Goal: Task Accomplishment & Management: Manage account settings

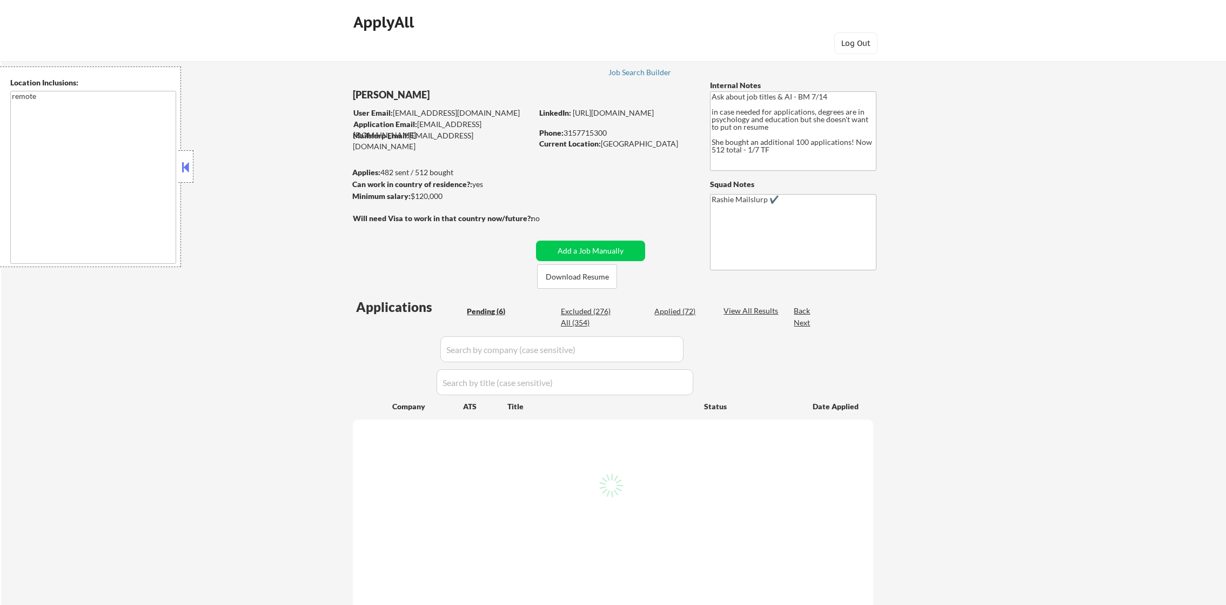
select select ""pending""
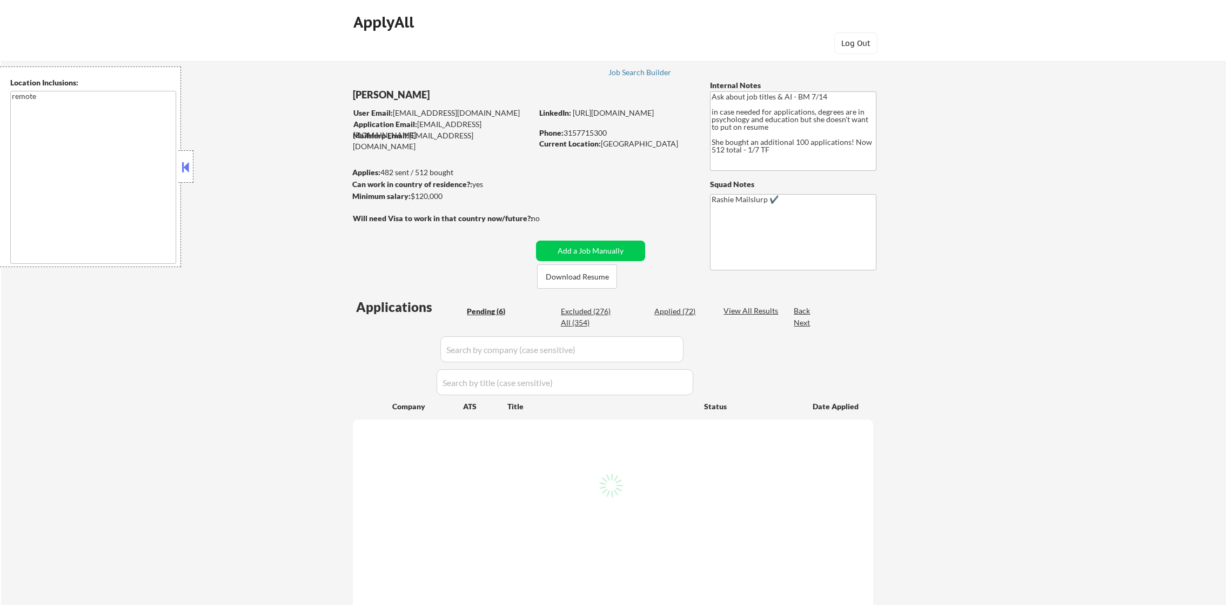
select select ""pending""
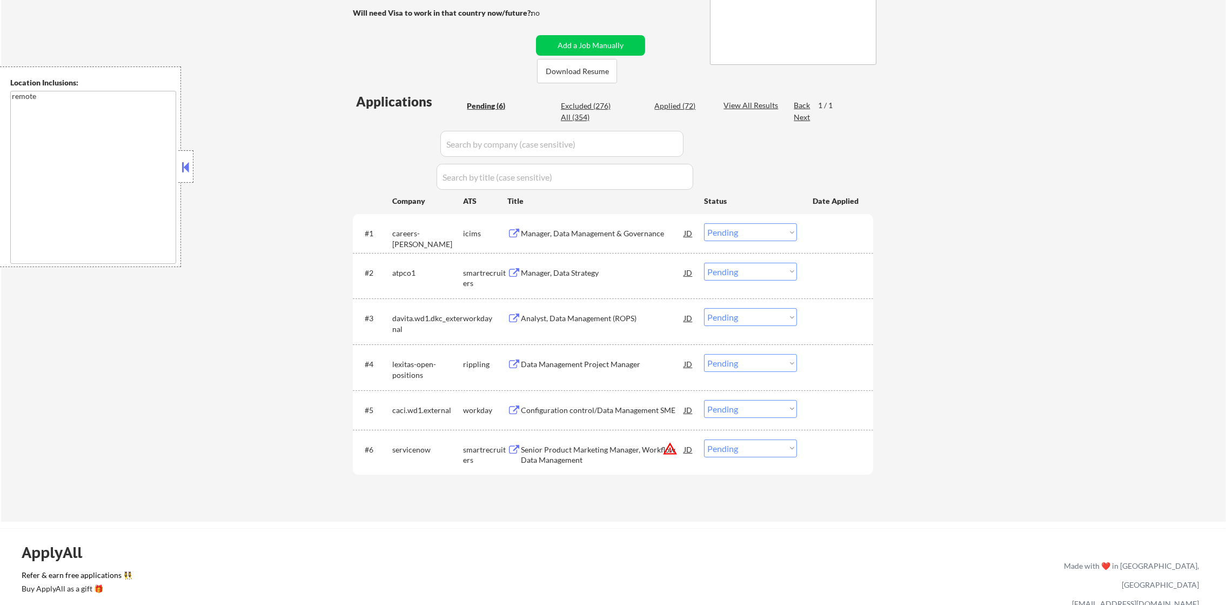
scroll to position [216, 0]
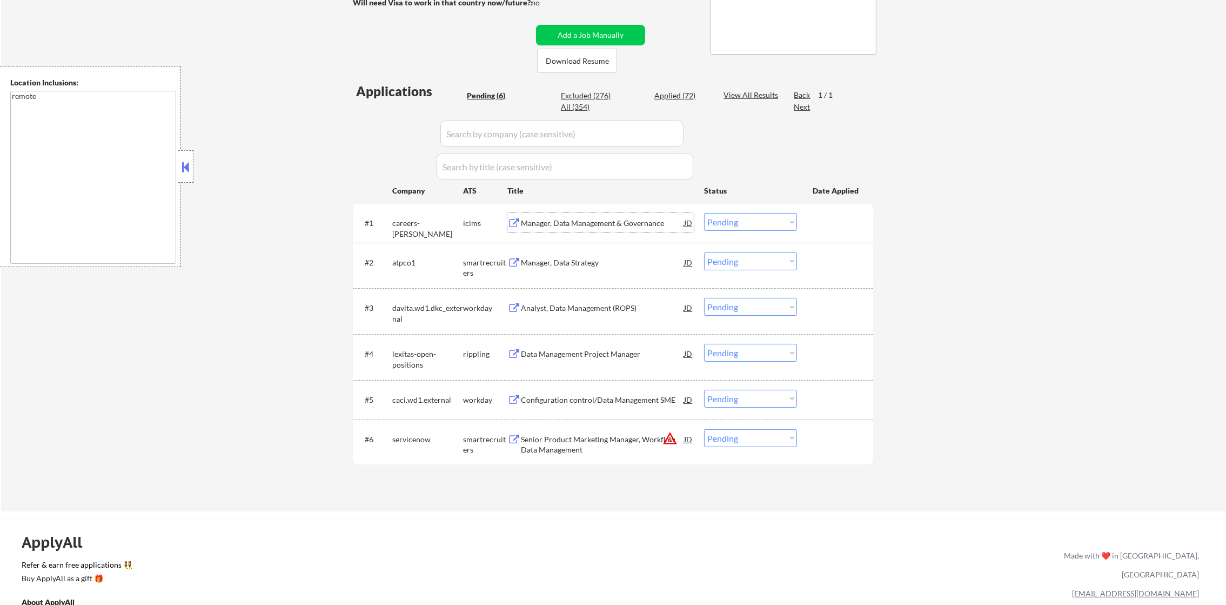
click at [618, 218] on div "Manager, Data Management & Governance" at bounding box center [602, 223] width 163 height 11
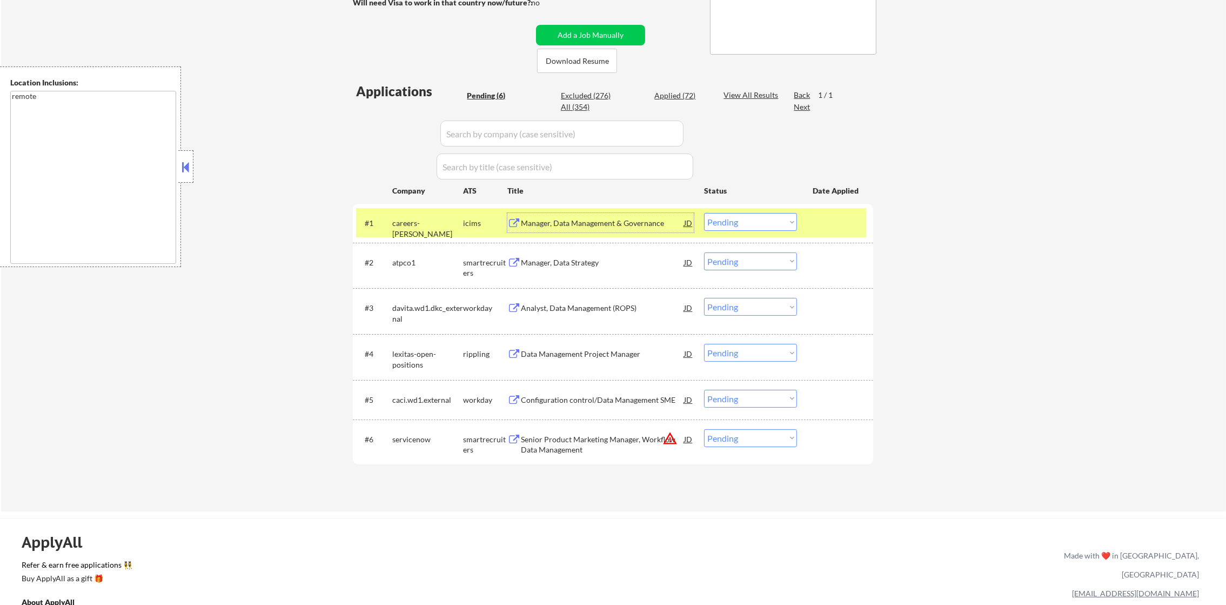
click at [730, 221] on select "Choose an option... Pending Applied Excluded (Questions) Excluded (Expired) Exc…" at bounding box center [750, 222] width 93 height 18
click at [704, 213] on select "Choose an option... Pending Applied Excluded (Questions) Excluded (Expired) Exc…" at bounding box center [750, 222] width 93 height 18
click at [444, 213] on div "careers-wipfli" at bounding box center [427, 222] width 71 height 19
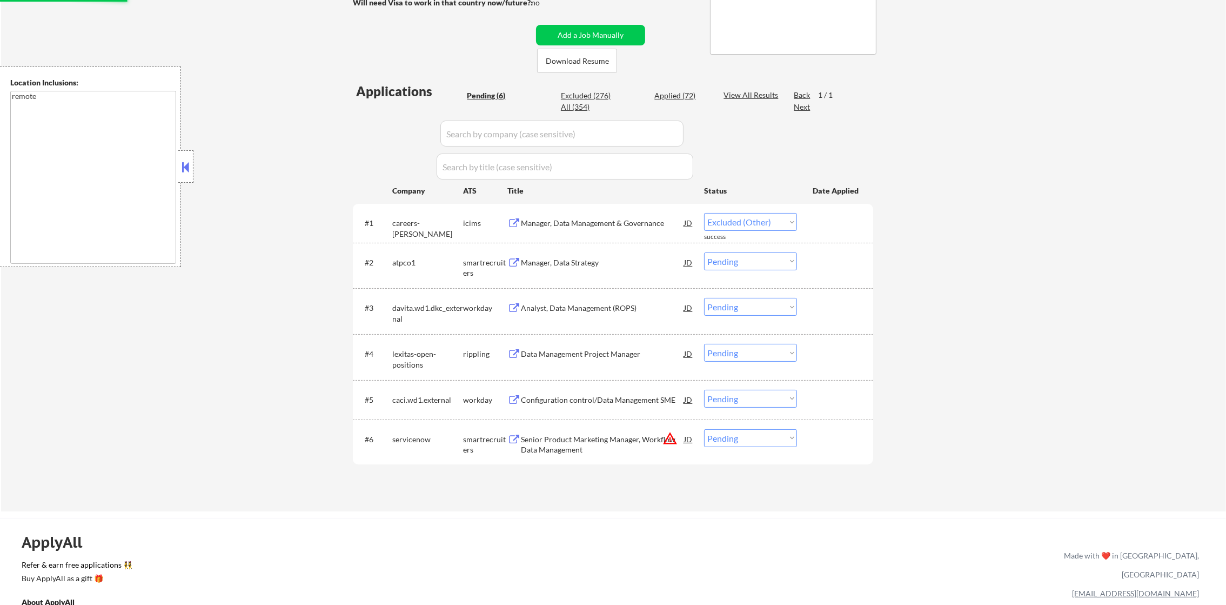
select select ""pending""
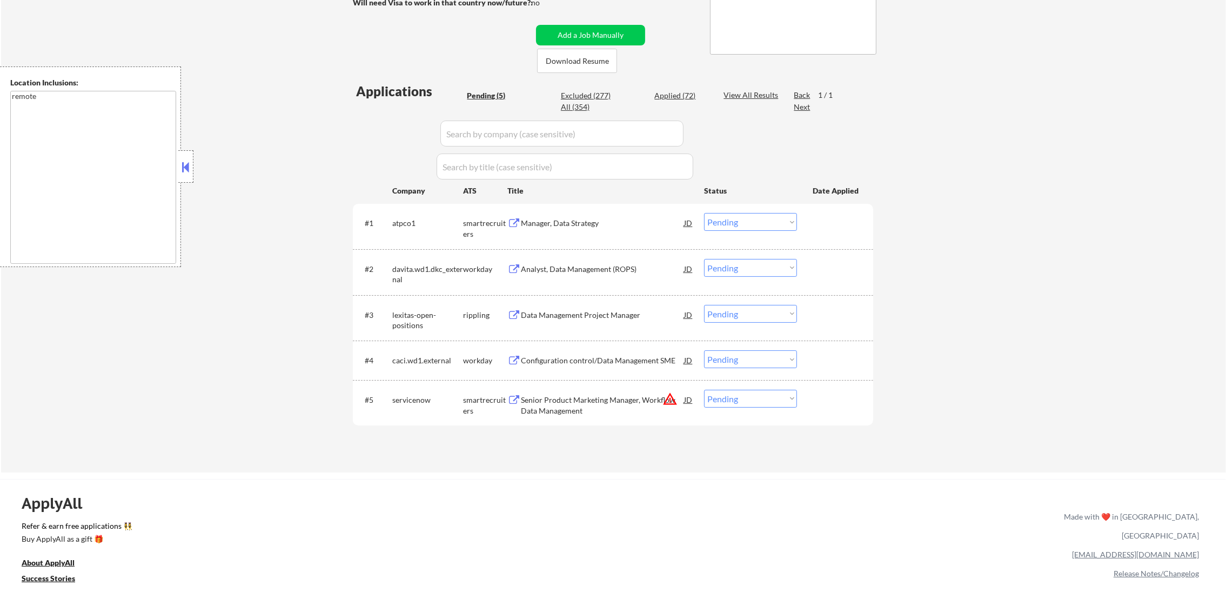
click at [666, 397] on button "warning_amber" at bounding box center [669, 398] width 15 height 15
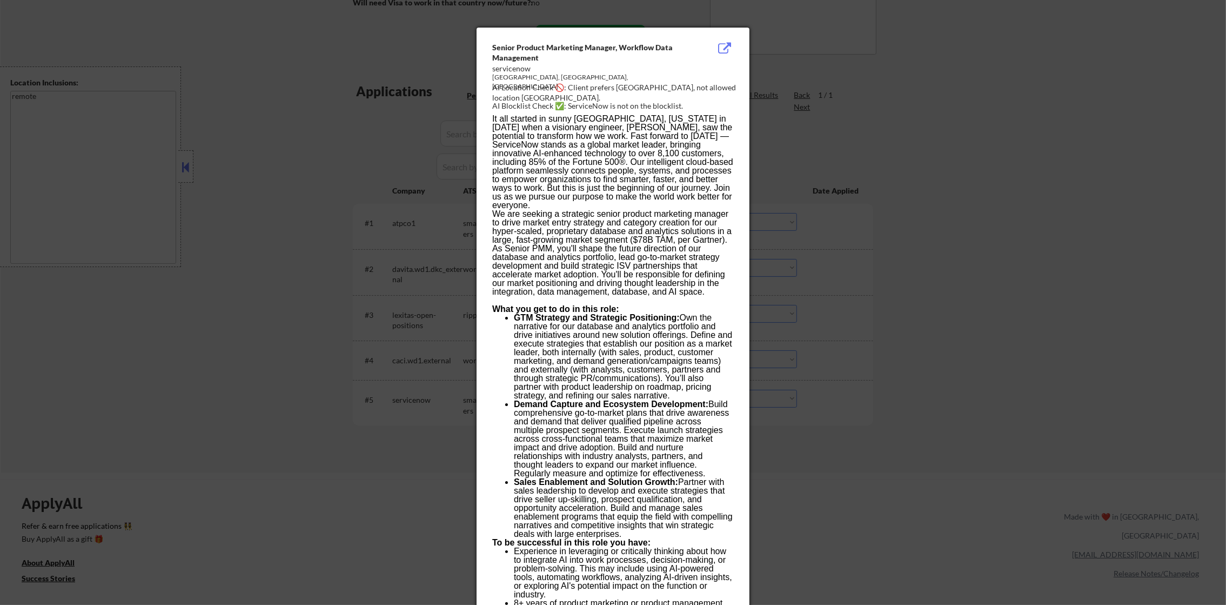
click at [857, 396] on div at bounding box center [613, 302] width 1226 height 605
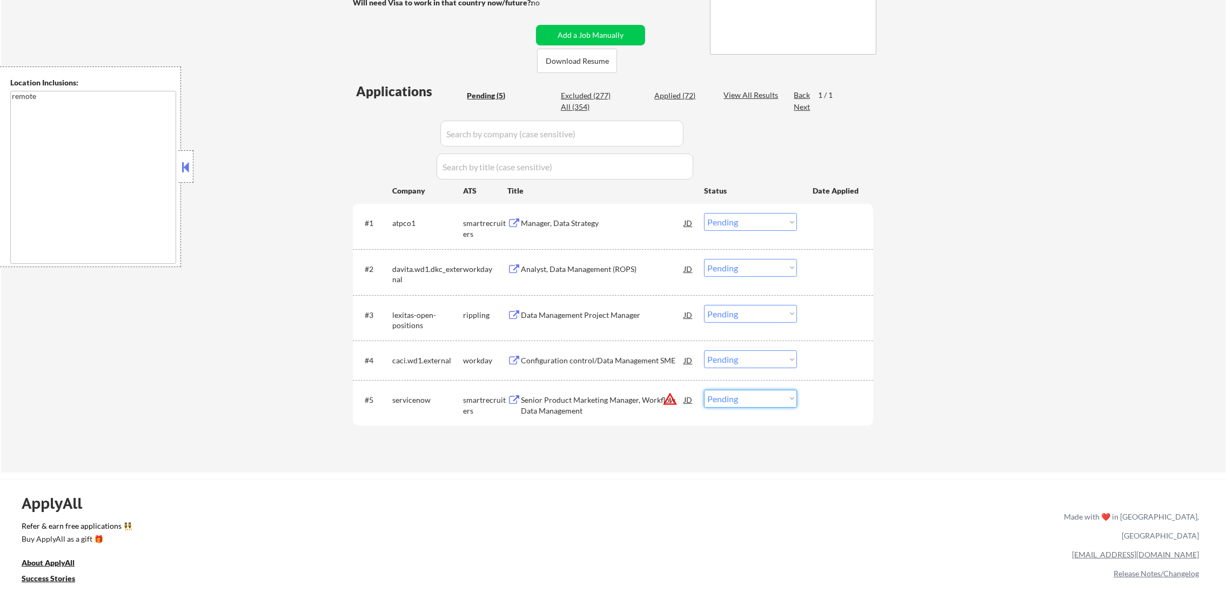
click at [786, 406] on select "Choose an option... Pending Applied Excluded (Questions) Excluded (Expired) Exc…" at bounding box center [750, 399] width 93 height 18
select select ""excluded__location_""
click at [704, 390] on select "Choose an option... Pending Applied Excluded (Questions) Excluded (Expired) Exc…" at bounding box center [750, 399] width 93 height 18
click at [618, 218] on div "Manager, Data Strategy" at bounding box center [602, 223] width 163 height 11
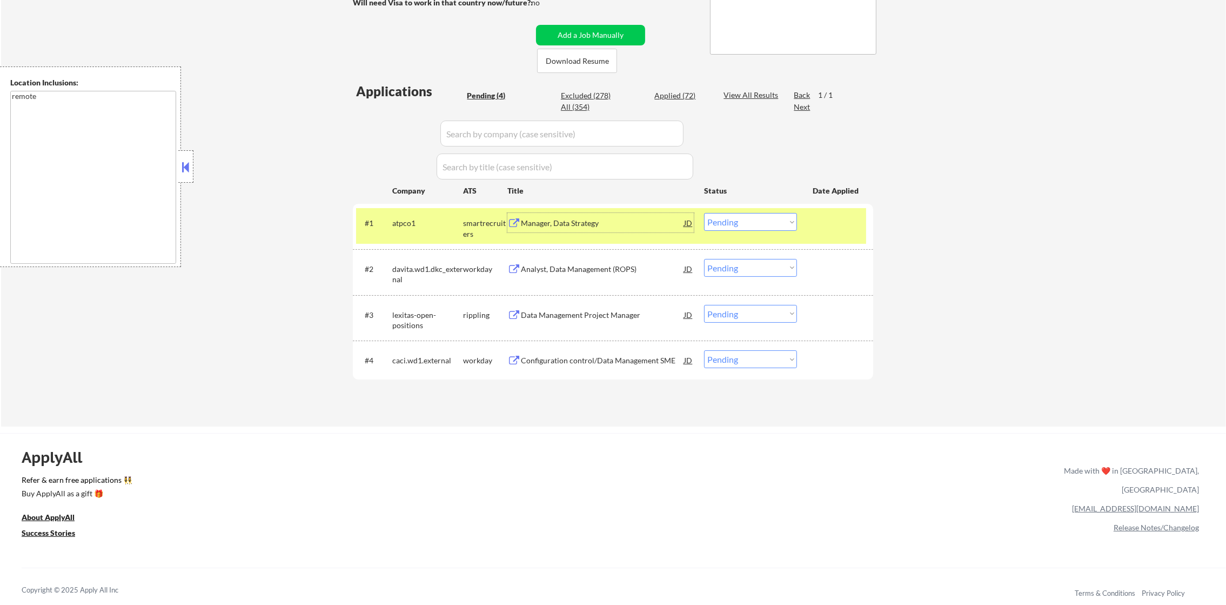
click at [735, 220] on select "Choose an option... Pending Applied Excluded (Questions) Excluded (Expired) Exc…" at bounding box center [750, 222] width 93 height 18
click at [704, 213] on select "Choose an option... Pending Applied Excluded (Questions) Excluded (Expired) Exc…" at bounding box center [750, 222] width 93 height 18
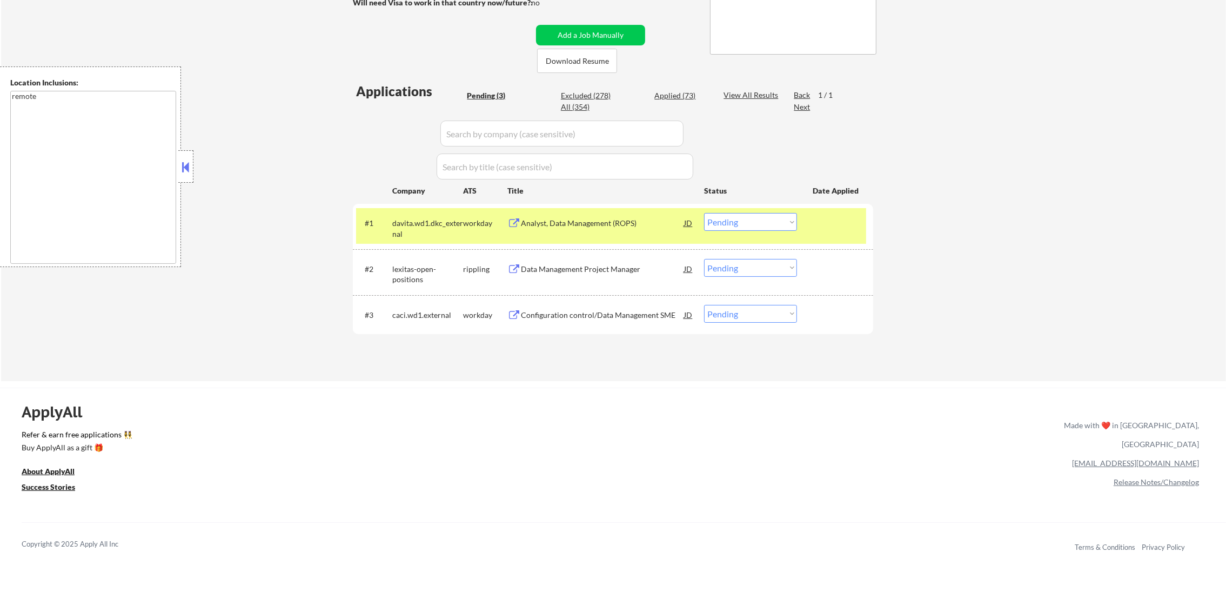
click at [559, 225] on div "Analyst, Data Management (ROPS)" at bounding box center [602, 223] width 163 height 11
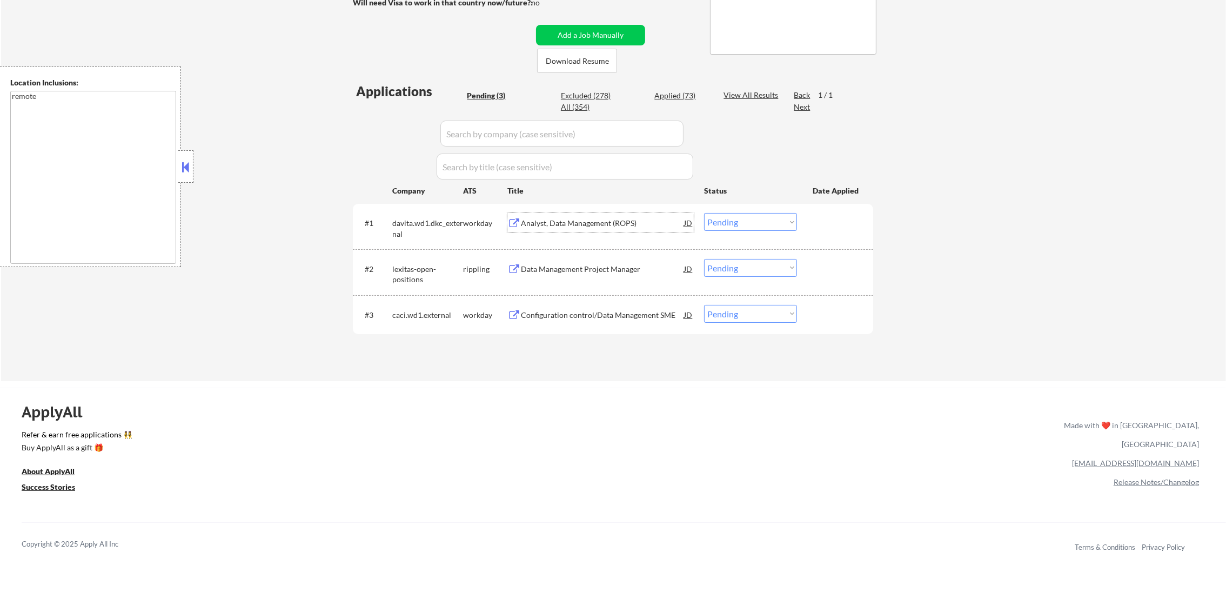
click at [721, 221] on select "Choose an option... Pending Applied Excluded (Questions) Excluded (Expired) Exc…" at bounding box center [750, 222] width 93 height 18
click at [704, 213] on select "Choose an option... Pending Applied Excluded (Questions) Excluded (Expired) Exc…" at bounding box center [750, 222] width 93 height 18
click at [659, 269] on div "Data Management Project Manager" at bounding box center [602, 269] width 163 height 11
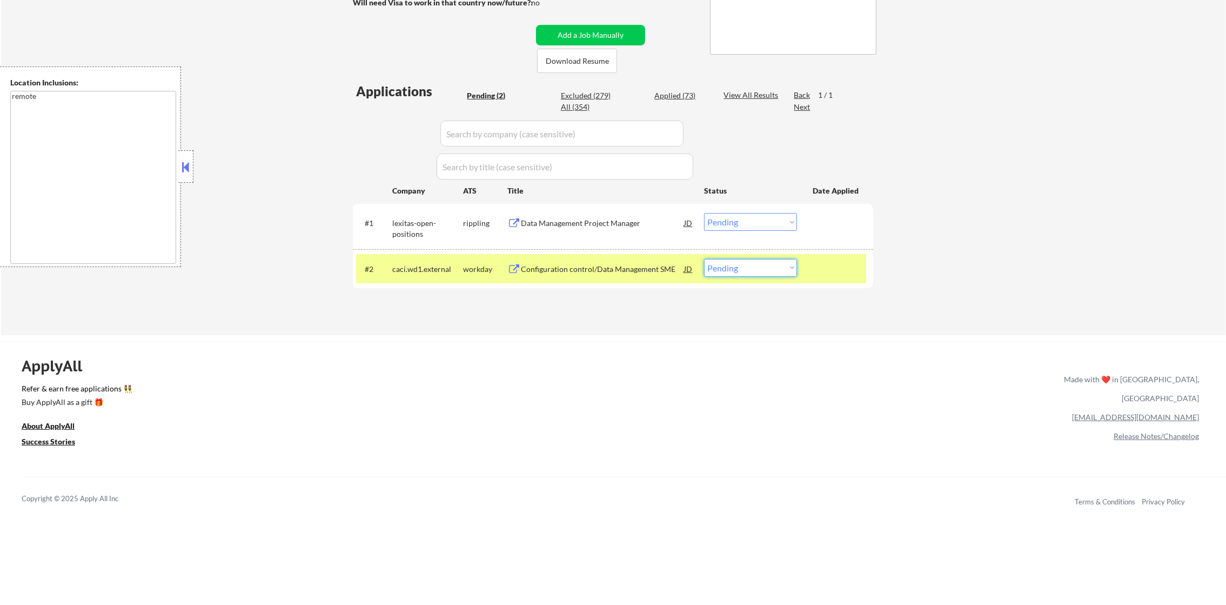
click at [741, 273] on select "Choose an option... Pending Applied Excluded (Questions) Excluded (Expired) Exc…" at bounding box center [750, 268] width 93 height 18
drag, startPoint x: 735, startPoint y: 218, endPoint x: 736, endPoint y: 230, distance: 11.4
click at [735, 218] on select "Choose an option... Pending Applied Excluded (Questions) Excluded (Expired) Exc…" at bounding box center [750, 222] width 93 height 18
click at [704, 213] on select "Choose an option... Pending Applied Excluded (Questions) Excluded (Expired) Exc…" at bounding box center [750, 222] width 93 height 18
click at [412, 268] on div "caci.wd1.external" at bounding box center [427, 269] width 71 height 11
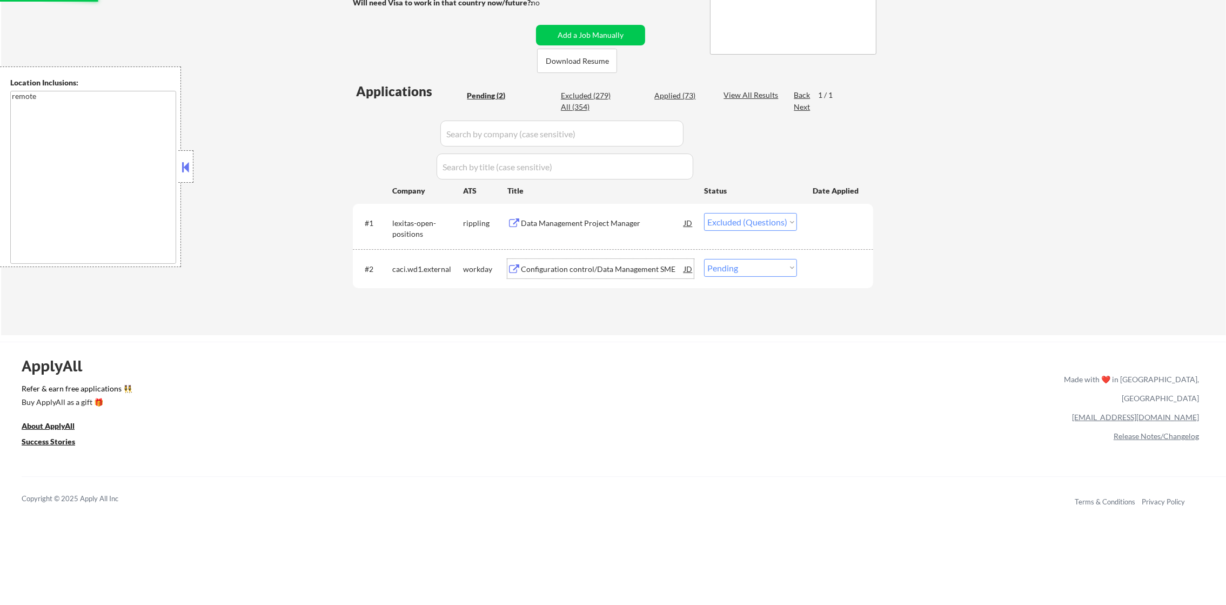
click at [603, 268] on div "Configuration control/Data Management SME" at bounding box center [602, 269] width 163 height 11
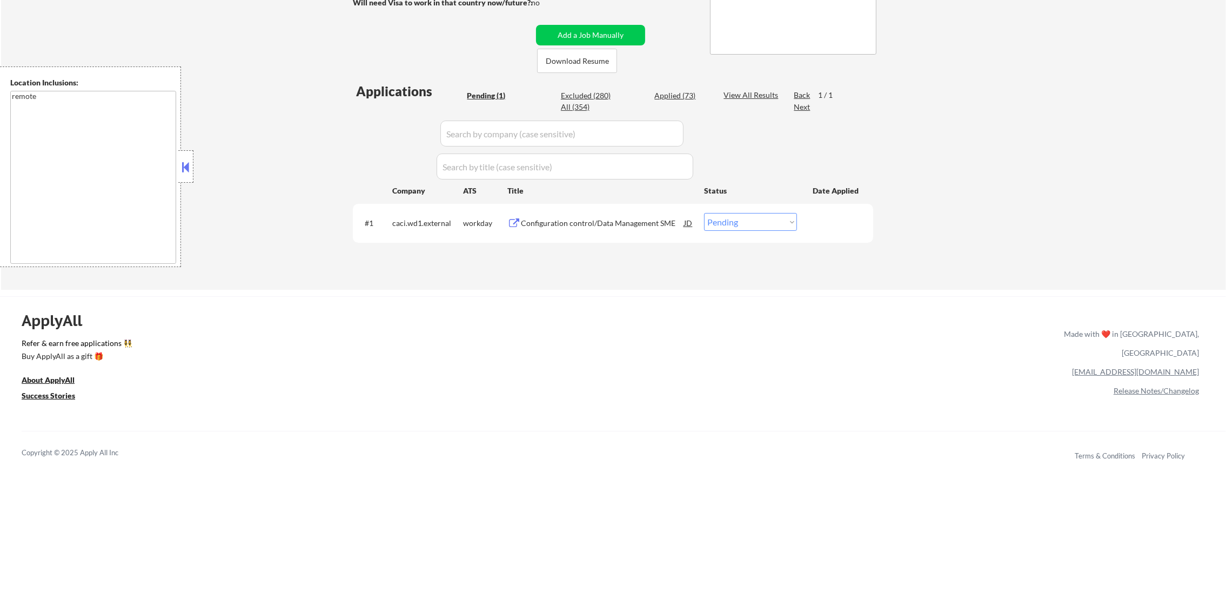
click at [732, 226] on select "Choose an option... Pending Applied Excluded (Questions) Excluded (Expired) Exc…" at bounding box center [750, 222] width 93 height 18
select select ""excluded__bad_match_""
click at [704, 213] on select "Choose an option... Pending Applied Excluded (Questions) Excluded (Expired) Exc…" at bounding box center [750, 222] width 93 height 18
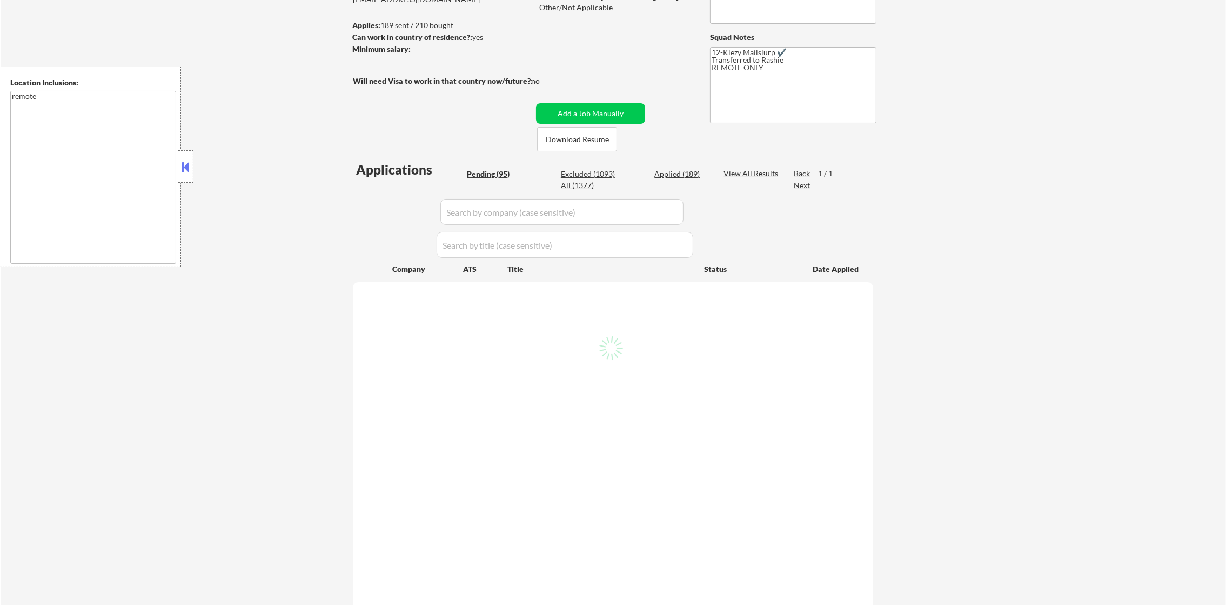
scroll to position [162, 0]
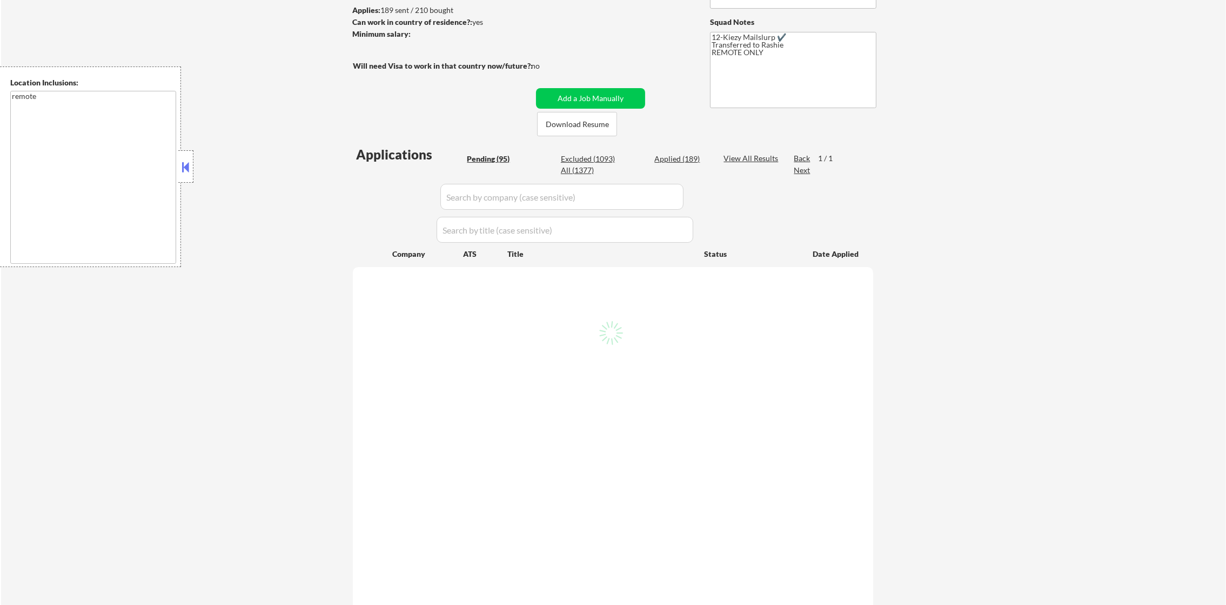
click at [272, 399] on div "← Return to /applysquad Mailslurp Inbox Job Search Builder Vincent Tangkilisan …" at bounding box center [613, 390] width 1225 height 1019
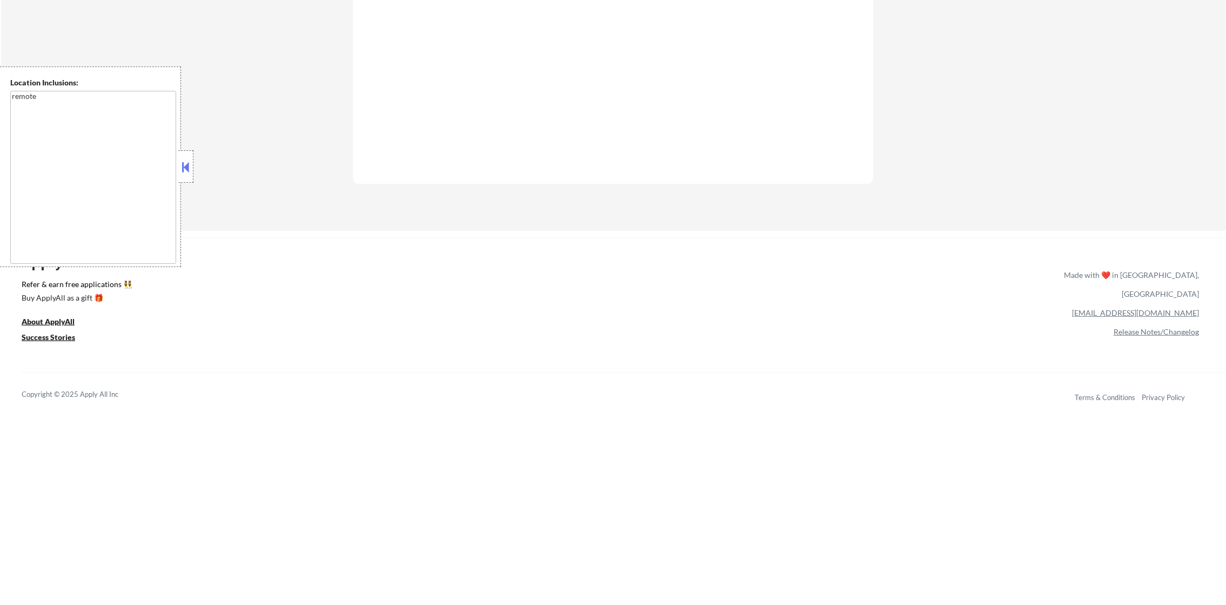
scroll to position [822, 0]
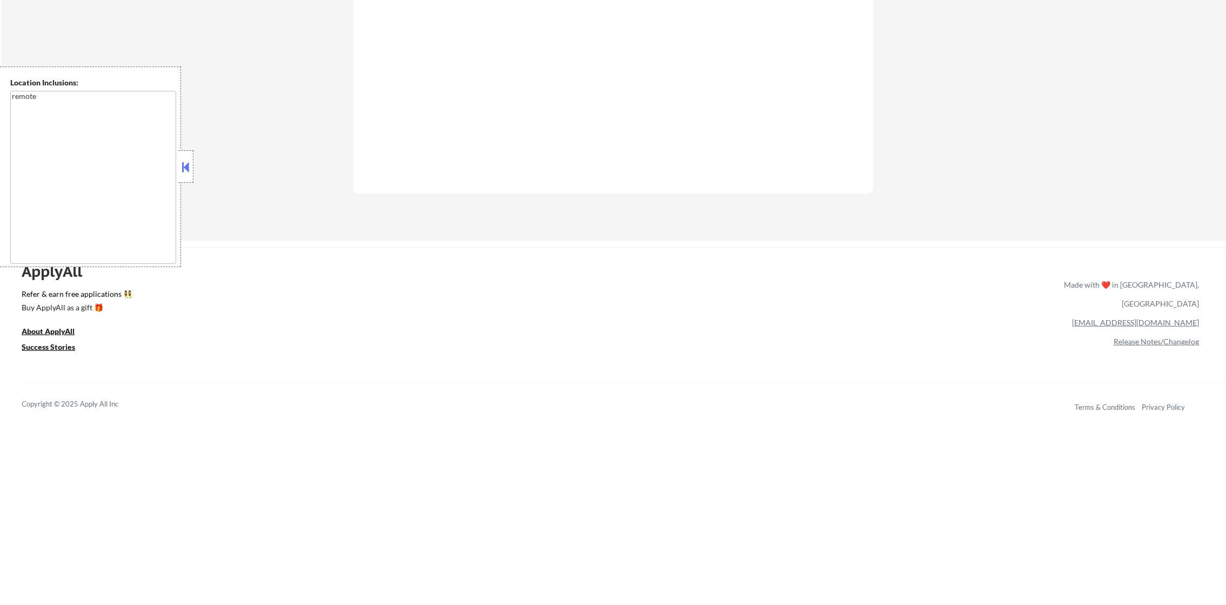
select select ""pending""
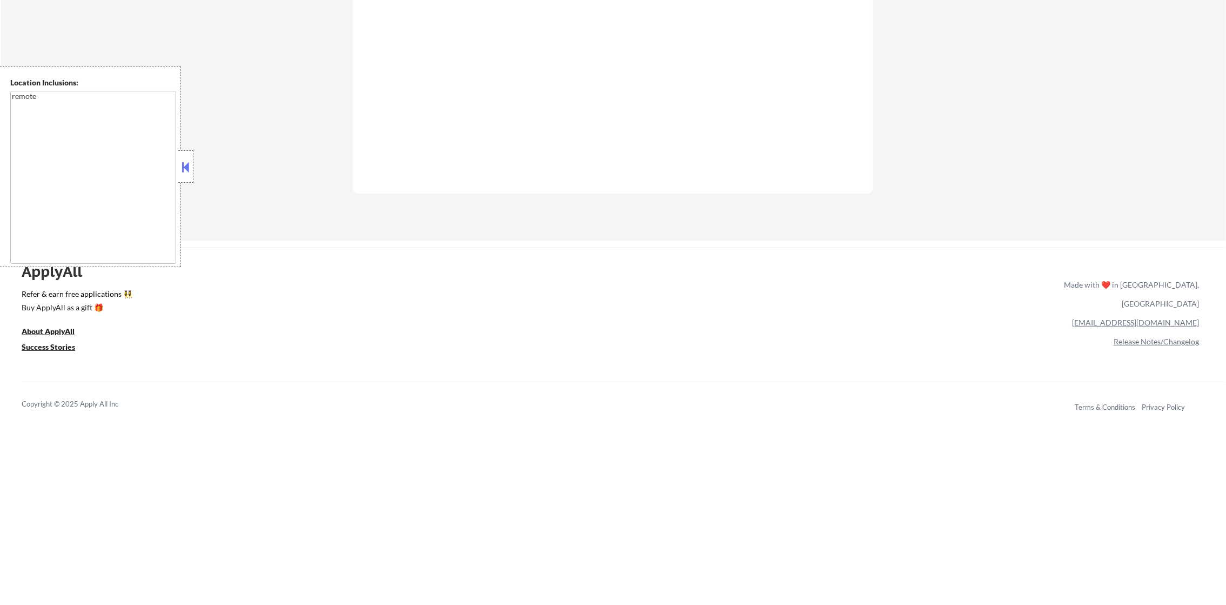
select select ""pending""
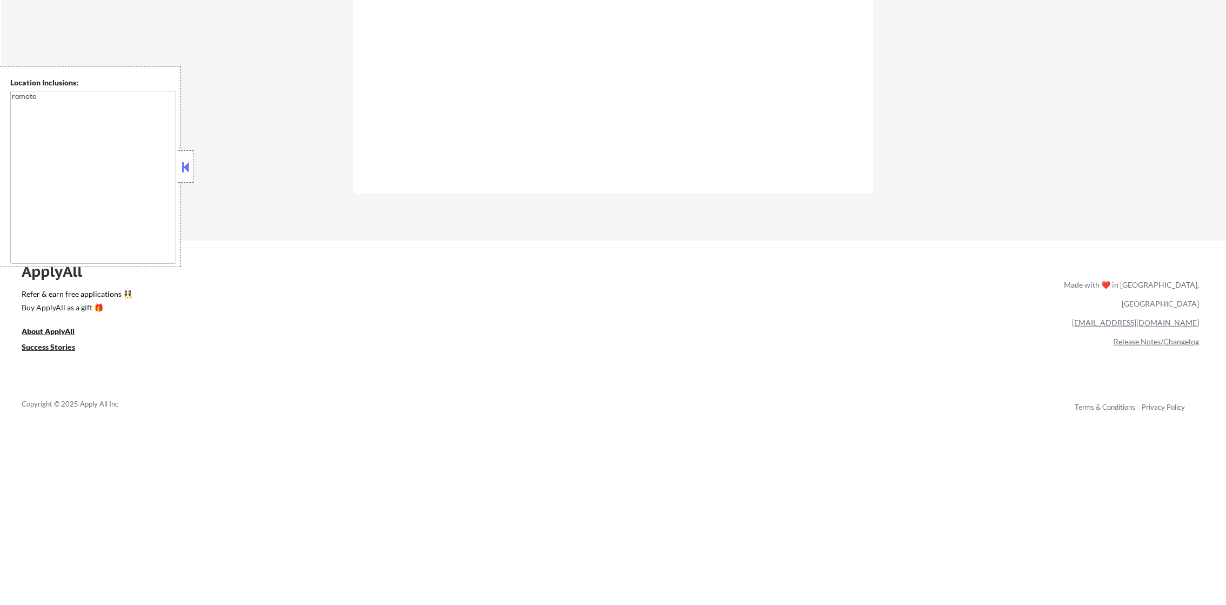
select select ""pending""
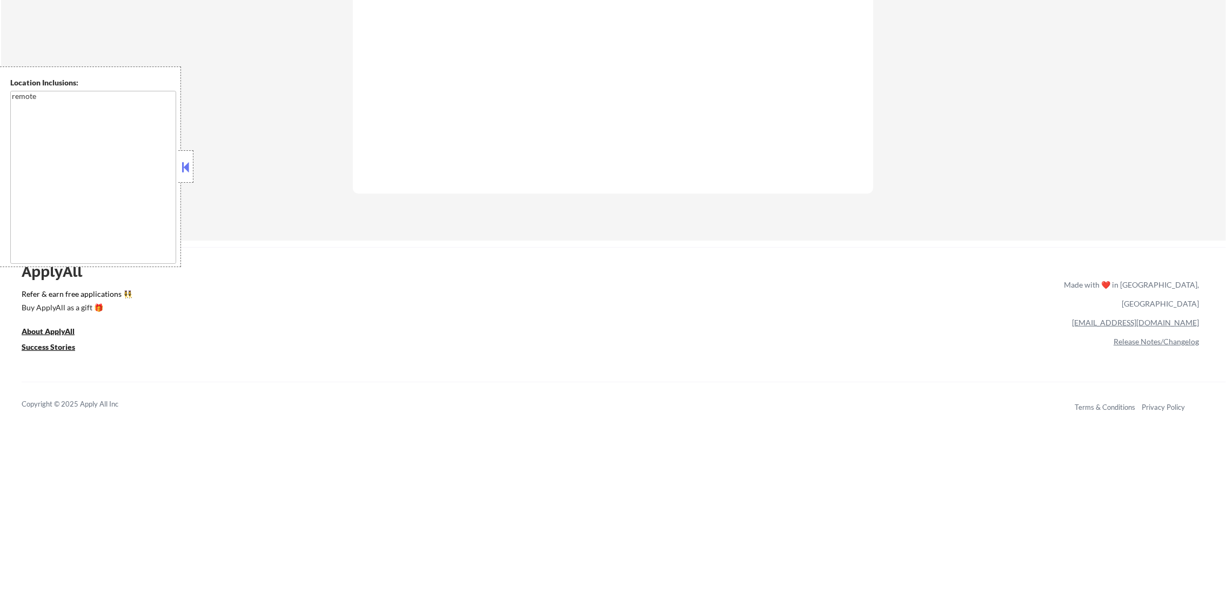
select select ""pending""
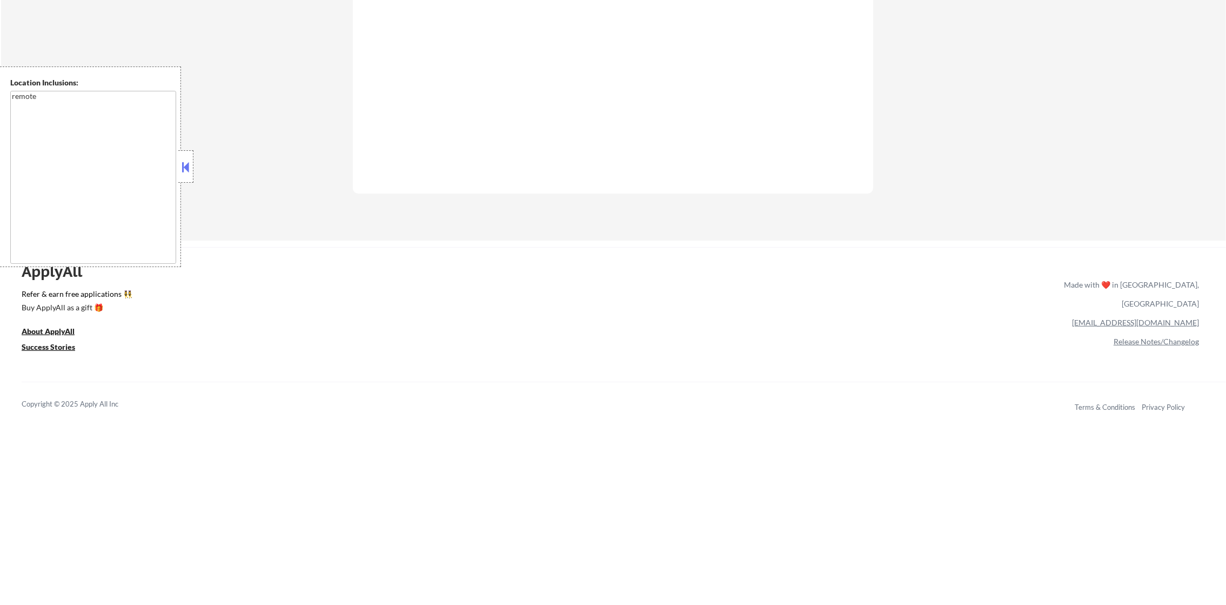
select select ""pending""
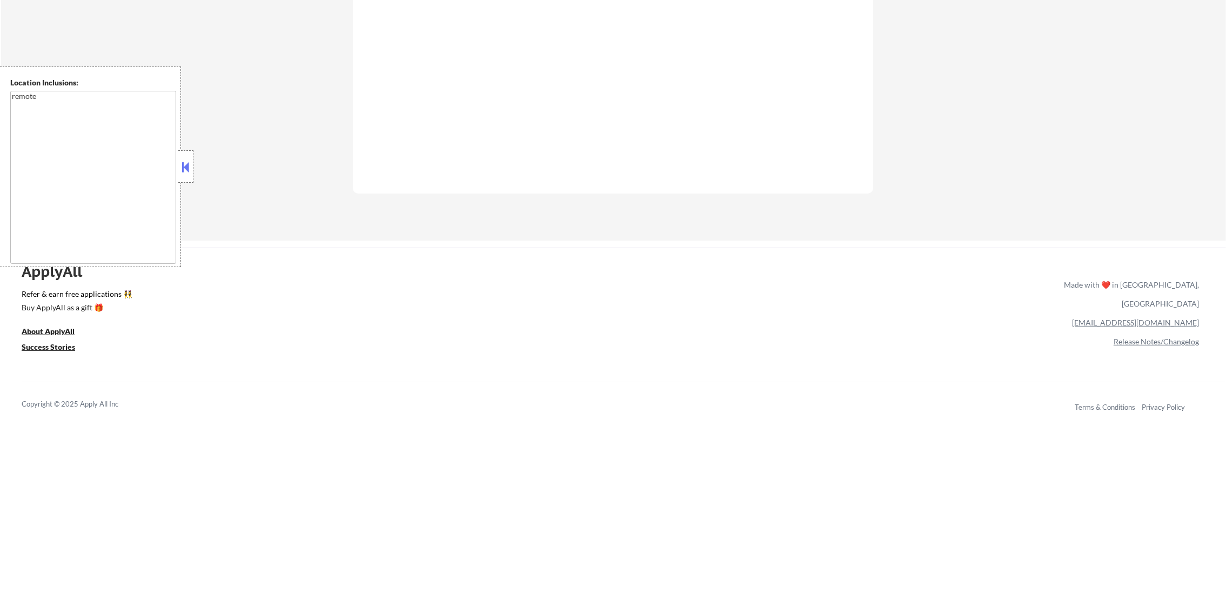
select select ""pending""
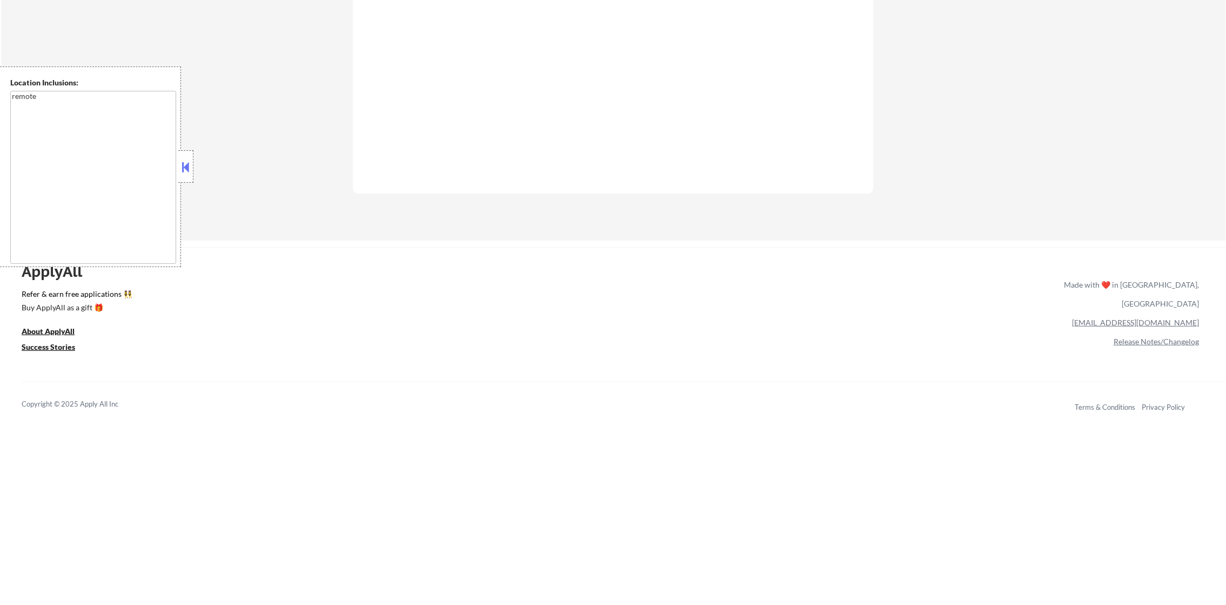
select select ""pending""
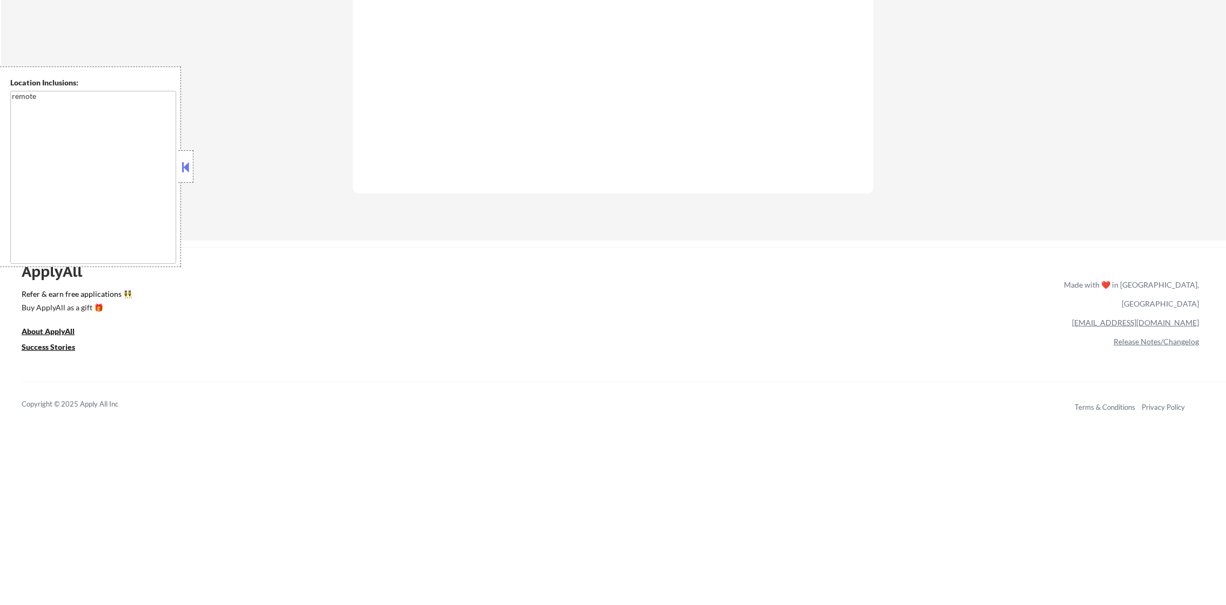
select select ""pending""
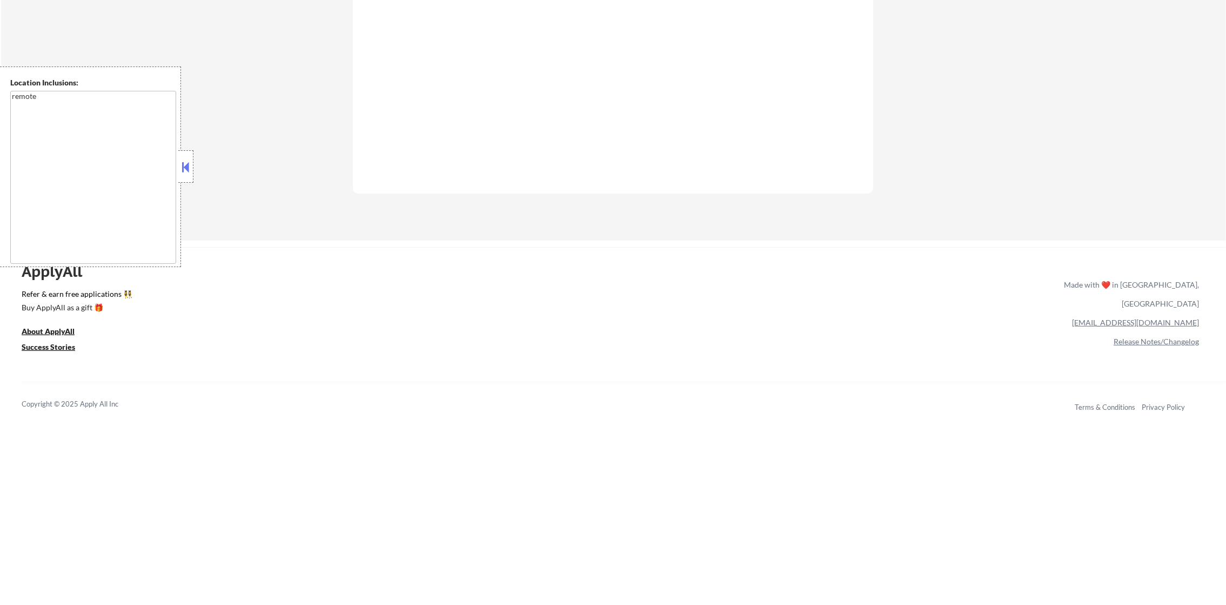
select select ""pending""
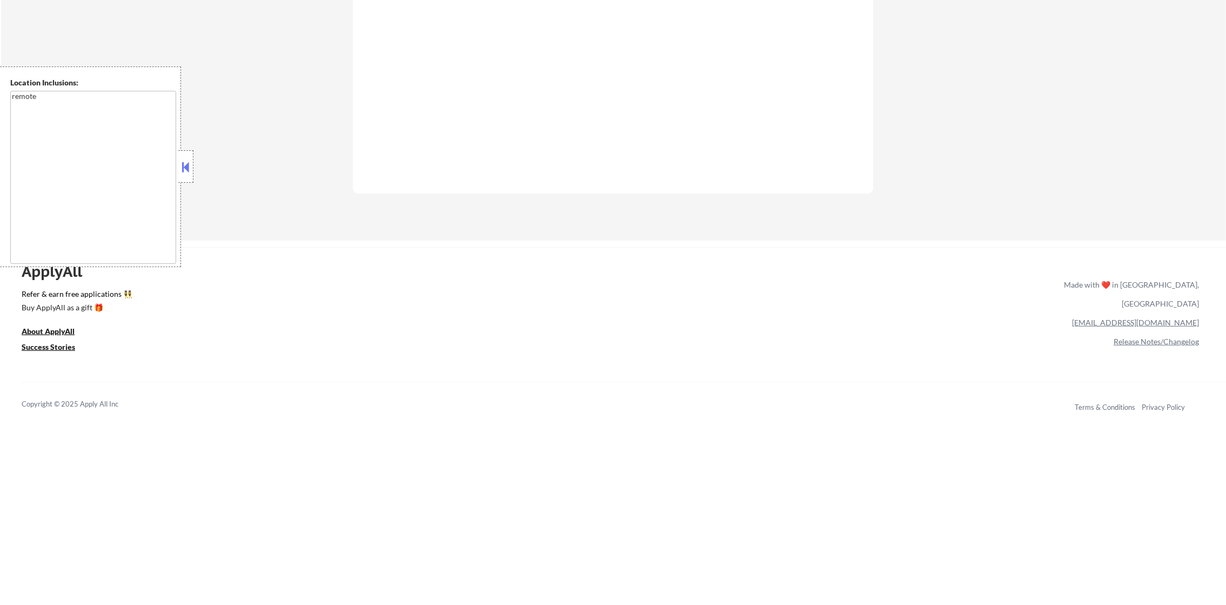
select select ""pending""
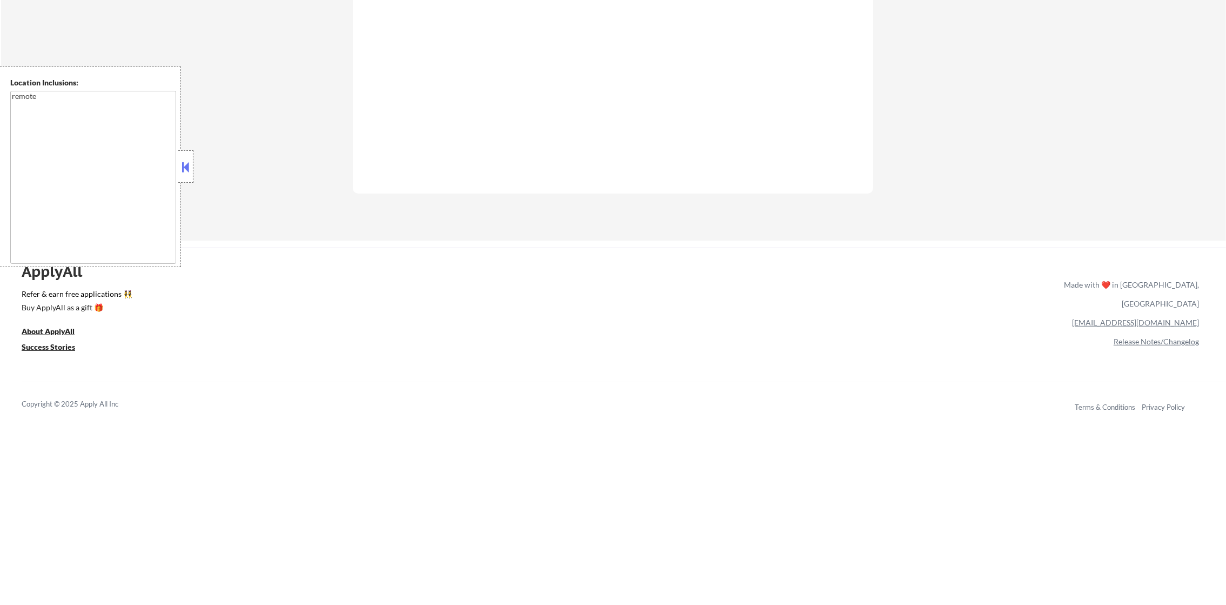
select select ""pending""
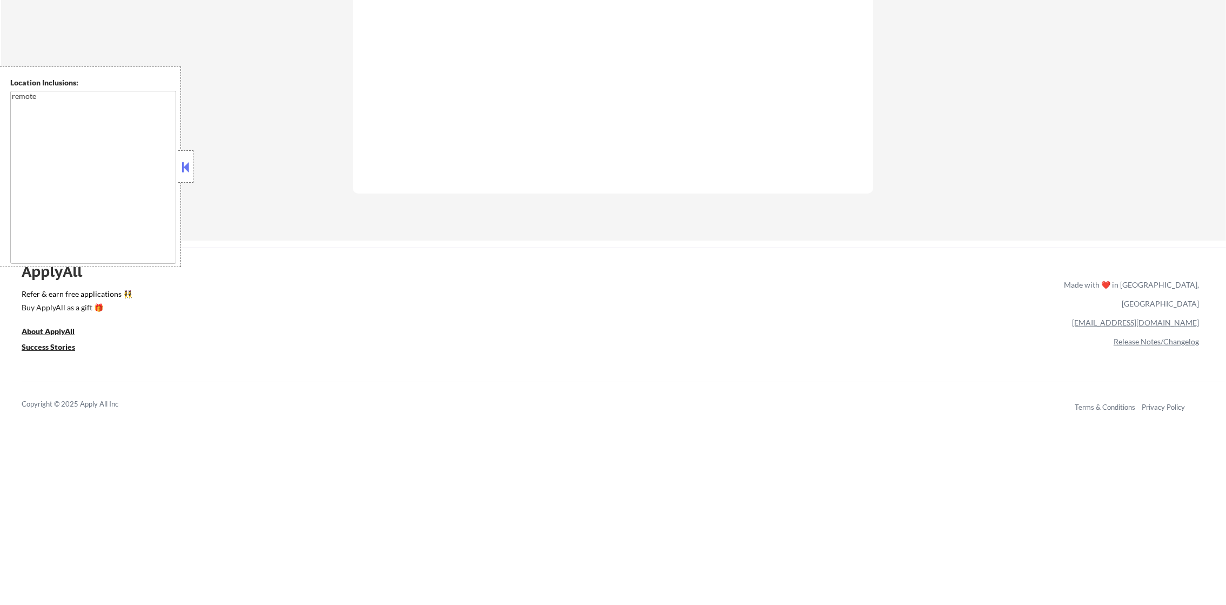
select select ""pending""
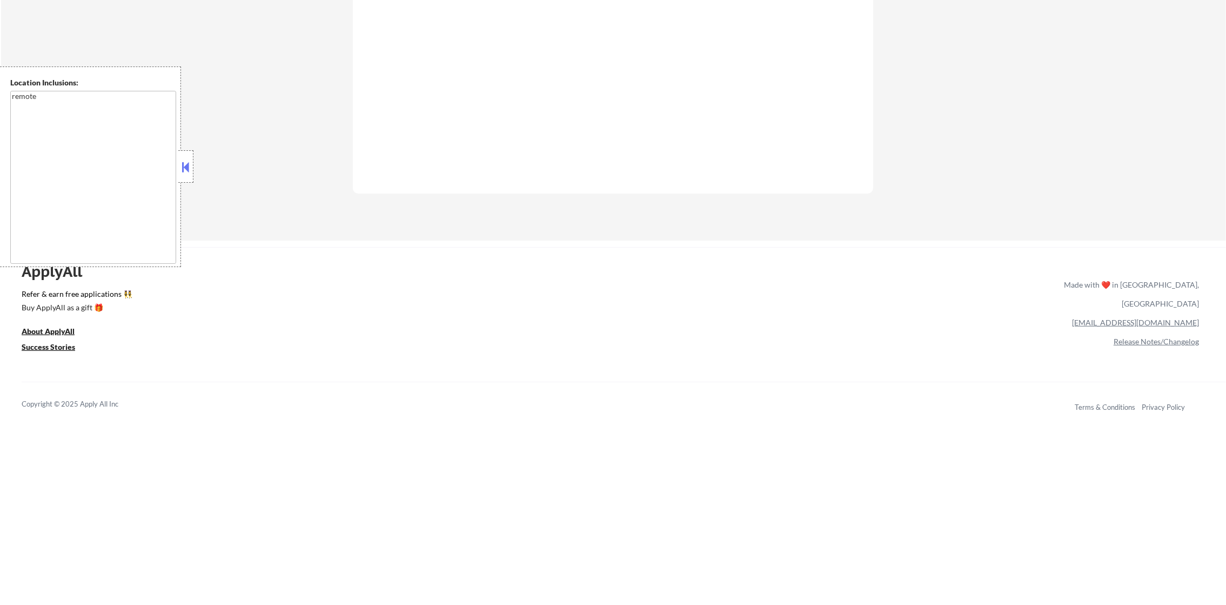
select select ""pending""
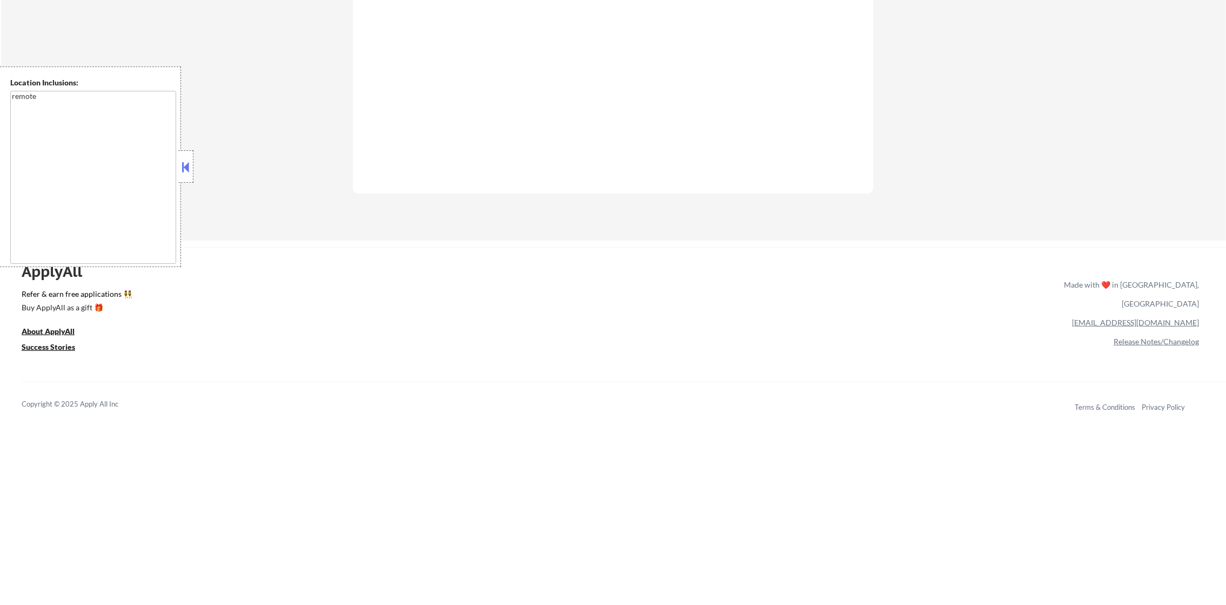
select select ""pending""
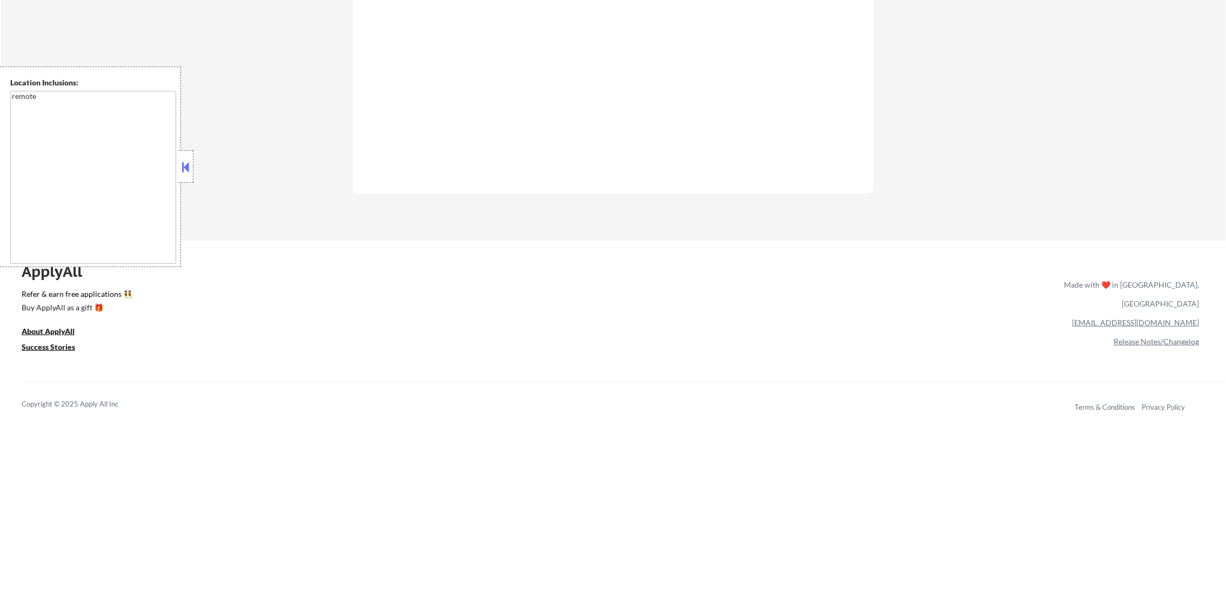
select select ""pending""
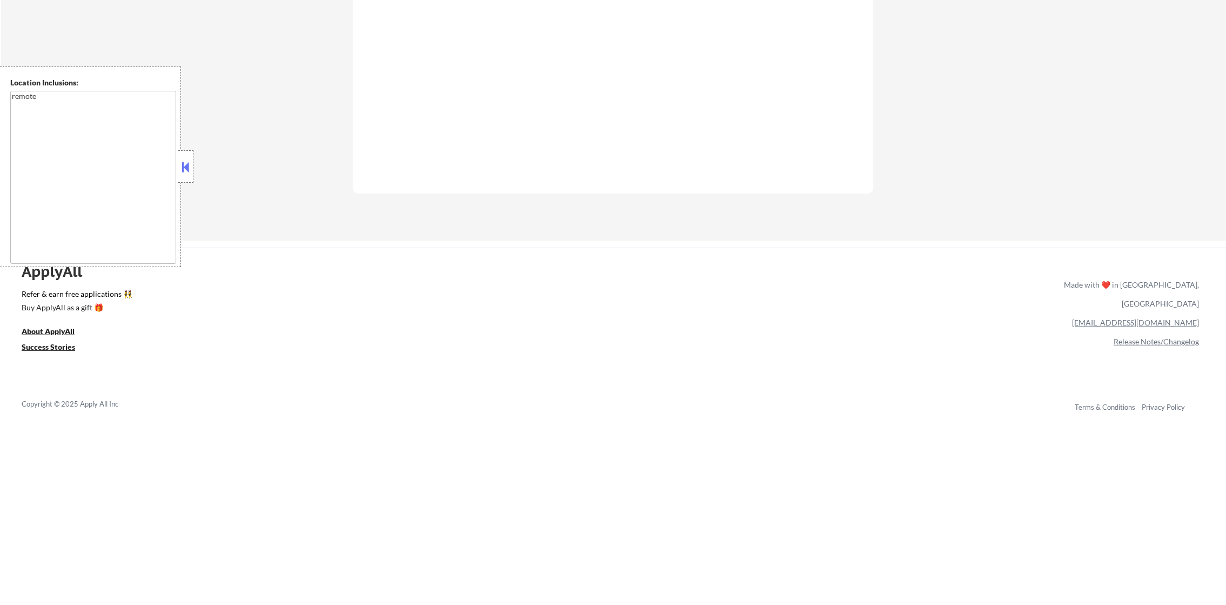
select select ""pending""
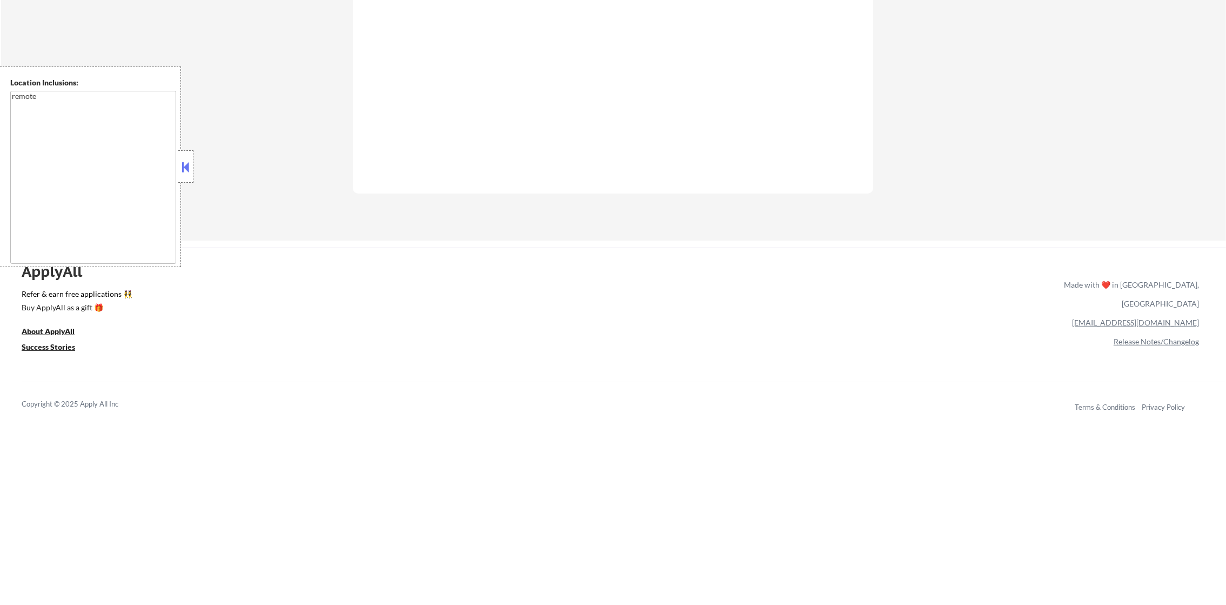
select select ""pending""
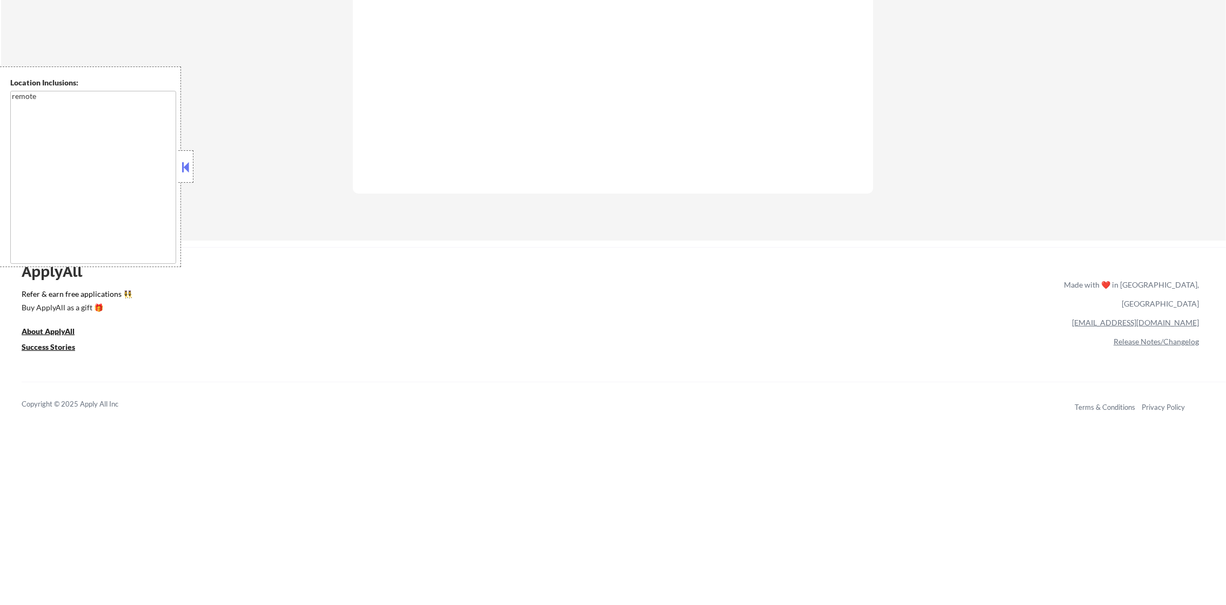
select select ""pending""
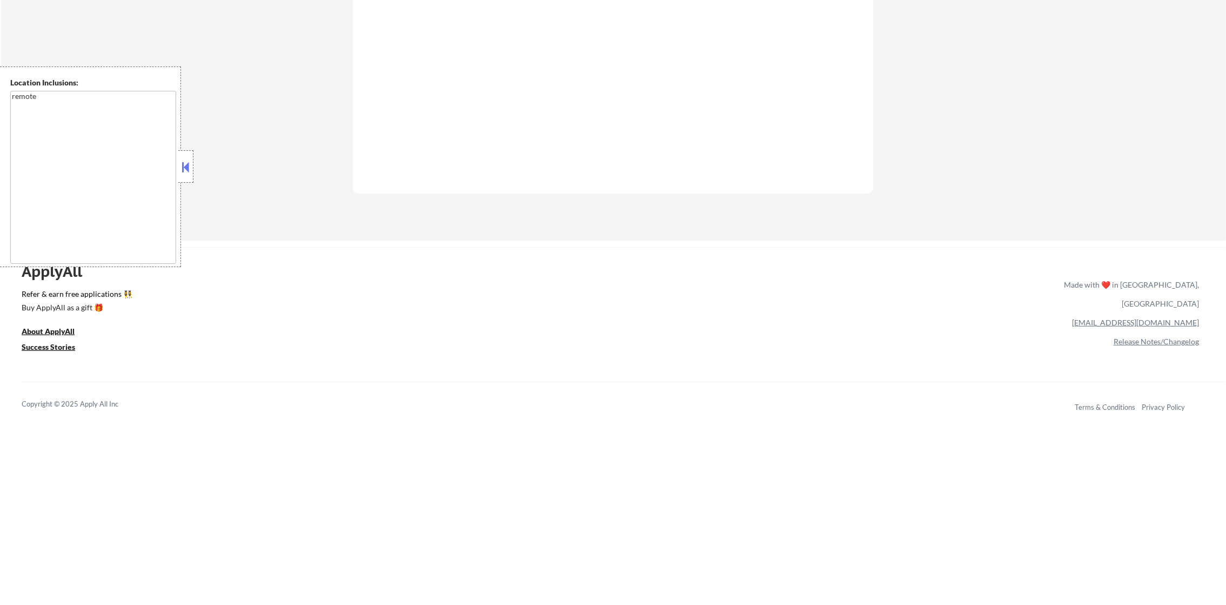
select select ""pending""
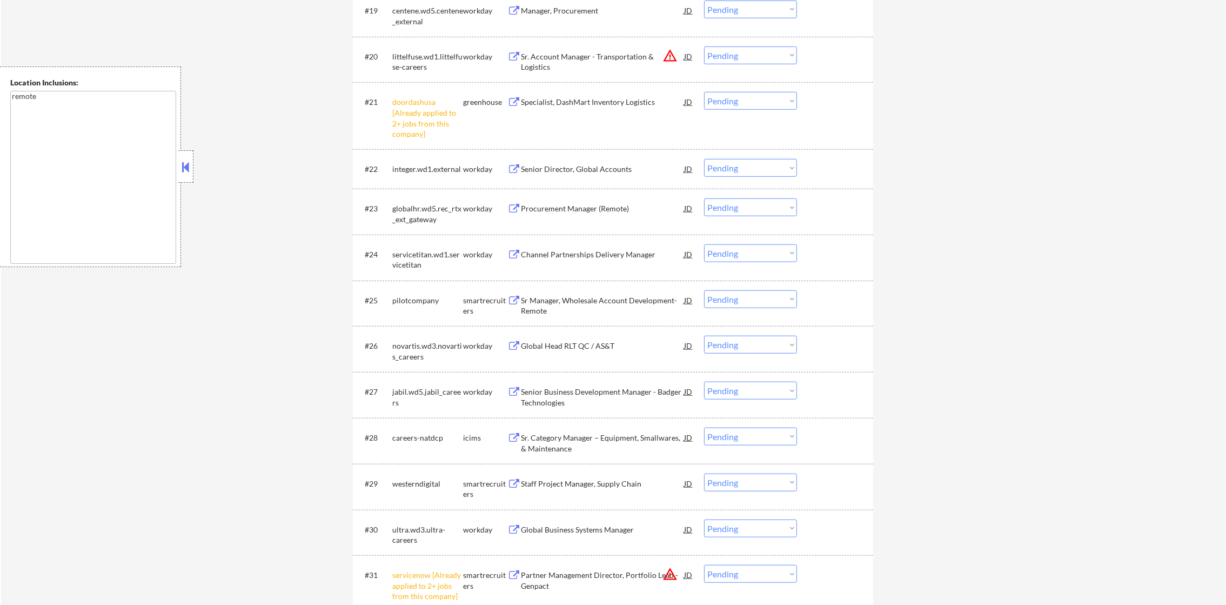
scroll to position [1228, 0]
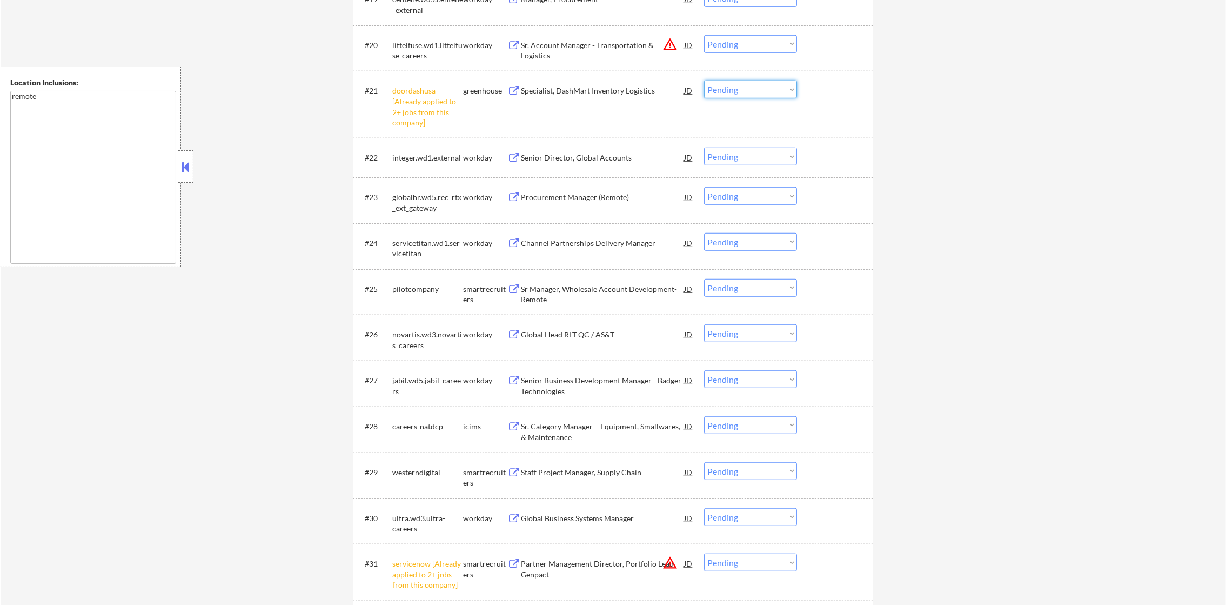
drag, startPoint x: 725, startPoint y: 86, endPoint x: 726, endPoint y: 96, distance: 9.7
click at [725, 86] on select "Choose an option... Pending Applied Excluded (Questions) Excluded (Expired) Exc…" at bounding box center [750, 90] width 93 height 18
click at [704, 81] on select "Choose an option... Pending Applied Excluded (Questions) Excluded (Expired) Exc…" at bounding box center [750, 90] width 93 height 18
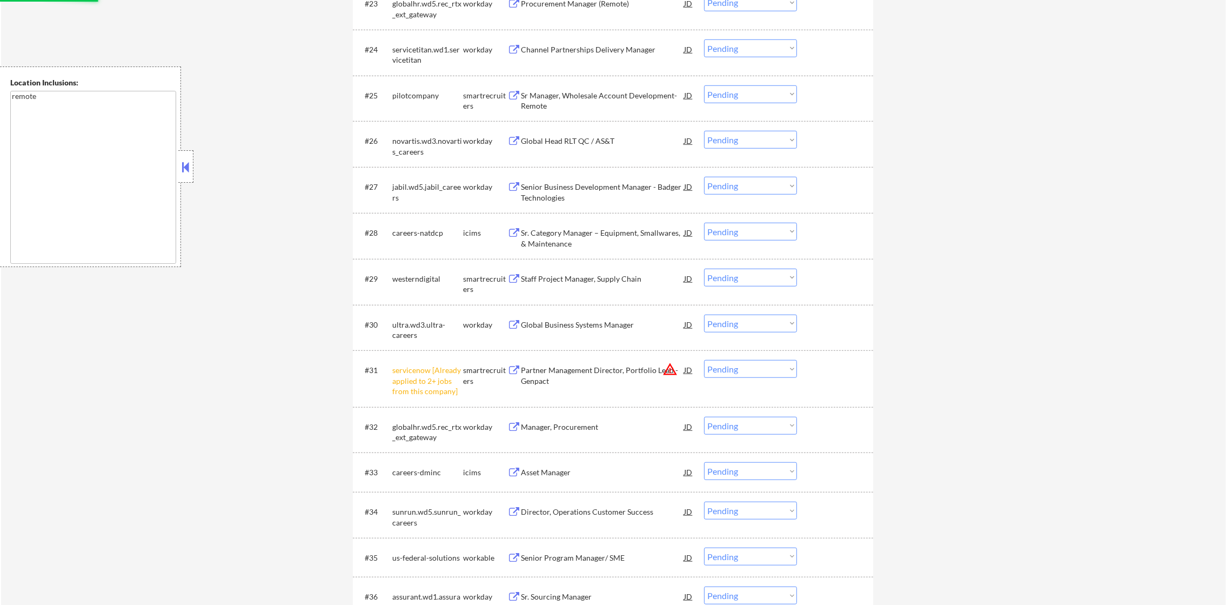
scroll to position [1525, 0]
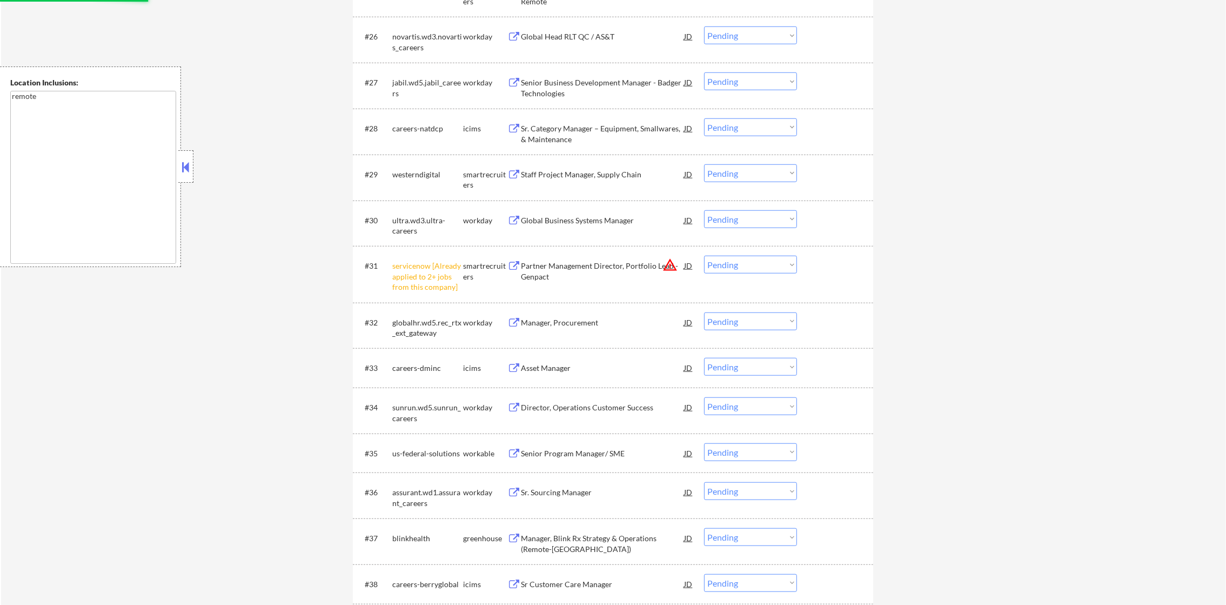
select select ""pending""
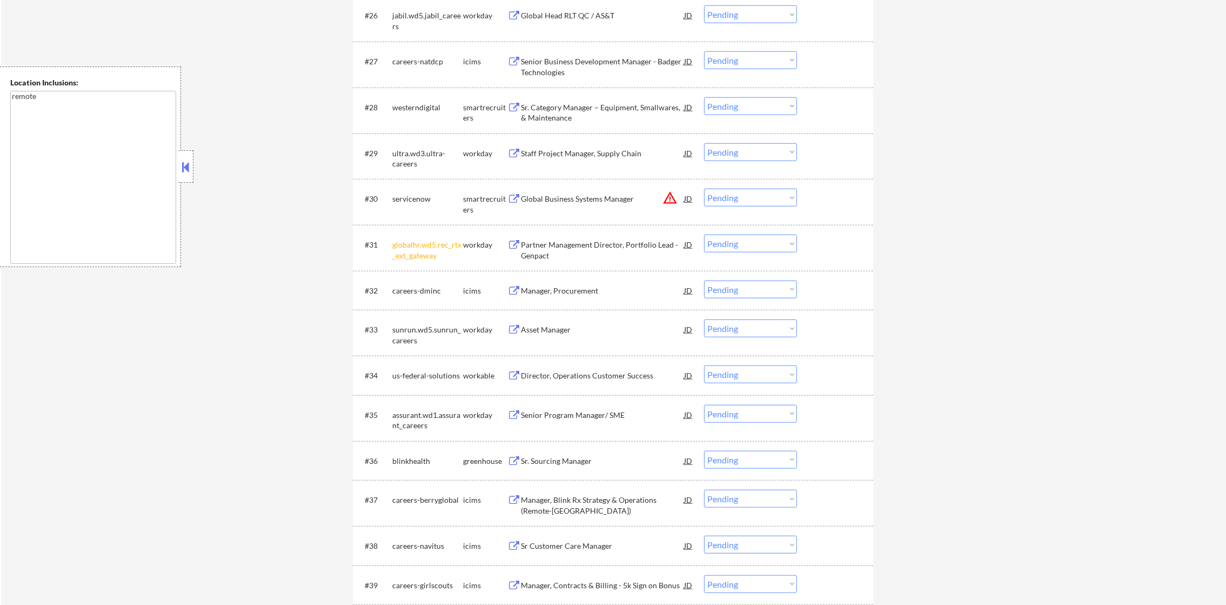
click at [754, 243] on select "Choose an option... Pending Applied Excluded (Questions) Excluded (Expired) Exc…" at bounding box center [750, 243] width 93 height 18
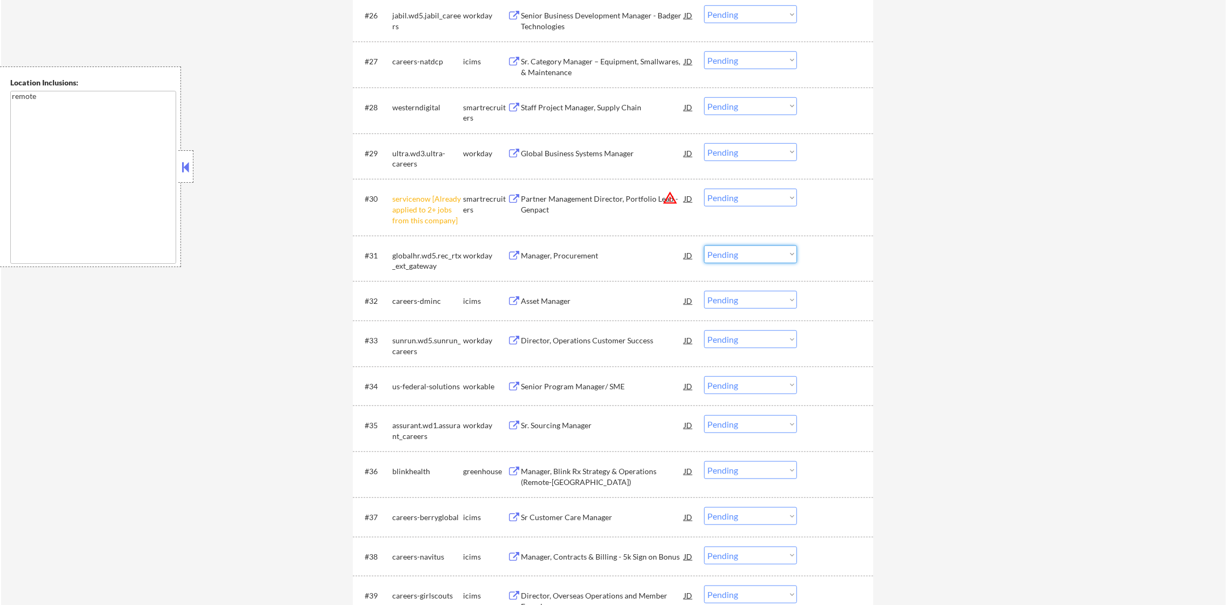
select select ""excluded__other_""
click at [704, 245] on select "Choose an option... Pending Applied Excluded (Questions) Excluded (Expired) Exc…" at bounding box center [750, 254] width 93 height 18
click at [597, 260] on div "Manager, Procurement" at bounding box center [602, 254] width 163 height 19
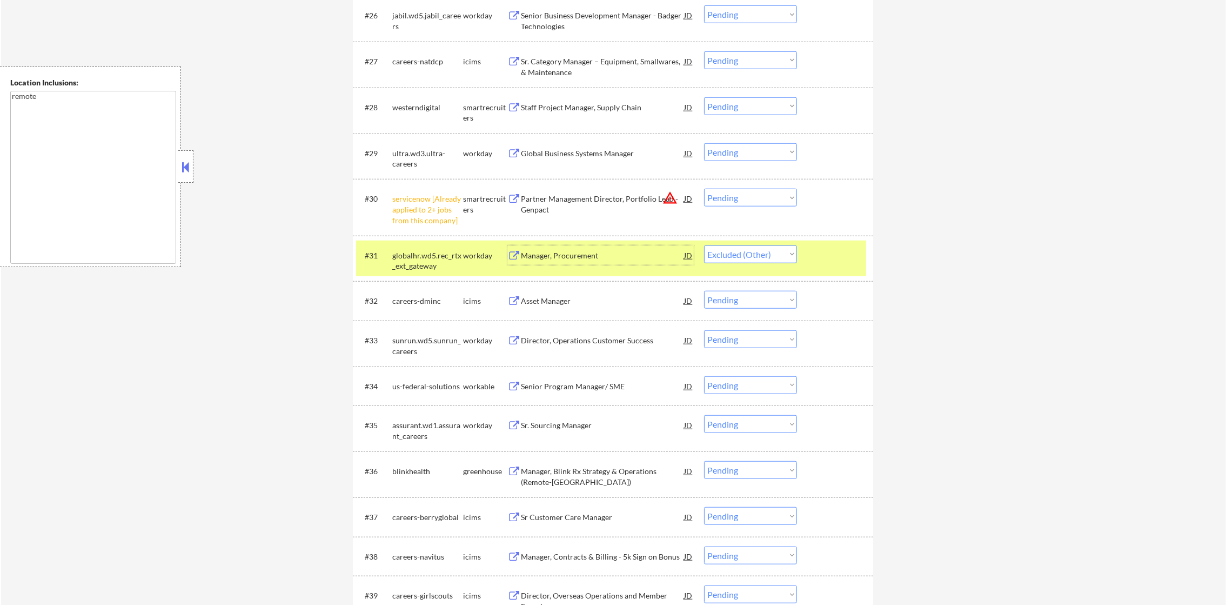
click at [746, 196] on select "Choose an option... Pending Applied Excluded (Questions) Excluded (Expired) Exc…" at bounding box center [750, 198] width 93 height 18
select select ""excluded__other_""
click at [704, 189] on select "Choose an option... Pending Applied Excluded (Questions) Excluded (Expired) Exc…" at bounding box center [750, 198] width 93 height 18
click at [424, 252] on div "globalhr.wd5.rec_rtx_ext_gateway" at bounding box center [427, 260] width 71 height 21
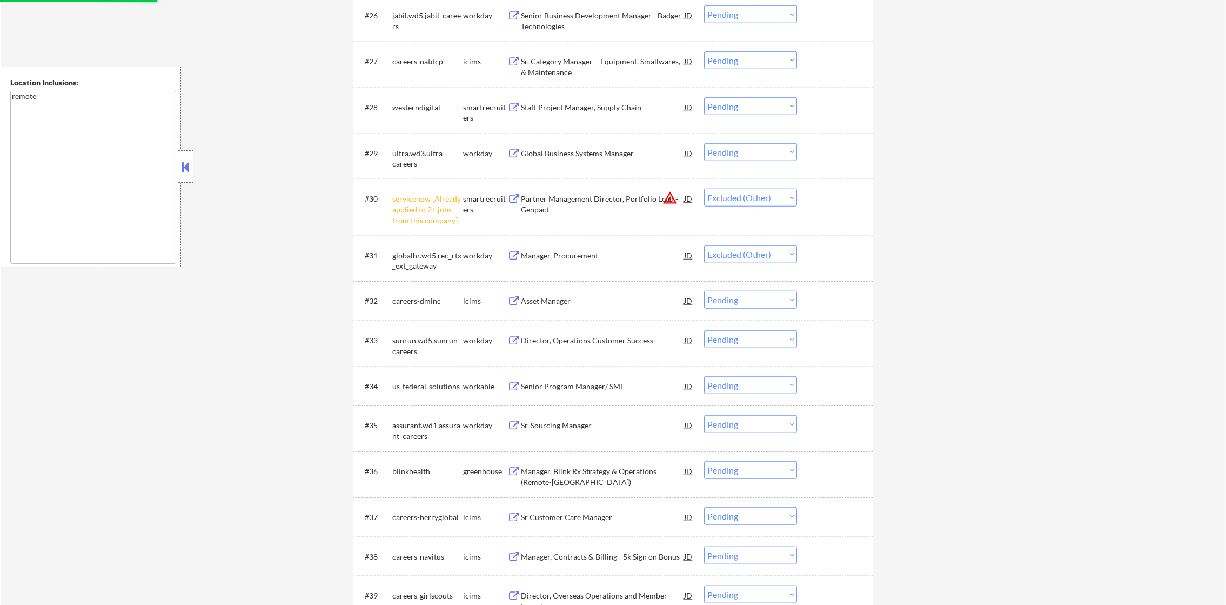
click at [426, 213] on div "servicenow [Already applied to 2+ jobs from this company]" at bounding box center [427, 209] width 71 height 32
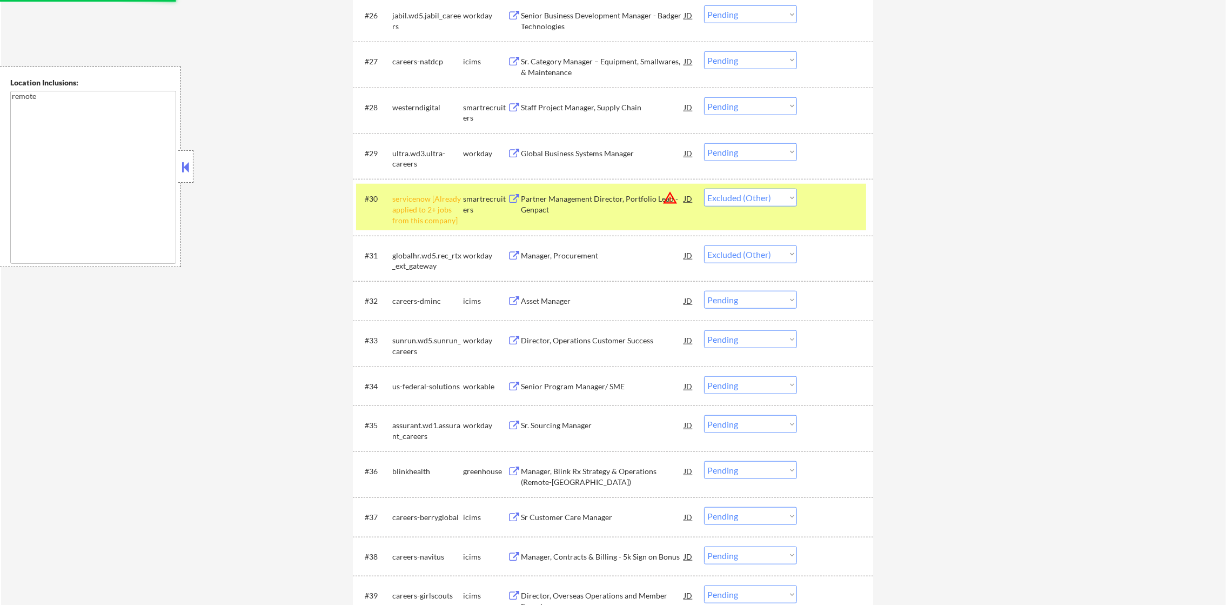
click at [426, 213] on div "servicenow [Already applied to 2+ jobs from this company]" at bounding box center [427, 209] width 71 height 32
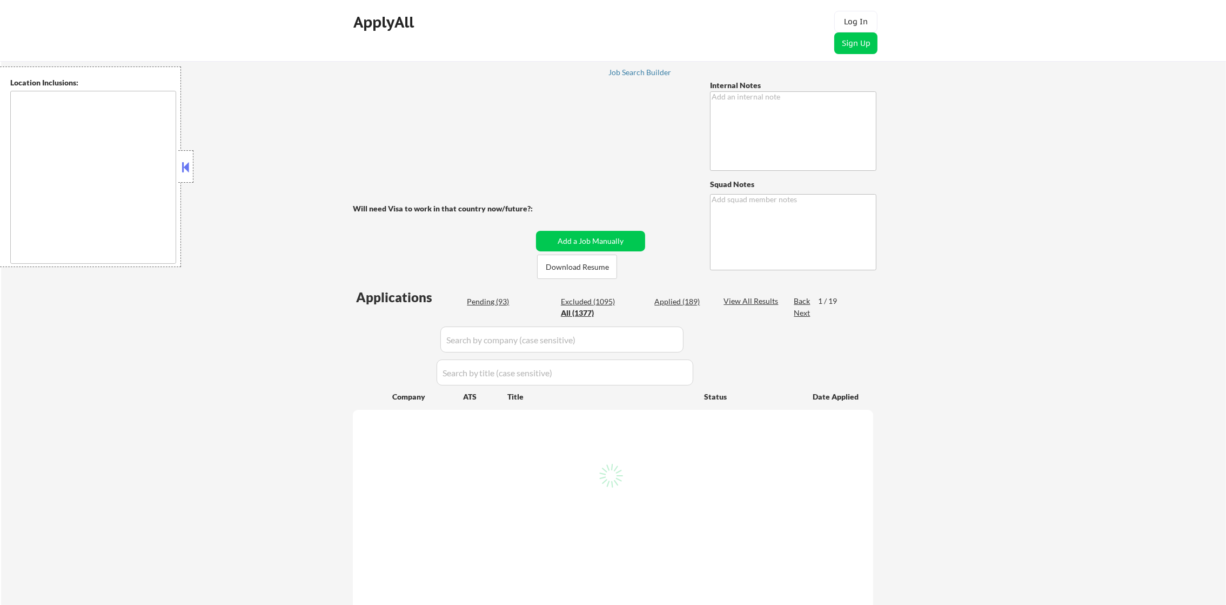
type textarea "You can use Lomita CA as current location (previous Kiezy client)"
type textarea "12-Kiezy Mailslurp ✔️ Transferred to Rashie REMOTE ONLY"
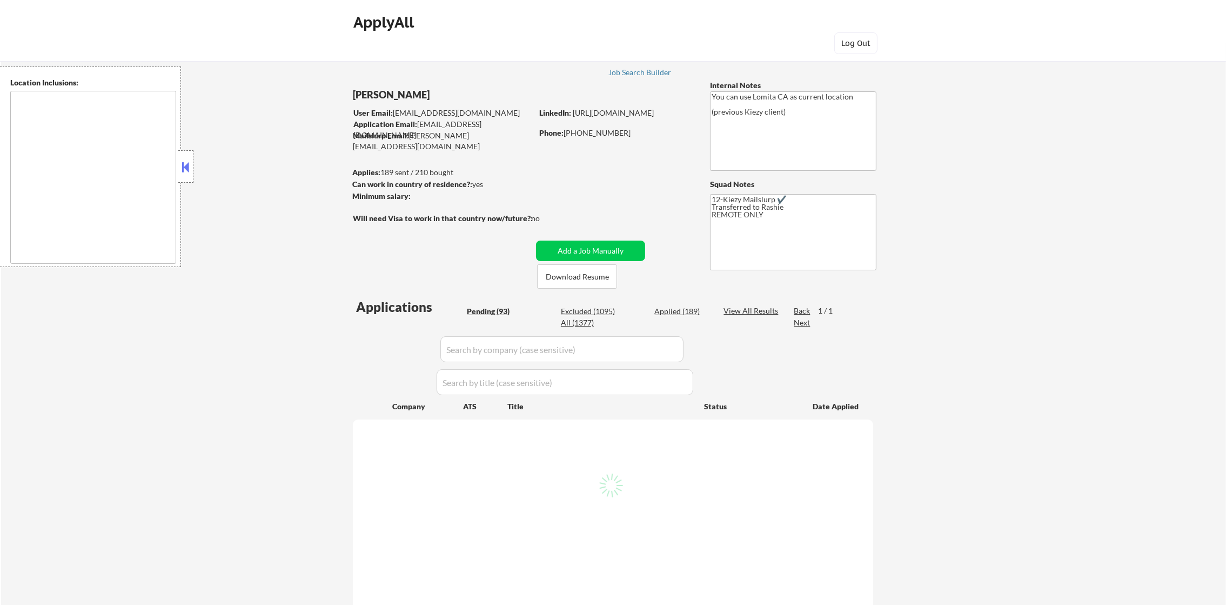
type textarea "remote"
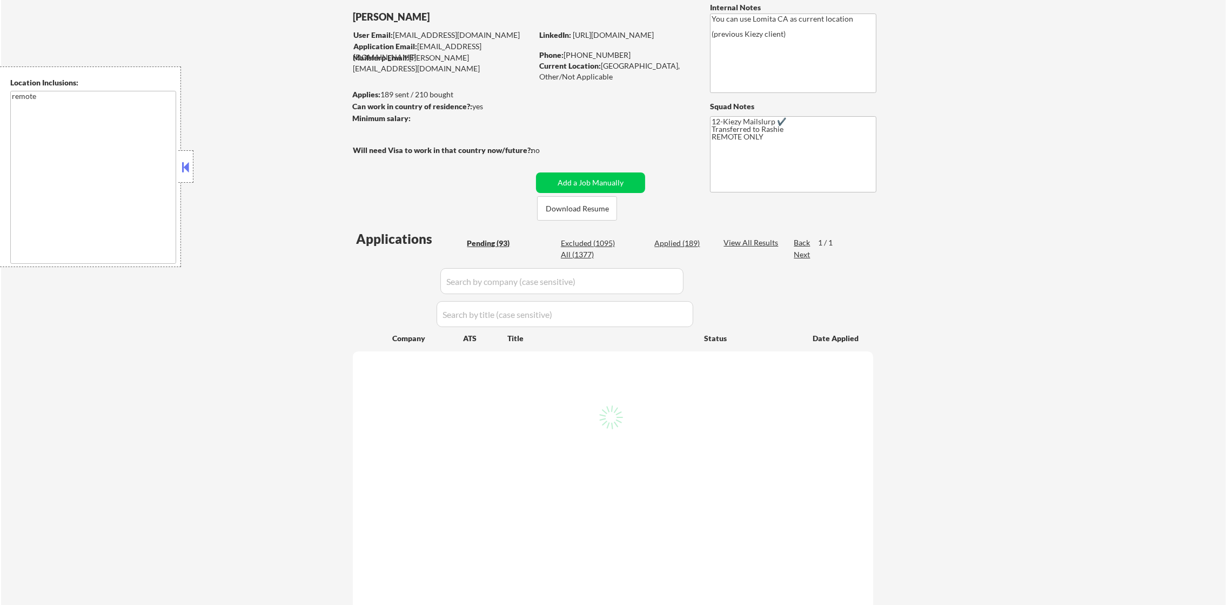
scroll to position [135, 0]
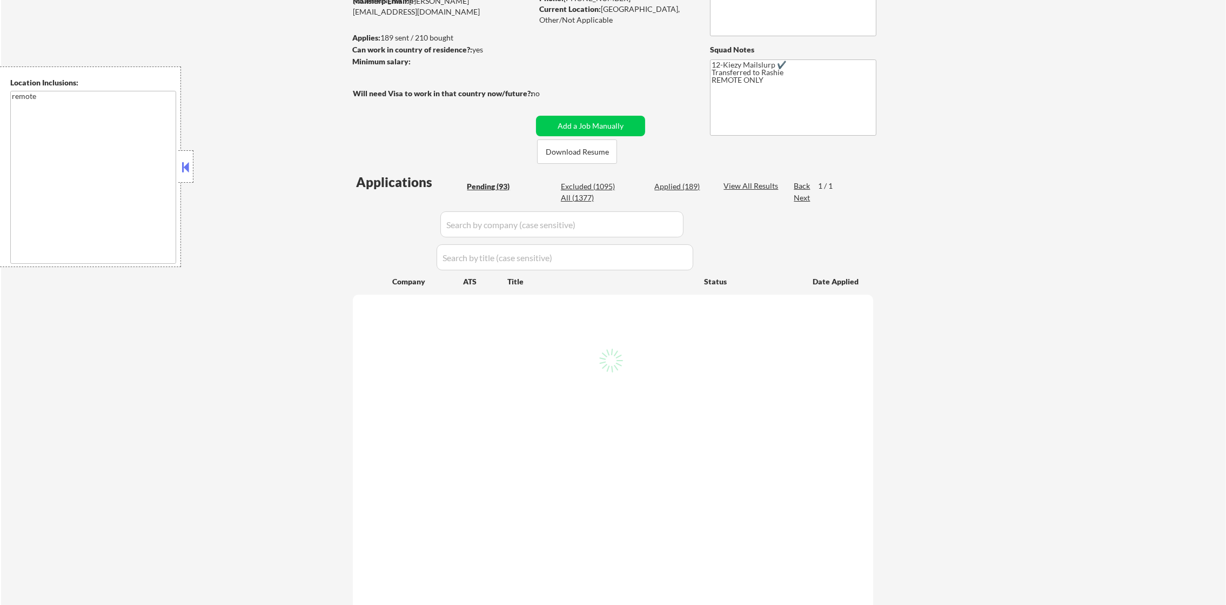
select select ""pending""
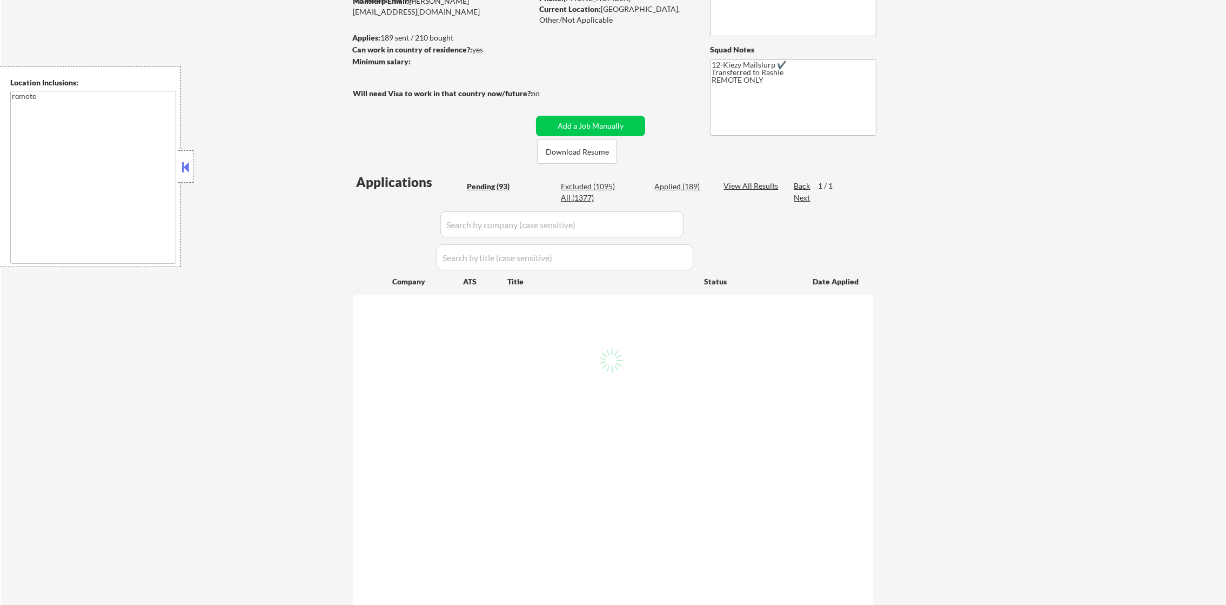
select select ""pending""
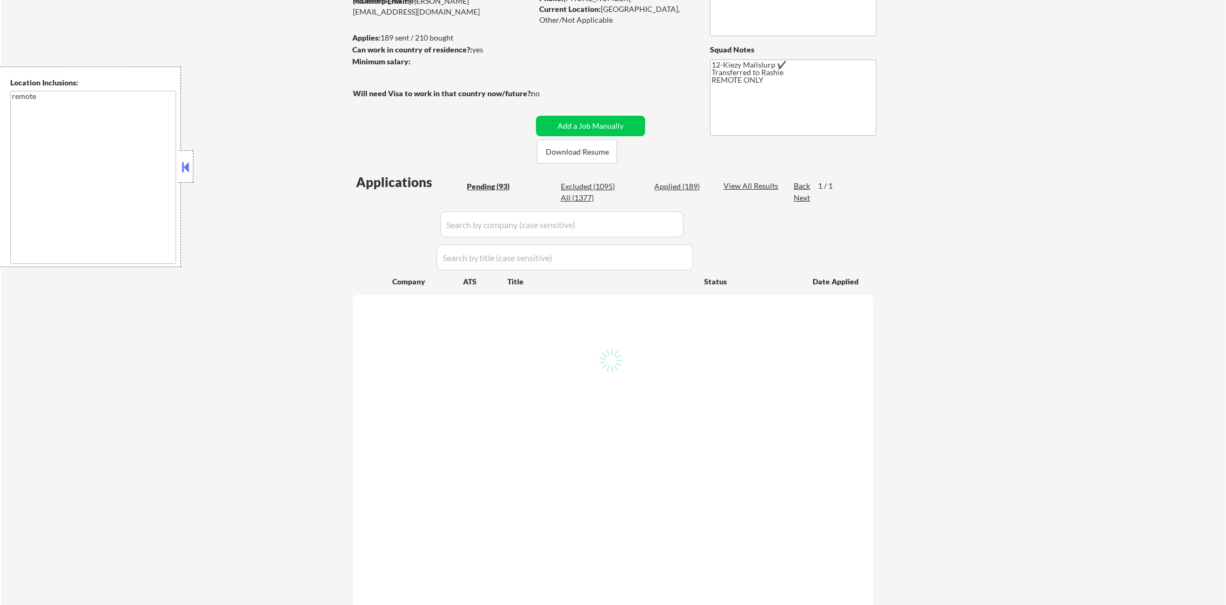
select select ""pending""
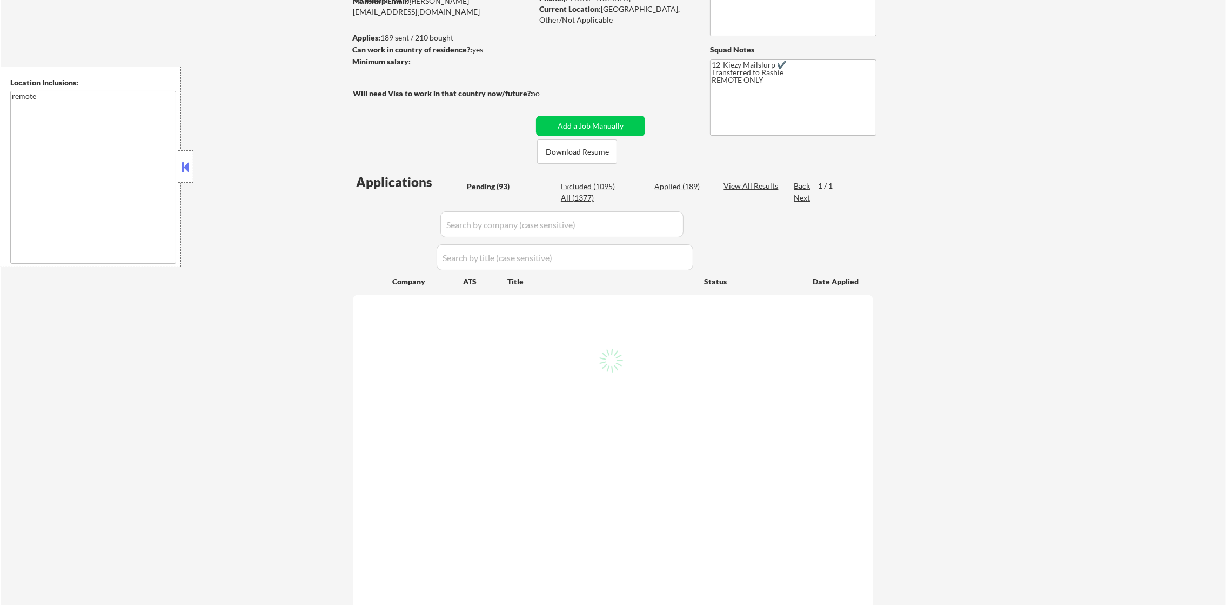
select select ""pending""
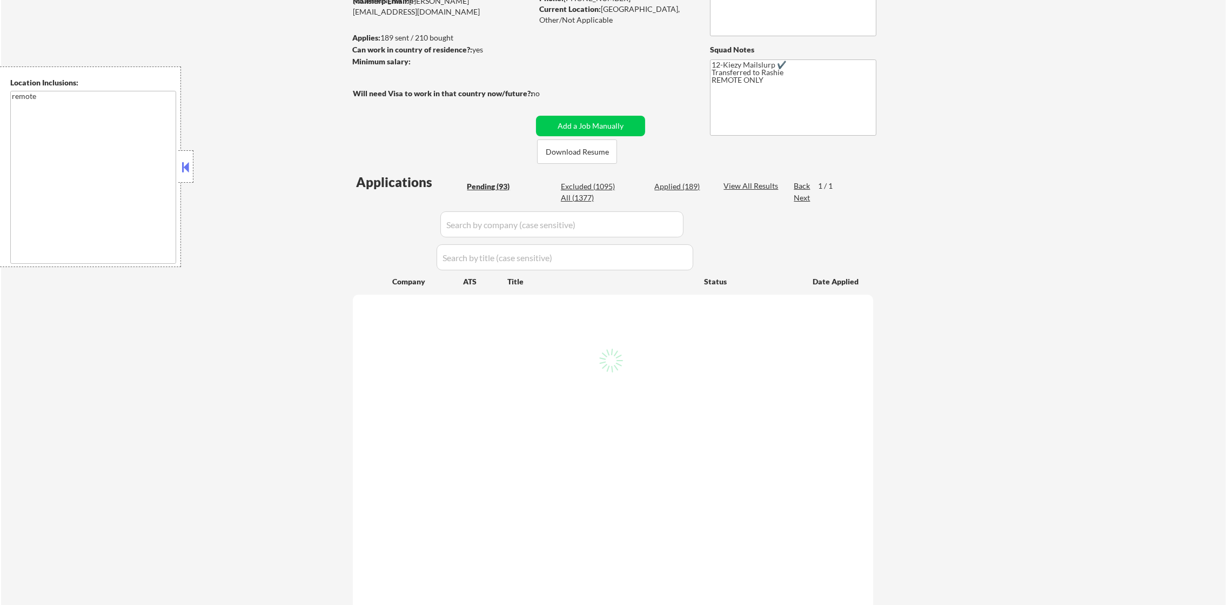
select select ""pending""
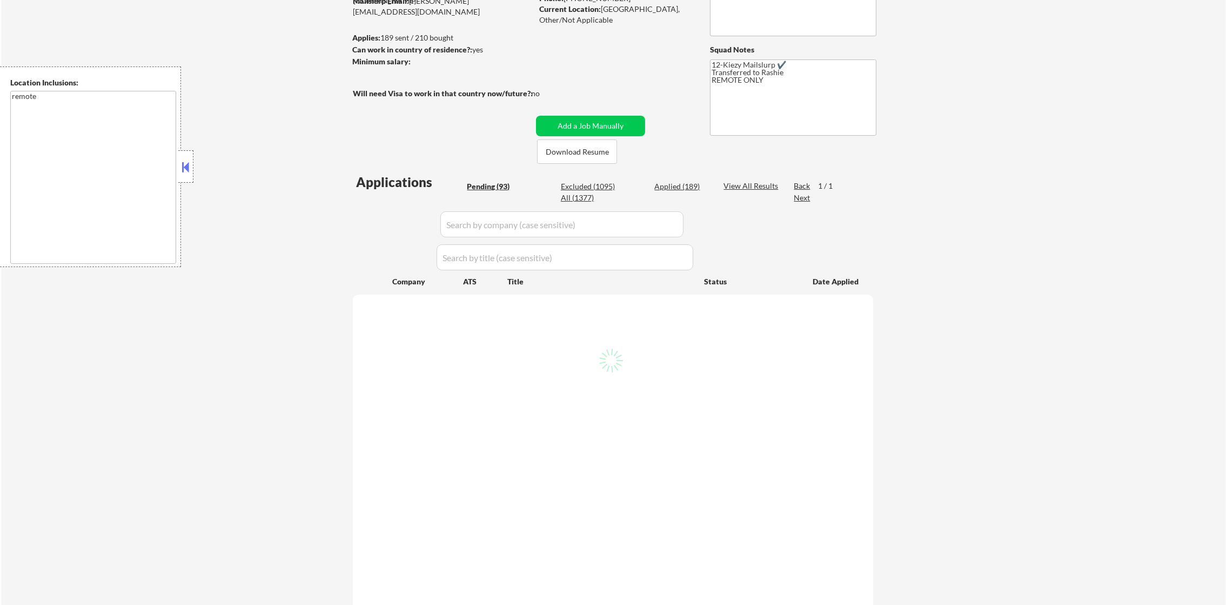
select select ""pending""
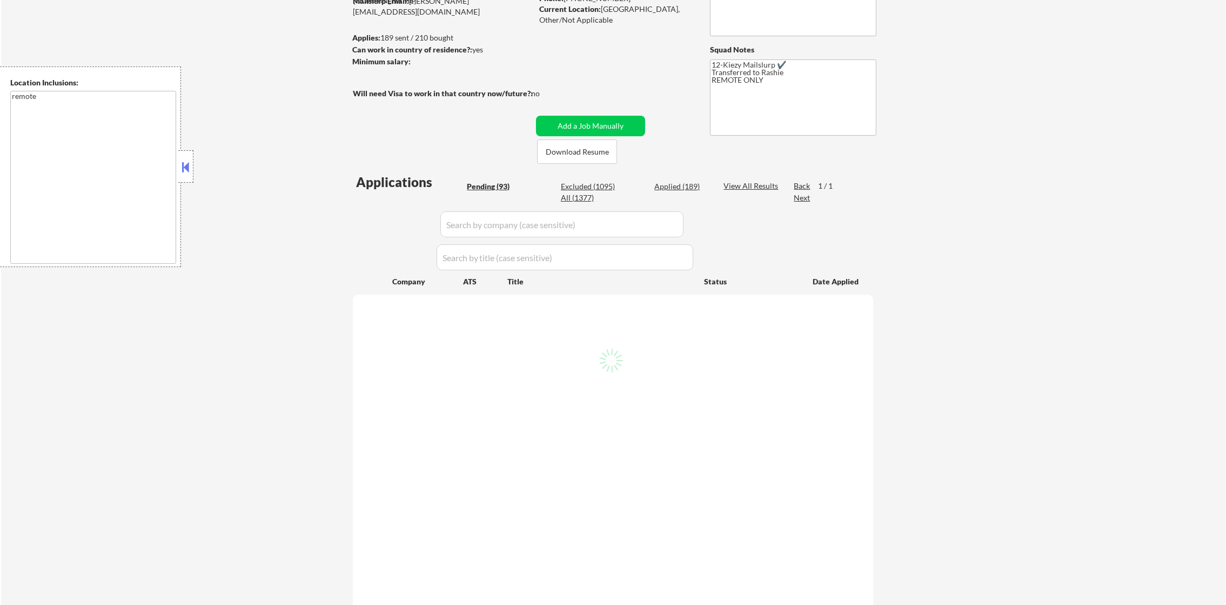
select select ""pending""
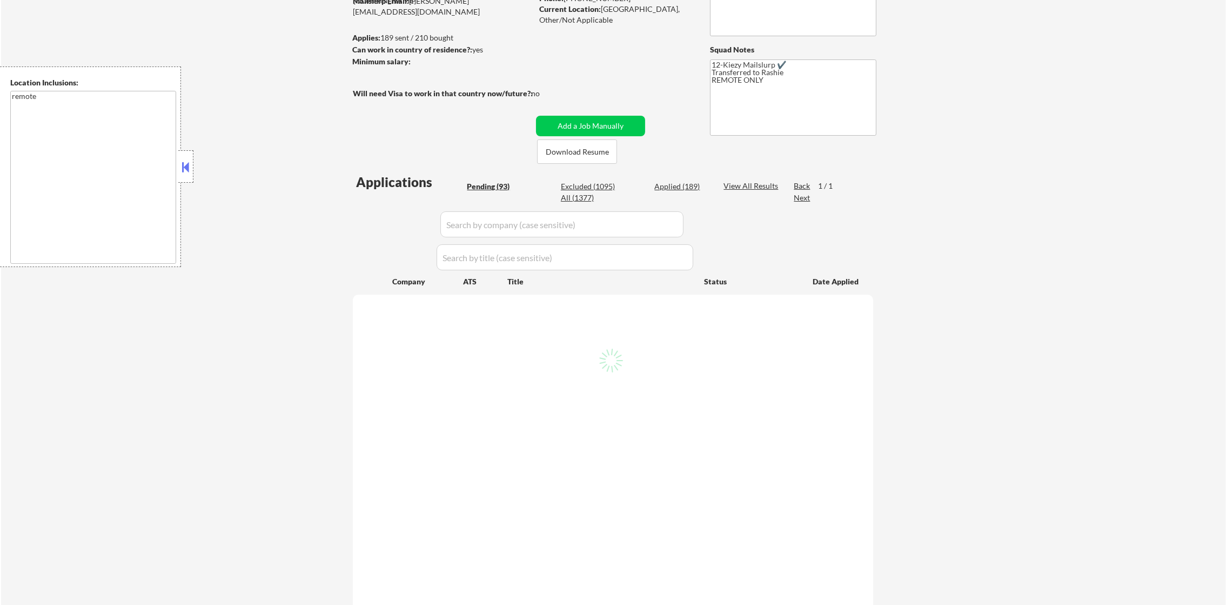
select select ""pending""
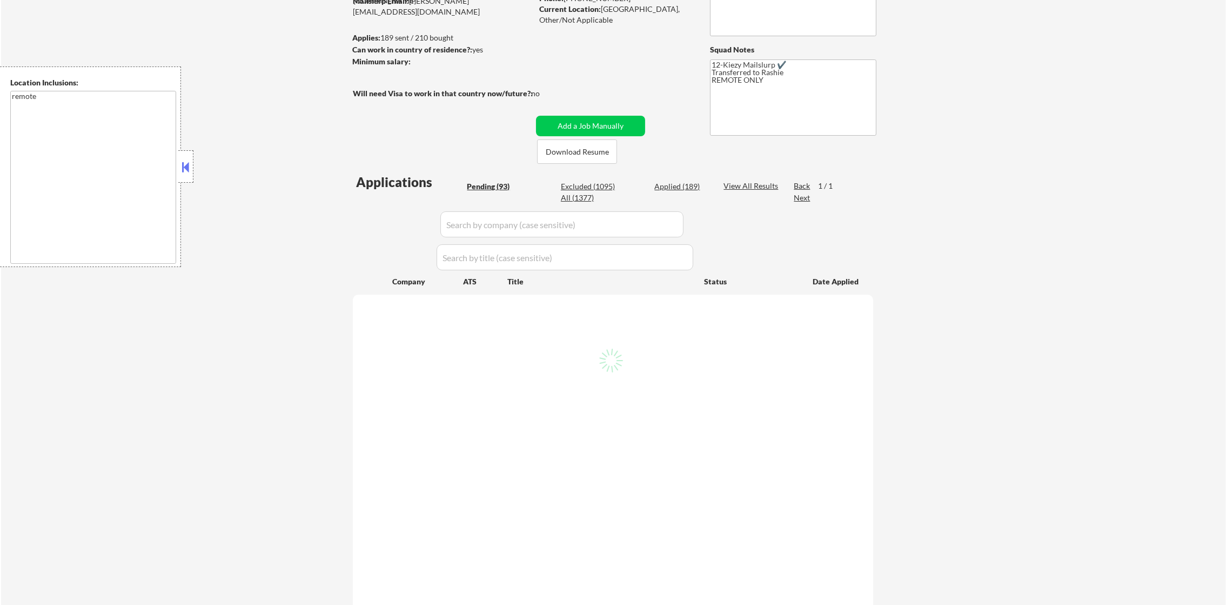
select select ""pending""
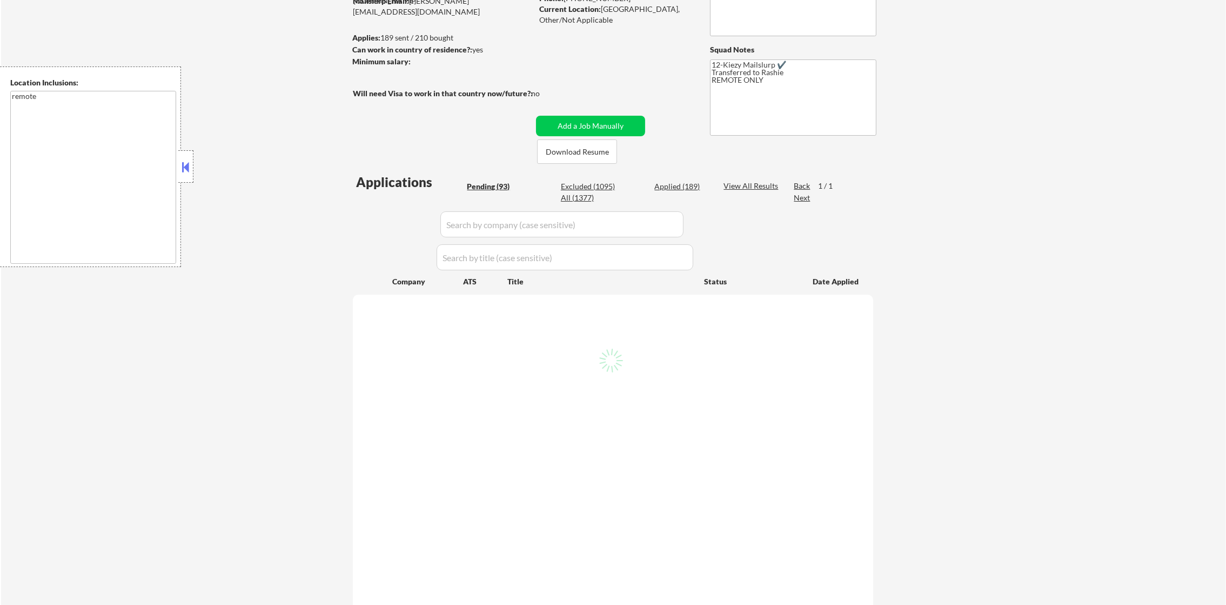
select select ""pending""
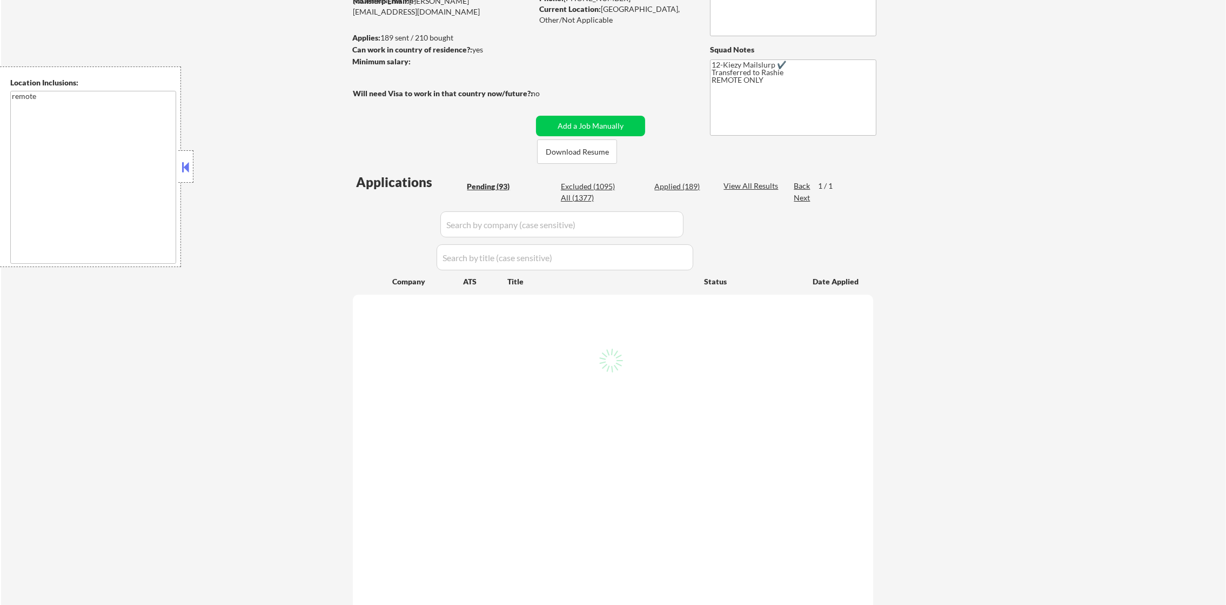
select select ""pending""
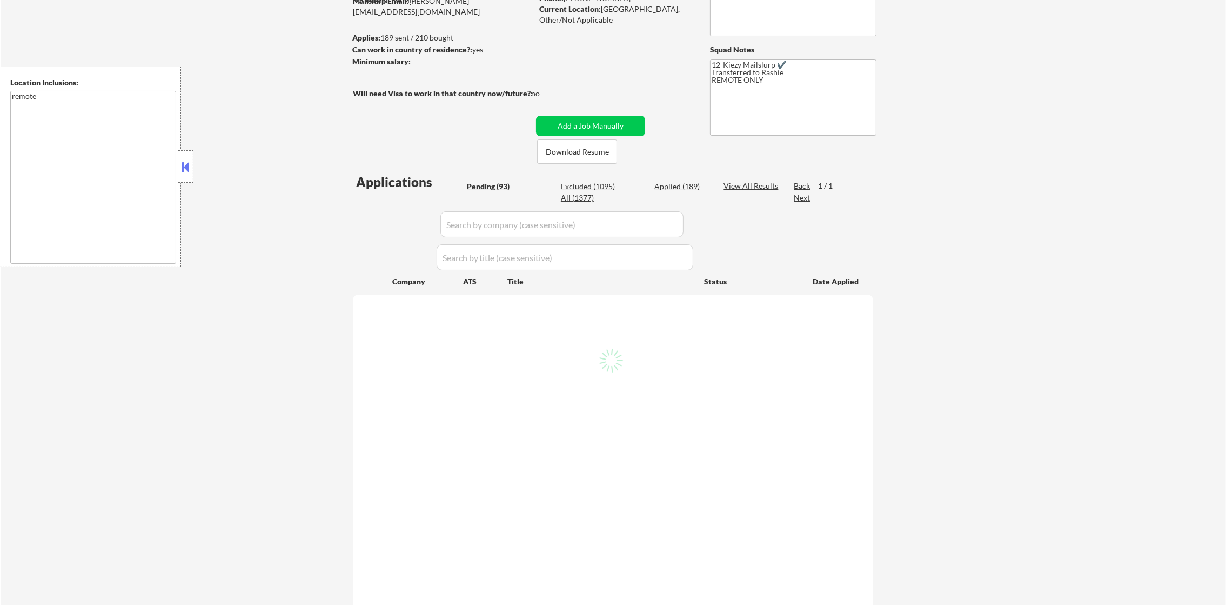
select select ""pending""
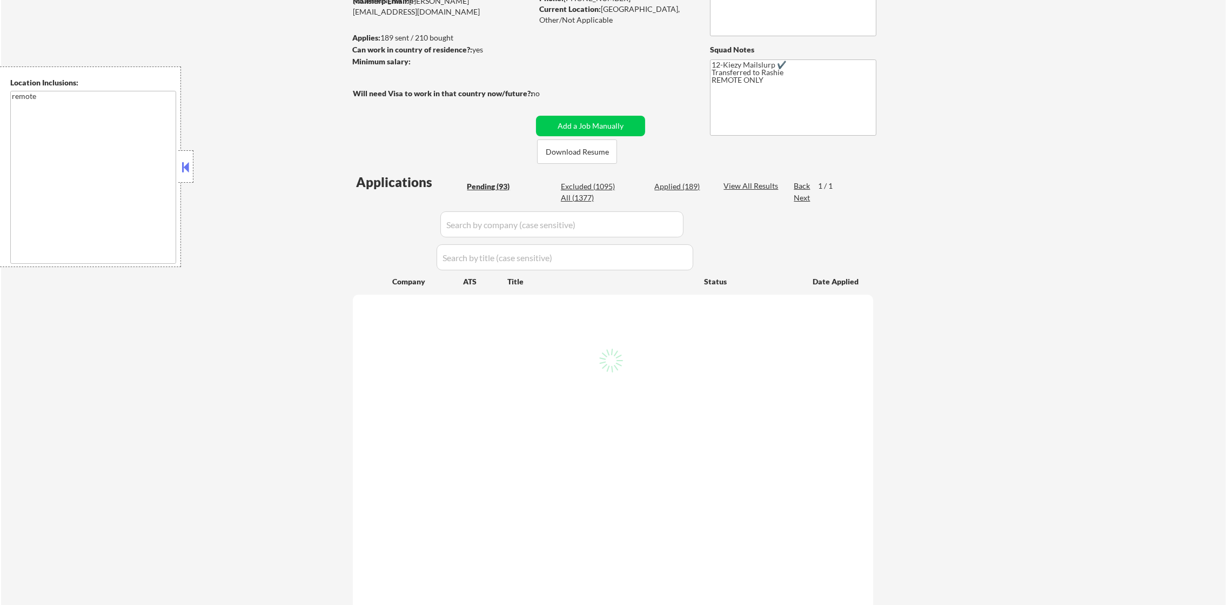
select select ""pending""
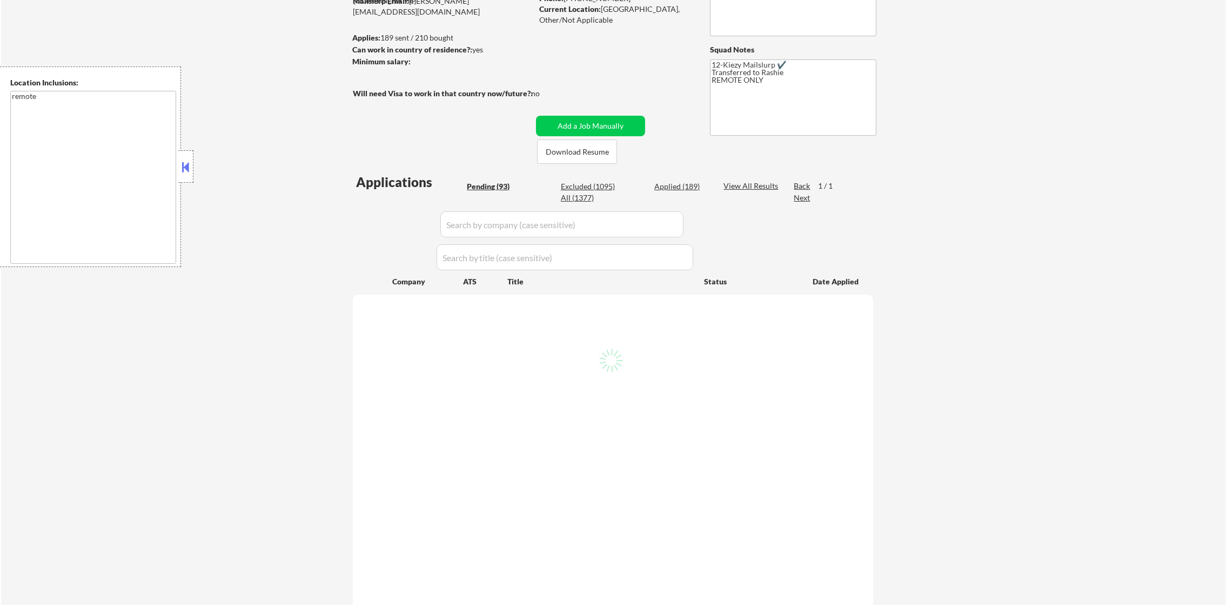
select select ""pending""
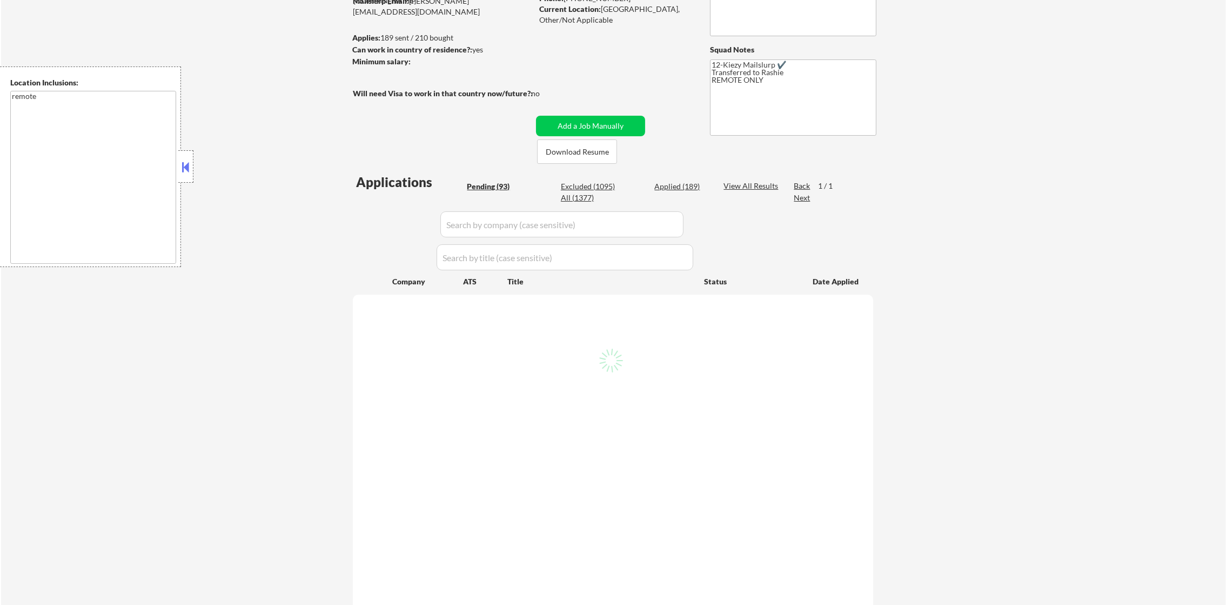
select select ""pending""
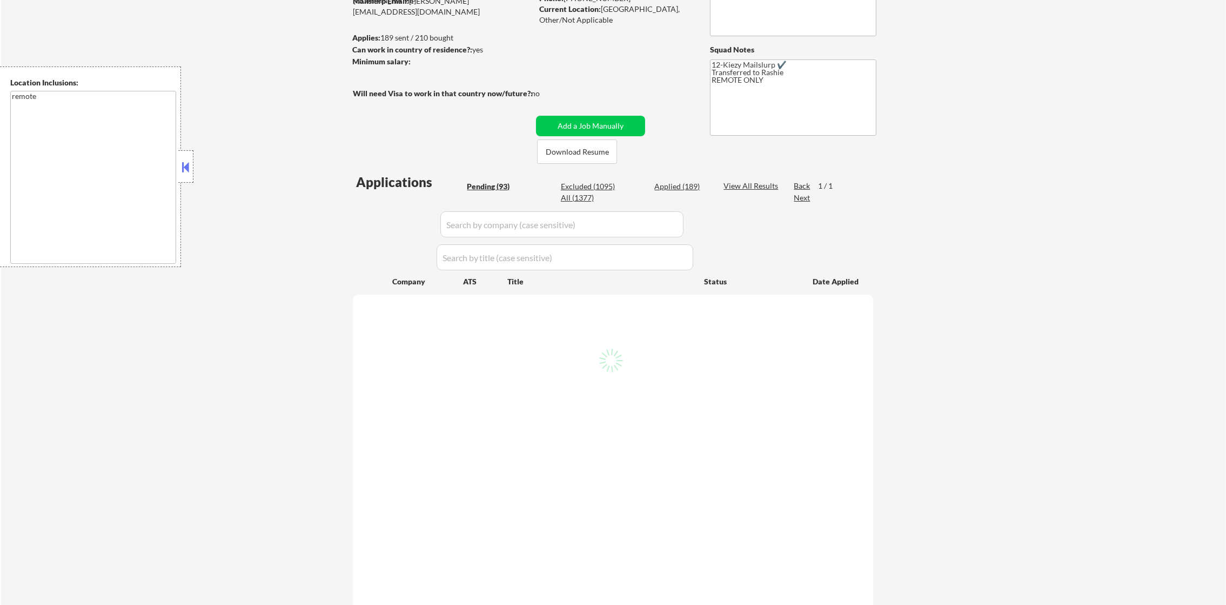
select select ""pending""
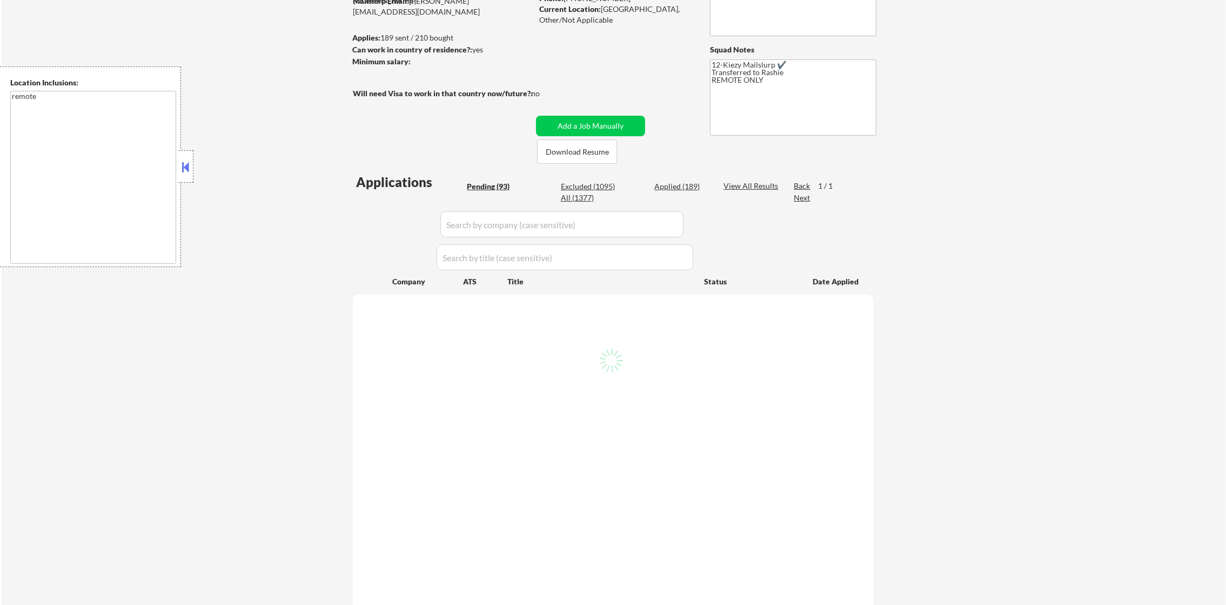
select select ""pending""
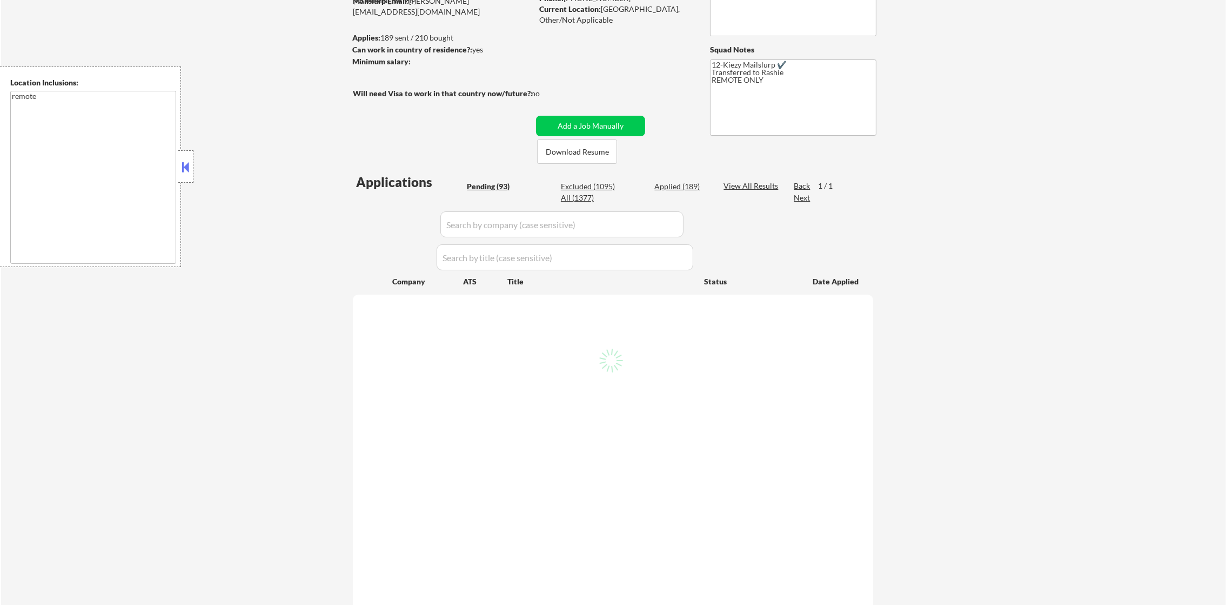
select select ""pending""
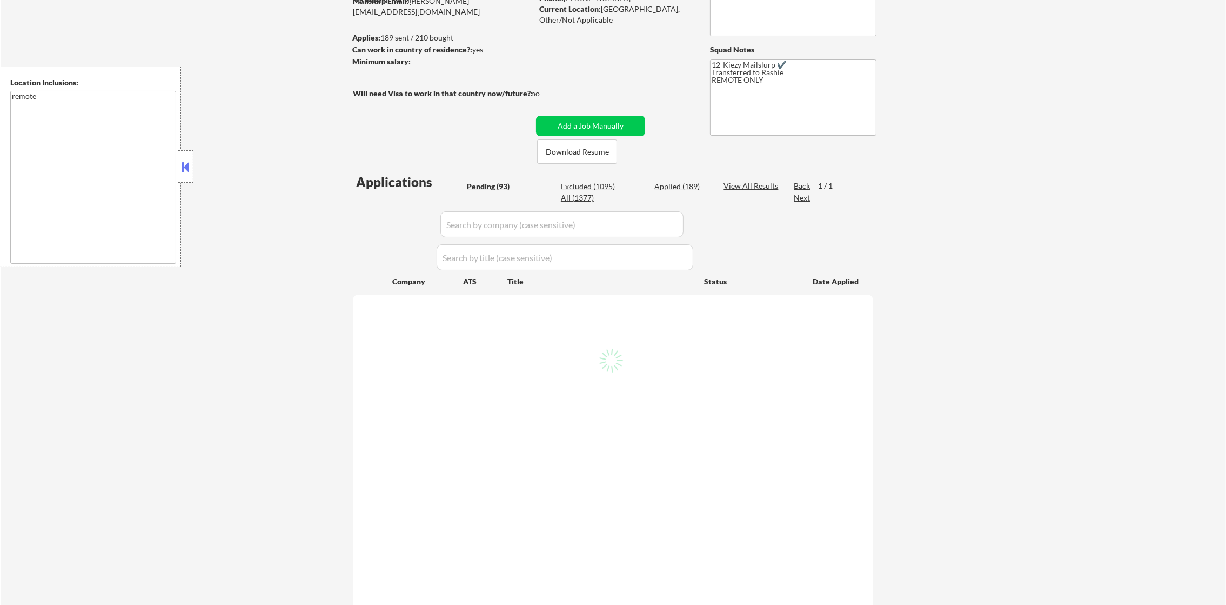
select select ""pending""
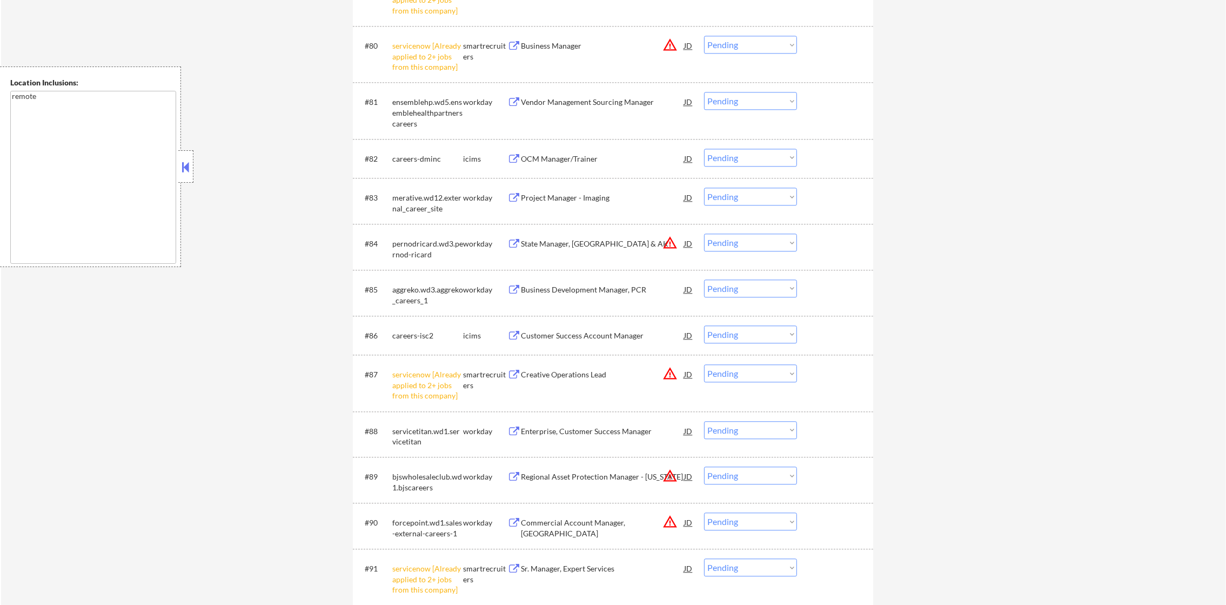
scroll to position [3994, 0]
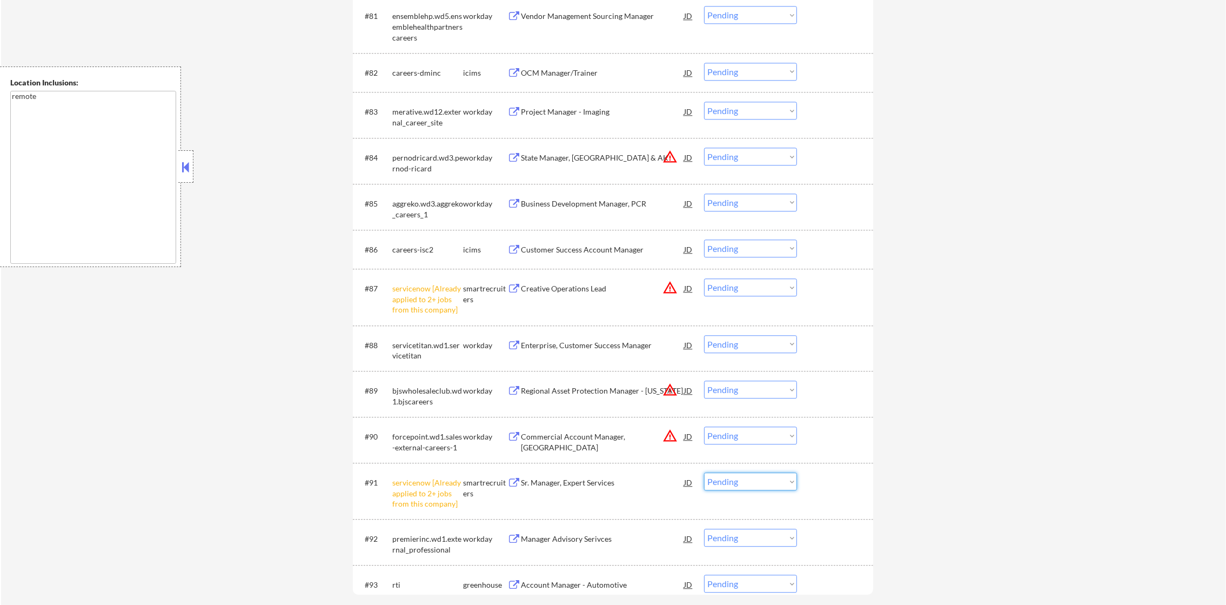
click at [730, 479] on select "Choose an option... Pending Applied Excluded (Questions) Excluded (Expired) Exc…" at bounding box center [750, 481] width 93 height 18
select select ""excluded__other_""
click at [704, 472] on select "Choose an option... Pending Applied Excluded (Questions) Excluded (Expired) Exc…" at bounding box center [750, 481] width 93 height 18
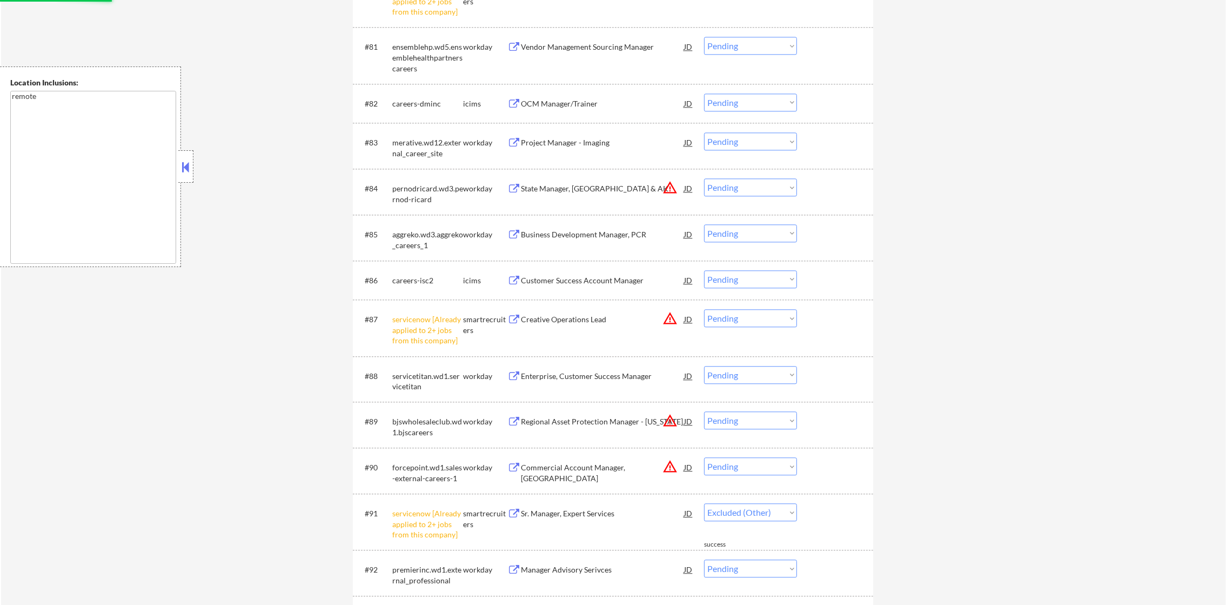
scroll to position [3940, 0]
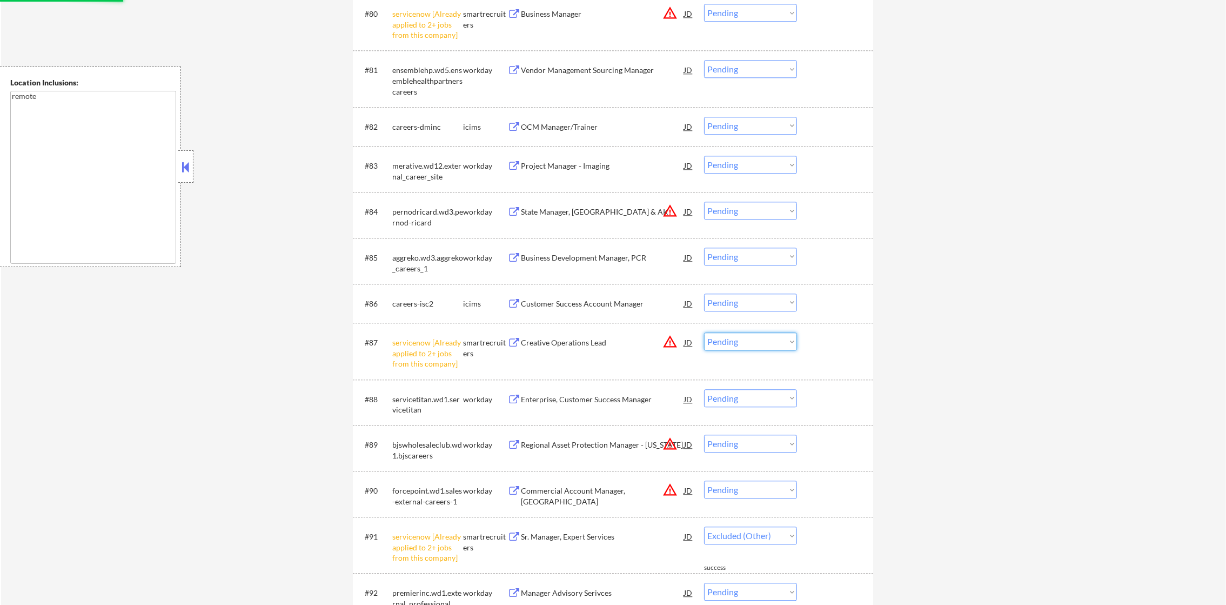
click at [777, 341] on select "Choose an option... Pending Applied Excluded (Questions) Excluded (Expired) Exc…" at bounding box center [750, 341] width 93 height 18
select select ""excluded__other_""
click at [704, 332] on select "Choose an option... Pending Applied Excluded (Questions) Excluded (Expired) Exc…" at bounding box center [750, 341] width 93 height 18
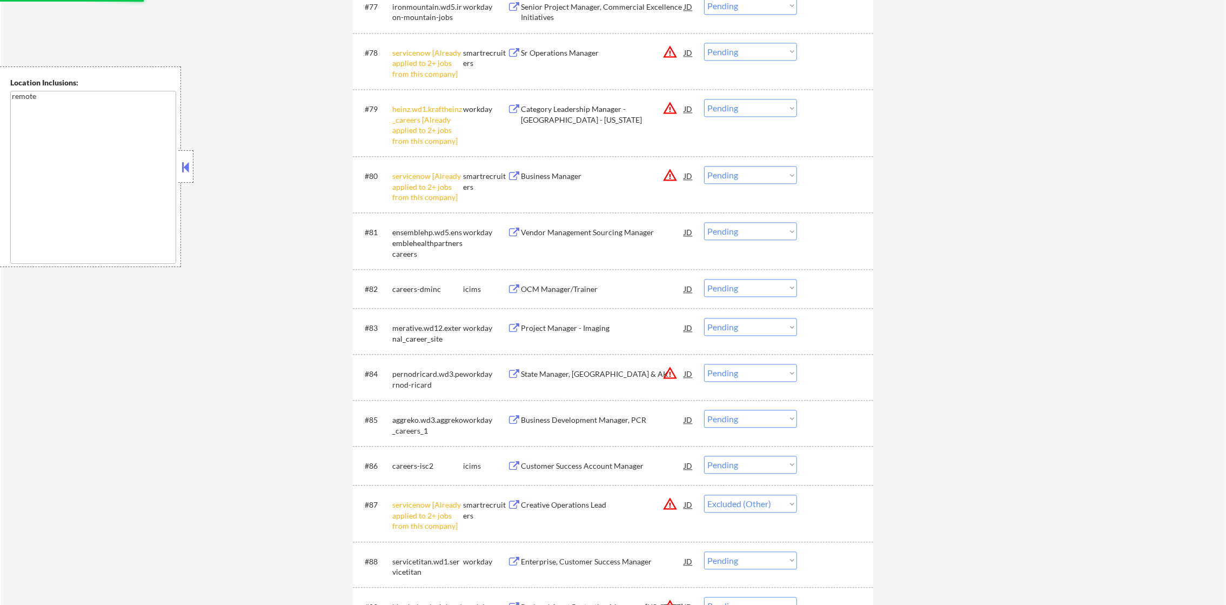
scroll to position [3697, 0]
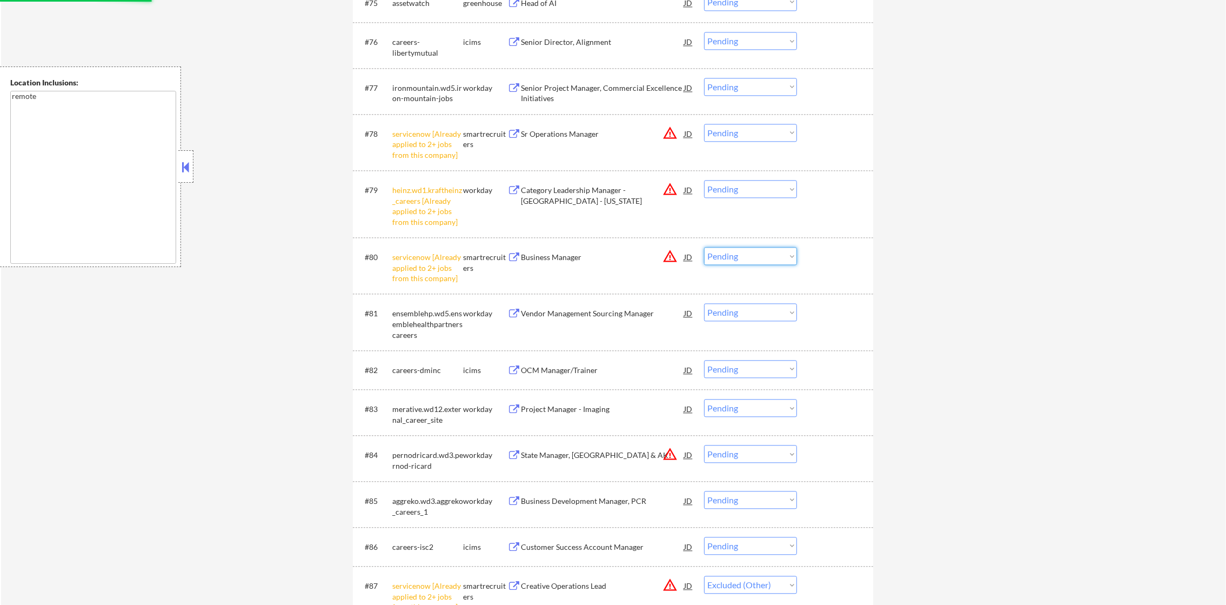
click at [737, 259] on select "Choose an option... Pending Applied Excluded (Questions) Excluded (Expired) Exc…" at bounding box center [750, 256] width 93 height 18
select select ""excluded__other_""
click at [704, 247] on select "Choose an option... Pending Applied Excluded (Questions) Excluded (Expired) Exc…" at bounding box center [750, 256] width 93 height 18
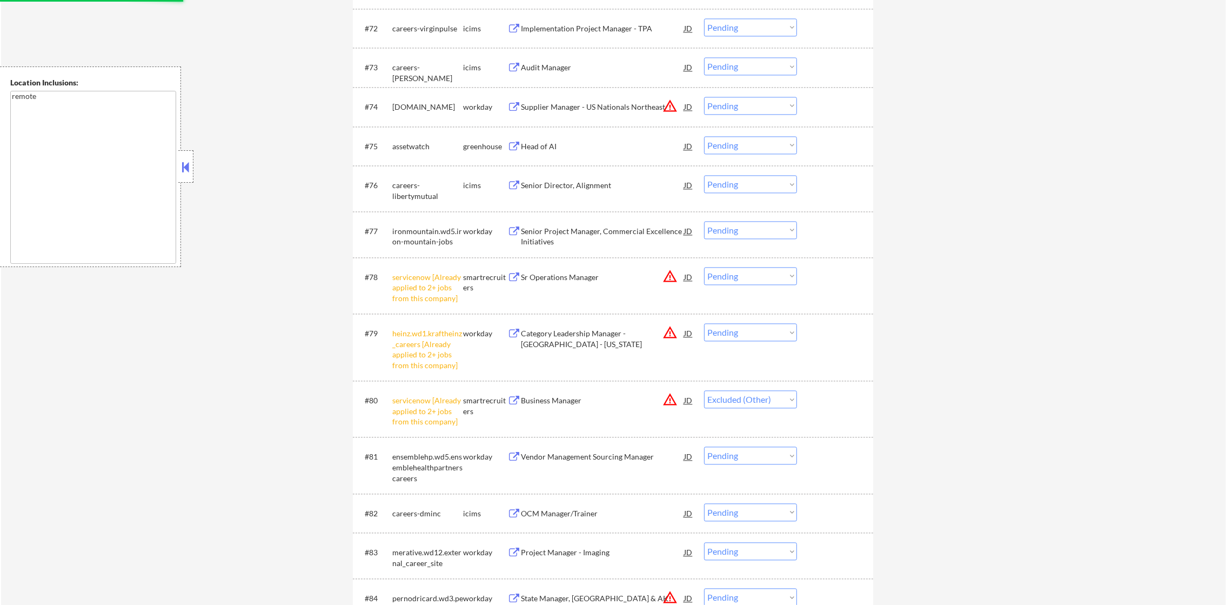
scroll to position [3535, 0]
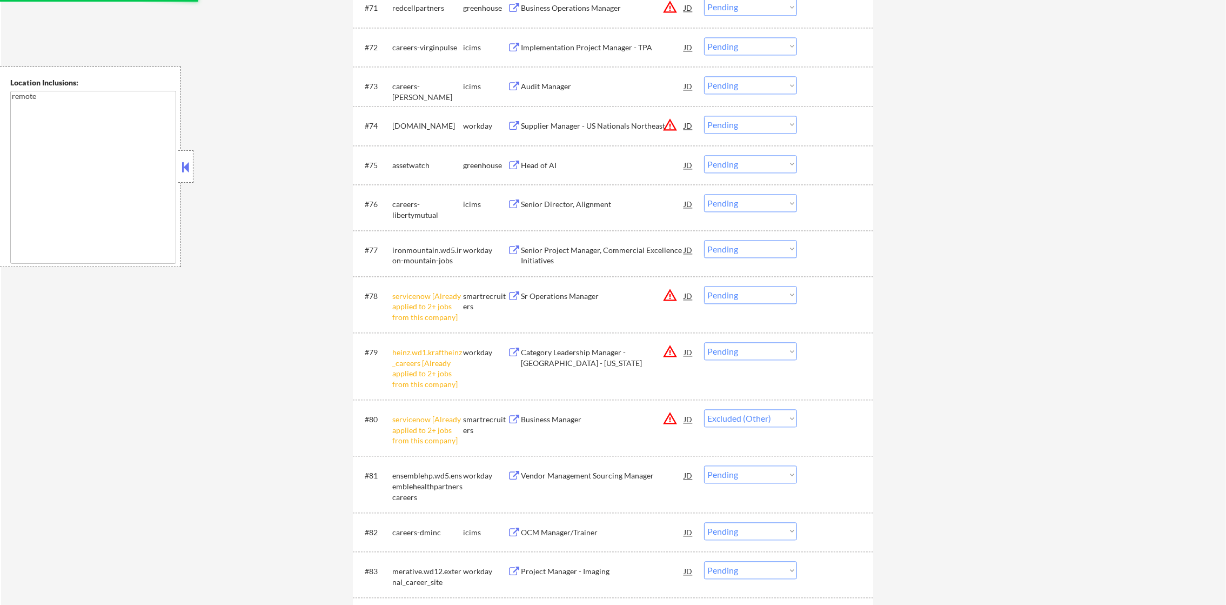
click at [743, 347] on select "Choose an option... Pending Applied Excluded (Questions) Excluded (Expired) Exc…" at bounding box center [750, 351] width 93 height 18
select select ""excluded__other_""
click at [704, 342] on select "Choose an option... Pending Applied Excluded (Questions) Excluded (Expired) Exc…" at bounding box center [750, 351] width 93 height 18
drag, startPoint x: 758, startPoint y: 296, endPoint x: 758, endPoint y: 301, distance: 5.9
click at [758, 296] on select "Choose an option... Pending Applied Excluded (Questions) Excluded (Expired) Exc…" at bounding box center [750, 295] width 93 height 18
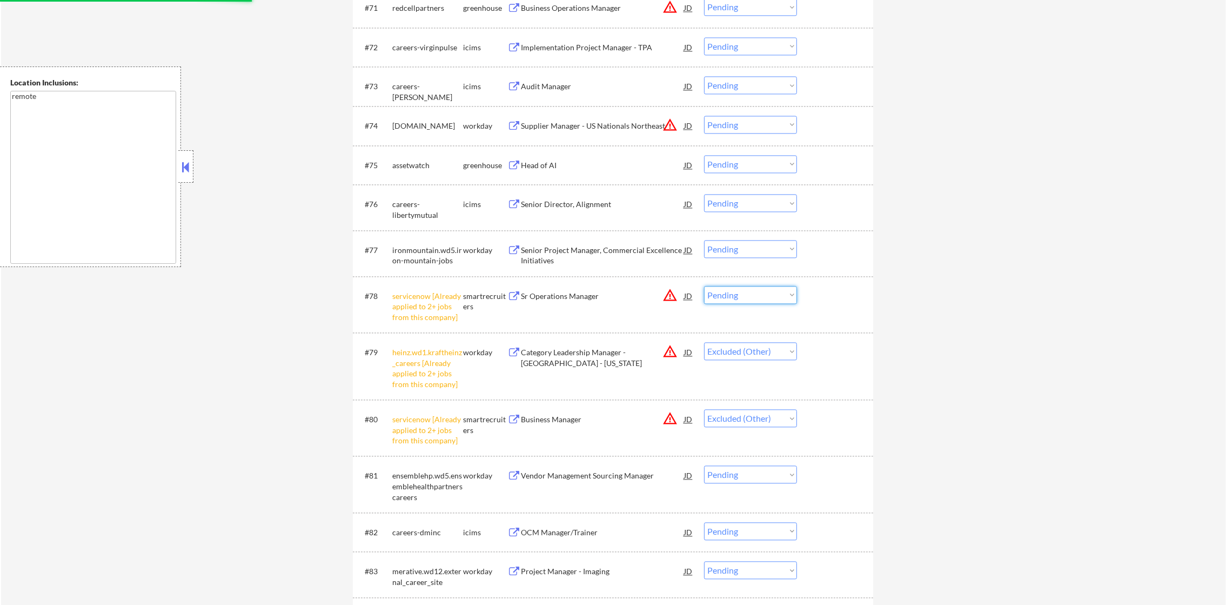
select select ""excluded__other_""
click at [704, 286] on select "Choose an option... Pending Applied Excluded (Questions) Excluded (Expired) Exc…" at bounding box center [750, 295] width 93 height 18
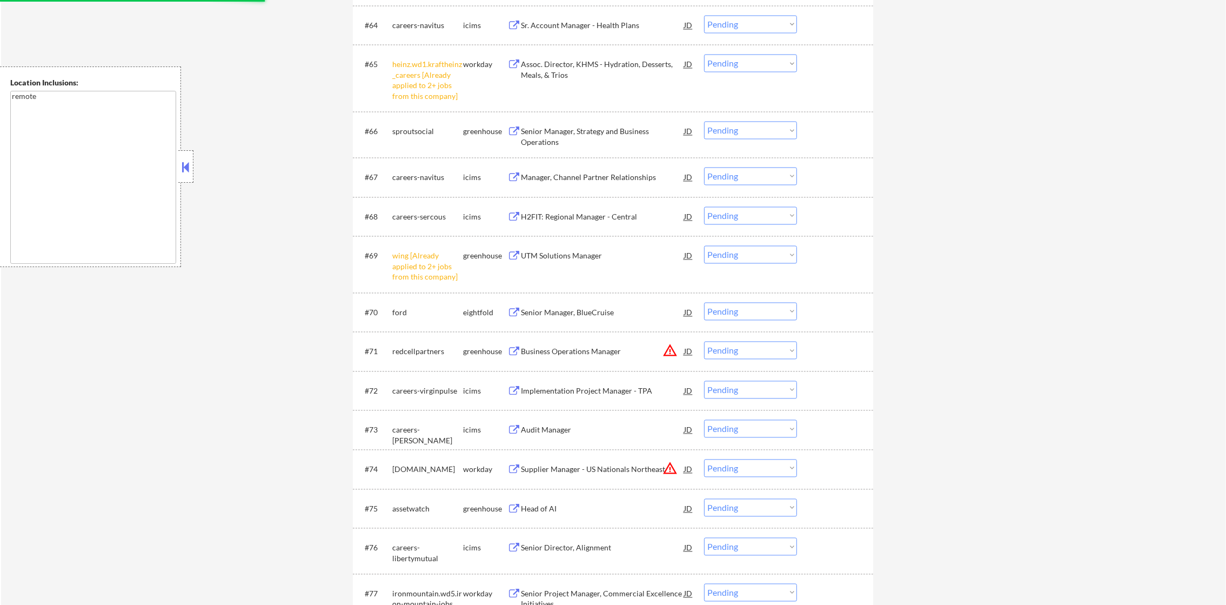
scroll to position [3184, 0]
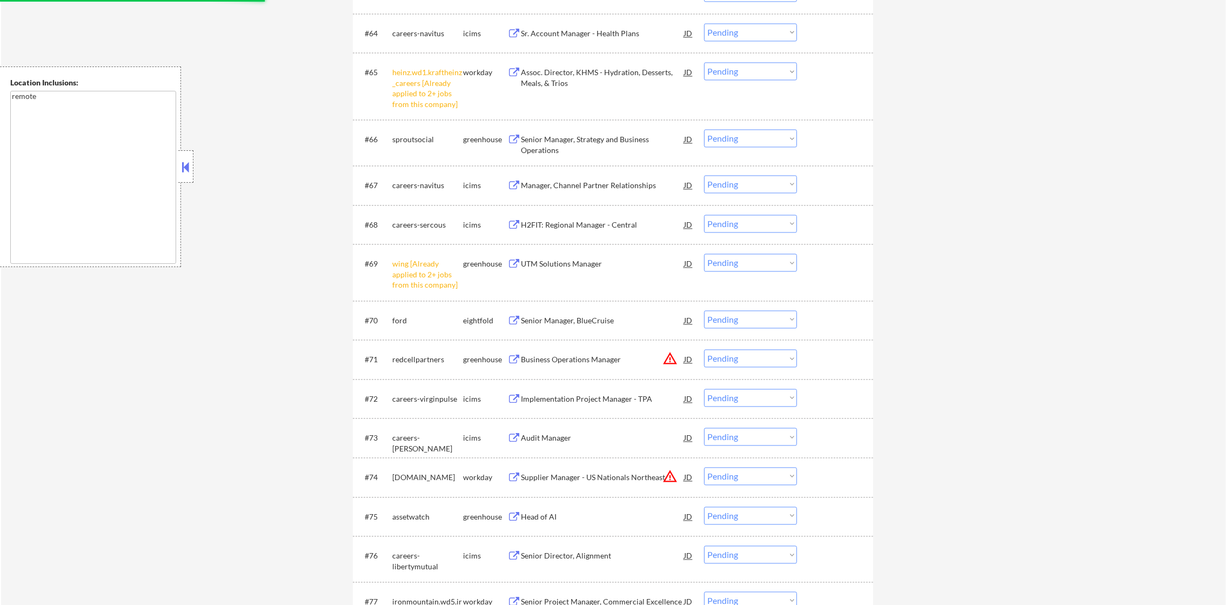
click at [761, 257] on select "Choose an option... Pending Applied Excluded (Questions) Excluded (Expired) Exc…" at bounding box center [750, 262] width 93 height 18
select select ""excluded__other_""
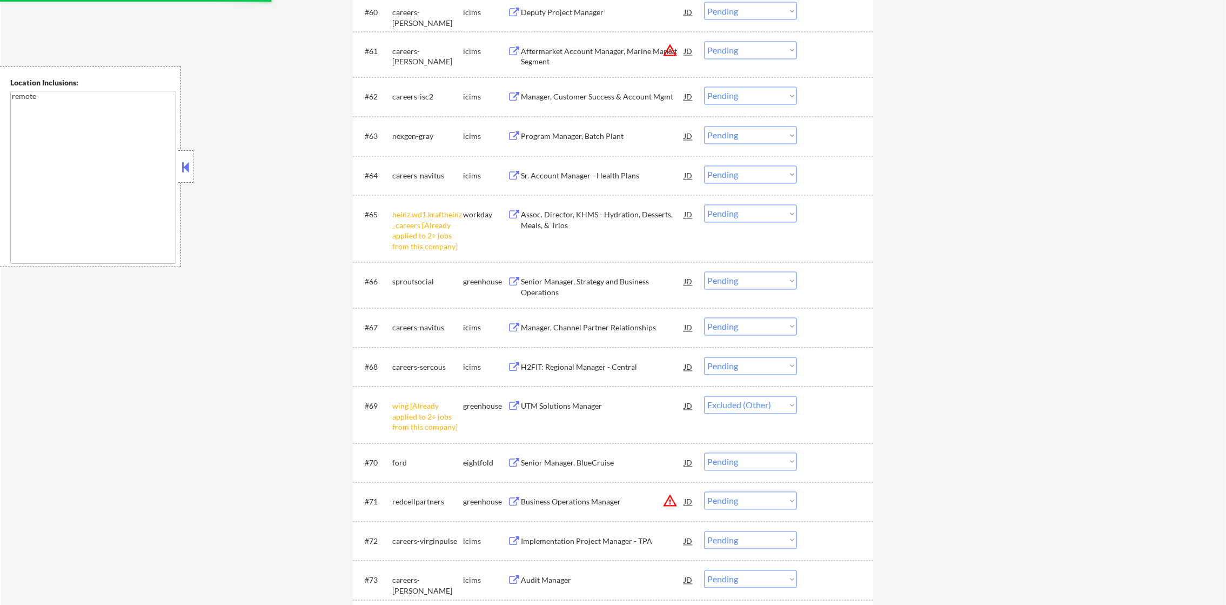
scroll to position [3022, 0]
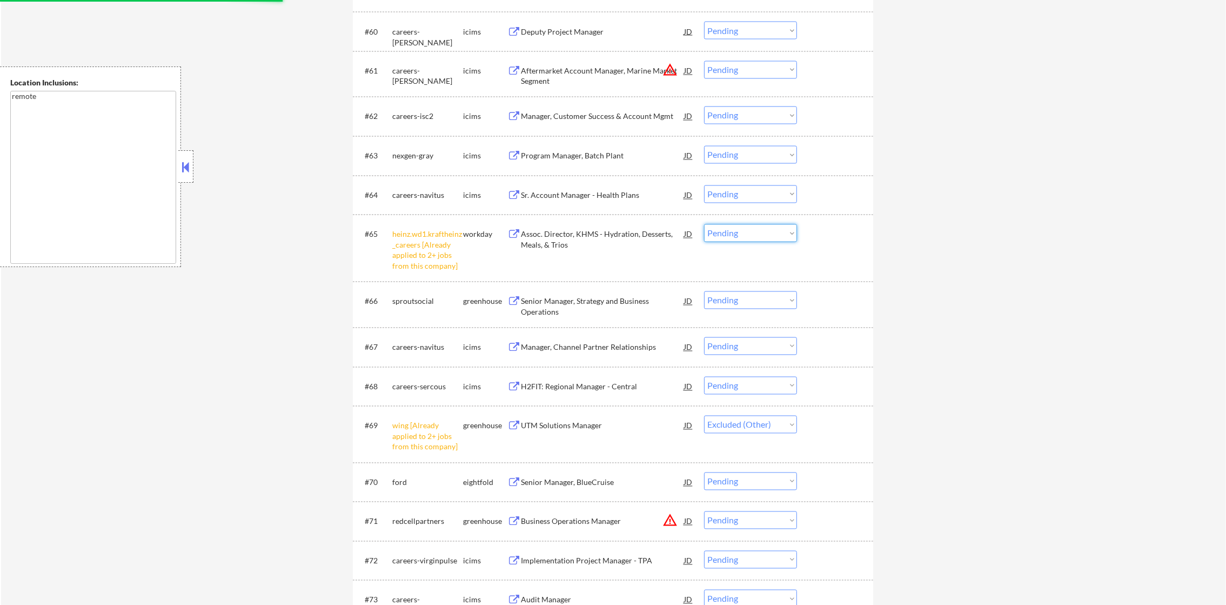
click at [750, 236] on select "Choose an option... Pending Applied Excluded (Questions) Excluded (Expired) Exc…" at bounding box center [750, 233] width 93 height 18
select select ""excluded__other_""
click at [704, 224] on select "Choose an option... Pending Applied Excluded (Questions) Excluded (Expired) Exc…" at bounding box center [750, 233] width 93 height 18
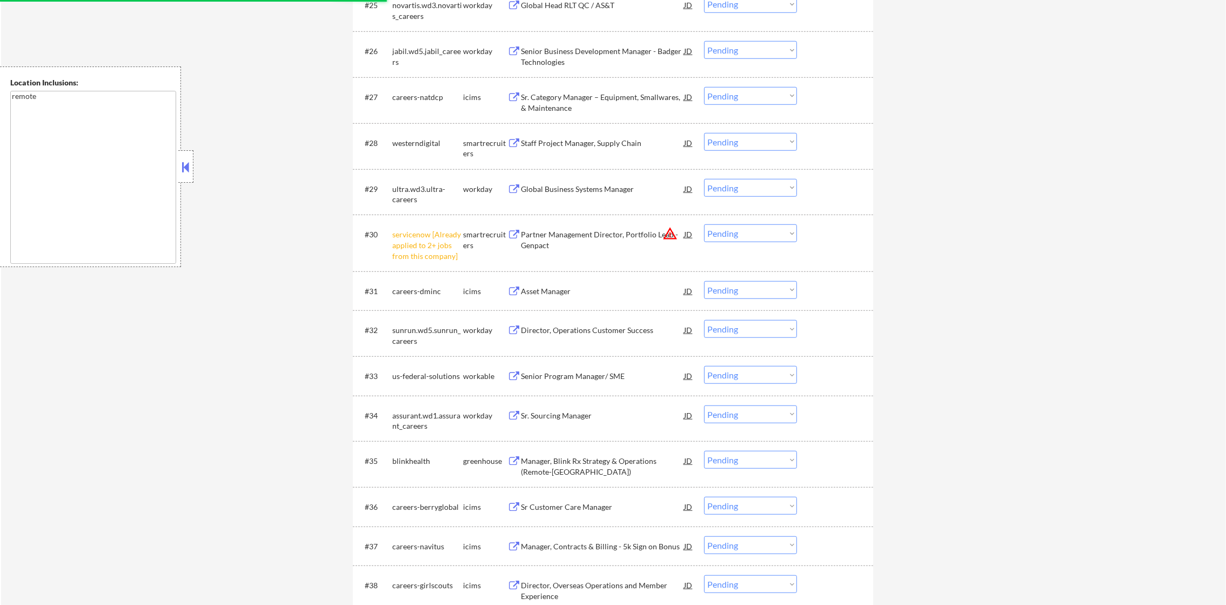
scroll to position [1482, 0]
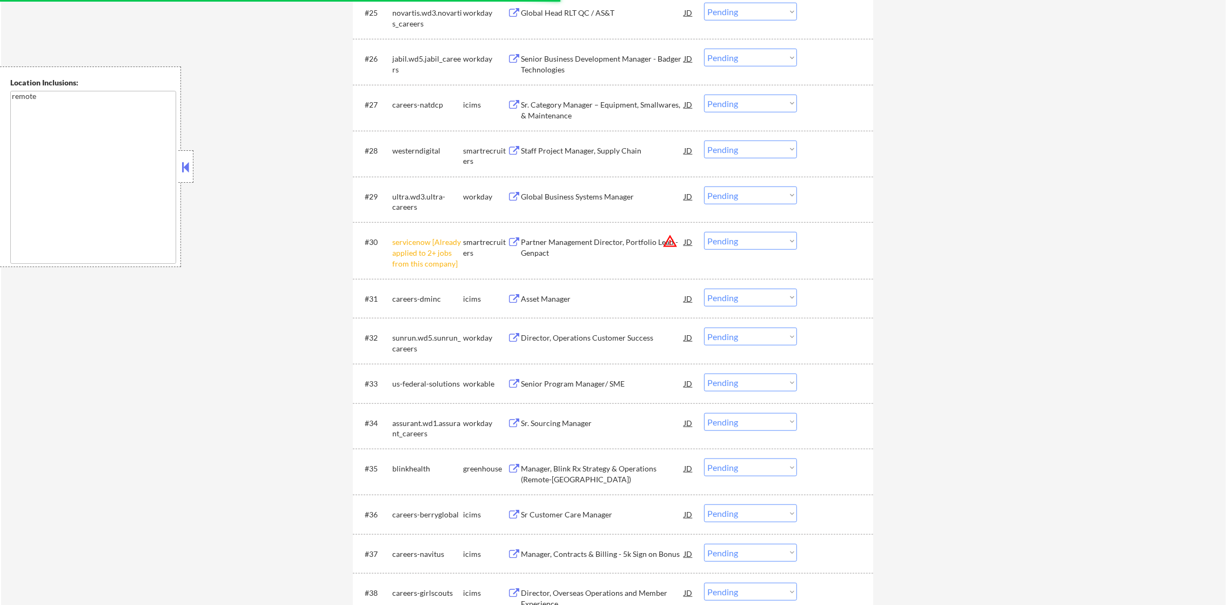
select select ""pending""
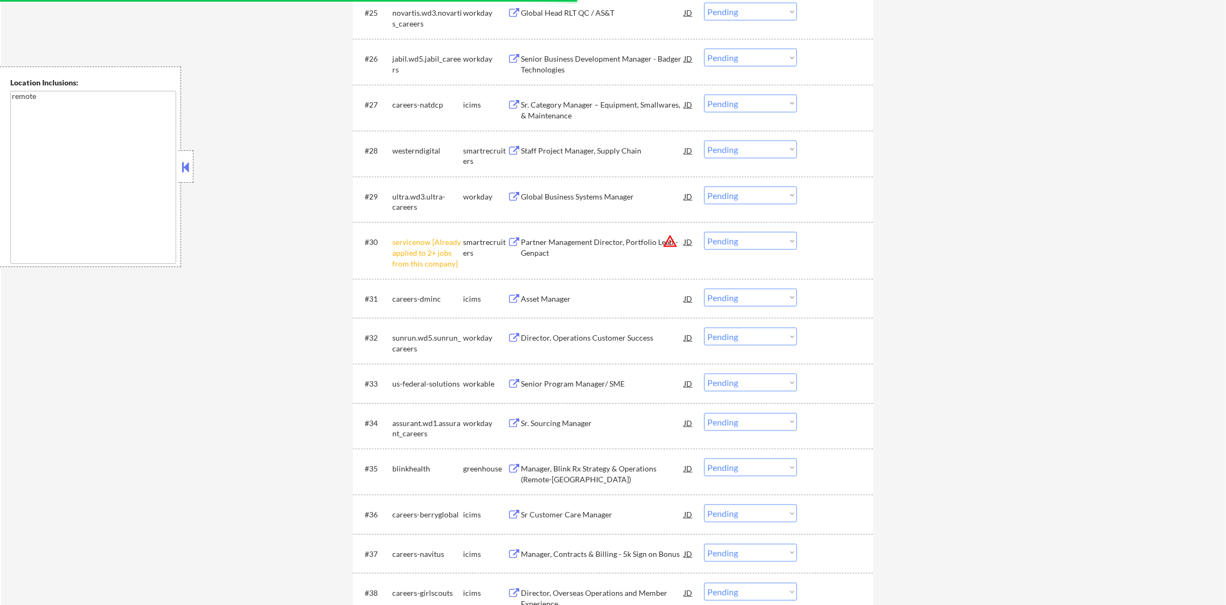
select select ""pending""
click at [744, 473] on select "Choose an option... Pending Applied Excluded (Questions) Excluded (Expired) Exc…" at bounding box center [750, 467] width 93 height 18
click at [704, 458] on select "Choose an option... Pending Applied Excluded (Questions) Excluded (Expired) Exc…" at bounding box center [750, 467] width 93 height 18
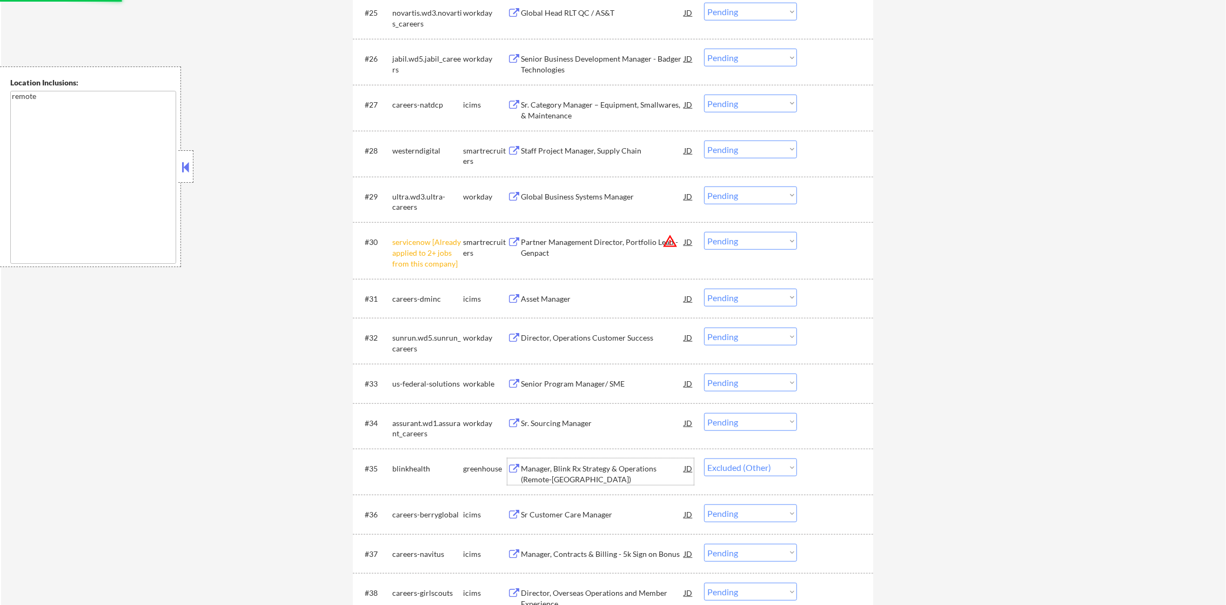
click at [630, 458] on div "Manager, Blink Rx Strategy & Operations (Remote-US)" at bounding box center [602, 471] width 163 height 26
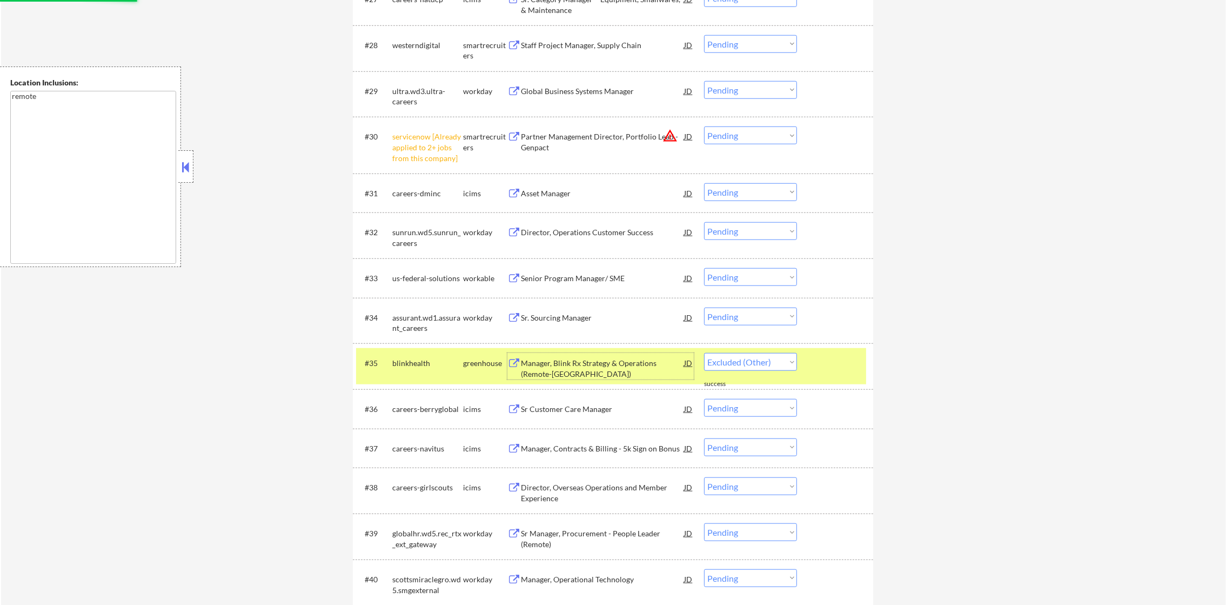
scroll to position [1590, 0]
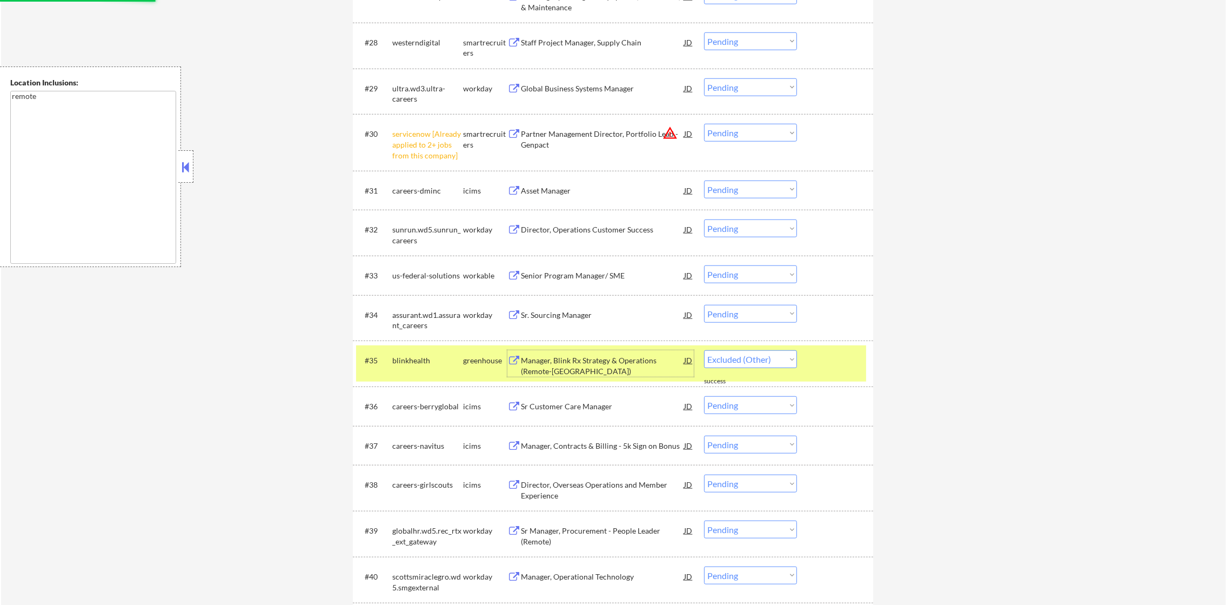
select select ""pending""
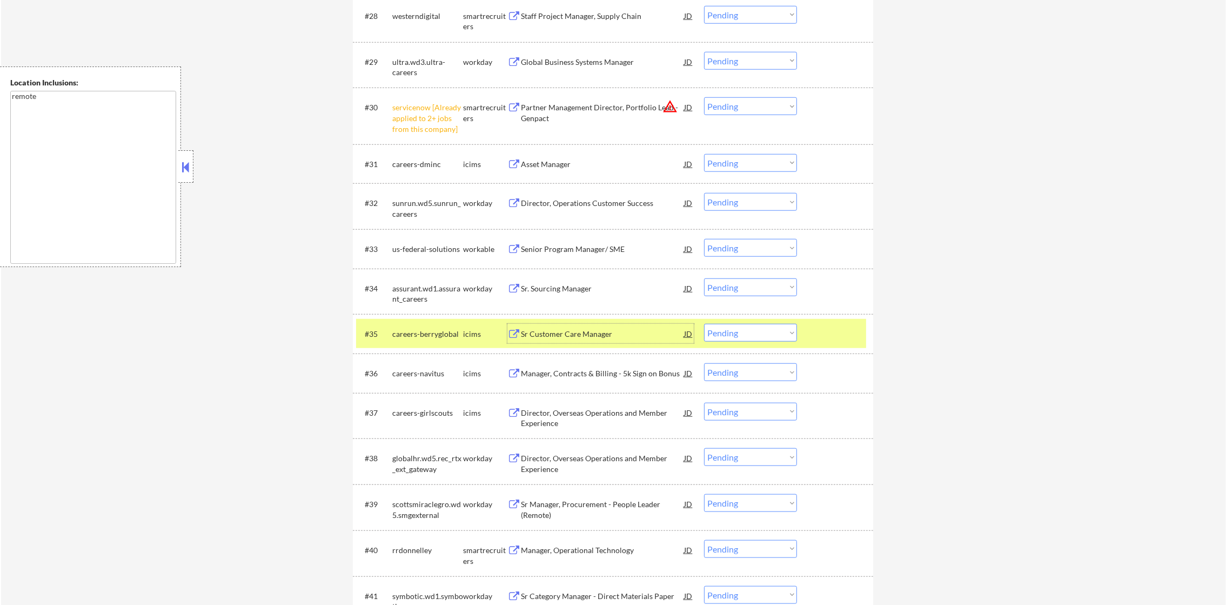
scroll to position [1644, 0]
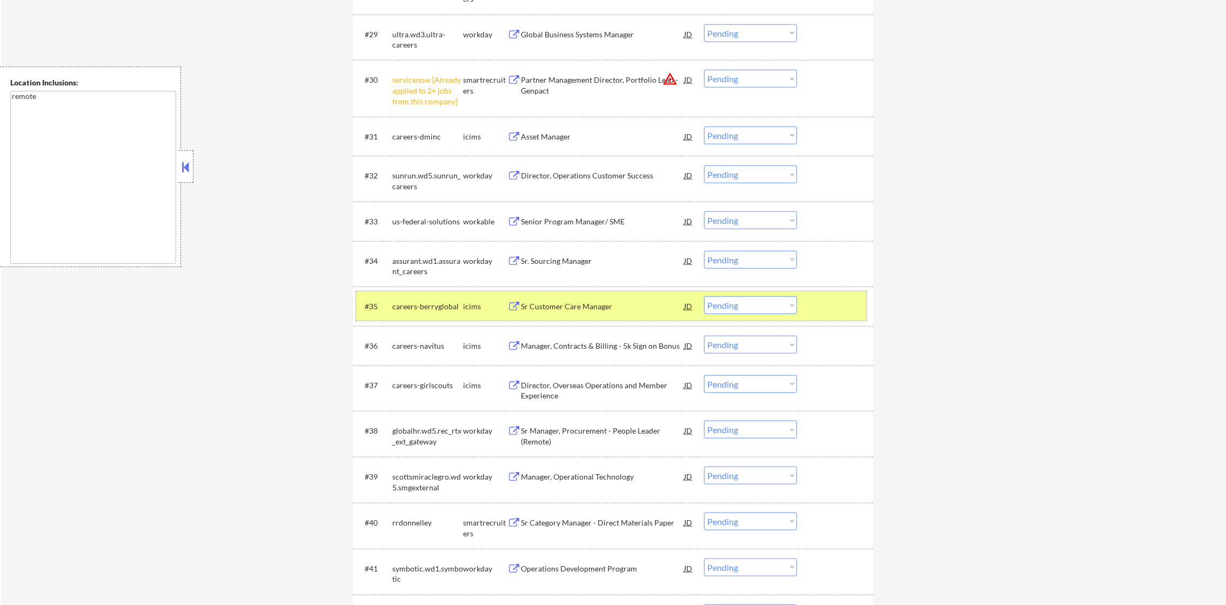
click at [410, 299] on div "careers-berryglobal" at bounding box center [427, 305] width 71 height 19
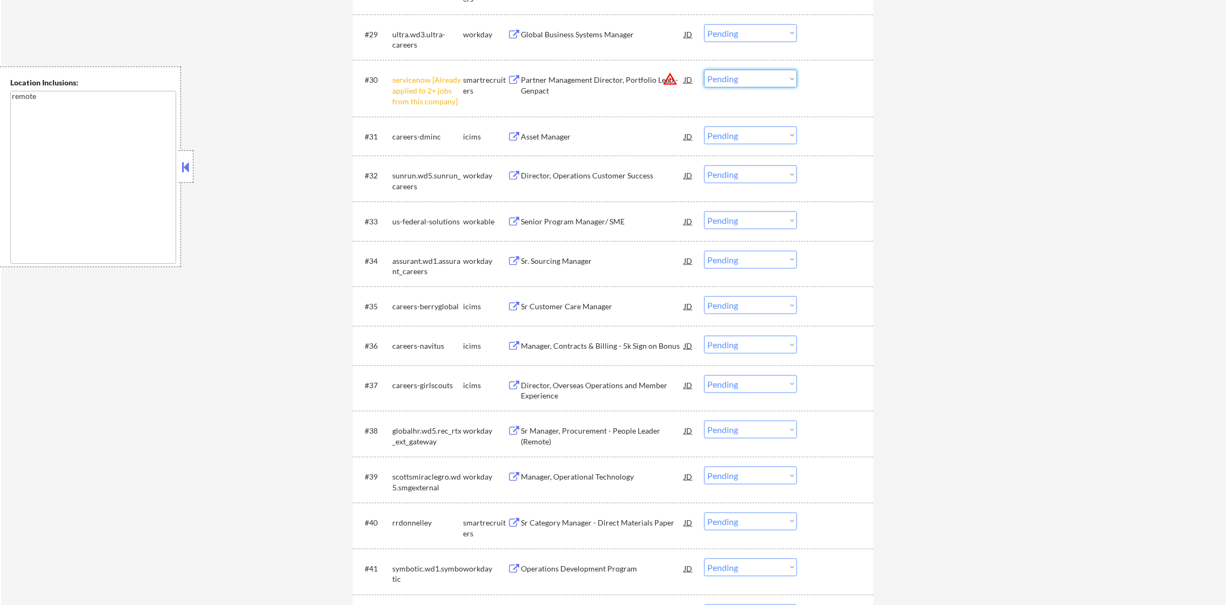
click at [727, 74] on select "Choose an option... Pending Applied Excluded (Questions) Excluded (Expired) Exc…" at bounding box center [750, 79] width 93 height 18
click at [704, 70] on select "Choose an option... Pending Applied Excluded (Questions) Excluded (Expired) Exc…" at bounding box center [750, 79] width 93 height 18
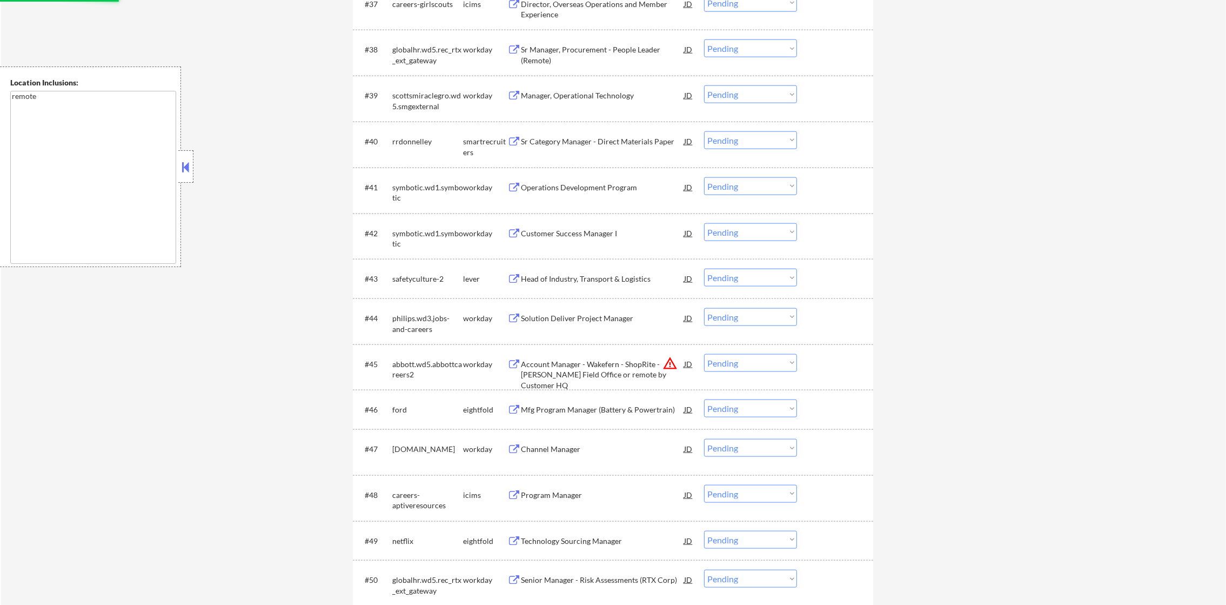
drag, startPoint x: 1237, startPoint y: 222, endPoint x: 1153, endPoint y: 392, distance: 189.9
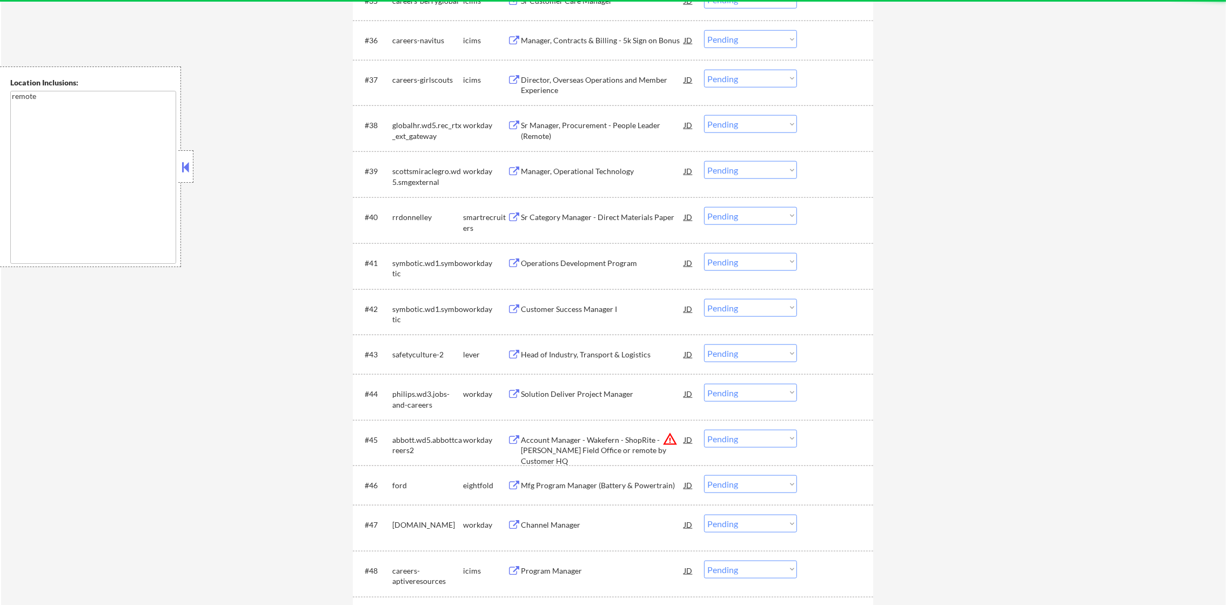
select select ""pending""
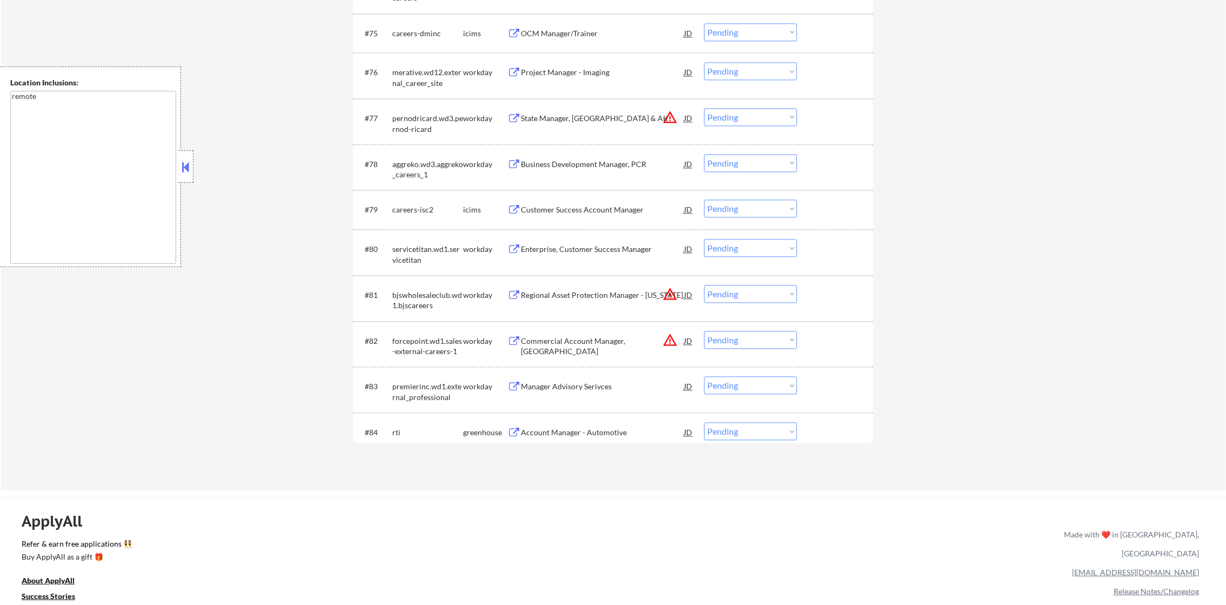
scroll to position [3682, 0]
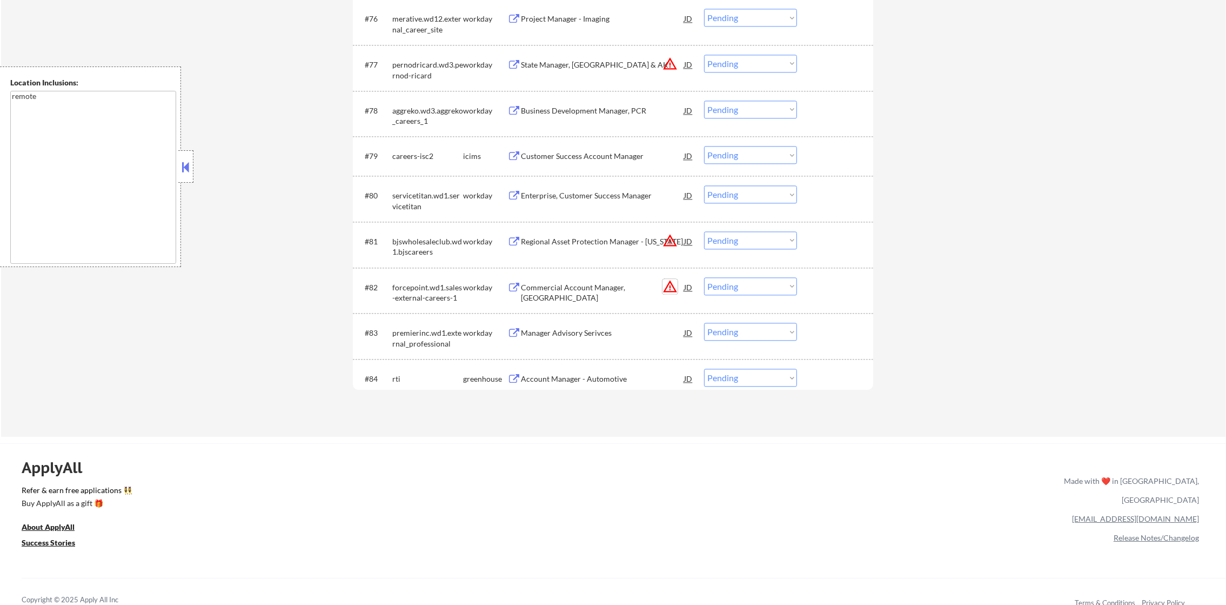
click at [668, 282] on button "warning_amber" at bounding box center [669, 286] width 15 height 15
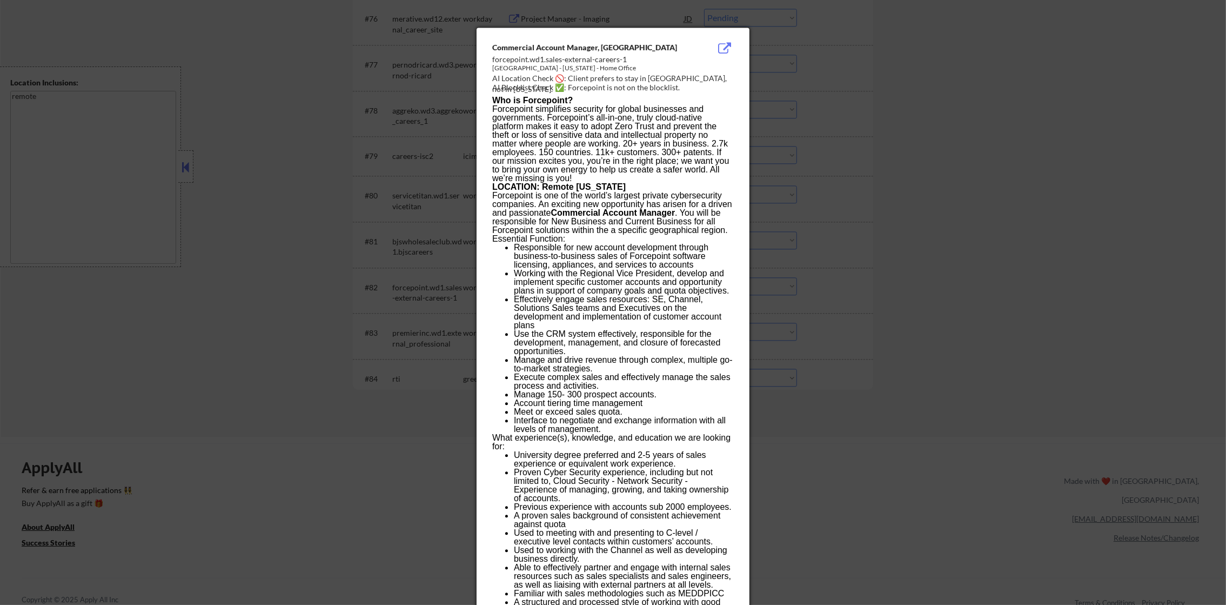
click at [842, 224] on div at bounding box center [613, 302] width 1226 height 605
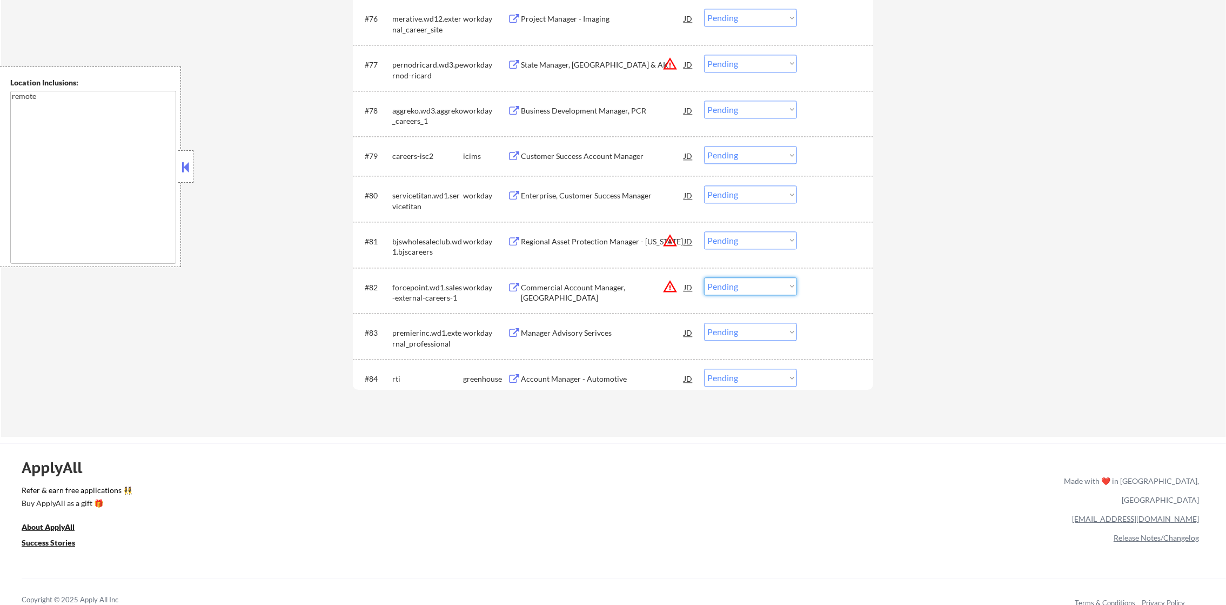
click at [763, 279] on select "Choose an option... Pending Applied Excluded (Questions) Excluded (Expired) Exc…" at bounding box center [750, 286] width 93 height 18
select select ""excluded__location_""
click at [704, 277] on select "Choose an option... Pending Applied Excluded (Questions) Excluded (Expired) Exc…" at bounding box center [750, 286] width 93 height 18
drag, startPoint x: 759, startPoint y: 242, endPoint x: 759, endPoint y: 249, distance: 7.0
click at [759, 241] on select "Choose an option... Pending Applied Excluded (Questions) Excluded (Expired) Exc…" at bounding box center [750, 240] width 93 height 18
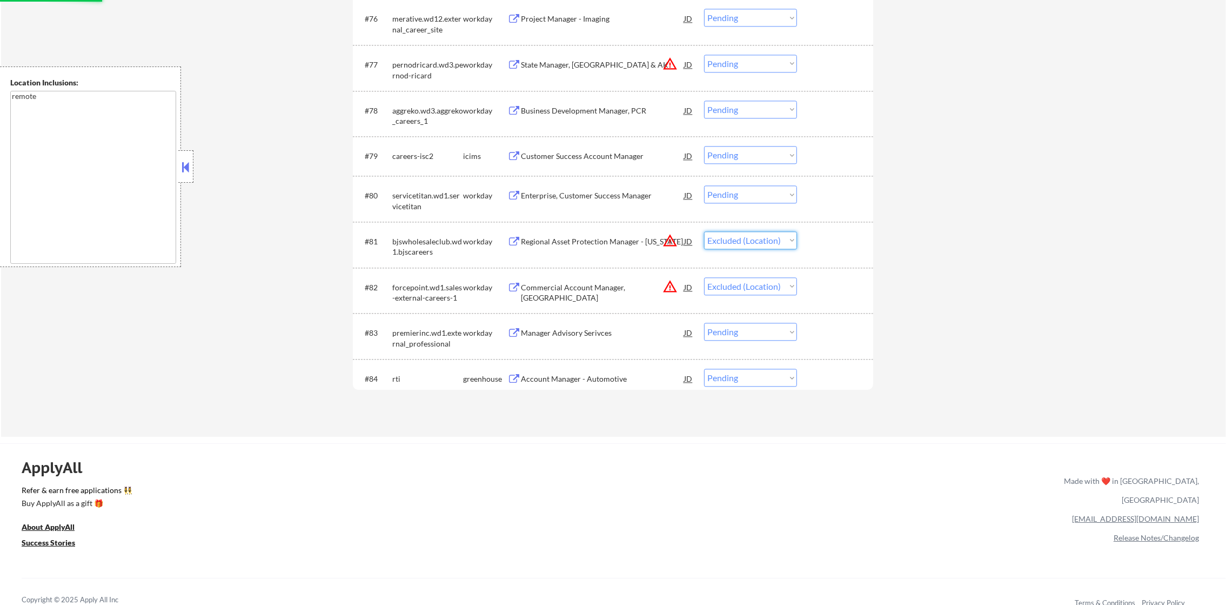
click at [704, 231] on select "Choose an option... Pending Applied Excluded (Questions) Excluded (Expired) Exc…" at bounding box center [750, 240] width 93 height 18
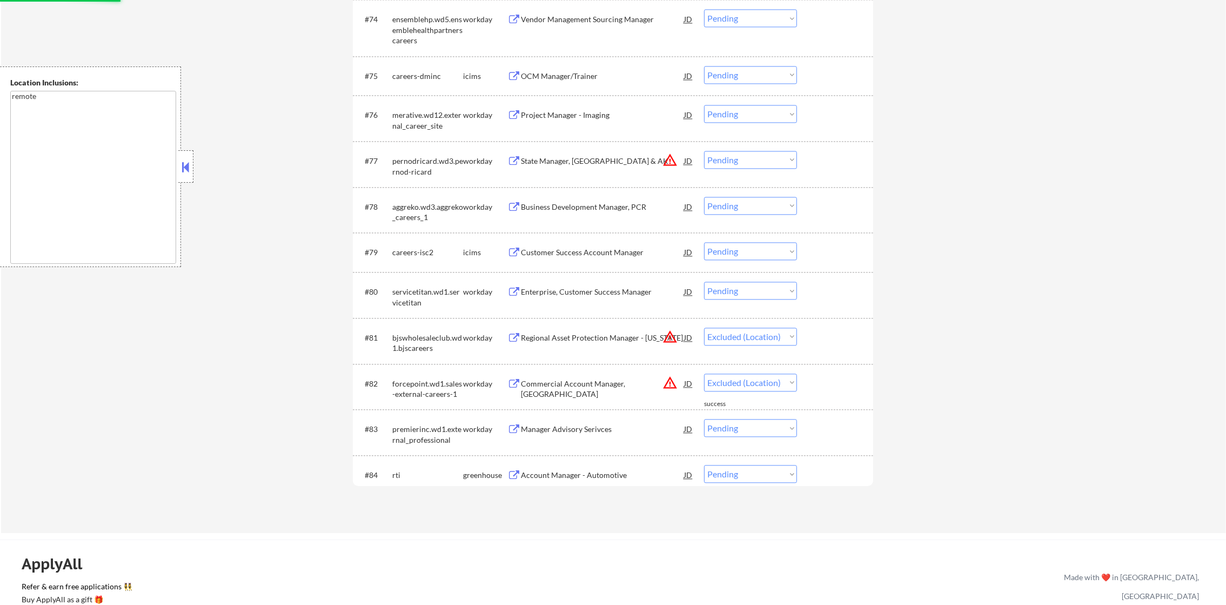
scroll to position [3574, 0]
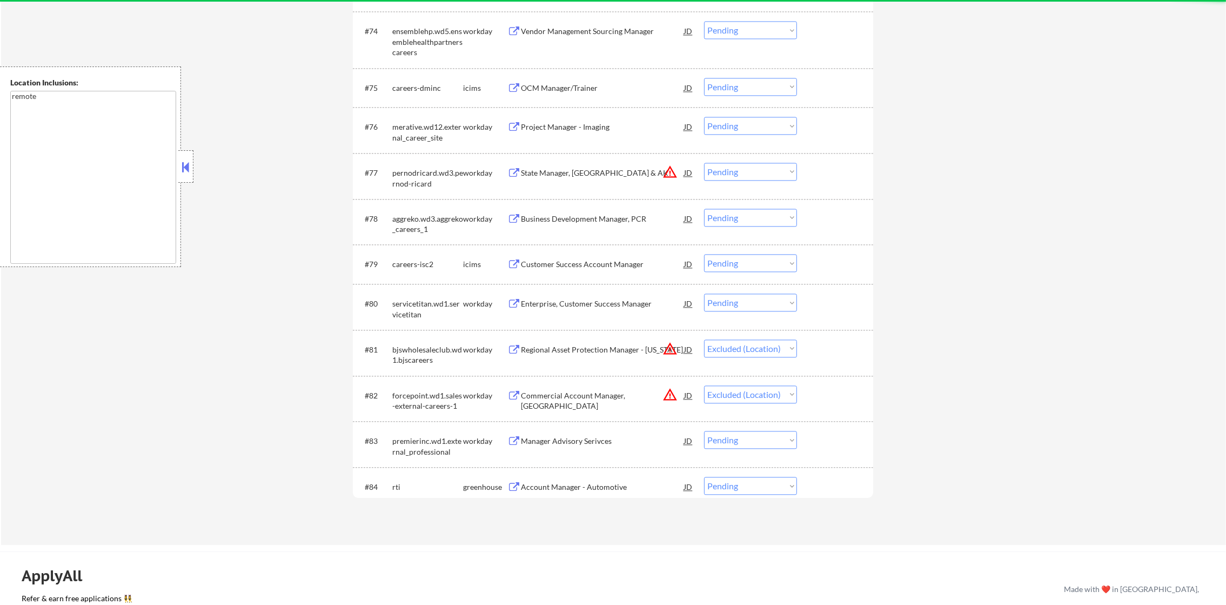
select select ""pending""
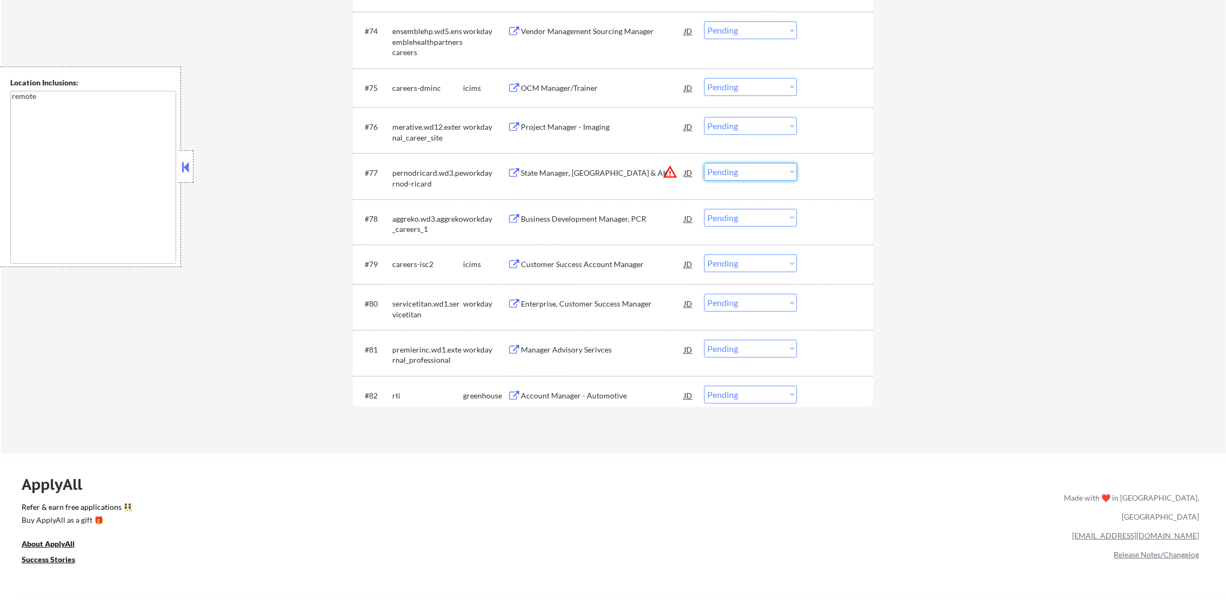
click at [754, 176] on select "Choose an option... Pending Applied Excluded (Questions) Excluded (Expired) Exc…" at bounding box center [750, 172] width 93 height 18
select select ""excluded__location_""
click at [704, 163] on select "Choose an option... Pending Applied Excluded (Questions) Excluded (Expired) Exc…" at bounding box center [750, 172] width 93 height 18
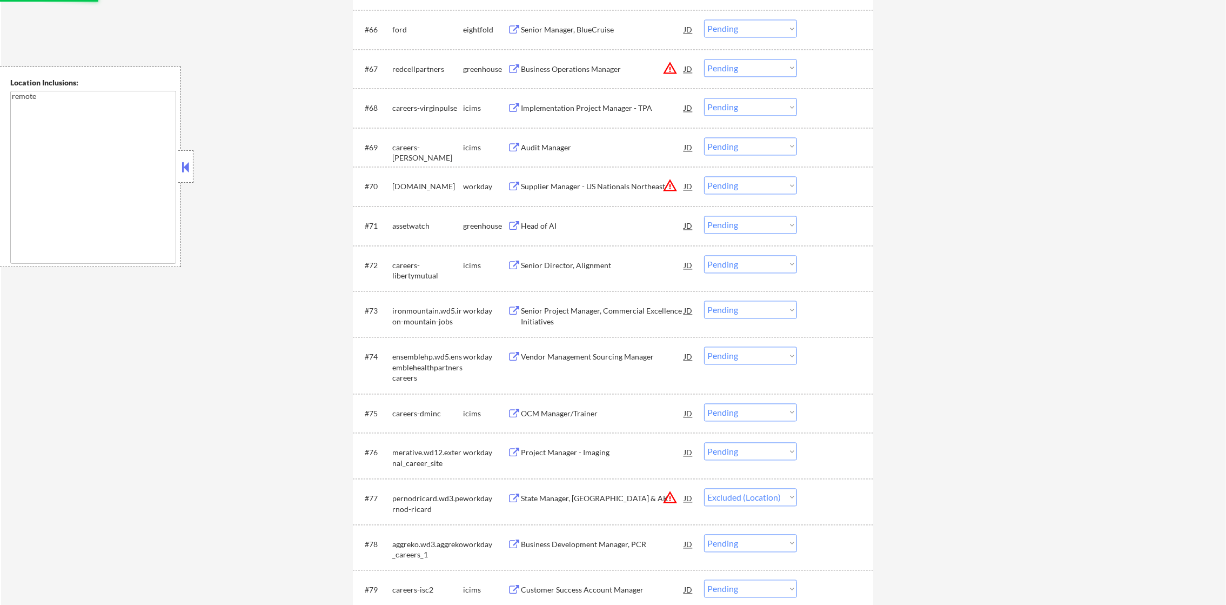
scroll to position [3223, 0]
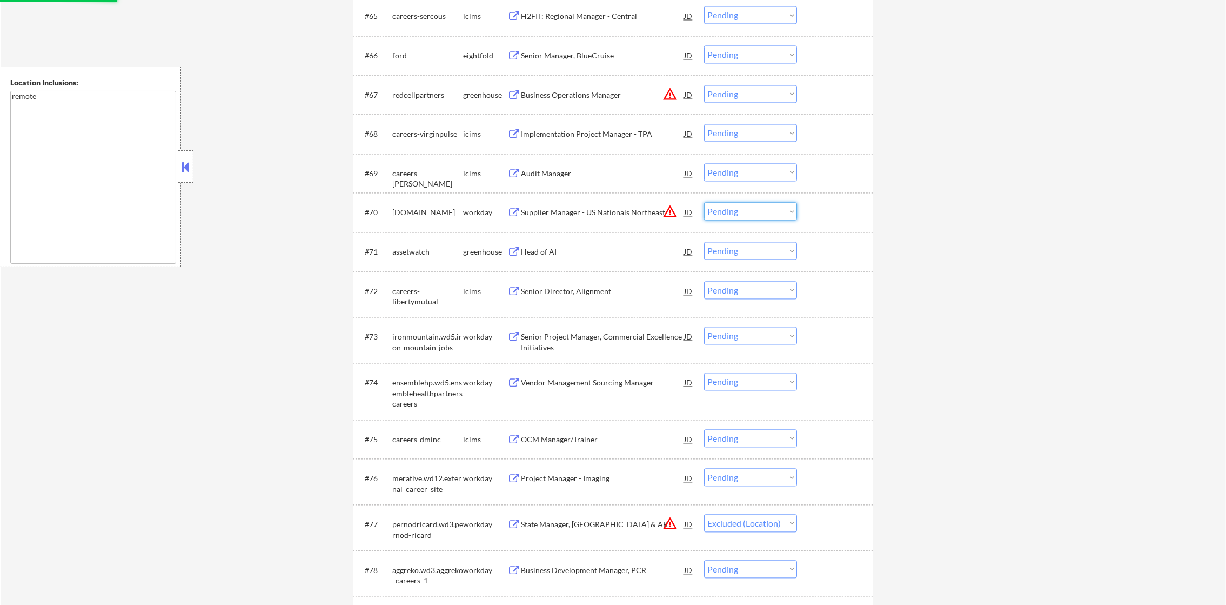
drag, startPoint x: 727, startPoint y: 214, endPoint x: 728, endPoint y: 220, distance: 6.0
click at [727, 214] on select "Choose an option... Pending Applied Excluded (Questions) Excluded (Expired) Exc…" at bounding box center [750, 211] width 93 height 18
select select ""excluded__location_""
click at [704, 202] on select "Choose an option... Pending Applied Excluded (Questions) Excluded (Expired) Exc…" at bounding box center [750, 211] width 93 height 18
click at [761, 85] on select "Choose an option... Pending Applied Excluded (Questions) Excluded (Expired) Exc…" at bounding box center [750, 94] width 93 height 18
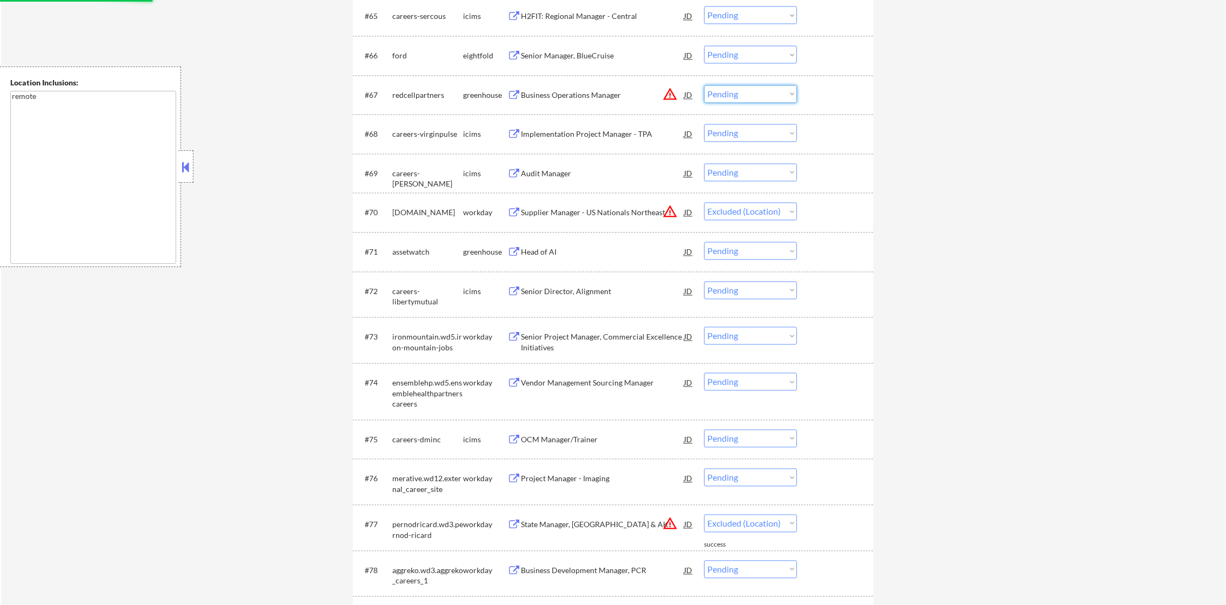
select select ""excluded__location_""
click at [704, 85] on select "Choose an option... Pending Applied Excluded (Questions) Excluded (Expired) Exc…" at bounding box center [750, 94] width 93 height 18
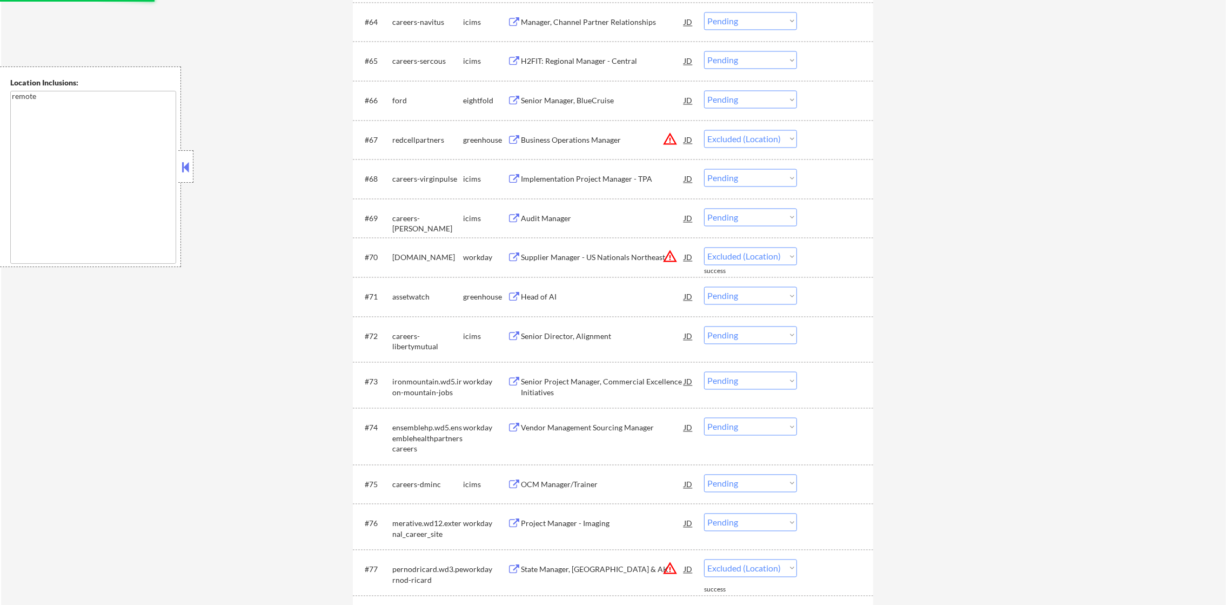
scroll to position [3088, 0]
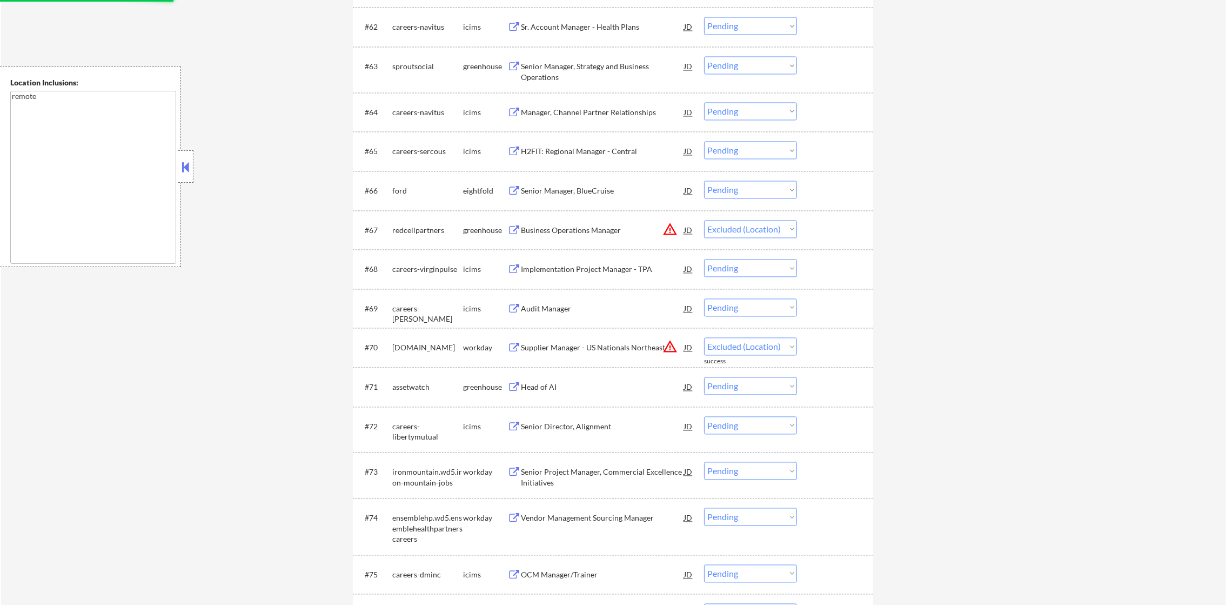
select select ""pending""
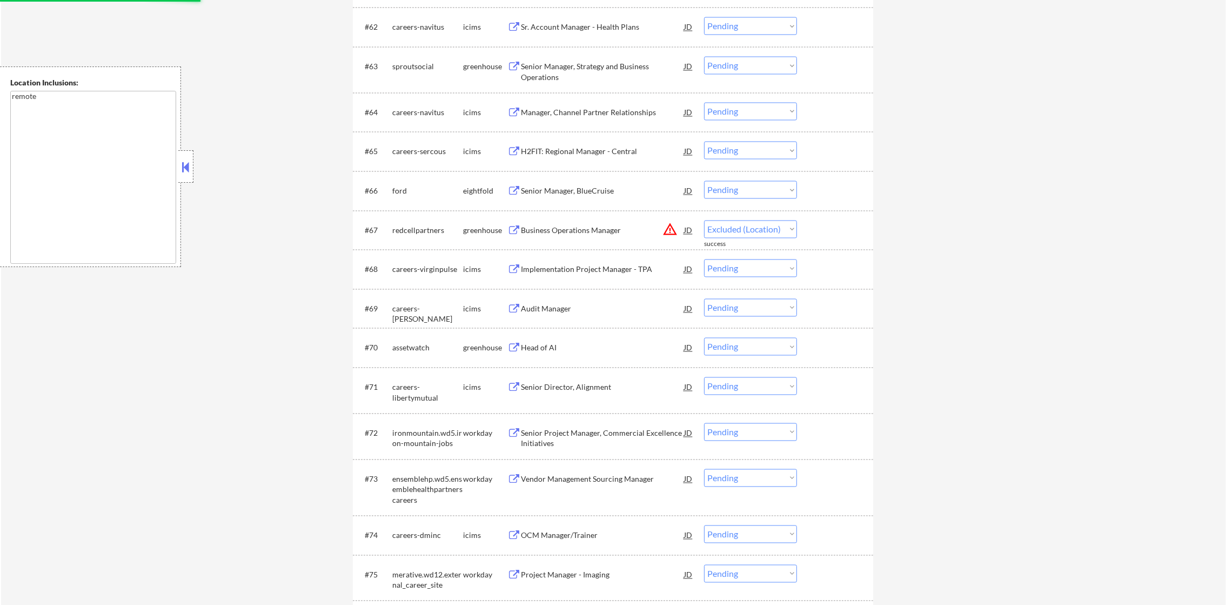
select select ""pending""
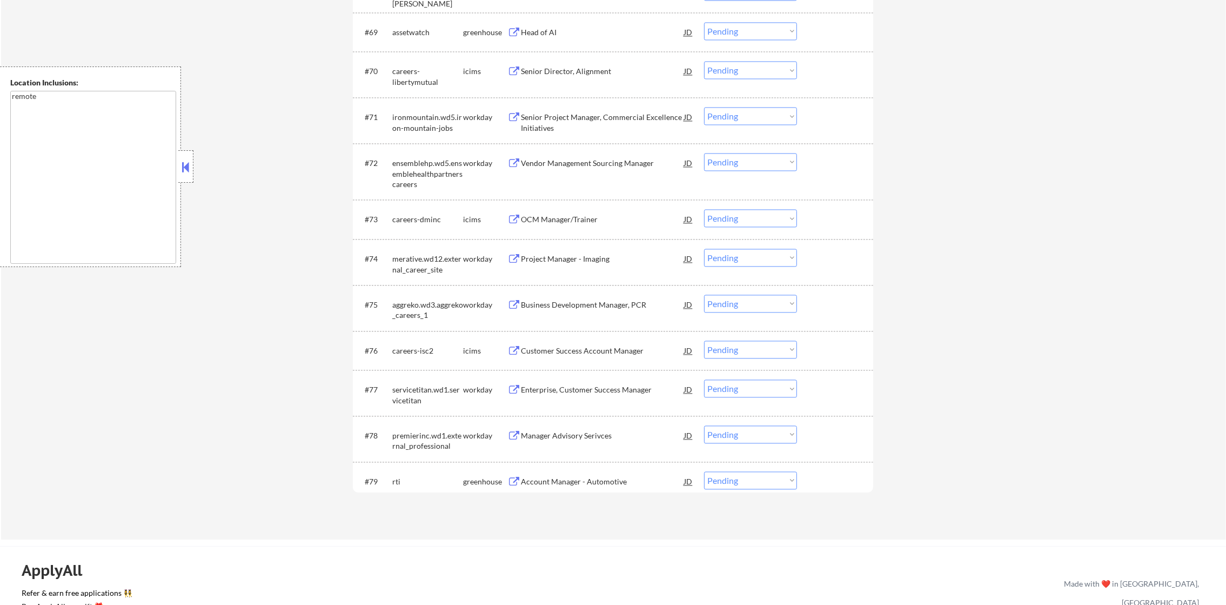
scroll to position [3466, 0]
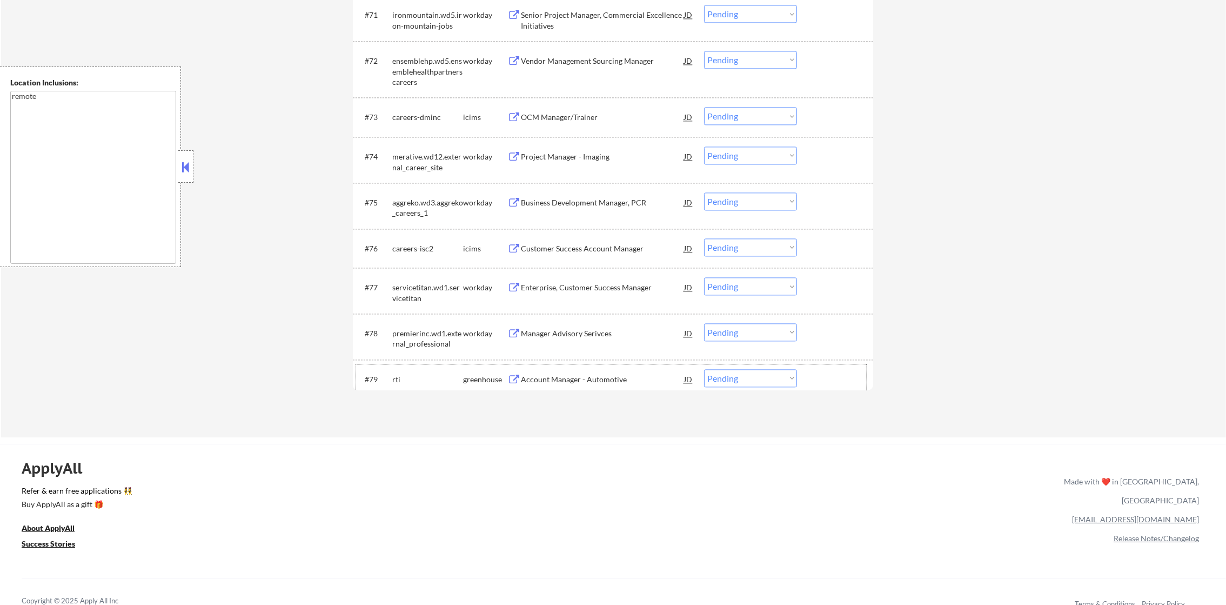
click at [615, 366] on div "#79 rti greenhouse Account Manager - Automotive JD warning_amber Choose an opti…" at bounding box center [611, 378] width 510 height 29
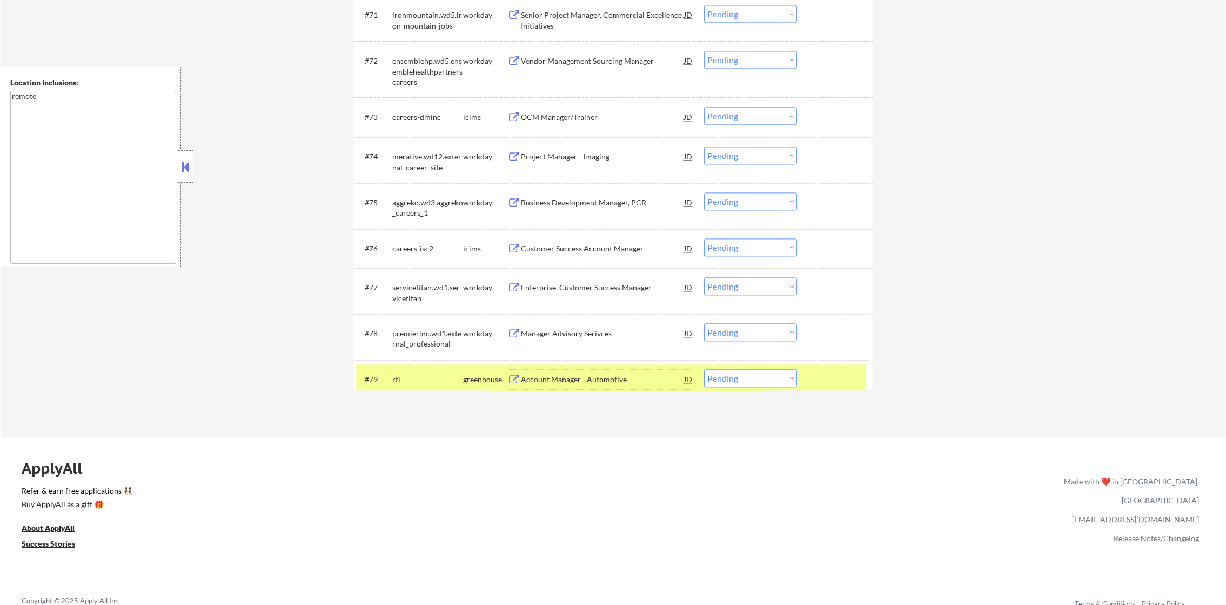
click at [623, 372] on div "Account Manager - Automotive" at bounding box center [602, 378] width 163 height 19
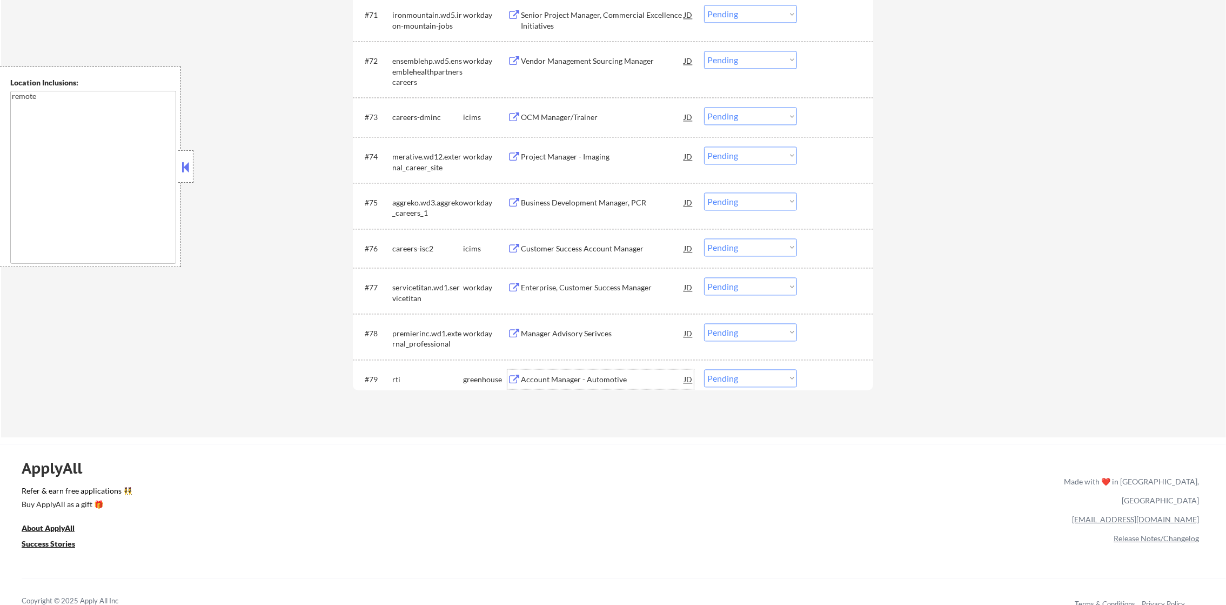
click at [736, 379] on select "Choose an option... Pending Applied Excluded (Questions) Excluded (Expired) Exc…" at bounding box center [750, 378] width 93 height 18
select select ""excluded__blocklist_""
click at [704, 369] on select "Choose an option... Pending Applied Excluded (Questions) Excluded (Expired) Exc…" at bounding box center [750, 378] width 93 height 18
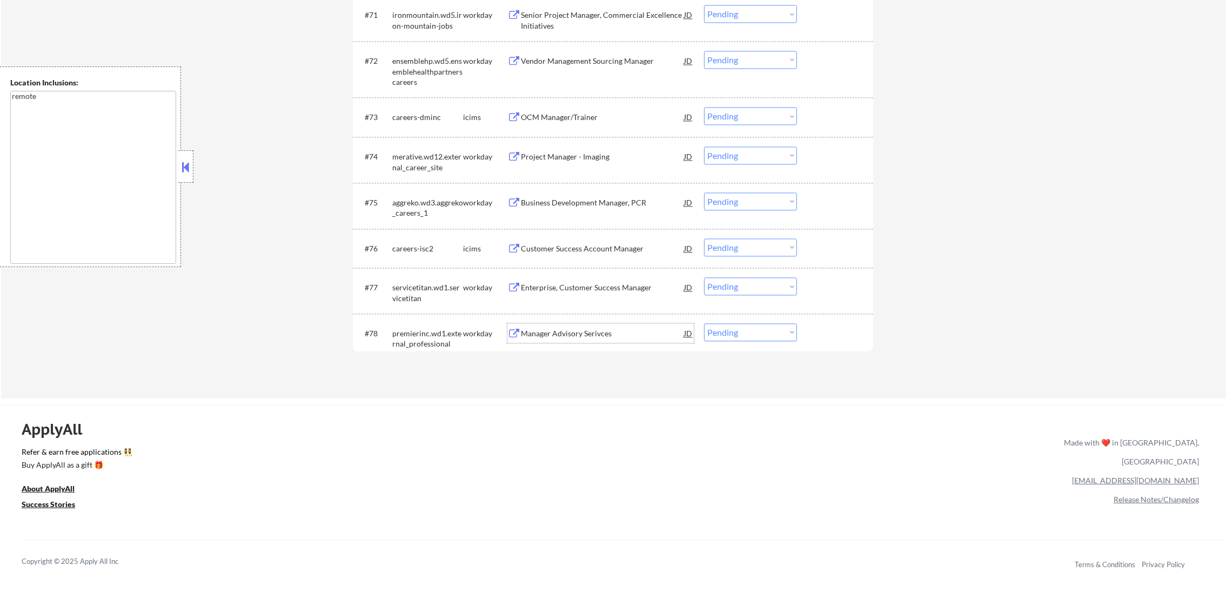
click at [598, 330] on div "Manager Advisory Serivces" at bounding box center [602, 333] width 163 height 11
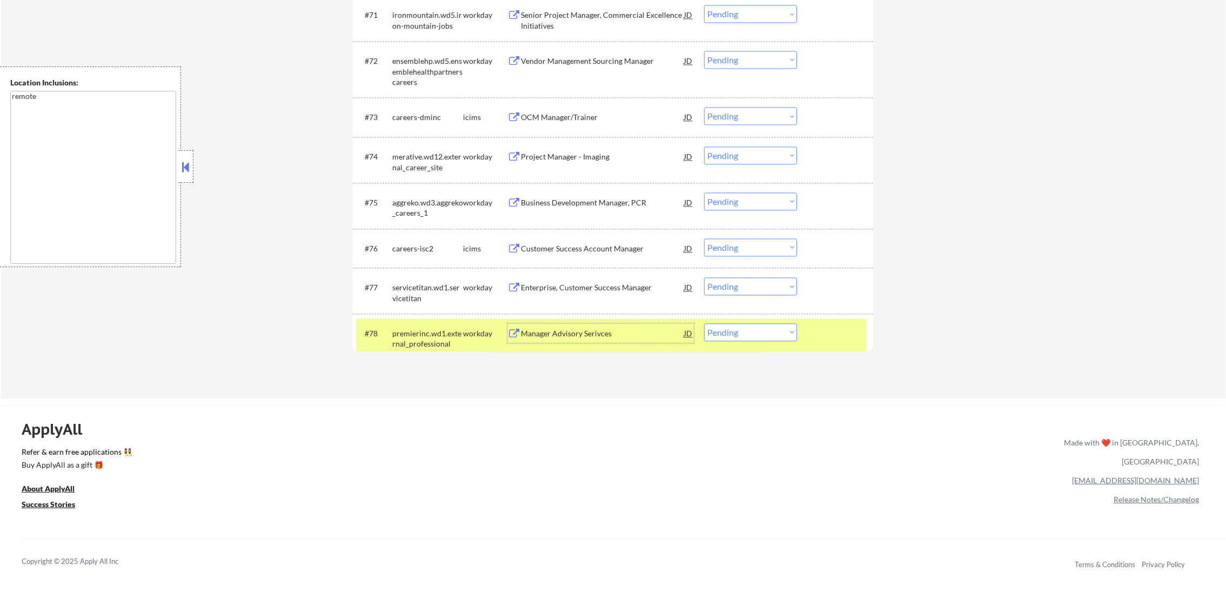
click at [734, 337] on select "Choose an option... Pending Applied Excluded (Questions) Excluded (Expired) Exc…" at bounding box center [750, 332] width 93 height 18
select select ""excluded__bad_match_""
click at [704, 323] on select "Choose an option... Pending Applied Excluded (Questions) Excluded (Expired) Exc…" at bounding box center [750, 332] width 93 height 18
drag, startPoint x: 428, startPoint y: 339, endPoint x: 441, endPoint y: 324, distance: 20.3
click at [428, 338] on div "premierinc.wd1.external_professional" at bounding box center [427, 338] width 71 height 21
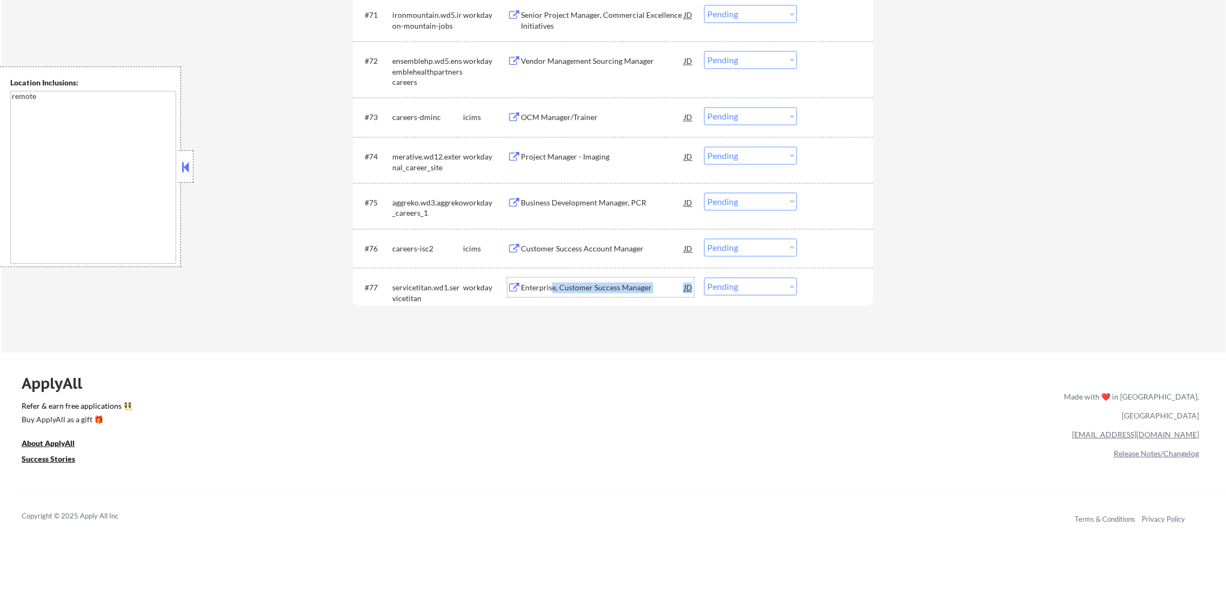
drag, startPoint x: 552, startPoint y: 283, endPoint x: 744, endPoint y: 298, distance: 192.9
click at [738, 298] on div "#77 servicetitan.wd1.servicetitan workday Enterprise, Customer Success Manager …" at bounding box center [611, 290] width 510 height 36
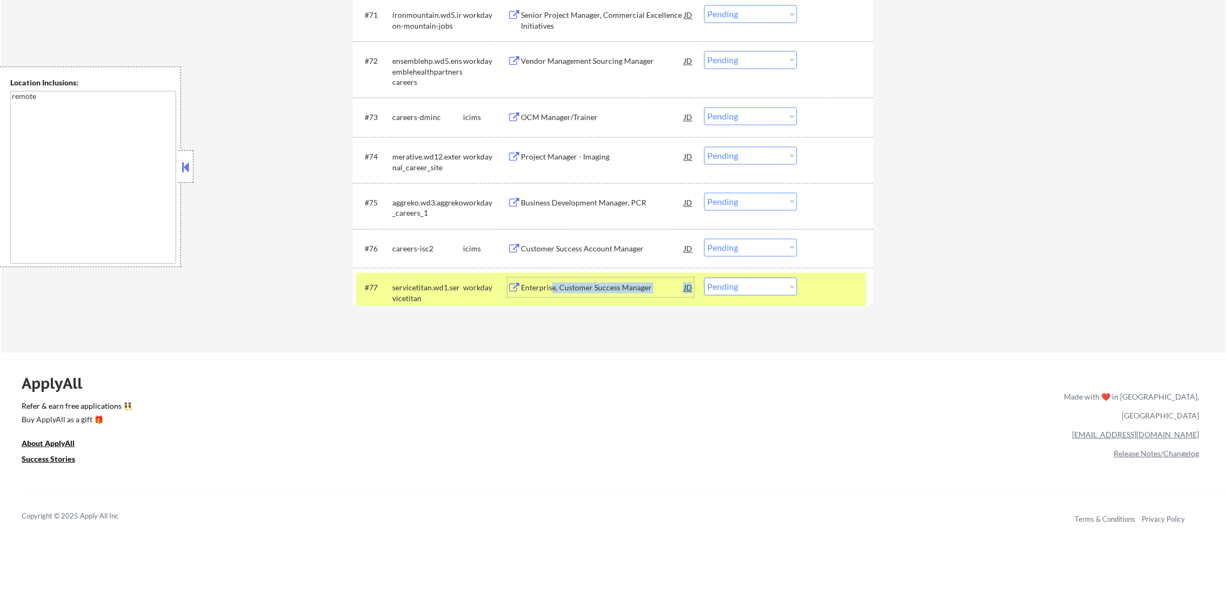
click at [761, 286] on select "Choose an option... Pending Applied Excluded (Questions) Excluded (Expired) Exc…" at bounding box center [750, 286] width 93 height 18
select select ""excluded""
click at [704, 277] on select "Choose an option... Pending Applied Excluded (Questions) Excluded (Expired) Exc…" at bounding box center [750, 286] width 93 height 18
drag, startPoint x: 354, startPoint y: 292, endPoint x: 410, endPoint y: 289, distance: 55.2
click at [368, 289] on div "#77 servicetitan.wd1.servicetitan workday Enterprise, Customer Success Manager …" at bounding box center [613, 290] width 520 height 46
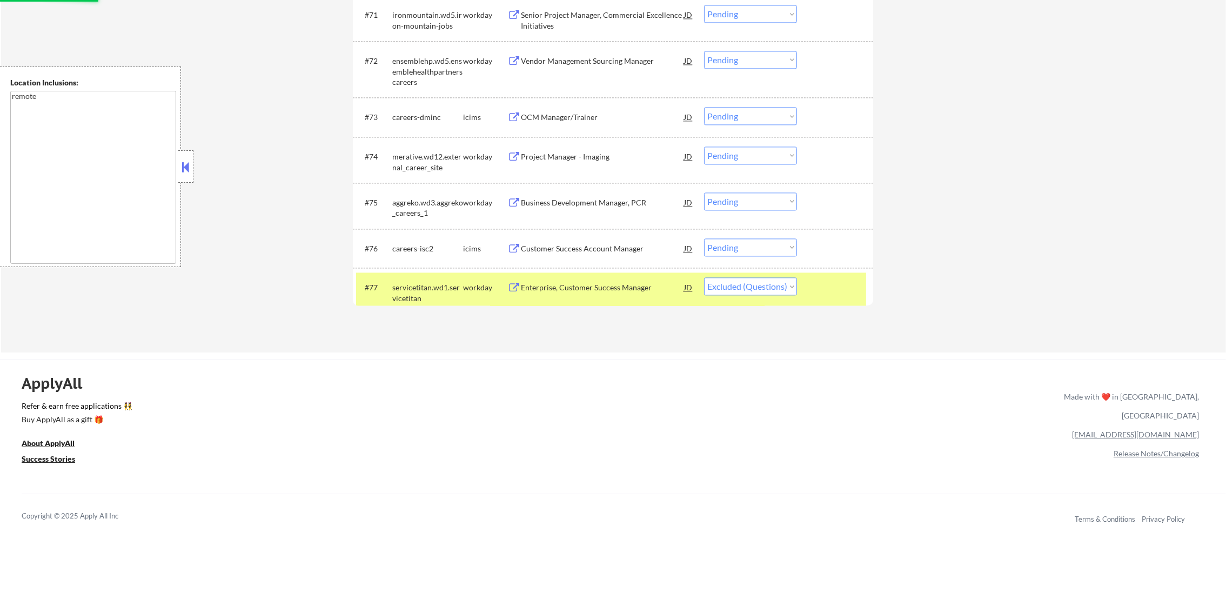
click at [410, 289] on div "servicetitan.wd1.servicetitan" at bounding box center [427, 292] width 71 height 21
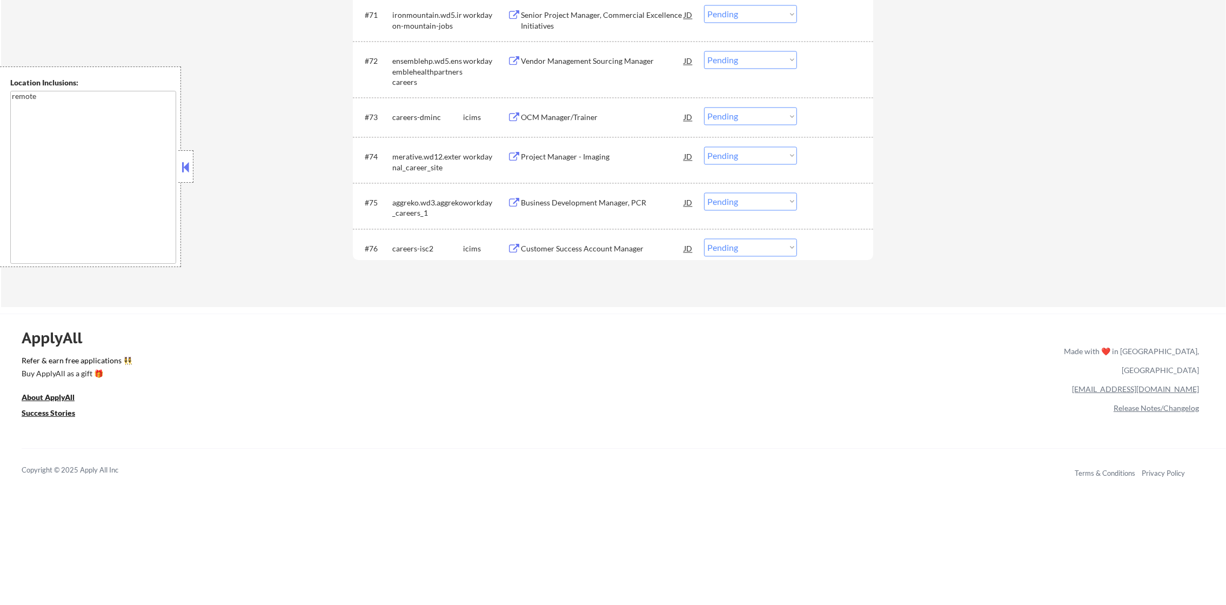
click at [594, 246] on div "Customer Success Account Manager" at bounding box center [602, 248] width 163 height 11
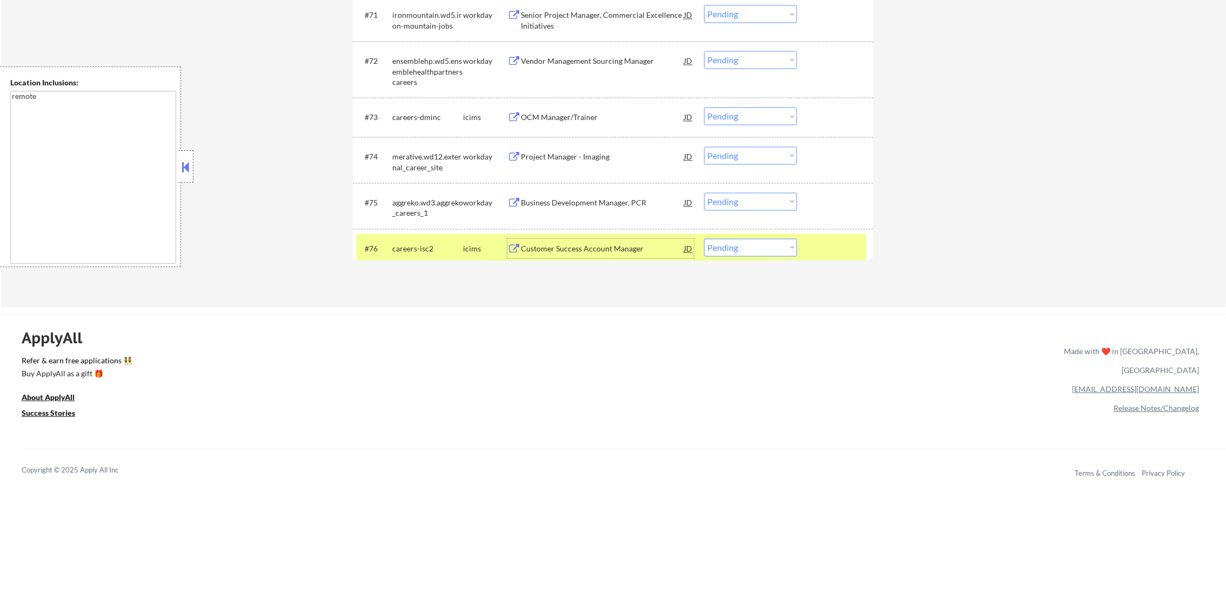
drag, startPoint x: 739, startPoint y: 246, endPoint x: 739, endPoint y: 253, distance: 6.5
click at [739, 246] on select "Choose an option... Pending Applied Excluded (Questions) Excluded (Expired) Exc…" at bounding box center [750, 247] width 93 height 18
select select ""excluded__expired_""
click at [704, 238] on select "Choose an option... Pending Applied Excluded (Questions) Excluded (Expired) Exc…" at bounding box center [750, 247] width 93 height 18
click at [424, 250] on div "careers-isc2" at bounding box center [427, 248] width 71 height 11
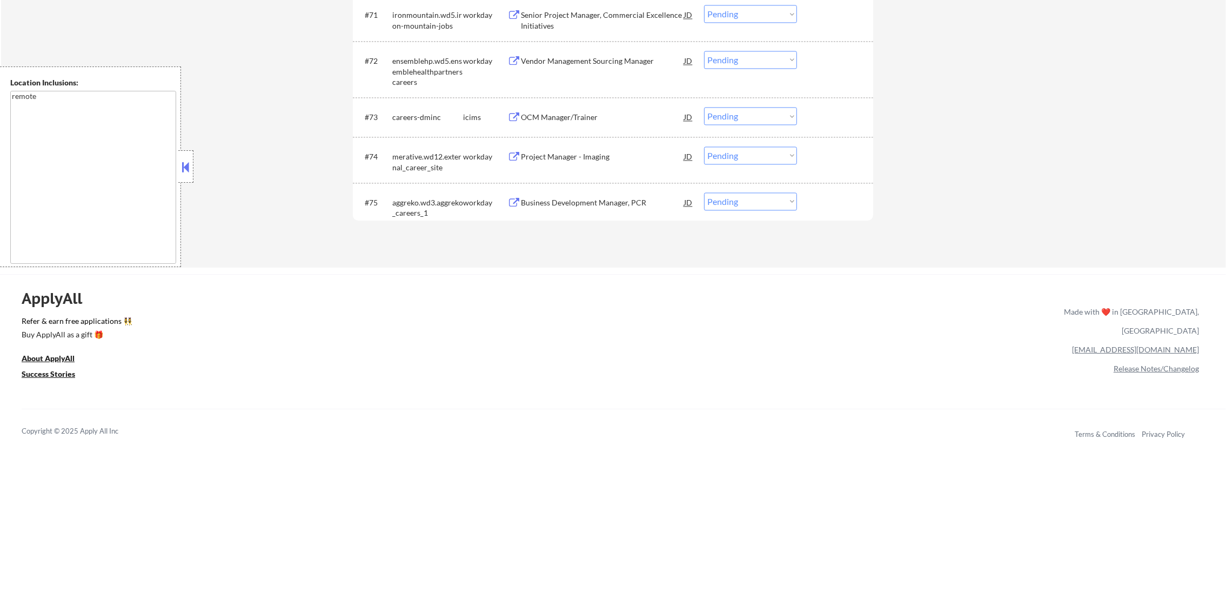
click at [601, 204] on div "Business Development Manager, PCR" at bounding box center [602, 202] width 163 height 11
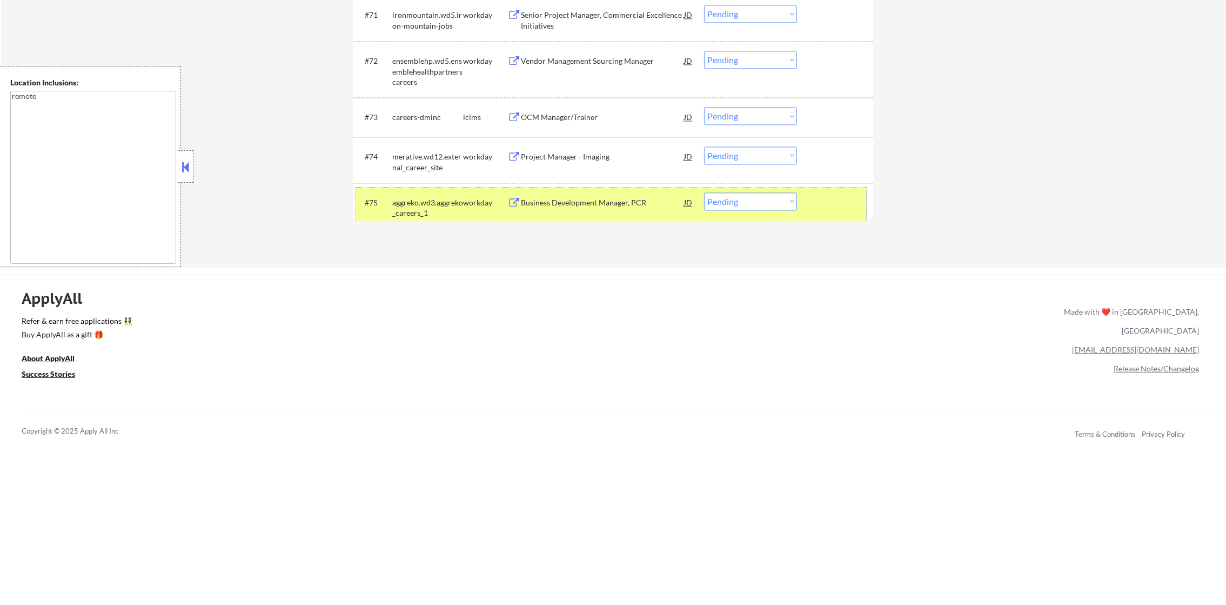
click at [725, 212] on div "#75 aggreko.wd3.aggreko_careers_1 workday Business Development Manager, PCR JD …" at bounding box center [611, 205] width 510 height 36
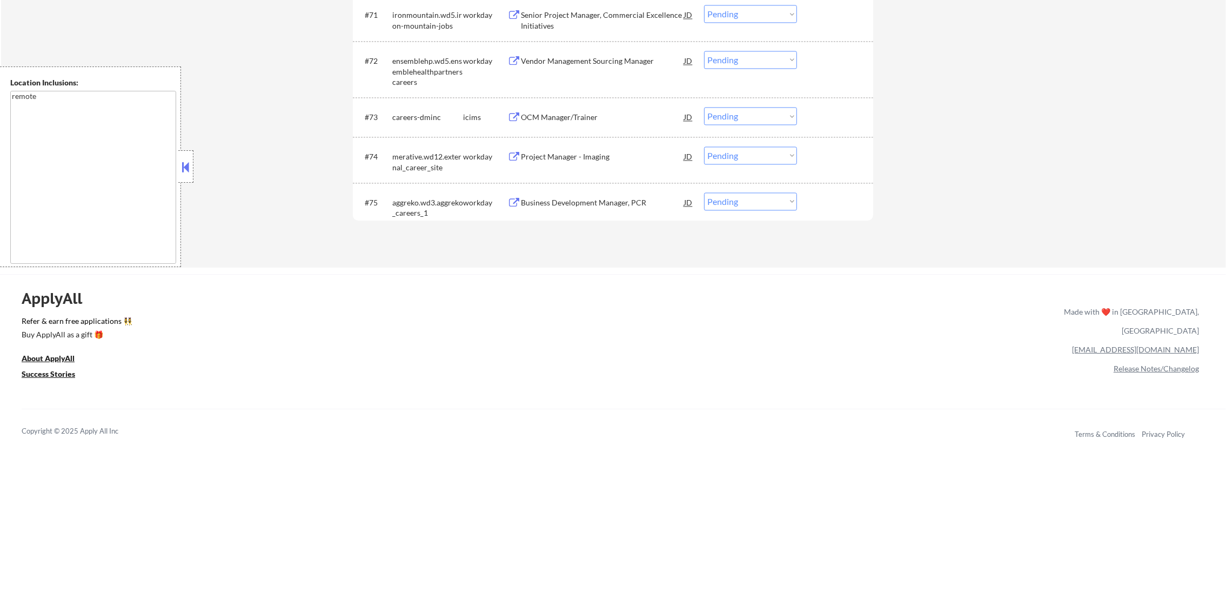
click at [737, 205] on select "Choose an option... Pending Applied Excluded (Questions) Excluded (Expired) Exc…" at bounding box center [750, 201] width 93 height 18
select select ""excluded__other_""
click at [704, 192] on select "Choose an option... Pending Applied Excluded (Questions) Excluded (Expired) Exc…" at bounding box center [750, 201] width 93 height 18
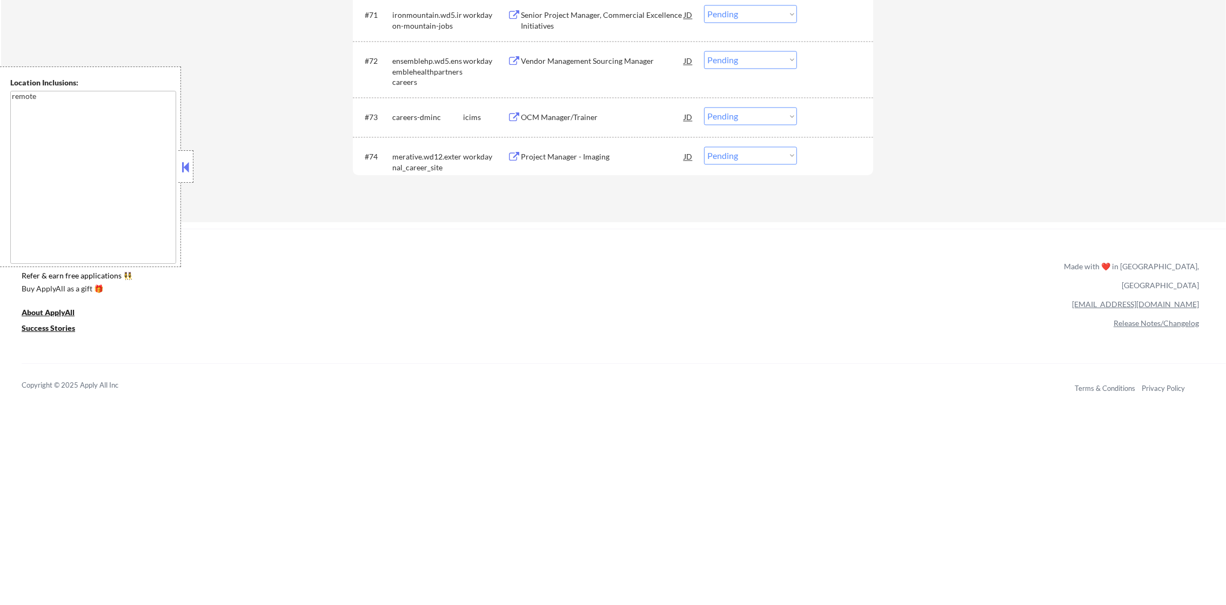
click at [592, 145] on div "#74 merative.wd12.external_career_site workday Project Manager - Imaging JD war…" at bounding box center [611, 160] width 510 height 36
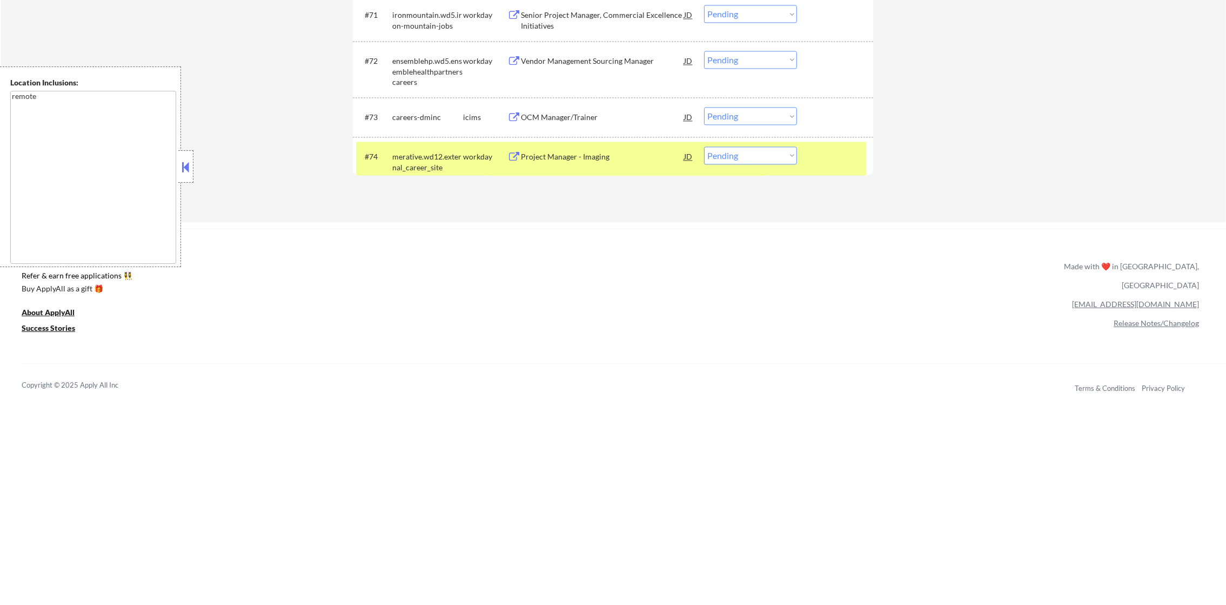
click at [602, 160] on div "Project Manager - Imaging" at bounding box center [602, 156] width 163 height 11
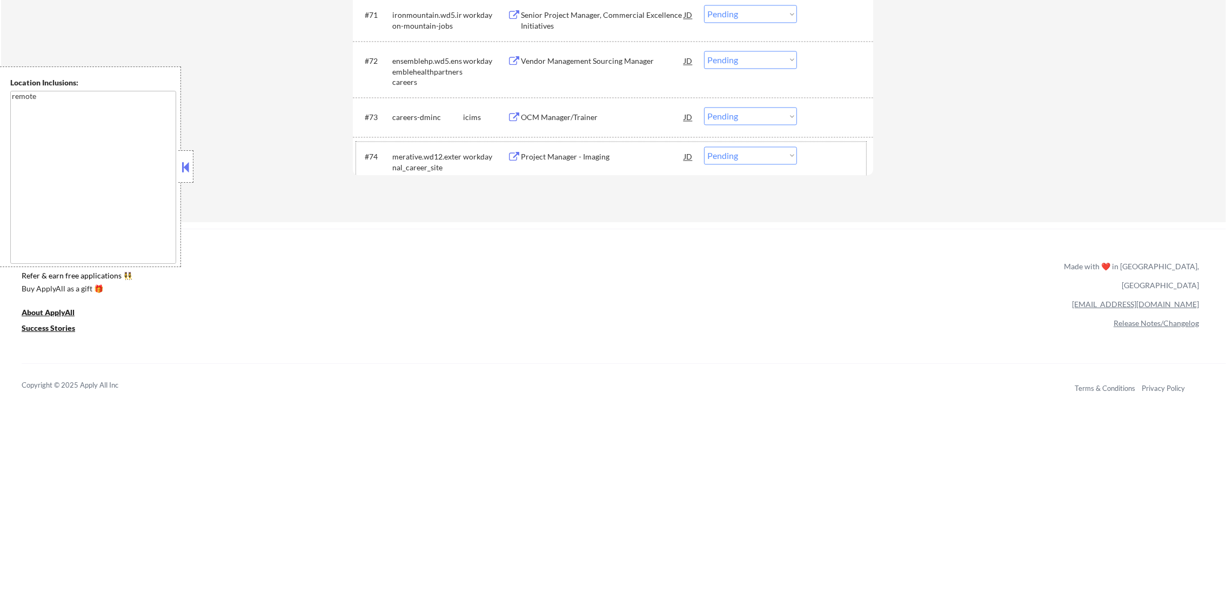
click at [462, 159] on div "merative.wd12.external_career_site" at bounding box center [427, 161] width 71 height 21
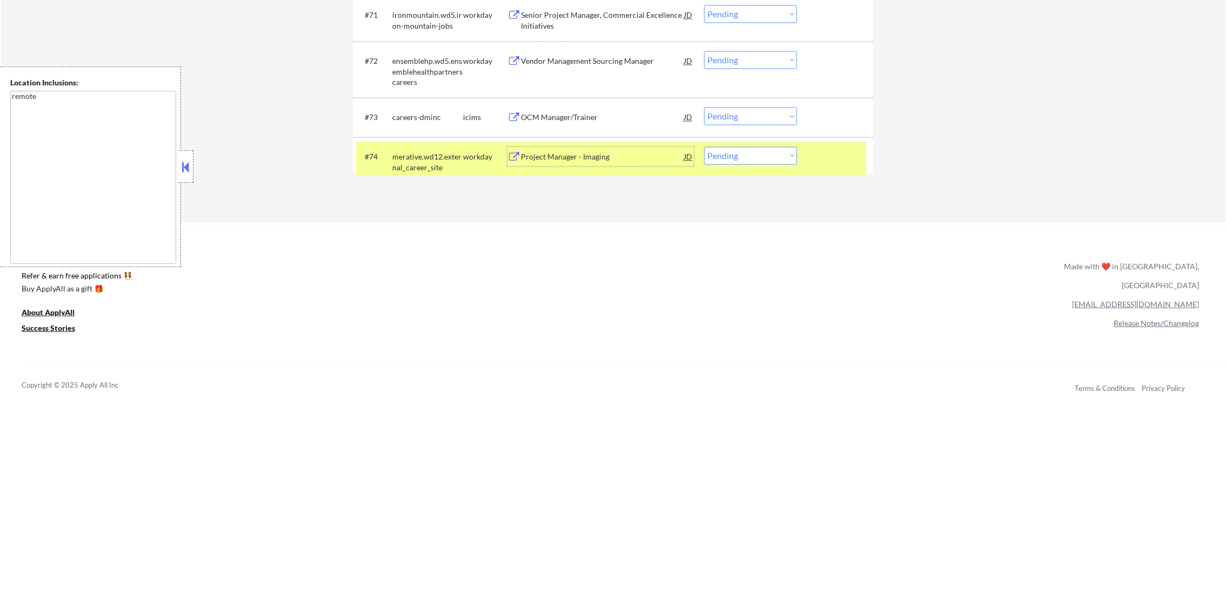
click at [555, 159] on div "Project Manager - Imaging" at bounding box center [602, 156] width 163 height 11
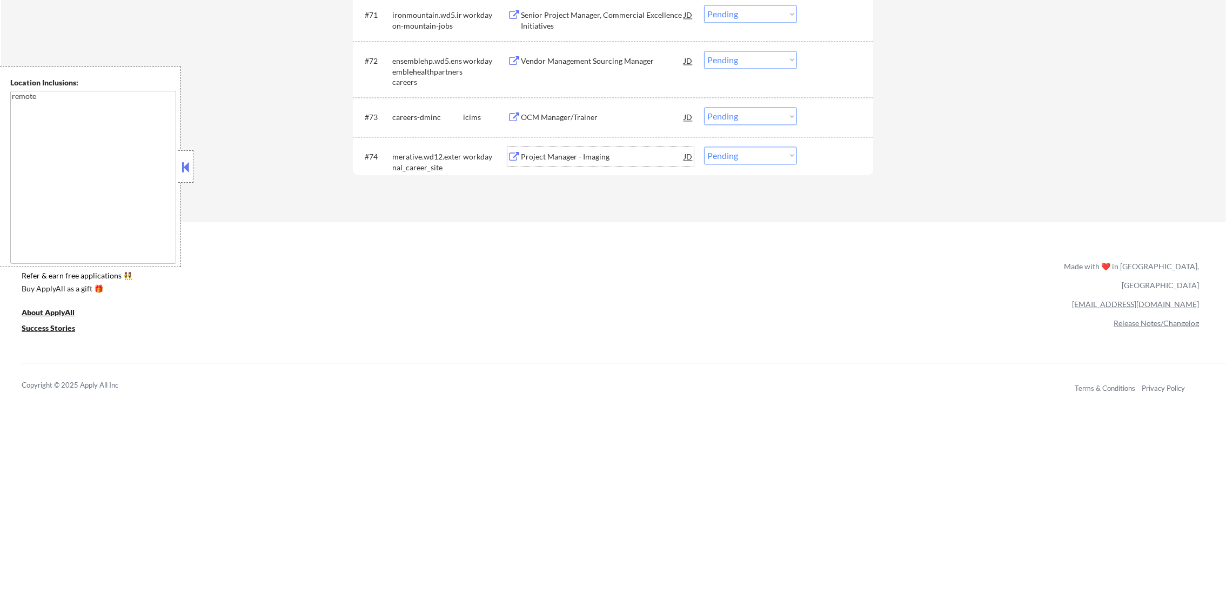
click at [430, 159] on div "merative.wd12.external_career_site" at bounding box center [427, 161] width 71 height 21
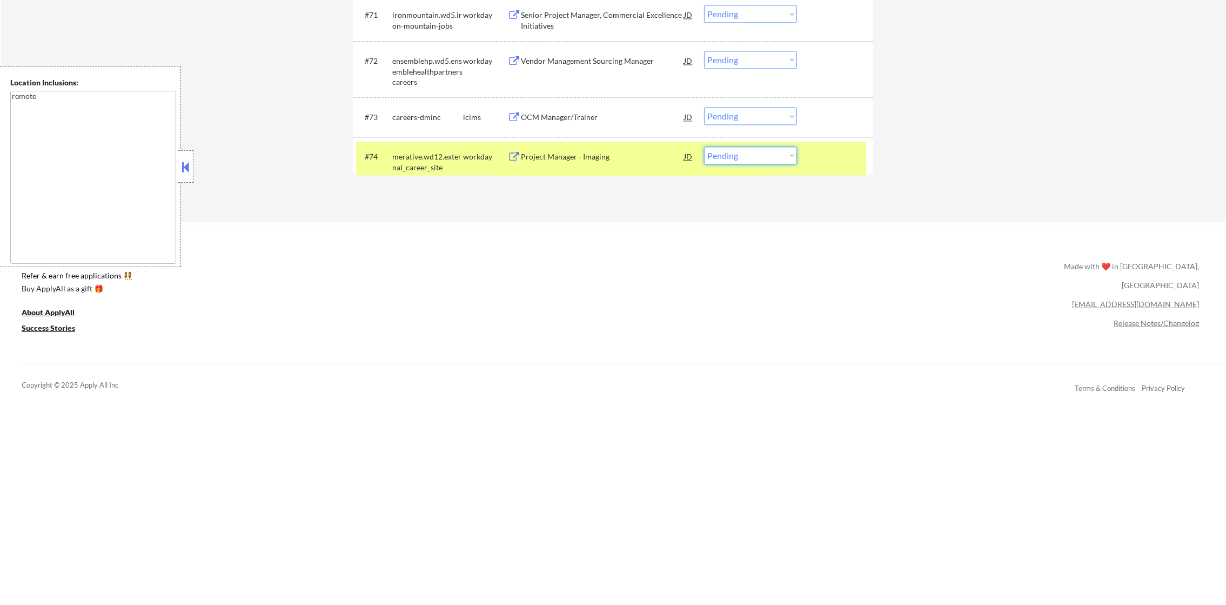
click at [723, 157] on select "Choose an option... Pending Applied Excluded (Questions) Excluded (Expired) Exc…" at bounding box center [750, 155] width 93 height 18
select select ""applied""
click at [704, 146] on select "Choose an option... Pending Applied Excluded (Questions) Excluded (Expired) Exc…" at bounding box center [750, 155] width 93 height 18
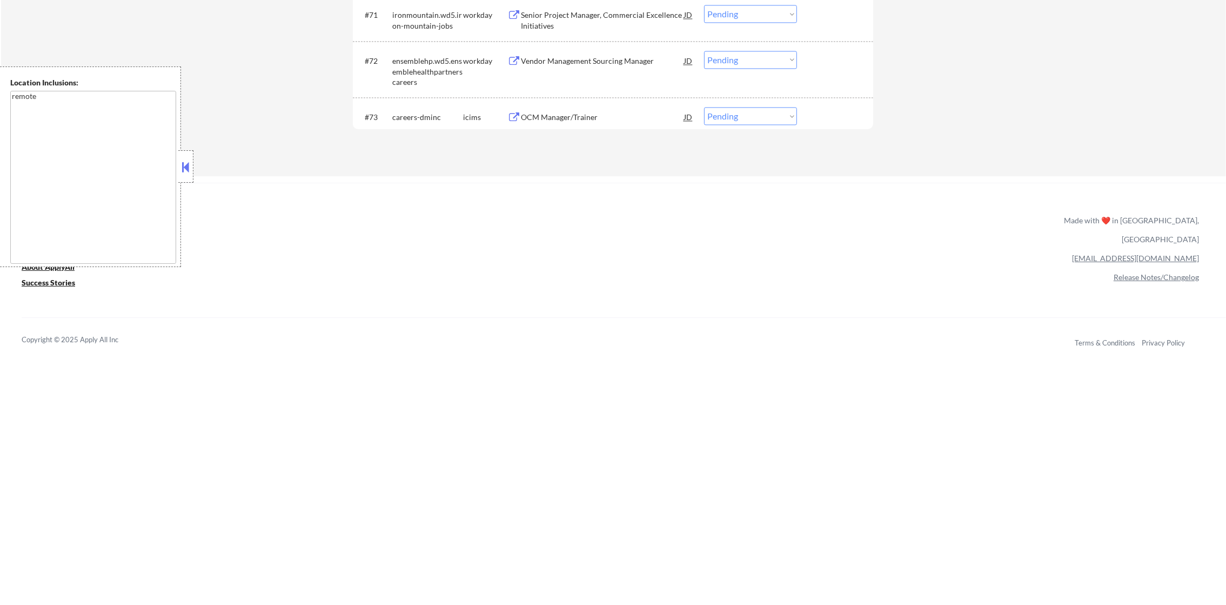
click at [603, 108] on div "OCM Manager/Trainer" at bounding box center [602, 116] width 163 height 19
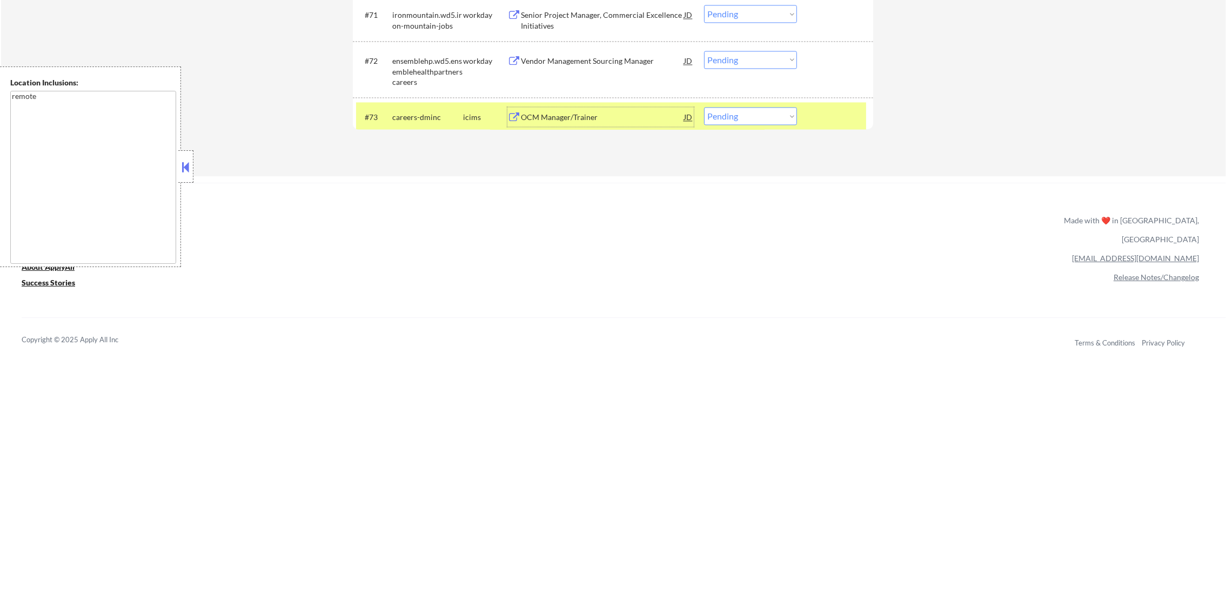
click at [715, 124] on select "Choose an option... Pending Applied Excluded (Questions) Excluded (Expired) Exc…" at bounding box center [750, 116] width 93 height 18
select select ""excluded__bad_match_""
click at [704, 107] on select "Choose an option... Pending Applied Excluded (Questions) Excluded (Expired) Exc…" at bounding box center [750, 116] width 93 height 18
click at [419, 126] on div "careers-dminc" at bounding box center [427, 116] width 71 height 19
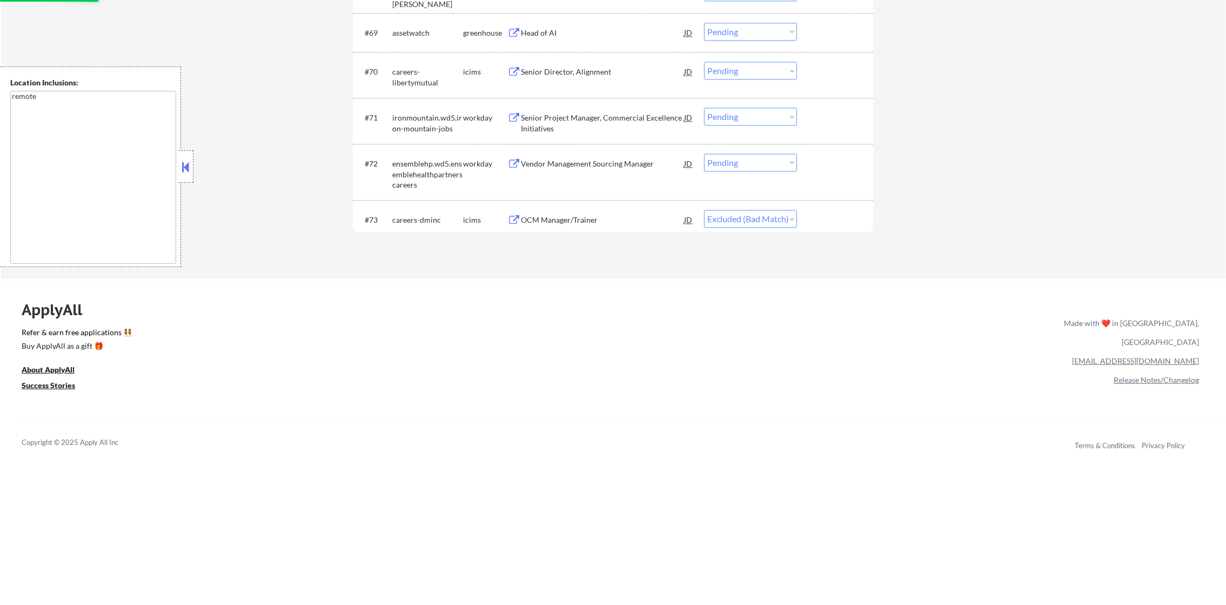
scroll to position [3358, 0]
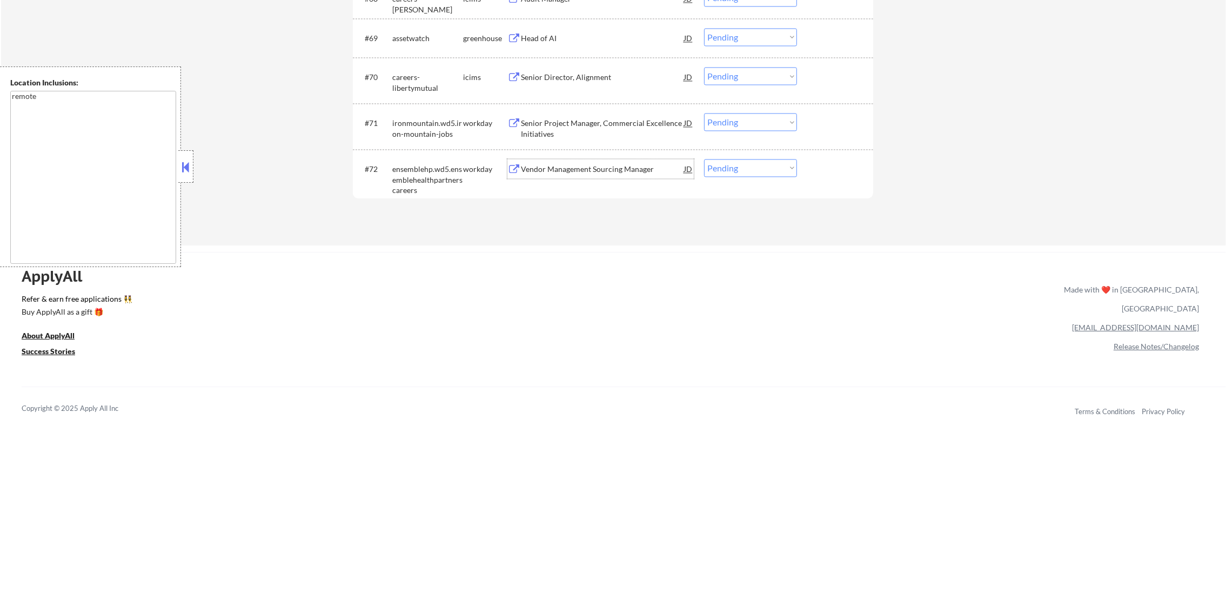
click at [611, 166] on div "Vendor Management Sourcing Manager" at bounding box center [602, 169] width 163 height 11
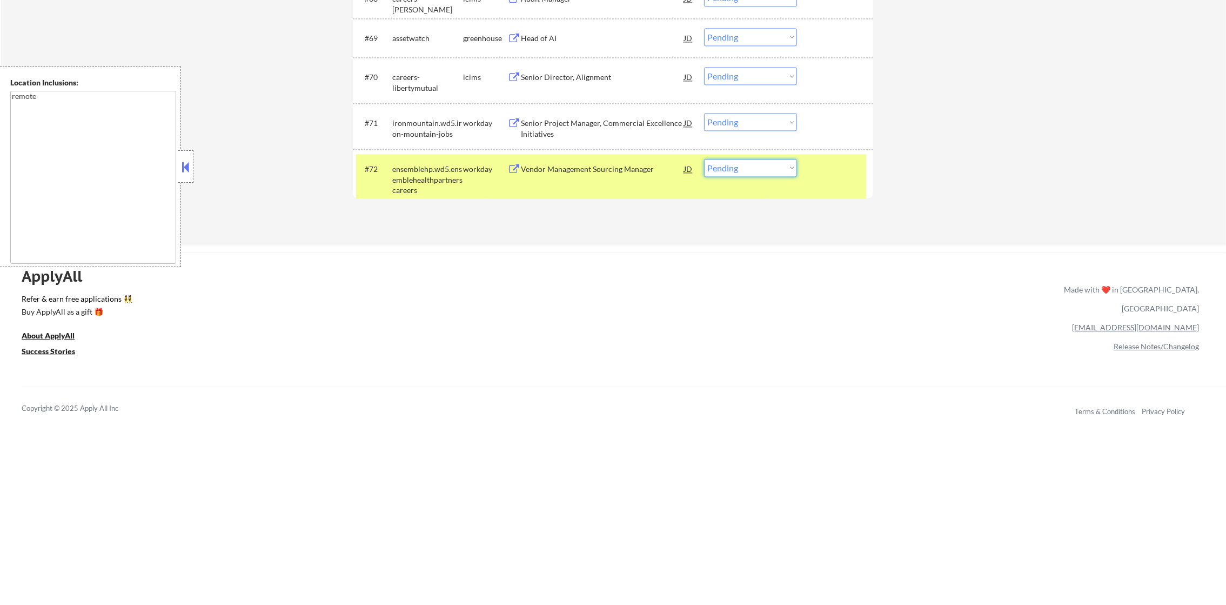
click at [751, 174] on select "Choose an option... Pending Applied Excluded (Questions) Excluded (Expired) Exc…" at bounding box center [750, 168] width 93 height 18
select select ""excluded__bad_match_""
click at [704, 159] on select "Choose an option... Pending Applied Excluded (Questions) Excluded (Expired) Exc…" at bounding box center [750, 168] width 93 height 18
click at [442, 175] on div "ensemblehp.wd5.ensemblehealthpartnerscareers" at bounding box center [427, 180] width 71 height 32
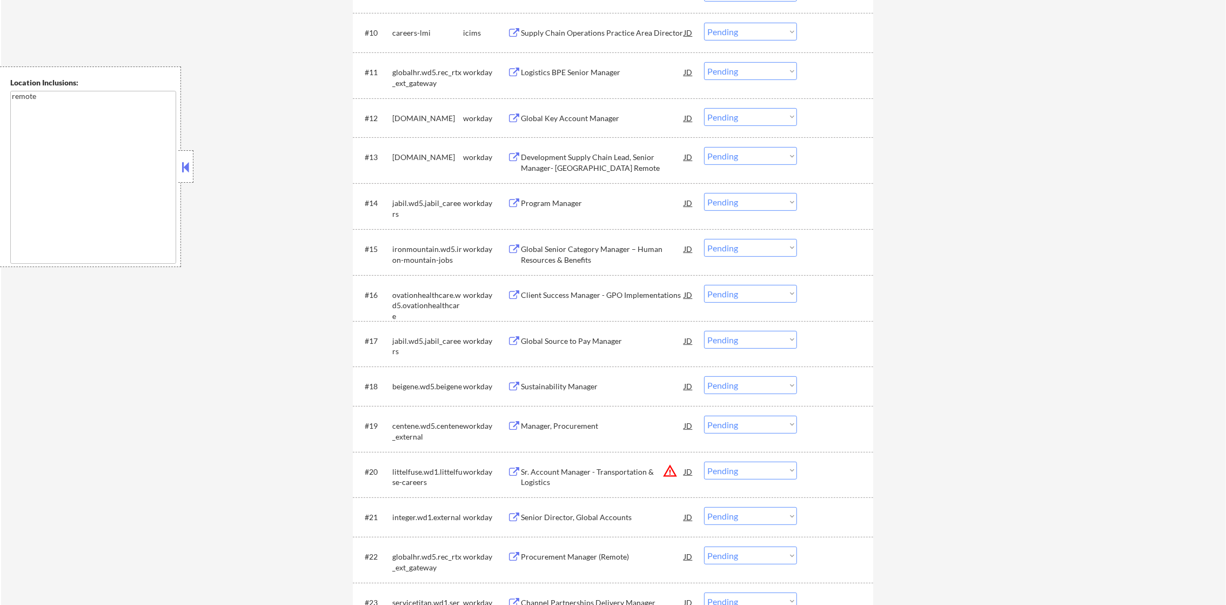
scroll to position [917, 0]
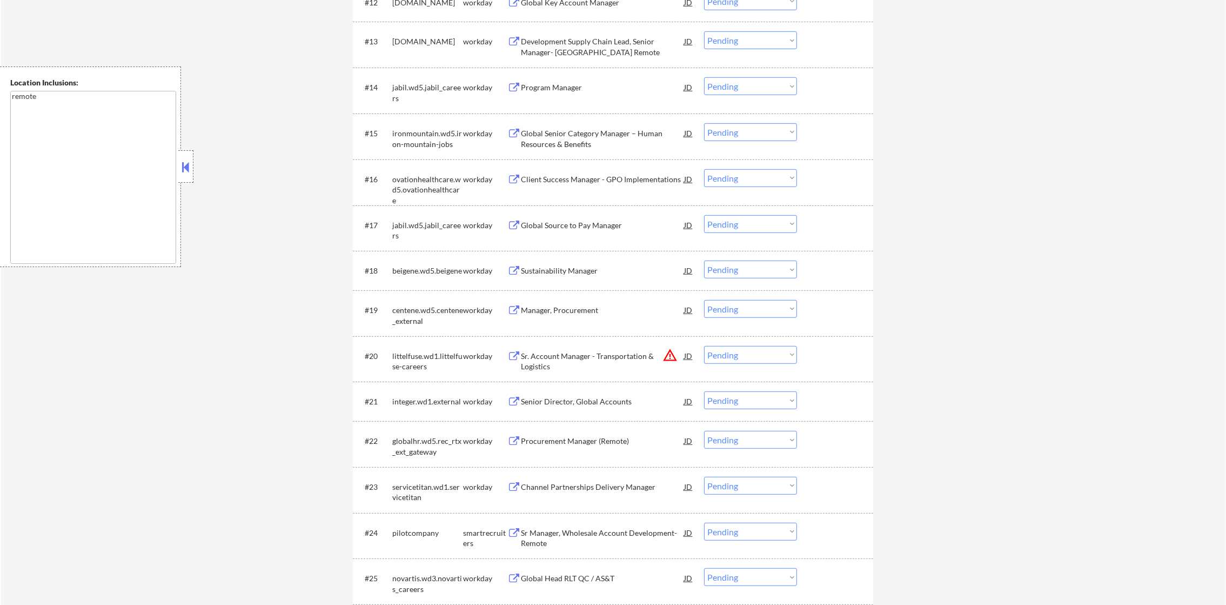
click at [722, 360] on select "Choose an option... Pending Applied Excluded (Questions) Excluded (Expired) Exc…" at bounding box center [750, 355] width 93 height 18
select select ""excluded__location_""
click at [704, 346] on select "Choose an option... Pending Applied Excluded (Questions) Excluded (Expired) Exc…" at bounding box center [750, 355] width 93 height 18
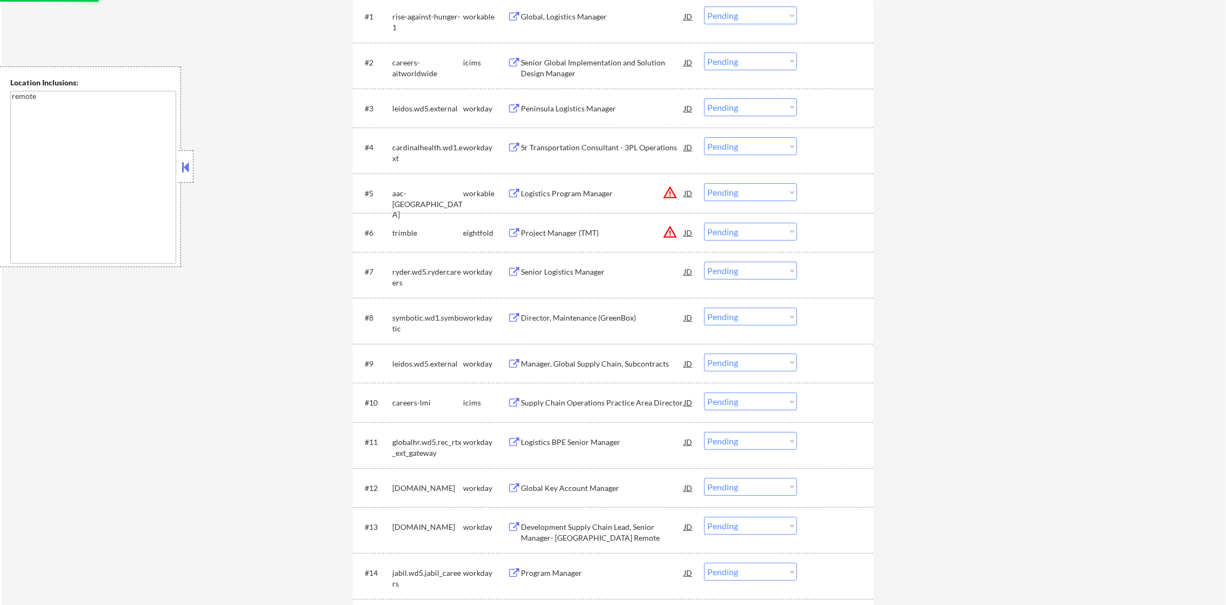
scroll to position [431, 0]
click at [763, 230] on select "Choose an option... Pending Applied Excluded (Questions) Excluded (Expired) Exc…" at bounding box center [750, 233] width 93 height 18
select select ""excluded__location_""
click at [704, 224] on select "Choose an option... Pending Applied Excluded (Questions) Excluded (Expired) Exc…" at bounding box center [750, 233] width 93 height 18
click at [779, 196] on select "Choose an option... Pending Applied Excluded (Questions) Excluded (Expired) Exc…" at bounding box center [750, 193] width 93 height 18
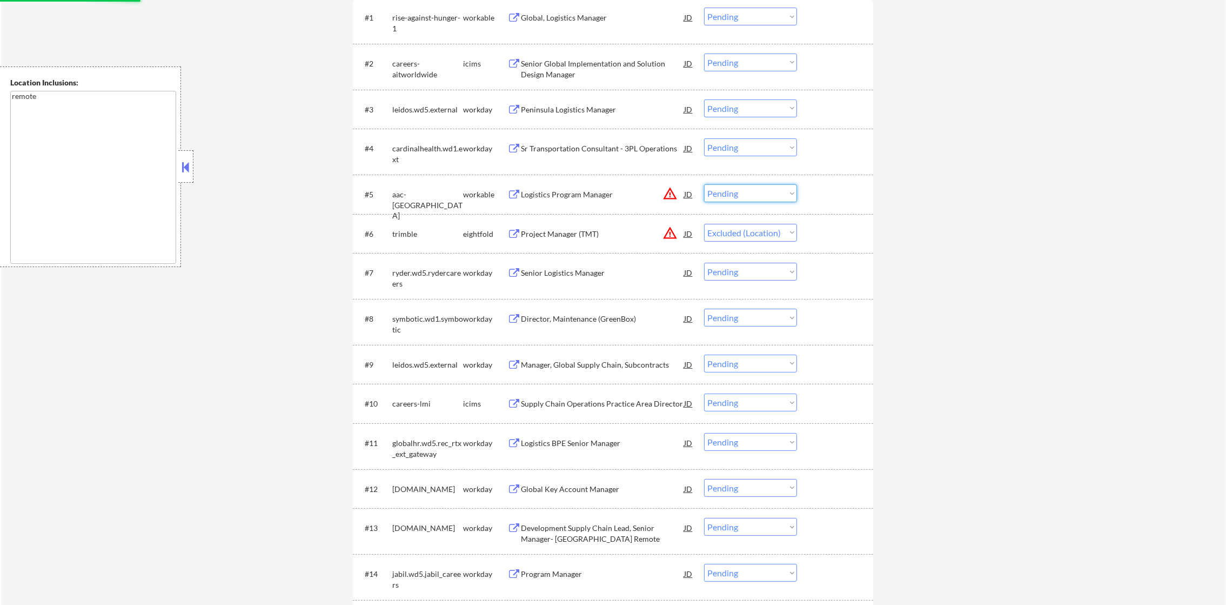
select select ""excluded__location_""
click at [704, 184] on select "Choose an option... Pending Applied Excluded (Questions) Excluded (Expired) Exc…" at bounding box center [750, 193] width 93 height 18
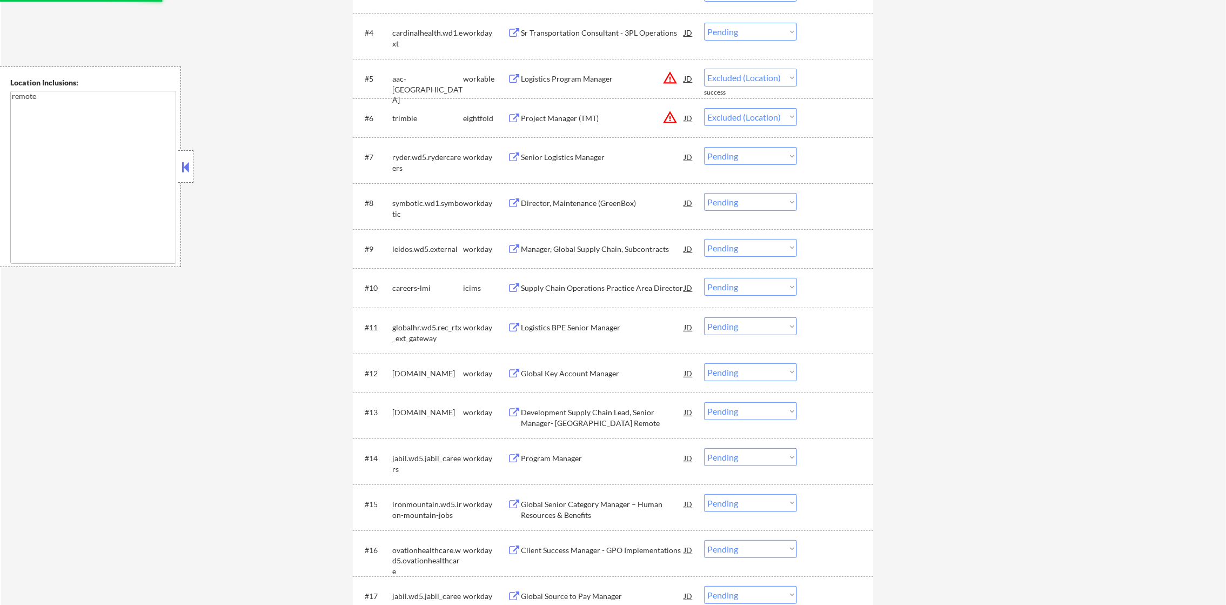
select select ""pending""
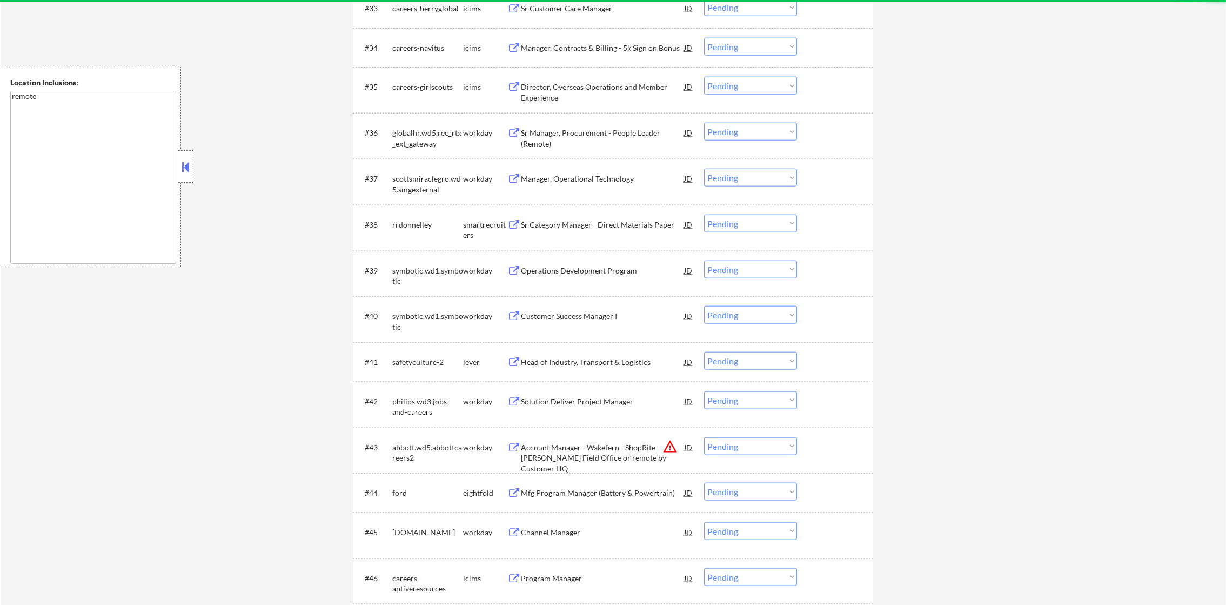
select select ""pending""
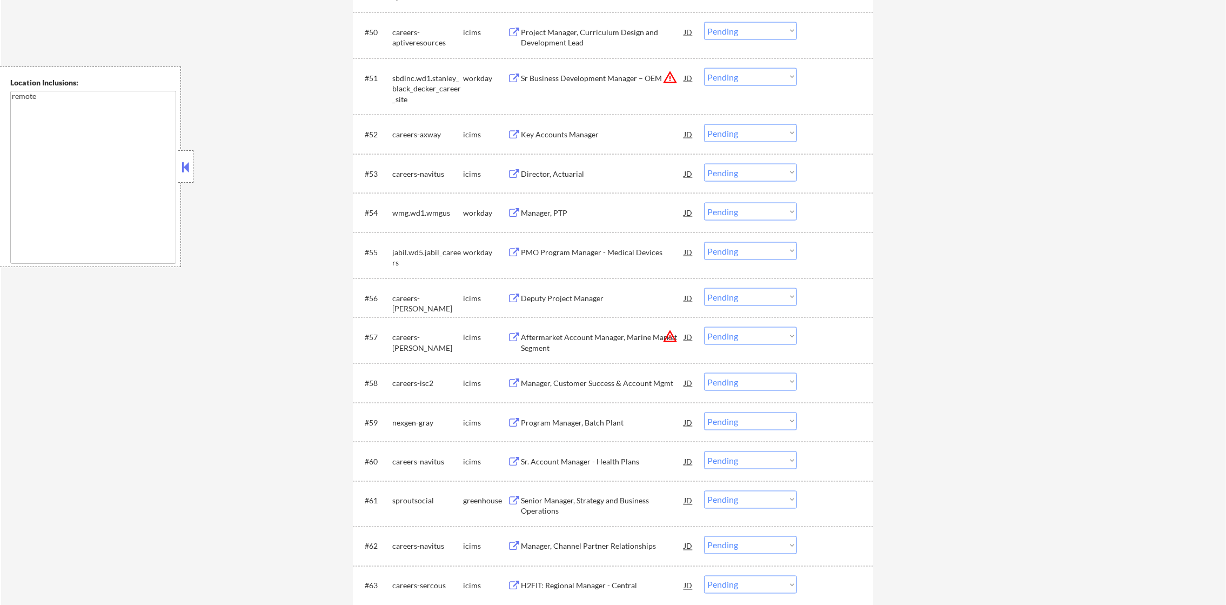
scroll to position [2569, 0]
click at [730, 335] on select "Choose an option... Pending Applied Excluded (Questions) Excluded (Expired) Exc…" at bounding box center [750, 335] width 93 height 18
select select ""pending""
select select ""excluded__expired_""
click at [704, 339] on select "Choose an option... Pending Applied Excluded (Questions) Excluded (Expired) Exc…" at bounding box center [750, 342] width 93 height 18
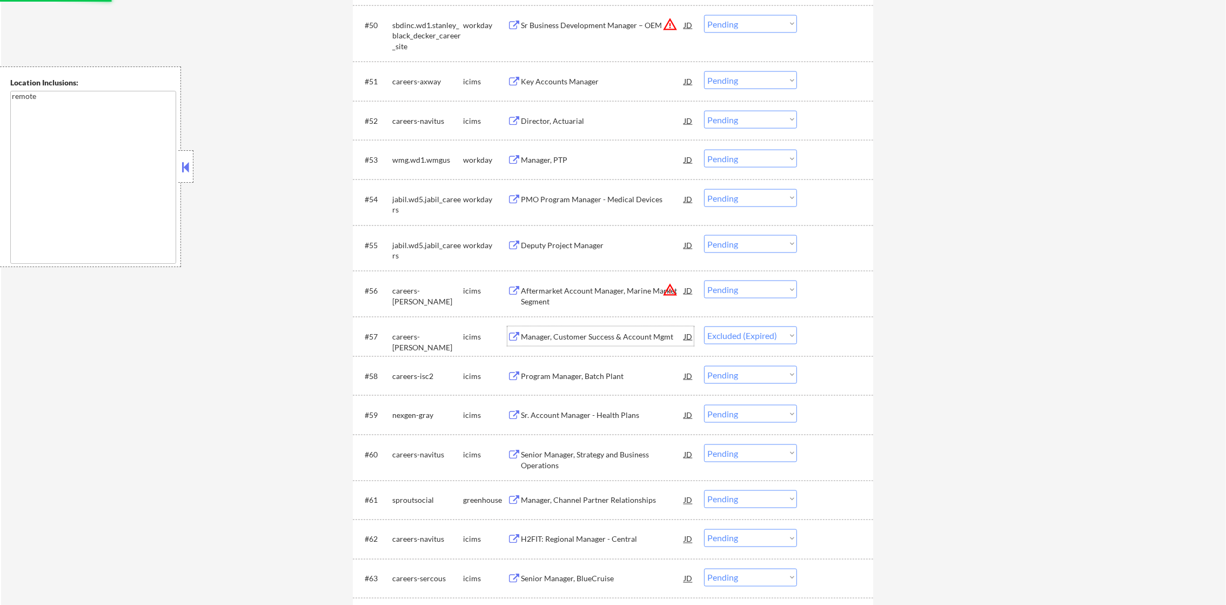
click at [655, 346] on div "#57 careers-nikkiso icims Manager, Customer Success & Account Mgmt JD warning_a…" at bounding box center [611, 335] width 510 height 29
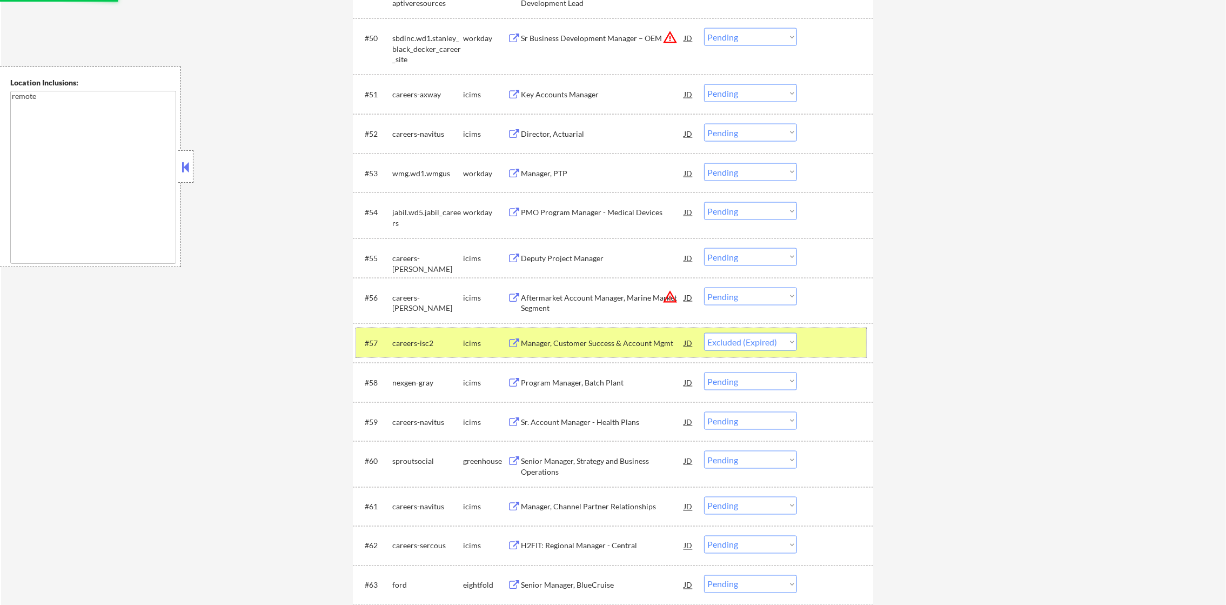
click at [428, 338] on div "careers-isc2" at bounding box center [427, 343] width 71 height 11
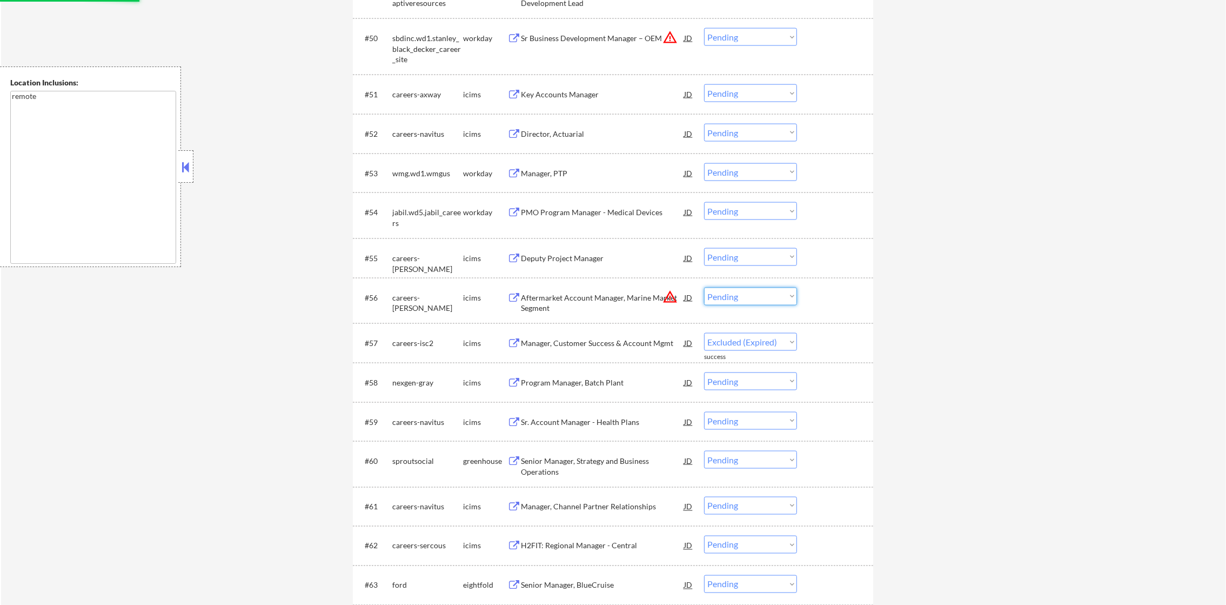
click at [740, 292] on select "Choose an option... Pending Applied Excluded (Questions) Excluded (Expired) Exc…" at bounding box center [750, 296] width 93 height 18
select select ""excluded__location_""
click at [704, 287] on select "Choose an option... Pending Applied Excluded (Questions) Excluded (Expired) Exc…" at bounding box center [750, 296] width 93 height 18
click at [751, 39] on select "Choose an option... Pending Applied Excluded (Questions) Excluded (Expired) Exc…" at bounding box center [750, 37] width 93 height 18
select select ""excluded__location_""
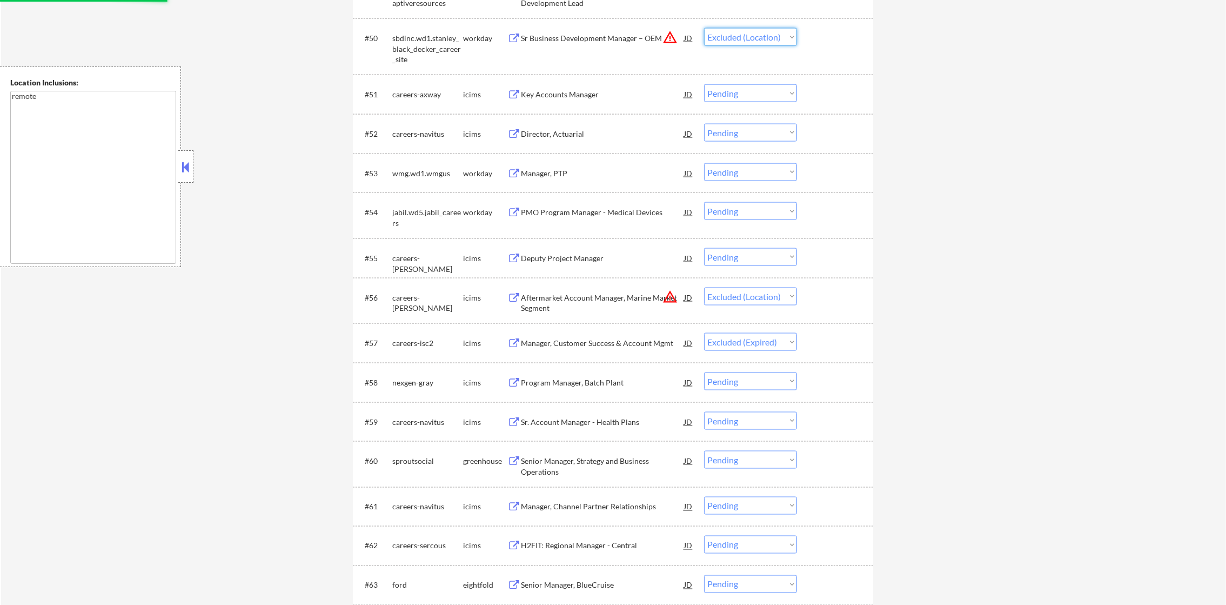
click at [704, 28] on select "Choose an option... Pending Applied Excluded (Questions) Excluded (Expired) Exc…" at bounding box center [750, 37] width 93 height 18
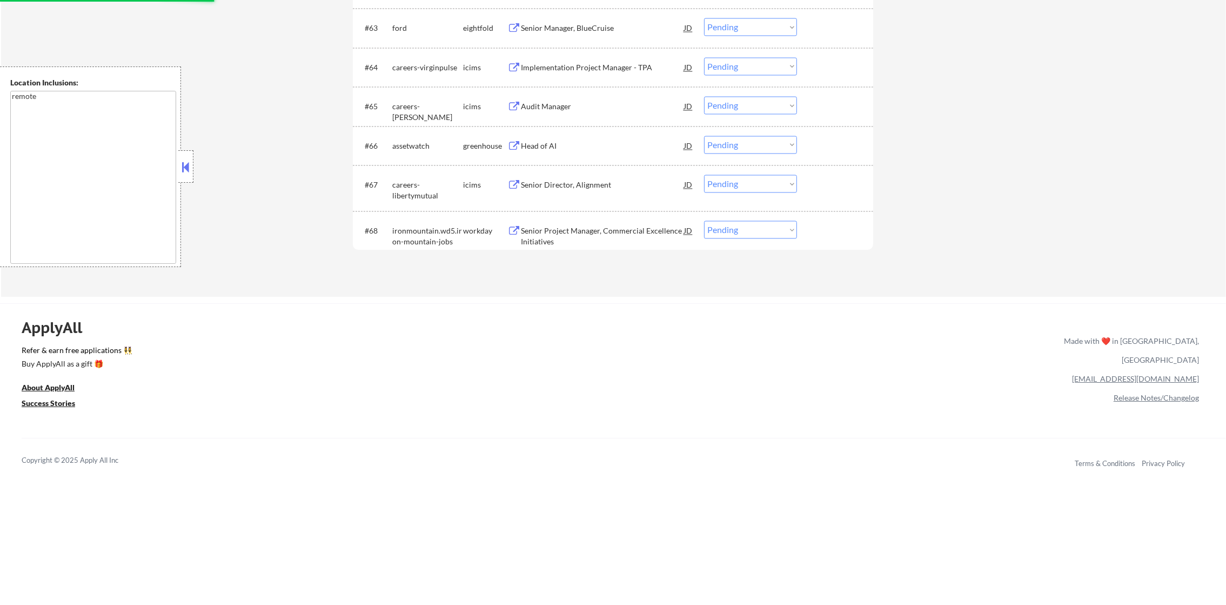
scroll to position [3071, 0]
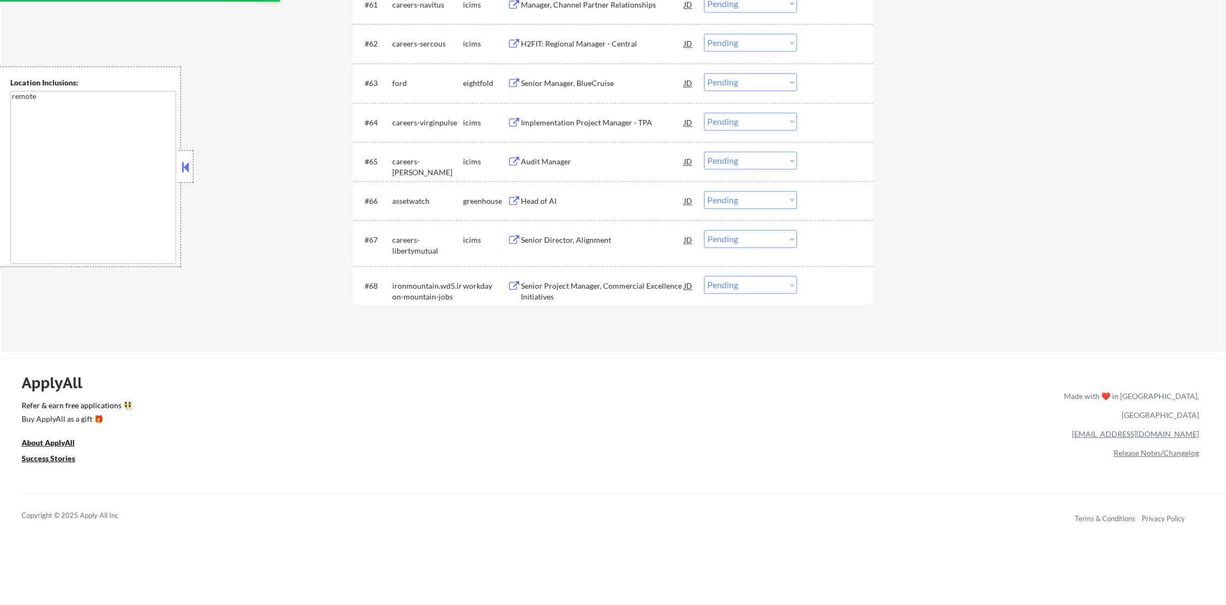
select select ""pending""
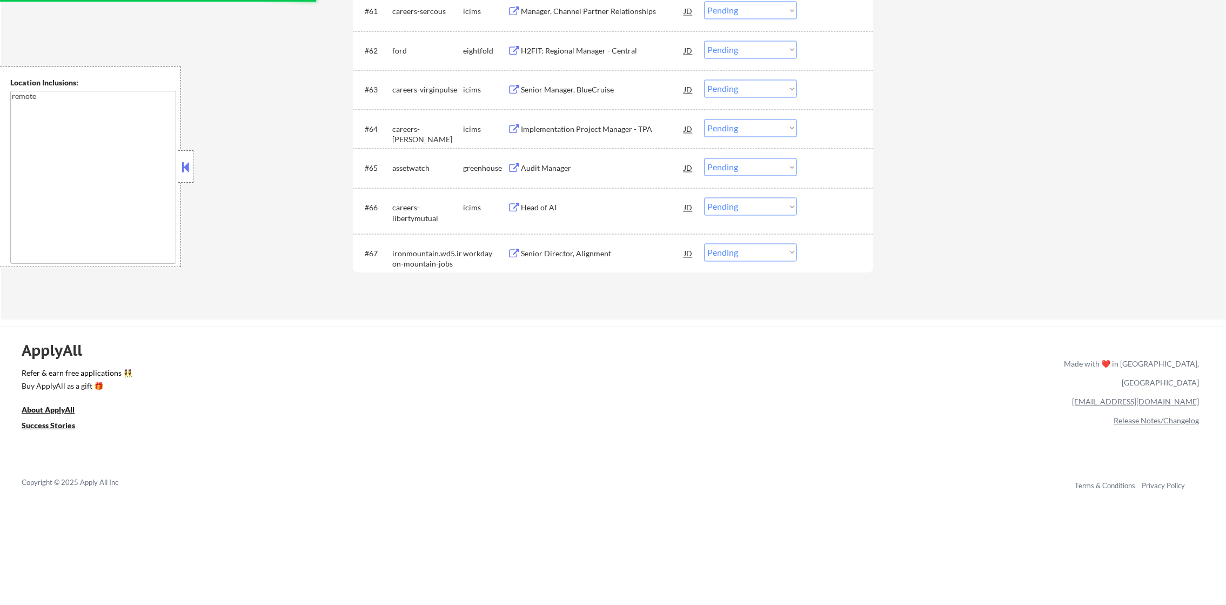
select select ""pending""
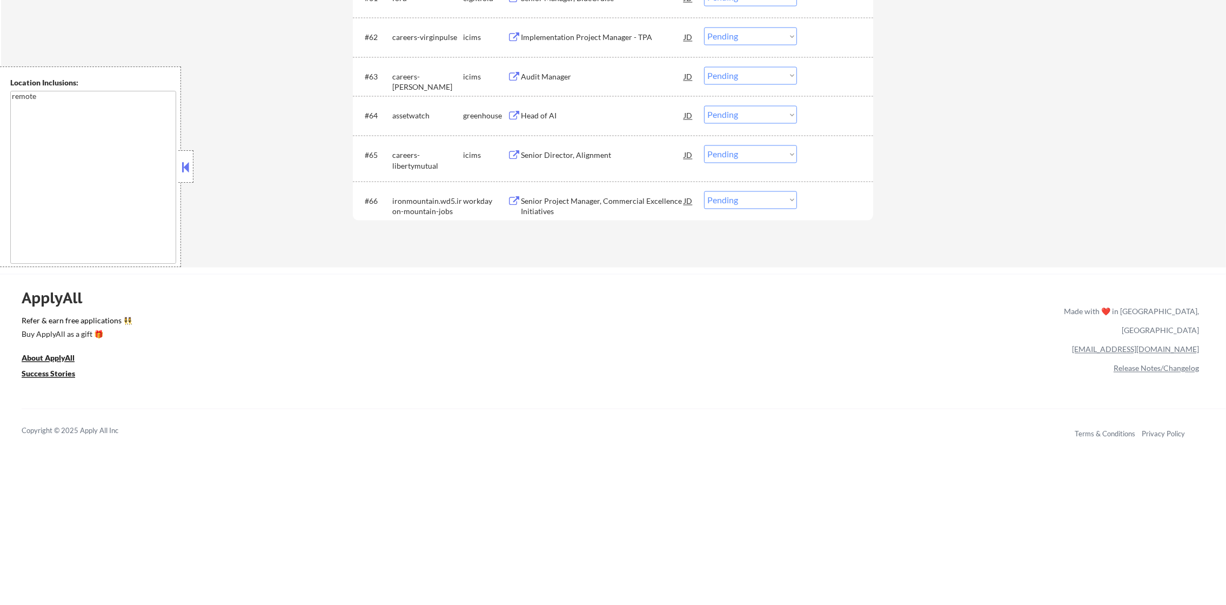
select select ""pending""
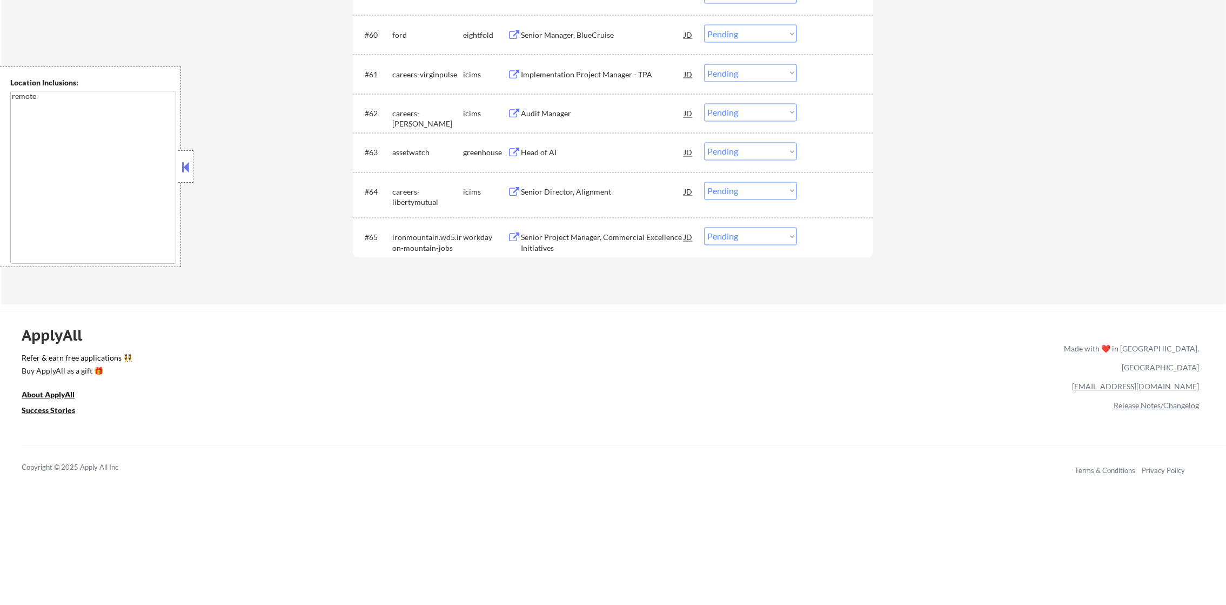
scroll to position [2962, 0]
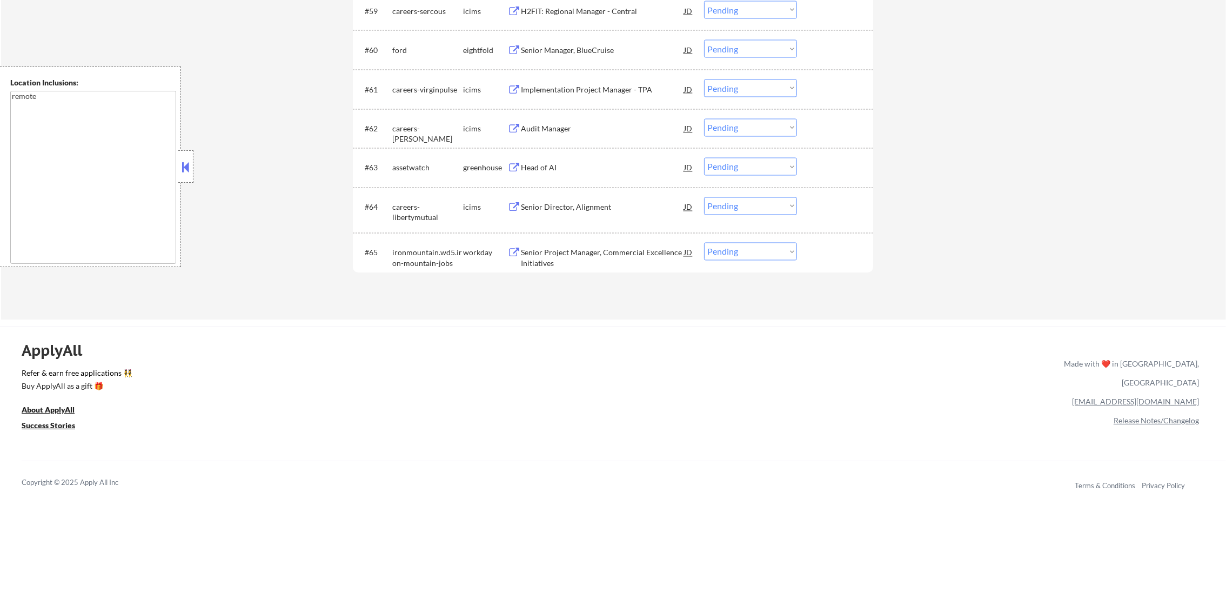
click at [572, 165] on div "Head of AI" at bounding box center [602, 168] width 163 height 11
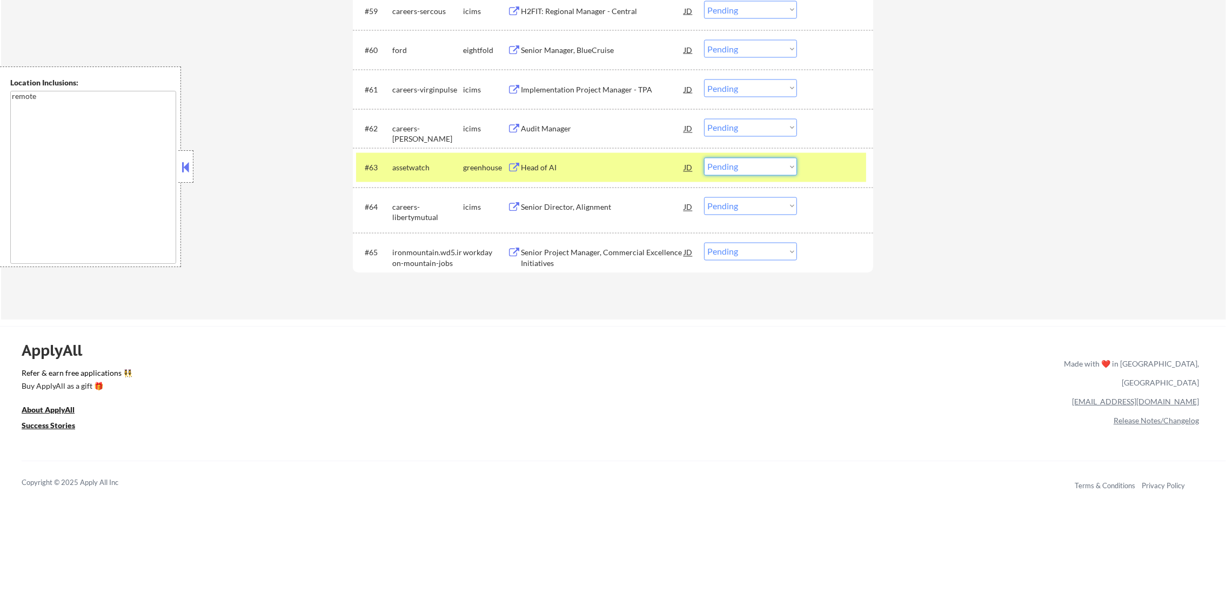
click at [731, 166] on select "Choose an option... Pending Applied Excluded (Questions) Excluded (Expired) Exc…" at bounding box center [750, 167] width 93 height 18
click at [704, 158] on select "Choose an option... Pending Applied Excluded (Questions) Excluded (Expired) Exc…" at bounding box center [750, 167] width 93 height 18
click at [407, 166] on div "assetwatch" at bounding box center [427, 168] width 71 height 11
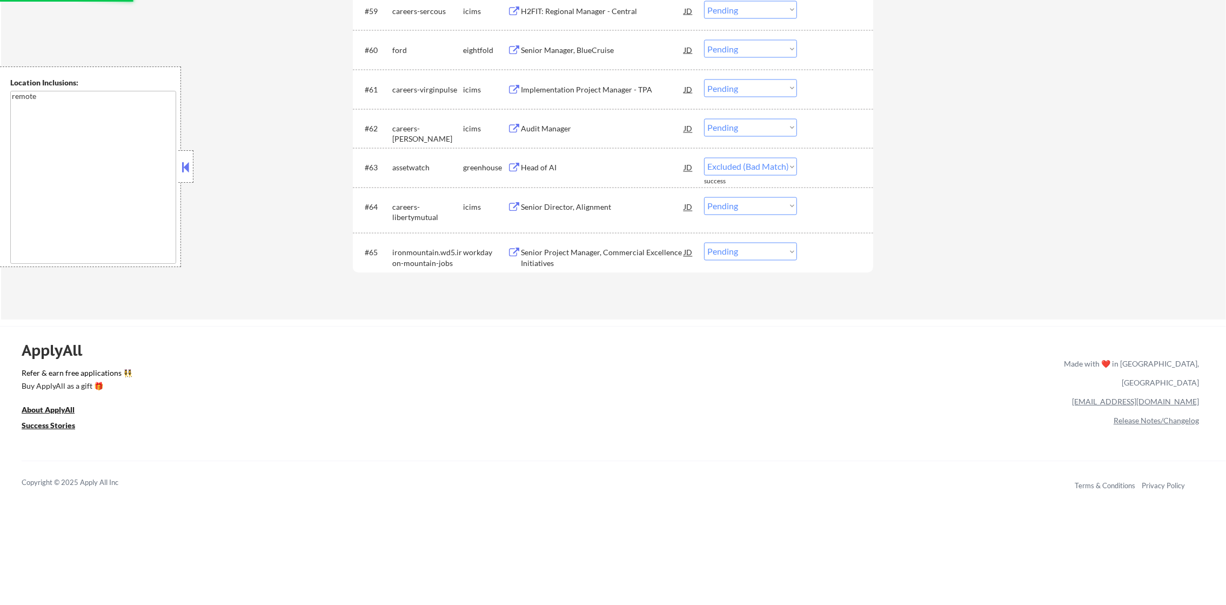
select select ""pending""
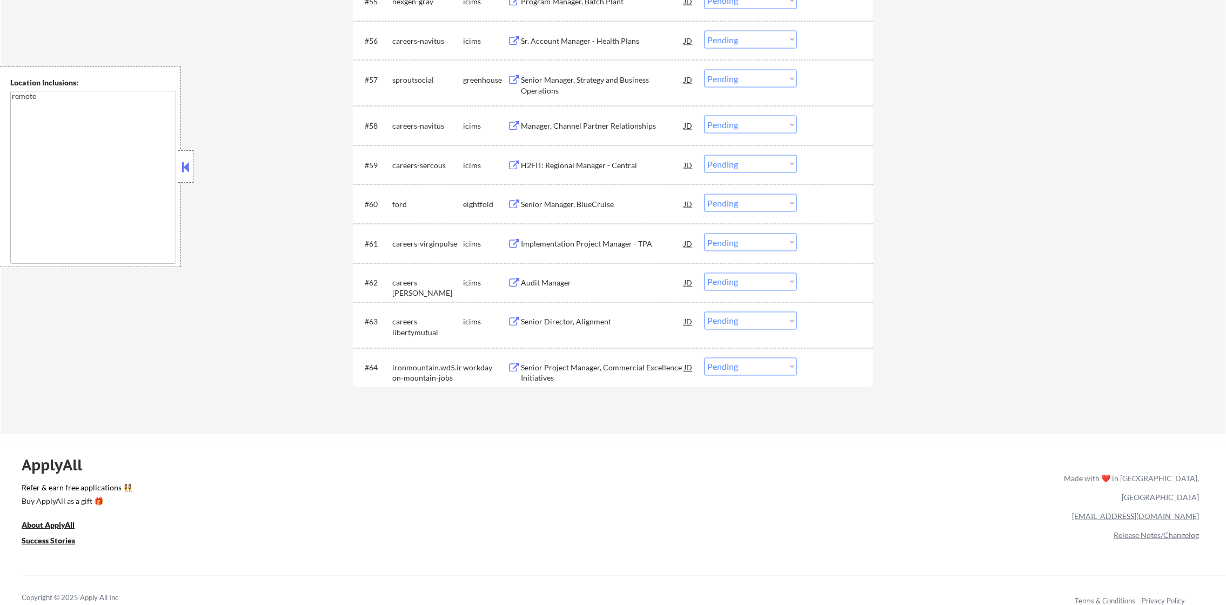
scroll to position [2773, 0]
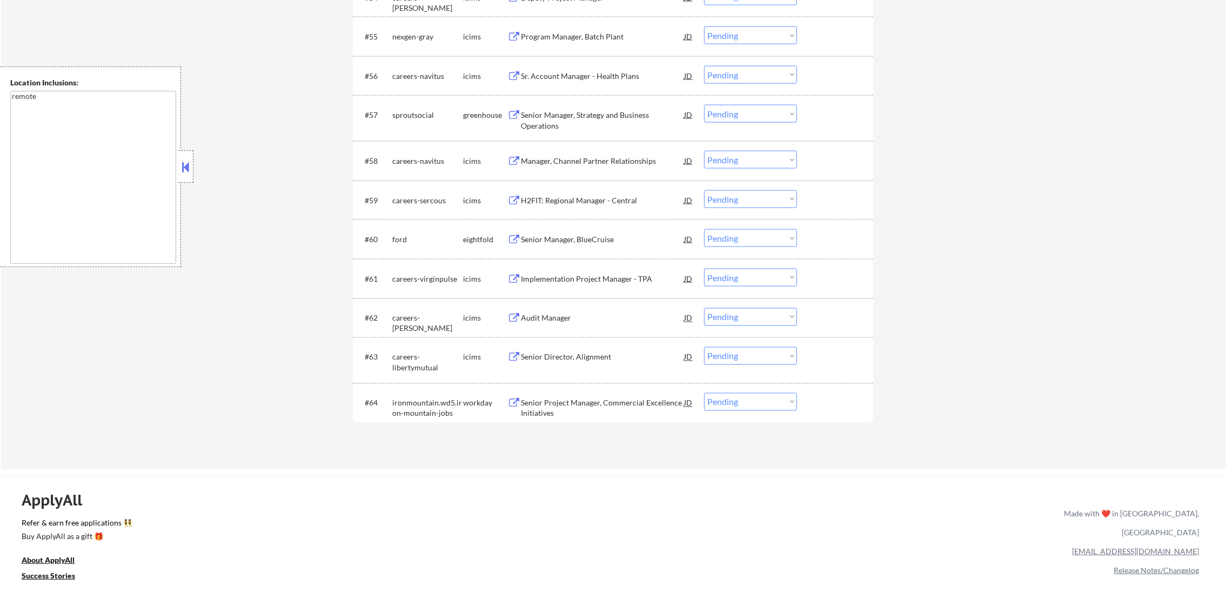
click at [602, 117] on div "Senior Manager, Strategy and Business Operations" at bounding box center [602, 120] width 163 height 21
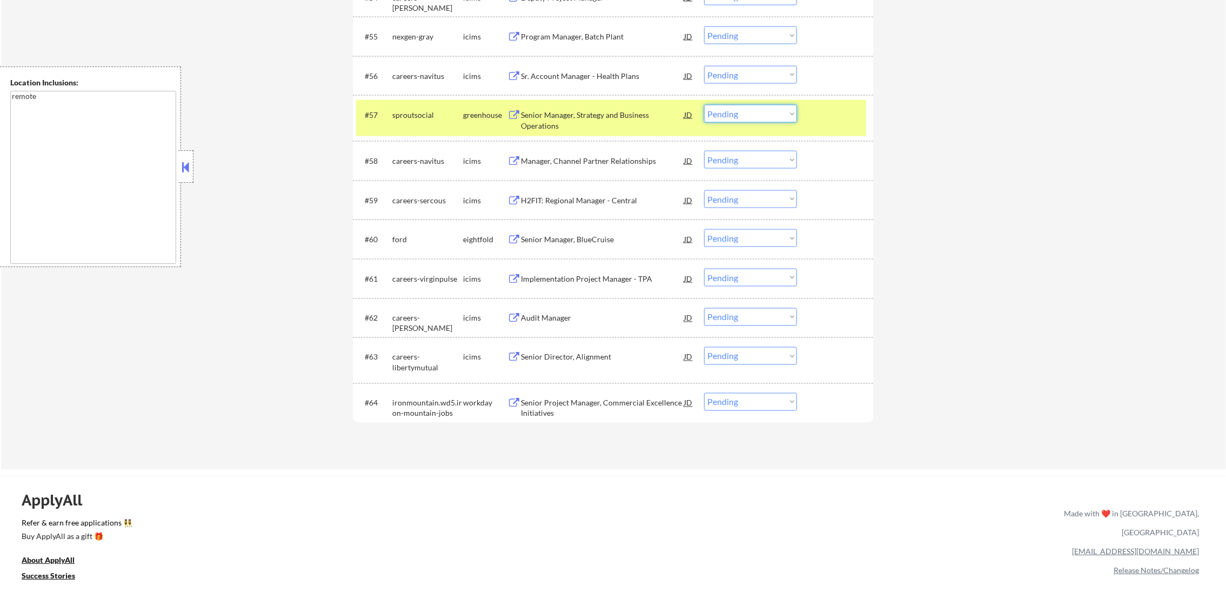
drag, startPoint x: 754, startPoint y: 109, endPoint x: 754, endPoint y: 121, distance: 11.9
click at [754, 109] on select "Choose an option... Pending Applied Excluded (Questions) Excluded (Expired) Exc…" at bounding box center [750, 114] width 93 height 18
click at [704, 105] on select "Choose an option... Pending Applied Excluded (Questions) Excluded (Expired) Exc…" at bounding box center [750, 114] width 93 height 18
click at [433, 119] on div "sproutsocial" at bounding box center [427, 115] width 71 height 11
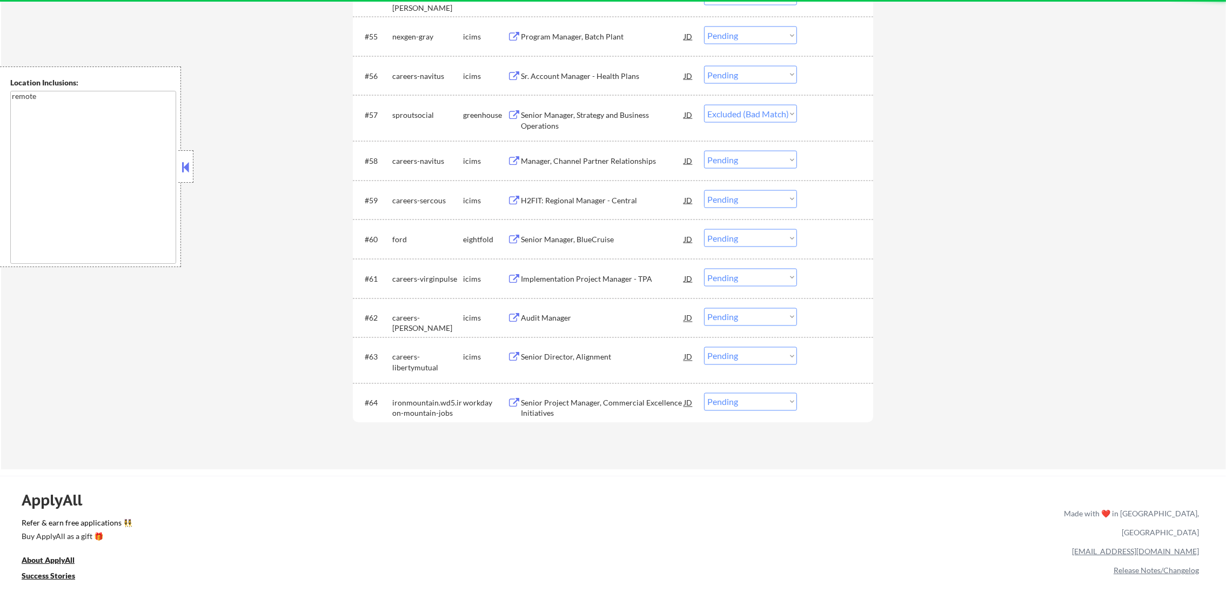
select select ""pending""
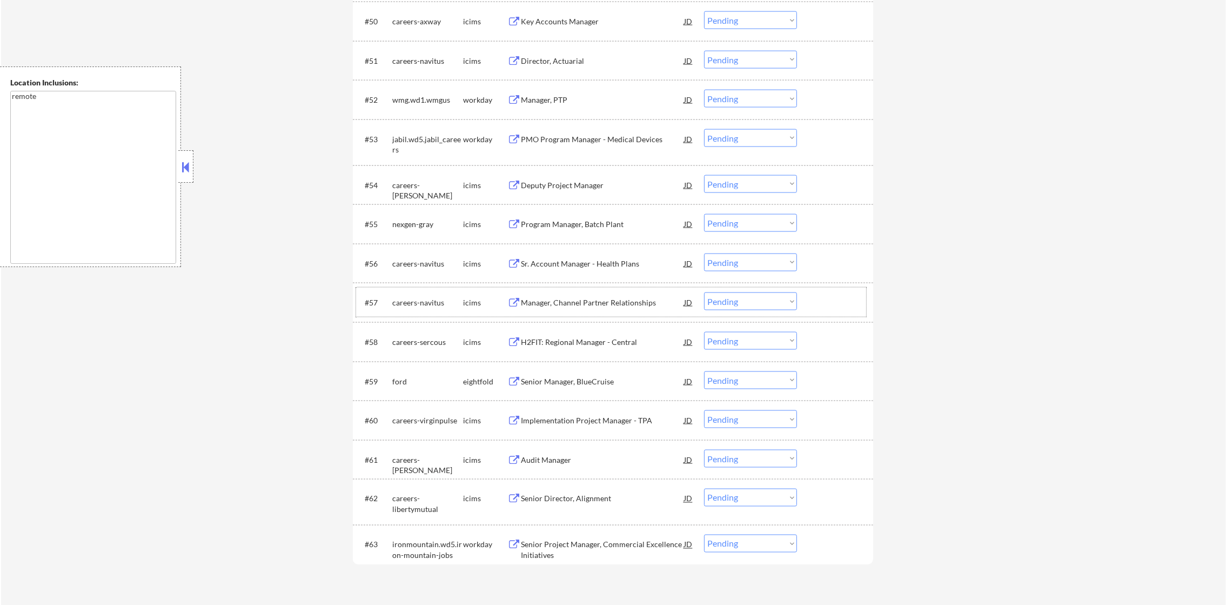
scroll to position [2585, 0]
click at [617, 142] on div "PMO Program Manager - Medical Devices" at bounding box center [602, 140] width 163 height 11
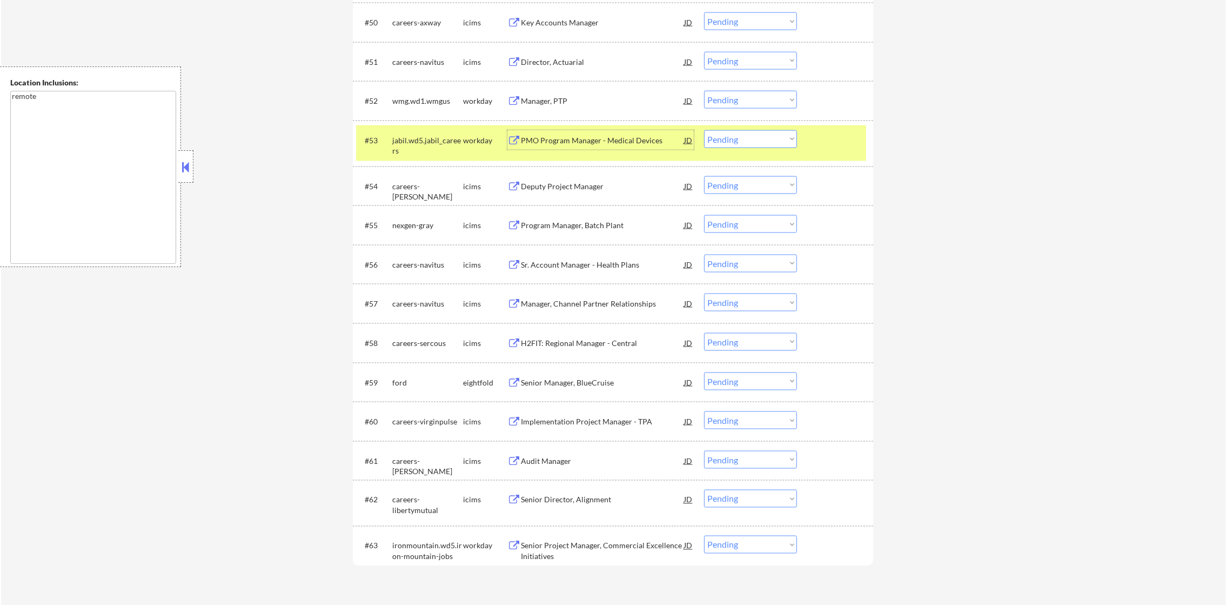
drag, startPoint x: 785, startPoint y: 139, endPoint x: 785, endPoint y: 150, distance: 10.3
click at [785, 139] on select "Choose an option... Pending Applied Excluded (Questions) Excluded (Expired) Exc…" at bounding box center [750, 139] width 93 height 18
click at [704, 130] on select "Choose an option... Pending Applied Excluded (Questions) Excluded (Expired) Exc…" at bounding box center [750, 139] width 93 height 18
click at [432, 145] on div "jabil.wd5.jabil_careers" at bounding box center [427, 145] width 71 height 21
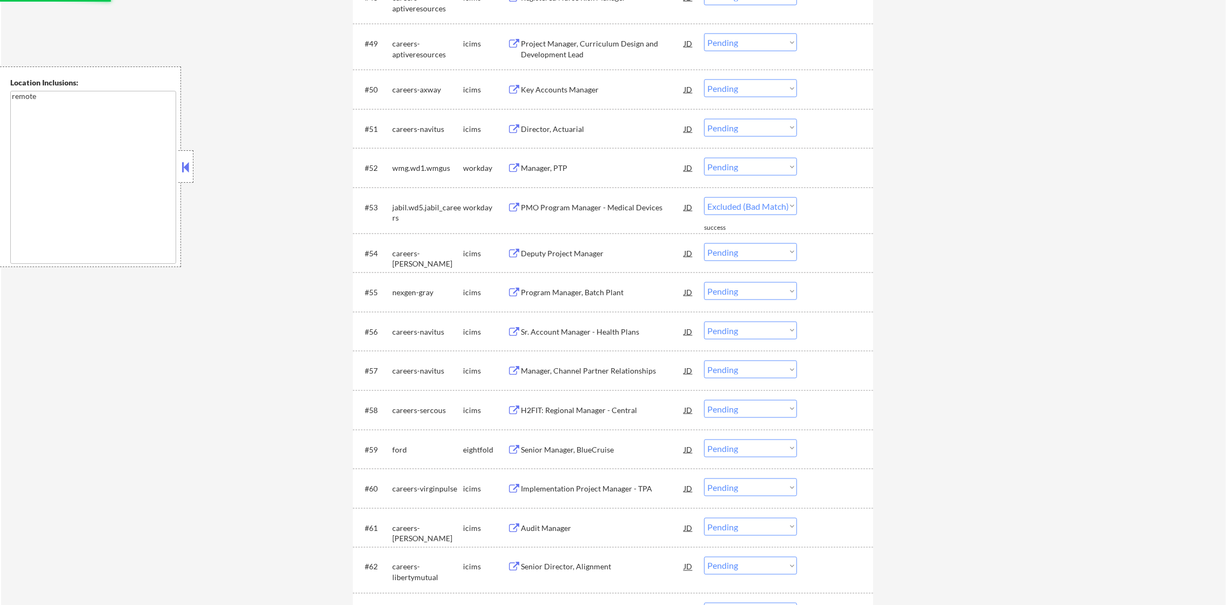
scroll to position [2504, 0]
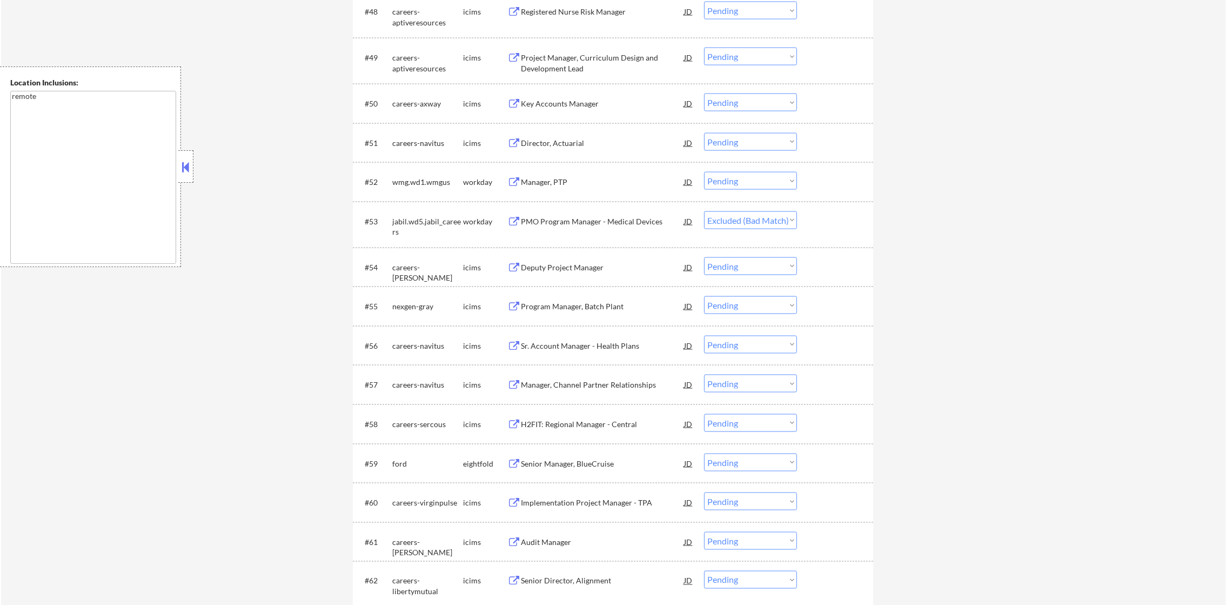
select select ""pending""
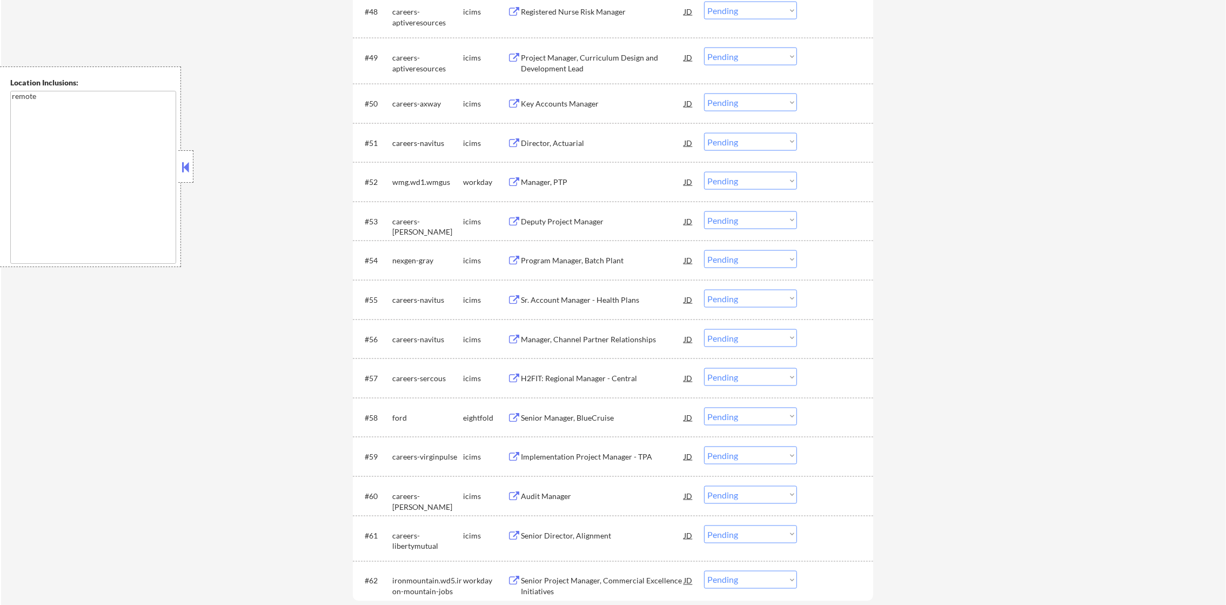
click at [607, 180] on div "Manager, PTP" at bounding box center [602, 182] width 163 height 11
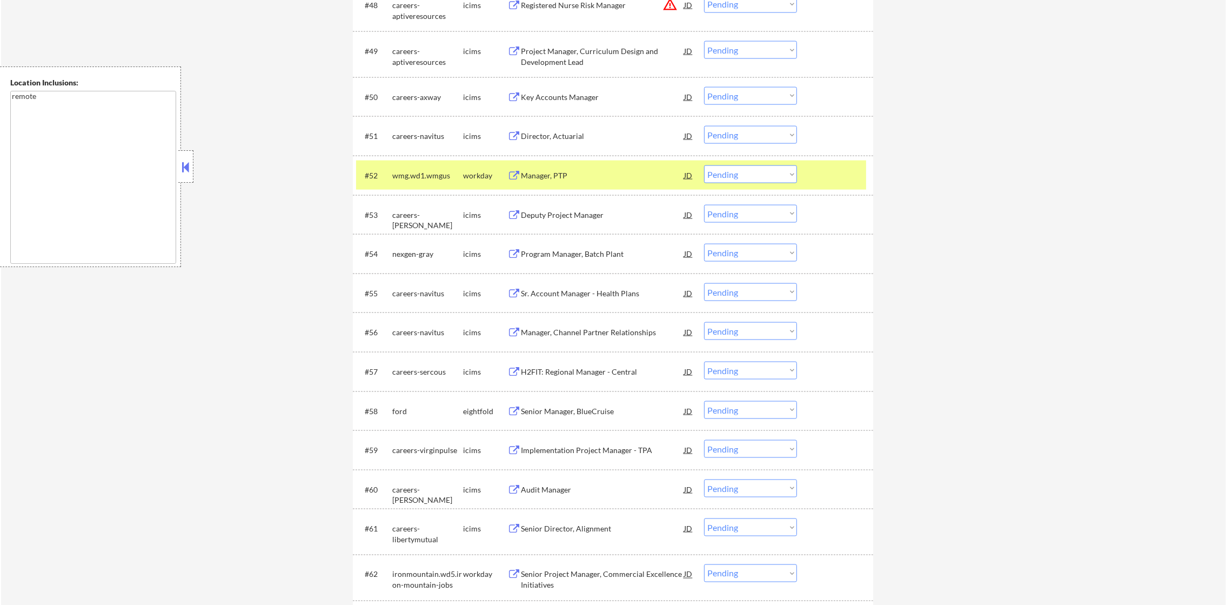
select select ""pending""
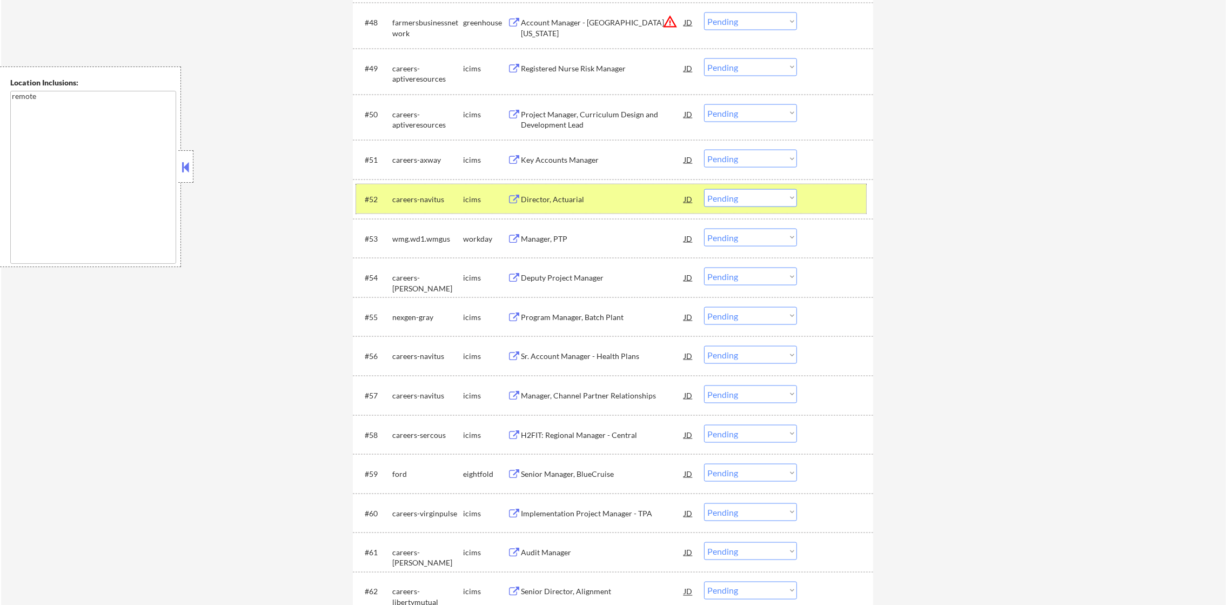
click at [422, 198] on div "careers-navitus" at bounding box center [427, 199] width 71 height 11
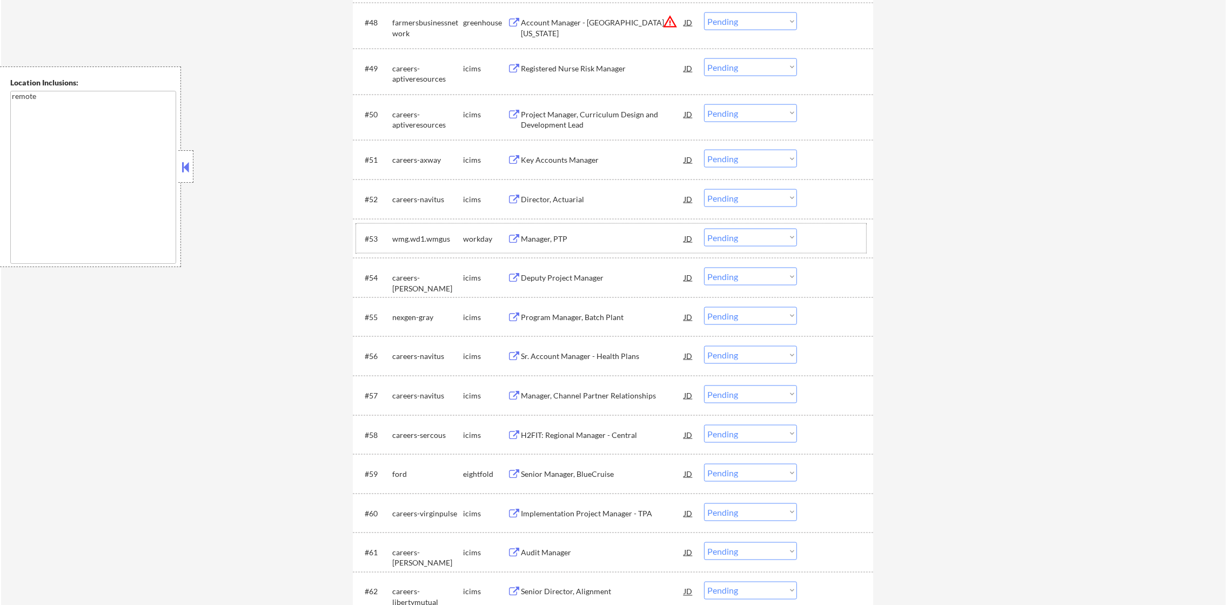
click at [424, 249] on div "#53 wmg.wd1.wmgus workday Manager, PTP JD warning_amber Choose an option... Pen…" at bounding box center [611, 238] width 510 height 29
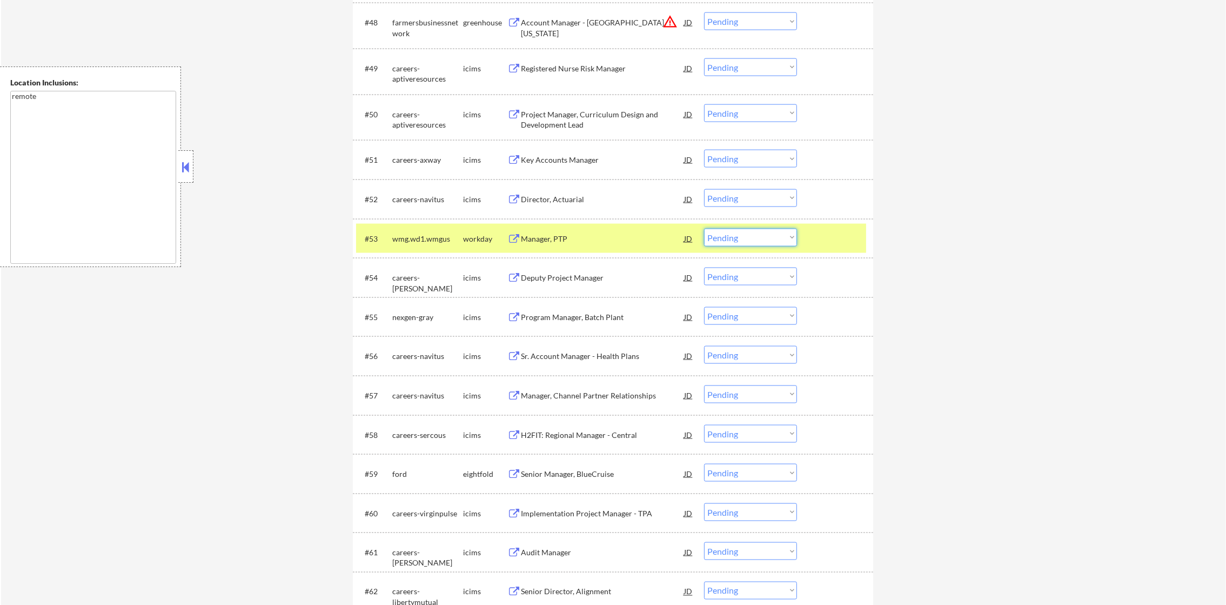
click at [730, 237] on select "Choose an option... Pending Applied Excluded (Questions) Excluded (Expired) Exc…" at bounding box center [750, 238] width 93 height 18
click at [704, 229] on select "Choose an option... Pending Applied Excluded (Questions) Excluded (Expired) Exc…" at bounding box center [750, 238] width 93 height 18
click at [415, 233] on div "wmg.wd1.wmgus" at bounding box center [427, 238] width 71 height 11
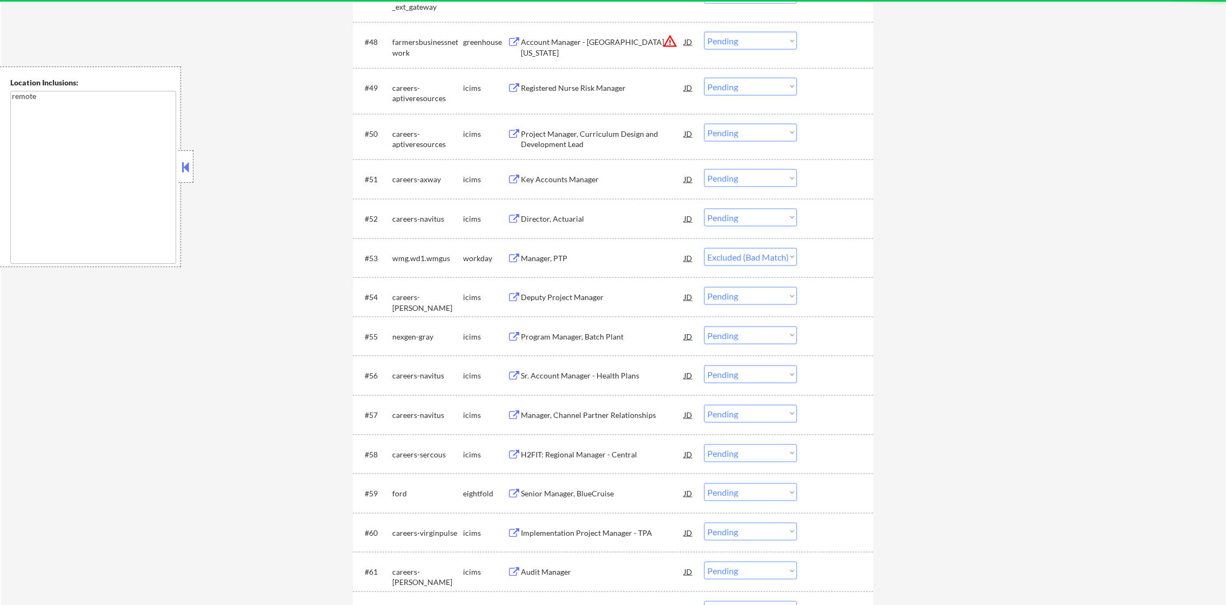
select select ""pending""
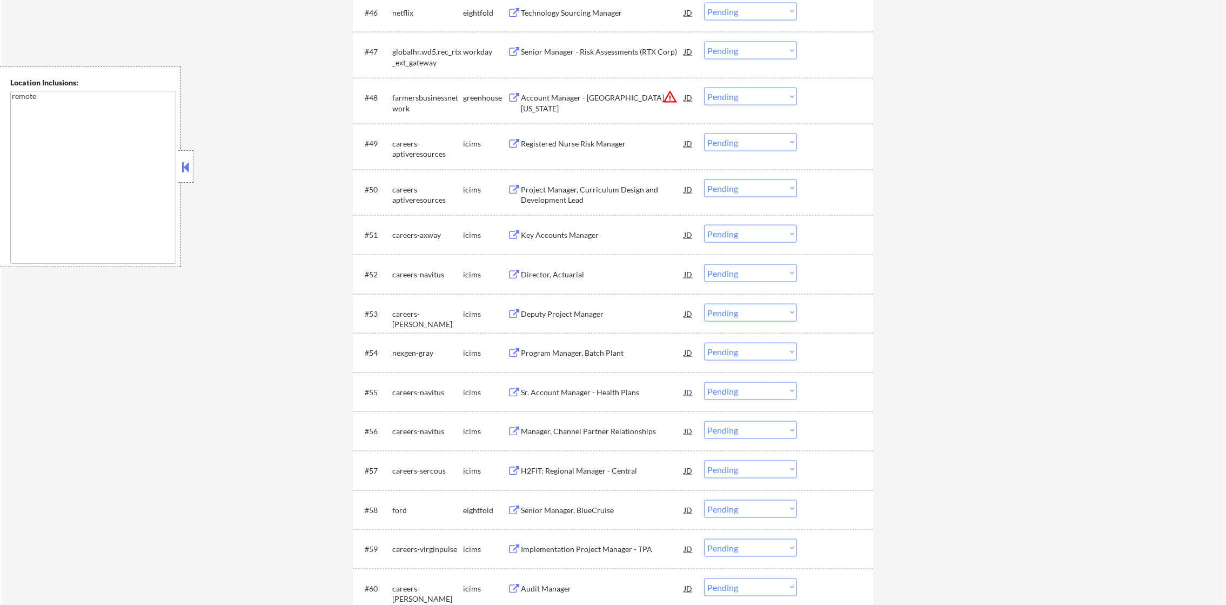
scroll to position [2423, 0]
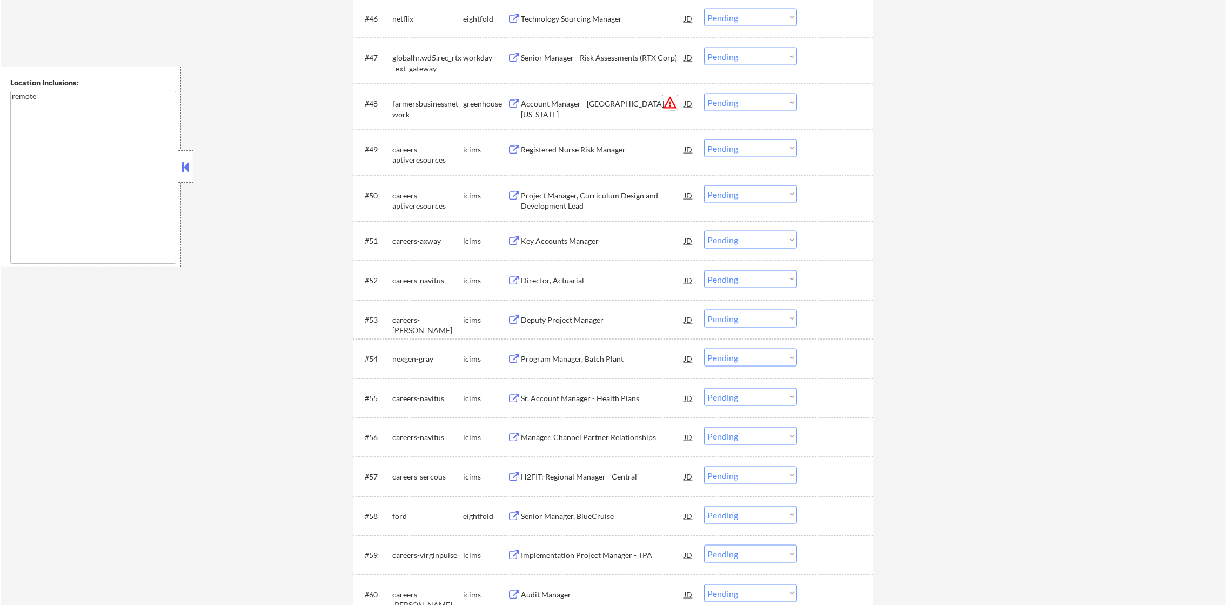
click at [674, 98] on button "warning_amber" at bounding box center [669, 102] width 15 height 15
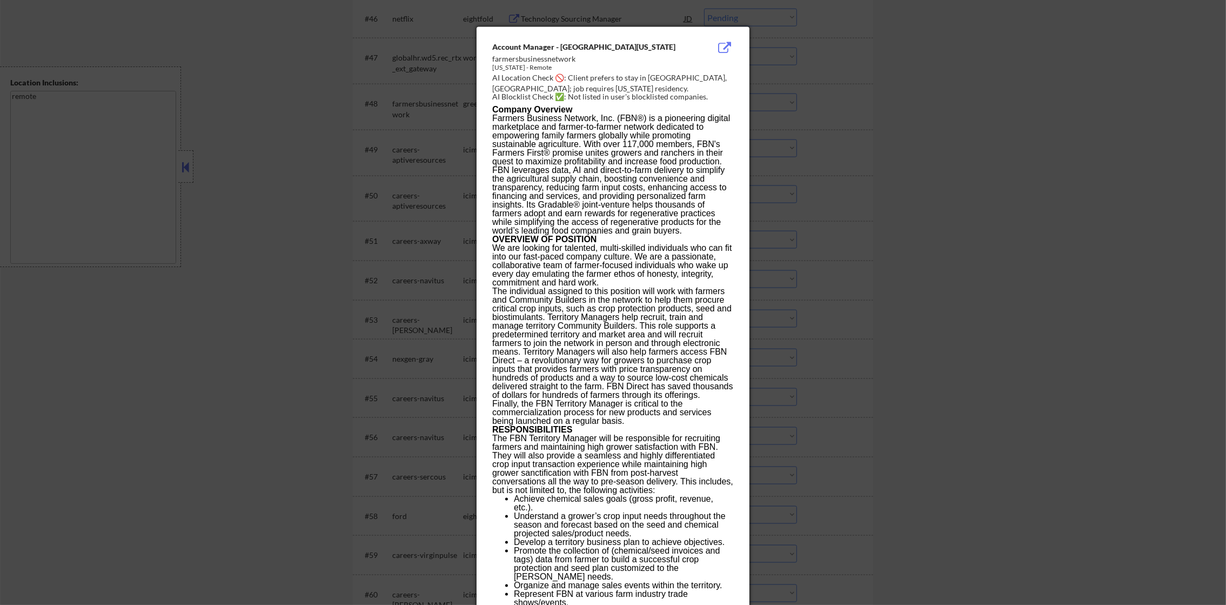
click at [792, 109] on div at bounding box center [613, 302] width 1226 height 605
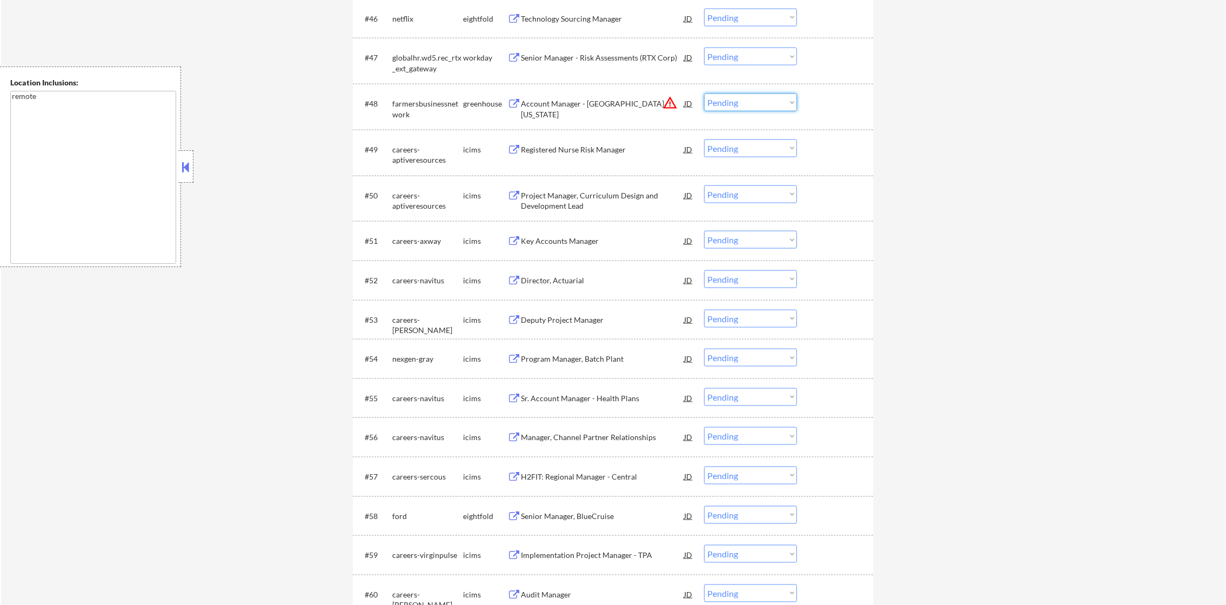
click at [769, 104] on select "Choose an option... Pending Applied Excluded (Questions) Excluded (Expired) Exc…" at bounding box center [750, 102] width 93 height 18
click at [704, 93] on select "Choose an option... Pending Applied Excluded (Questions) Excluded (Expired) Exc…" at bounding box center [750, 102] width 93 height 18
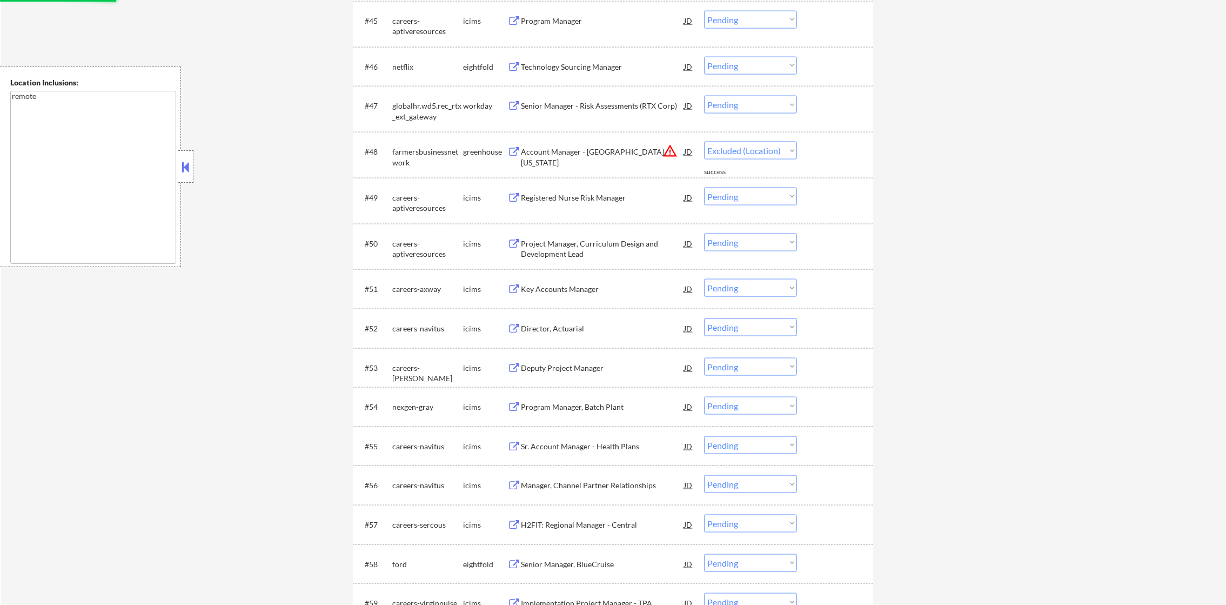
scroll to position [2342, 0]
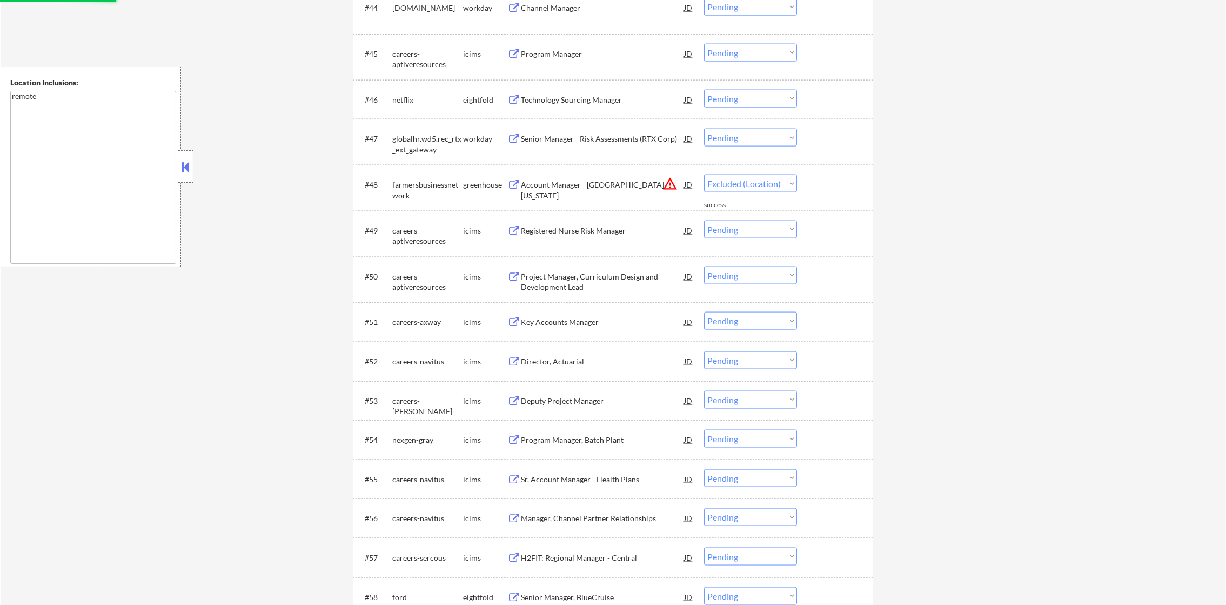
select select ""pending""
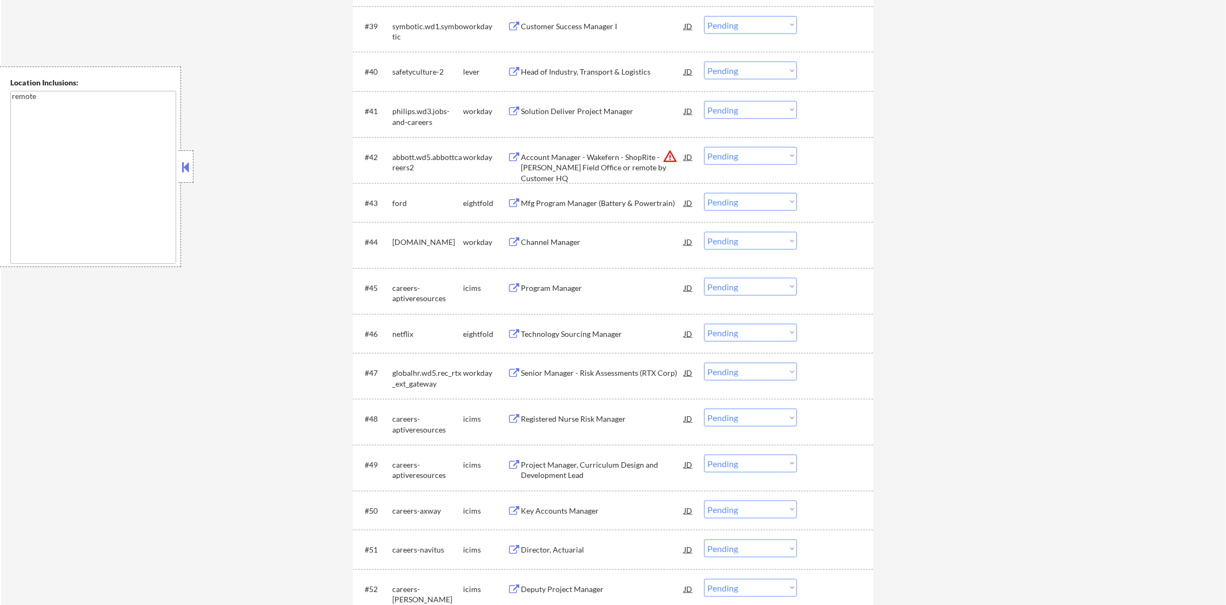
scroll to position [2082, 0]
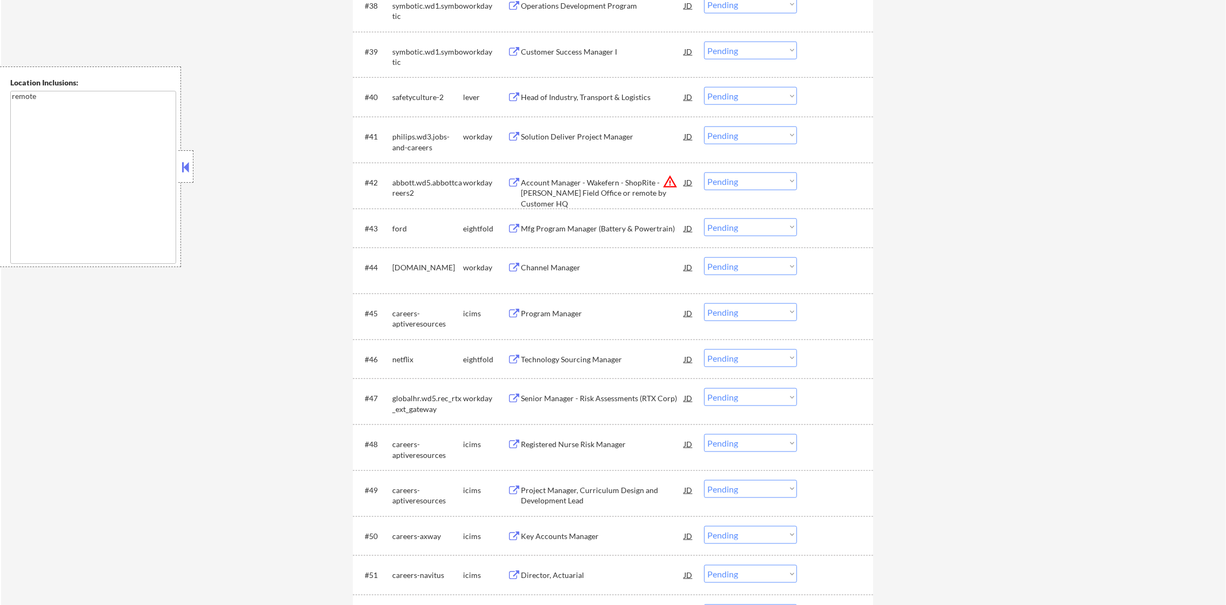
click at [718, 178] on select "Choose an option... Pending Applied Excluded (Questions) Excluded (Expired) Exc…" at bounding box center [750, 181] width 93 height 18
click at [704, 172] on select "Choose an option... Pending Applied Excluded (Questions) Excluded (Expired) Exc…" at bounding box center [750, 181] width 93 height 18
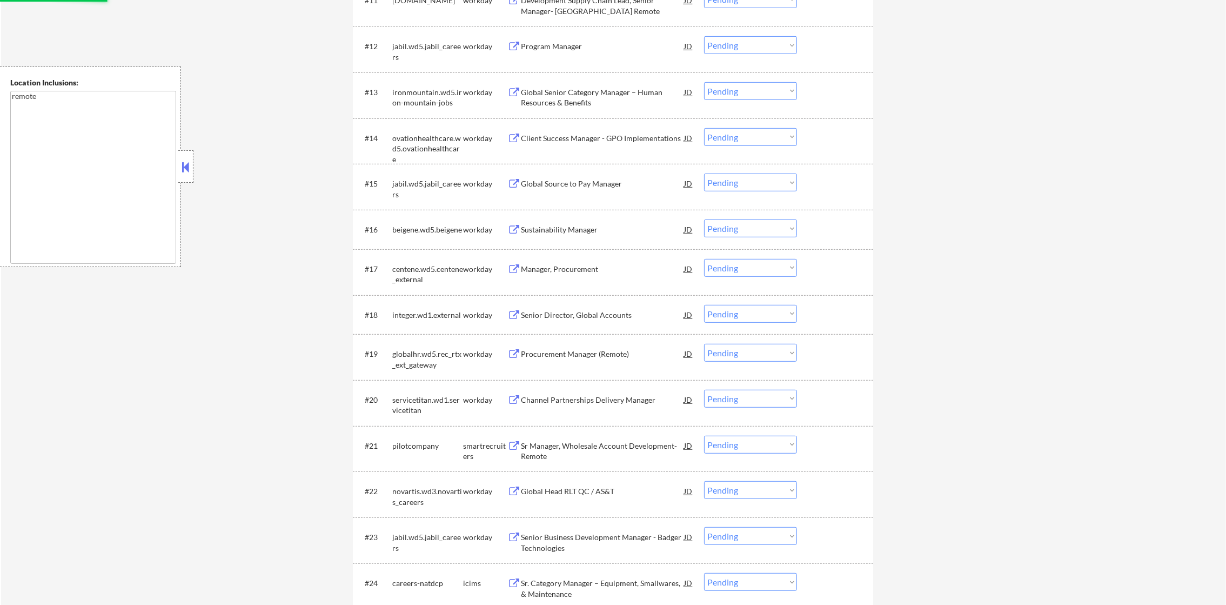
scroll to position [854, 0]
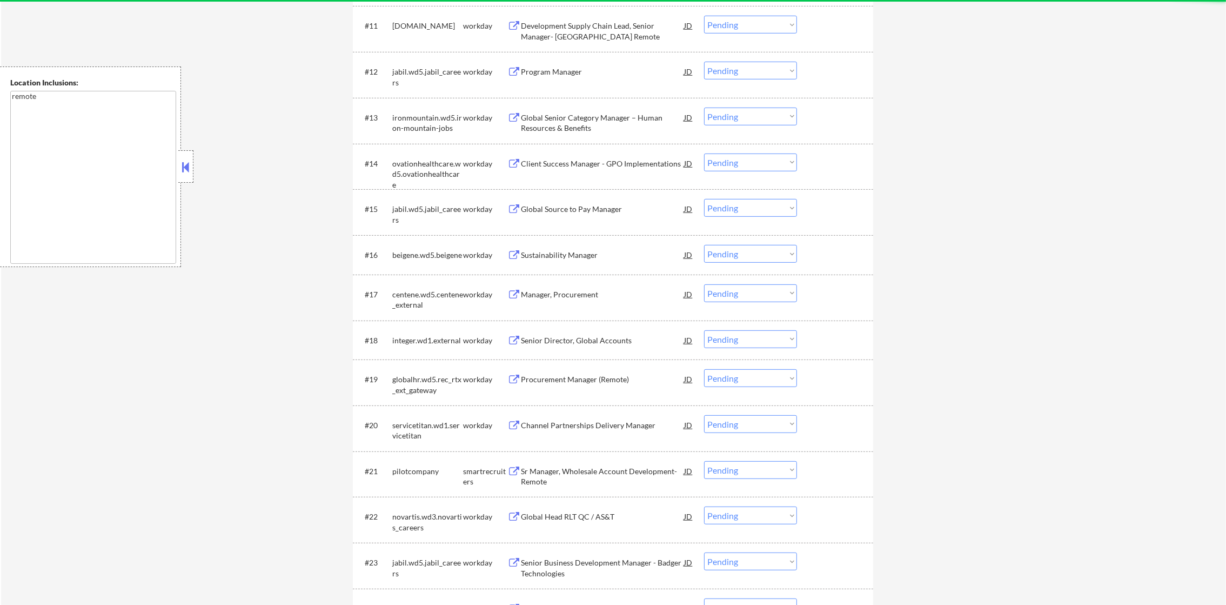
select select ""pending""
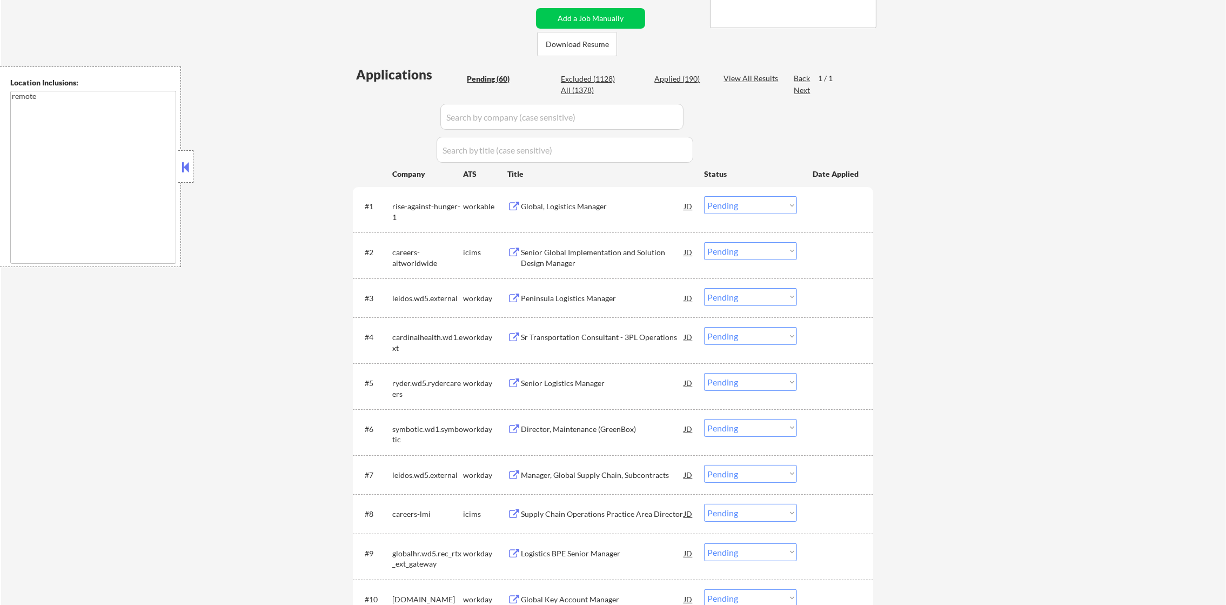
scroll to position [232, 0]
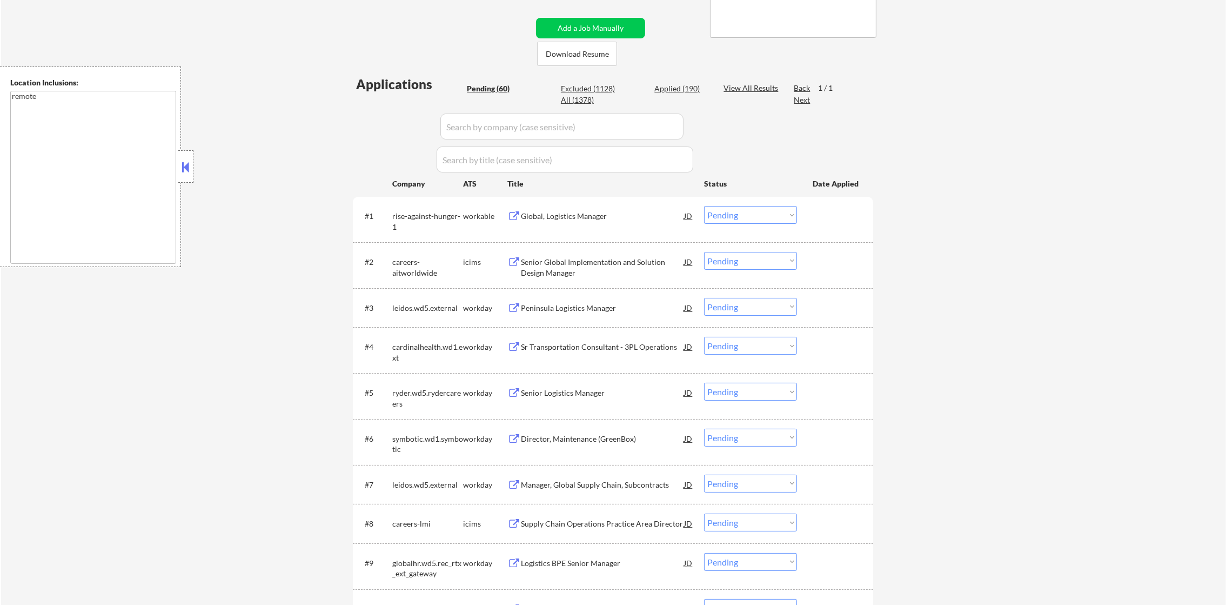
click at [575, 214] on div "Global, Logistics Manager" at bounding box center [602, 216] width 163 height 11
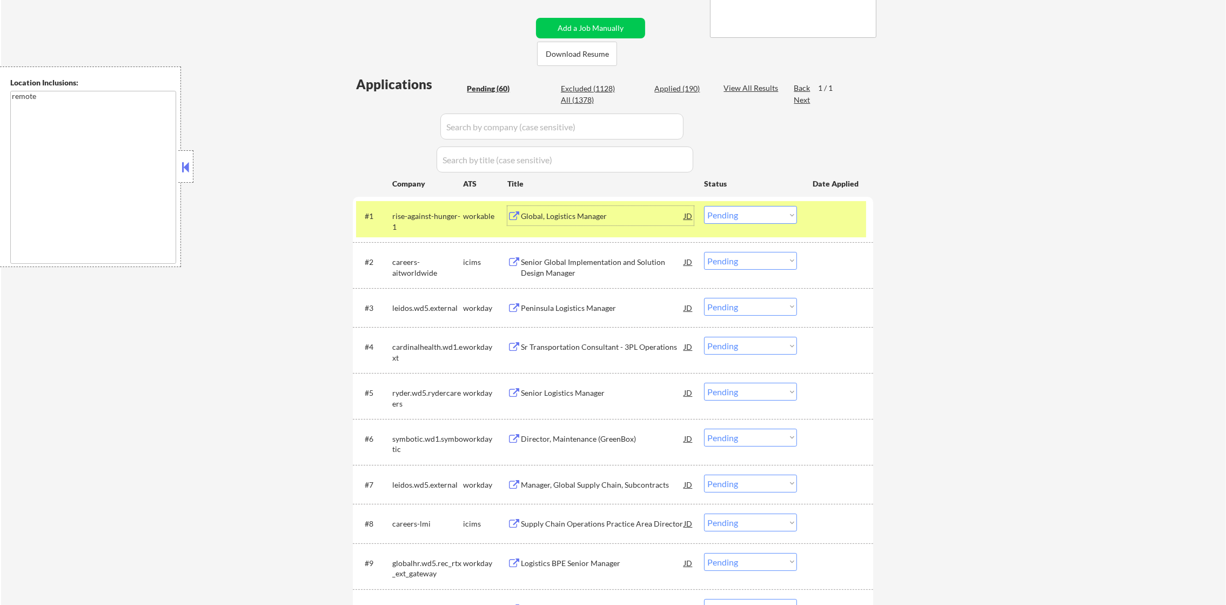
click at [735, 214] on select "Choose an option... Pending Applied Excluded (Questions) Excluded (Expired) Exc…" at bounding box center [750, 215] width 93 height 18
click at [704, 206] on select "Choose an option... Pending Applied Excluded (Questions) Excluded (Expired) Exc…" at bounding box center [750, 215] width 93 height 18
click at [422, 217] on div "rise-against-hunger-1" at bounding box center [427, 221] width 71 height 21
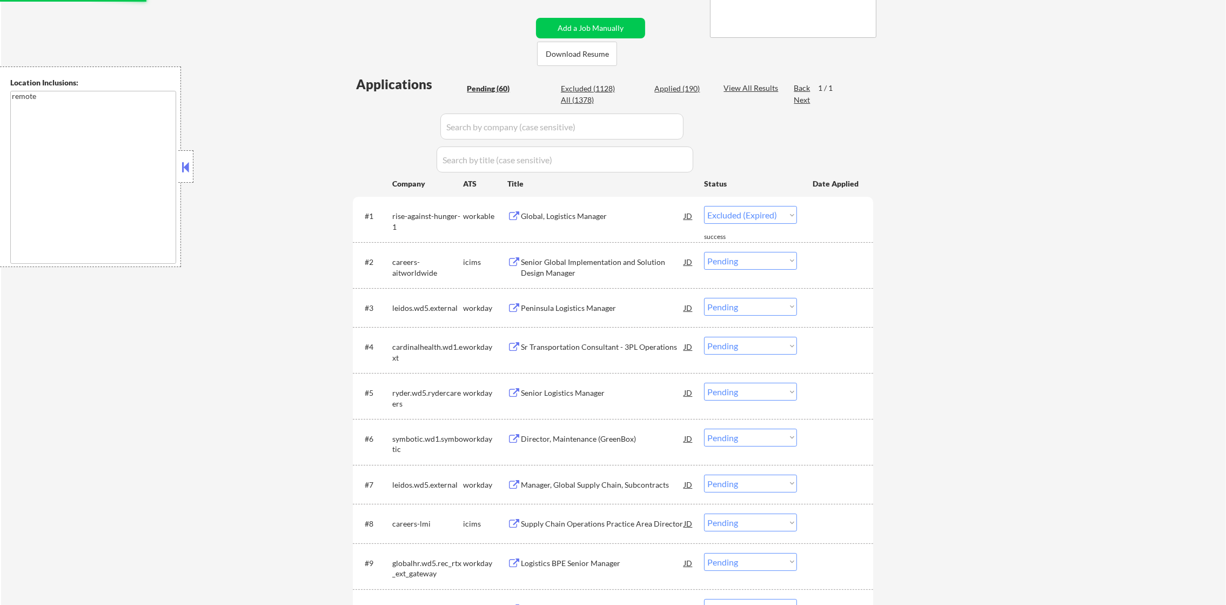
select select ""pending""
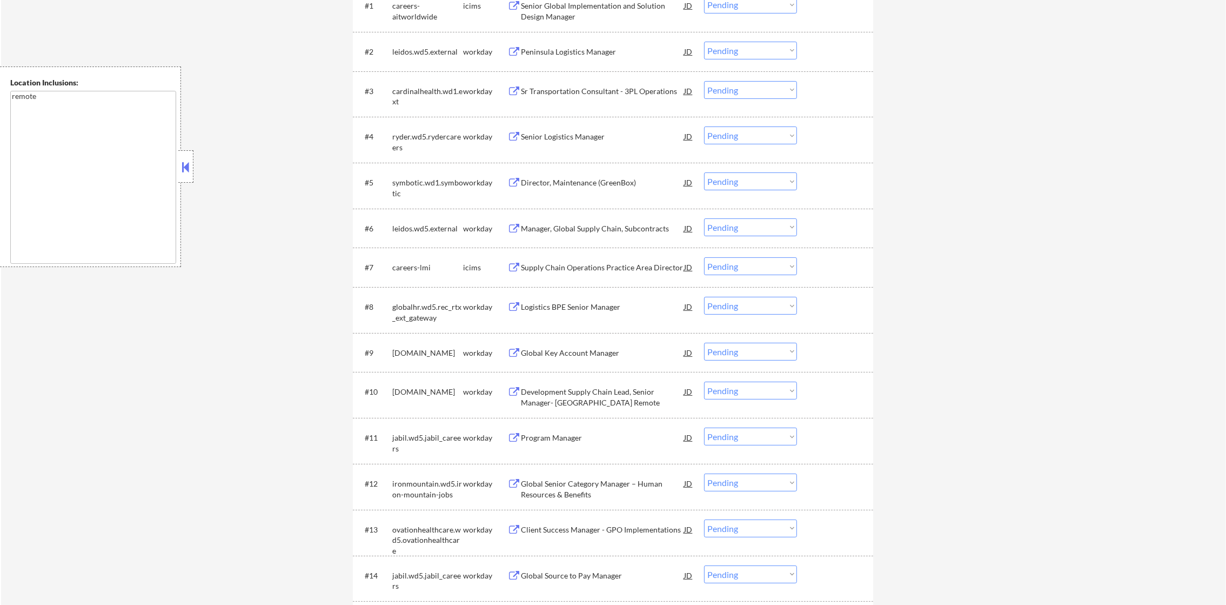
scroll to position [449, 0]
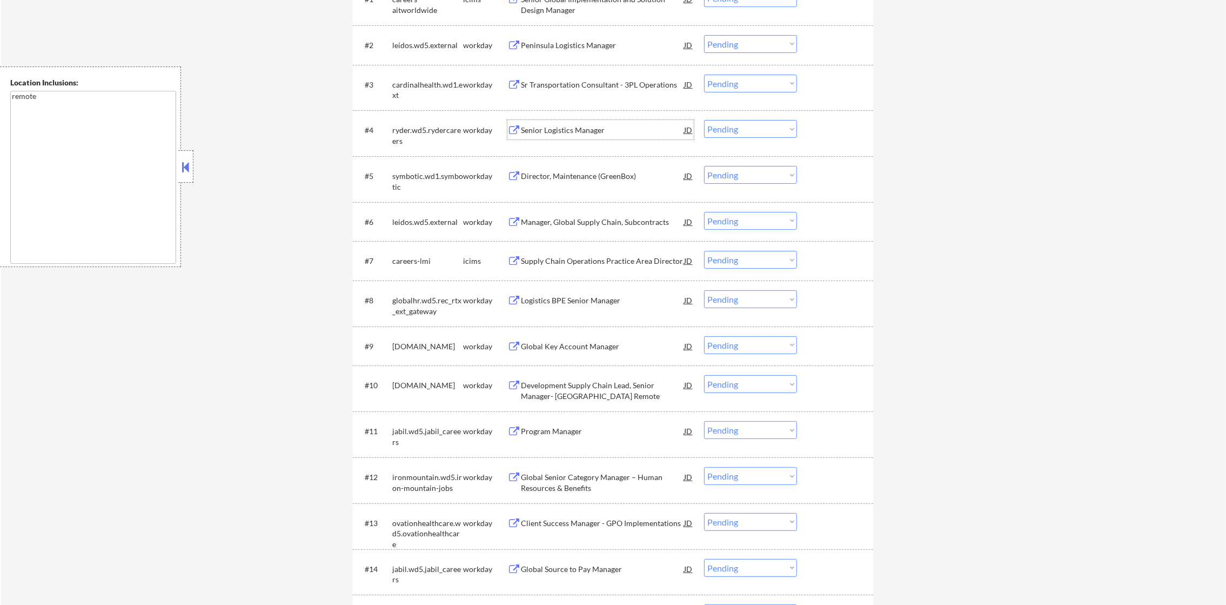
click at [611, 138] on div "Senior Logistics Manager" at bounding box center [602, 129] width 163 height 19
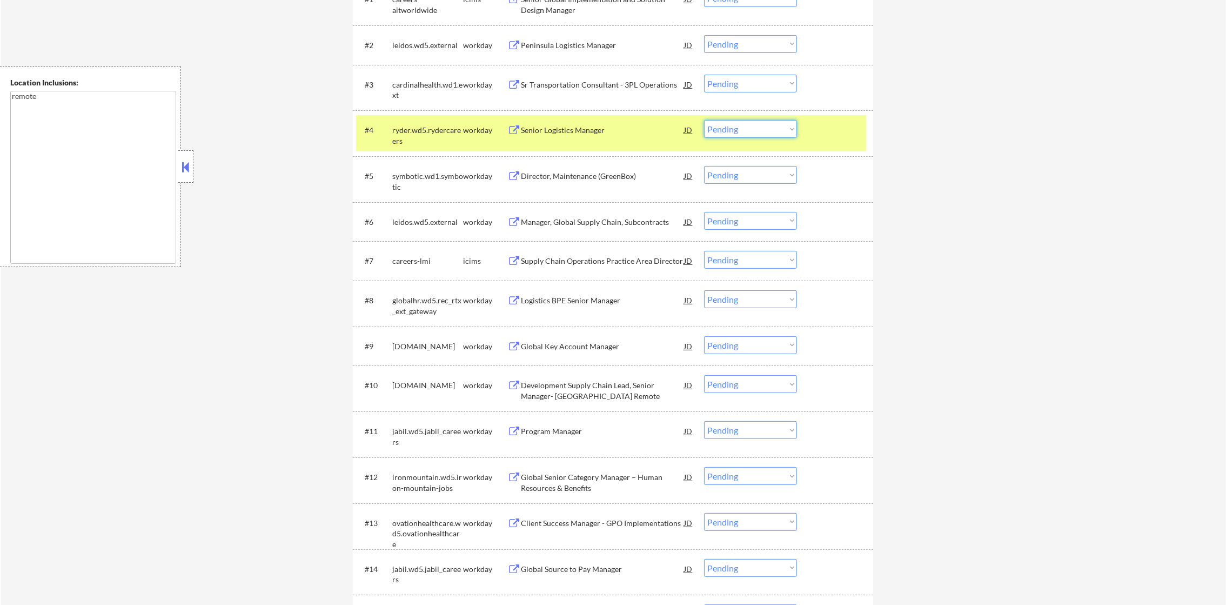
click at [710, 124] on select "Choose an option... Pending Applied Excluded (Questions) Excluded (Expired) Exc…" at bounding box center [750, 129] width 93 height 18
click at [704, 120] on select "Choose an option... Pending Applied Excluded (Questions) Excluded (Expired) Exc…" at bounding box center [750, 129] width 93 height 18
click at [439, 132] on div "ryder.wd5.rydercareers" at bounding box center [427, 135] width 71 height 21
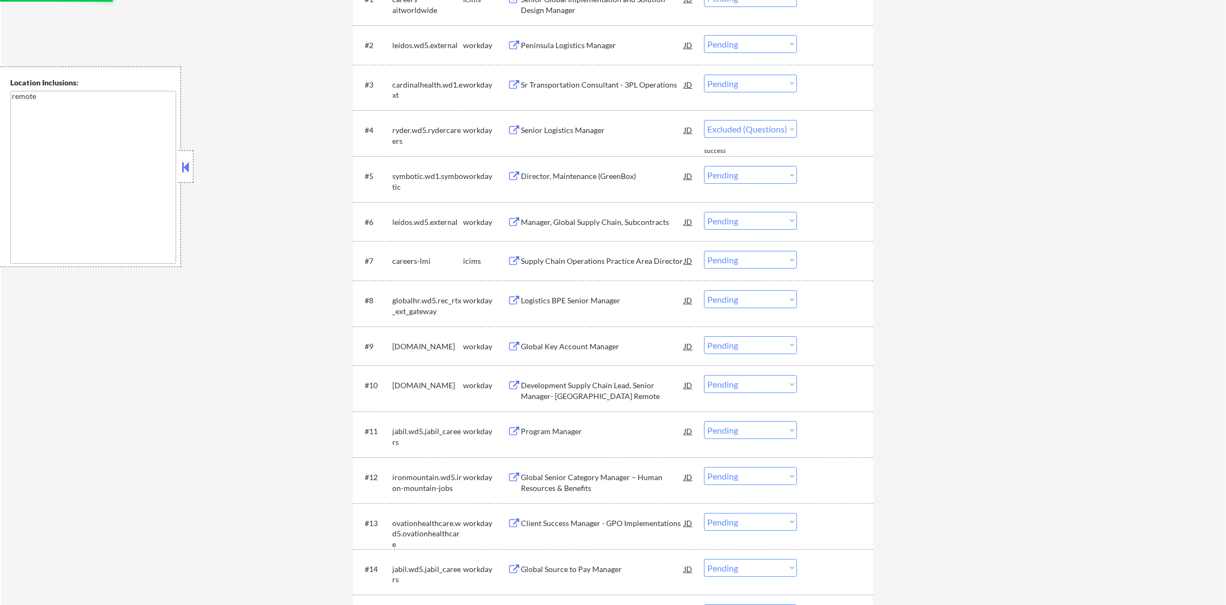
select select ""pending""
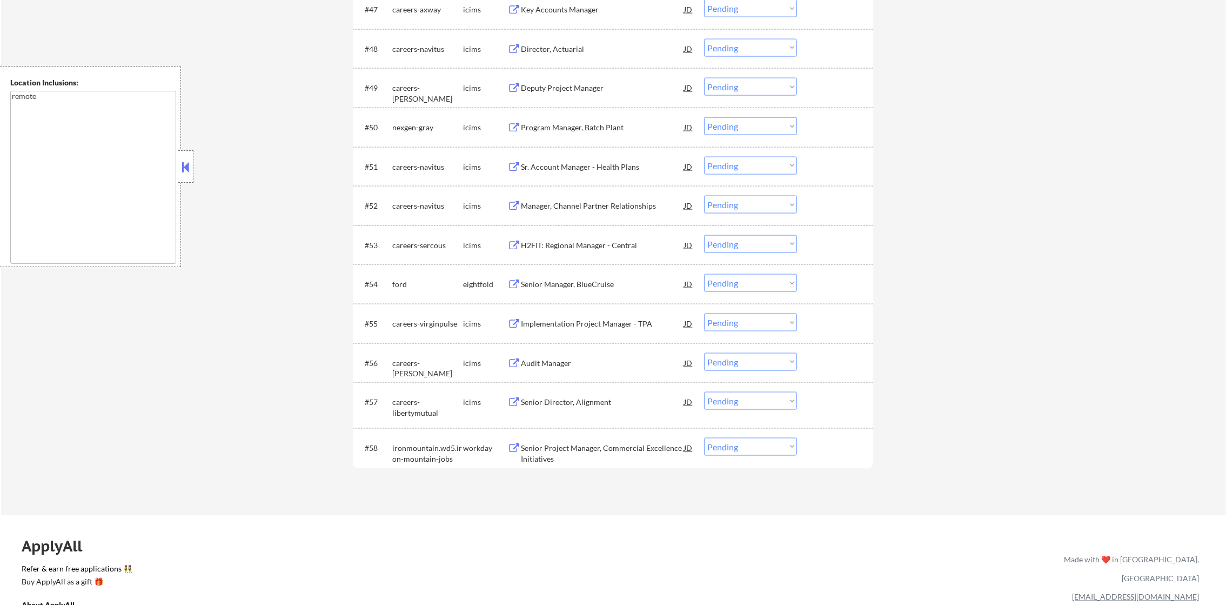
scroll to position [2472, 0]
click at [597, 450] on div "Senior Project Manager, Commercial Excellence Initiatives" at bounding box center [602, 451] width 163 height 21
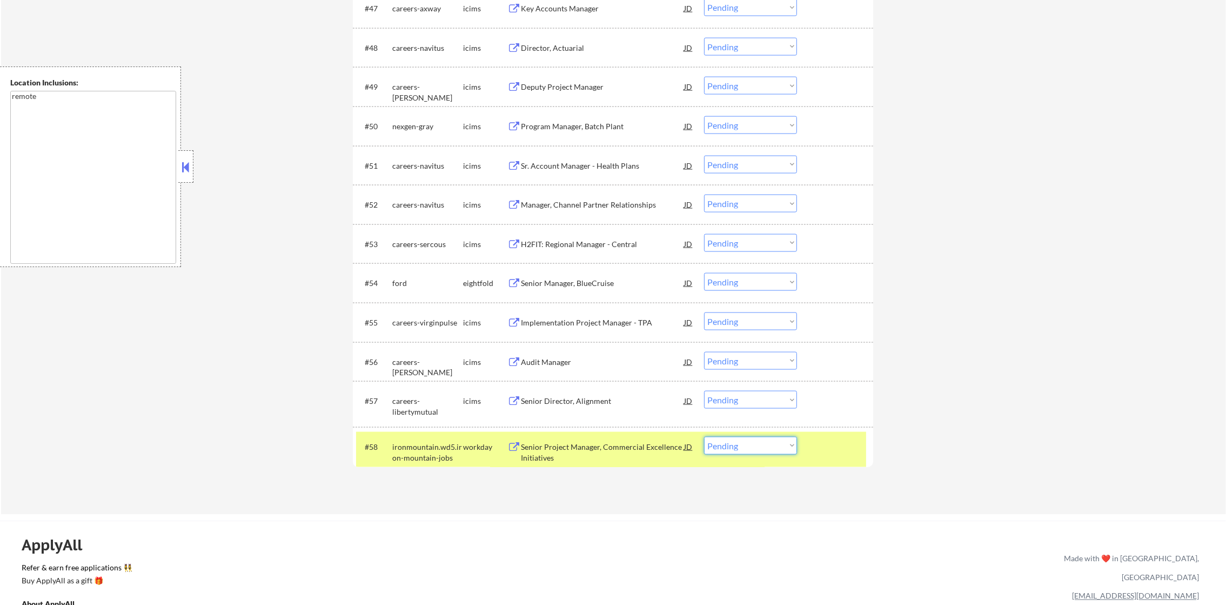
click at [776, 452] on select "Choose an option... Pending Applied Excluded (Questions) Excluded (Expired) Exc…" at bounding box center [750, 446] width 93 height 18
select select ""excluded__location_""
click at [704, 437] on select "Choose an option... Pending Applied Excluded (Questions) Excluded (Expired) Exc…" at bounding box center [750, 446] width 93 height 18
click at [736, 446] on select "Choose an option... Pending Applied Excluded (Questions) Excluded (Expired) Exc…" at bounding box center [750, 446] width 93 height 18
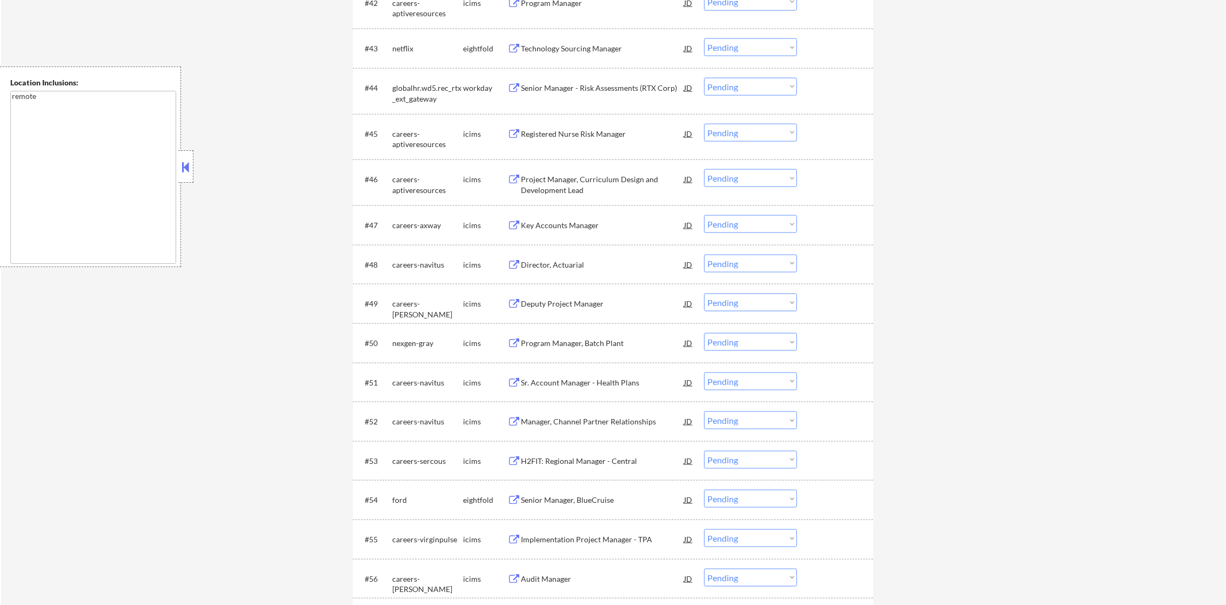
scroll to position [2202, 0]
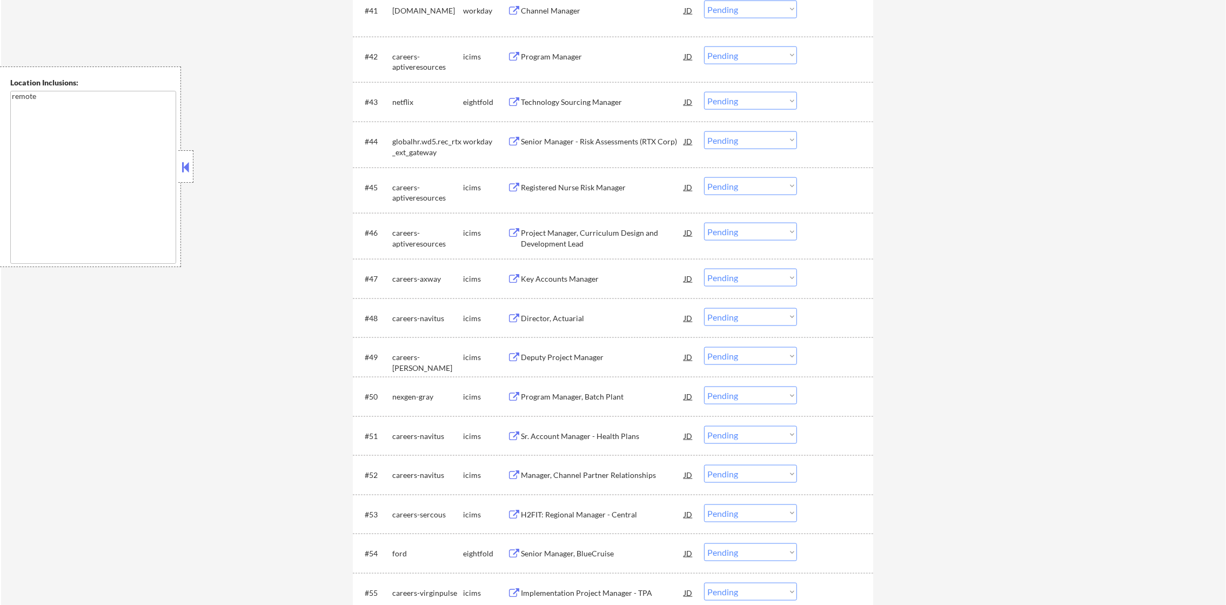
click at [619, 140] on div "Senior Manager - Risk Assessments (RTX Corp)" at bounding box center [602, 141] width 163 height 11
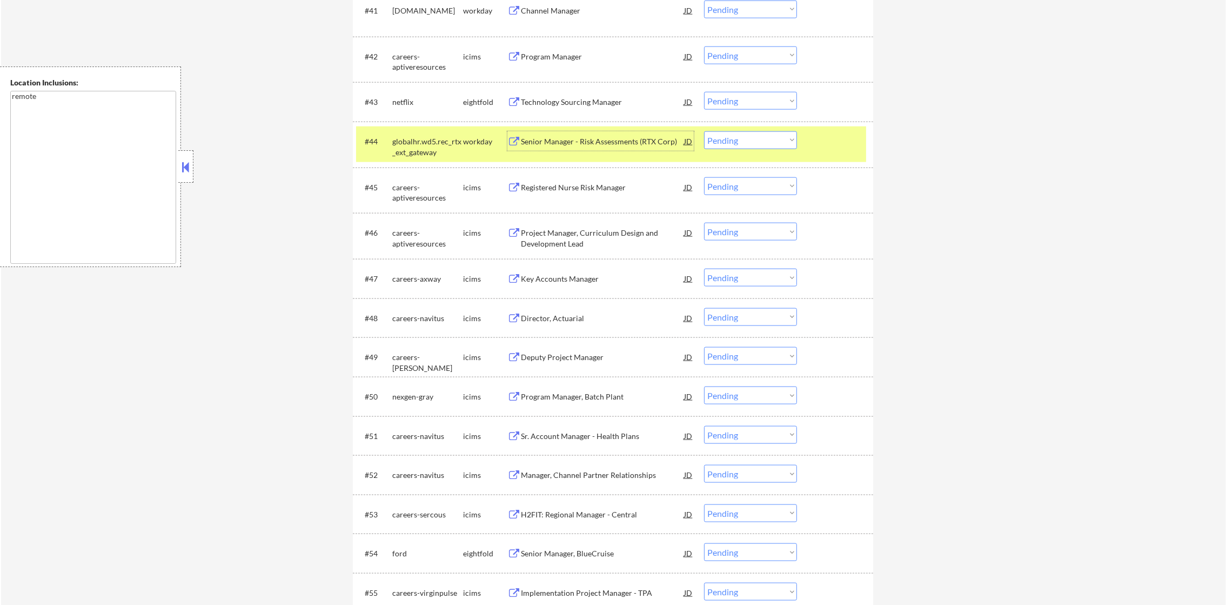
click at [743, 137] on select "Choose an option... Pending Applied Excluded (Questions) Excluded (Expired) Exc…" at bounding box center [750, 140] width 93 height 18
click at [704, 131] on select "Choose an option... Pending Applied Excluded (Questions) Excluded (Expired) Exc…" at bounding box center [750, 140] width 93 height 18
click at [410, 137] on div "globalhr.wd5.rec_rtx_ext_gateway" at bounding box center [427, 146] width 71 height 21
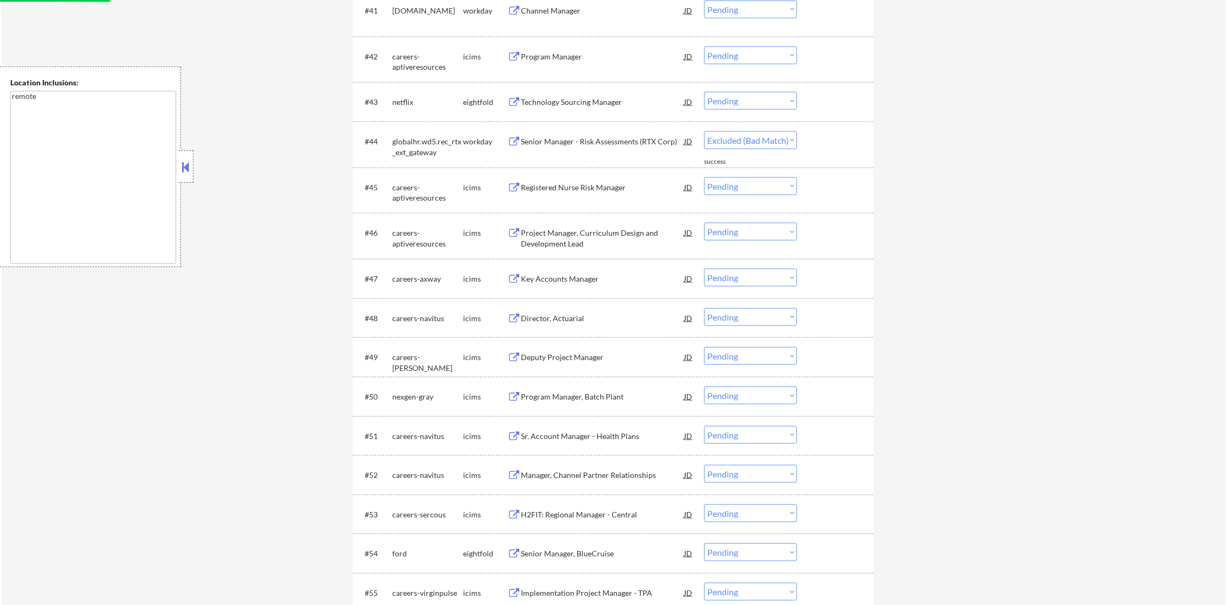
select select ""pending""
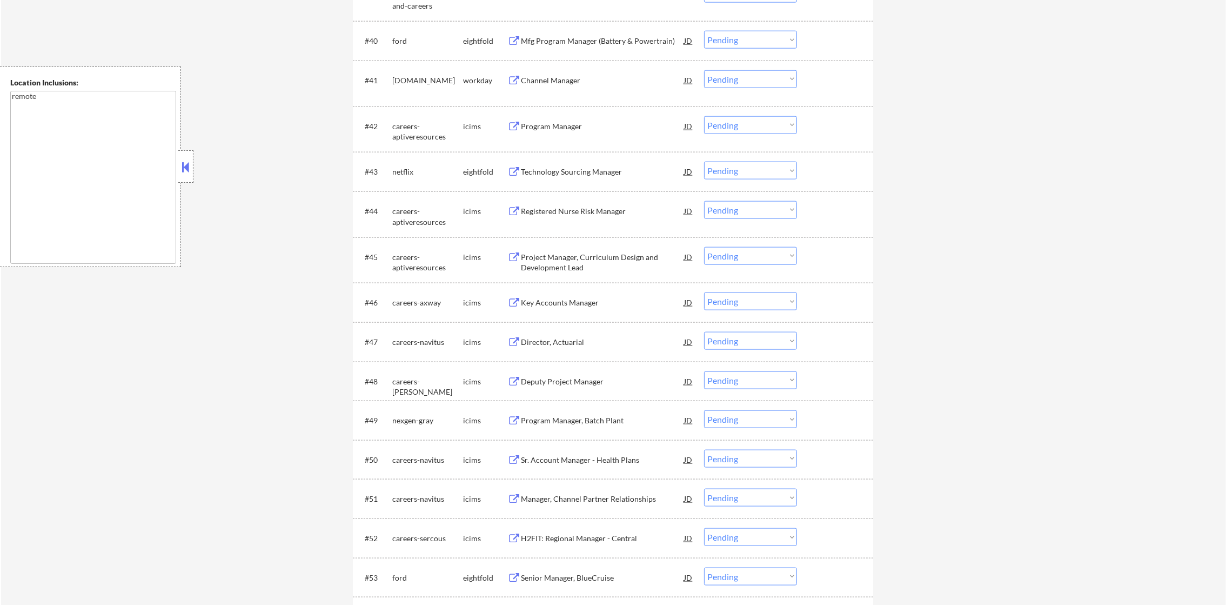
scroll to position [2121, 0]
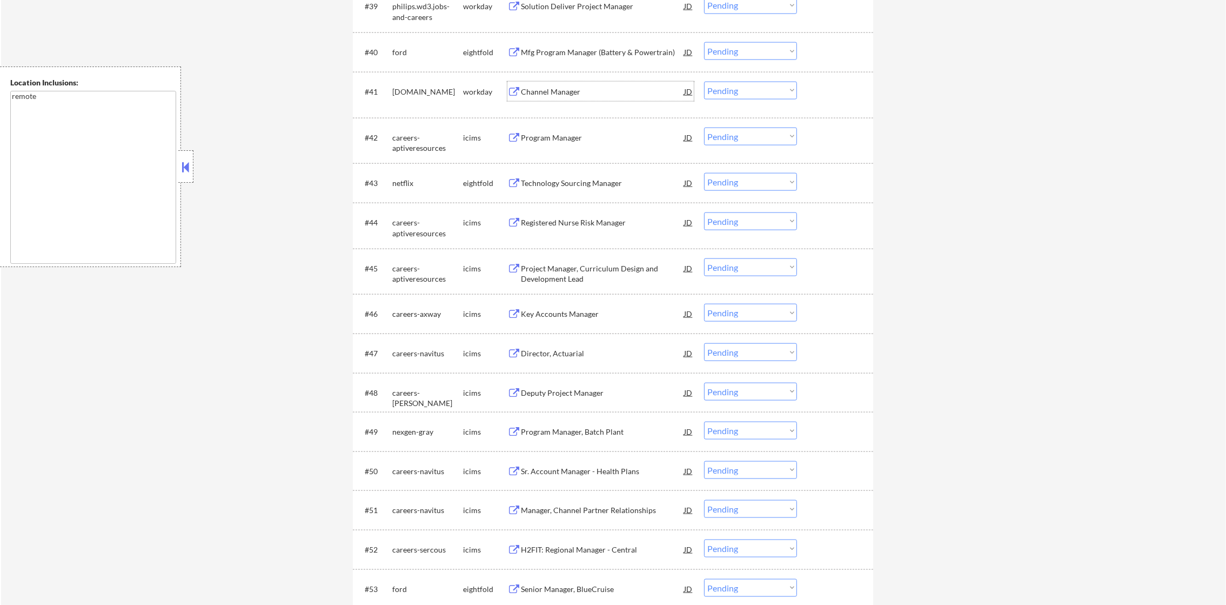
click at [589, 87] on div "Channel Manager" at bounding box center [602, 91] width 163 height 11
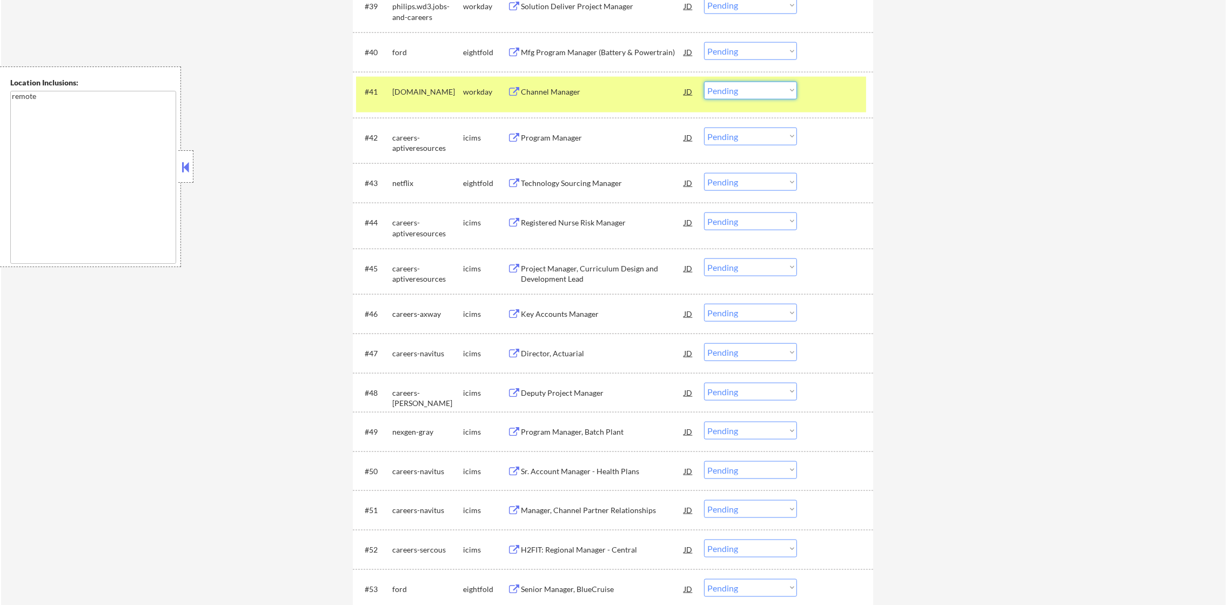
click at [741, 85] on select "Choose an option... Pending Applied Excluded (Questions) Excluded (Expired) Exc…" at bounding box center [750, 91] width 93 height 18
click at [704, 82] on select "Choose an option... Pending Applied Excluded (Questions) Excluded (Expired) Exc…" at bounding box center [750, 91] width 93 height 18
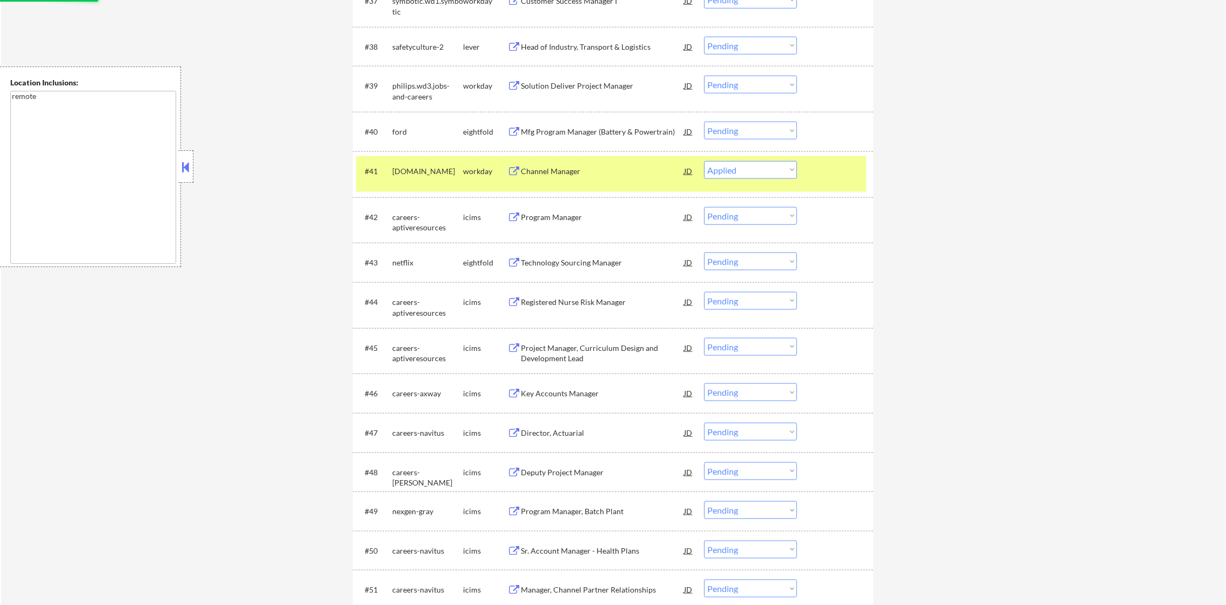
scroll to position [2040, 0]
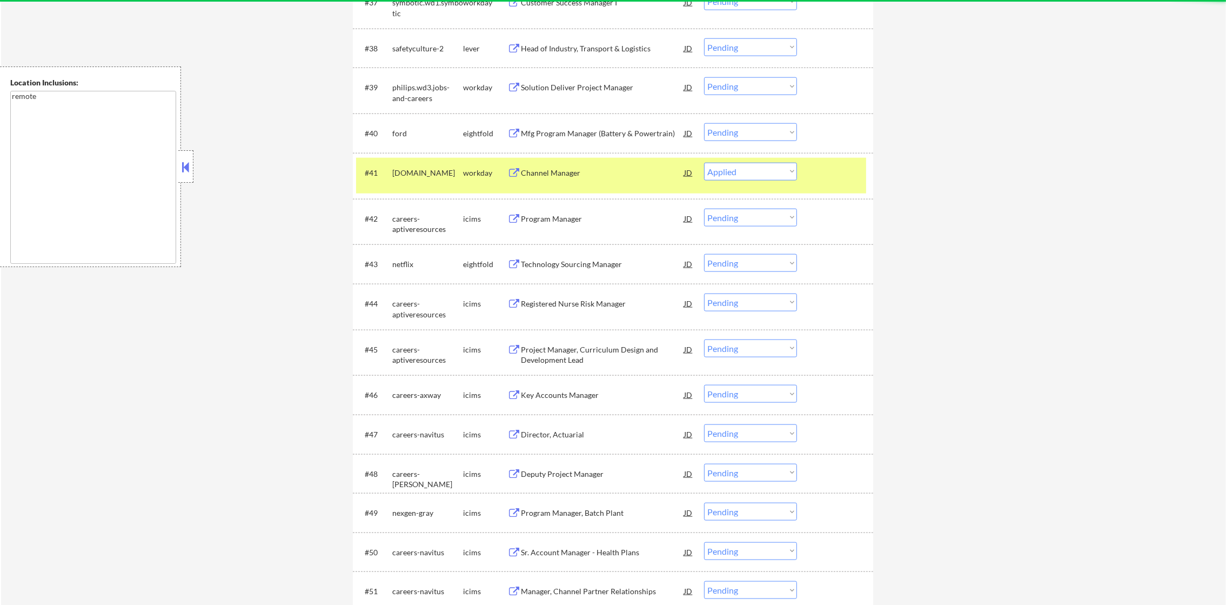
select select ""pending""
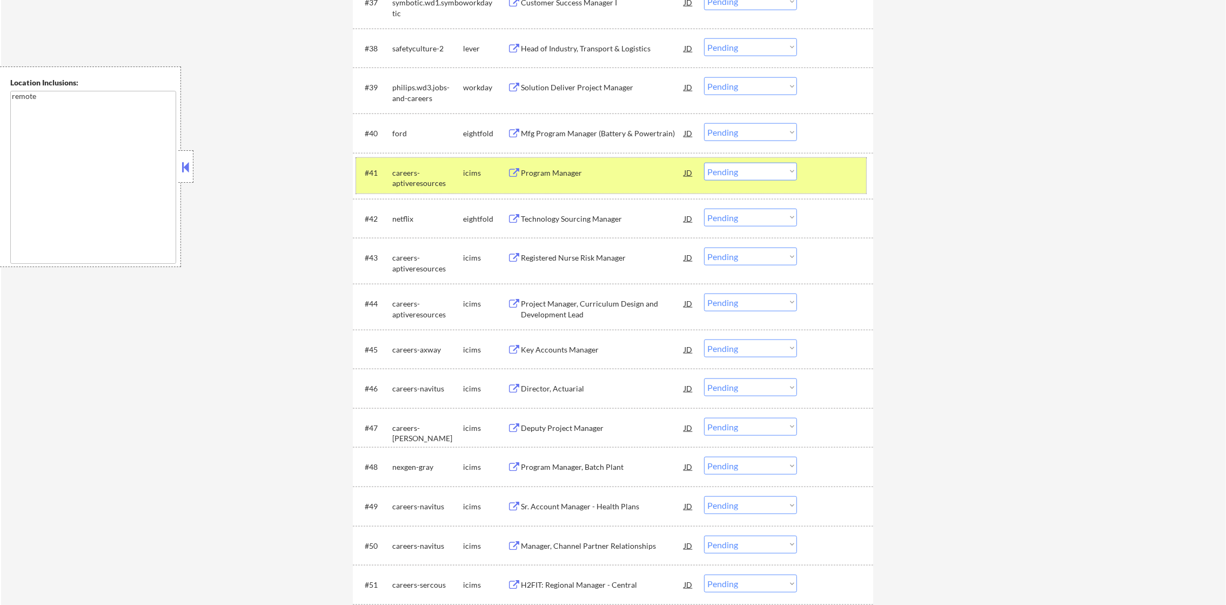
click at [410, 174] on div "careers-aptiveresources" at bounding box center [427, 177] width 71 height 21
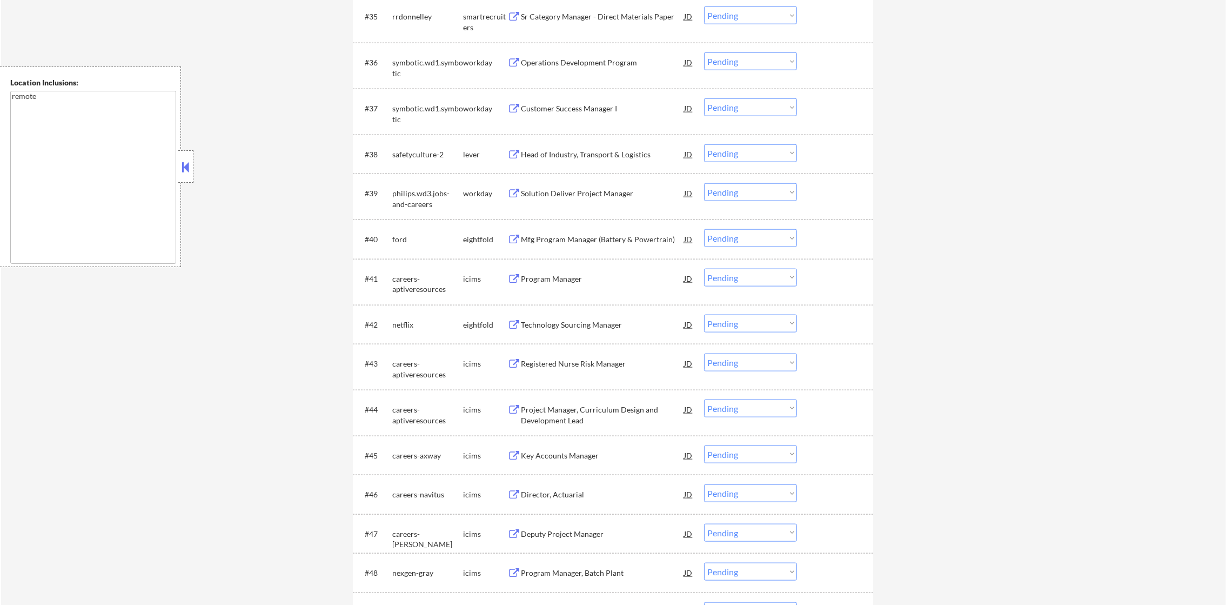
scroll to position [1931, 0]
click at [601, 187] on div "Solution Deliver Project Manager" at bounding box center [602, 195] width 163 height 19
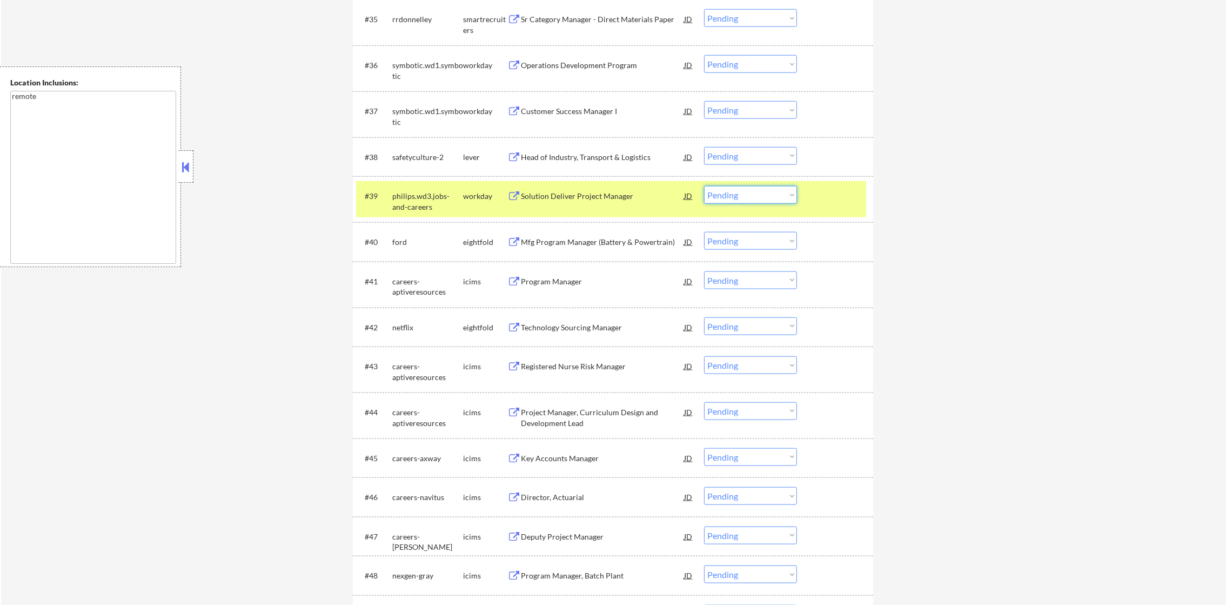
click at [715, 197] on select "Choose an option... Pending Applied Excluded (Questions) Excluded (Expired) Exc…" at bounding box center [750, 195] width 93 height 18
click at [704, 186] on select "Choose an option... Pending Applied Excluded (Questions) Excluded (Expired) Exc…" at bounding box center [750, 195] width 93 height 18
click at [414, 197] on div "philips.wd3.jobs-and-careers" at bounding box center [427, 201] width 71 height 21
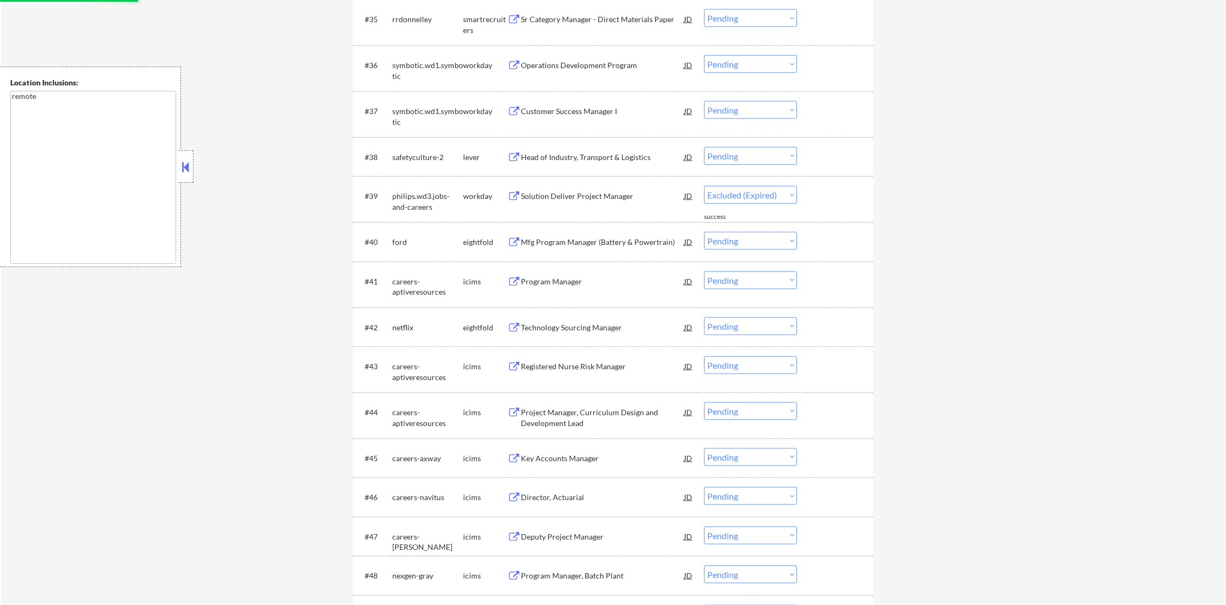
select select ""pending""
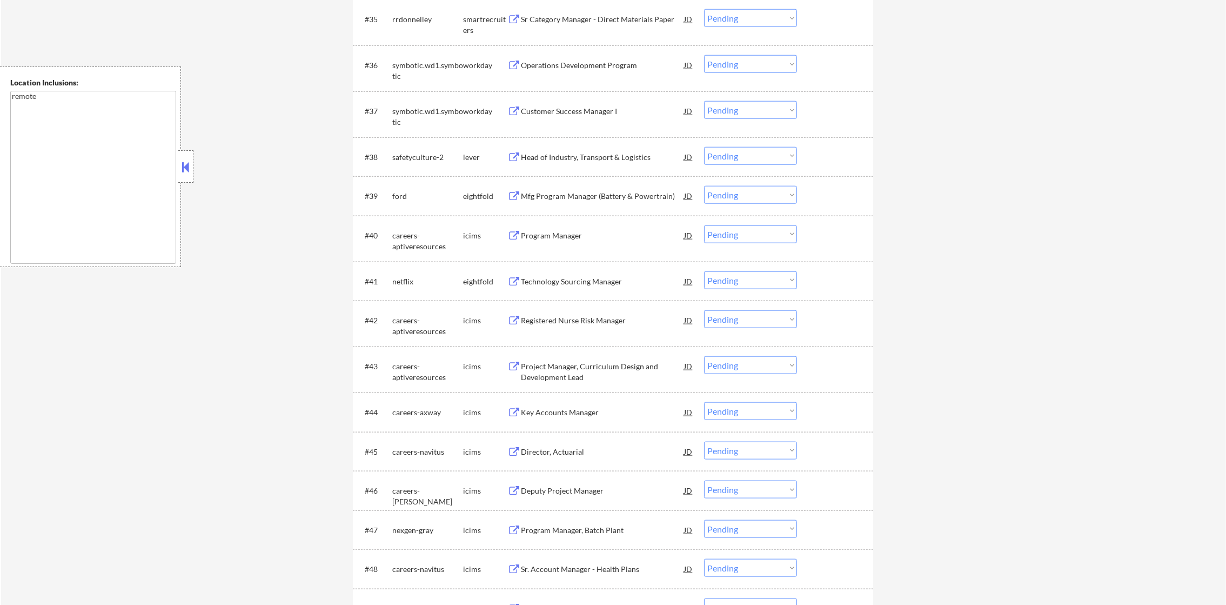
click at [630, 152] on div "Head of Industry, Transport & Logistics" at bounding box center [602, 157] width 163 height 11
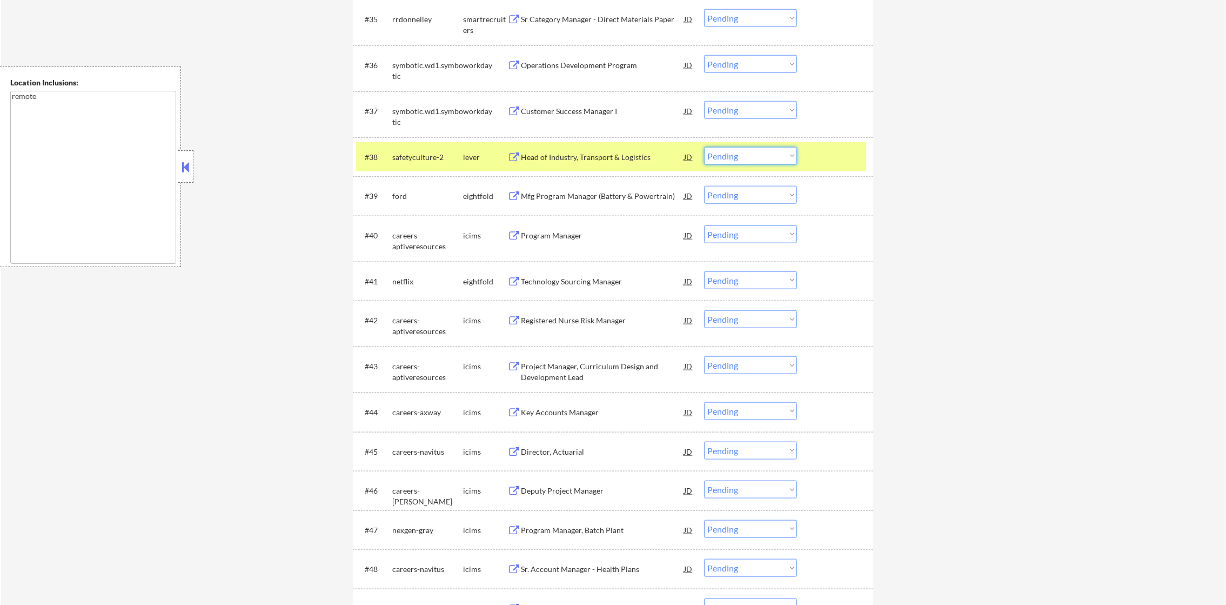
click at [715, 150] on select "Choose an option... Pending Applied Excluded (Questions) Excluded (Expired) Exc…" at bounding box center [750, 156] width 93 height 18
click at [704, 147] on select "Choose an option... Pending Applied Excluded (Questions) Excluded (Expired) Exc…" at bounding box center [750, 156] width 93 height 18
click at [435, 152] on div "safetyculture-2" at bounding box center [427, 157] width 71 height 11
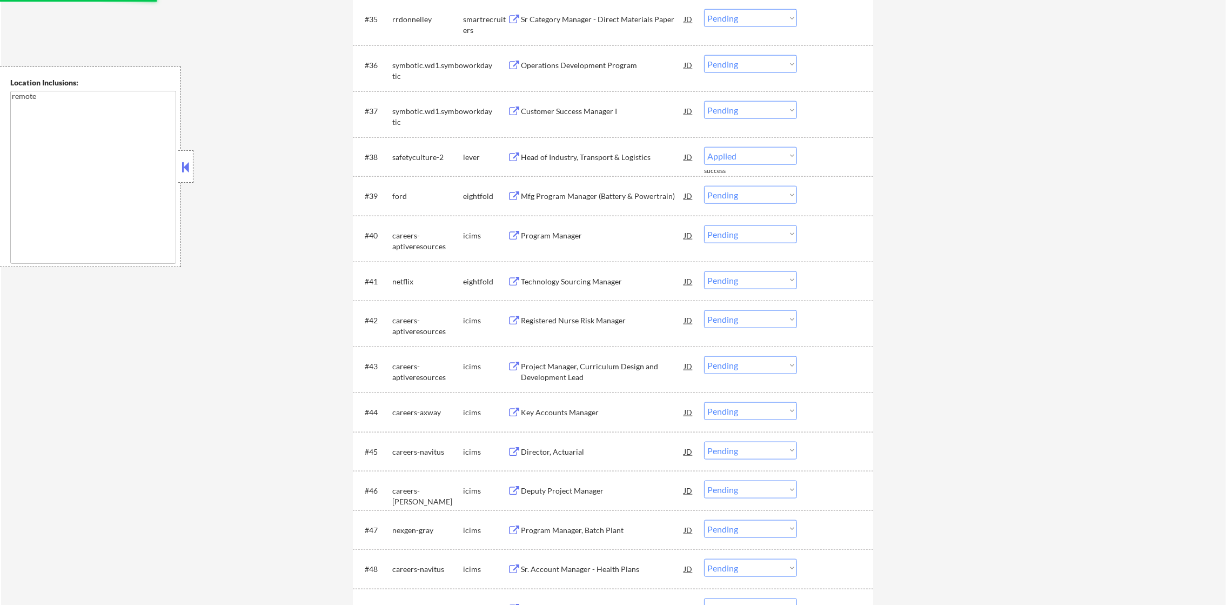
select select ""pending""
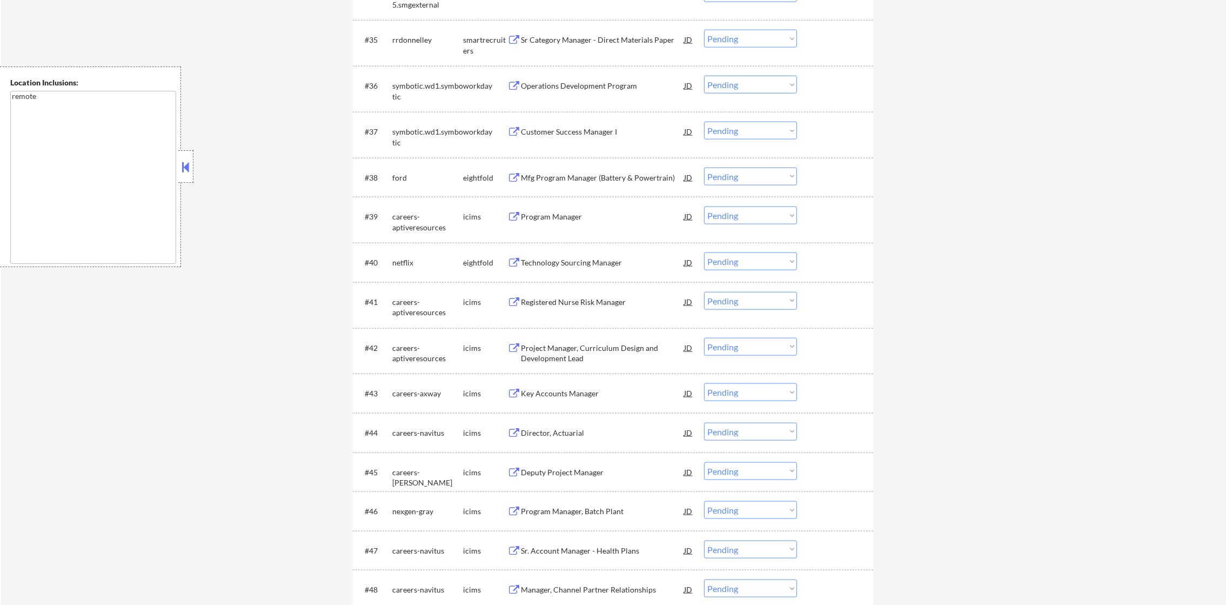
scroll to position [1904, 0]
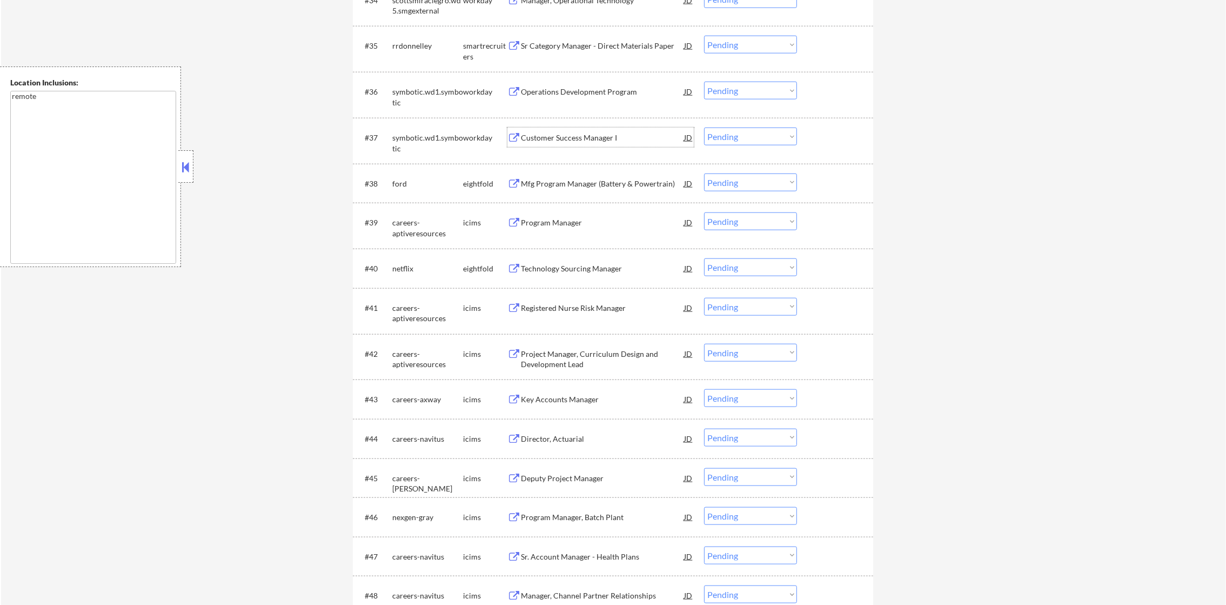
click at [591, 132] on div "Customer Success Manager I" at bounding box center [602, 137] width 163 height 11
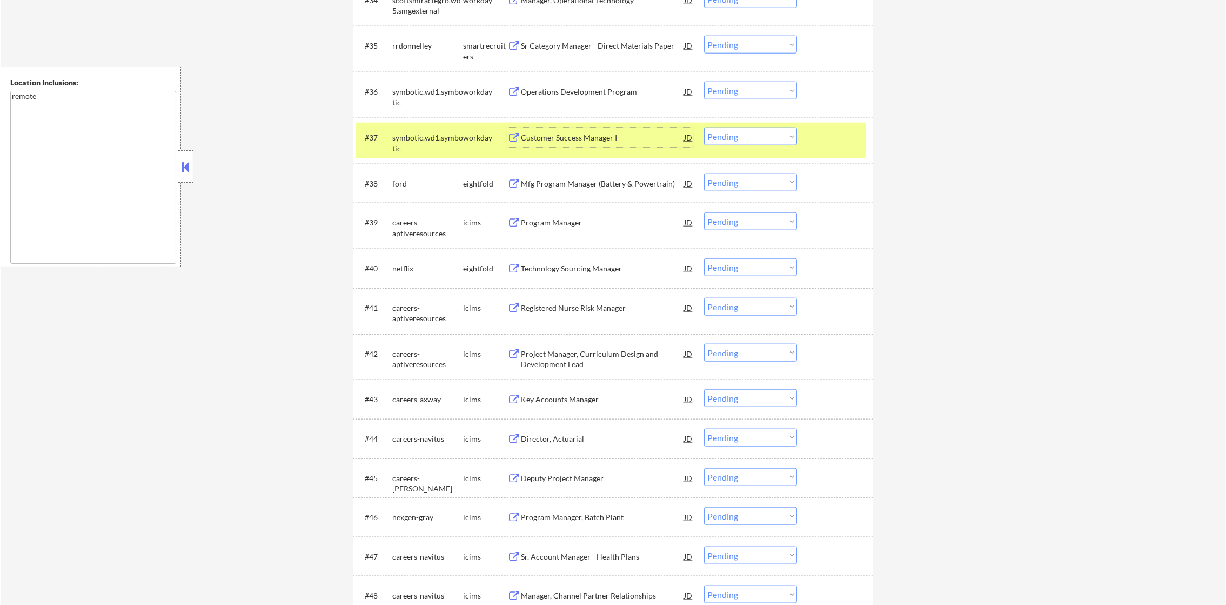
click at [728, 131] on select "Choose an option... Pending Applied Excluded (Questions) Excluded (Expired) Exc…" at bounding box center [750, 137] width 93 height 18
click at [704, 128] on select "Choose an option... Pending Applied Excluded (Questions) Excluded (Expired) Exc…" at bounding box center [750, 137] width 93 height 18
click at [417, 156] on div "#37 symbotic.wd1.symbotic workday Customer Success Manager I JD Choose an optio…" at bounding box center [611, 141] width 510 height 36
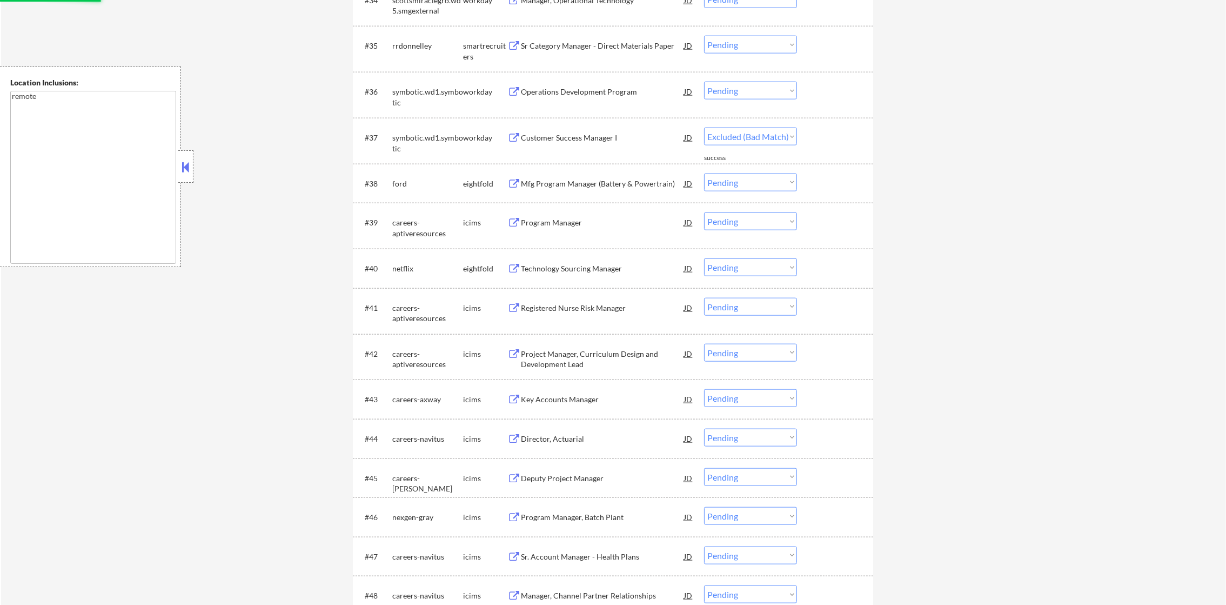
select select ""pending""
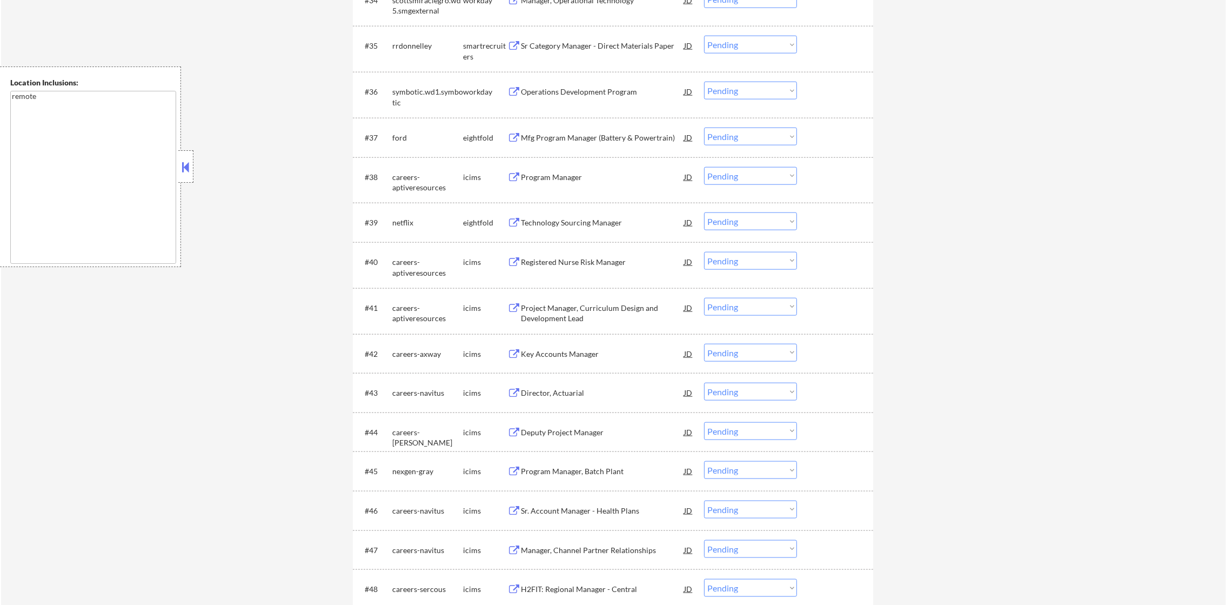
click at [578, 101] on div "#36 symbotic.wd1.symbotic workday Operations Development Program JD Choose an o…" at bounding box center [611, 95] width 510 height 36
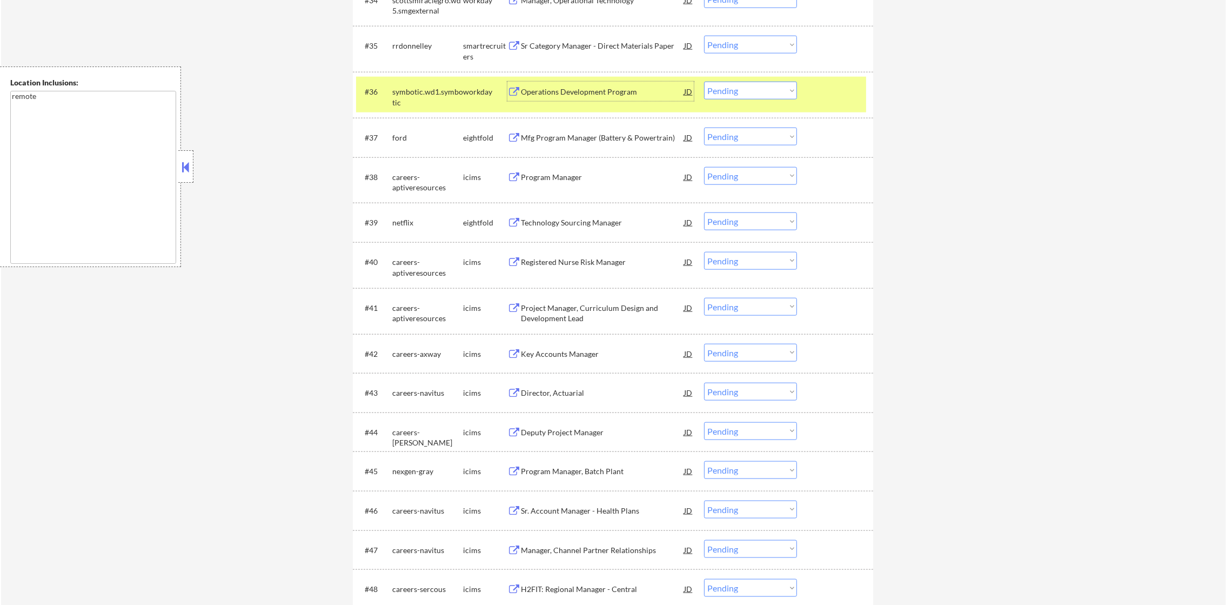
click at [582, 93] on div "Operations Development Program" at bounding box center [602, 91] width 163 height 11
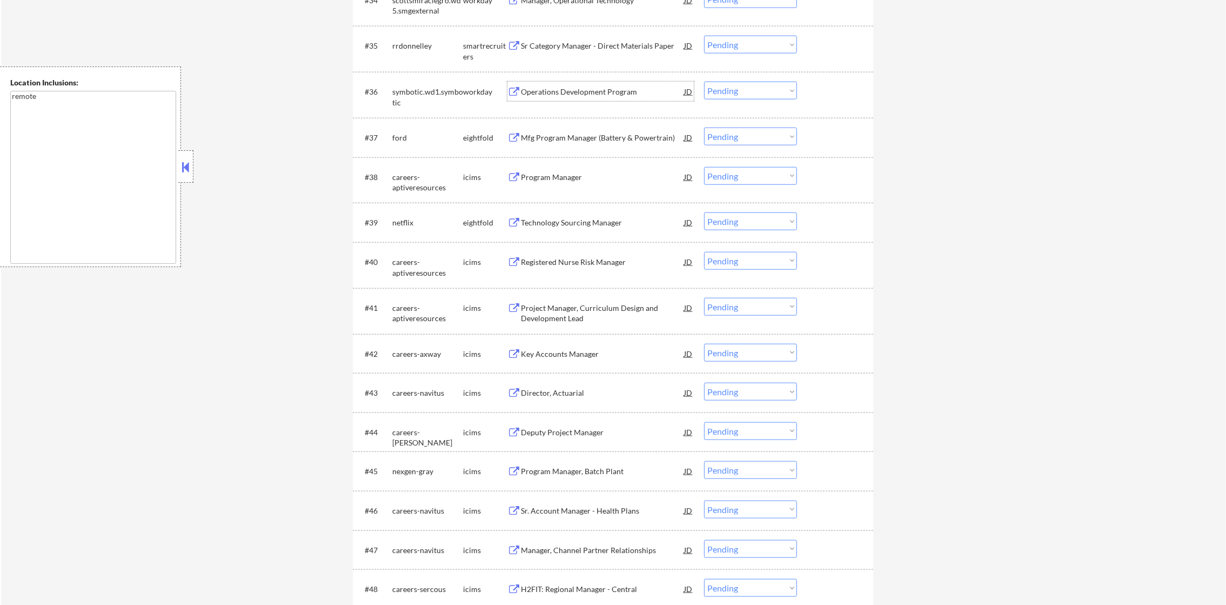
click at [743, 79] on div "#36 symbotic.wd1.symbotic workday Operations Development Program JD Choose an o…" at bounding box center [611, 95] width 510 height 36
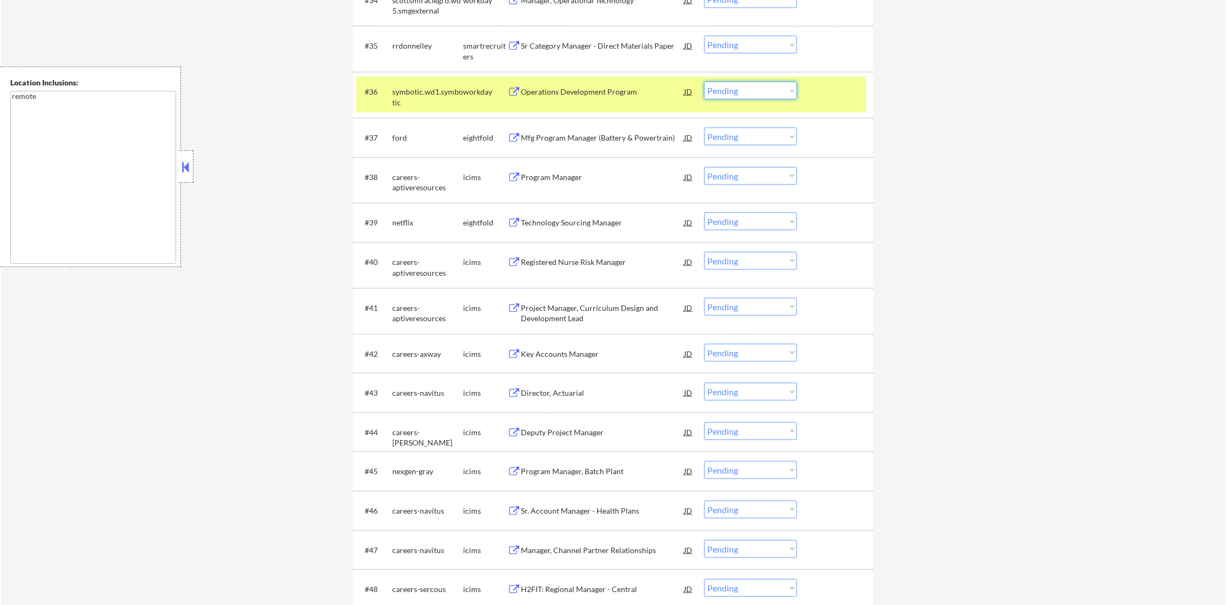
drag, startPoint x: 750, startPoint y: 86, endPoint x: 749, endPoint y: 100, distance: 14.1
click at [750, 86] on select "Choose an option... Pending Applied Excluded (Questions) Excluded (Expired) Exc…" at bounding box center [750, 91] width 93 height 18
click at [704, 82] on select "Choose an option... Pending Applied Excluded (Questions) Excluded (Expired) Exc…" at bounding box center [750, 91] width 93 height 18
click at [452, 91] on div "symbotic.wd1.symbotic" at bounding box center [427, 96] width 71 height 21
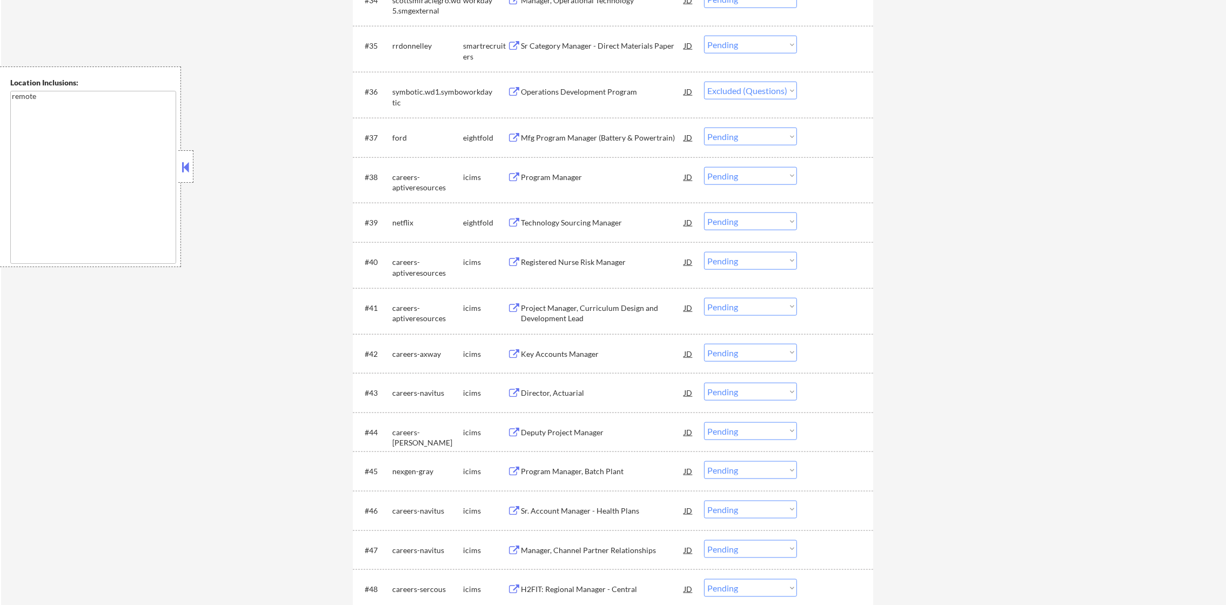
select select ""pending""
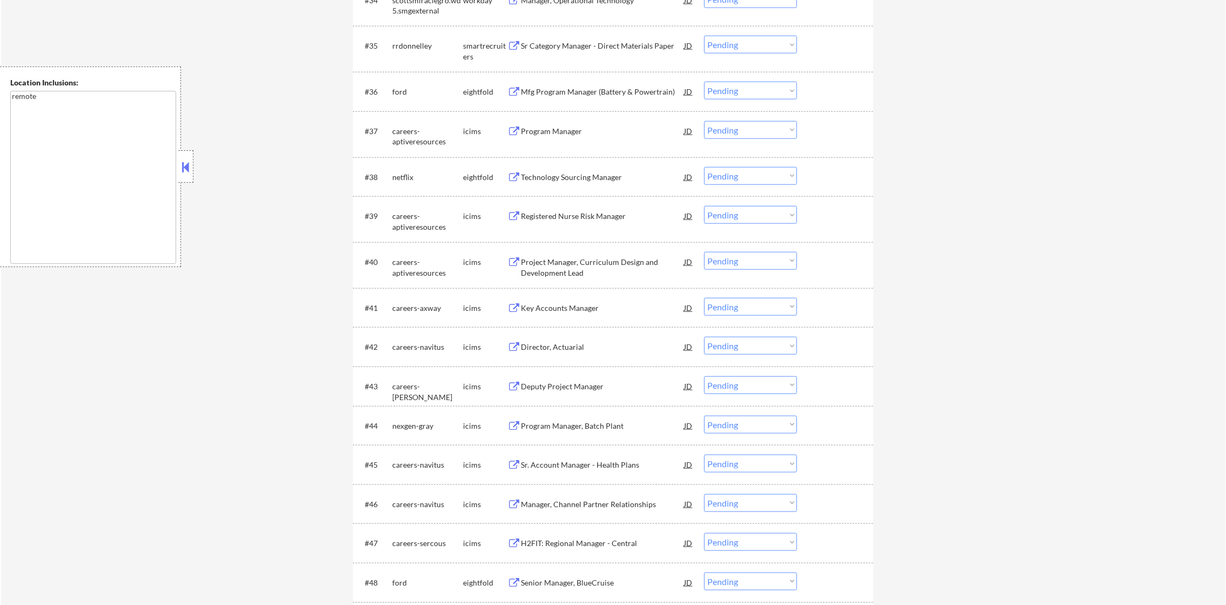
click at [605, 48] on div "Sr Category Manager - Direct Materials Paper" at bounding box center [602, 46] width 163 height 11
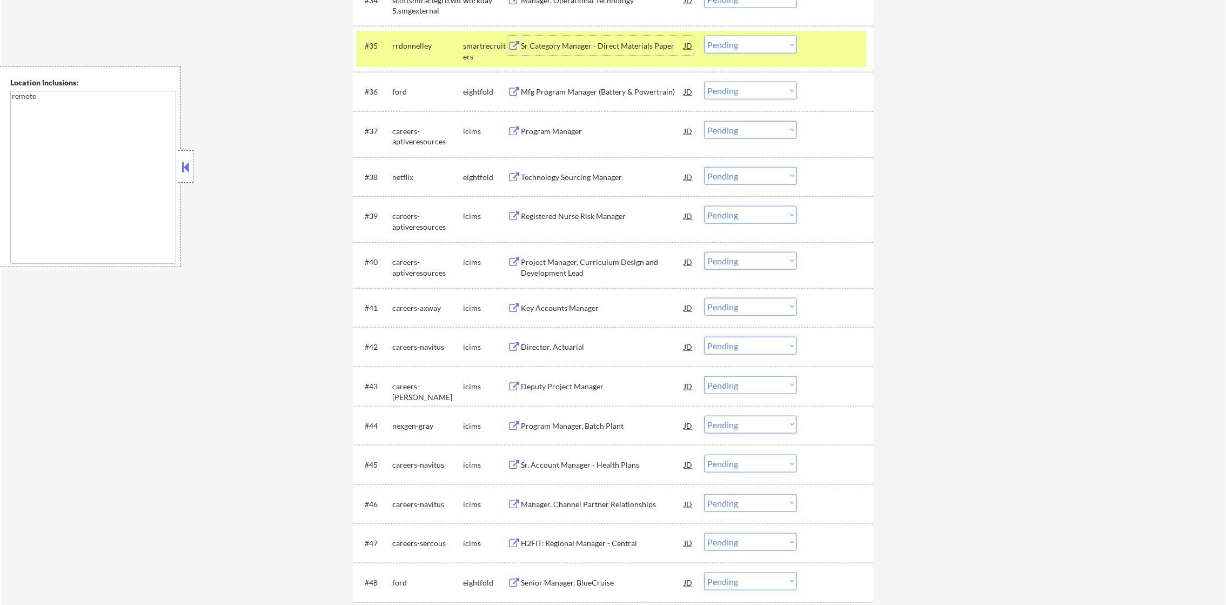
click at [592, 23] on div "#34 scottsmiraclegro.wd5.smgexternal workday Manager, Operational Technology JD…" at bounding box center [613, 4] width 520 height 46
click at [585, 49] on div "Sr Category Manager - Direct Materials Paper" at bounding box center [602, 46] width 163 height 11
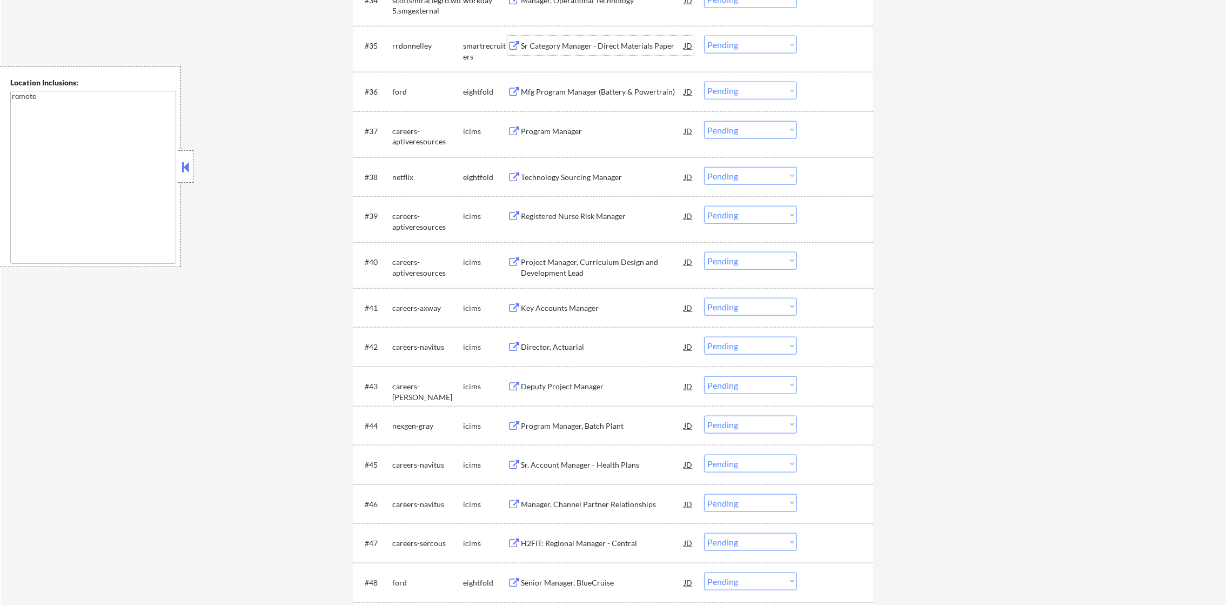
drag, startPoint x: 785, startPoint y: 37, endPoint x: 783, endPoint y: 45, distance: 8.3
click at [785, 37] on select "Choose an option... Pending Applied Excluded (Questions) Excluded (Expired) Exc…" at bounding box center [750, 45] width 93 height 18
click at [704, 36] on select "Choose an option... Pending Applied Excluded (Questions) Excluded (Expired) Exc…" at bounding box center [750, 45] width 93 height 18
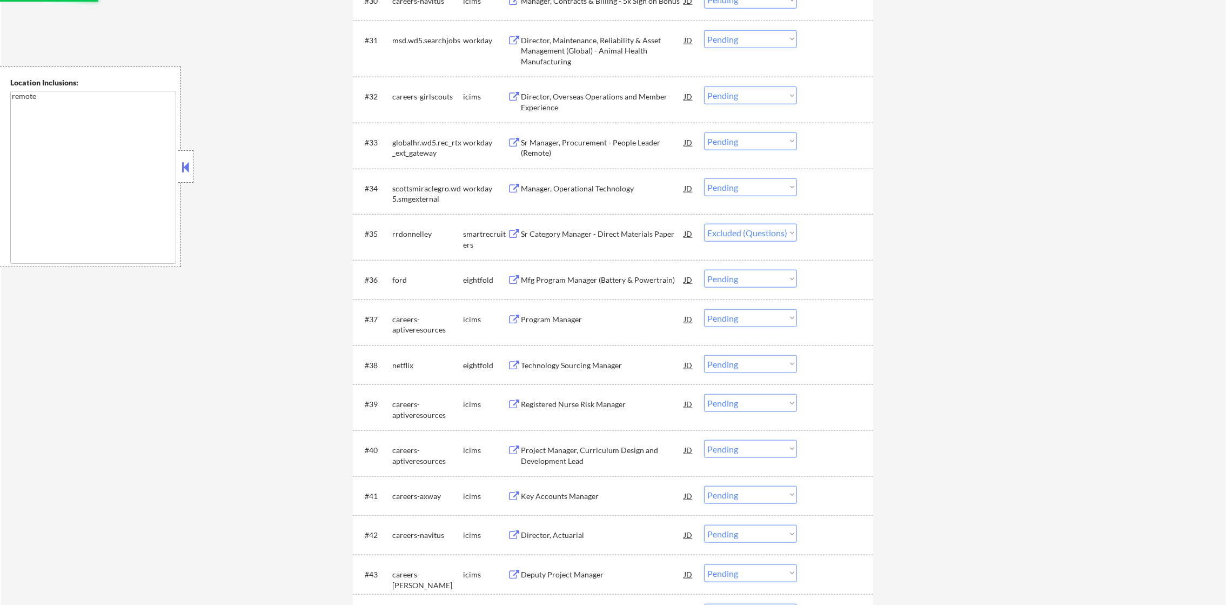
scroll to position [1715, 0]
select select ""pending""
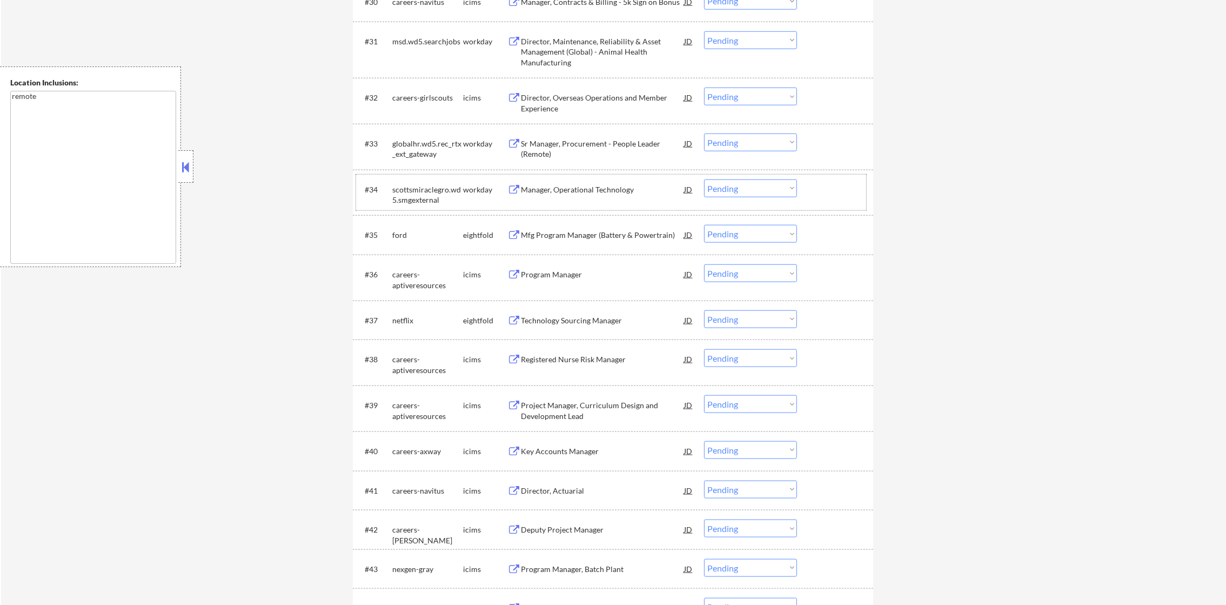
click at [557, 203] on div "#34 scottsmiraclegro.wd5.smgexternal workday Manager, Operational Technology JD…" at bounding box center [611, 193] width 510 height 36
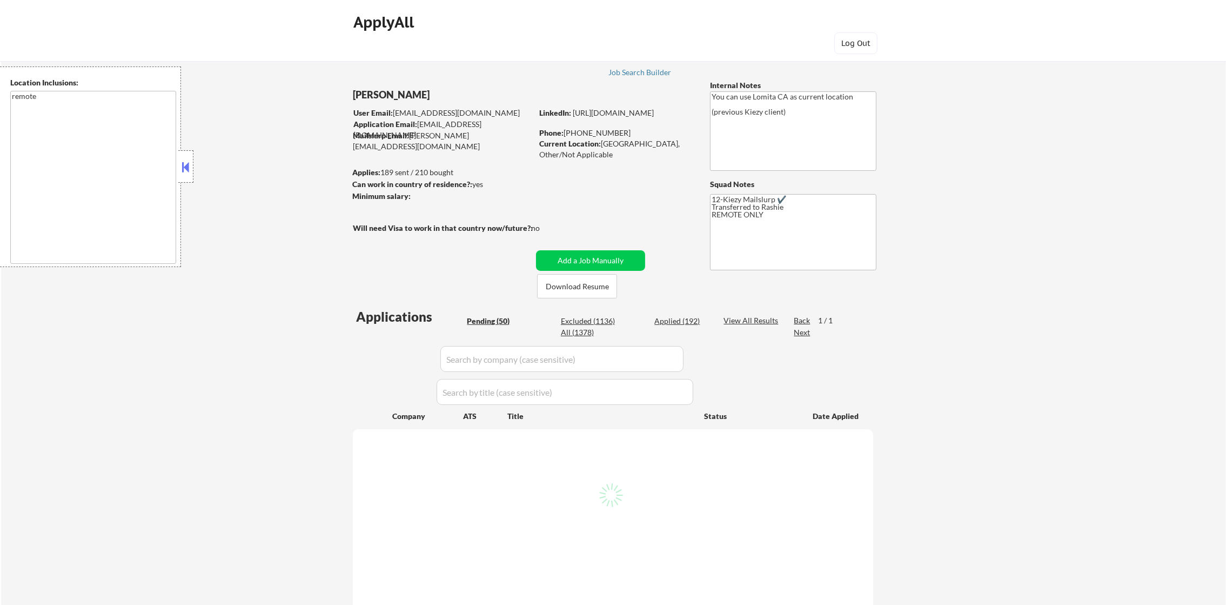
select select ""pending""
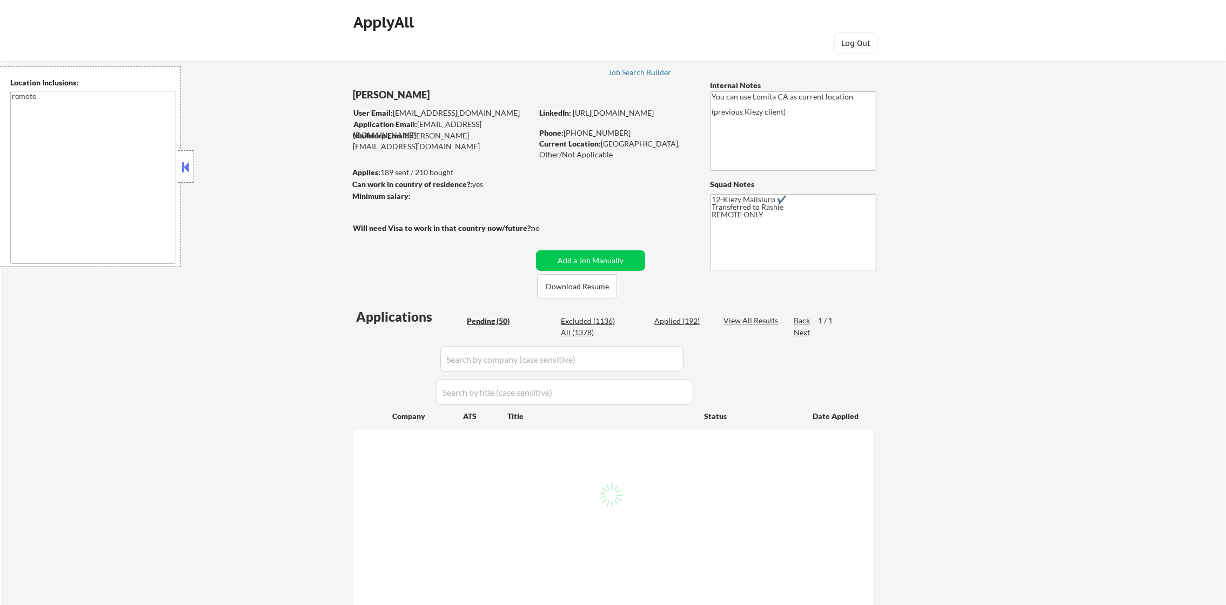
select select ""pending""
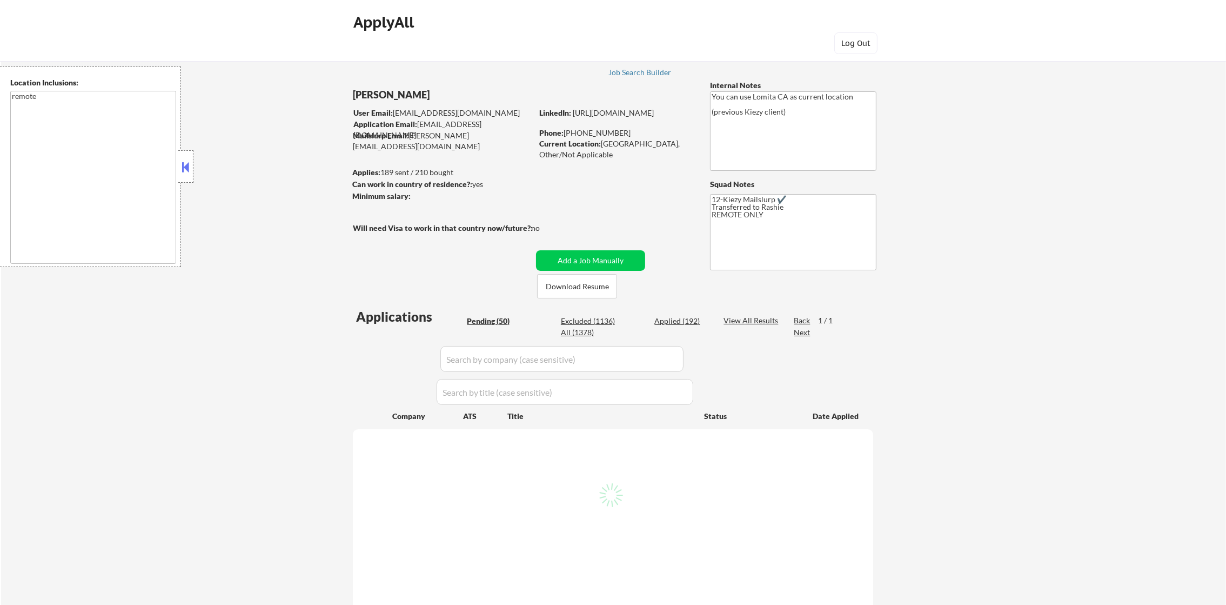
select select ""pending""
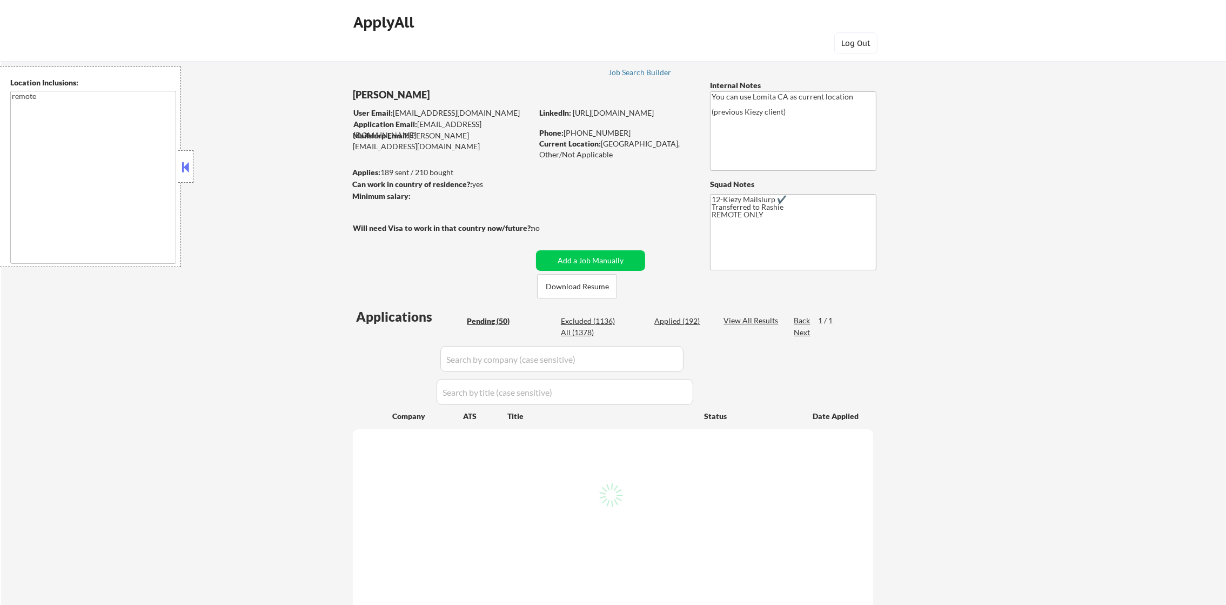
select select ""pending""
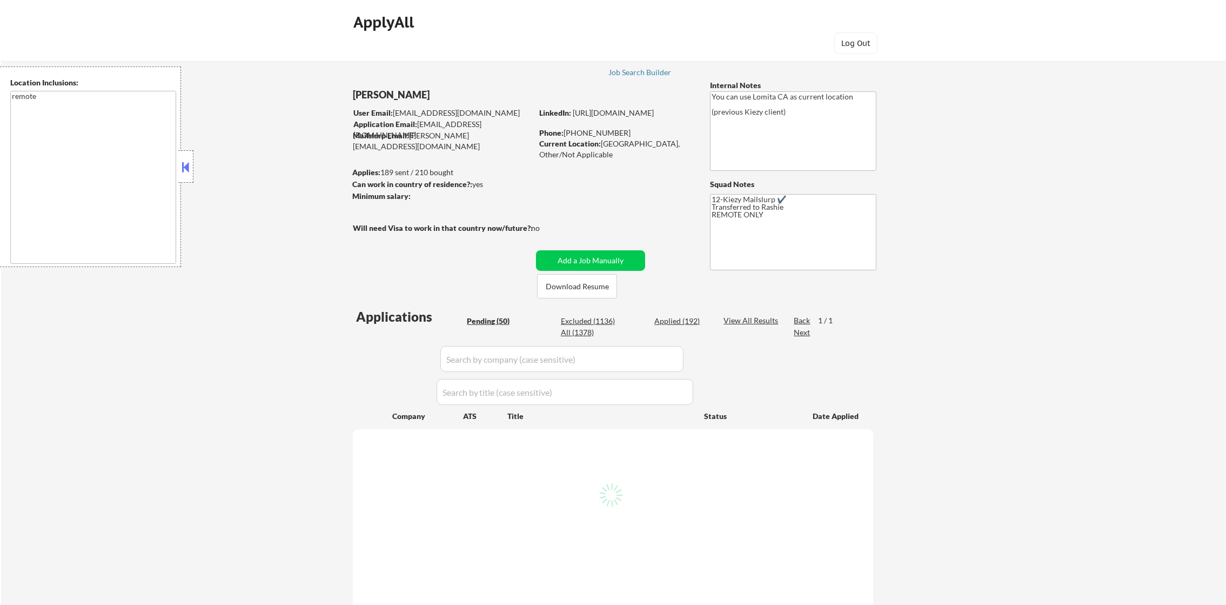
select select ""pending""
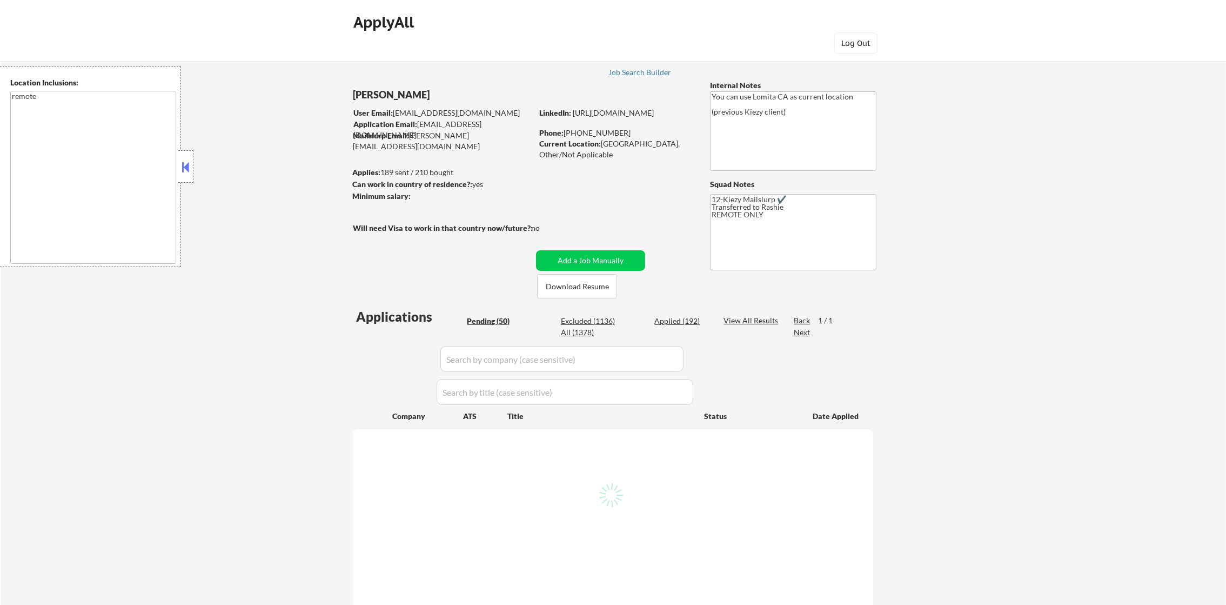
select select ""pending""
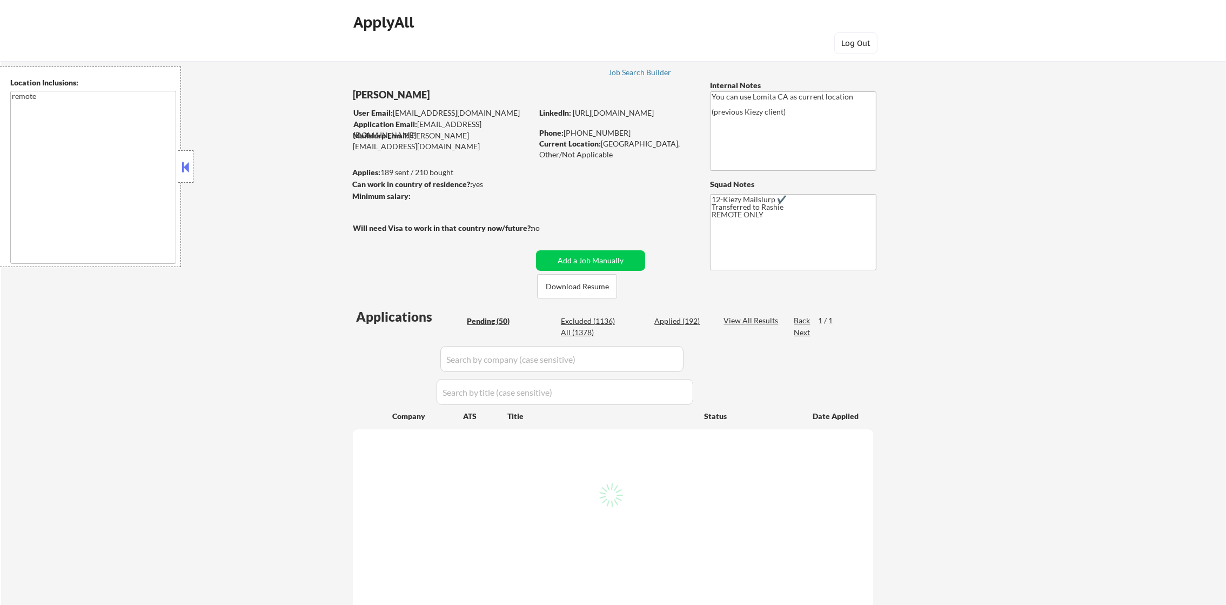
select select ""pending""
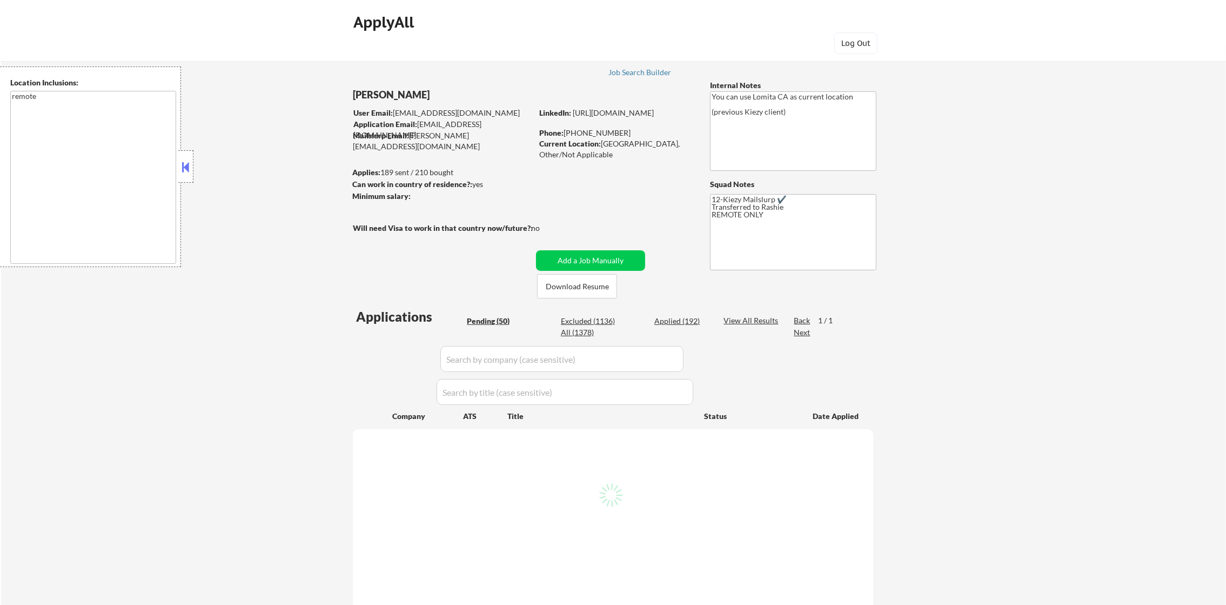
select select ""pending""
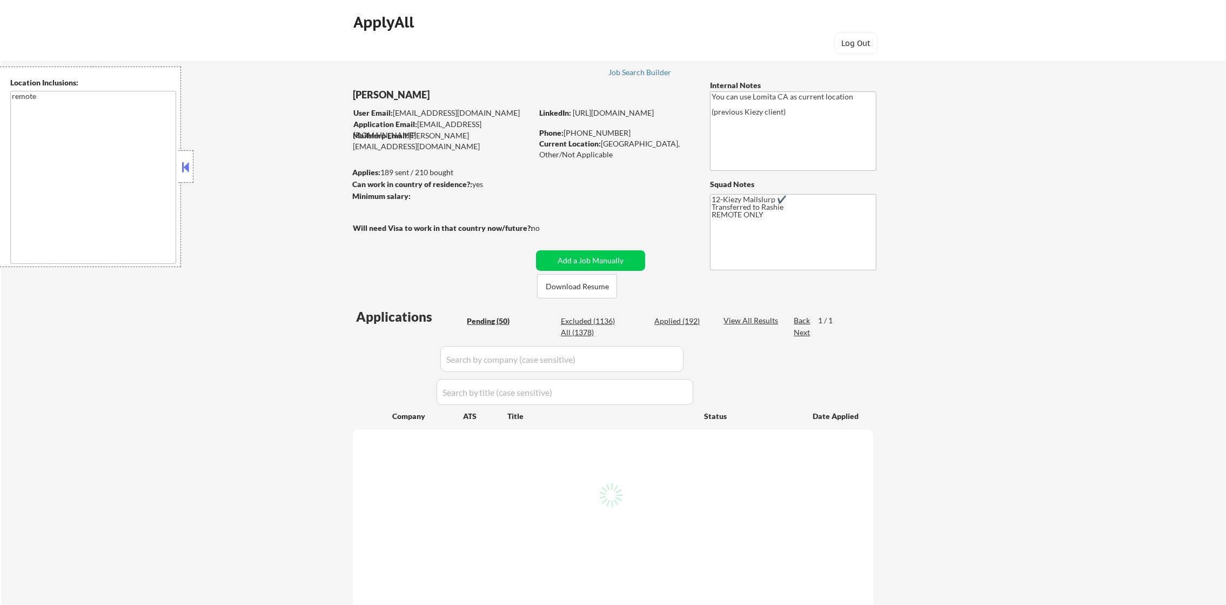
select select ""pending""
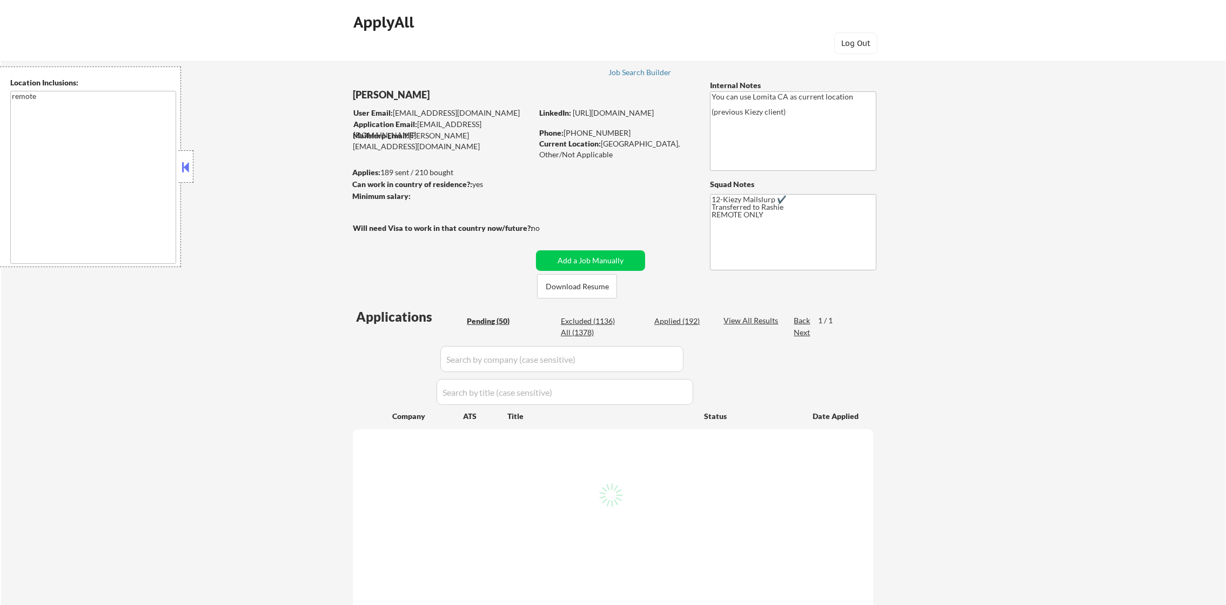
select select ""pending""
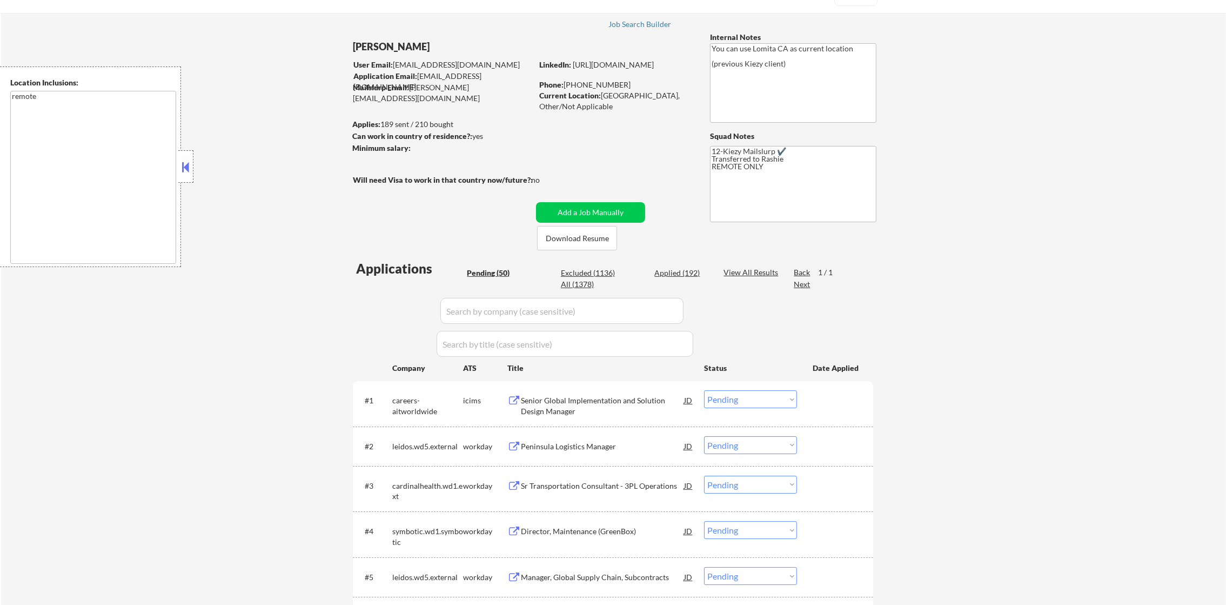
scroll to position [81, 0]
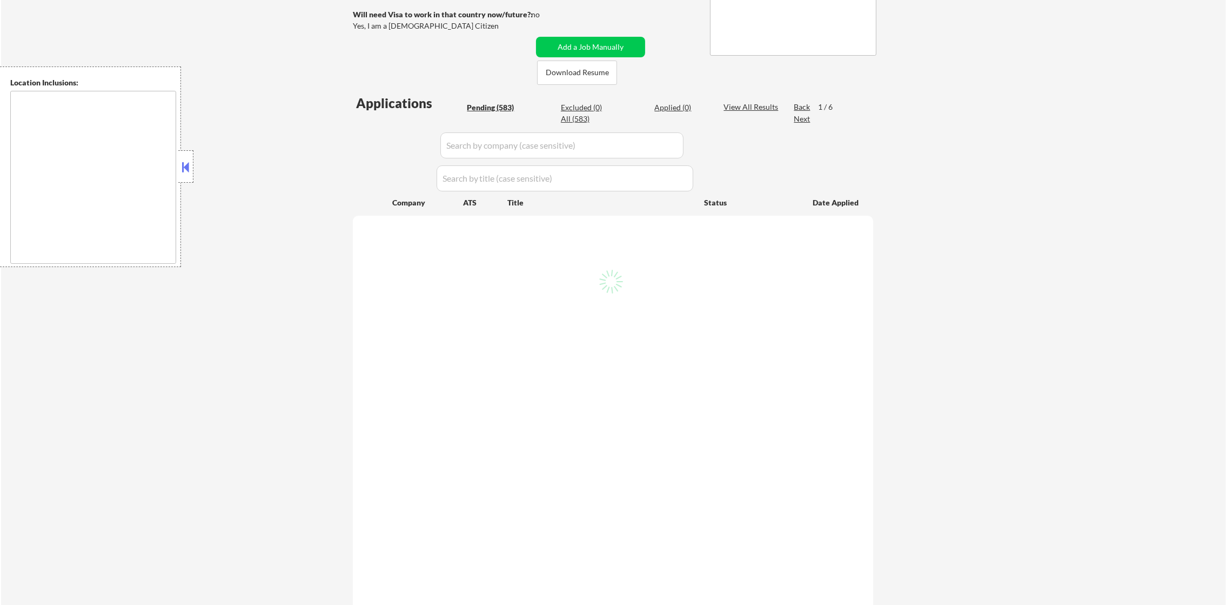
scroll to position [216, 0]
select select ""pending""
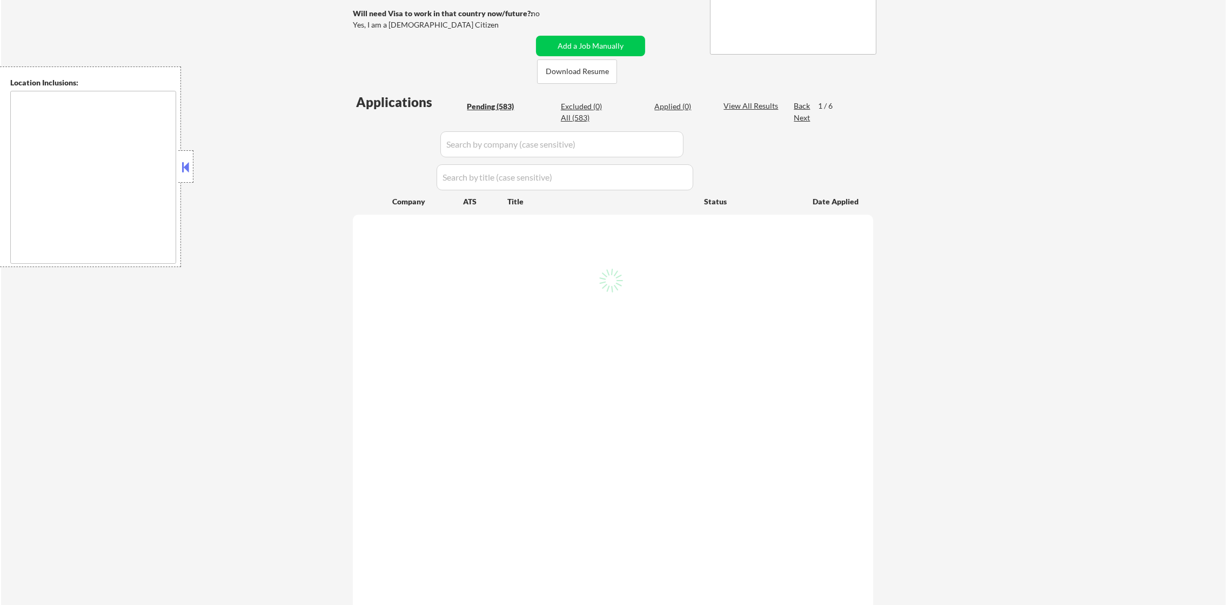
select select ""pending""
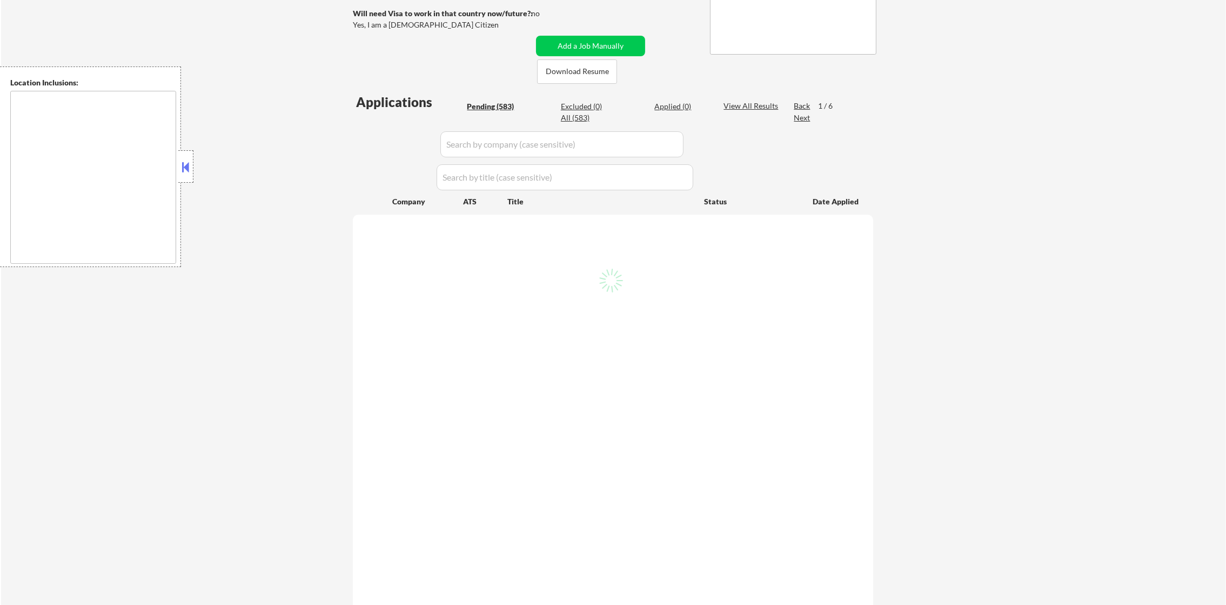
select select ""pending""
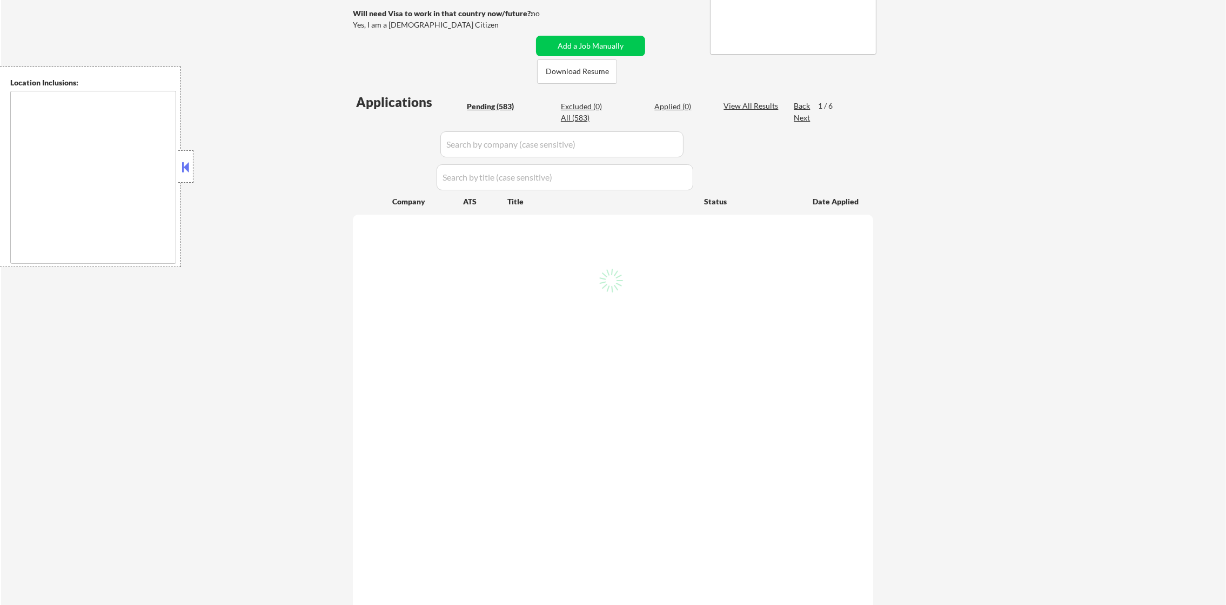
select select ""pending""
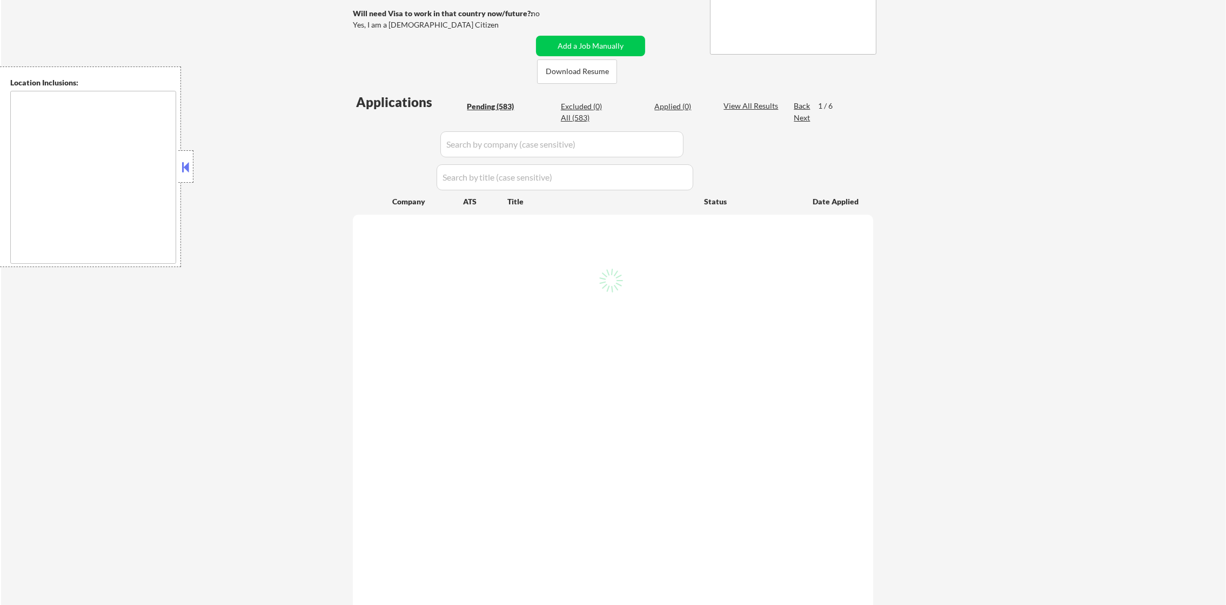
select select ""pending""
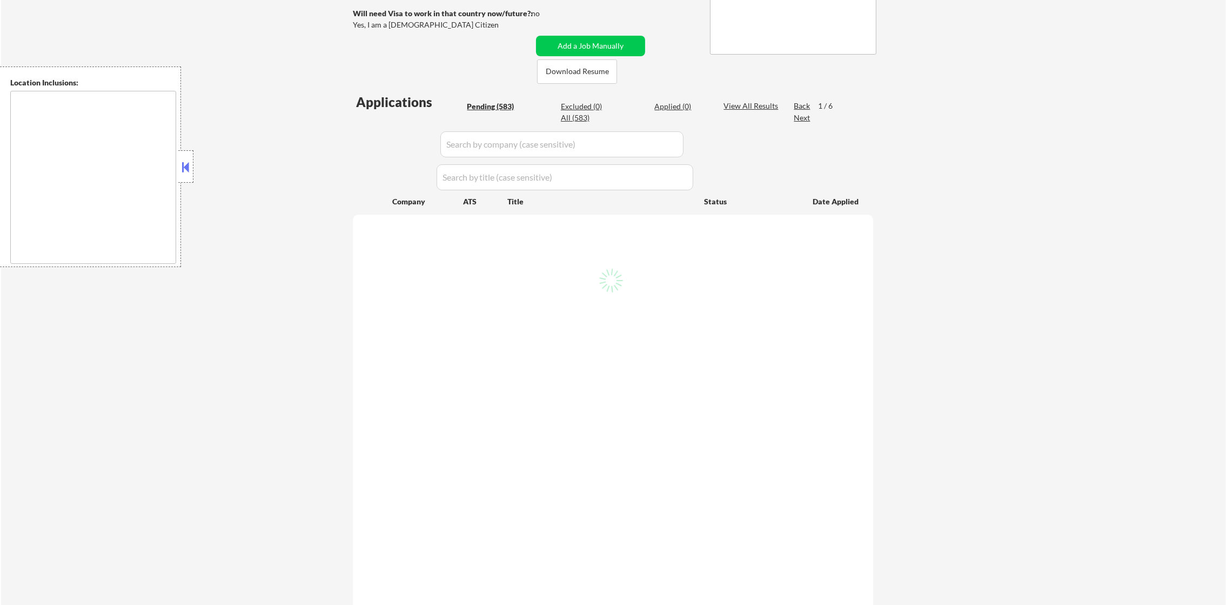
select select ""pending""
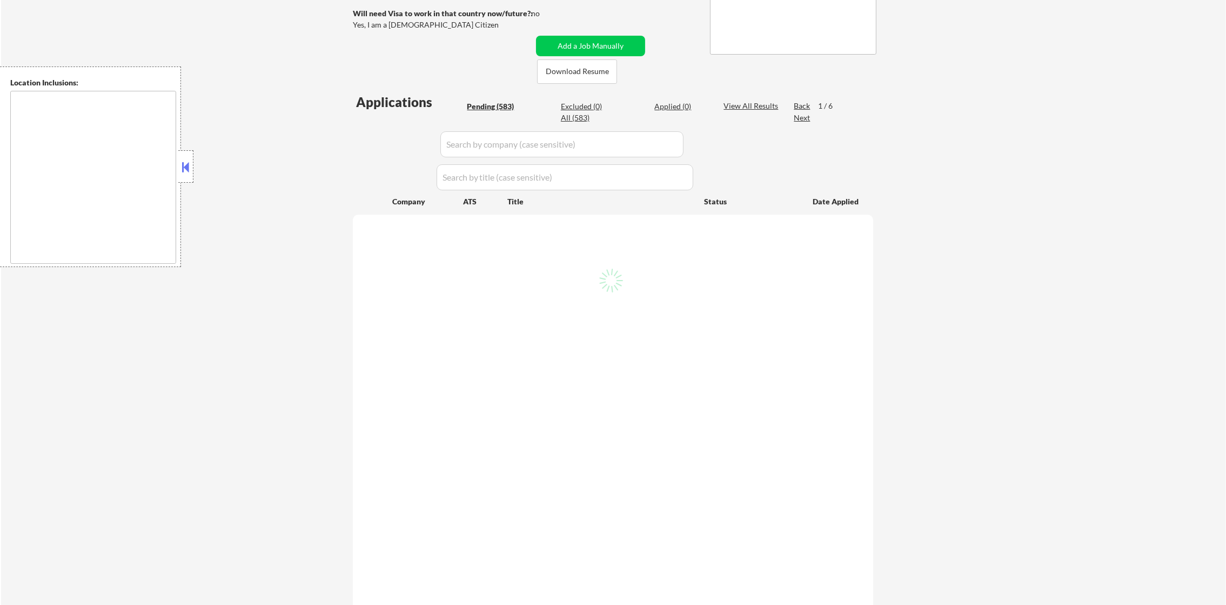
select select ""pending""
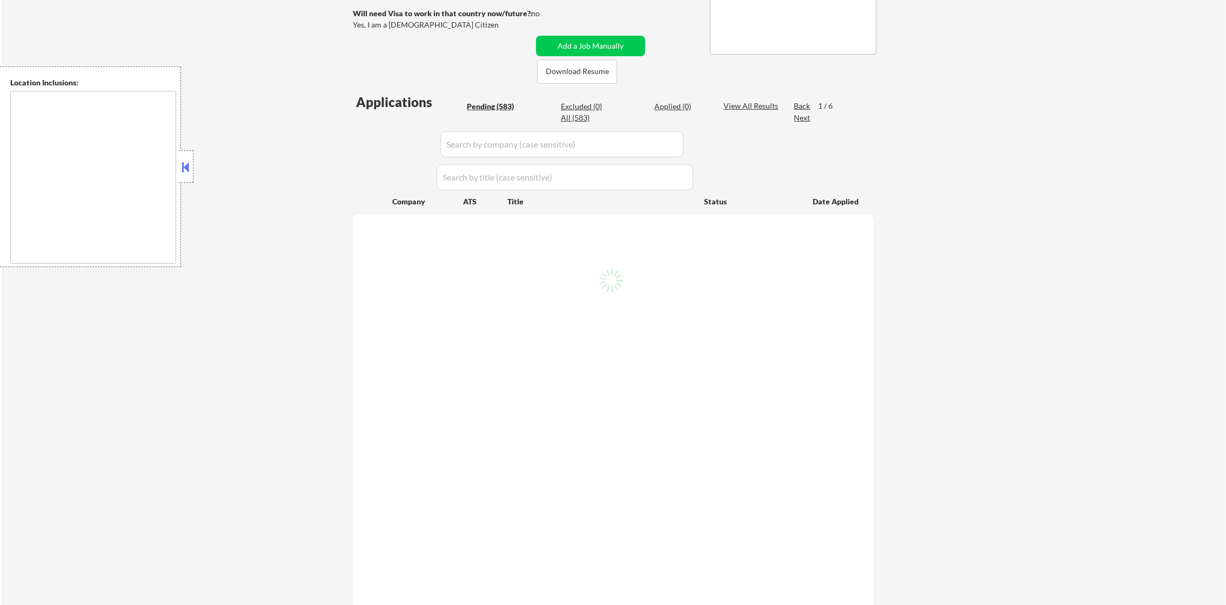
select select ""pending""
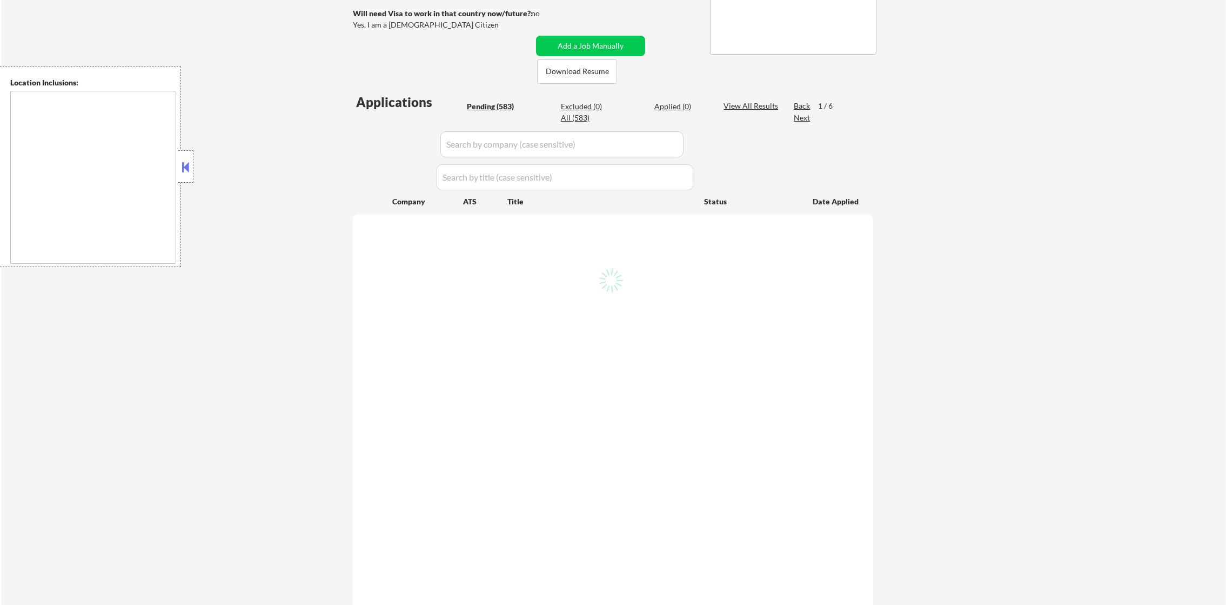
select select ""pending""
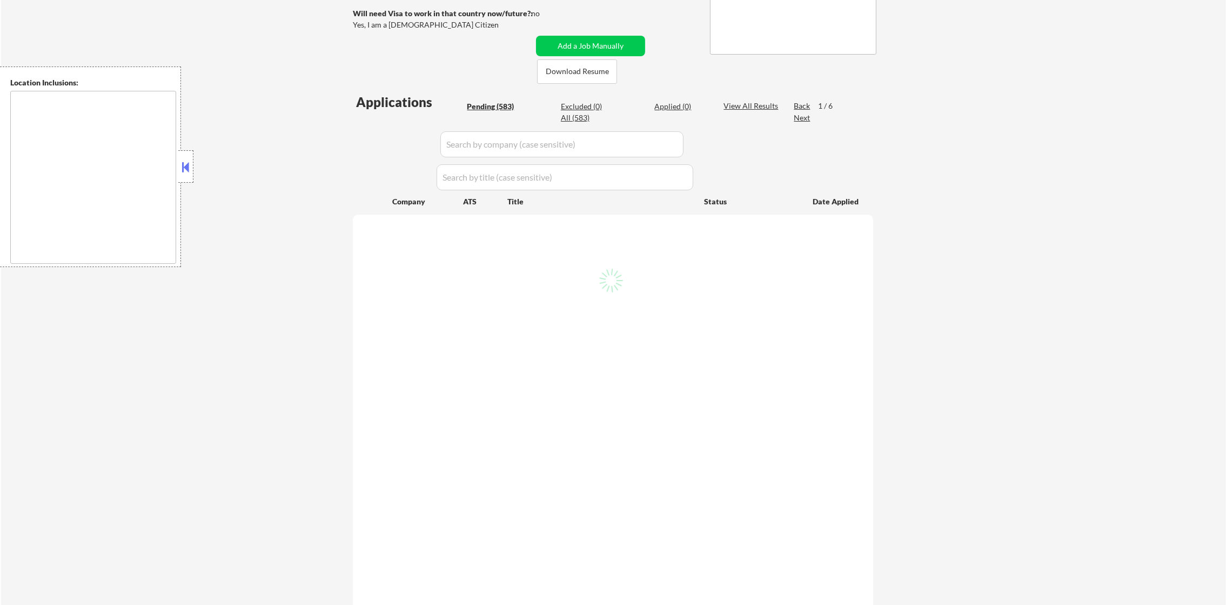
select select ""pending""
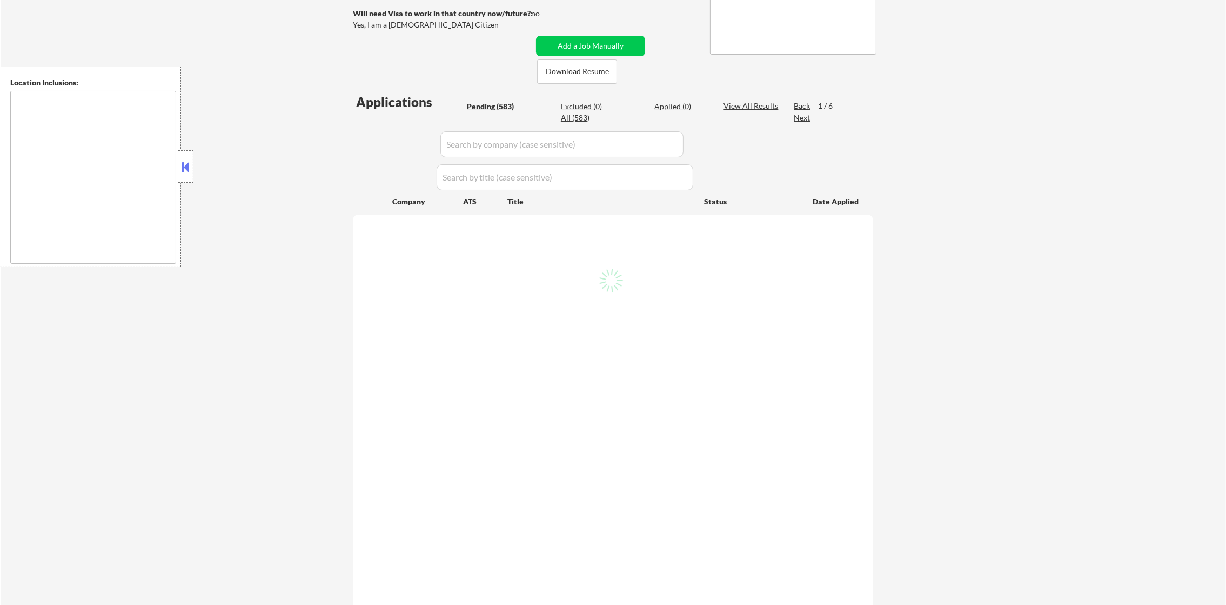
select select ""pending""
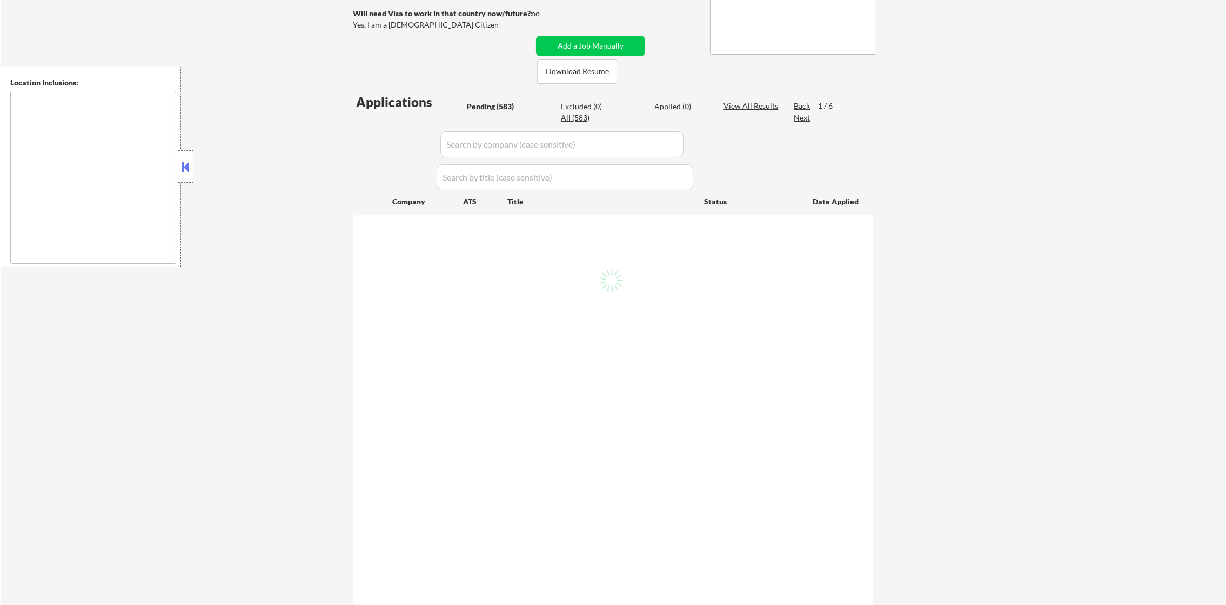
select select ""pending""
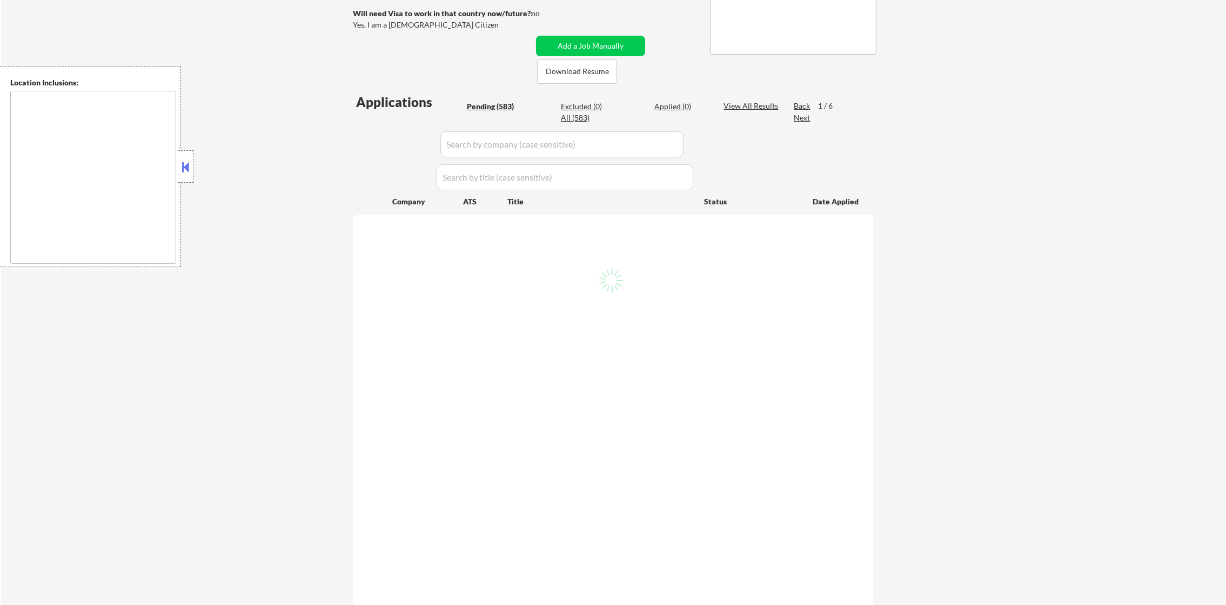
select select ""pending""
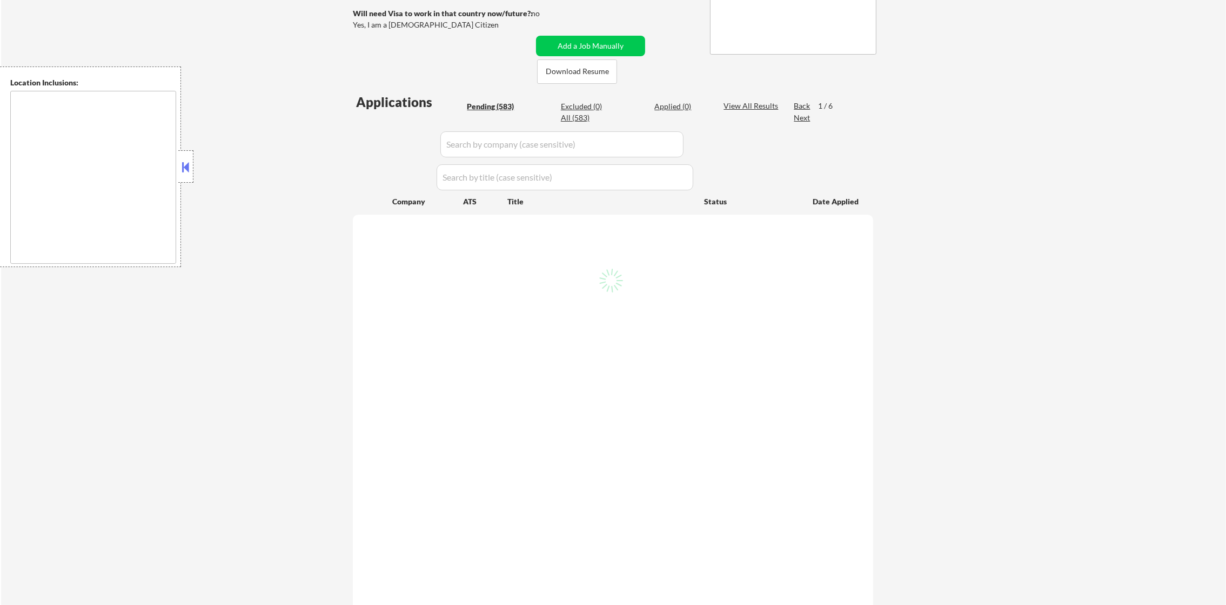
select select ""pending""
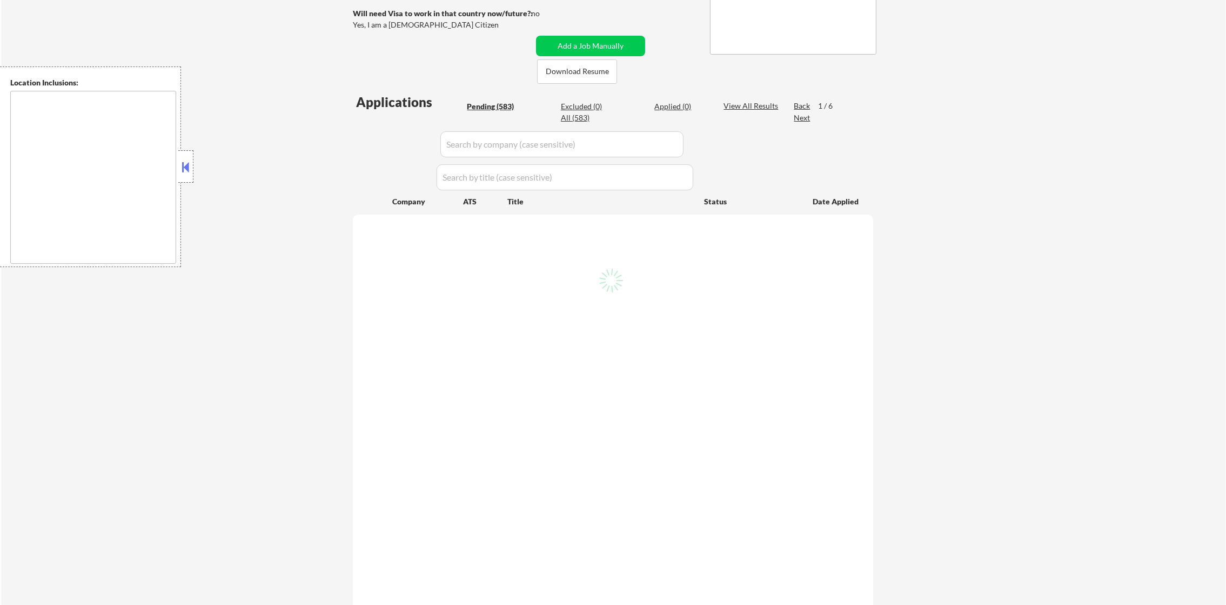
select select ""pending""
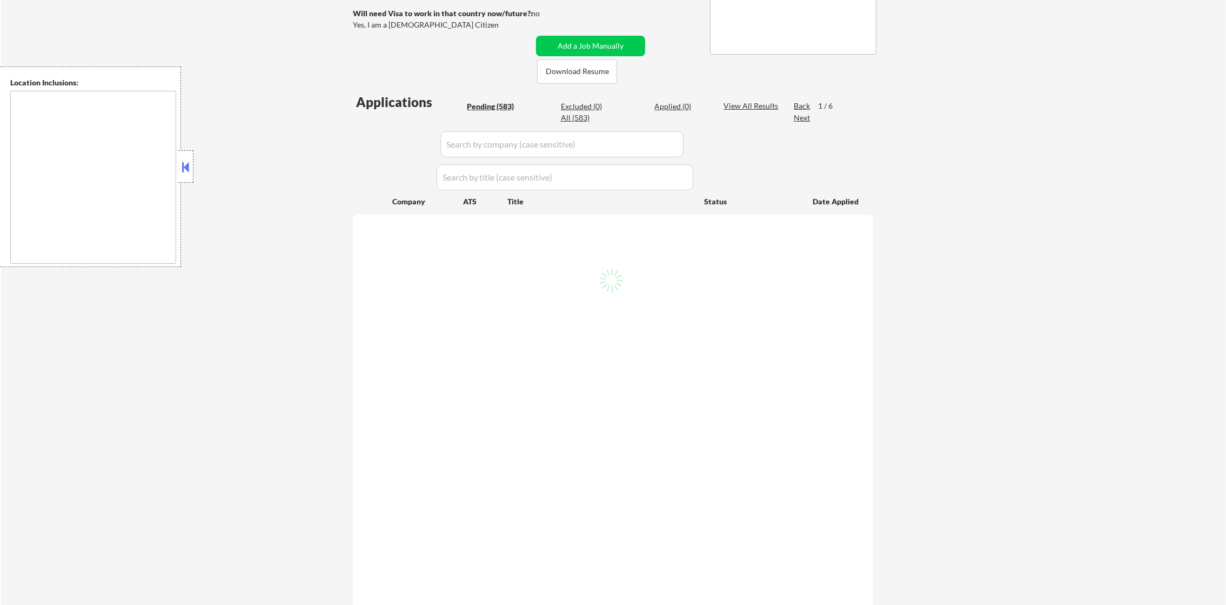
select select ""pending""
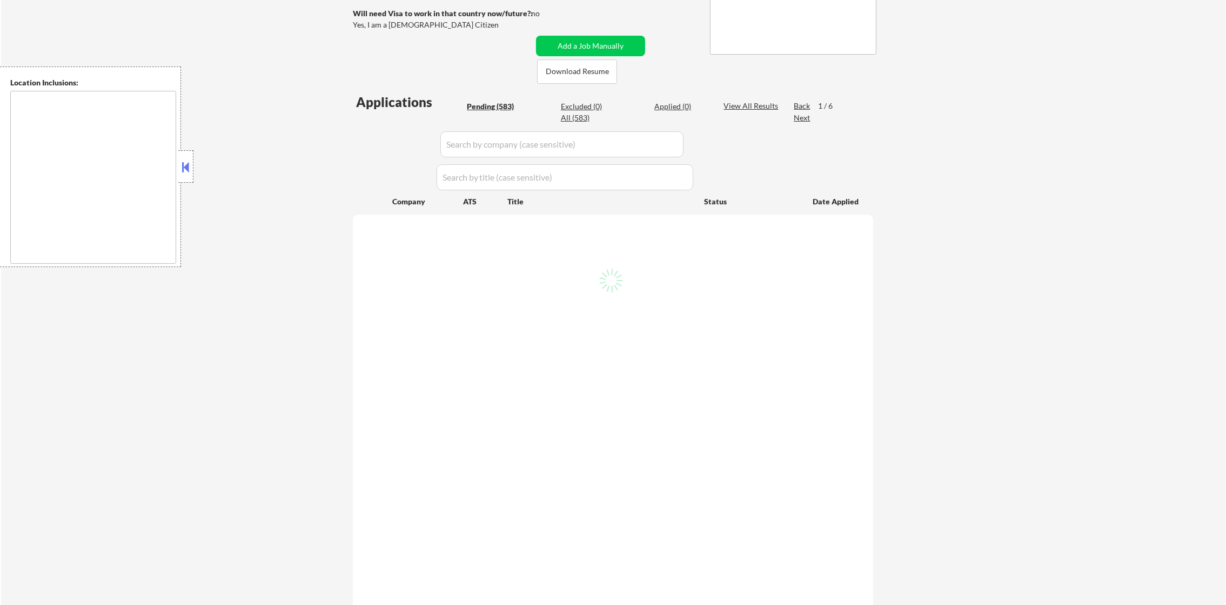
select select ""pending""
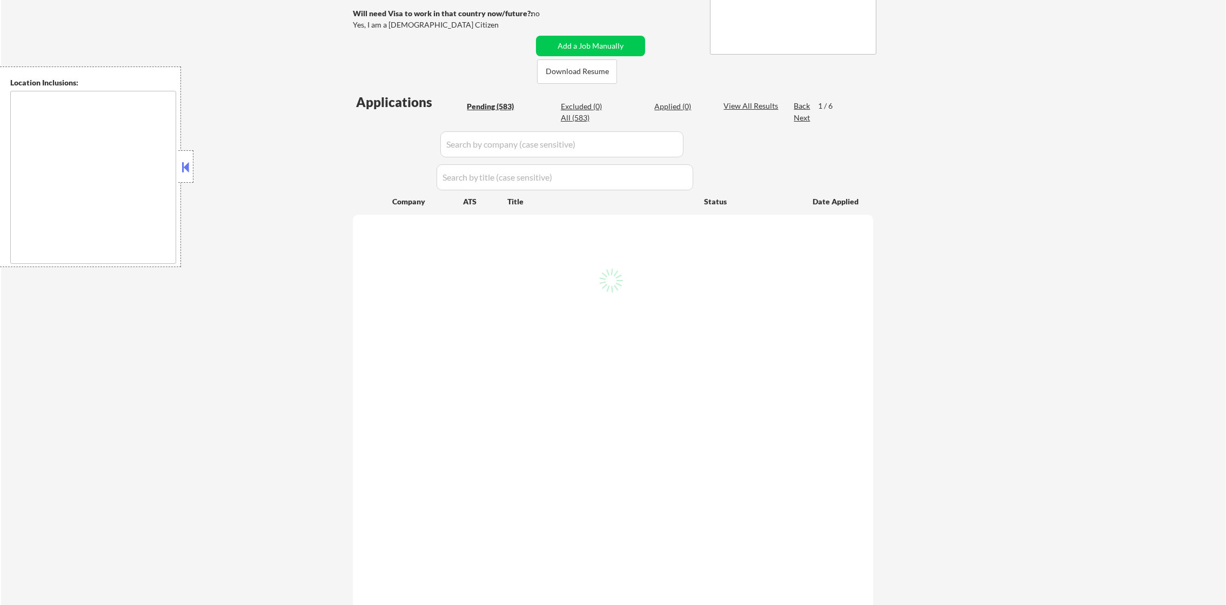
select select ""pending""
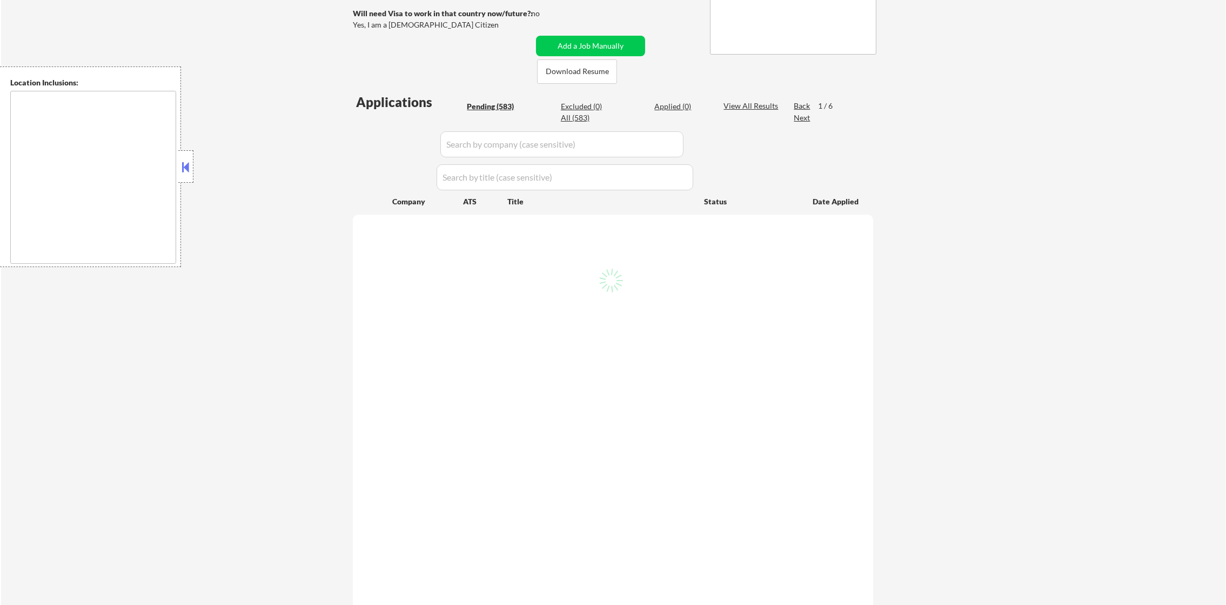
select select ""pending""
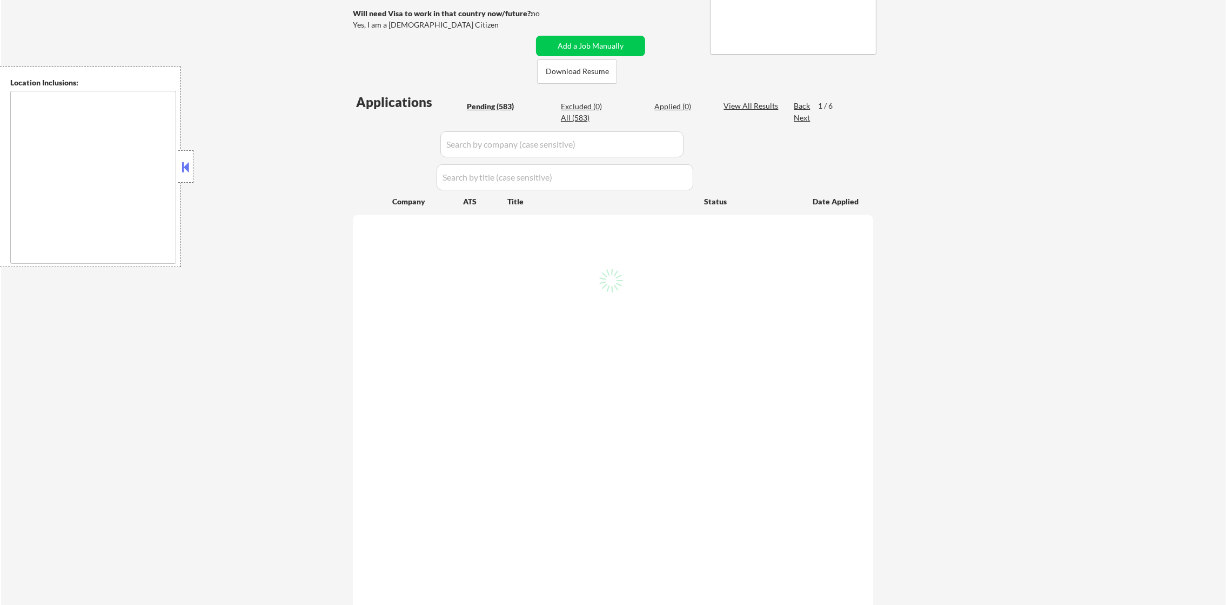
select select ""pending""
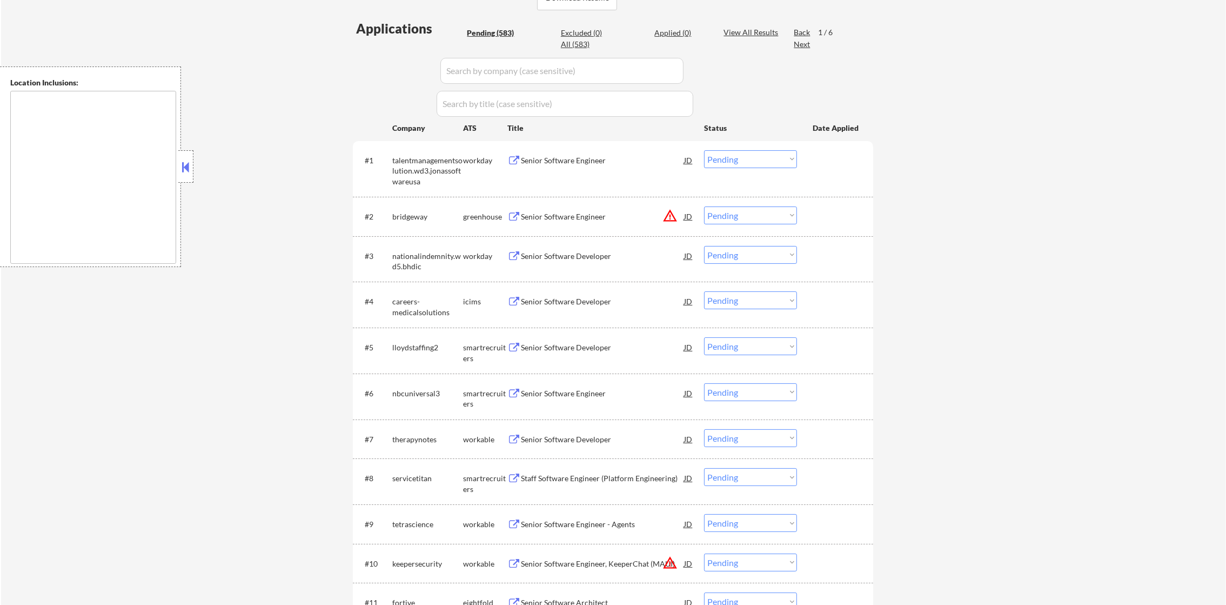
scroll to position [243, 0]
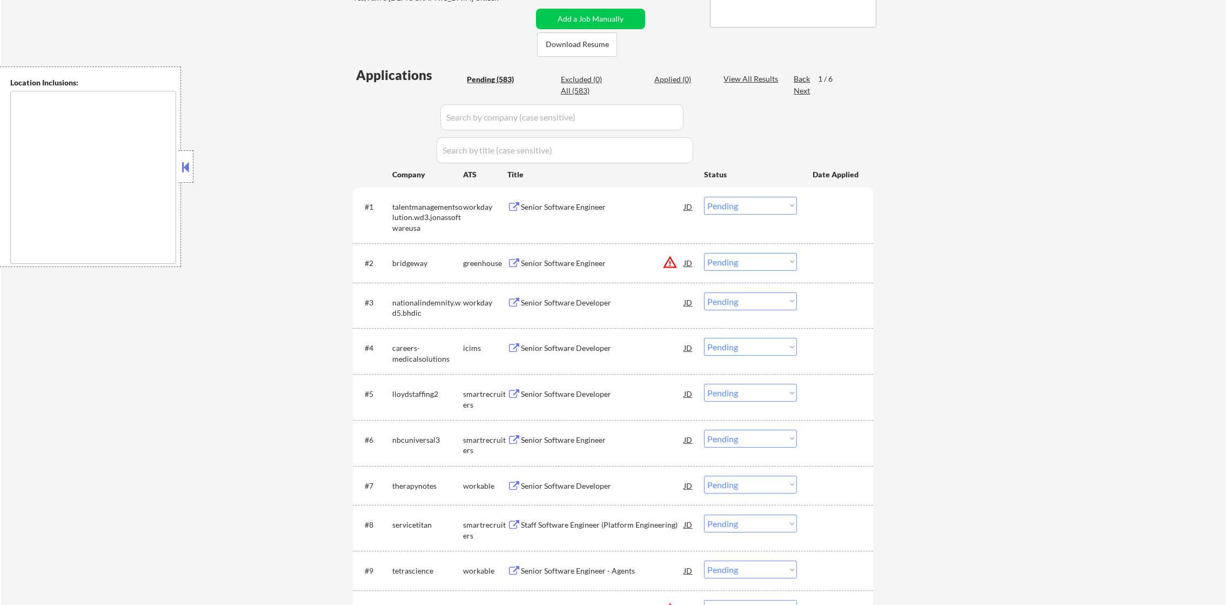
click at [801, 89] on div "Next" at bounding box center [802, 90] width 17 height 11
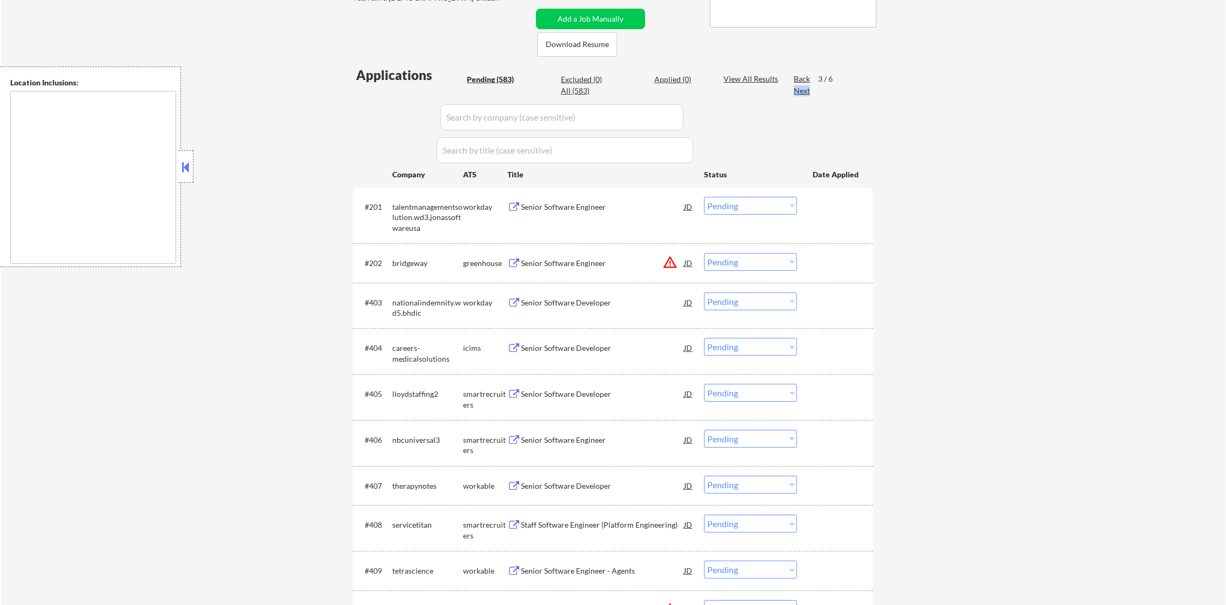
click at [801, 89] on div "Next" at bounding box center [802, 90] width 17 height 11
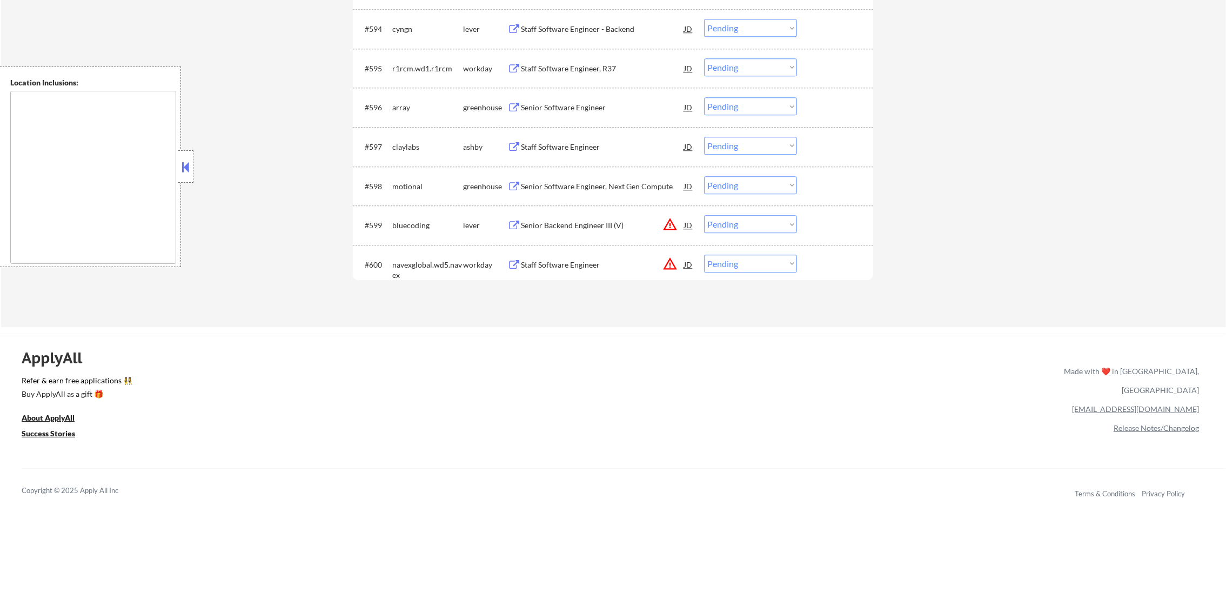
scroll to position [4339, 0]
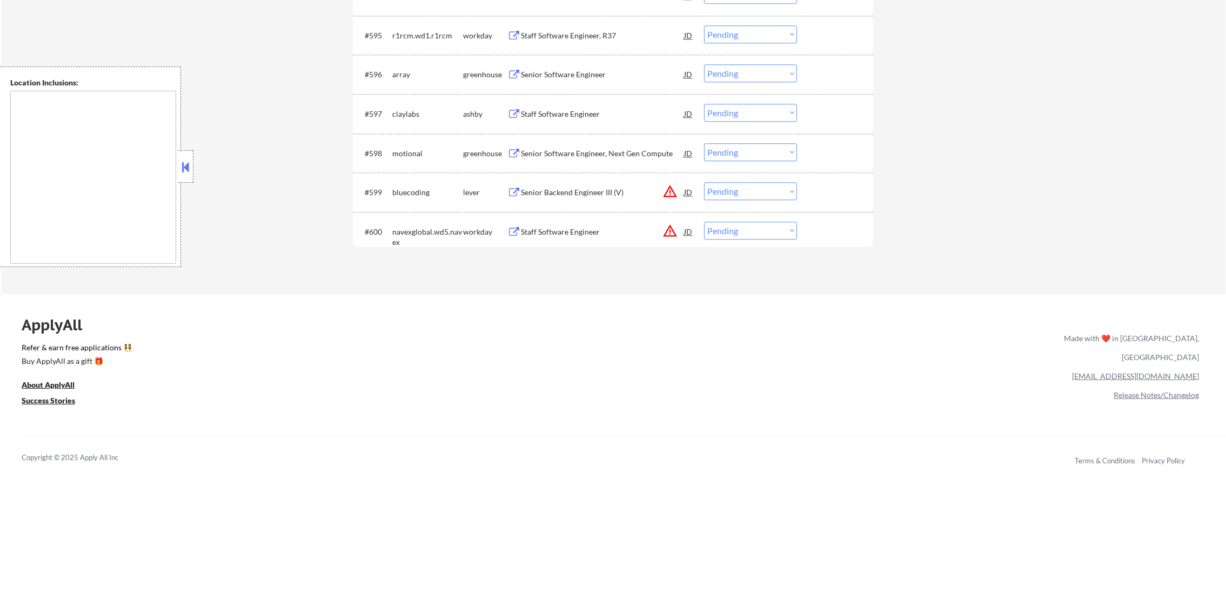
click at [670, 234] on button "warning_amber" at bounding box center [669, 230] width 15 height 15
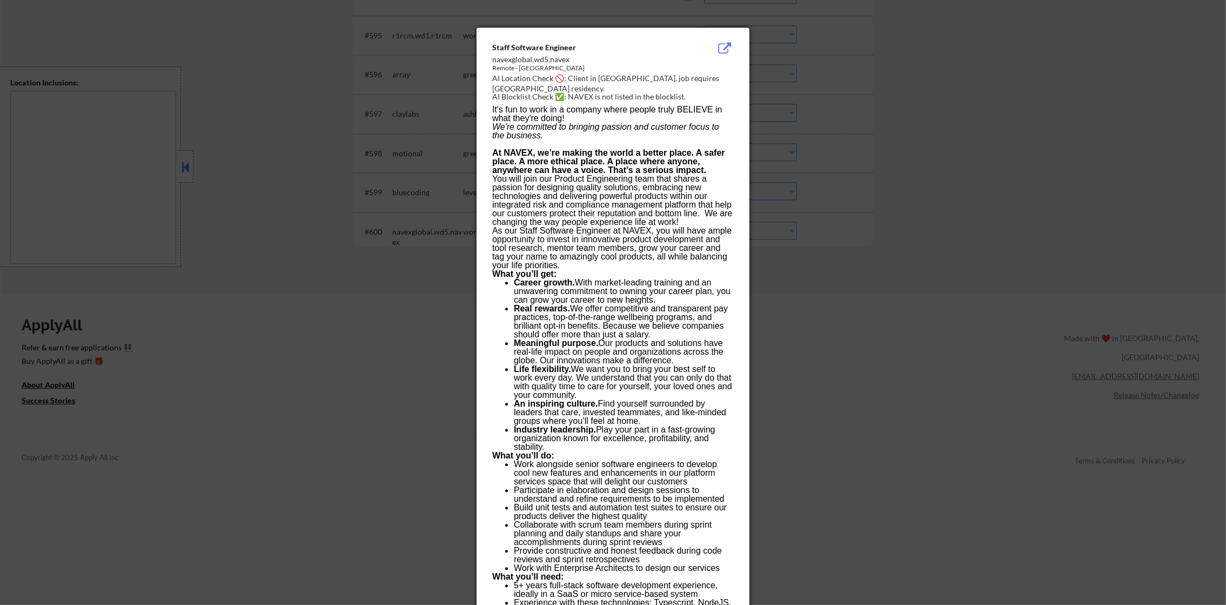
click at [858, 270] on div at bounding box center [613, 302] width 1226 height 605
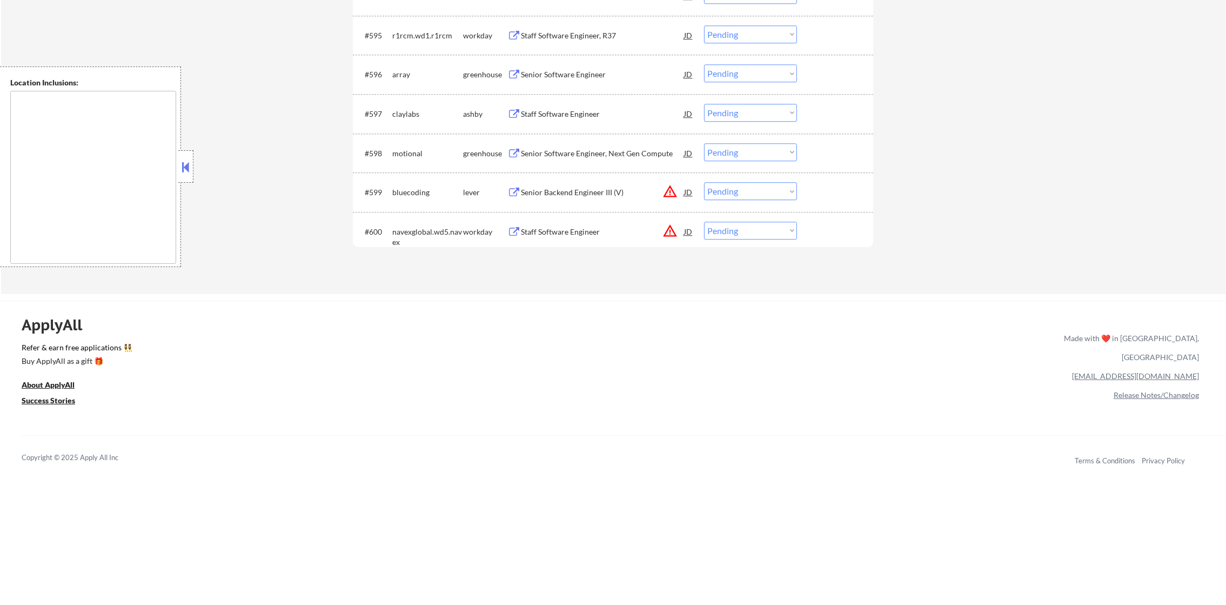
drag, startPoint x: 796, startPoint y: 228, endPoint x: 790, endPoint y: 240, distance: 13.3
click at [796, 228] on select "Choose an option... Pending Applied Excluded (Questions) Excluded (Expired) Exc…" at bounding box center [750, 231] width 93 height 18
select select ""excluded__location_""
click at [704, 222] on select "Choose an option... Pending Applied Excluded (Questions) Excluded (Expired) Exc…" at bounding box center [750, 231] width 93 height 18
click at [775, 195] on select "Choose an option... Pending Applied Excluded (Questions) Excluded (Expired) Exc…" at bounding box center [750, 191] width 93 height 18
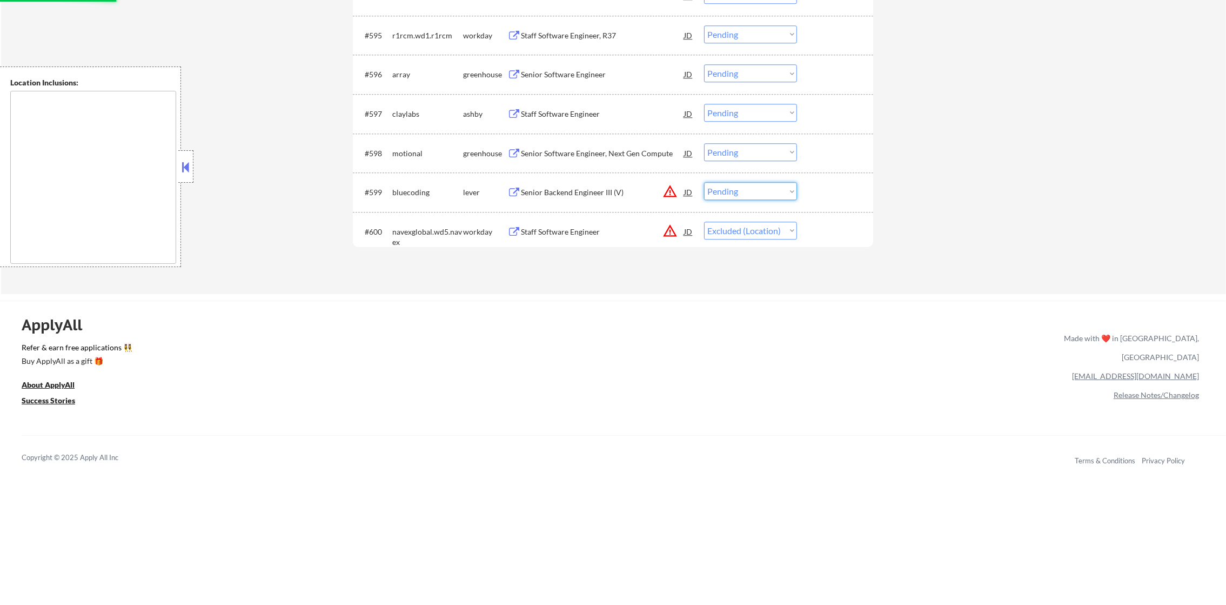
select select ""excluded__location_""
click at [704, 182] on select "Choose an option... Pending Applied Excluded (Questions) Excluded (Expired) Exc…" at bounding box center [750, 191] width 93 height 18
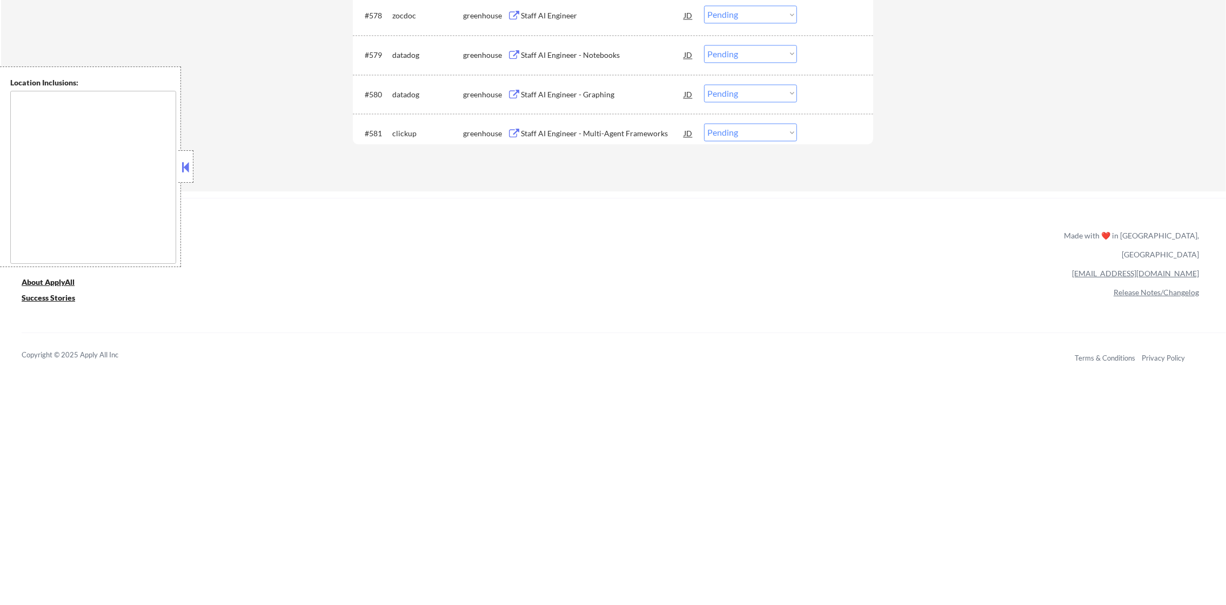
scroll to position [3584, 0]
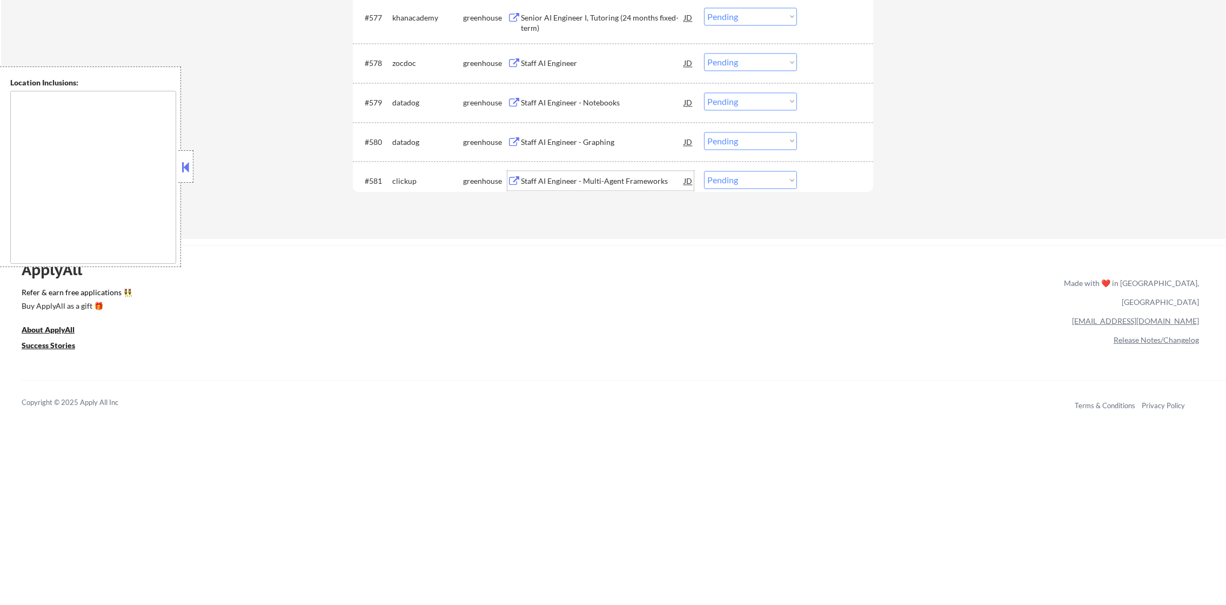
click at [627, 171] on div "Staff AI Engineer - Multi-Agent Frameworks" at bounding box center [602, 180] width 163 height 19
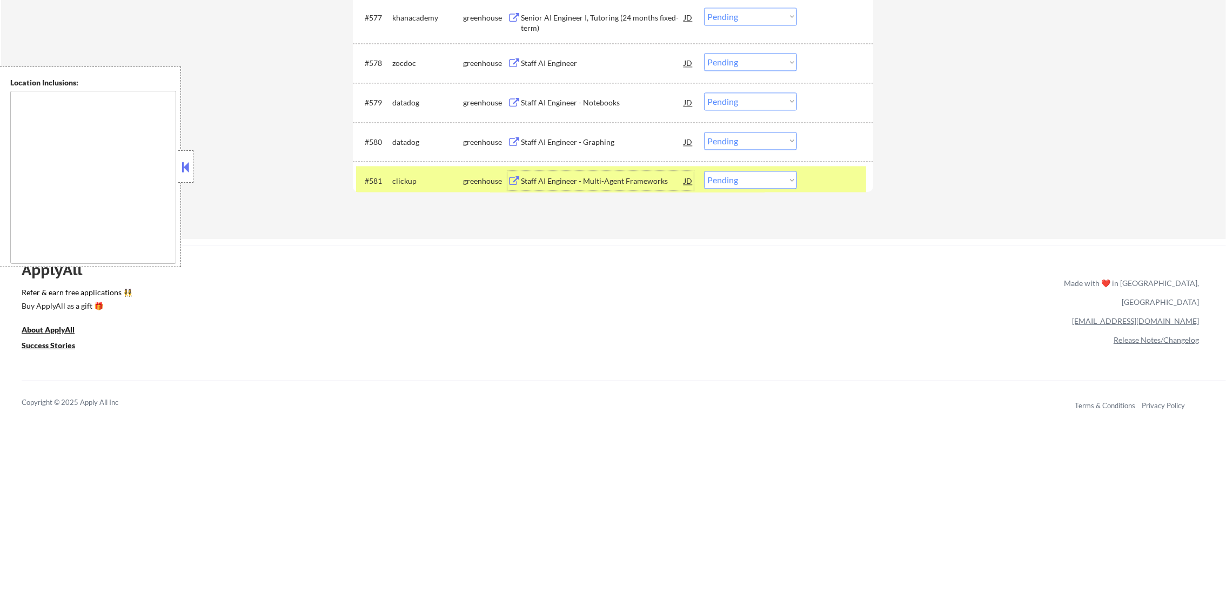
click at [726, 179] on select "Choose an option... Pending Applied Excluded (Questions) Excluded (Expired) Exc…" at bounding box center [750, 180] width 93 height 18
select select ""excluded__bad_match_""
click at [704, 171] on select "Choose an option... Pending Applied Excluded (Questions) Excluded (Expired) Exc…" at bounding box center [750, 180] width 93 height 18
click at [416, 171] on div "clickup" at bounding box center [427, 180] width 71 height 19
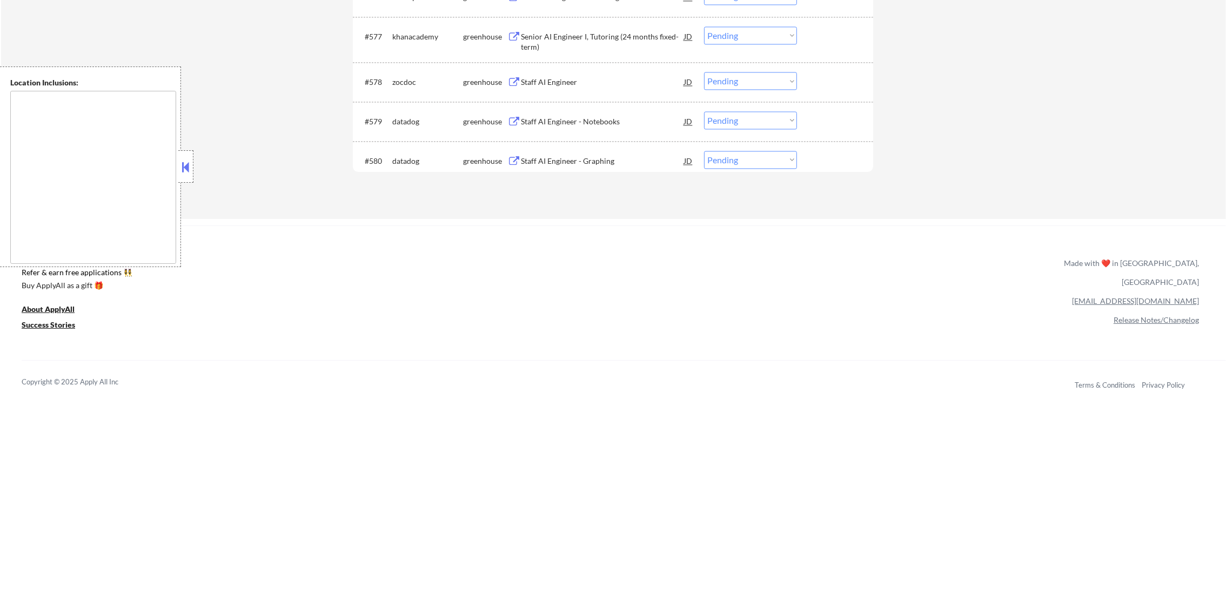
scroll to position [3529, 0]
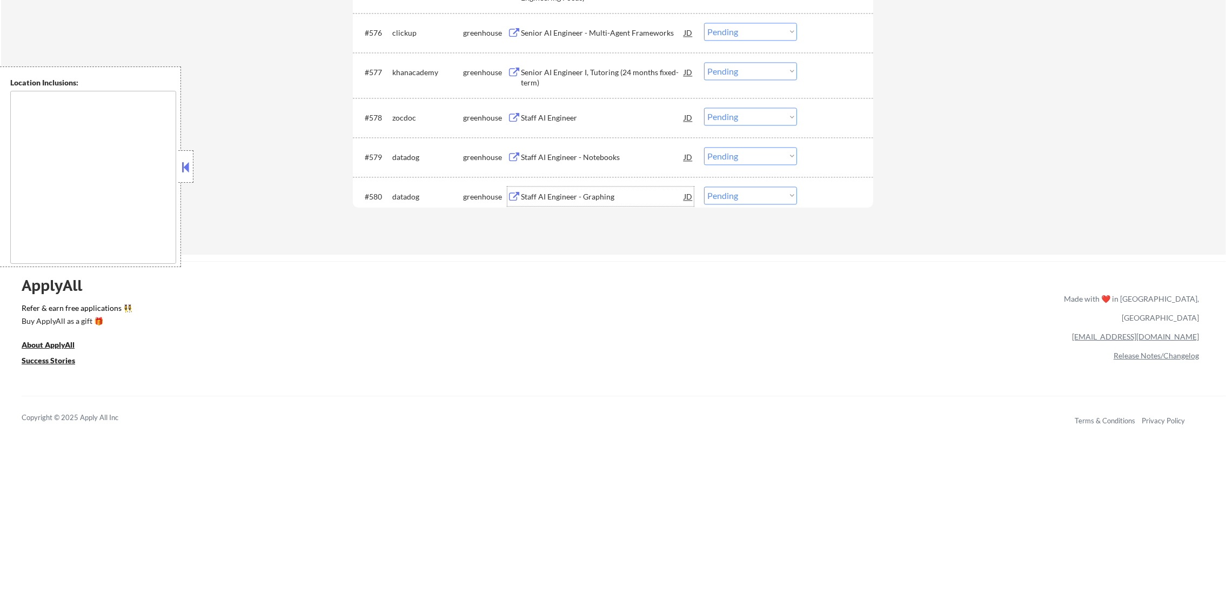
click at [579, 193] on div "Staff AI Engineer - Graphing" at bounding box center [602, 196] width 163 height 11
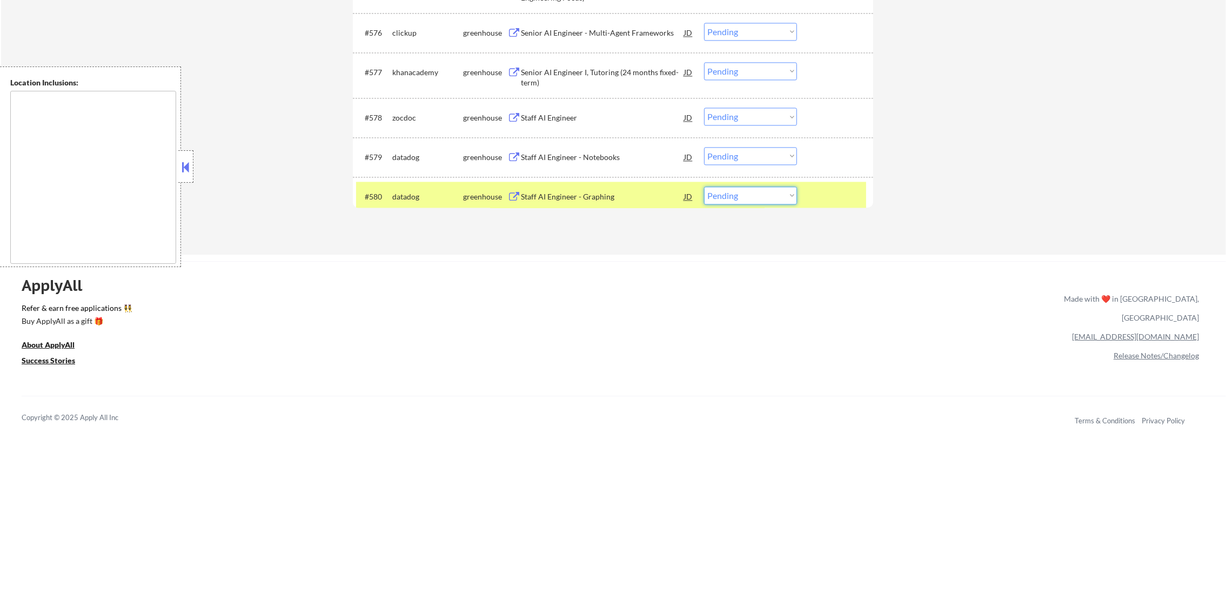
click at [749, 201] on select "Choose an option... Pending Applied Excluded (Questions) Excluded (Expired) Exc…" at bounding box center [750, 195] width 93 height 18
select select ""excluded__bad_match_""
click at [704, 186] on select "Choose an option... Pending Applied Excluded (Questions) Excluded (Expired) Exc…" at bounding box center [750, 195] width 93 height 18
click at [422, 196] on div "datadog" at bounding box center [427, 196] width 71 height 11
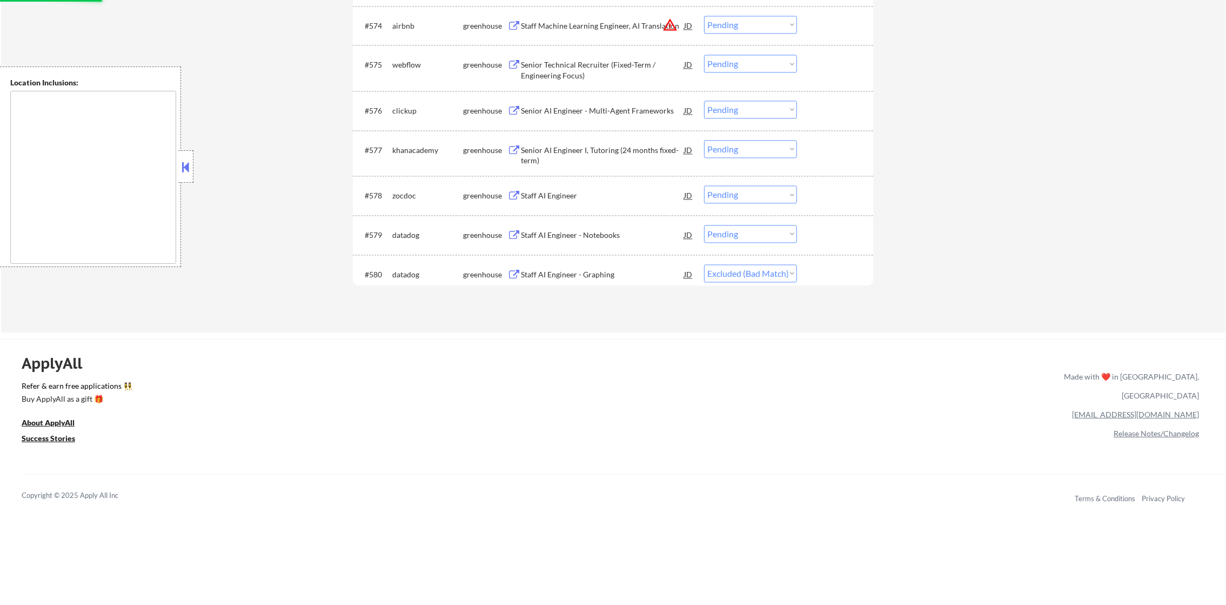
scroll to position [3448, 0]
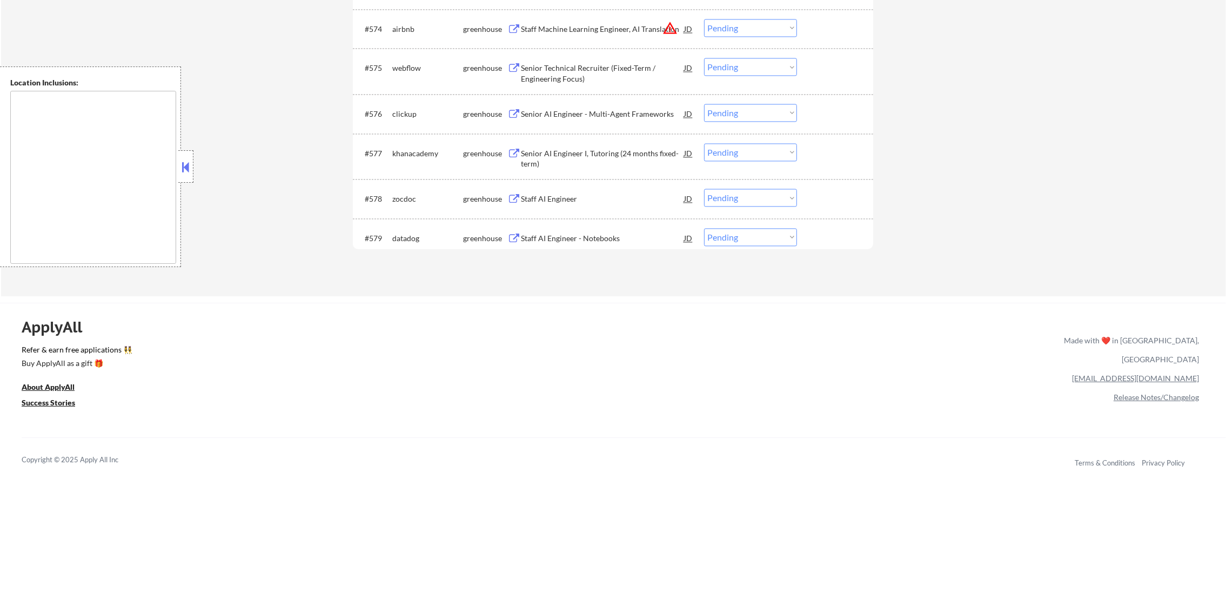
click at [603, 185] on div "#578 zocdoc greenhouse Staff AI Engineer JD Choose an option... Pending Applied…" at bounding box center [611, 198] width 510 height 29
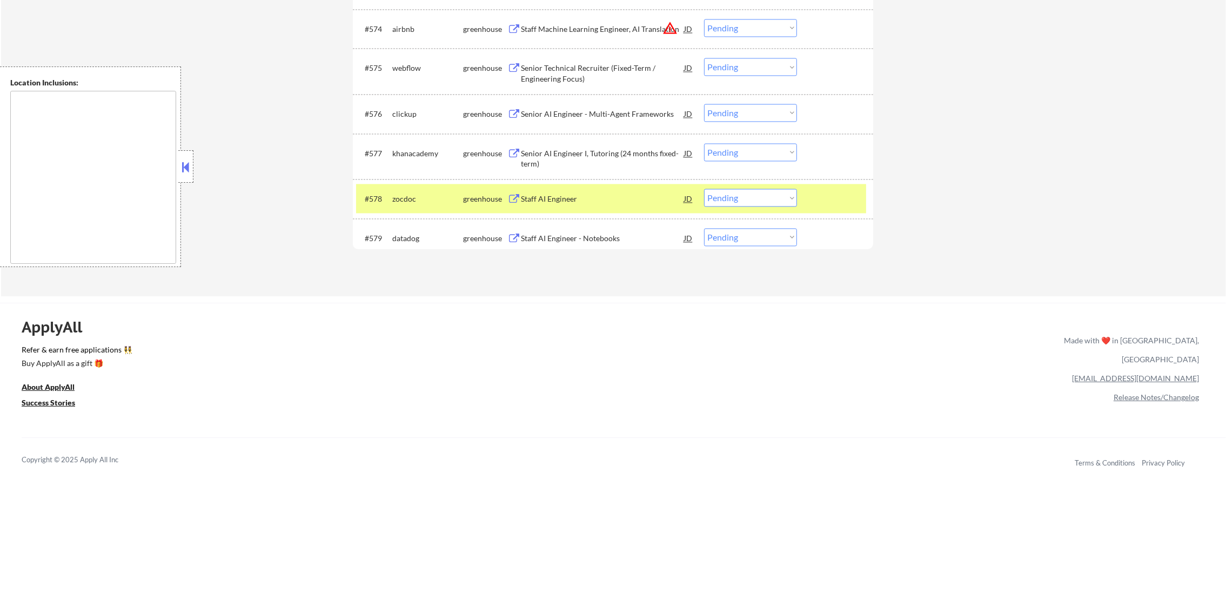
click at [603, 187] on div "#578 zocdoc greenhouse Staff AI Engineer JD Choose an option... Pending Applied…" at bounding box center [611, 198] width 510 height 29
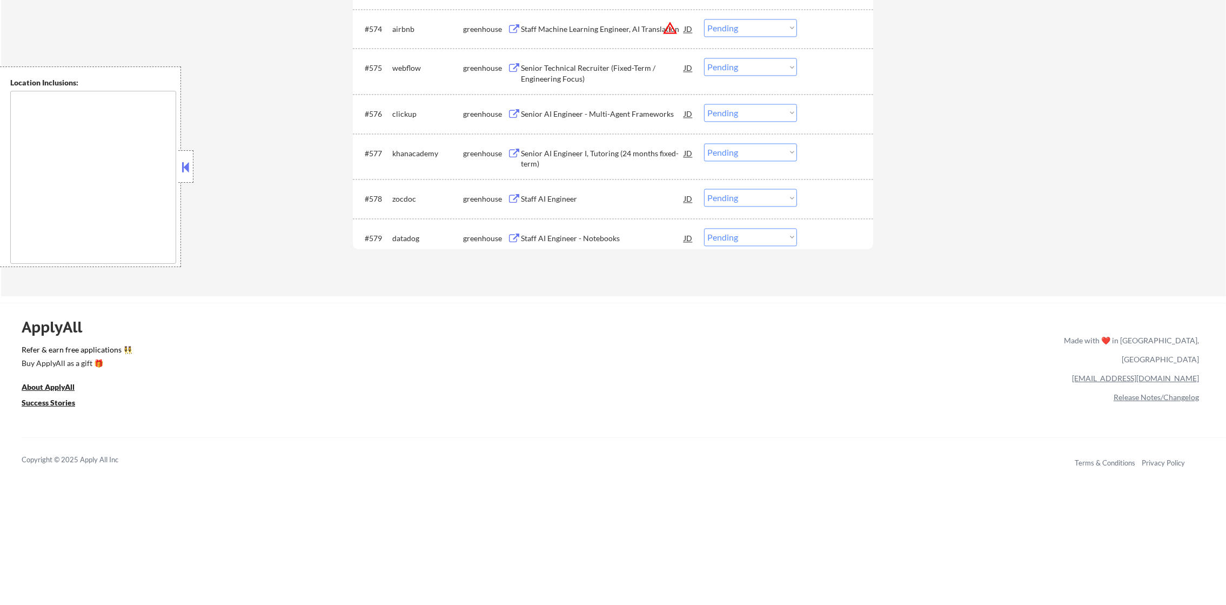
click at [603, 187] on div "#578 zocdoc greenhouse Staff AI Engineer JD Choose an option... Pending Applied…" at bounding box center [611, 198] width 510 height 29
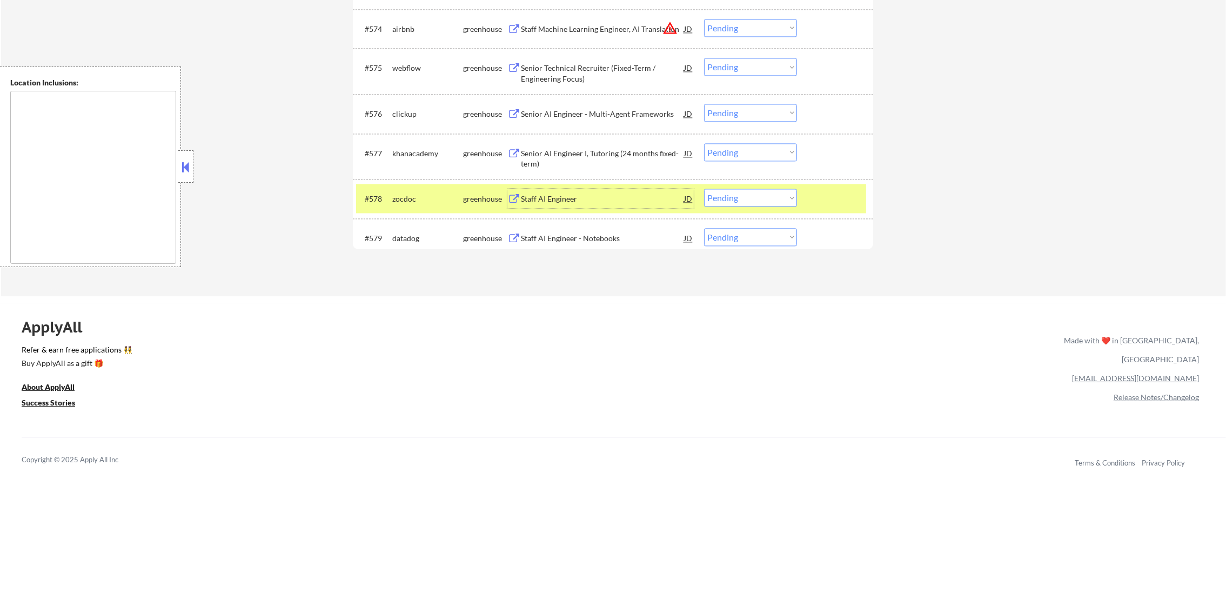
click at [604, 200] on div "Staff AI Engineer" at bounding box center [602, 198] width 163 height 11
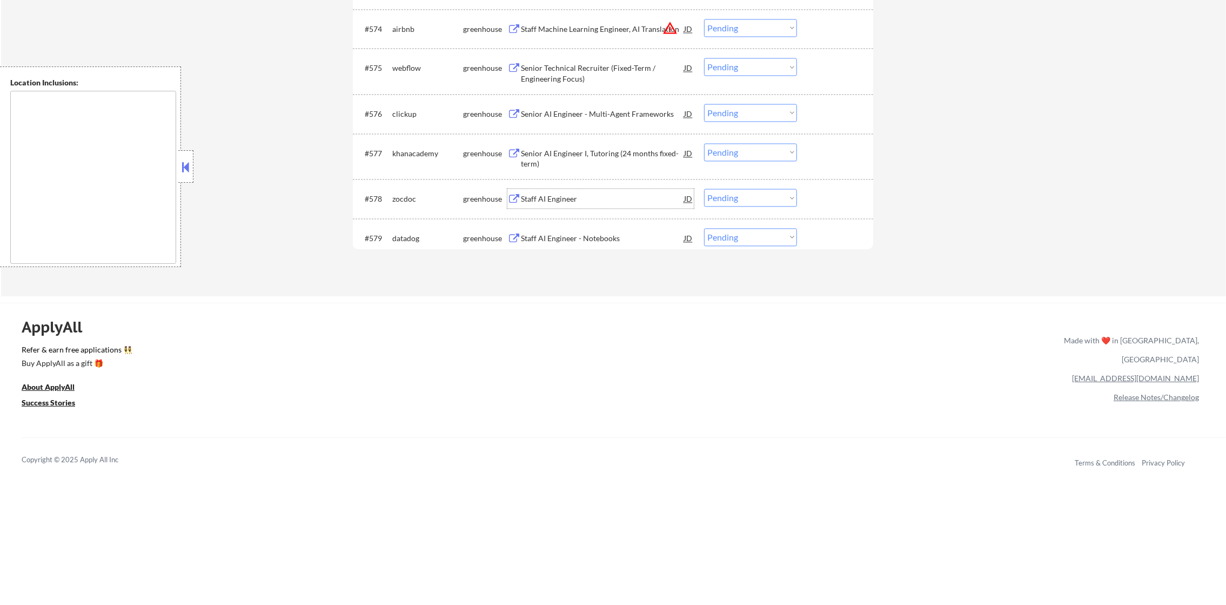
click at [433, 198] on div "zocdoc" at bounding box center [427, 198] width 71 height 11
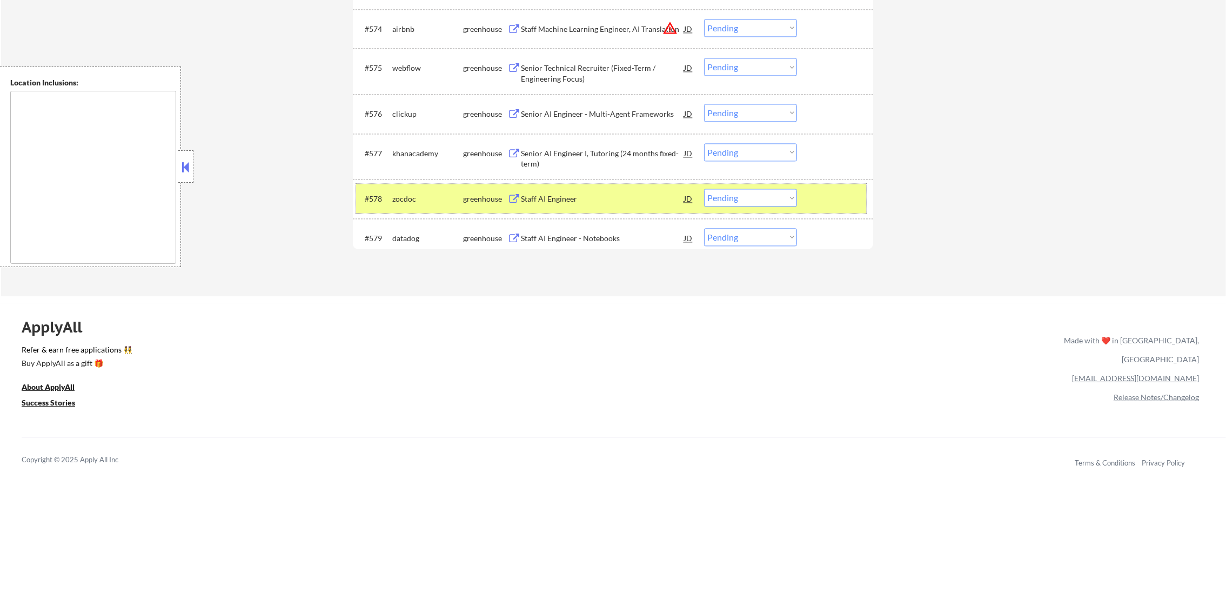
click at [787, 200] on select "Choose an option... Pending Applied Excluded (Questions) Excluded (Expired) Exc…" at bounding box center [750, 198] width 93 height 18
click at [704, 189] on select "Choose an option... Pending Applied Excluded (Questions) Excluded (Expired) Exc…" at bounding box center [750, 198] width 93 height 18
drag, startPoint x: 414, startPoint y: 200, endPoint x: 424, endPoint y: 186, distance: 17.4
click at [414, 200] on div "zocdoc" at bounding box center [427, 198] width 71 height 11
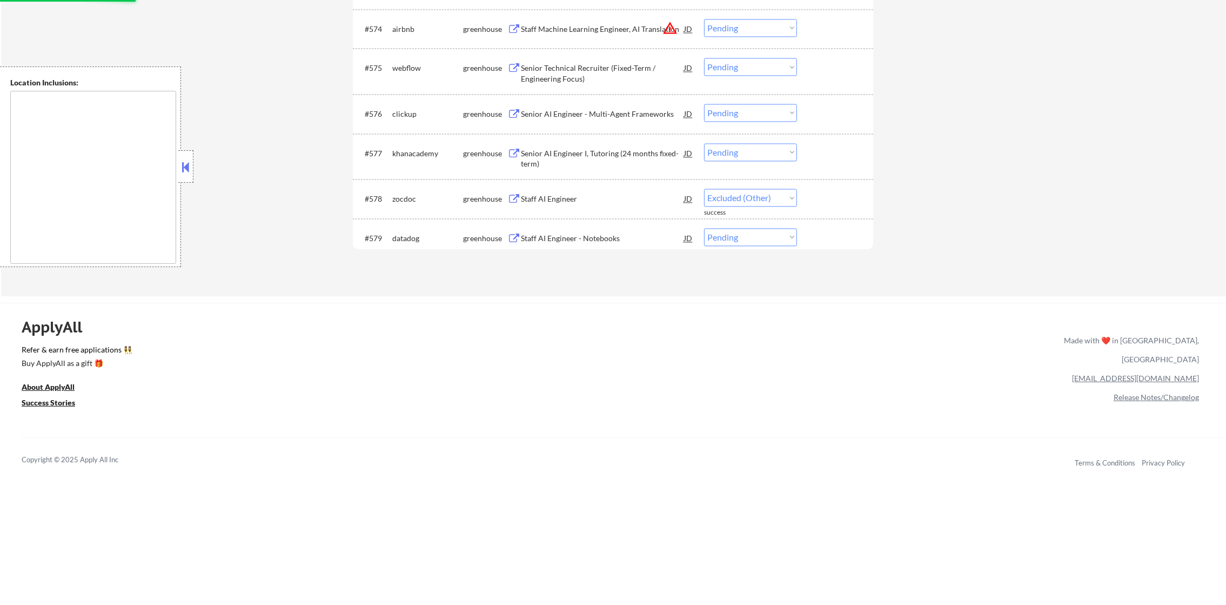
select select ""pending""
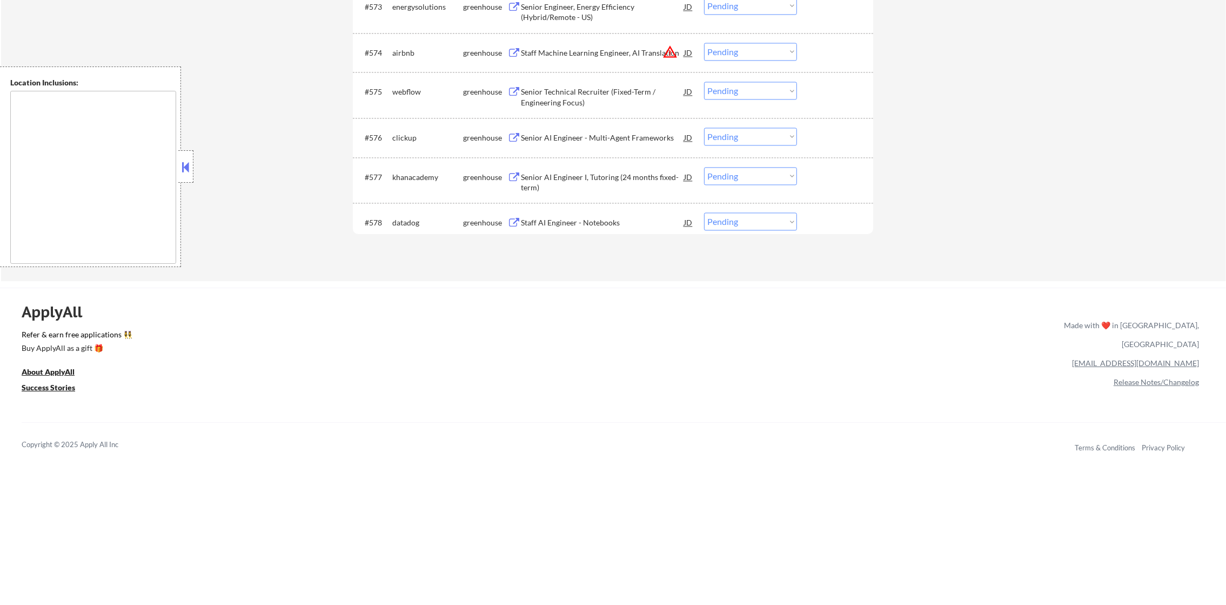
scroll to position [3422, 0]
click at [793, 45] on select "Choose an option... Pending Applied Excluded (Questions) Excluded (Expired) Exc…" at bounding box center [750, 54] width 93 height 18
click at [704, 45] on select "Choose an option... Pending Applied Excluded (Questions) Excluded (Expired) Exc…" at bounding box center [750, 54] width 93 height 18
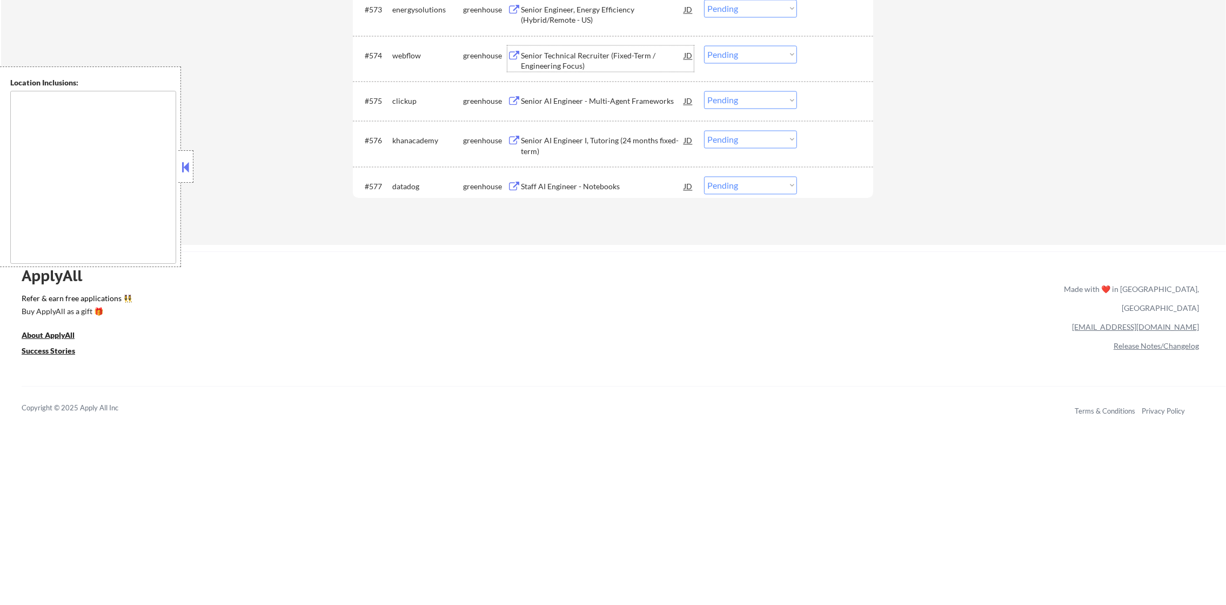
click at [620, 52] on div "Senior Technical Recruiter (Fixed-Term / Engineering Focus)" at bounding box center [602, 60] width 163 height 21
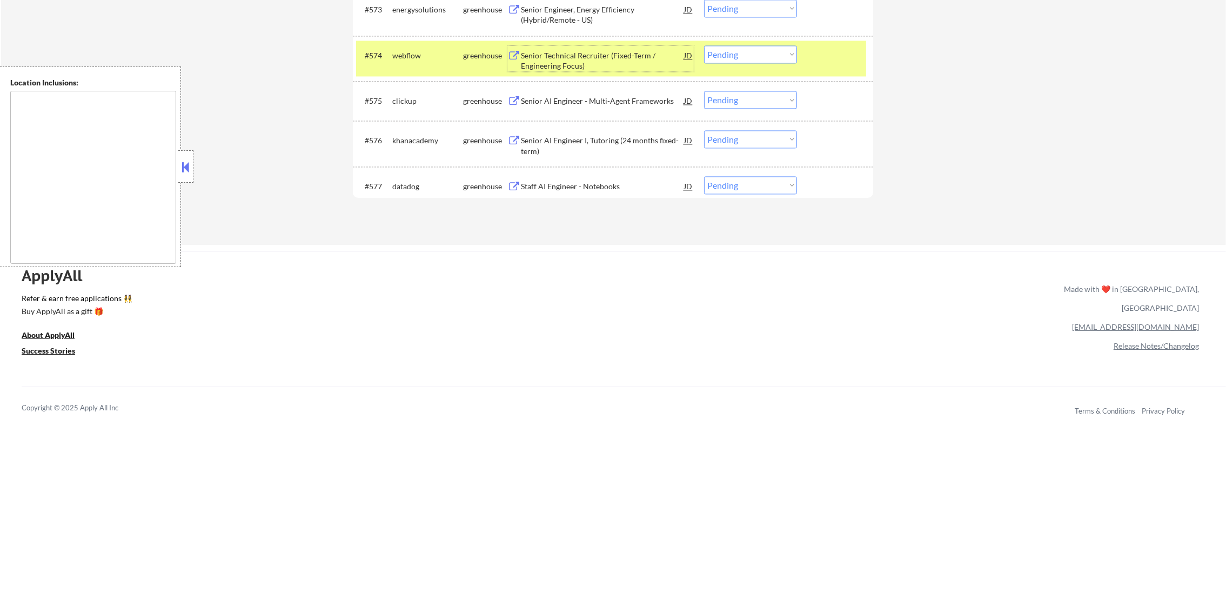
click at [752, 57] on select "Choose an option... Pending Applied Excluded (Questions) Excluded (Expired) Exc…" at bounding box center [750, 54] width 93 height 18
click at [704, 45] on select "Choose an option... Pending Applied Excluded (Questions) Excluded (Expired) Exc…" at bounding box center [750, 54] width 93 height 18
click at [417, 56] on div "webflow" at bounding box center [427, 55] width 71 height 11
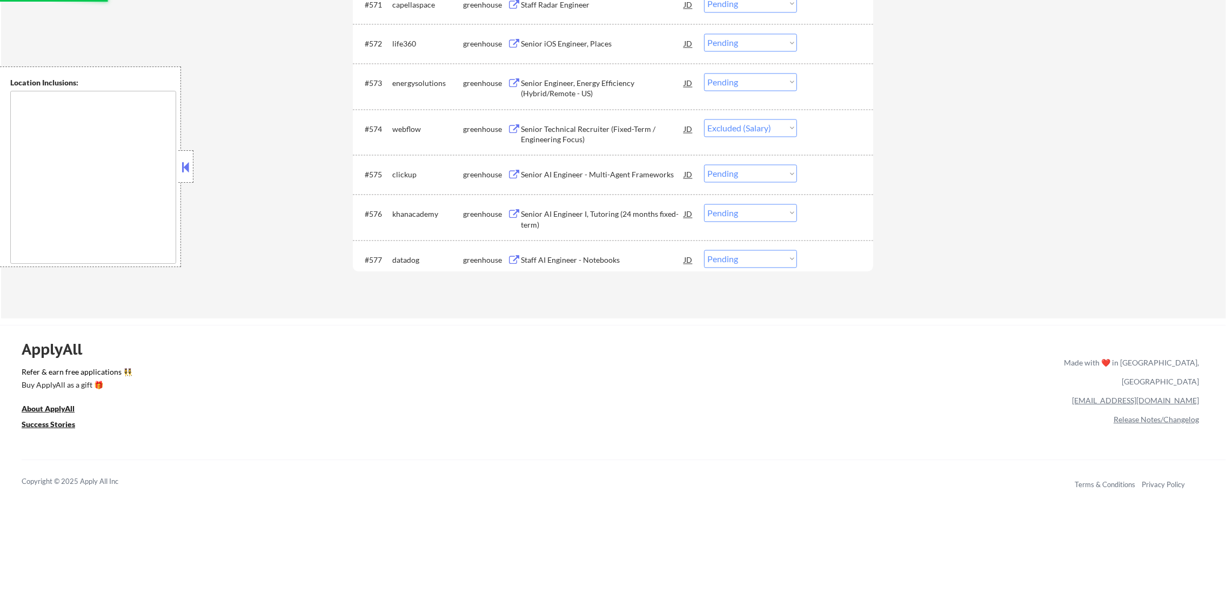
scroll to position [3314, 0]
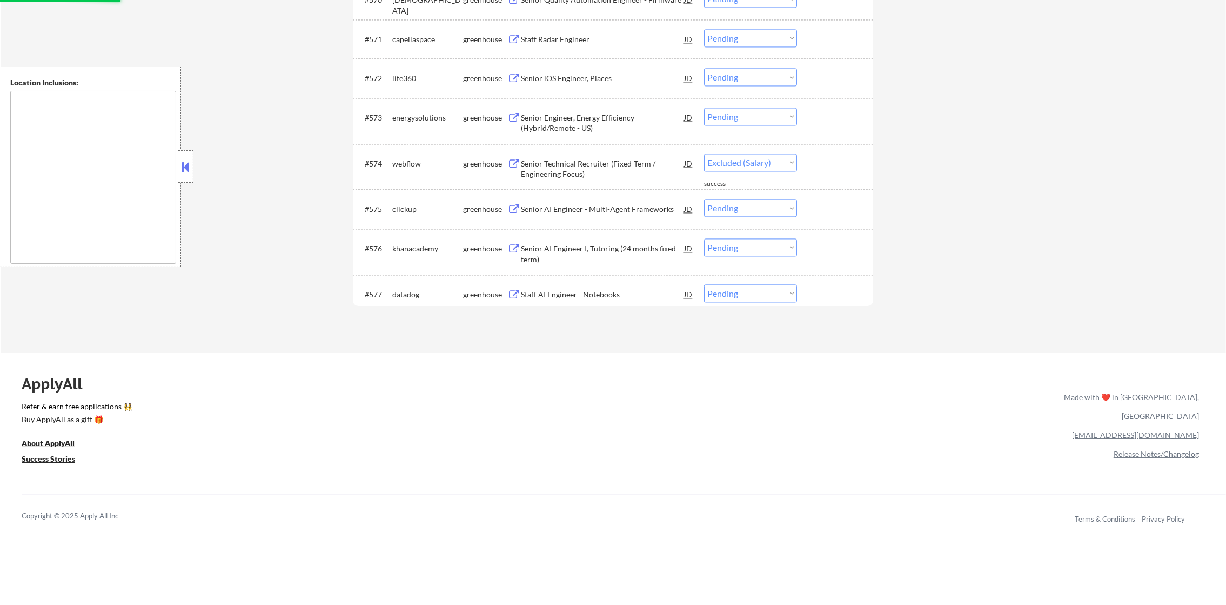
select select ""pending""
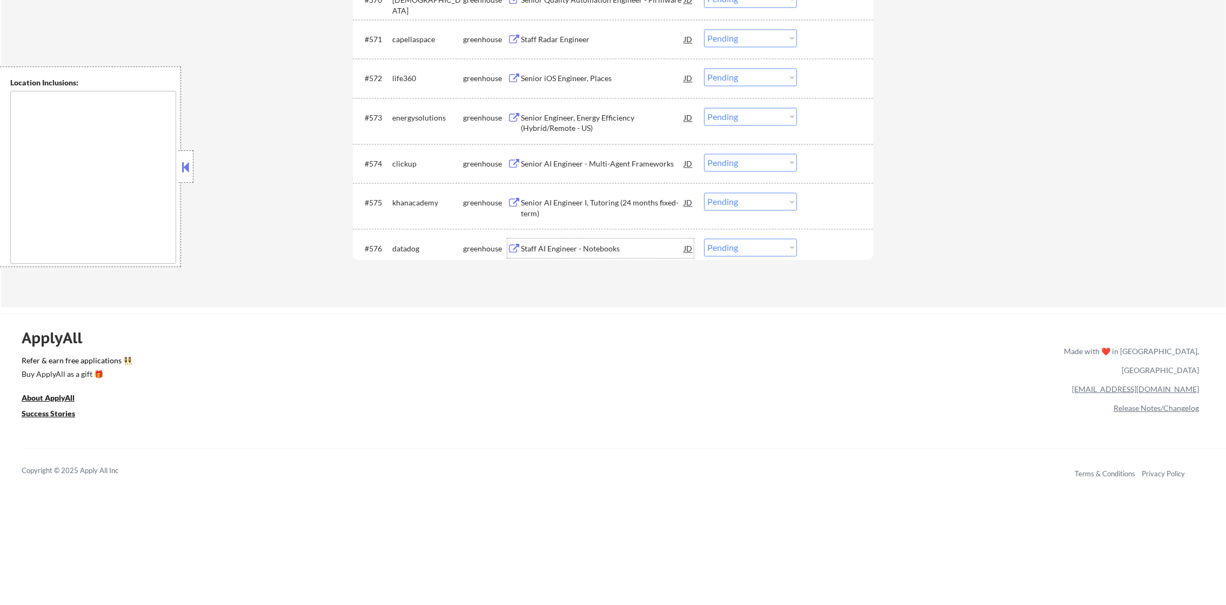
click at [603, 244] on div "Staff AI Engineer - Notebooks" at bounding box center [602, 248] width 163 height 11
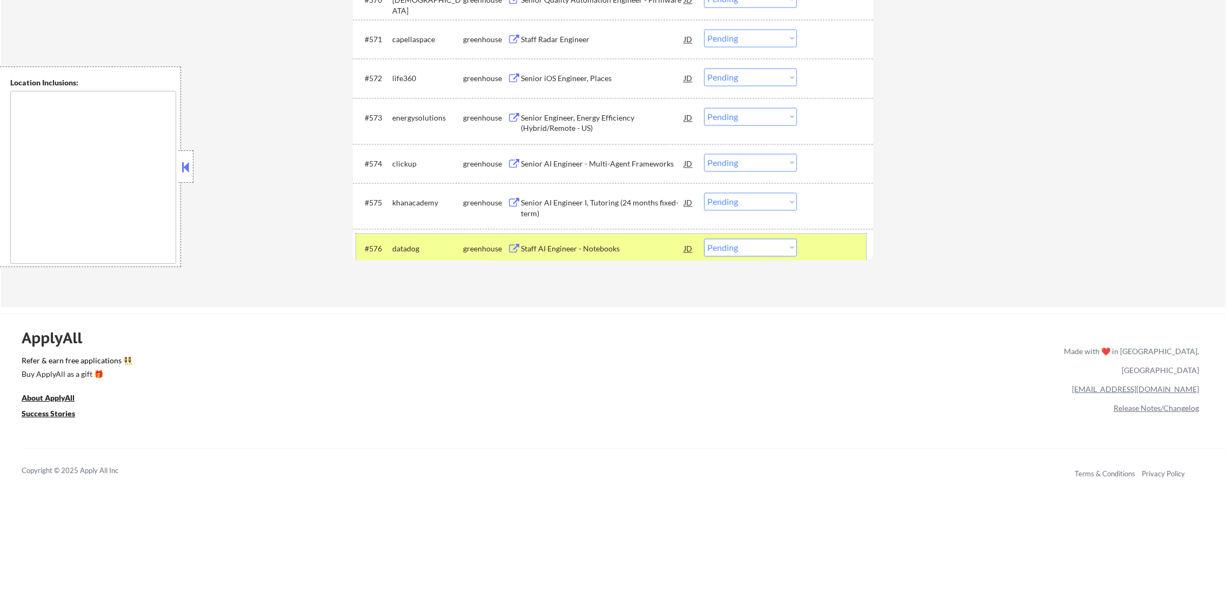
click at [410, 237] on div "#576 datadog greenhouse Staff AI Engineer - Notebooks JD warning_amber Choose a…" at bounding box center [611, 247] width 510 height 29
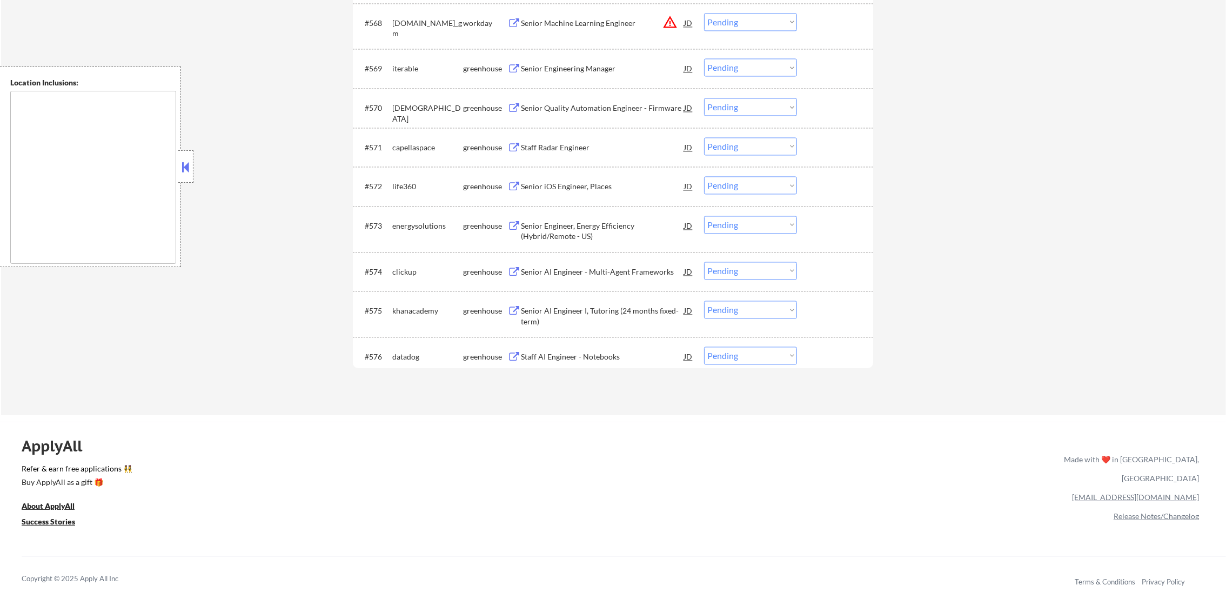
scroll to position [3205, 0]
click at [589, 145] on div "Staff Radar Engineer" at bounding box center [602, 148] width 163 height 11
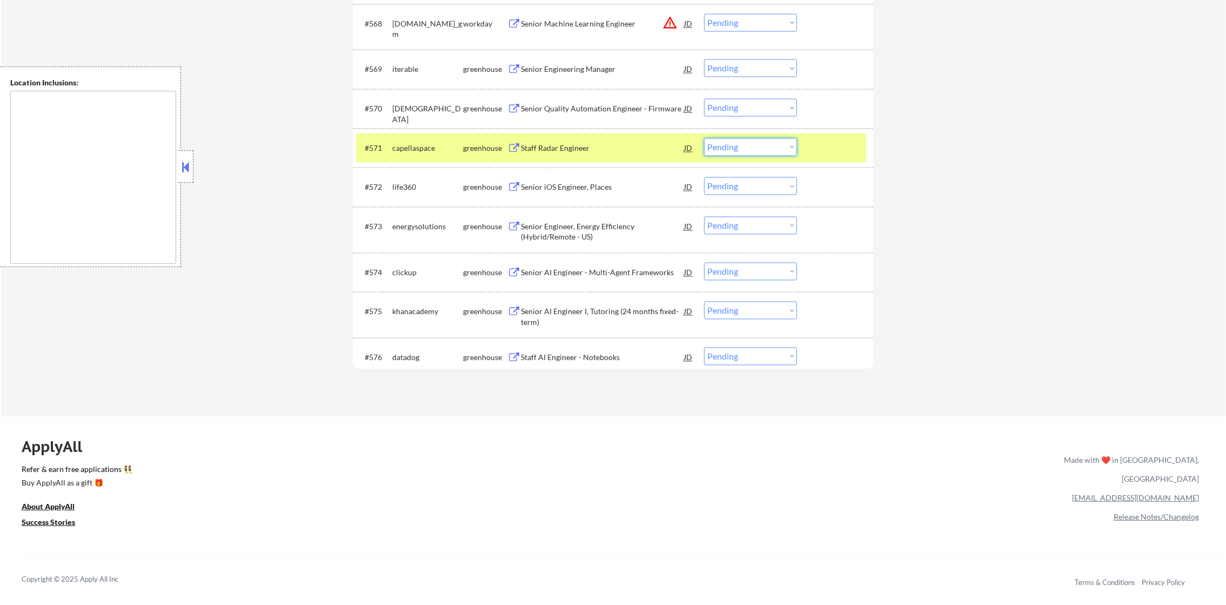
click at [758, 148] on select "Choose an option... Pending Applied Excluded (Questions) Excluded (Expired) Exc…" at bounding box center [750, 147] width 93 height 18
click at [704, 138] on select "Choose an option... Pending Applied Excluded (Questions) Excluded (Expired) Exc…" at bounding box center [750, 147] width 93 height 18
click at [433, 150] on div "capellaspace" at bounding box center [427, 148] width 71 height 11
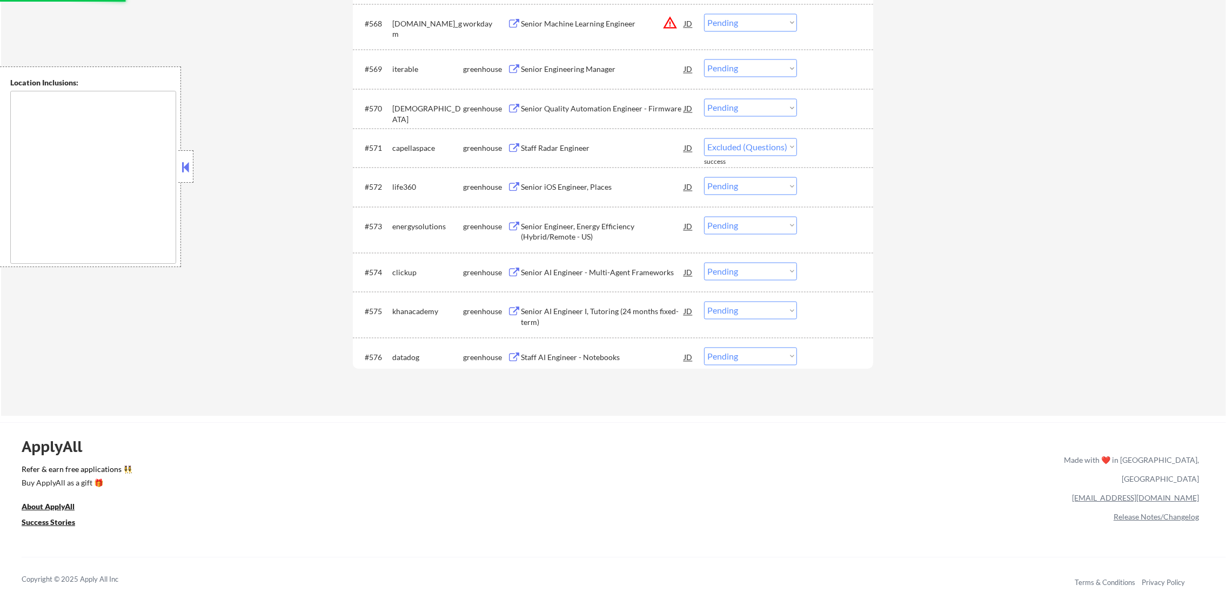
select select ""pending""
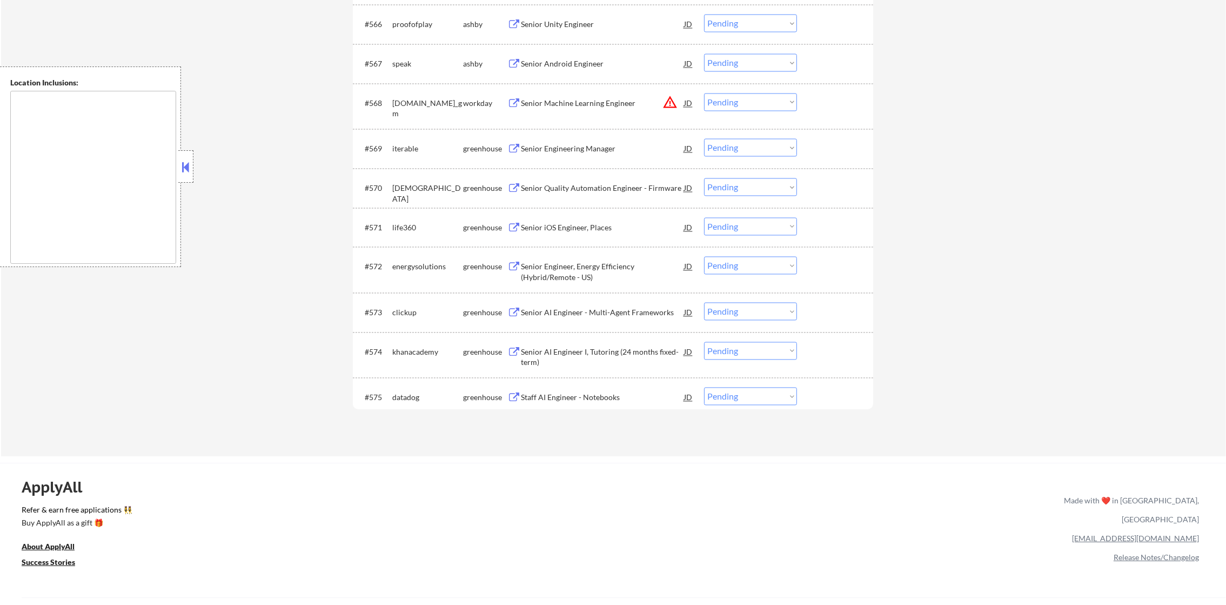
scroll to position [3124, 0]
drag, startPoint x: 740, startPoint y: 104, endPoint x: 743, endPoint y: 110, distance: 7.0
click at [740, 104] on select "Choose an option... Pending Applied Excluded (Questions) Excluded (Expired) Exc…" at bounding box center [750, 104] width 93 height 18
click at [704, 95] on select "Choose an option... Pending Applied Excluded (Questions) Excluded (Expired) Exc…" at bounding box center [750, 104] width 93 height 18
click at [599, 58] on div "Senior Android Engineer" at bounding box center [602, 64] width 163 height 19
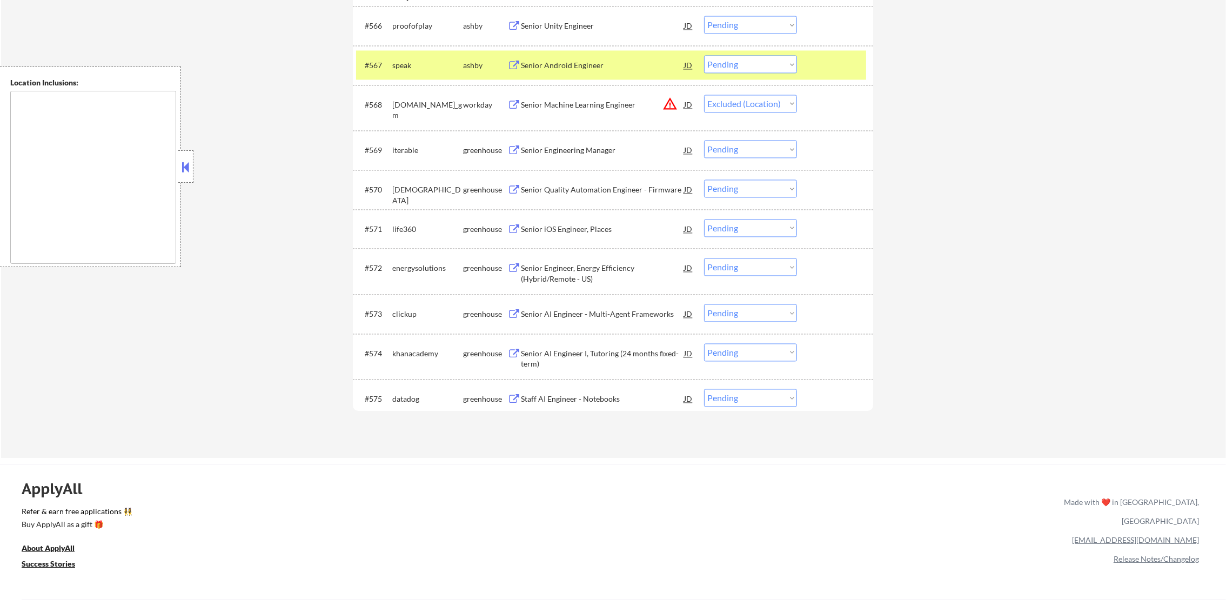
select select ""pending""
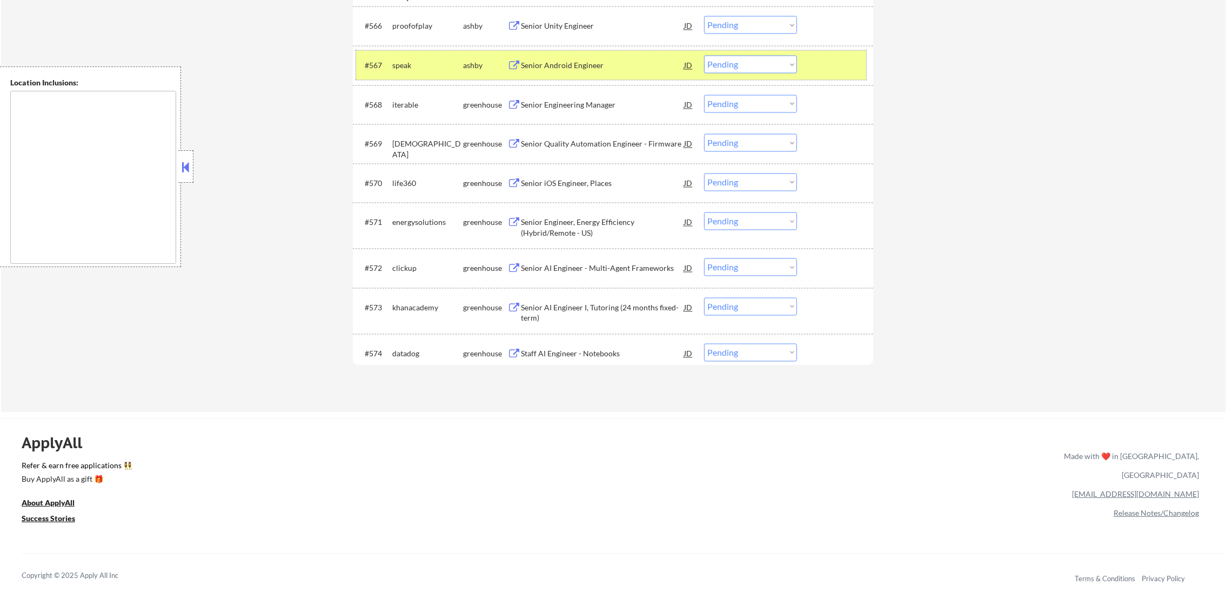
drag, startPoint x: 714, startPoint y: 52, endPoint x: 717, endPoint y: 62, distance: 10.3
click at [717, 61] on div "#567 speak [PERSON_NAME] Senior Android Engineer JD Choose an option... Pending…" at bounding box center [611, 64] width 510 height 29
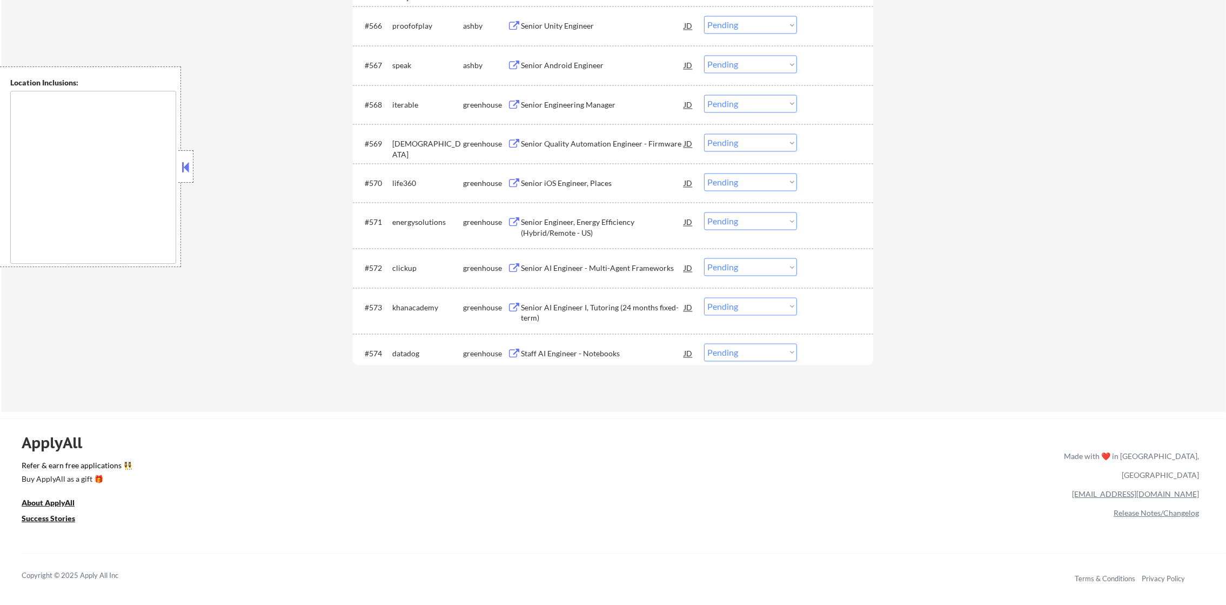
click at [717, 62] on select "Choose an option... Pending Applied Excluded (Questions) Excluded (Expired) Exc…" at bounding box center [750, 64] width 93 height 18
click at [704, 55] on select "Choose an option... Pending Applied Excluded (Questions) Excluded (Expired) Exc…" at bounding box center [750, 64] width 93 height 18
select select ""pending""
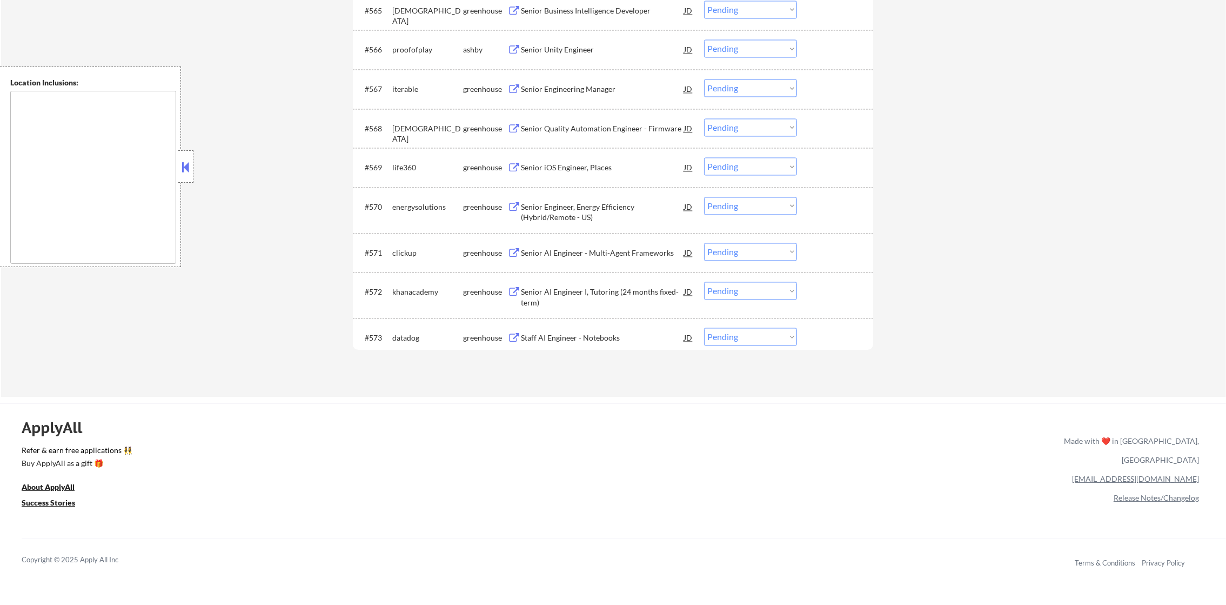
scroll to position [3070, 0]
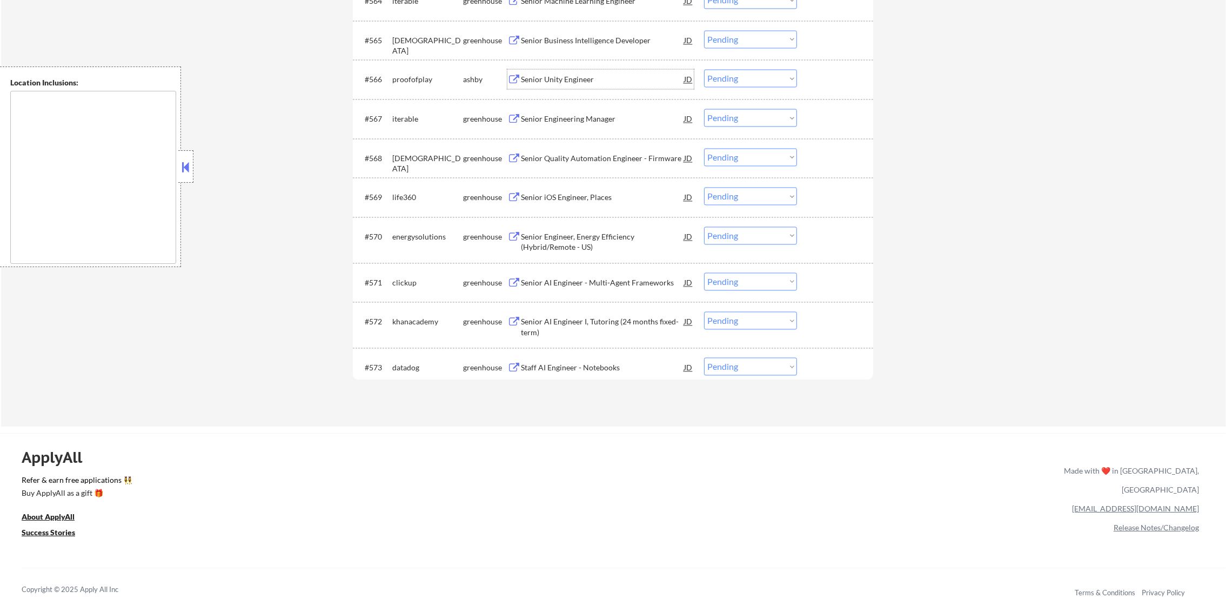
click at [591, 77] on div "Senior Unity Engineer" at bounding box center [602, 79] width 163 height 11
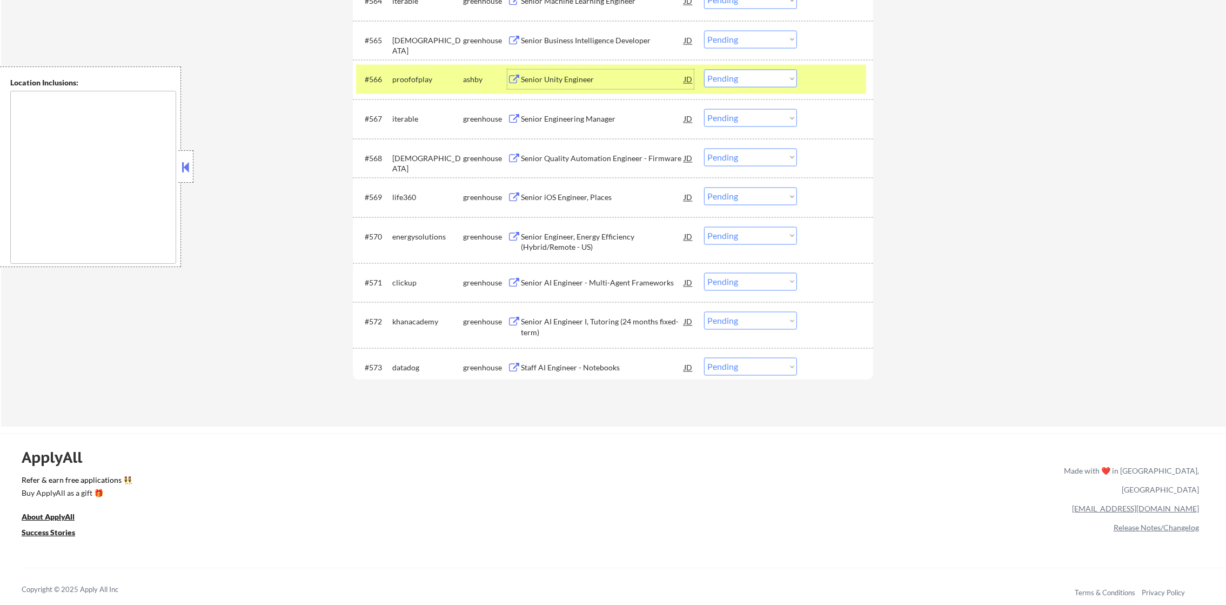
click at [734, 77] on select "Choose an option... Pending Applied Excluded (Questions) Excluded (Expired) Exc…" at bounding box center [750, 78] width 93 height 18
click at [704, 69] on select "Choose an option... Pending Applied Excluded (Questions) Excluded (Expired) Exc…" at bounding box center [750, 78] width 93 height 18
click at [427, 83] on div "proofofplay" at bounding box center [427, 79] width 71 height 11
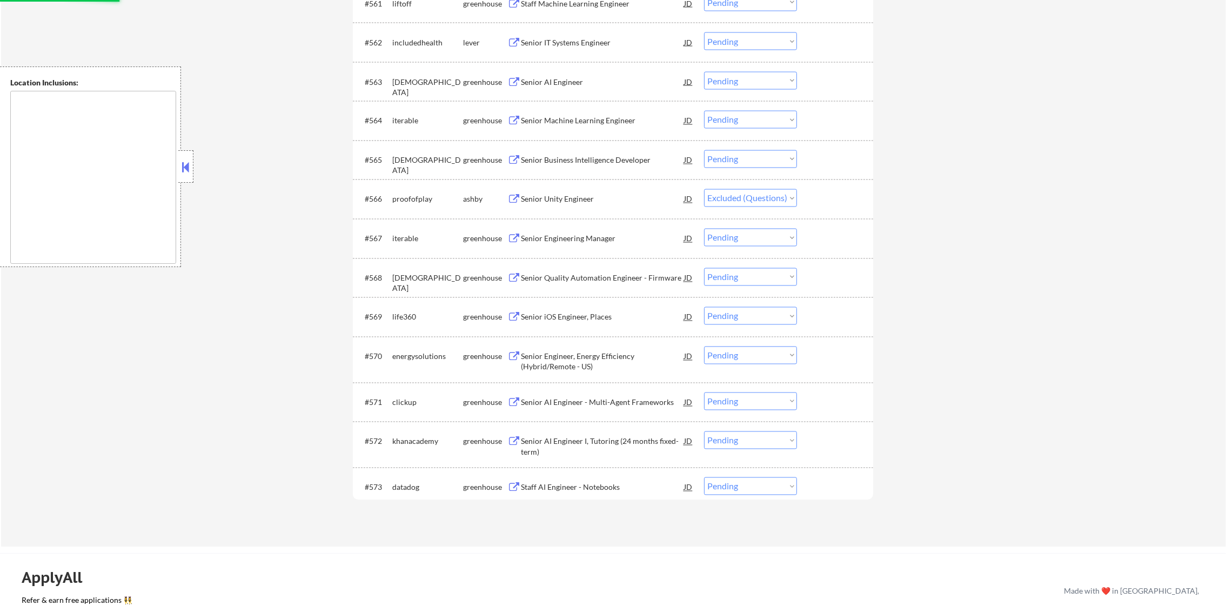
scroll to position [2935, 0]
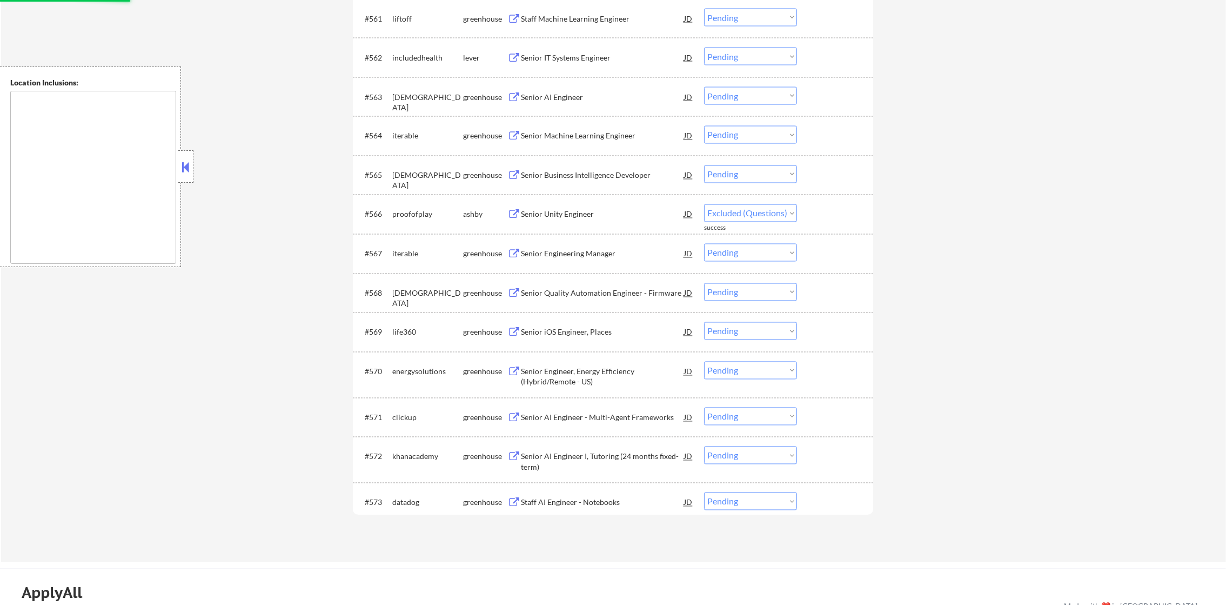
select select ""pending""
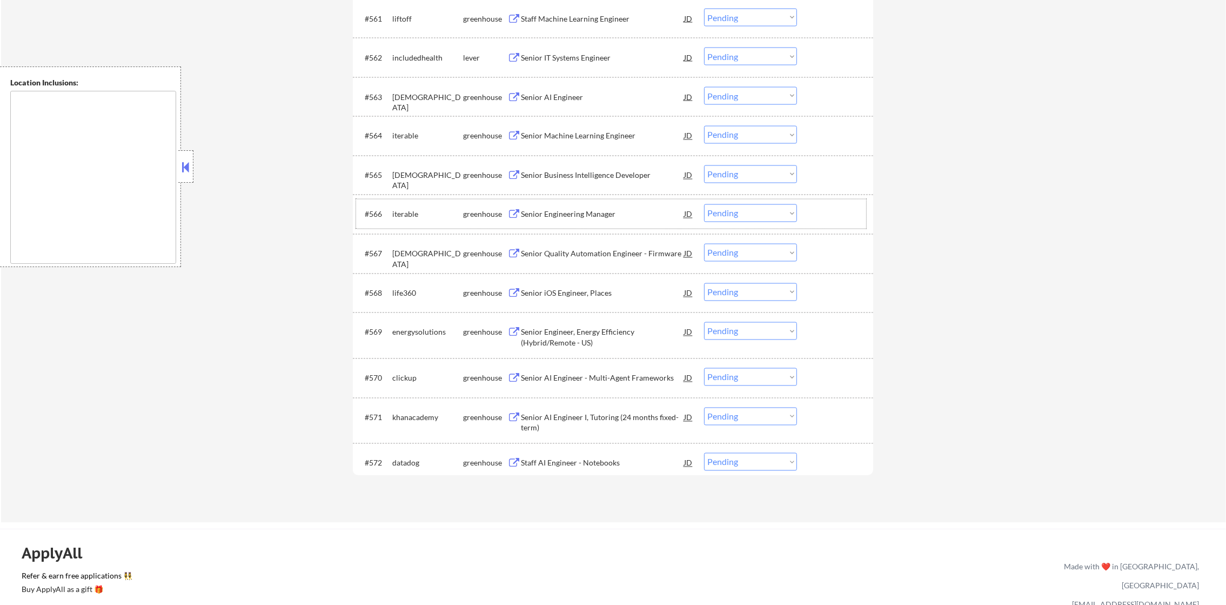
click at [566, 53] on div "Senior IT Systems Engineer" at bounding box center [602, 57] width 163 height 11
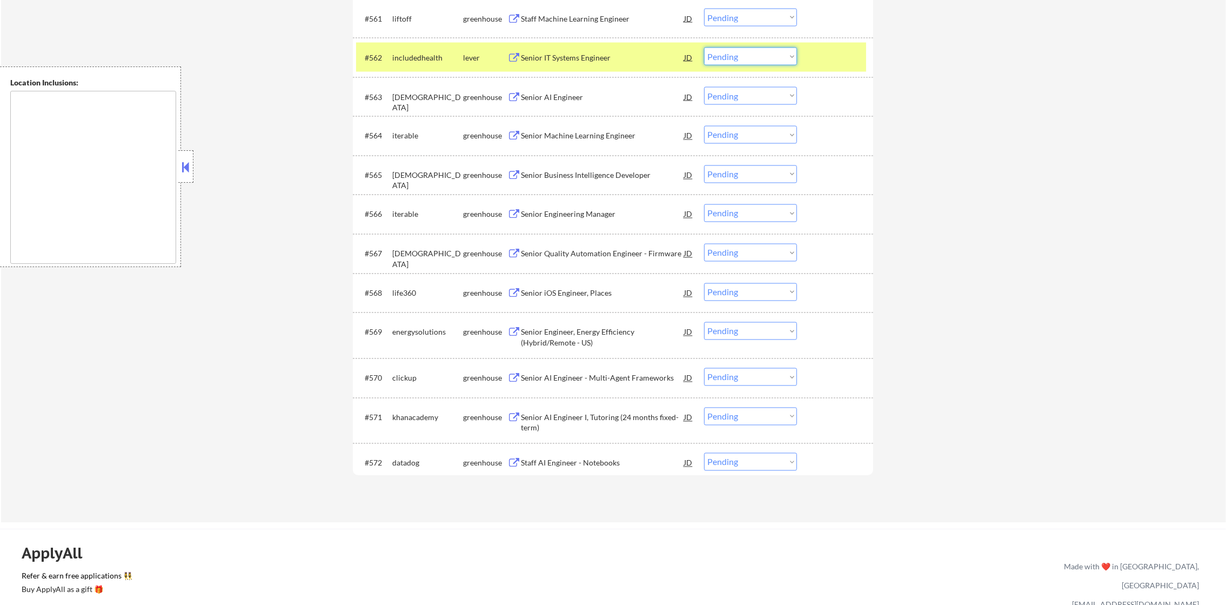
click at [712, 49] on select "Choose an option... Pending Applied Excluded (Questions) Excluded (Expired) Exc…" at bounding box center [750, 57] width 93 height 18
click at [704, 48] on select "Choose an option... Pending Applied Excluded (Questions) Excluded (Expired) Exc…" at bounding box center [750, 57] width 93 height 18
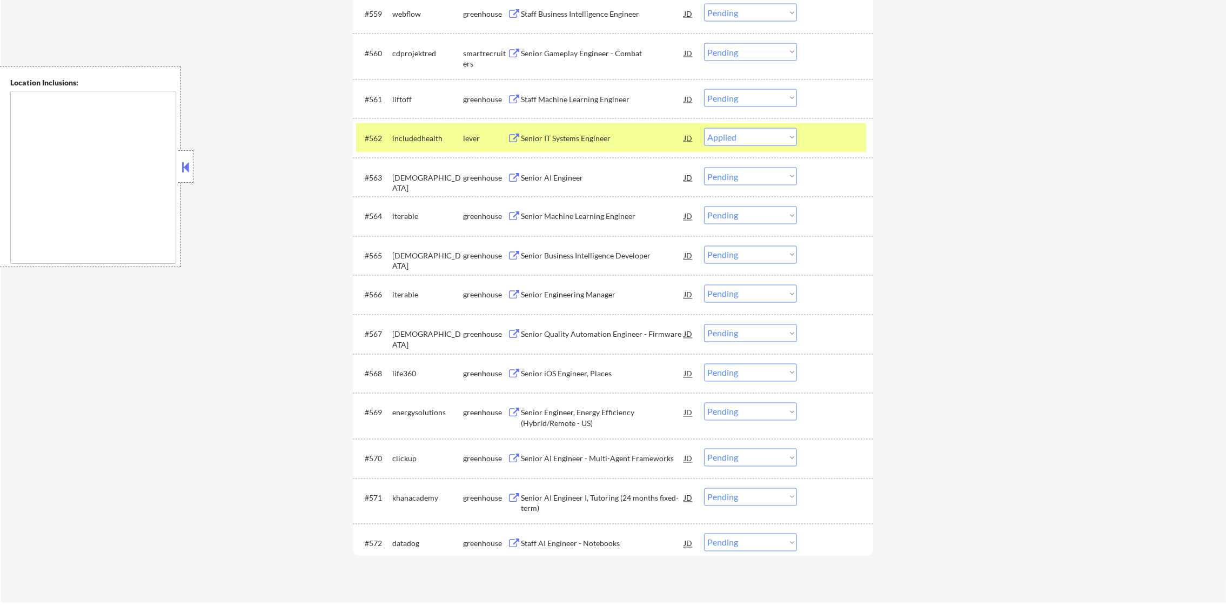
scroll to position [2854, 0]
click at [401, 132] on div "includedhealth" at bounding box center [427, 138] width 71 height 19
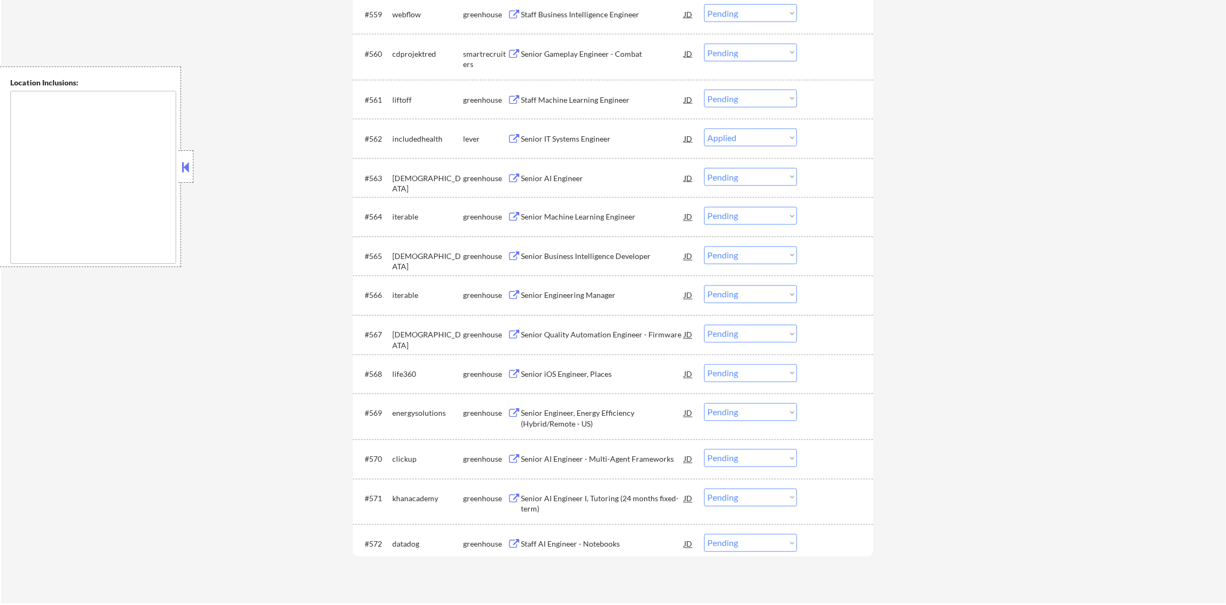
select select ""pending""
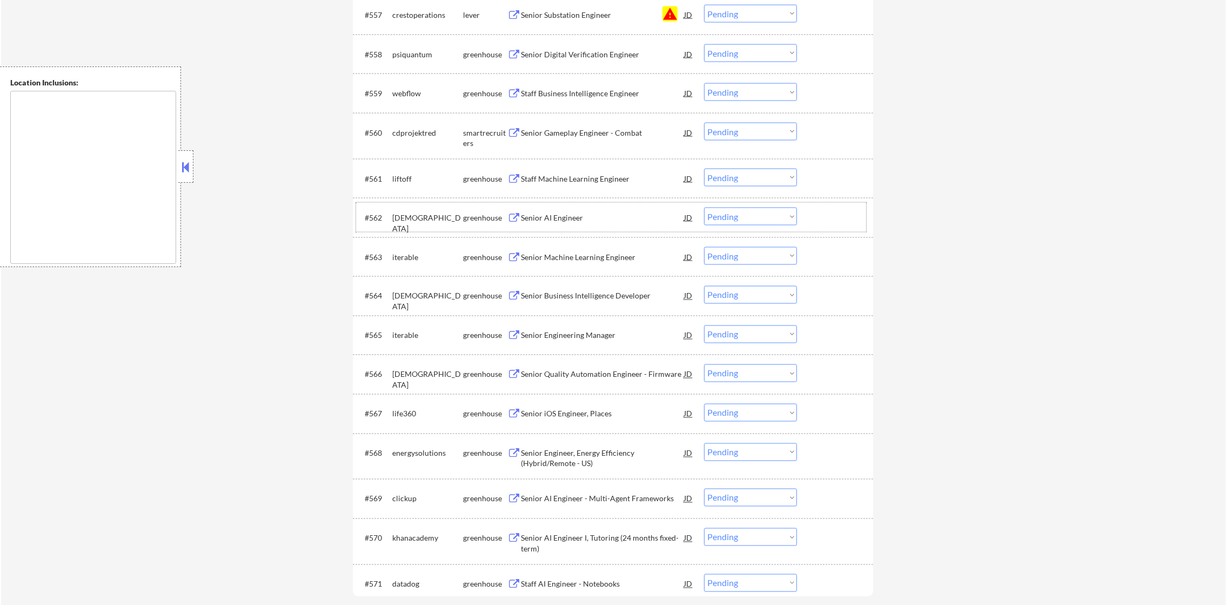
scroll to position [2773, 0]
click at [723, 14] on select "Choose an option... Pending Applied Excluded (Questions) Excluded (Expired) Exc…" at bounding box center [750, 16] width 93 height 18
click at [704, 7] on select "Choose an option... Pending Applied Excluded (Questions) Excluded (Expired) Exc…" at bounding box center [750, 16] width 93 height 18
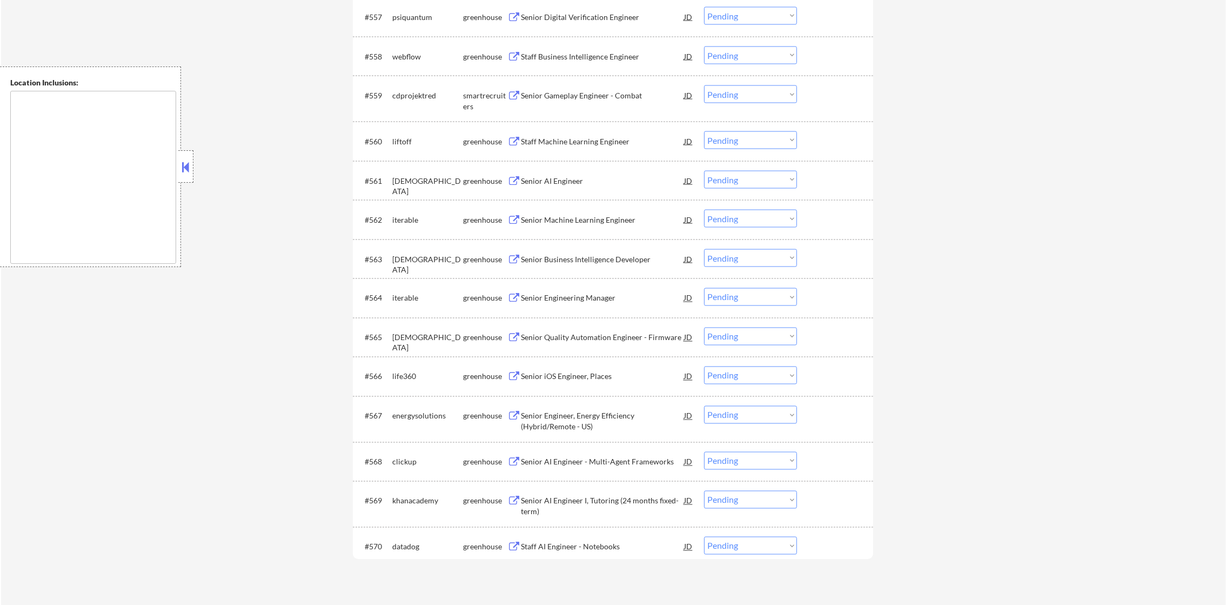
click at [617, 19] on div "Senior Digital Verification Engineer" at bounding box center [602, 17] width 163 height 11
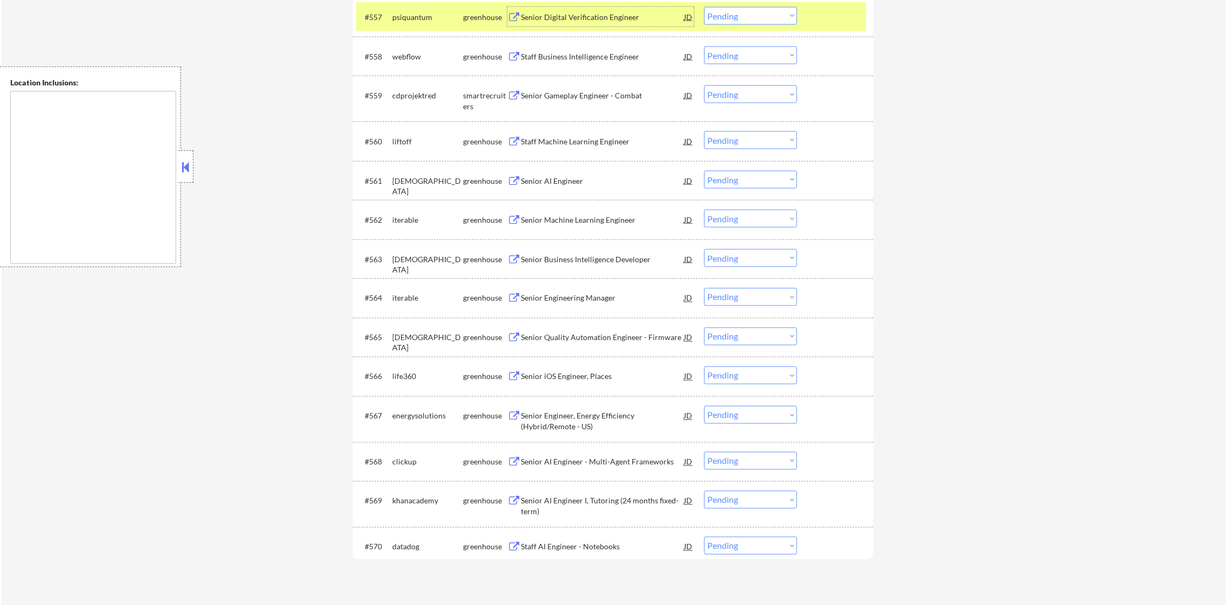
click at [735, 12] on select "Choose an option... Pending Applied Excluded (Questions) Excluded (Expired) Exc…" at bounding box center [750, 16] width 93 height 18
click at [704, 7] on select "Choose an option... Pending Applied Excluded (Questions) Excluded (Expired) Exc…" at bounding box center [750, 16] width 93 height 18
click at [423, 23] on div "psiquantum" at bounding box center [427, 16] width 71 height 19
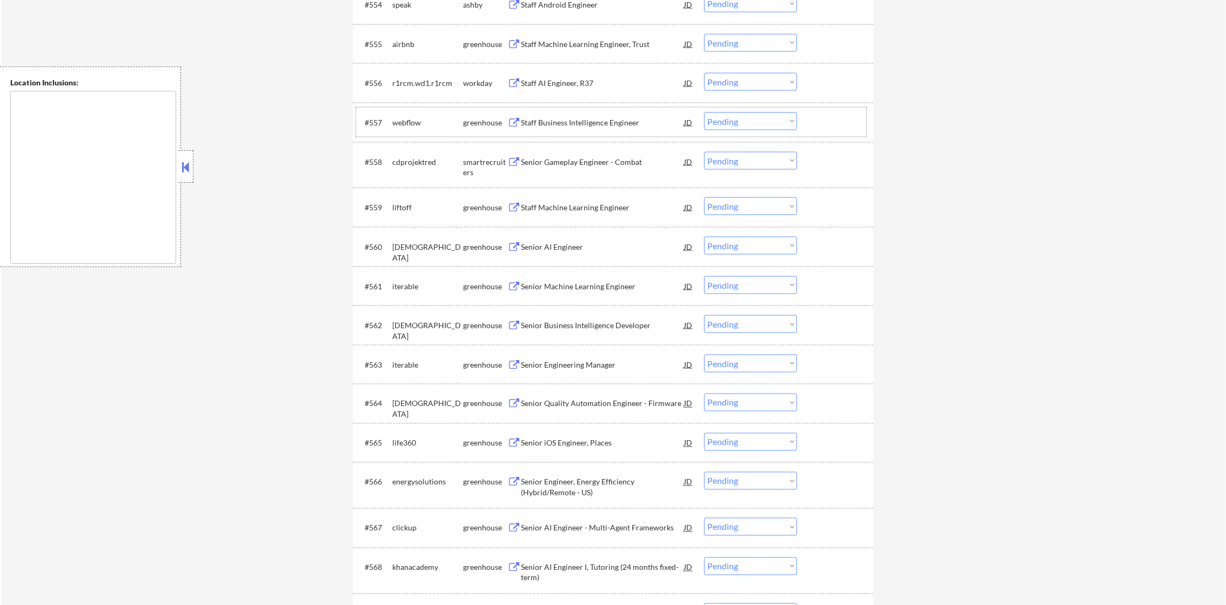
scroll to position [2665, 0]
click at [618, 119] on div "Staff Business Intelligence Engineer" at bounding box center [602, 124] width 163 height 19
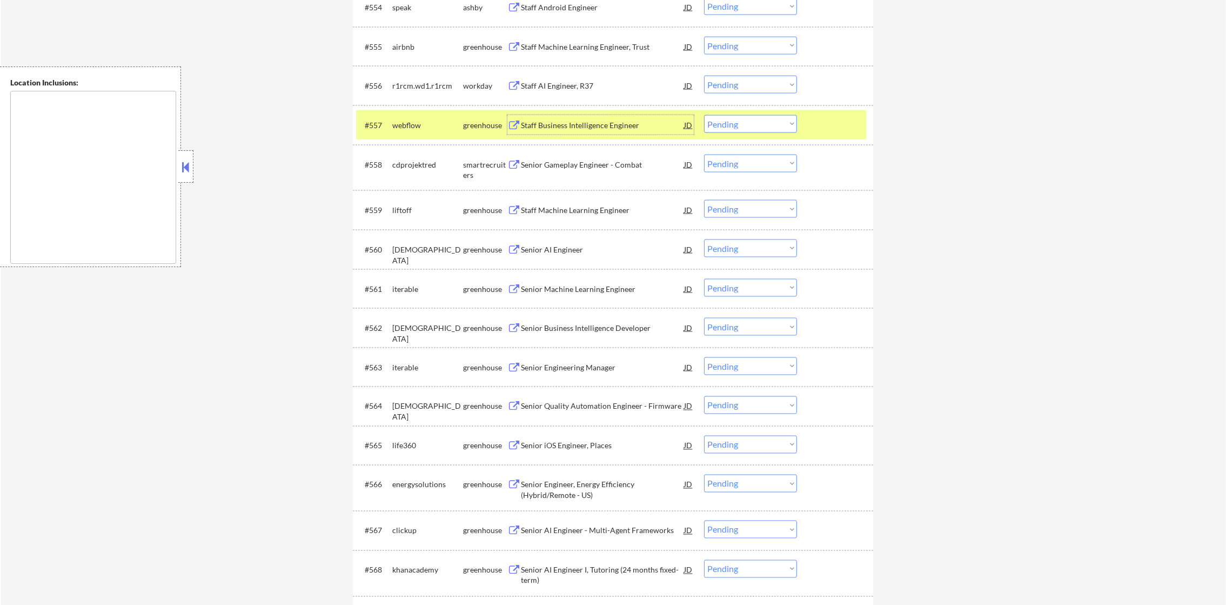
click at [770, 120] on select "Choose an option... Pending Applied Excluded (Questions) Excluded (Expired) Exc…" at bounding box center [750, 124] width 93 height 18
click at [704, 115] on select "Choose an option... Pending Applied Excluded (Questions) Excluded (Expired) Exc…" at bounding box center [750, 124] width 93 height 18
click at [414, 133] on div "webflow" at bounding box center [427, 124] width 71 height 19
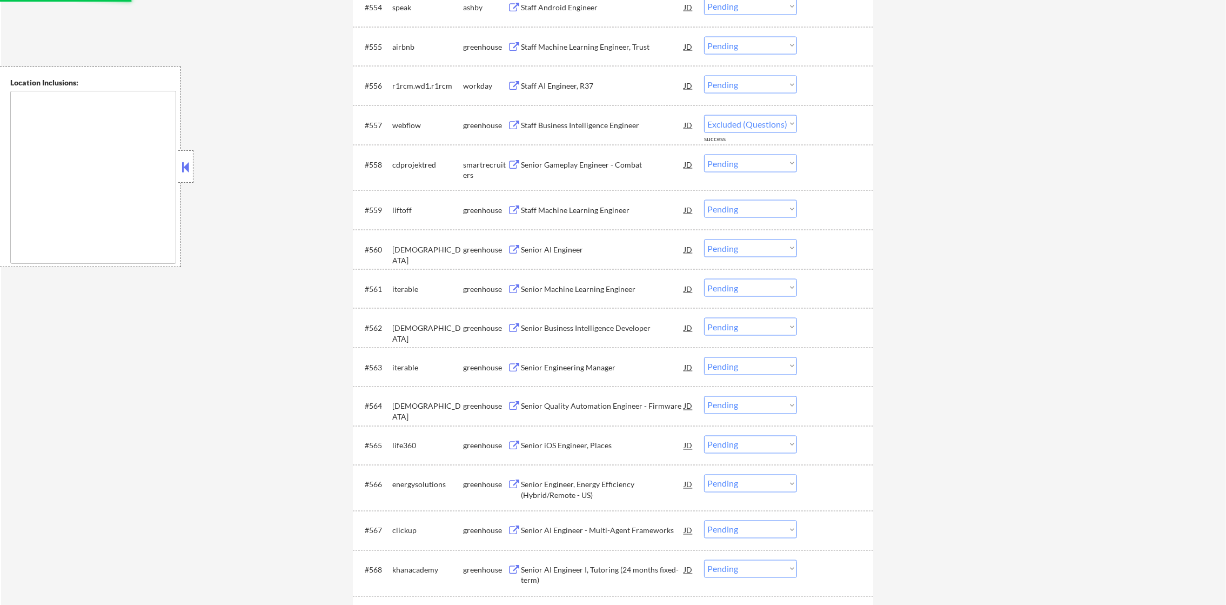
select select ""pending""
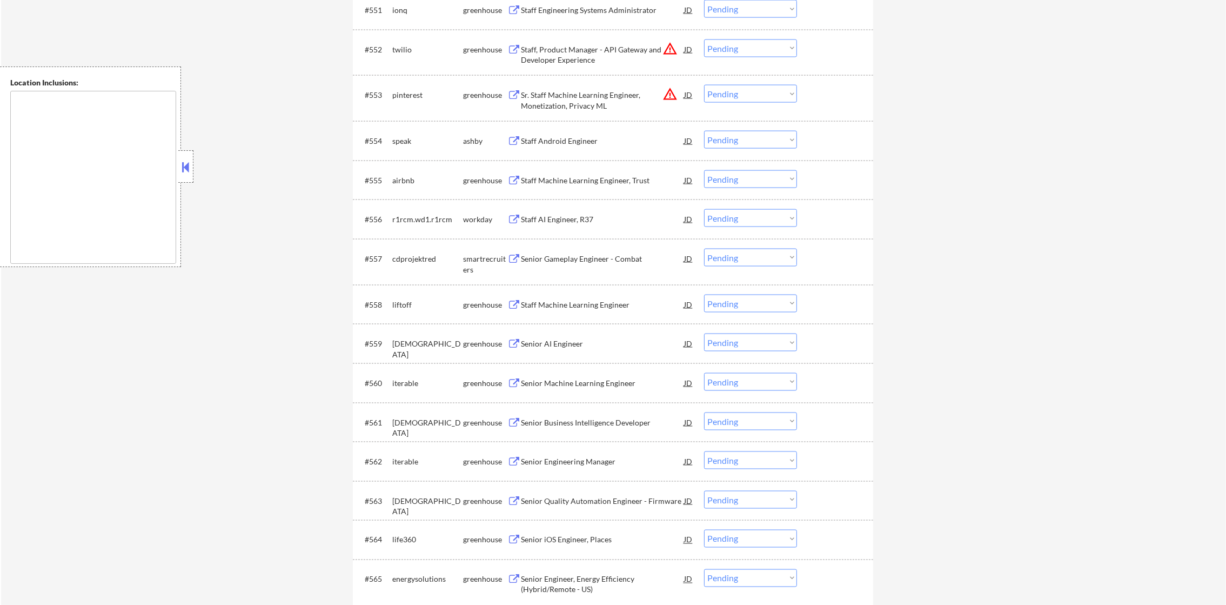
scroll to position [2530, 0]
click at [586, 140] on div "Staff Android Engineer" at bounding box center [602, 142] width 163 height 11
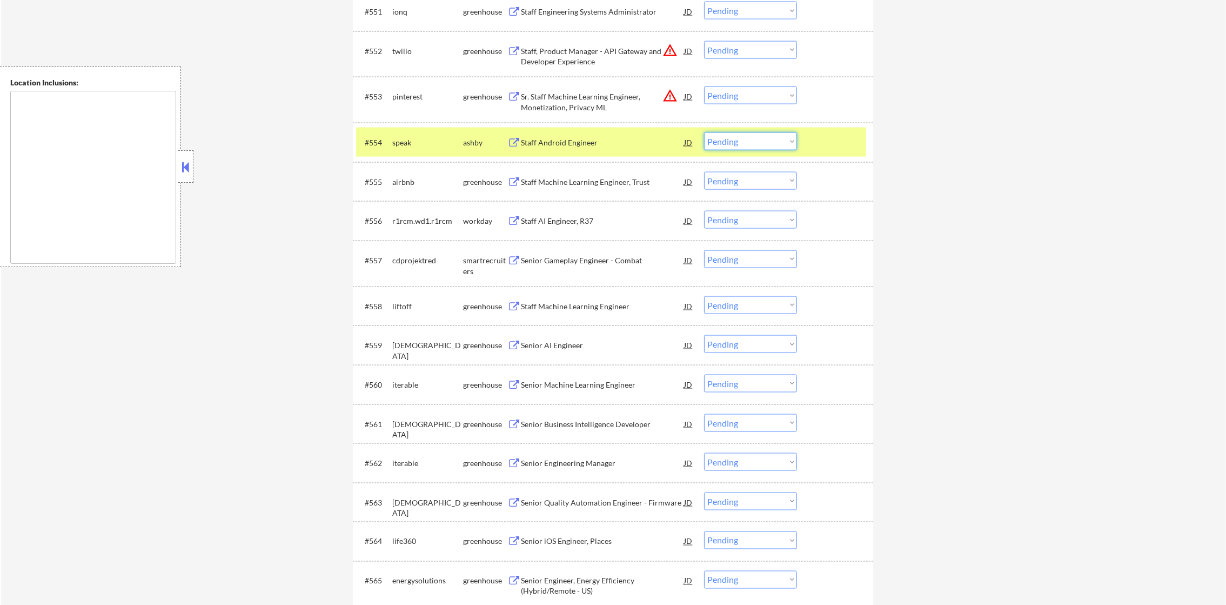
drag, startPoint x: 717, startPoint y: 138, endPoint x: 737, endPoint y: 151, distance: 24.3
click at [718, 139] on select "Choose an option... Pending Applied Excluded (Questions) Excluded (Expired) Exc…" at bounding box center [750, 141] width 93 height 18
click at [704, 132] on select "Choose an option... Pending Applied Excluded (Questions) Excluded (Expired) Exc…" at bounding box center [750, 141] width 93 height 18
select select ""pending""
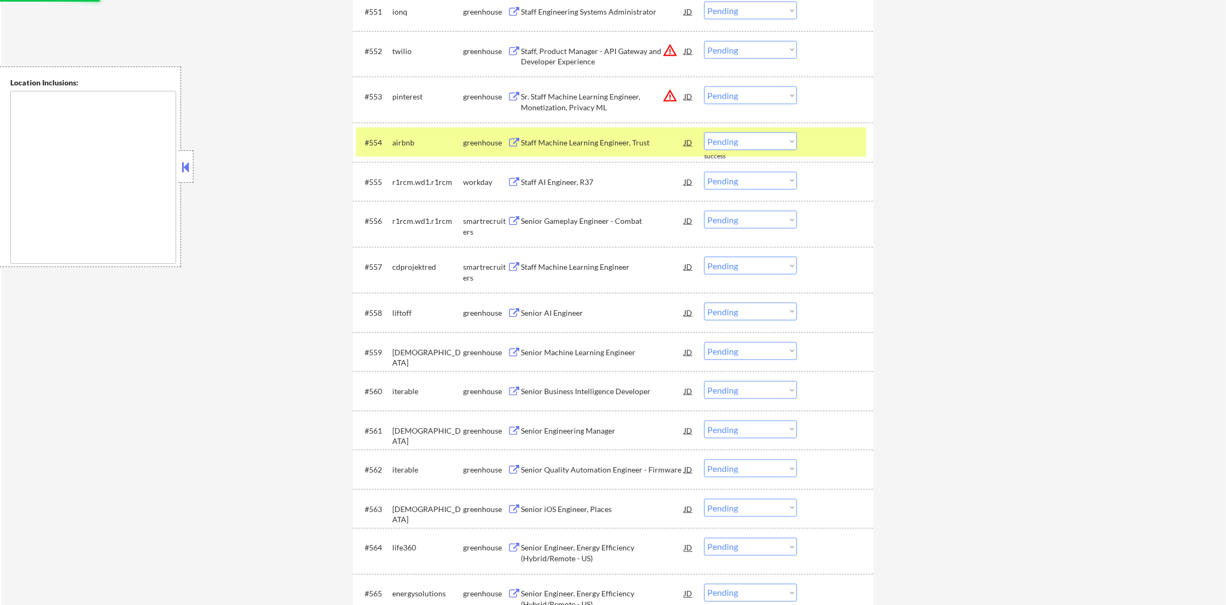
click at [412, 142] on div "airbnb" at bounding box center [427, 142] width 71 height 11
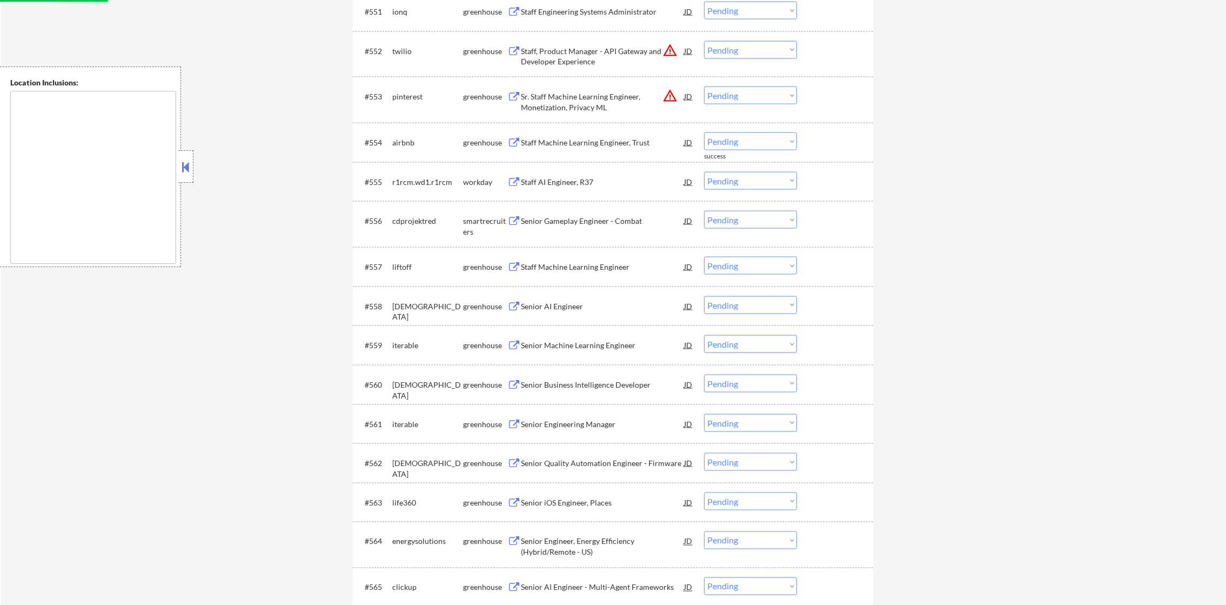
click at [664, 93] on button "warning_amber" at bounding box center [669, 95] width 15 height 15
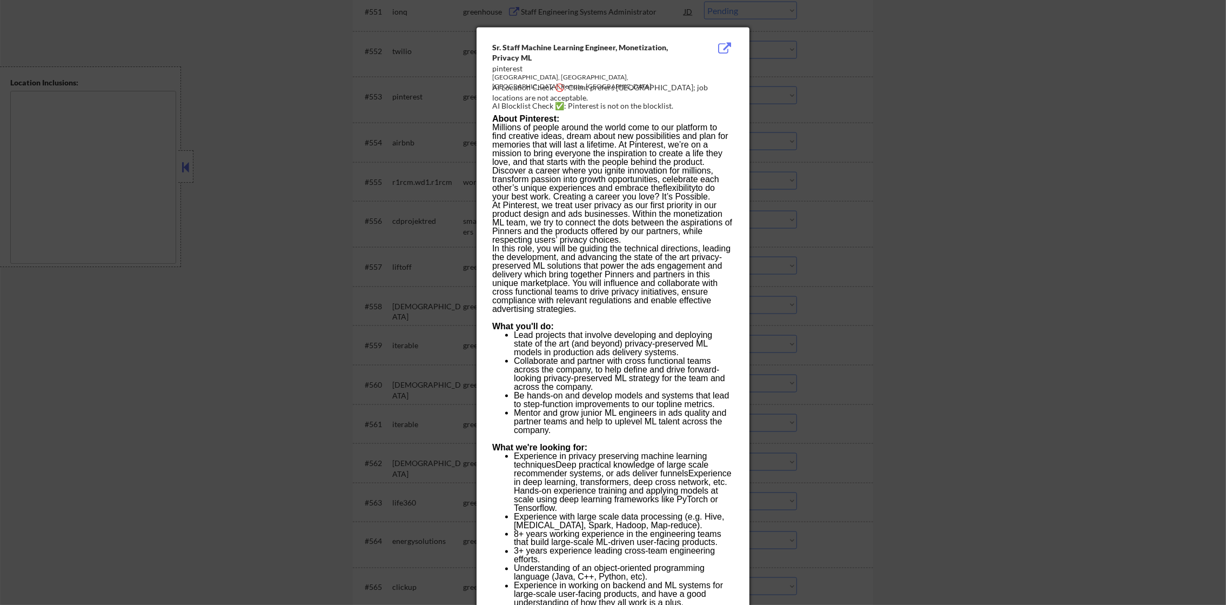
click at [853, 93] on div at bounding box center [613, 302] width 1226 height 605
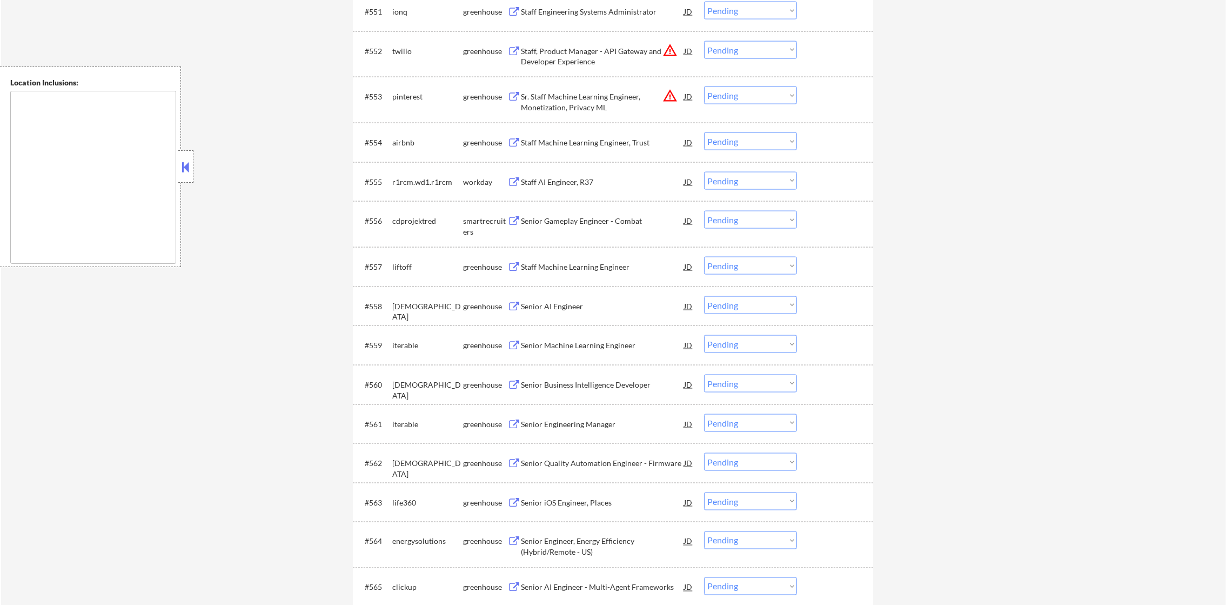
click at [770, 100] on select "Choose an option... Pending Applied Excluded (Questions) Excluded (Expired) Exc…" at bounding box center [750, 95] width 93 height 18
select select ""excluded__location_""
click at [704, 86] on select "Choose an option... Pending Applied Excluded (Questions) Excluded (Expired) Exc…" at bounding box center [750, 95] width 93 height 18
click at [758, 57] on select "Choose an option... Pending Applied Excluded (Questions) Excluded (Expired) Exc…" at bounding box center [750, 50] width 93 height 18
select select ""excluded__location_""
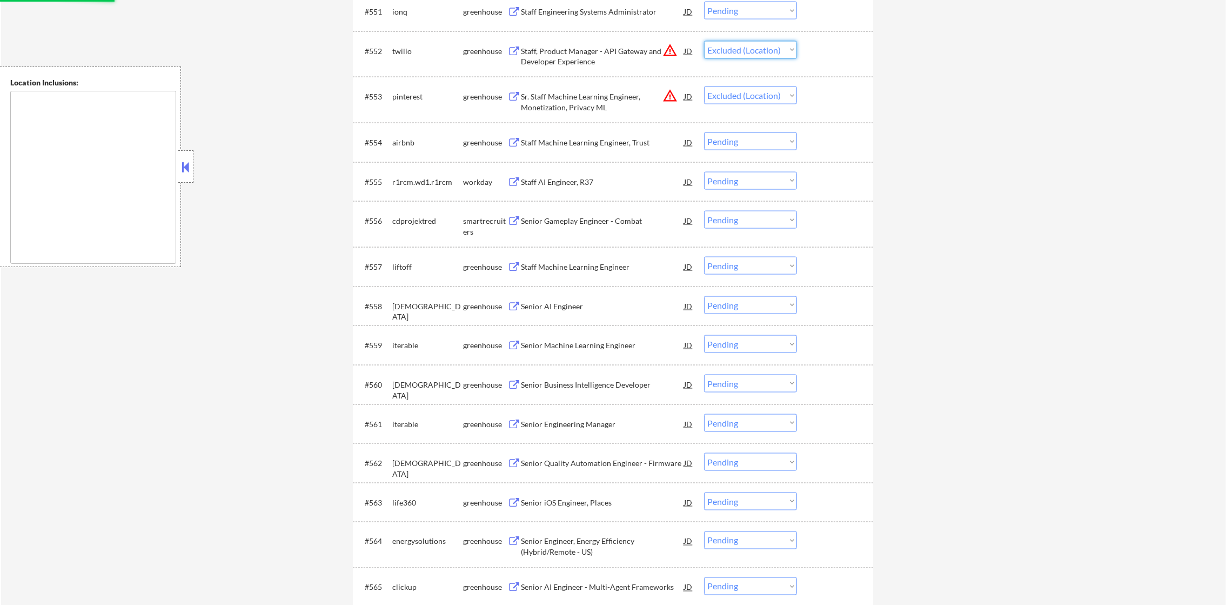
click at [704, 41] on select "Choose an option... Pending Applied Excluded (Questions) Excluded (Expired) Exc…" at bounding box center [750, 50] width 93 height 18
select select ""pending""
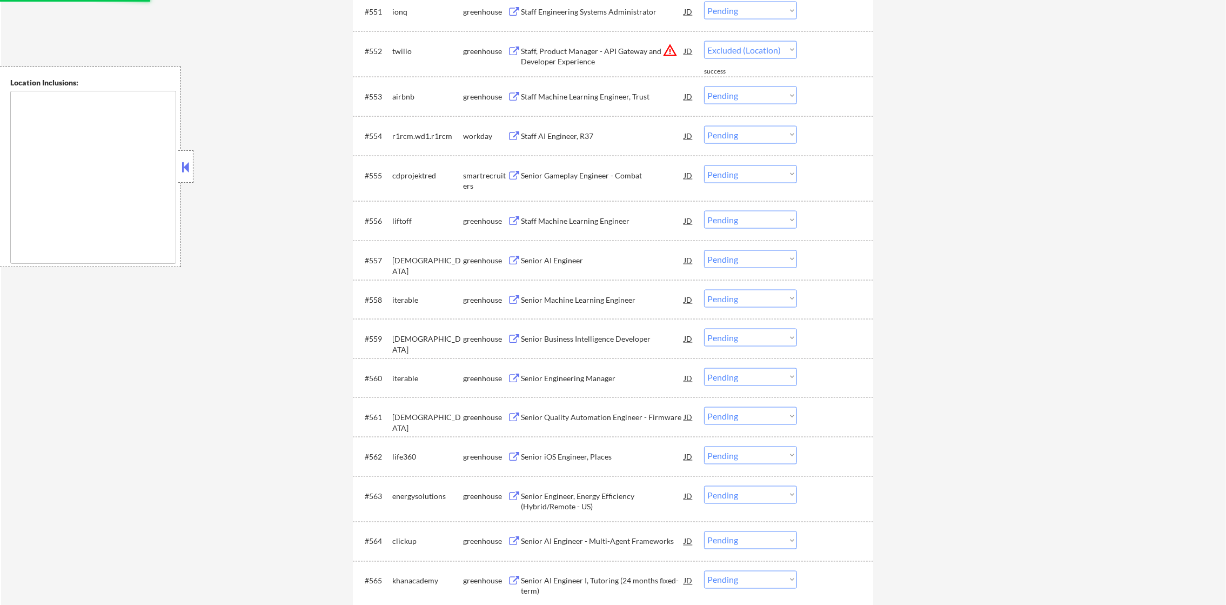
scroll to position [2503, 0]
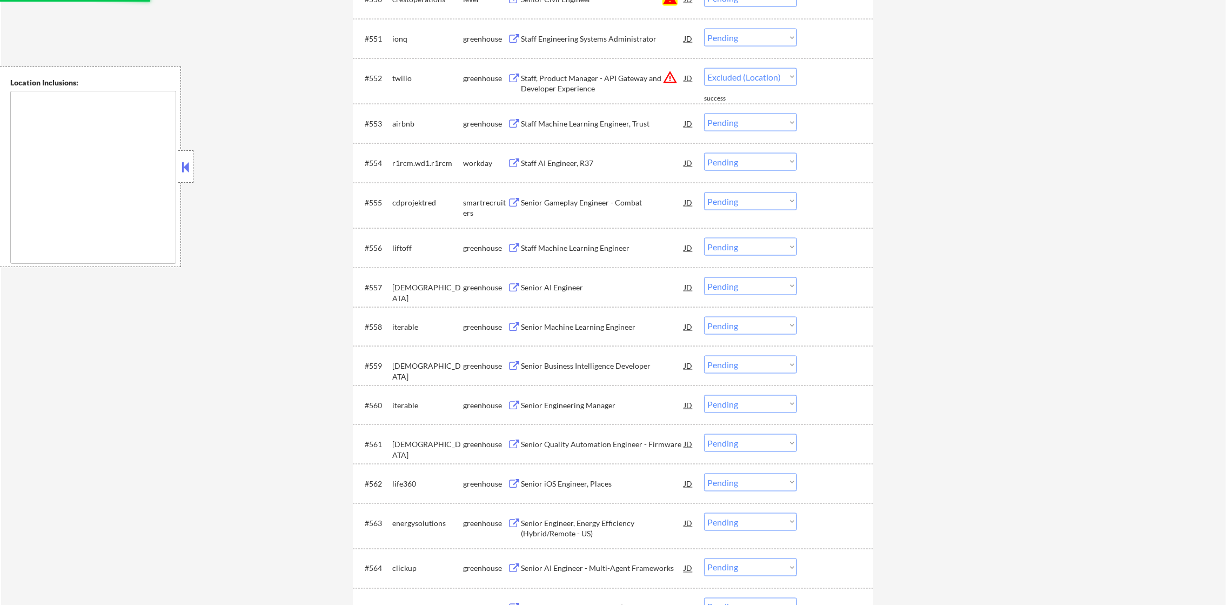
select select ""pending""
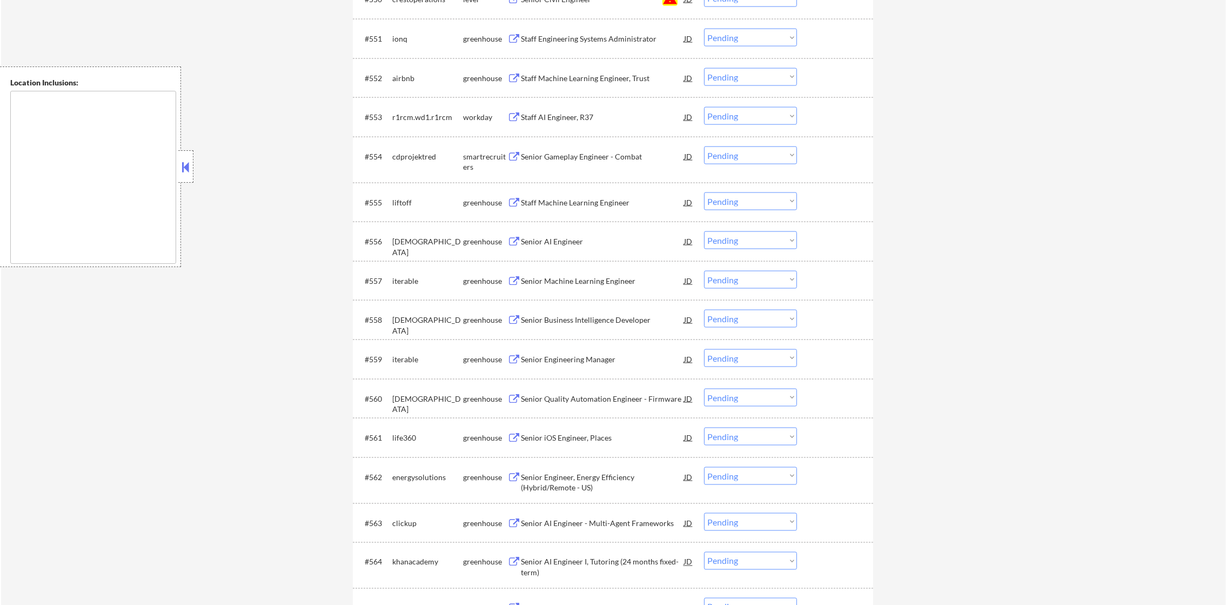
scroll to position [2493, 0]
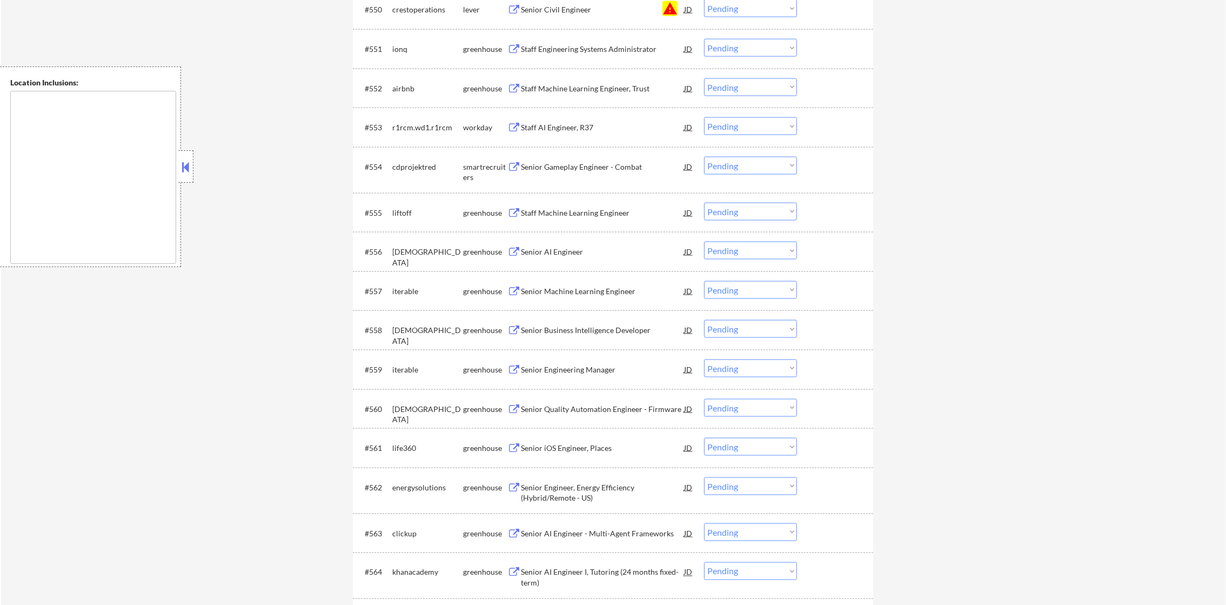
click at [764, 3] on select "Choose an option... Pending Applied Excluded (Questions) Excluded (Expired) Exc…" at bounding box center [750, 8] width 93 height 18
click at [704, 0] on select "Choose an option... Pending Applied Excluded (Questions) Excluded (Expired) Exc…" at bounding box center [750, 8] width 93 height 18
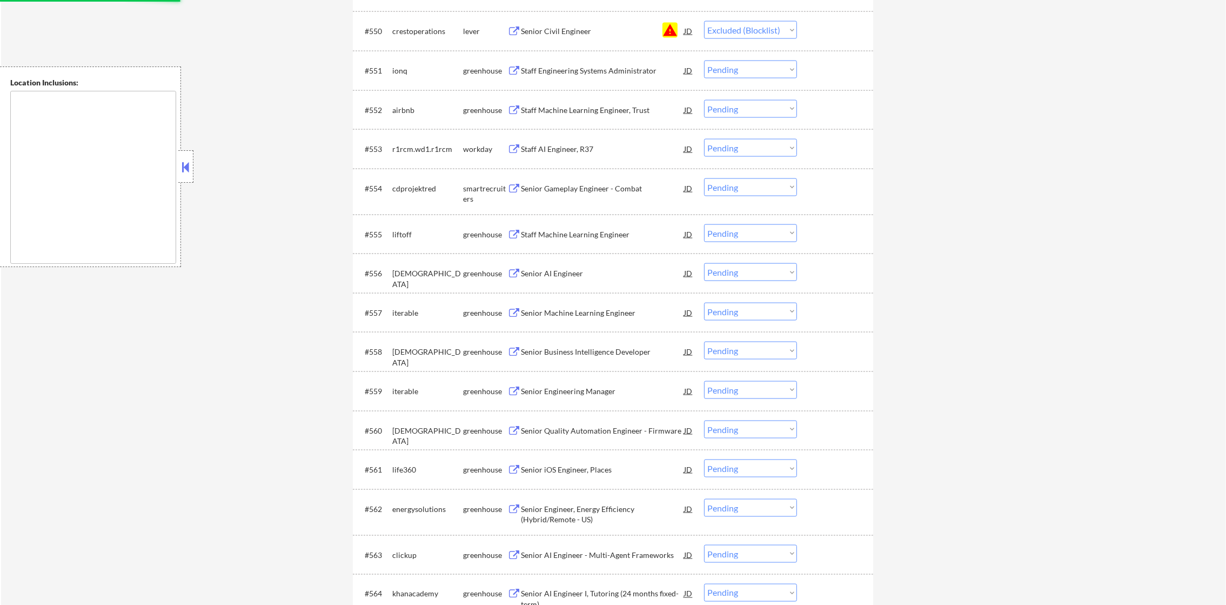
scroll to position [2465, 0]
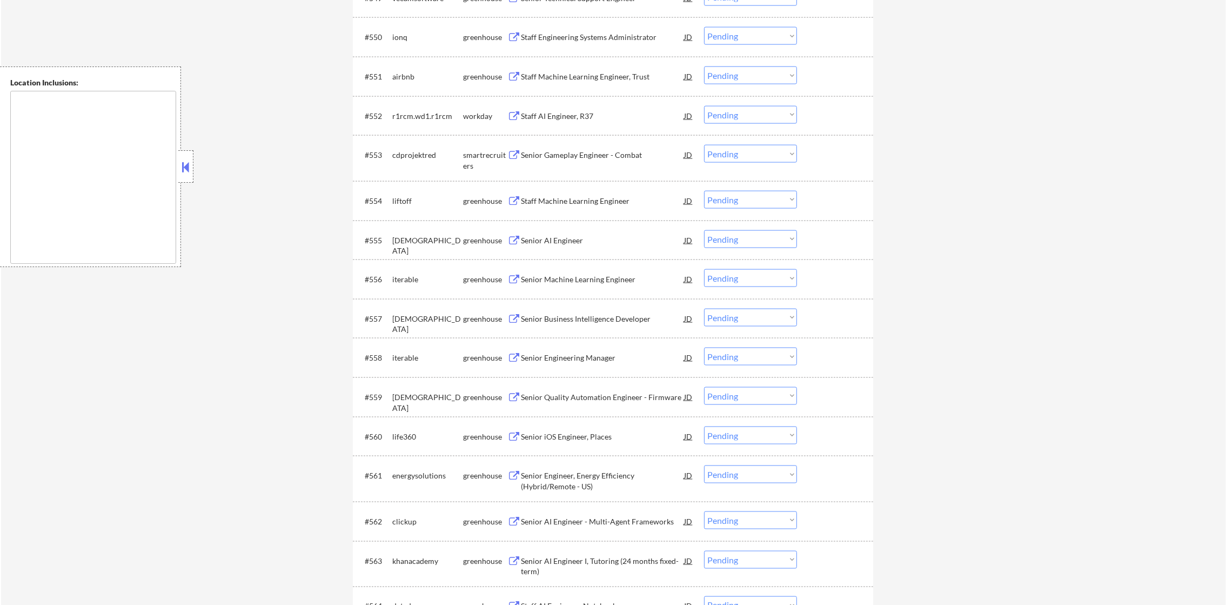
click at [612, 37] on div "Staff Engineering Systems Administrator" at bounding box center [602, 37] width 163 height 11
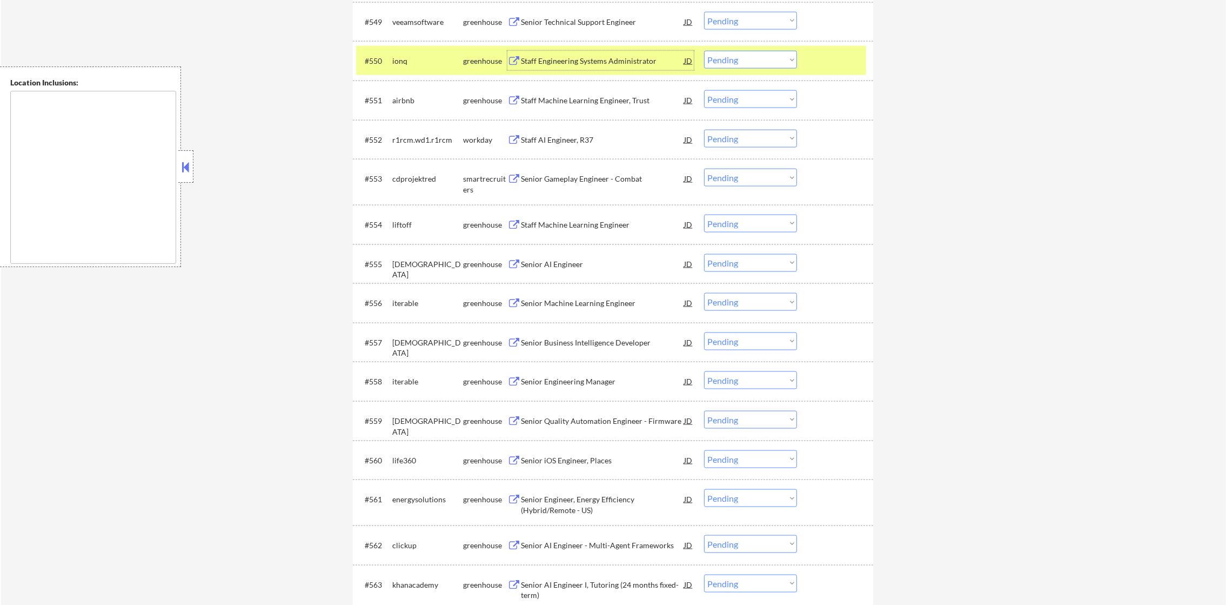
scroll to position [2439, 0]
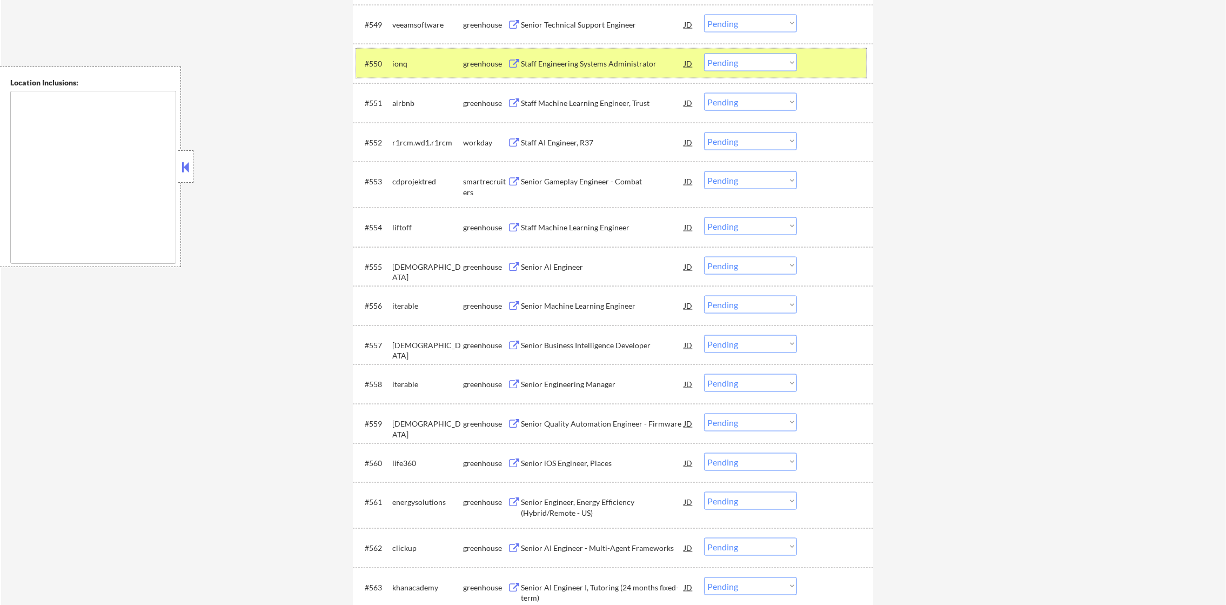
click at [399, 55] on div "ionq" at bounding box center [427, 62] width 71 height 19
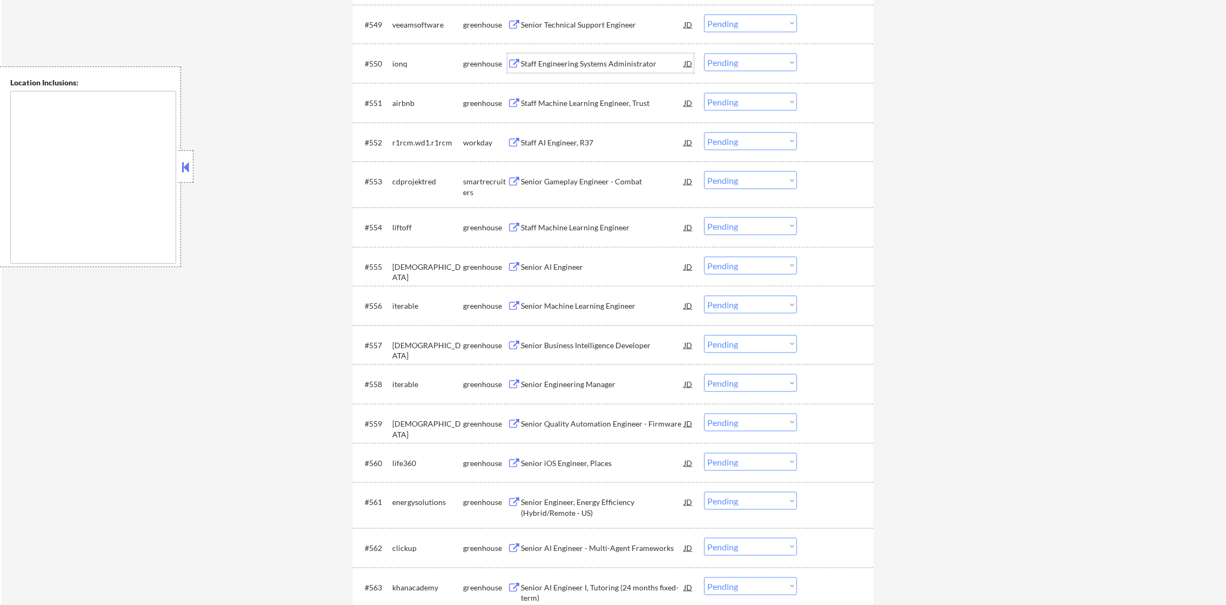
click at [601, 61] on div "Staff Engineering Systems Administrator" at bounding box center [602, 63] width 163 height 11
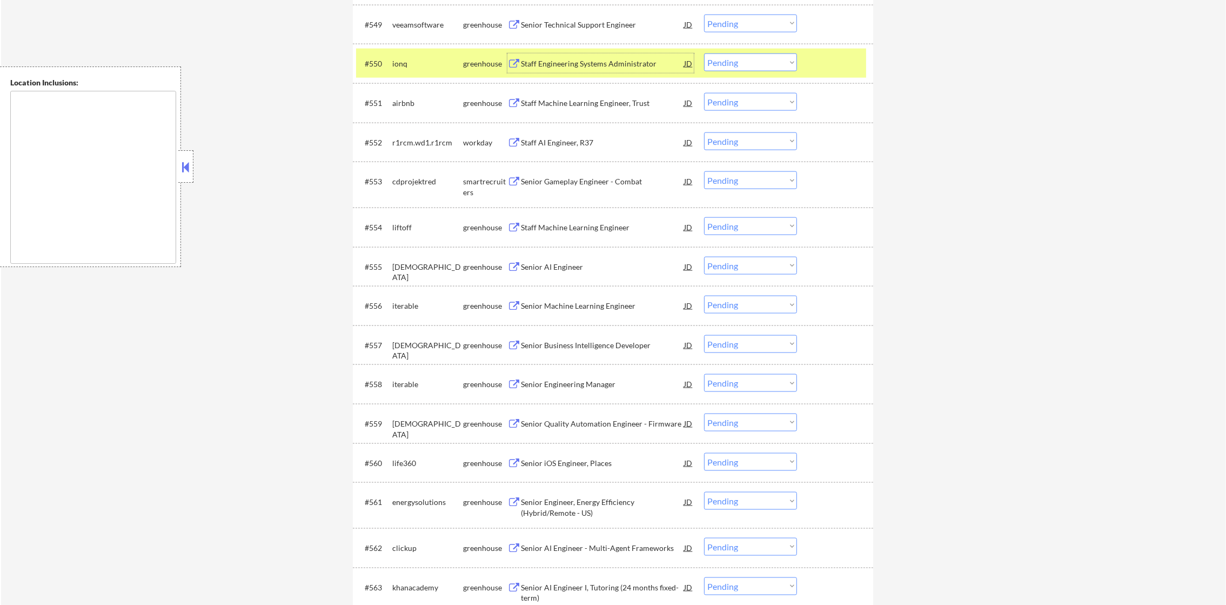
click at [736, 62] on select "Choose an option... Pending Applied Excluded (Questions) Excluded (Expired) Exc…" at bounding box center [750, 62] width 93 height 18
click at [704, 53] on select "Choose an option... Pending Applied Excluded (Questions) Excluded (Expired) Exc…" at bounding box center [750, 62] width 93 height 18
click at [440, 67] on div "ionq" at bounding box center [427, 63] width 71 height 11
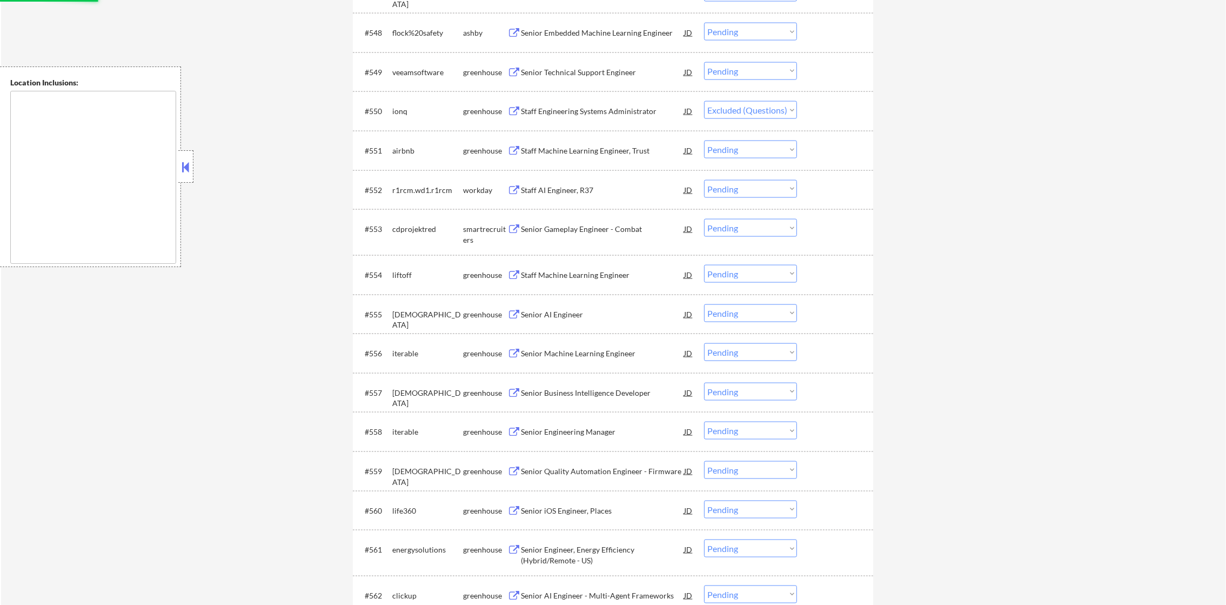
scroll to position [2384, 0]
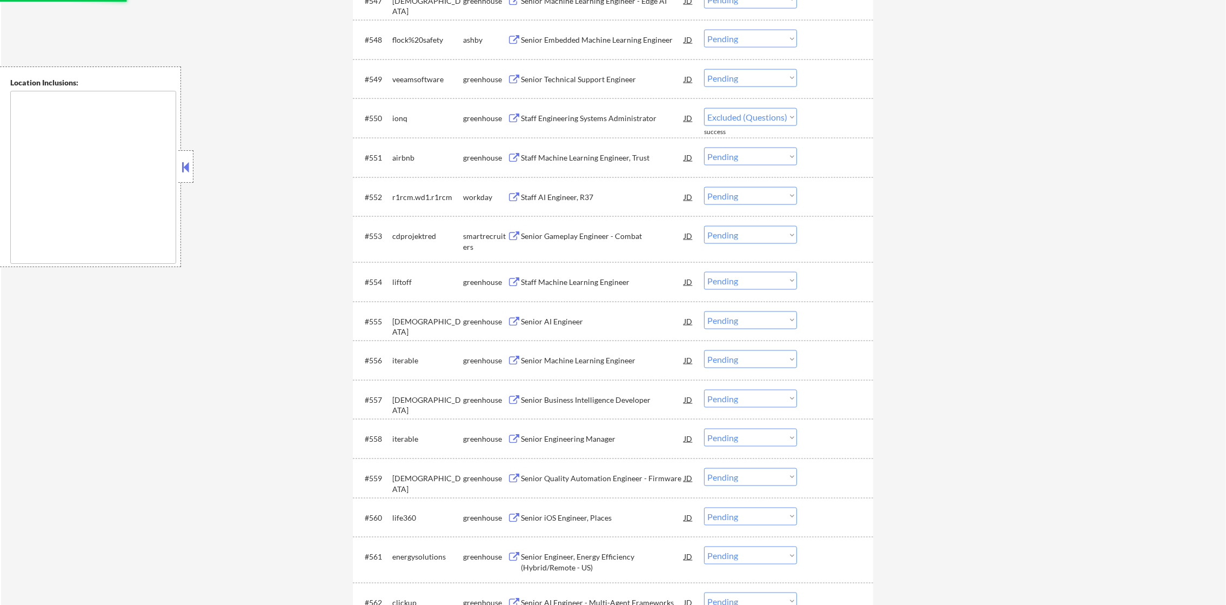
select select ""pending""
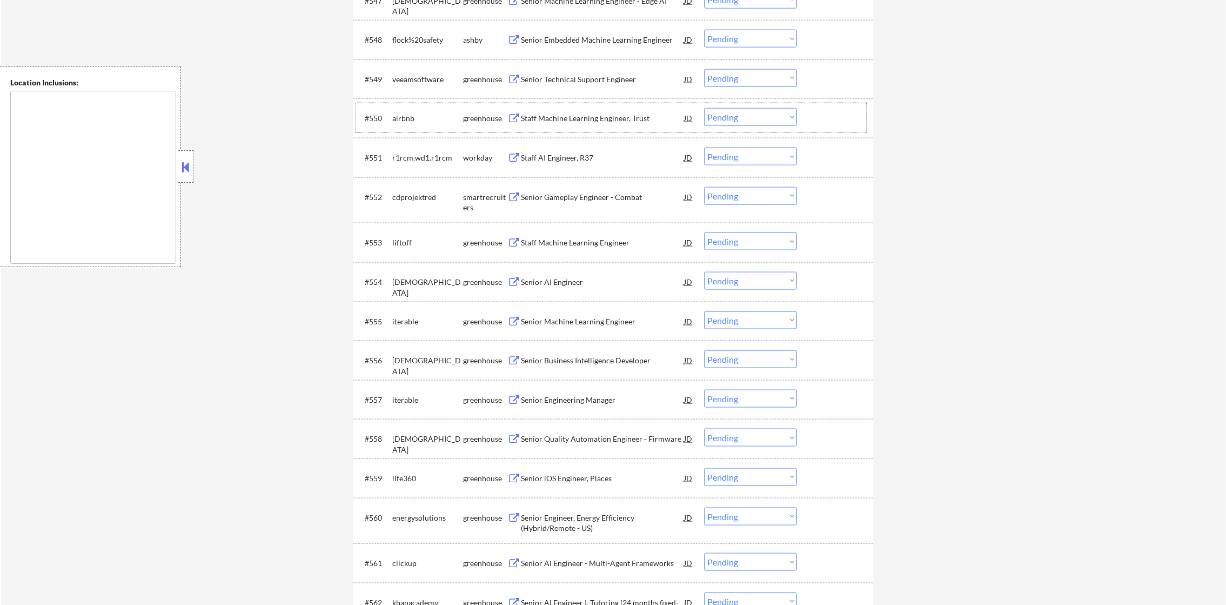
scroll to position [2358, 0]
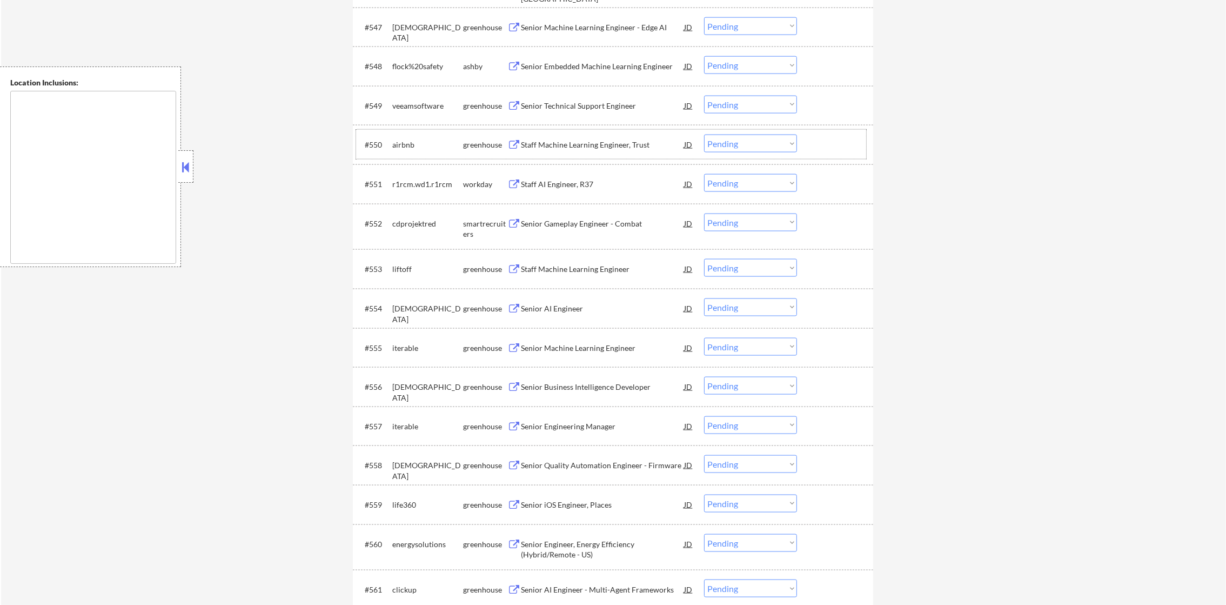
click at [607, 75] on div "Senior Embedded Machine Learning Engineer" at bounding box center [602, 65] width 163 height 19
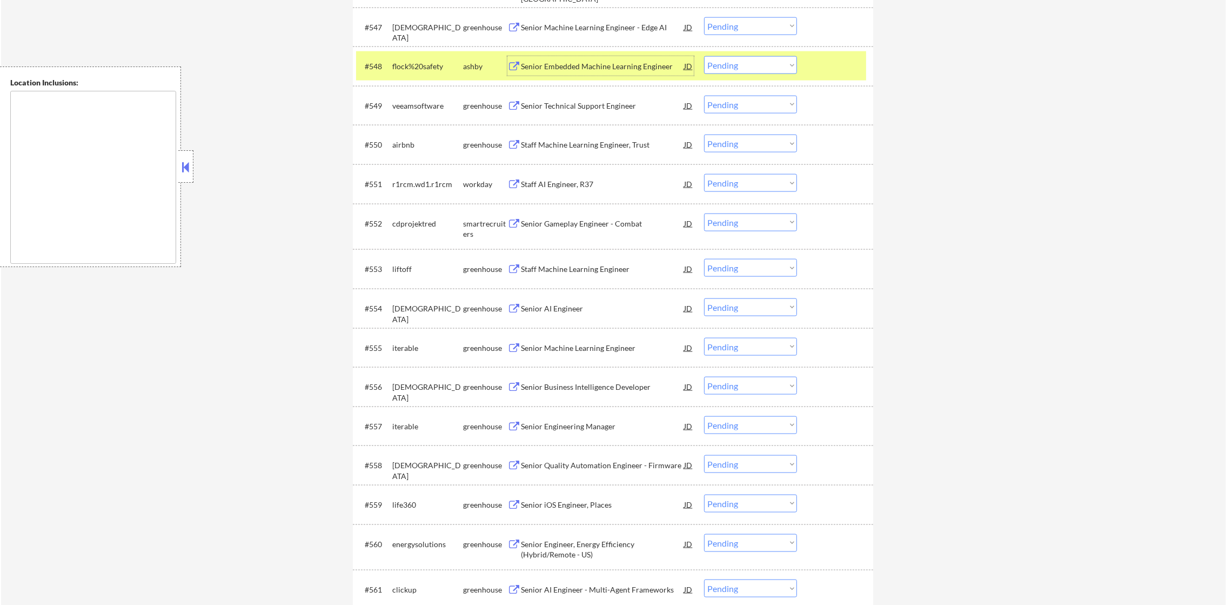
click at [741, 68] on select "Choose an option... Pending Applied Excluded (Questions) Excluded (Expired) Exc…" at bounding box center [750, 65] width 93 height 18
click at [704, 56] on select "Choose an option... Pending Applied Excluded (Questions) Excluded (Expired) Exc…" at bounding box center [750, 65] width 93 height 18
click at [438, 69] on div "flock%20safety" at bounding box center [427, 66] width 71 height 11
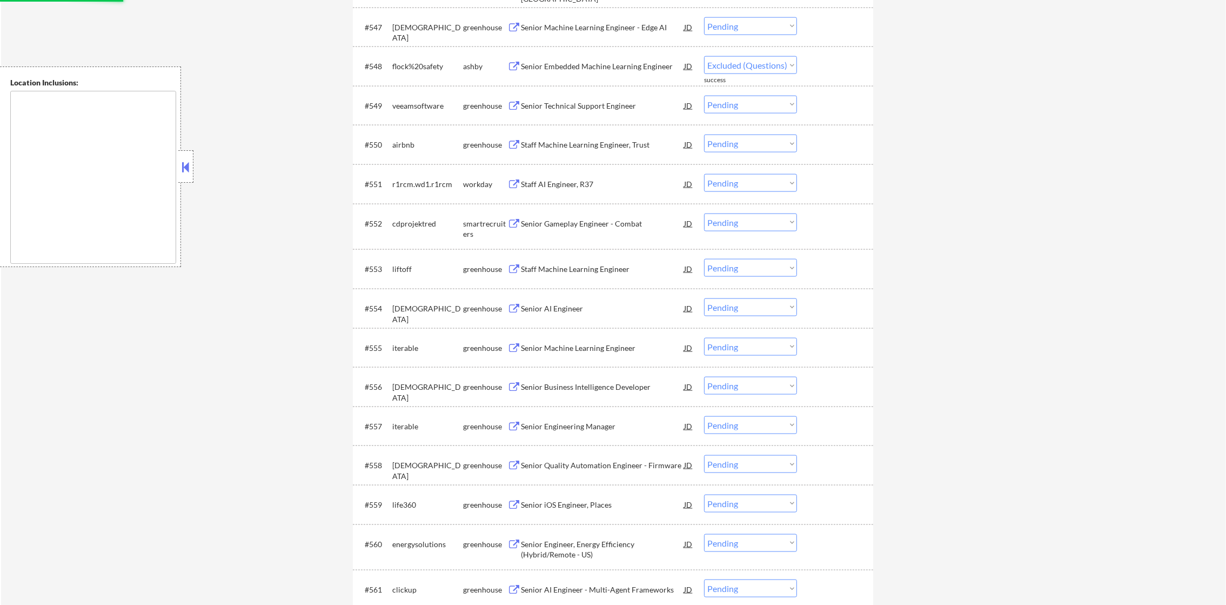
select select ""pending""
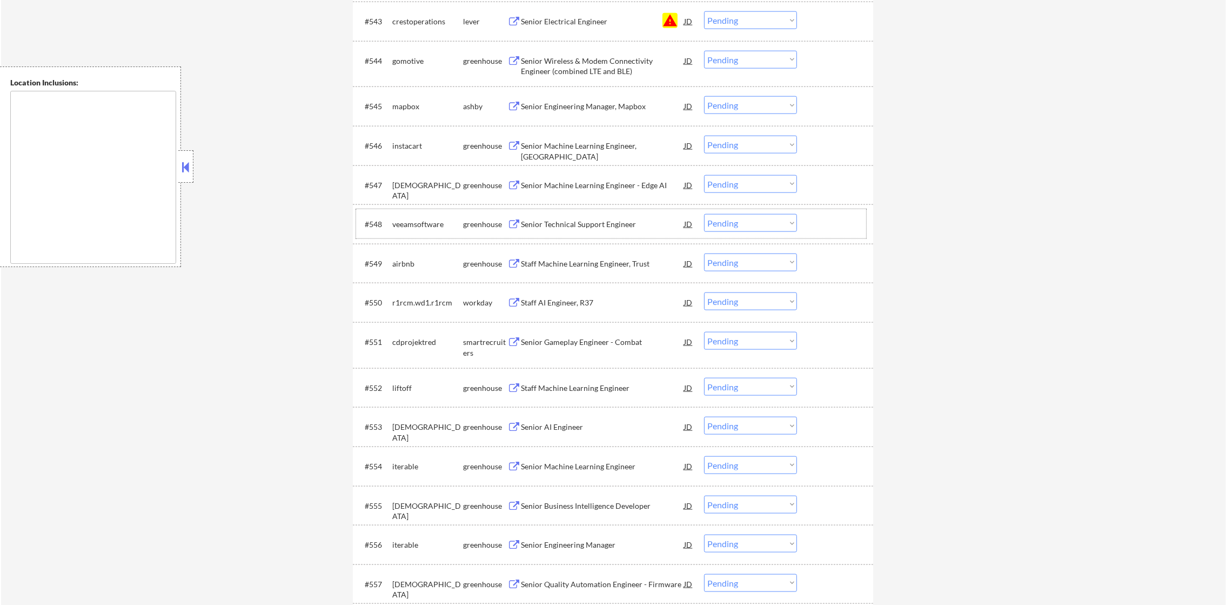
scroll to position [2196, 0]
click at [734, 22] on select "Choose an option... Pending Applied Excluded (Questions) Excluded (Expired) Exc…" at bounding box center [750, 25] width 93 height 18
click at [704, 16] on select "Choose an option... Pending Applied Excluded (Questions) Excluded (Expired) Exc…" at bounding box center [750, 25] width 93 height 18
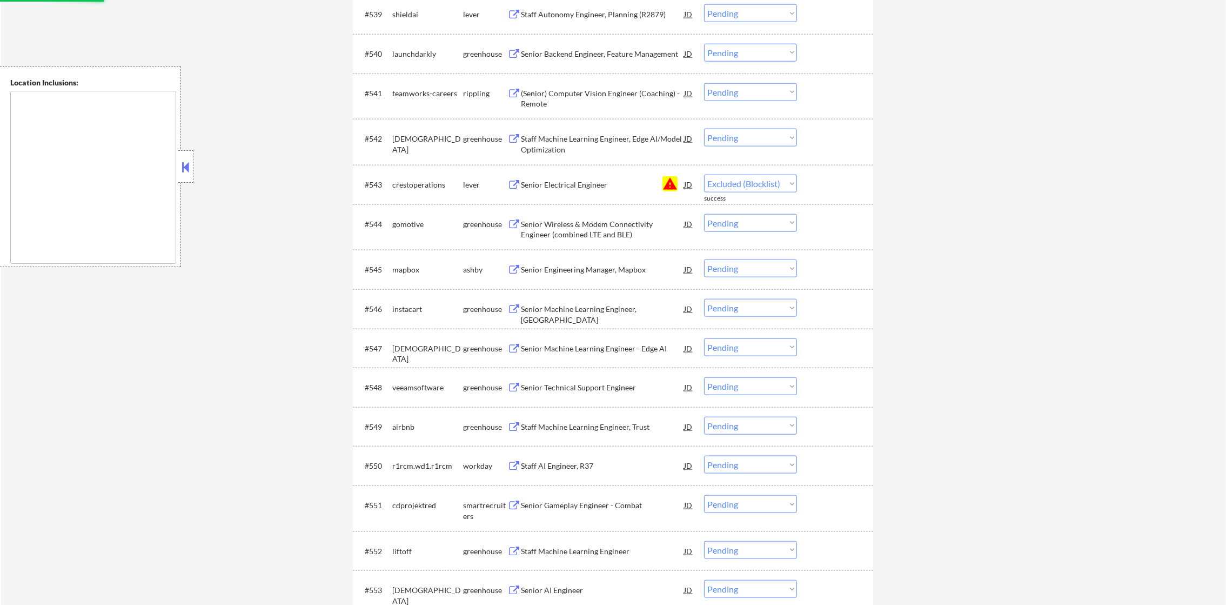
scroll to position [2016, 0]
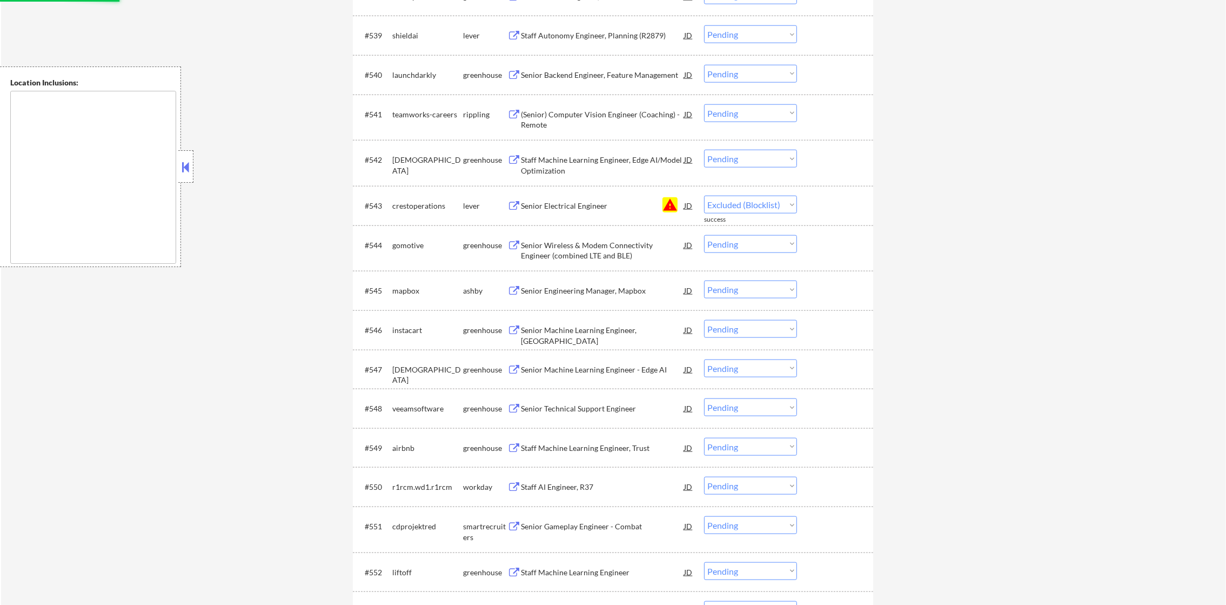
select select ""pending""
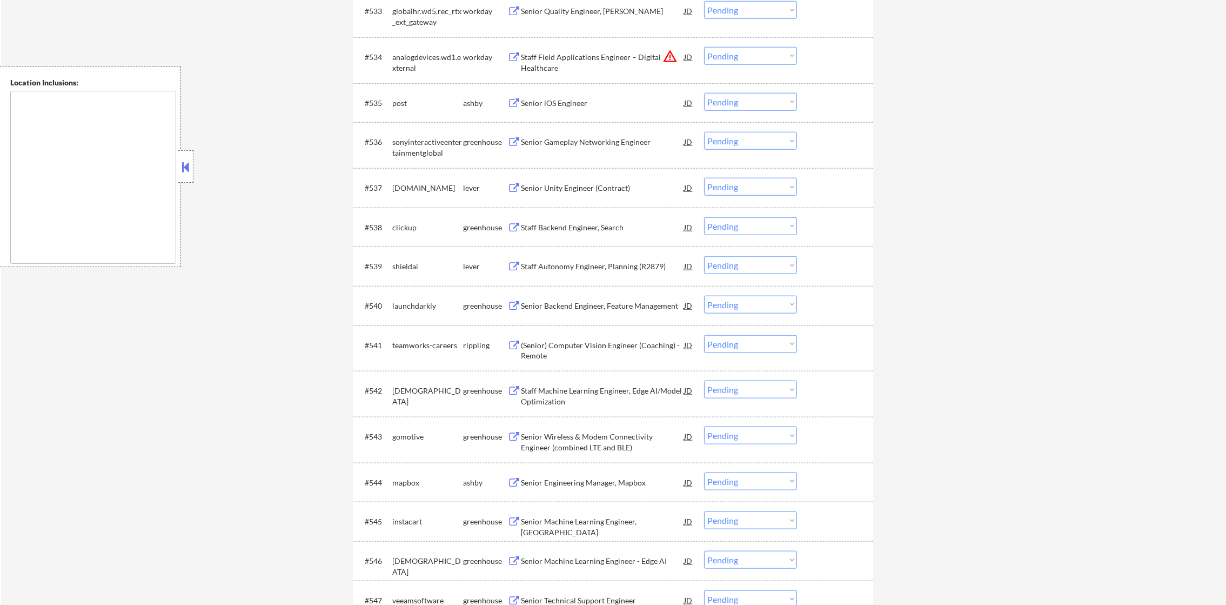
scroll to position [1773, 0]
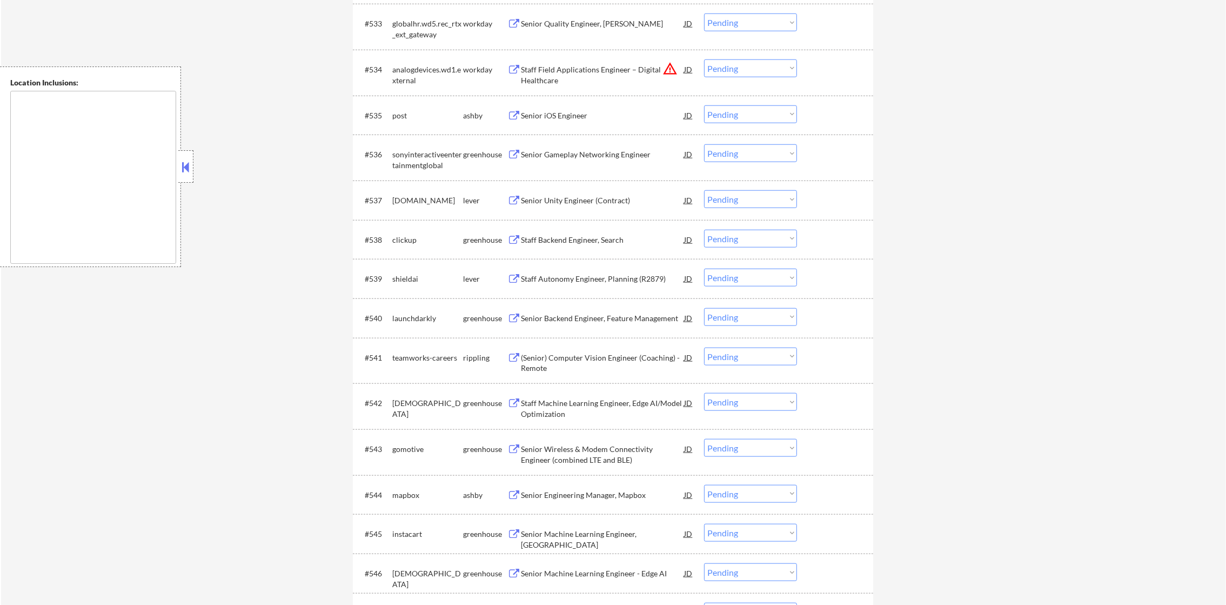
click at [730, 71] on select "Choose an option... Pending Applied Excluded (Questions) Excluded (Expired) Exc…" at bounding box center [750, 68] width 93 height 18
click at [704, 59] on select "Choose an option... Pending Applied Excluded (Questions) Excluded (Expired) Exc…" at bounding box center [750, 68] width 93 height 18
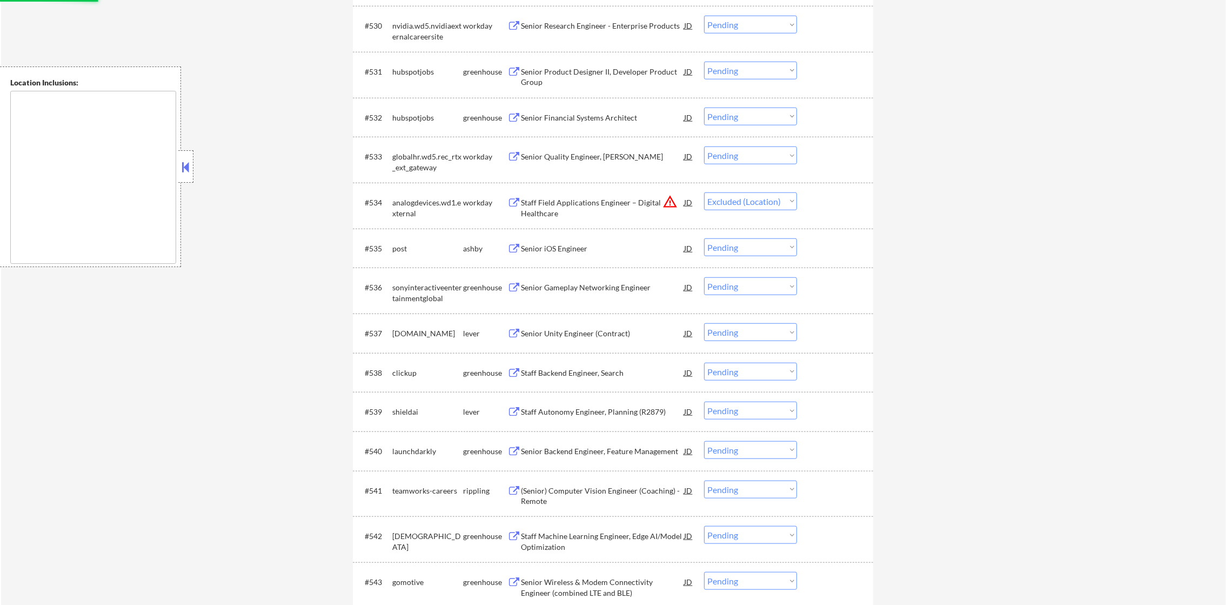
scroll to position [1638, 0]
select select ""pending""
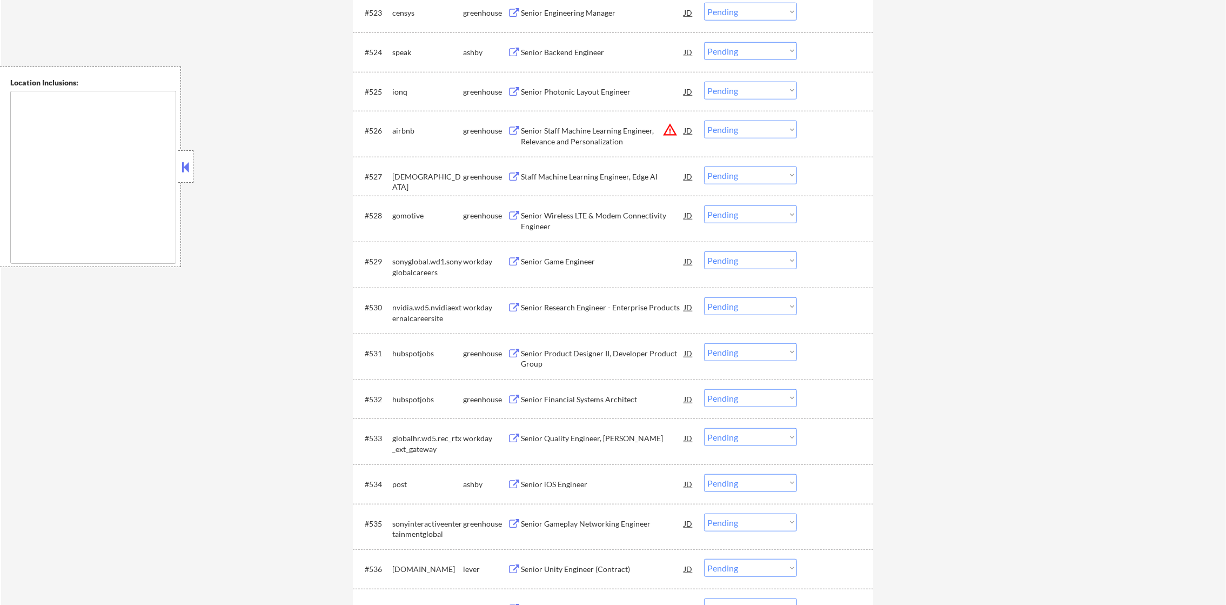
scroll to position [1287, 0]
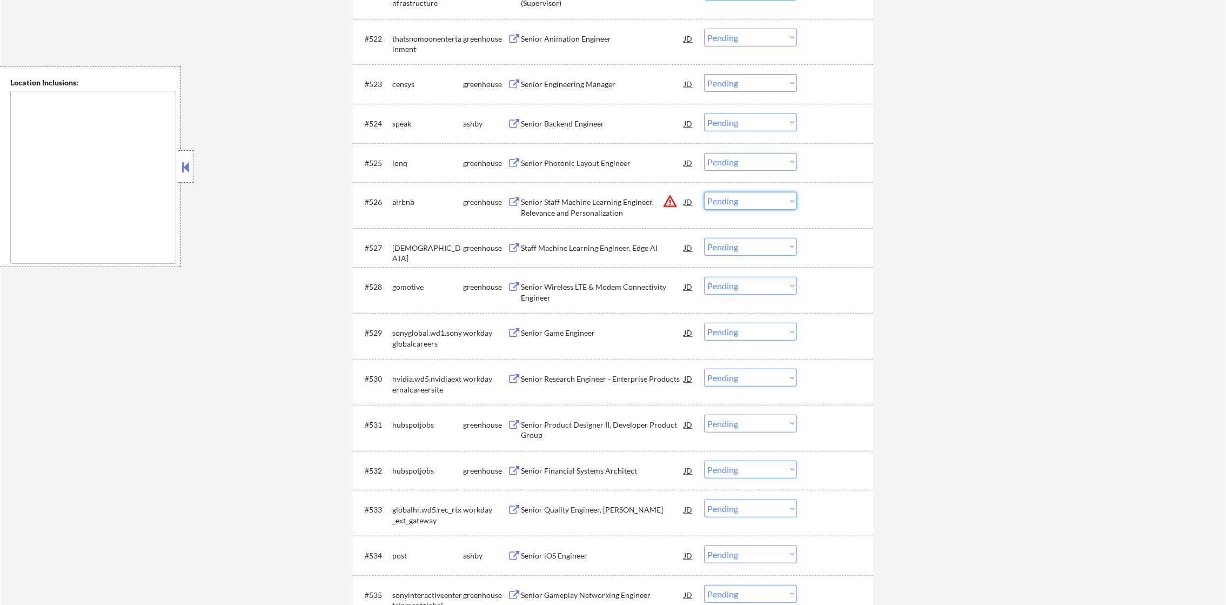
click at [743, 205] on select "Choose an option... Pending Applied Excluded (Questions) Excluded (Expired) Exc…" at bounding box center [750, 201] width 93 height 18
click at [704, 192] on select "Choose an option... Pending Applied Excluded (Questions) Excluded (Expired) Exc…" at bounding box center [750, 201] width 93 height 18
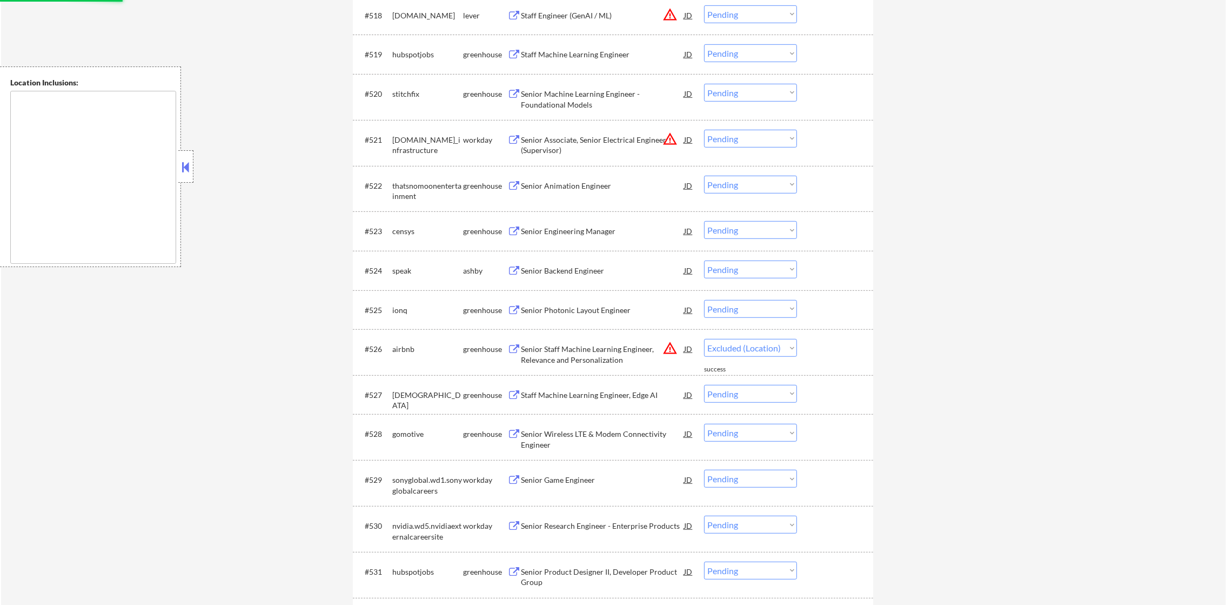
select select ""pending""
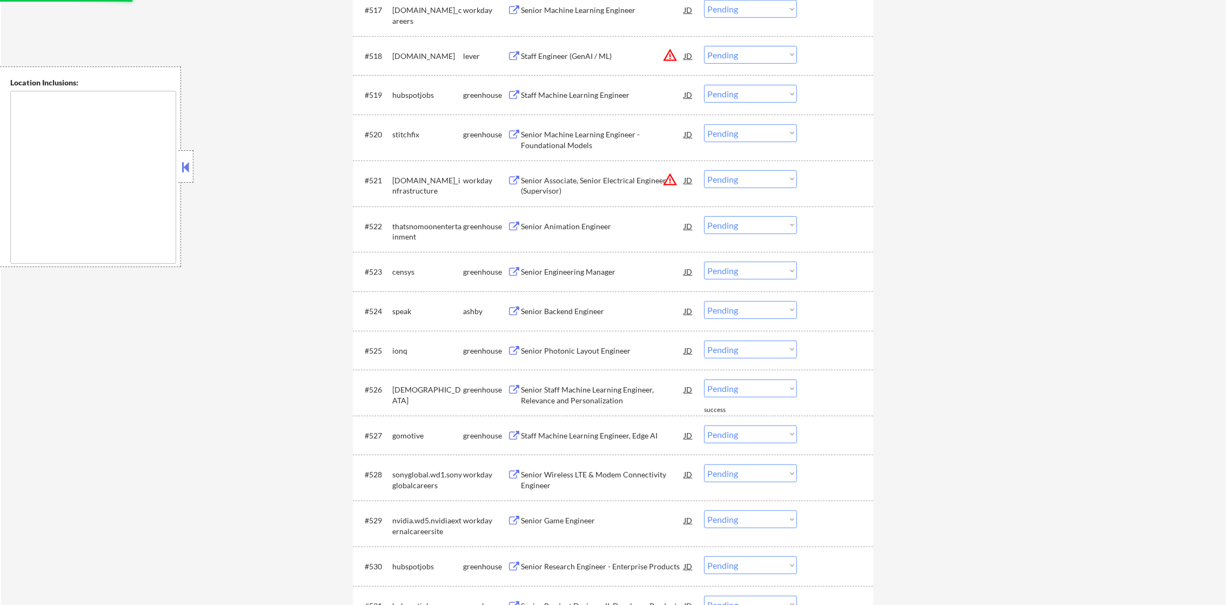
scroll to position [1071, 0]
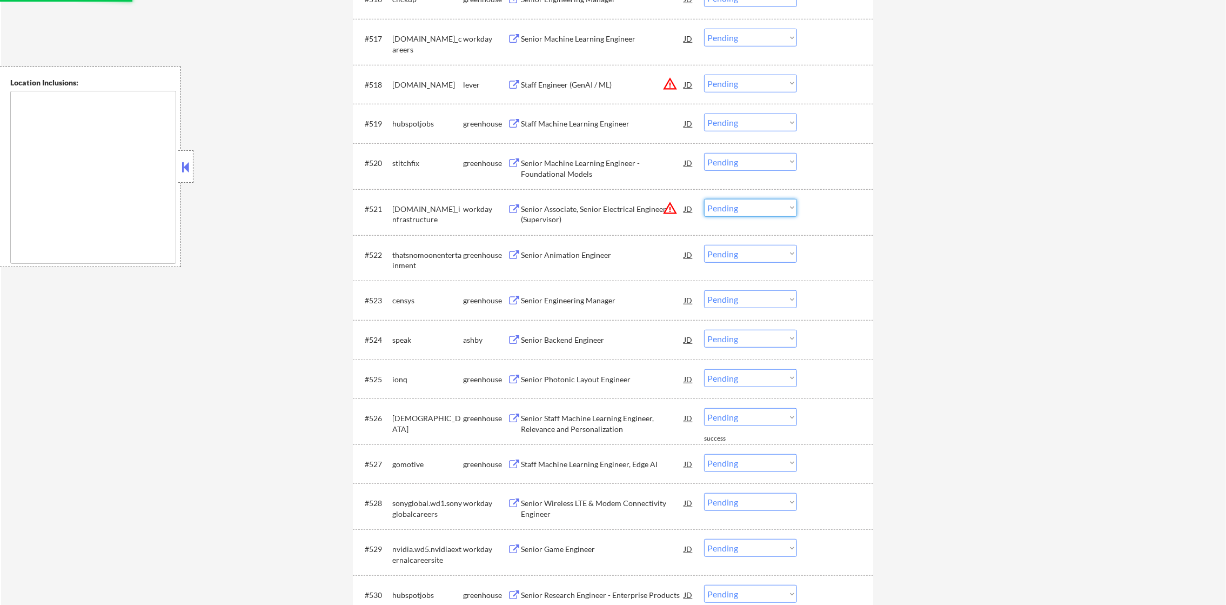
click at [744, 210] on select "Choose an option... Pending Applied Excluded (Questions) Excluded (Expired) Exc…" at bounding box center [750, 208] width 93 height 18
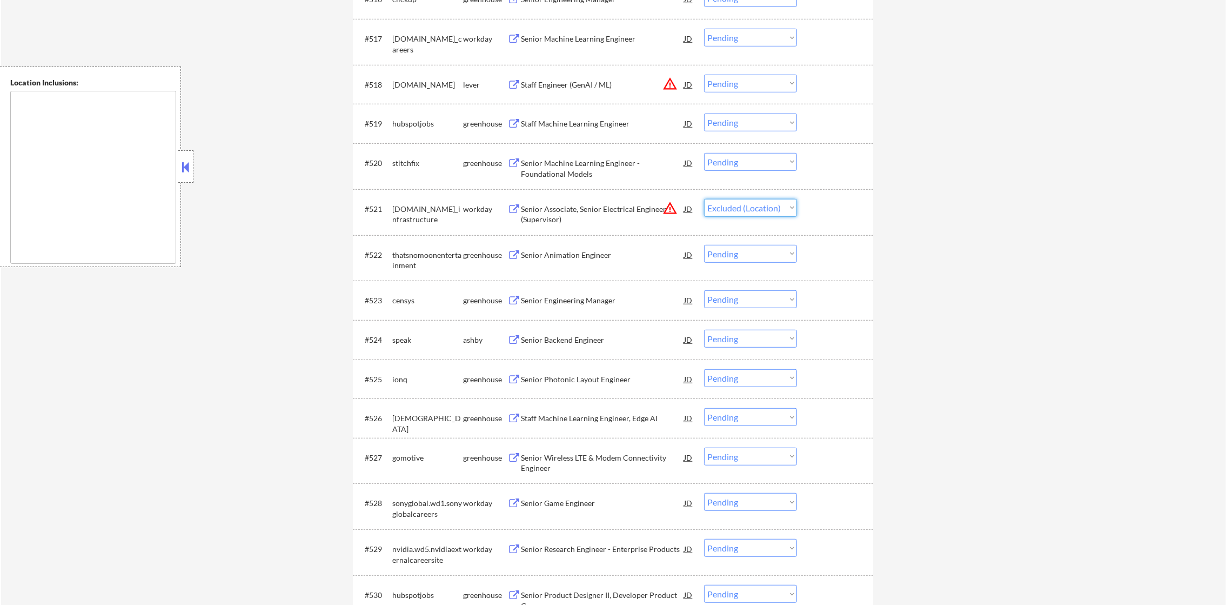
click at [704, 199] on select "Choose an option... Pending Applied Excluded (Questions) Excluded (Expired) Exc…" at bounding box center [750, 208] width 93 height 18
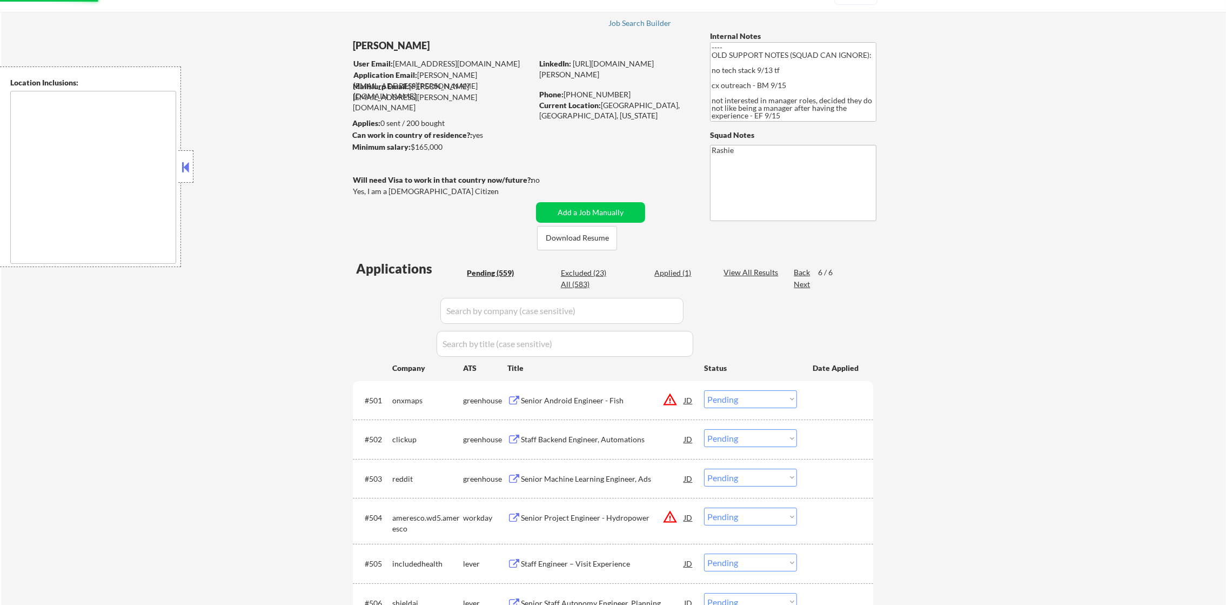
scroll to position [0, 0]
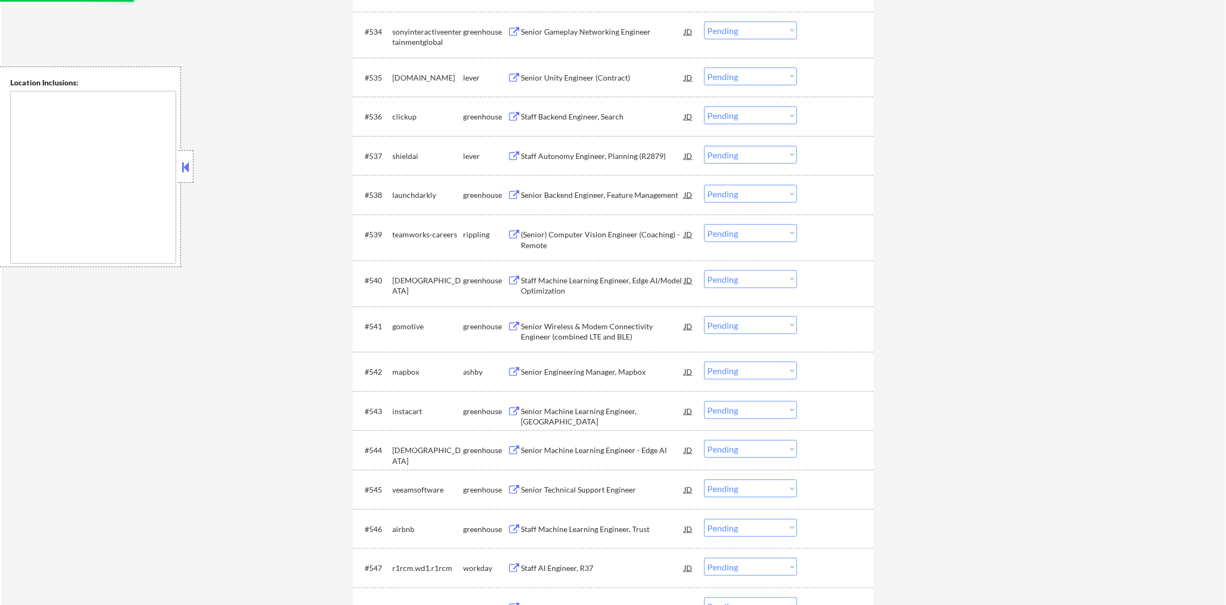
select select ""pending""
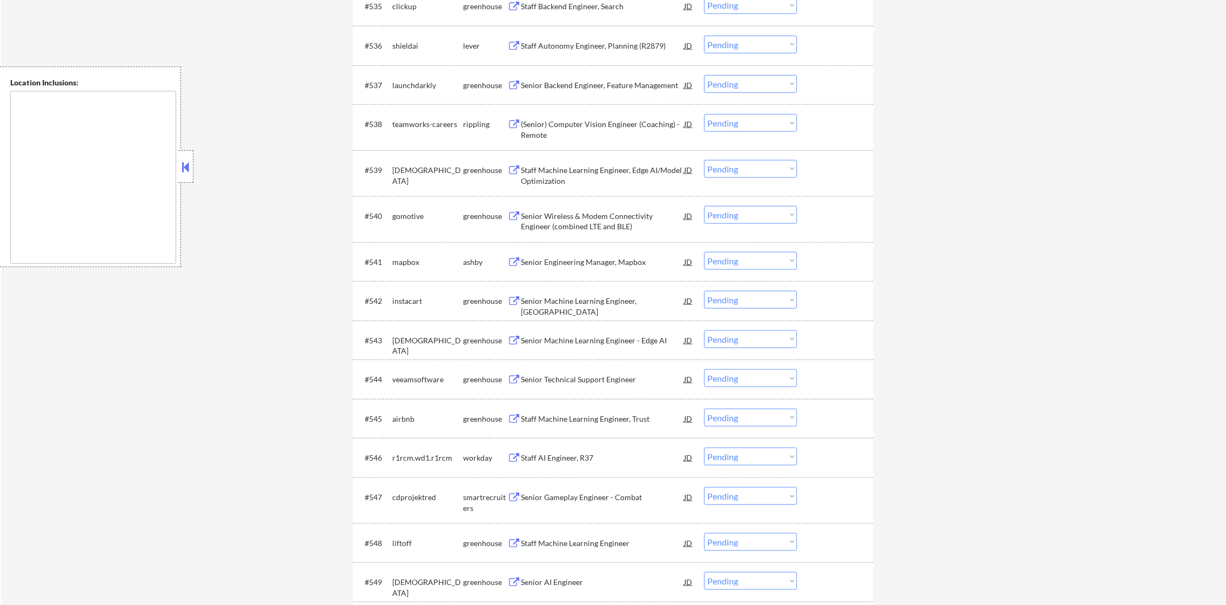
scroll to position [1859, 0]
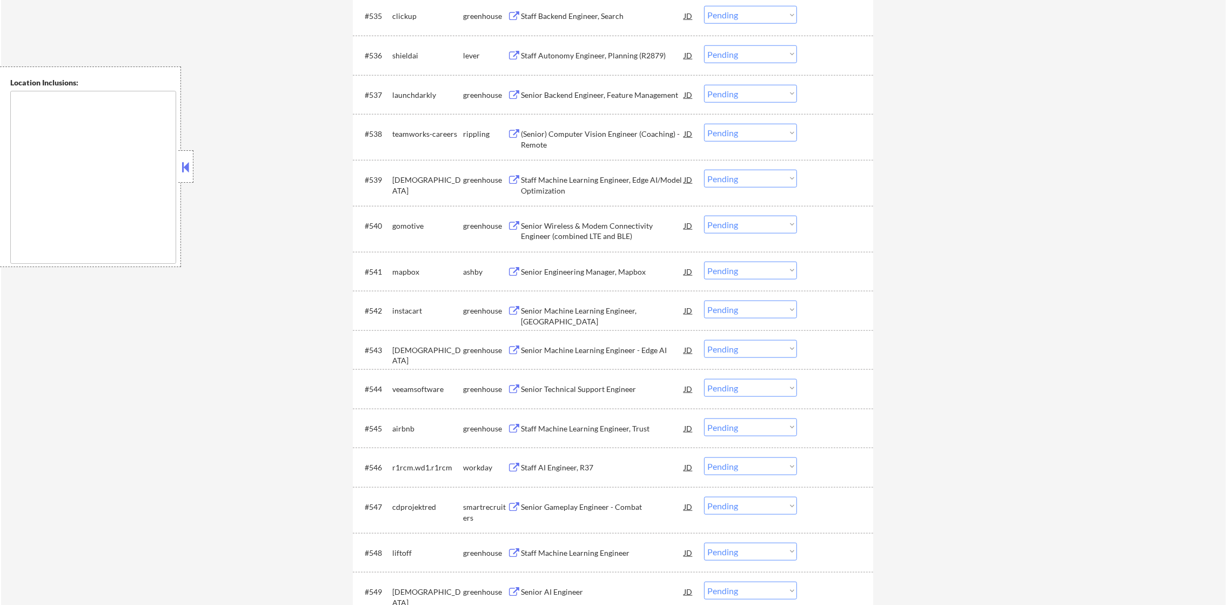
click at [611, 62] on div "Staff Autonomy Engineer, Planning (R2879)" at bounding box center [602, 54] width 163 height 19
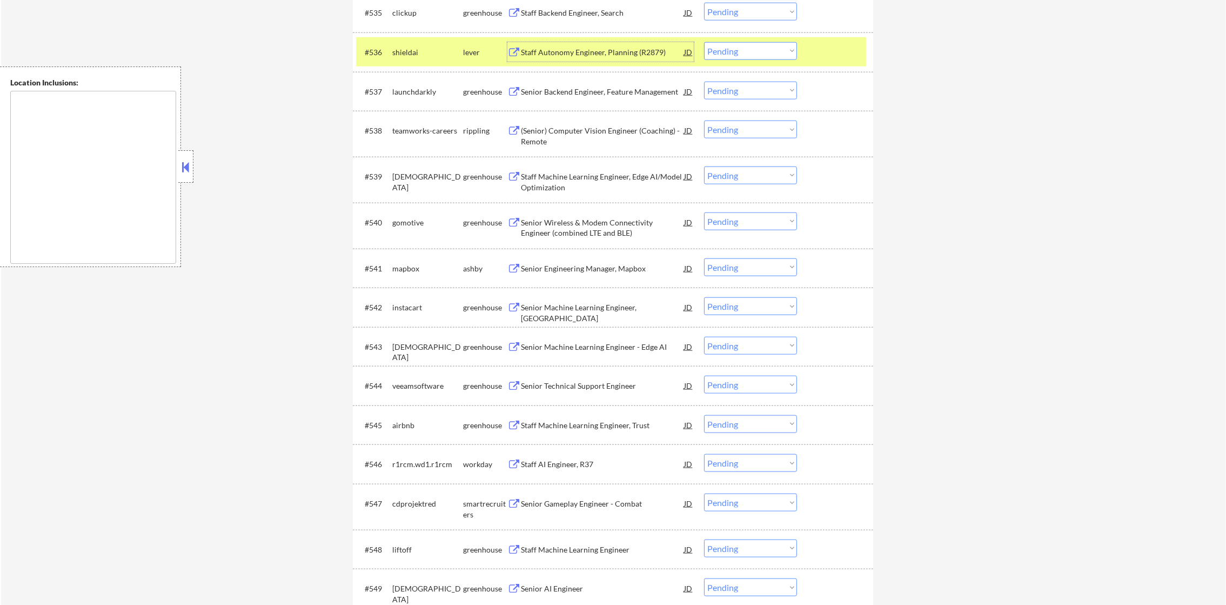
scroll to position [1885, 0]
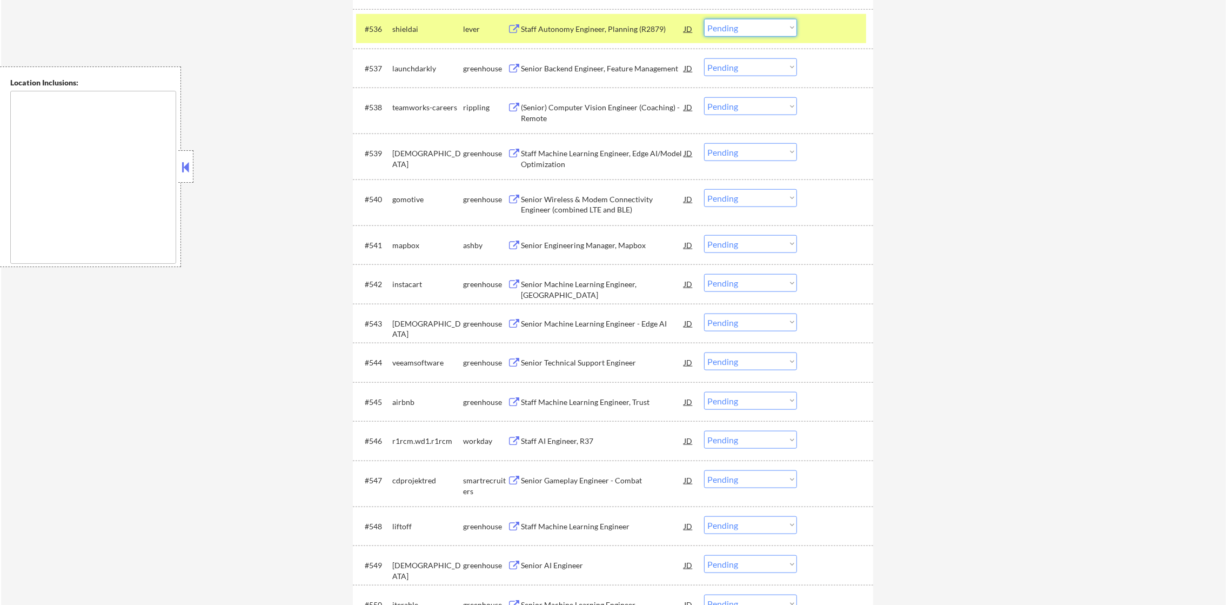
click at [747, 29] on select "Choose an option... Pending Applied Excluded (Questions) Excluded (Expired) Exc…" at bounding box center [750, 28] width 93 height 18
click at [704, 19] on select "Choose an option... Pending Applied Excluded (Questions) Excluded (Expired) Exc…" at bounding box center [750, 28] width 93 height 18
click at [437, 32] on div "shieldai" at bounding box center [427, 29] width 71 height 11
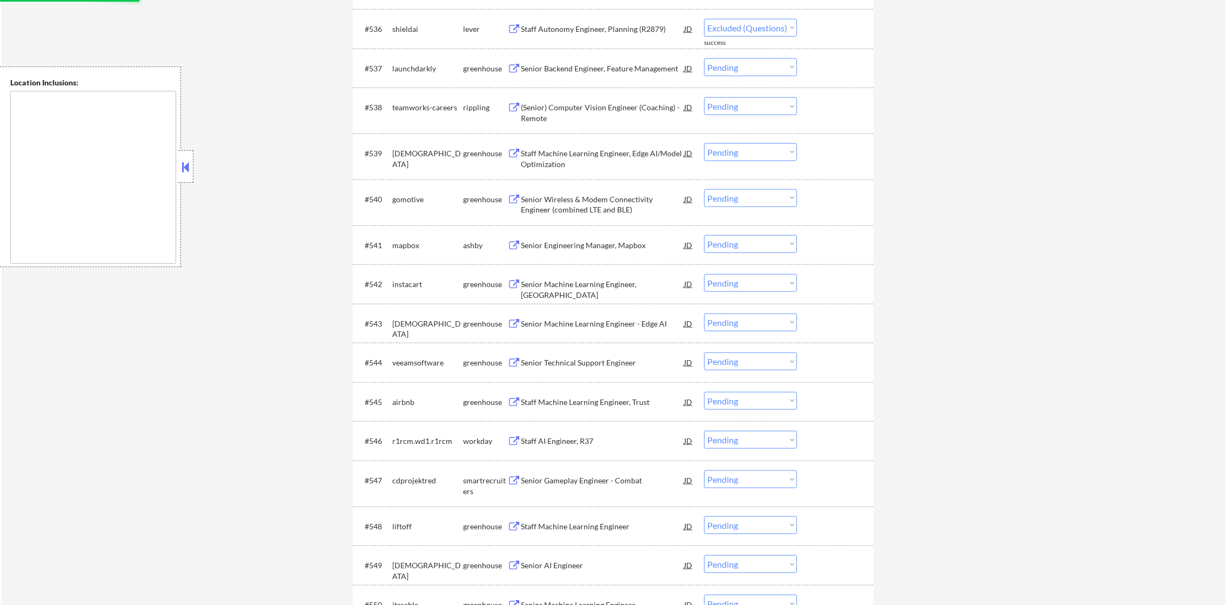
select select ""pending""
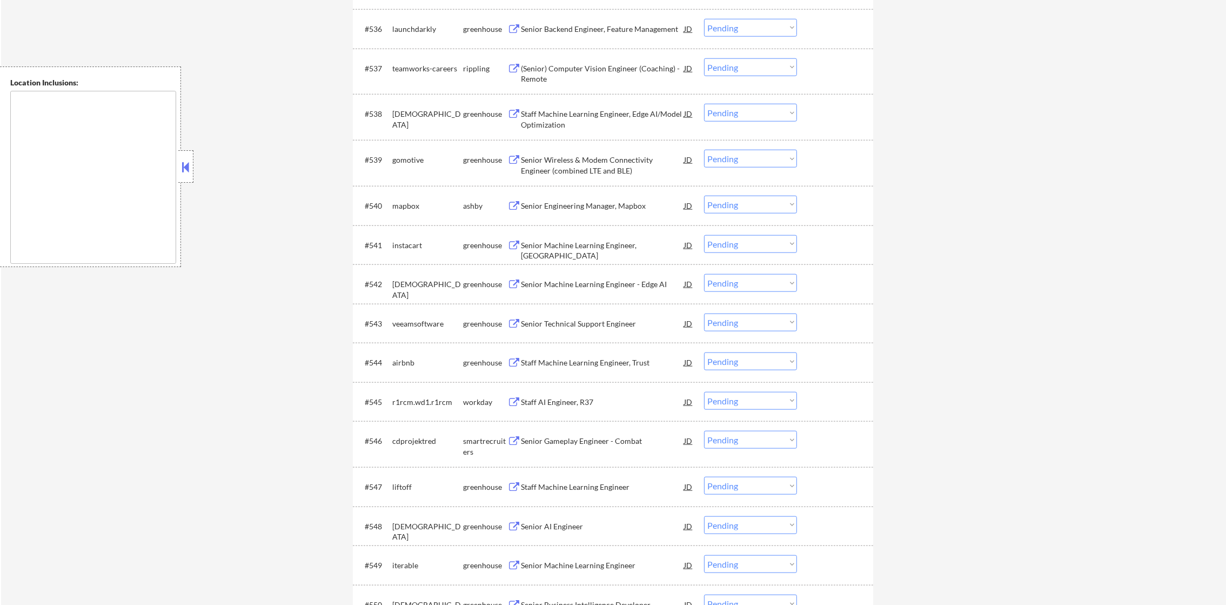
scroll to position [1831, 0]
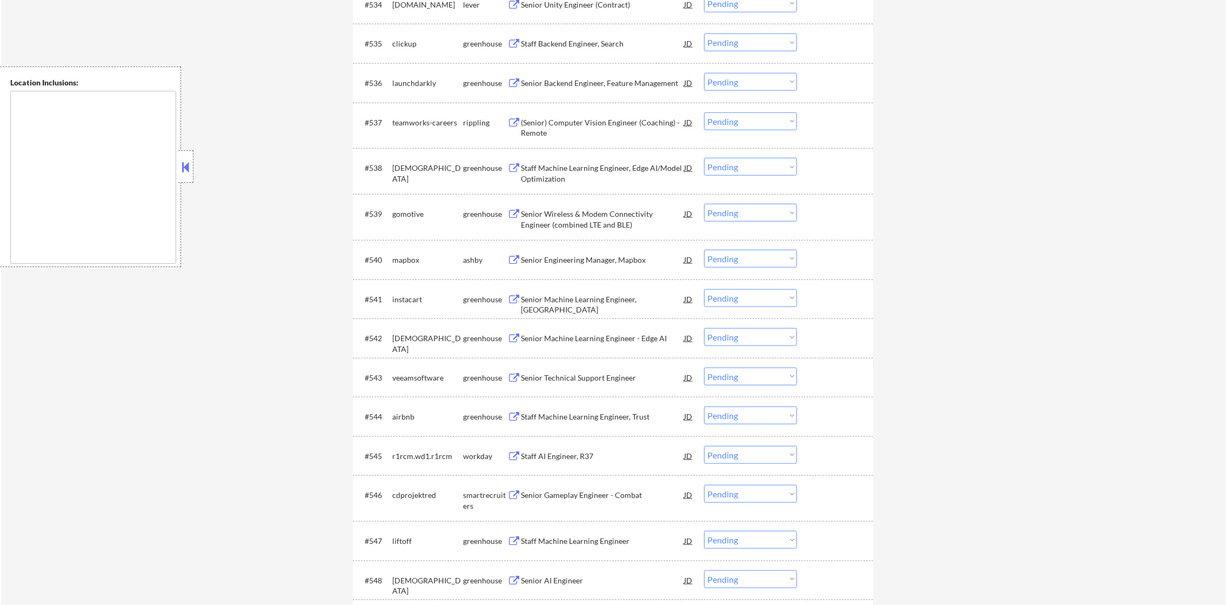
click at [612, 43] on div "Staff Backend Engineer, Search" at bounding box center [602, 43] width 163 height 11
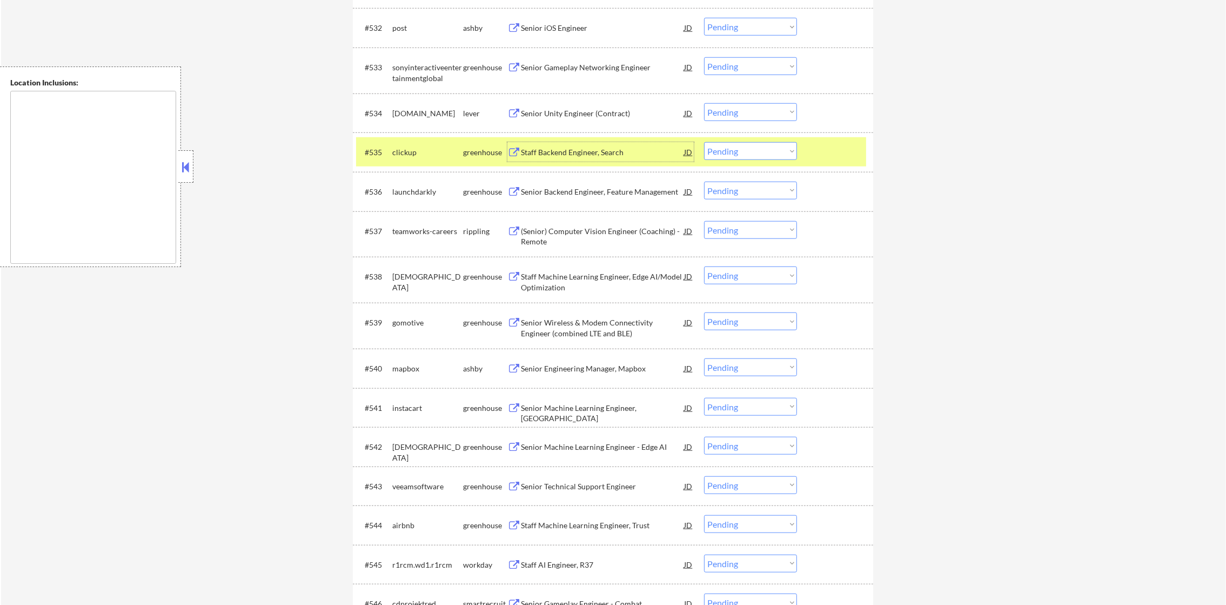
scroll to position [1696, 0]
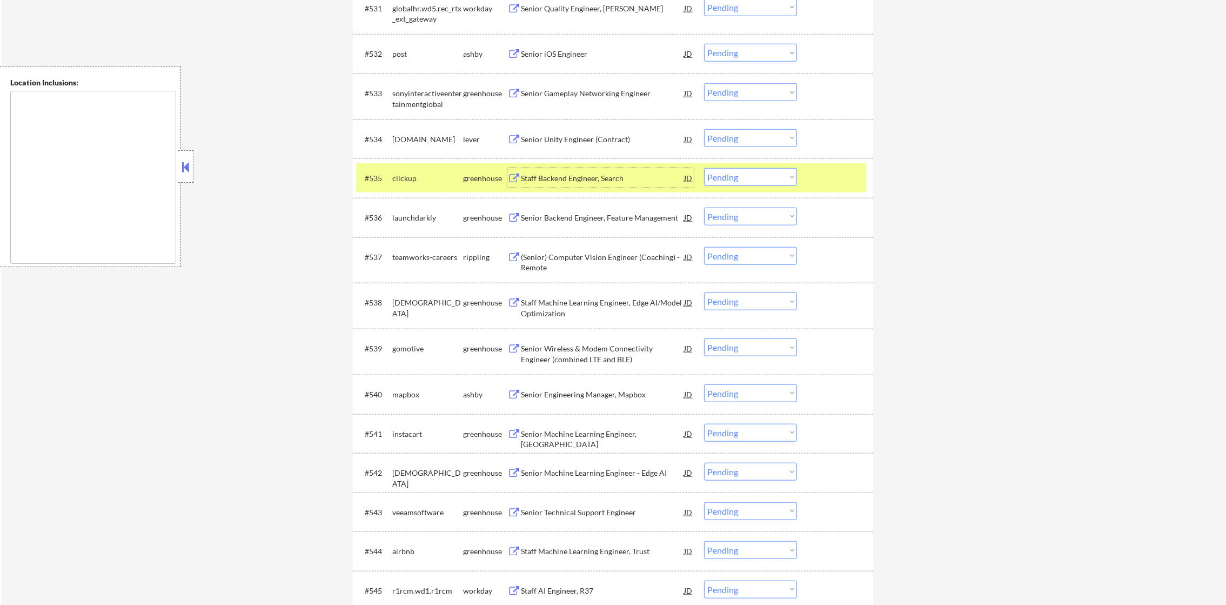
drag, startPoint x: 726, startPoint y: 176, endPoint x: 727, endPoint y: 185, distance: 8.7
click at [726, 176] on select "Choose an option... Pending Applied Excluded (Questions) Excluded (Expired) Exc…" at bounding box center [750, 177] width 93 height 18
click at [704, 168] on select "Choose an option... Pending Applied Excluded (Questions) Excluded (Expired) Exc…" at bounding box center [750, 177] width 93 height 18
click at [388, 178] on div "#535 clickup greenhouse Staff Backend Engineer, Search JD warning_amber Choose …" at bounding box center [611, 177] width 510 height 29
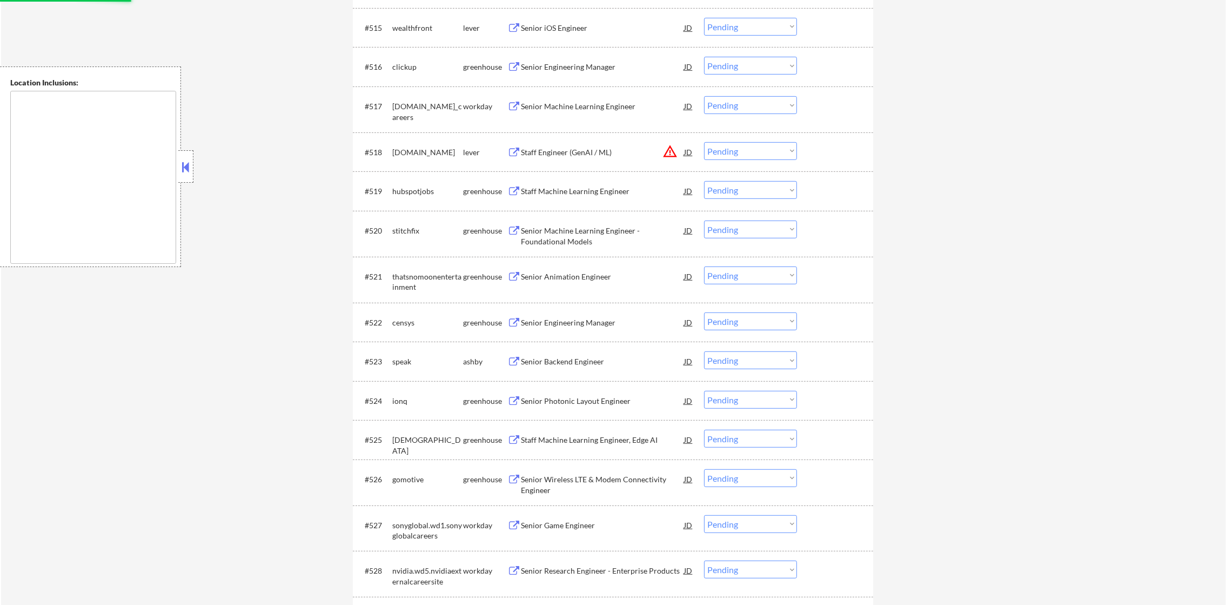
select select ""pending""
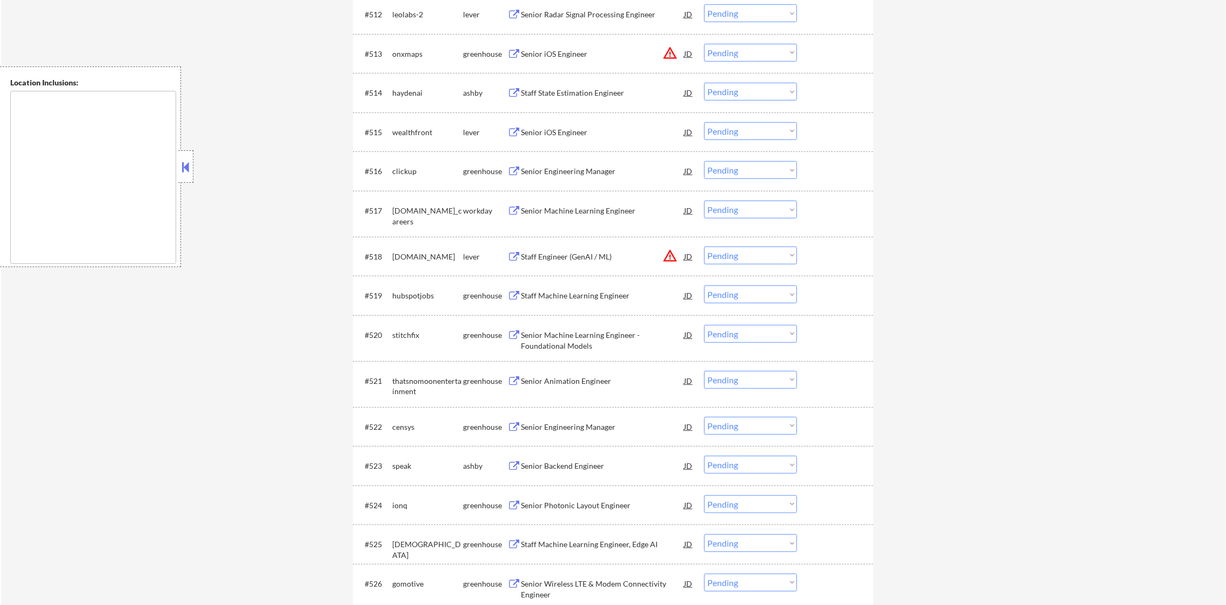
scroll to position [913, 0]
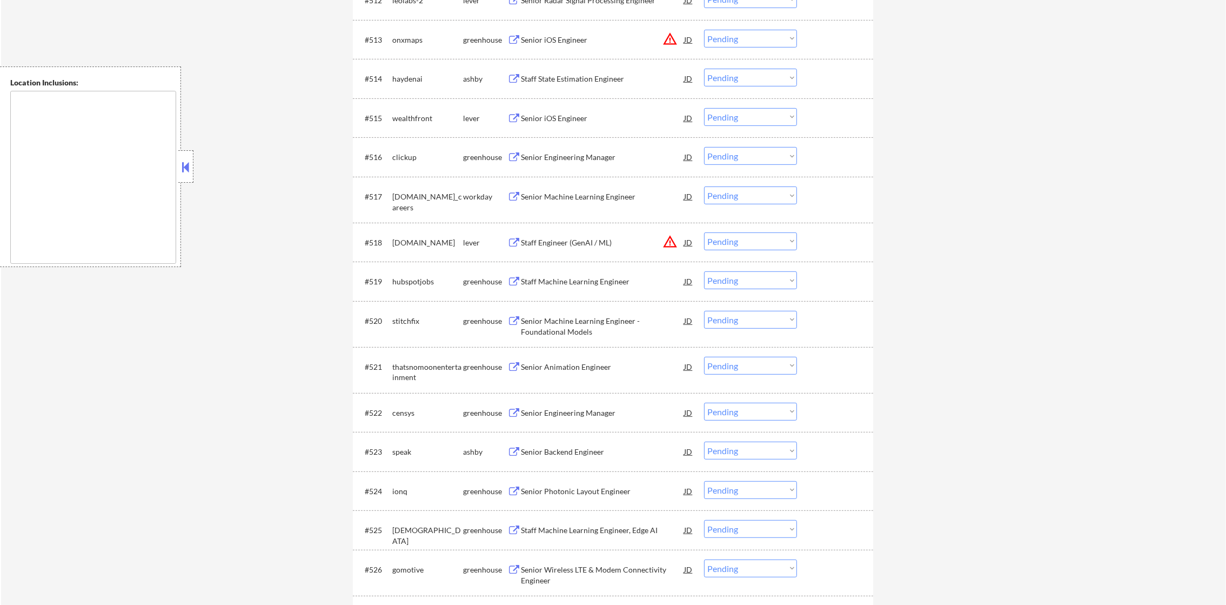
click at [762, 238] on select "Choose an option... Pending Applied Excluded (Questions) Excluded (Expired) Exc…" at bounding box center [750, 241] width 93 height 18
click at [741, 234] on select "Choose an option... Pending Applied Excluded (Questions) Excluded (Expired) Exc…" at bounding box center [750, 241] width 93 height 18
select select ""excluded__location_""
click at [704, 232] on select "Choose an option... Pending Applied Excluded (Questions) Excluded (Expired) Exc…" at bounding box center [750, 241] width 93 height 18
click at [750, 36] on select "Choose an option... Pending Applied Excluded (Questions) Excluded (Expired) Exc…" at bounding box center [750, 39] width 93 height 18
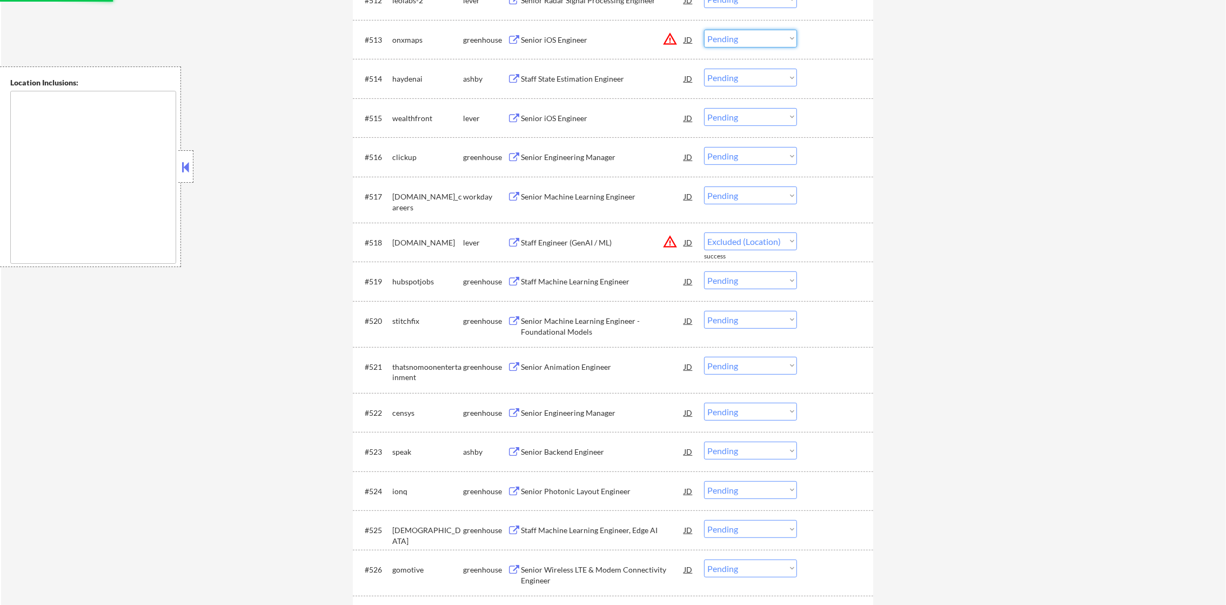
select select ""excluded__location_""
click at [704, 30] on select "Choose an option... Pending Applied Excluded (Questions) Excluded (Expired) Exc…" at bounding box center [750, 39] width 93 height 18
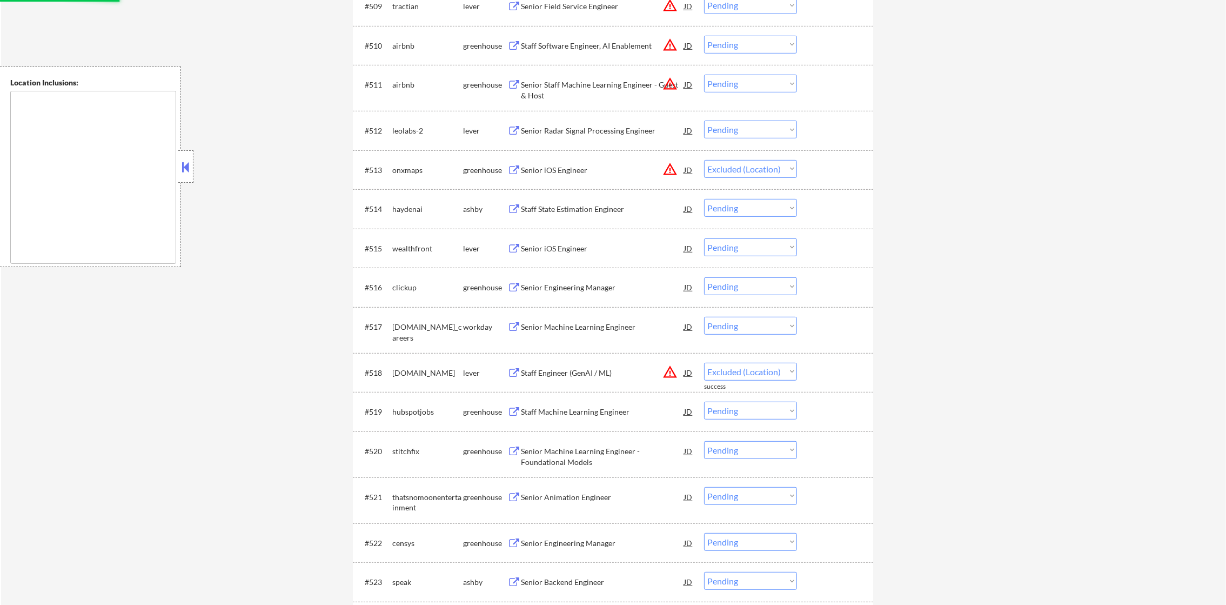
scroll to position [777, 0]
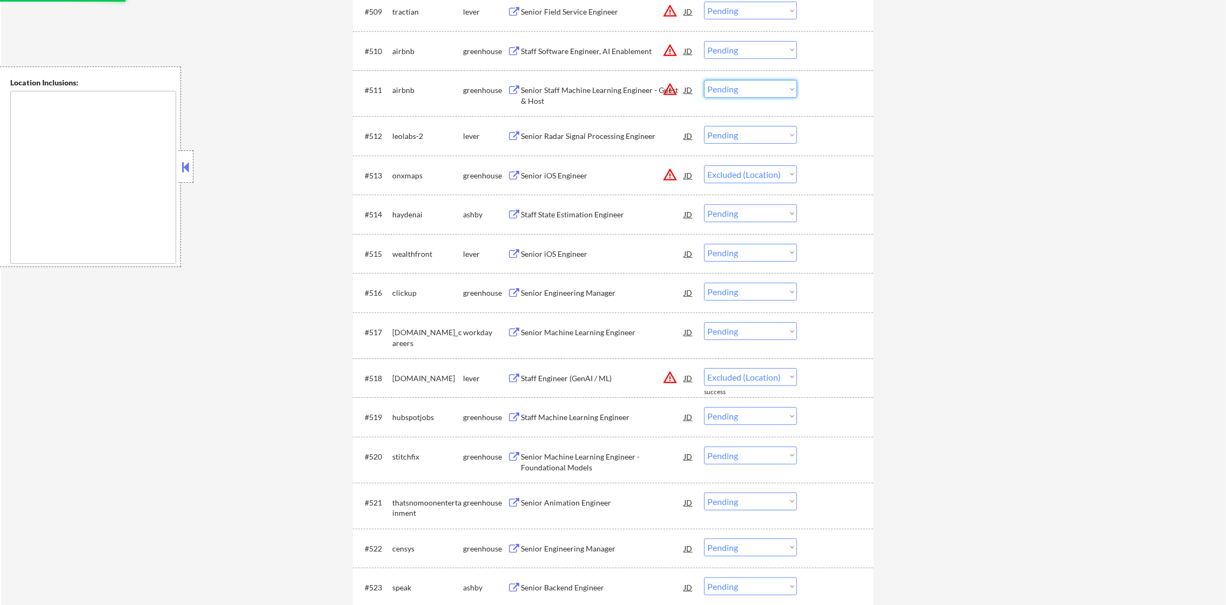
click at [762, 88] on select "Choose an option... Pending Applied Excluded (Questions) Excluded (Expired) Exc…" at bounding box center [750, 89] width 93 height 18
select select ""pending""
select select ""excluded__location_""
click at [704, 80] on select "Choose an option... Pending Applied Excluded (Questions) Excluded (Expired) Exc…" at bounding box center [750, 89] width 93 height 18
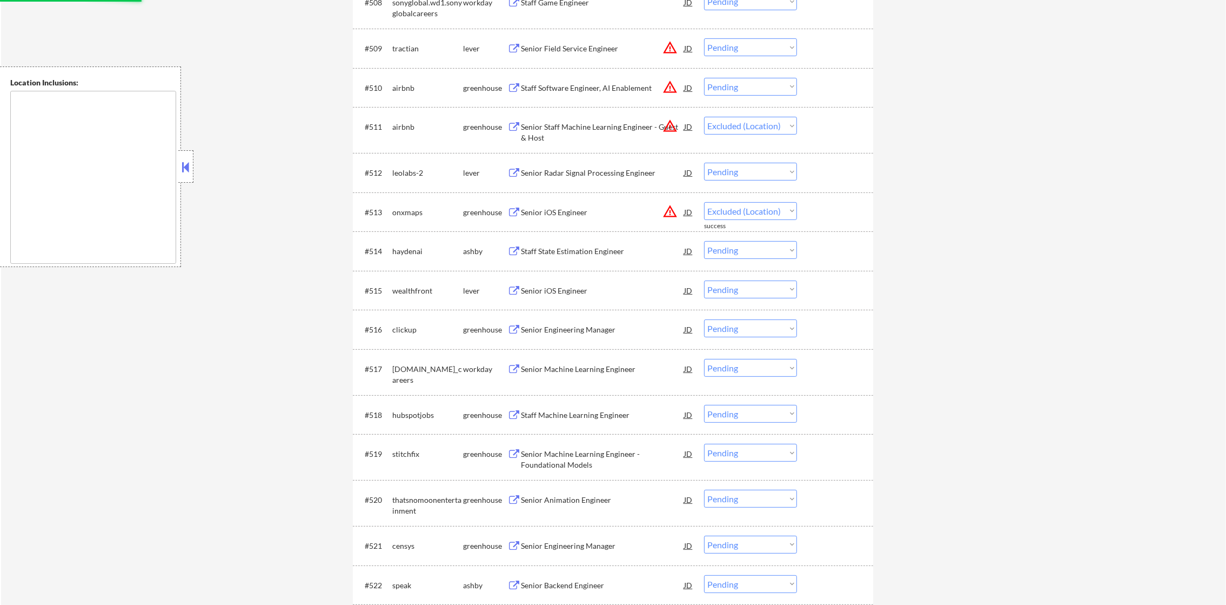
scroll to position [670, 0]
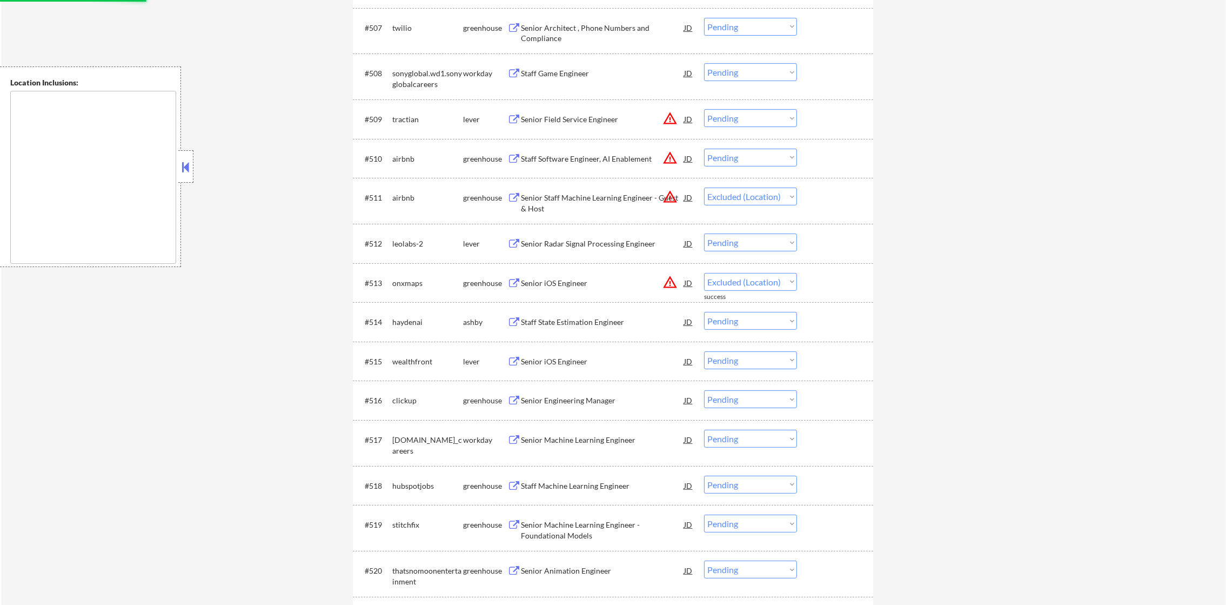
drag, startPoint x: 753, startPoint y: 158, endPoint x: 750, endPoint y: 167, distance: 10.3
click at [753, 158] on select "Choose an option... Pending Applied Excluded (Questions) Excluded (Expired) Exc…" at bounding box center [750, 158] width 93 height 18
select select ""pending""
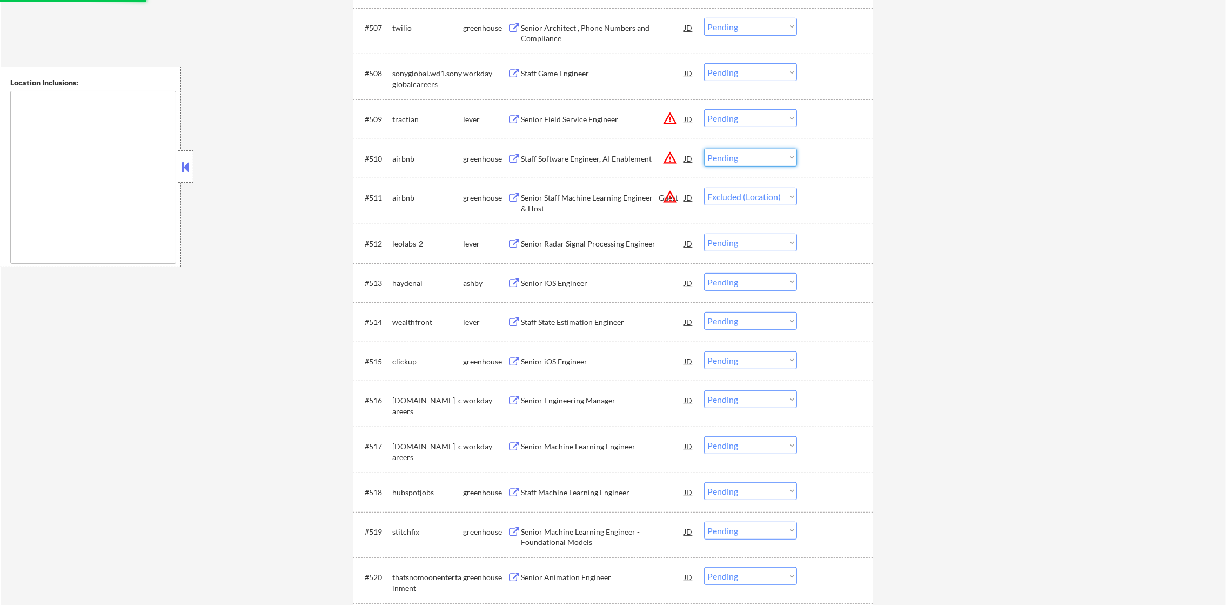
select select ""excluded__location_""
click at [704, 149] on select "Choose an option... Pending Applied Excluded (Questions) Excluded (Expired) Exc…" at bounding box center [750, 158] width 93 height 18
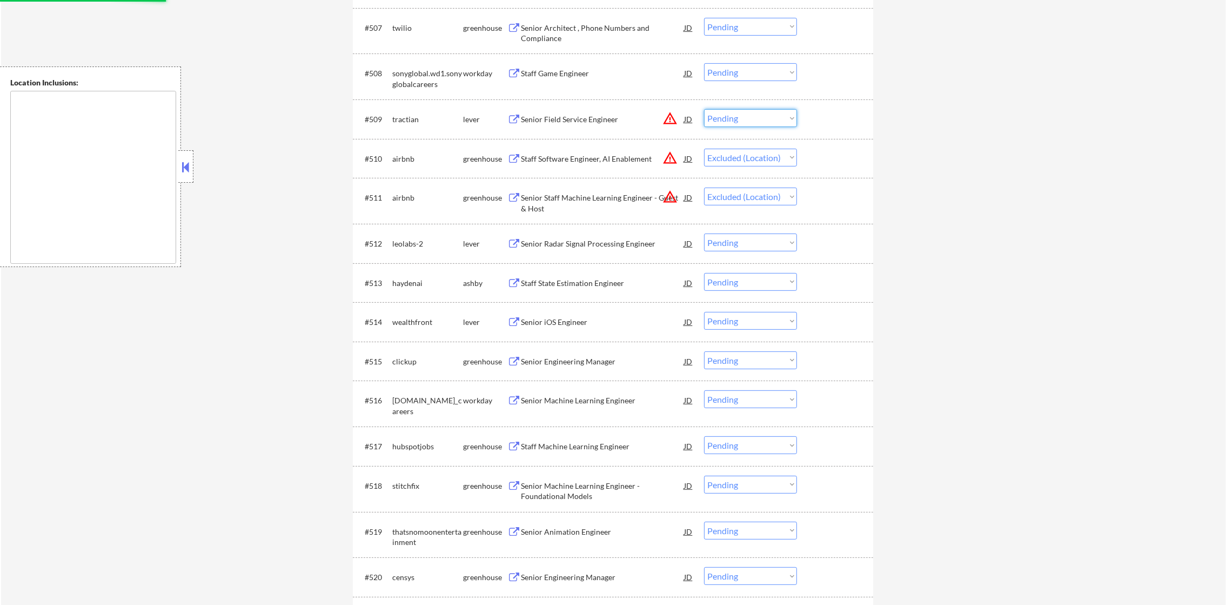
click at [761, 121] on select "Choose an option... Pending Applied Excluded (Questions) Excluded (Expired) Exc…" at bounding box center [750, 118] width 93 height 18
select select ""excluded__location_""
click at [704, 109] on select "Choose an option... Pending Applied Excluded (Questions) Excluded (Expired) Exc…" at bounding box center [750, 118] width 93 height 18
select select ""pending""
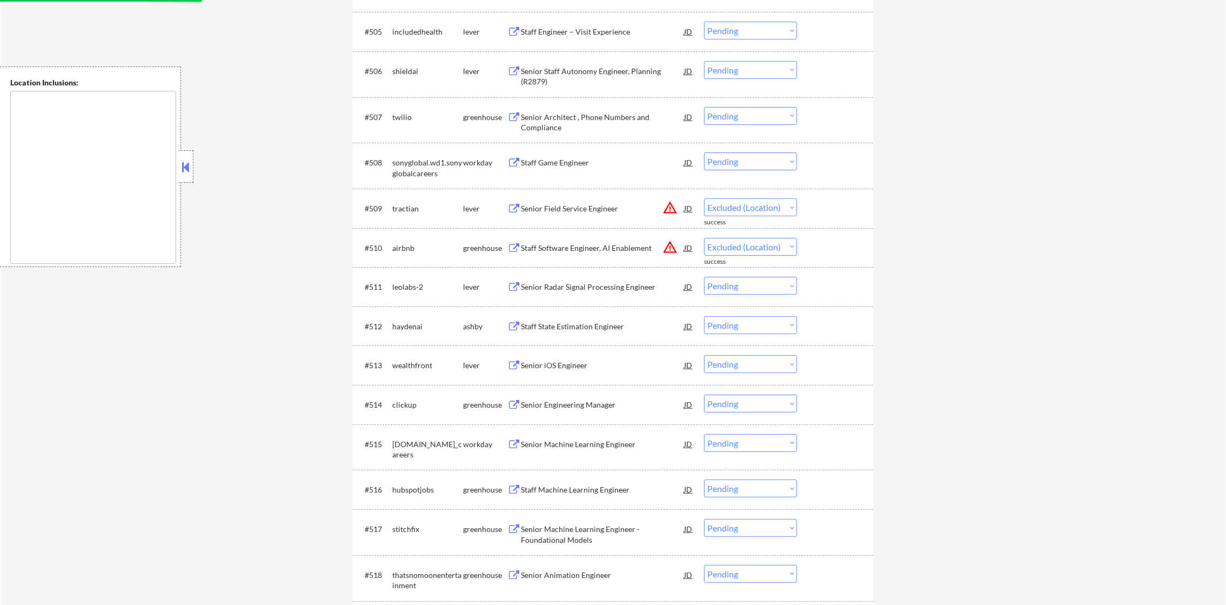
scroll to position [562, 0]
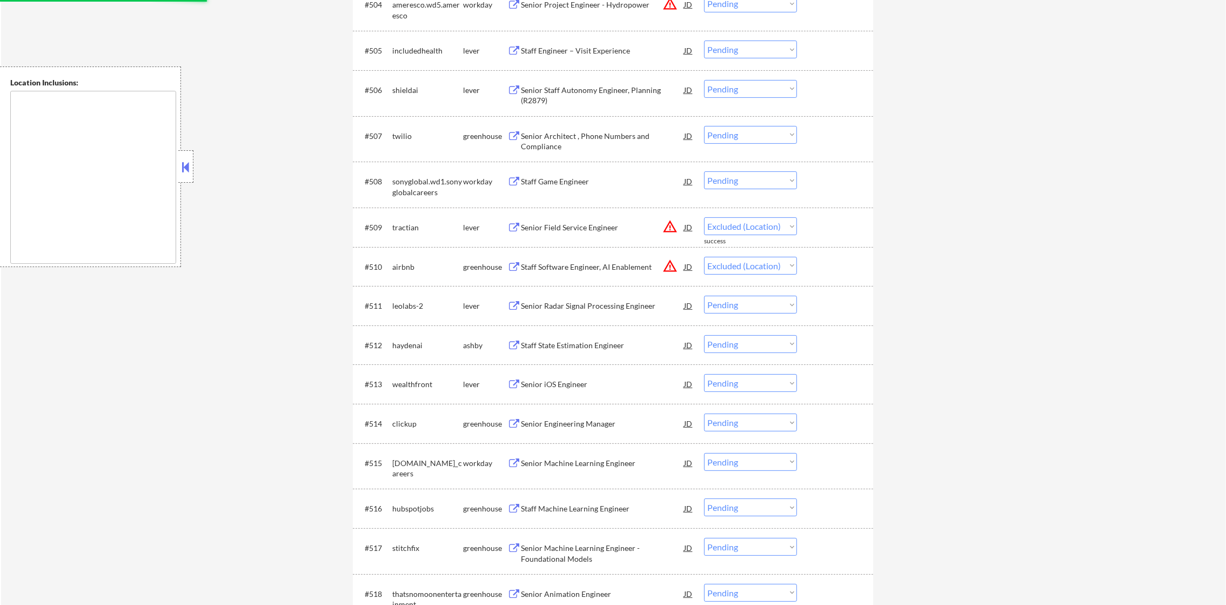
select select ""pending""
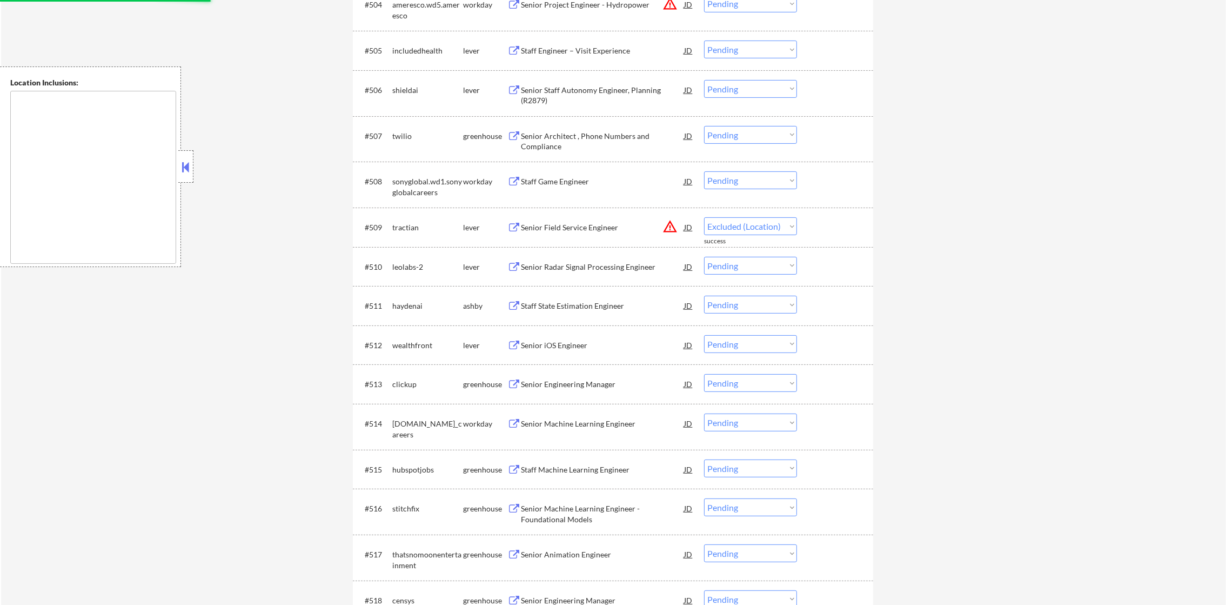
select select ""pending""
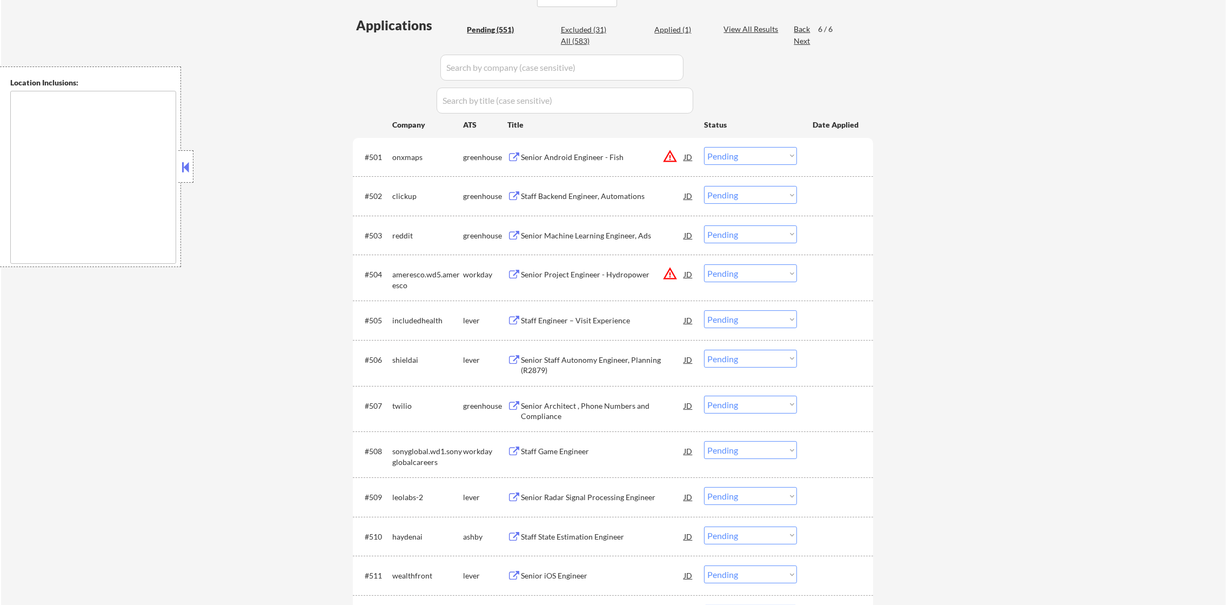
scroll to position [292, 0]
click at [803, 26] on div "Back" at bounding box center [802, 29] width 17 height 11
select select ""pending""
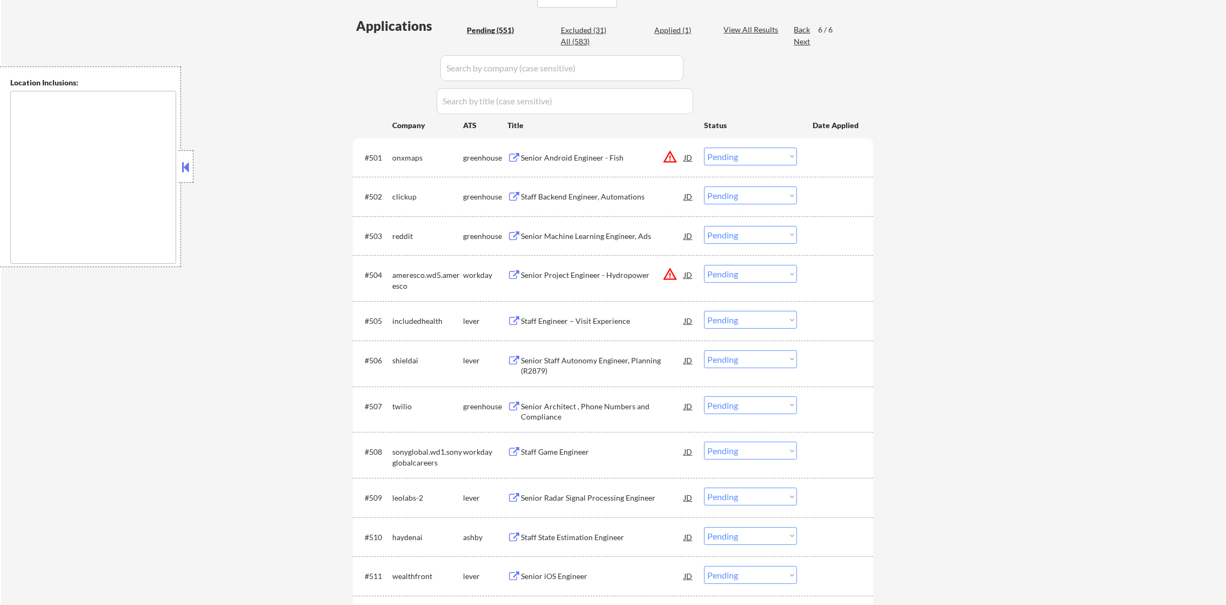
select select ""pending""
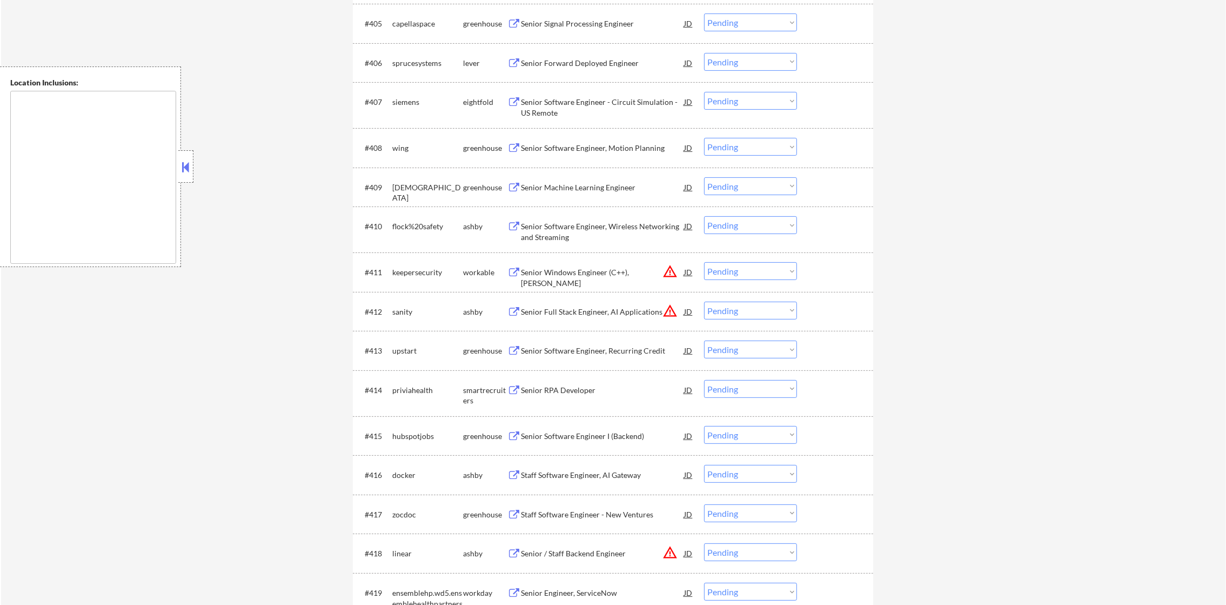
scroll to position [616, 0]
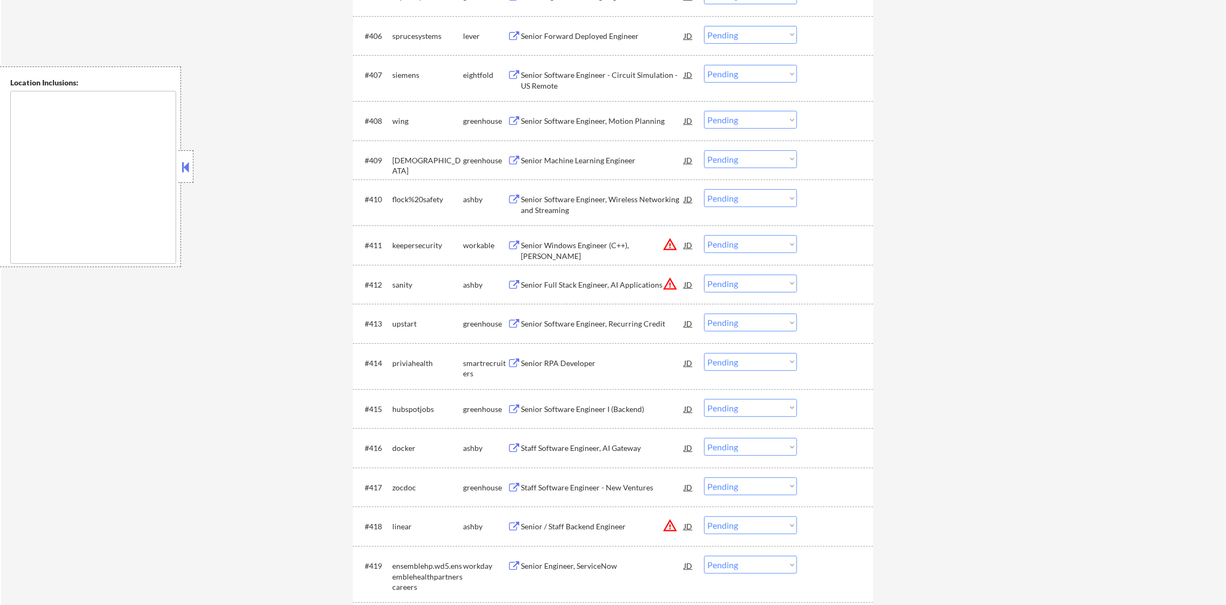
click at [626, 35] on div "Senior Forward Deployed Engineer" at bounding box center [602, 36] width 163 height 11
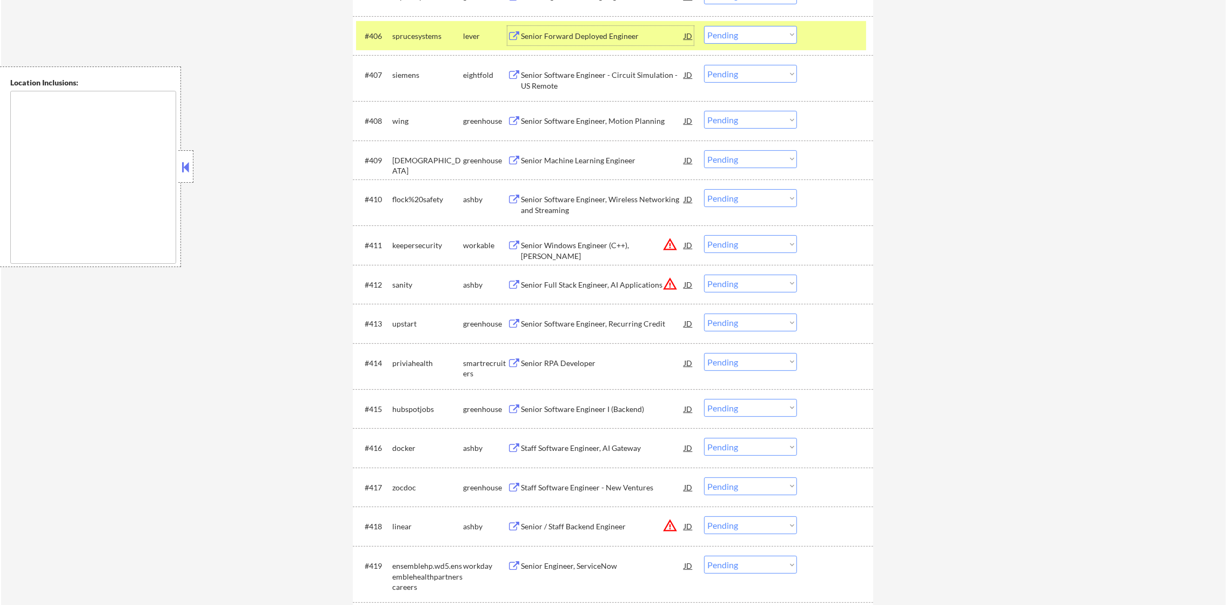
click at [426, 37] on div "sprucesystems" at bounding box center [427, 36] width 71 height 11
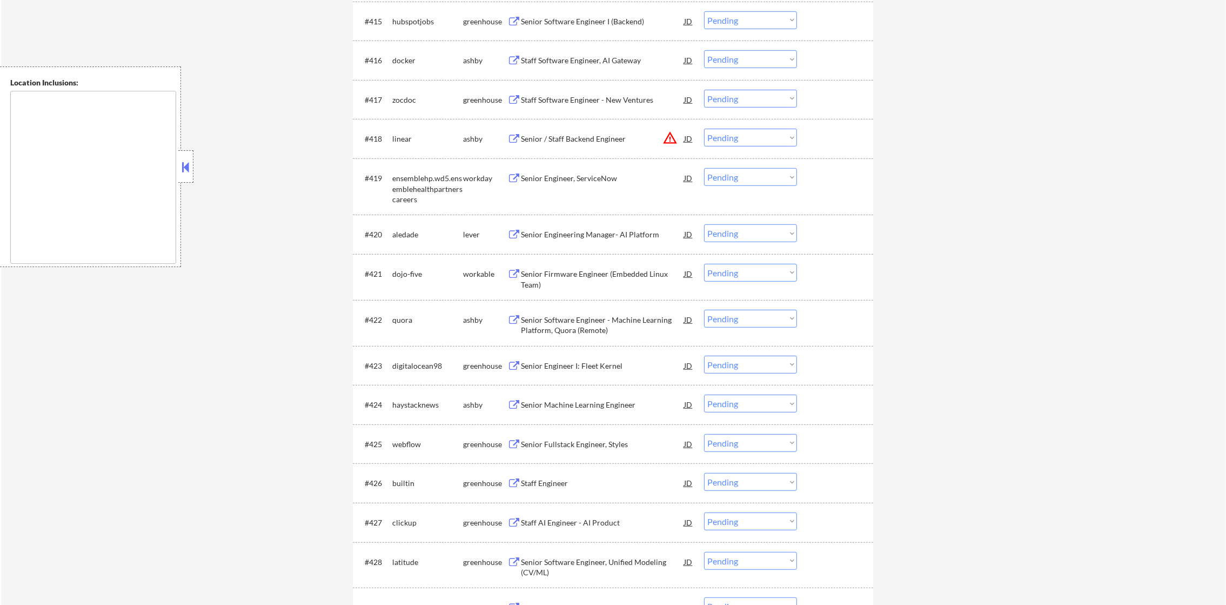
scroll to position [1021, 0]
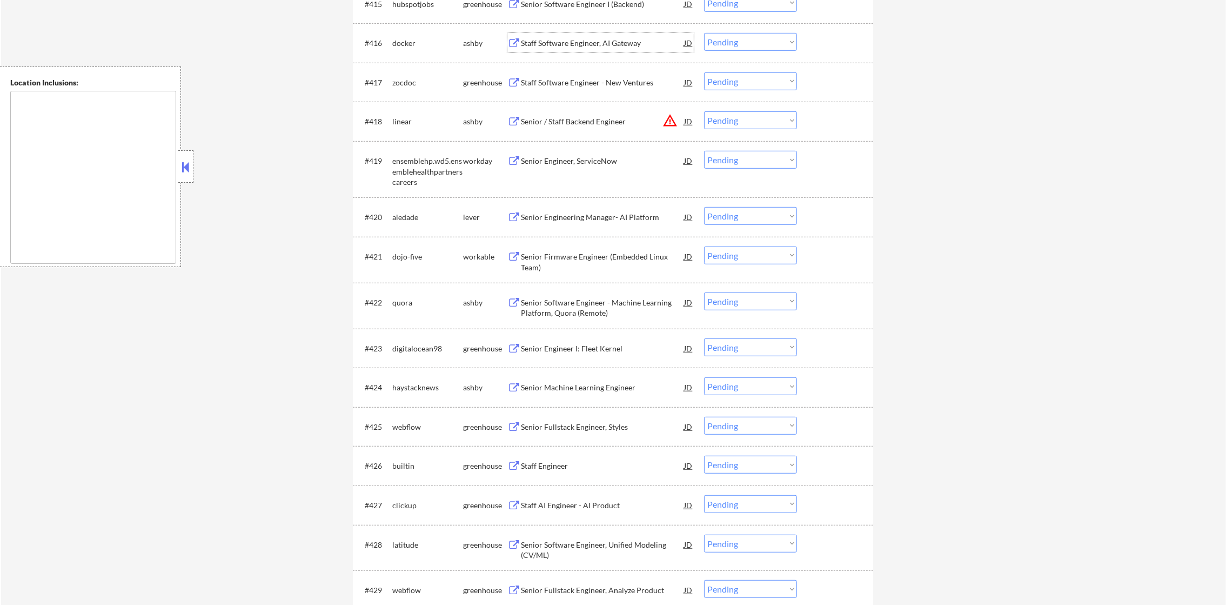
click at [618, 45] on div "Staff Software Engineer, AI Gateway" at bounding box center [602, 43] width 163 height 11
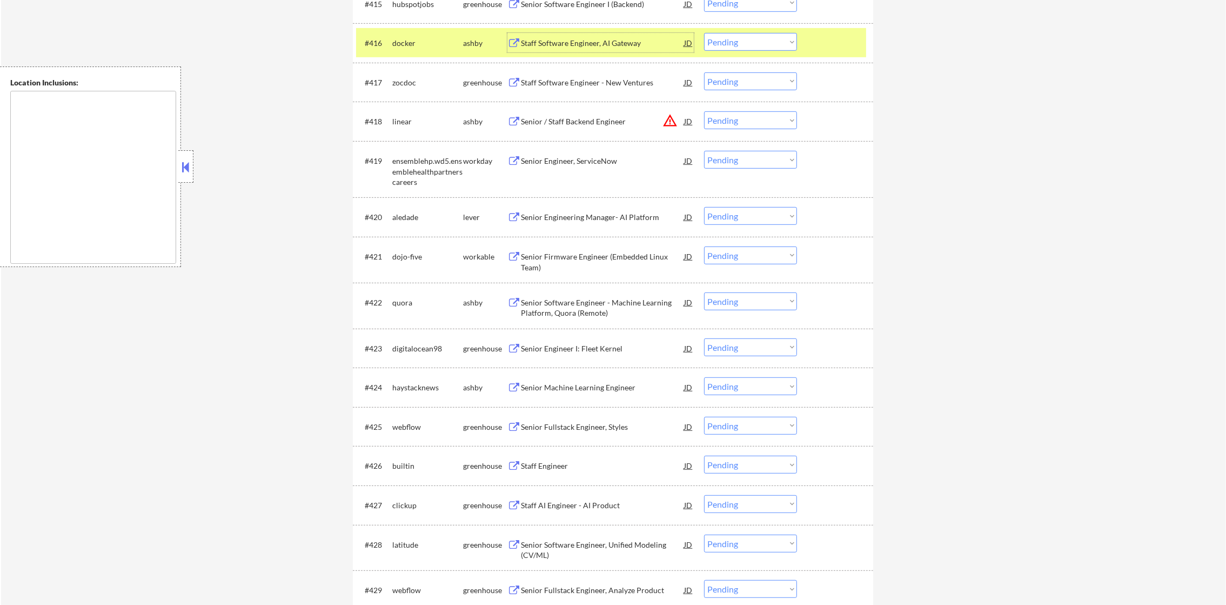
click at [741, 48] on select "Choose an option... Pending Applied Excluded (Questions) Excluded (Expired) Exc…" at bounding box center [750, 42] width 93 height 18
click at [704, 33] on select "Choose an option... Pending Applied Excluded (Questions) Excluded (Expired) Exc…" at bounding box center [750, 42] width 93 height 18
click at [415, 45] on div "docker" at bounding box center [427, 43] width 71 height 11
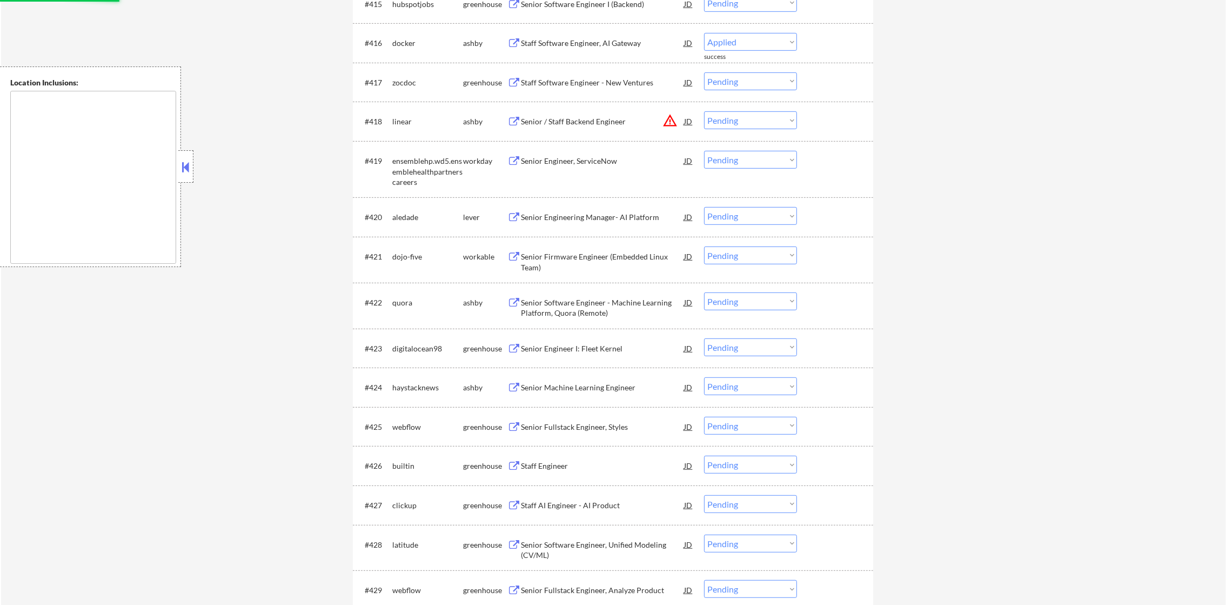
select select ""pending""
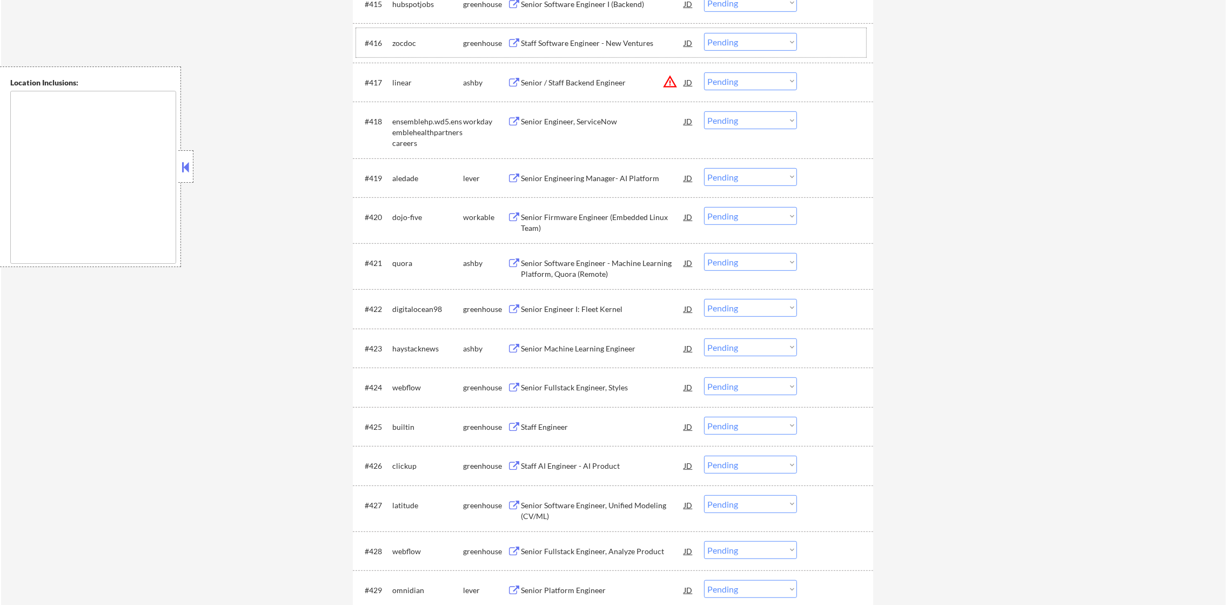
click at [735, 82] on select "Choose an option... Pending Applied Excluded (Questions) Excluded (Expired) Exc…" at bounding box center [750, 81] width 93 height 18
click at [704, 72] on select "Choose an option... Pending Applied Excluded (Questions) Excluded (Expired) Exc…" at bounding box center [750, 81] width 93 height 18
select select ""pending""
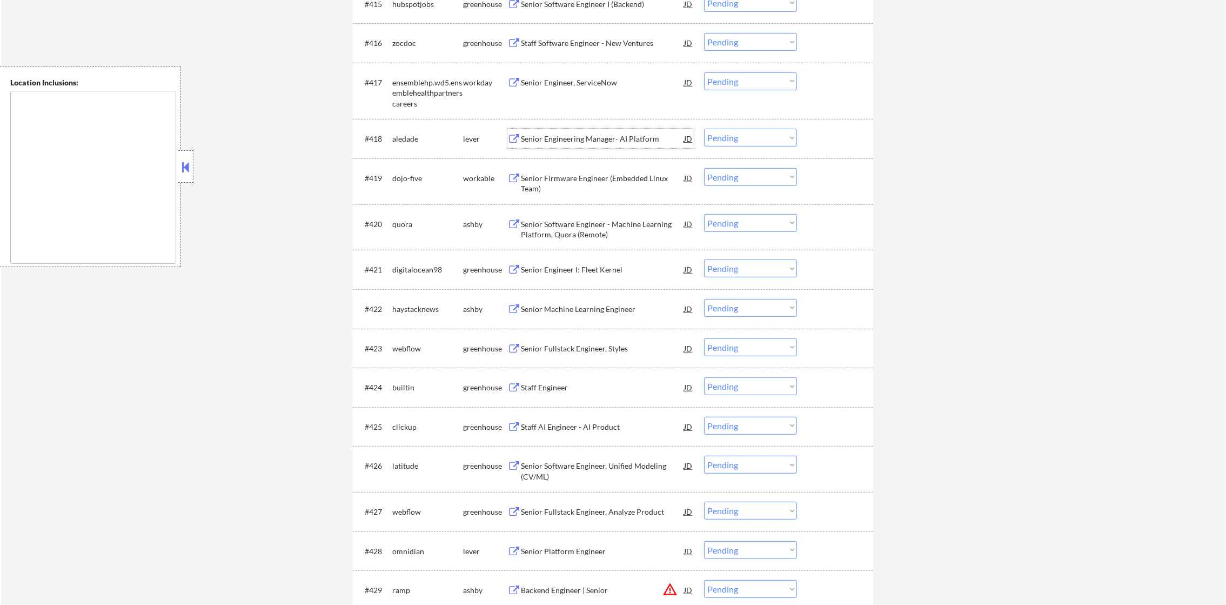
click at [631, 134] on div "Senior Engineering Manager- AI Platform" at bounding box center [602, 138] width 163 height 11
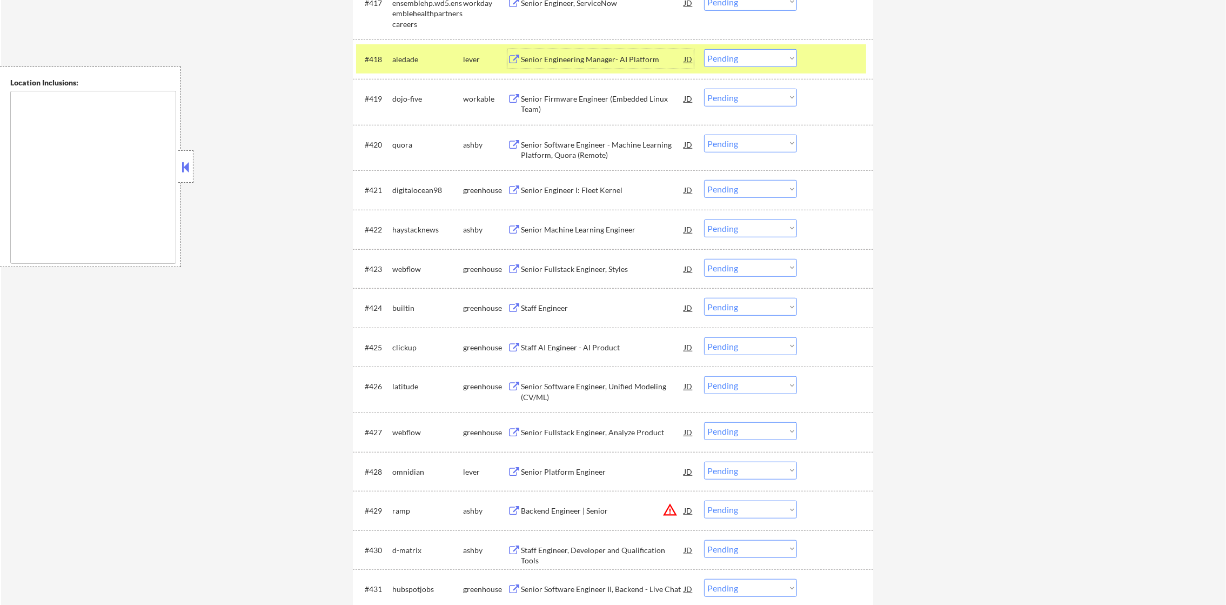
scroll to position [1102, 0]
click at [754, 53] on select "Choose an option... Pending Applied Excluded (Questions) Excluded (Expired) Exc…" at bounding box center [750, 57] width 93 height 18
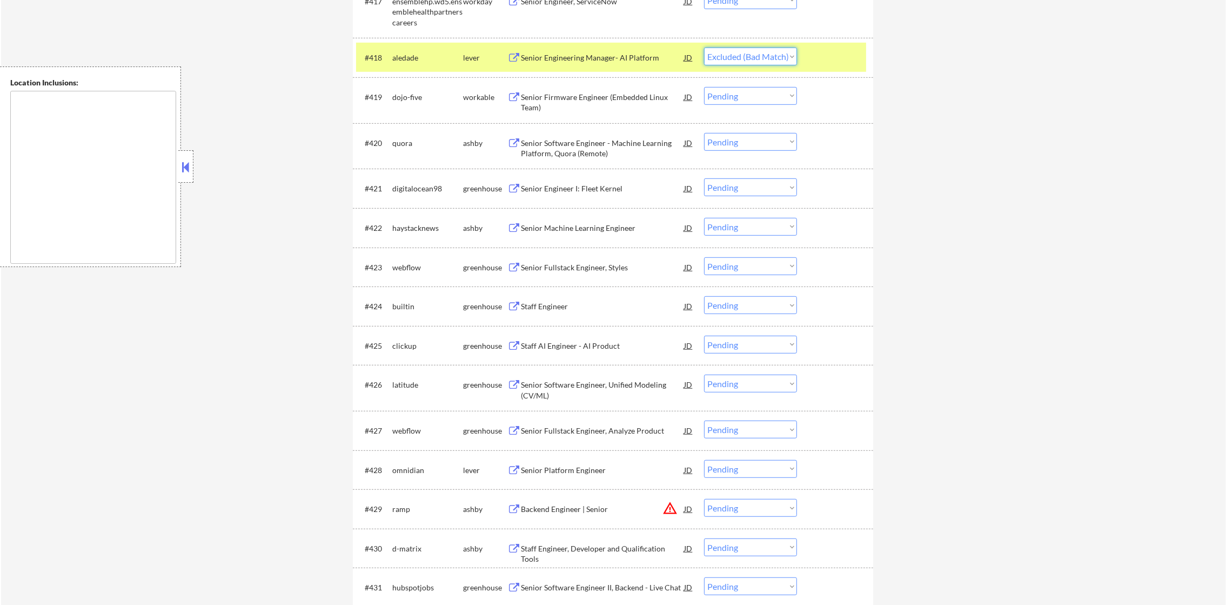
click at [704, 48] on select "Choose an option... Pending Applied Excluded (Questions) Excluded (Expired) Exc…" at bounding box center [750, 57] width 93 height 18
click at [419, 50] on div "aledade" at bounding box center [427, 57] width 71 height 19
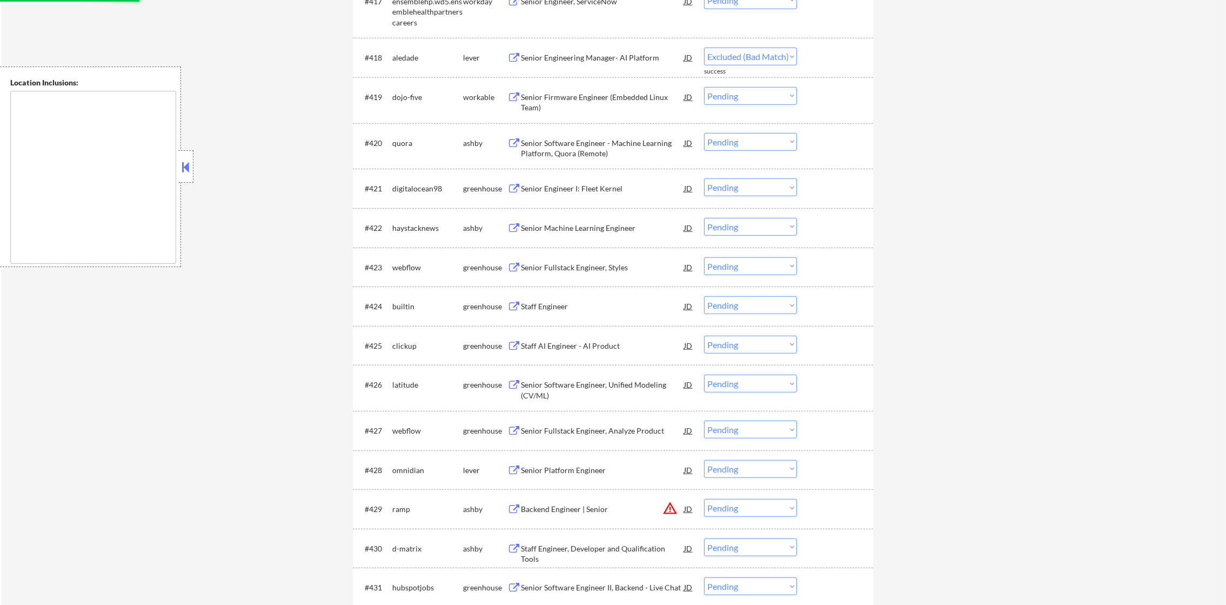
select select ""pending""
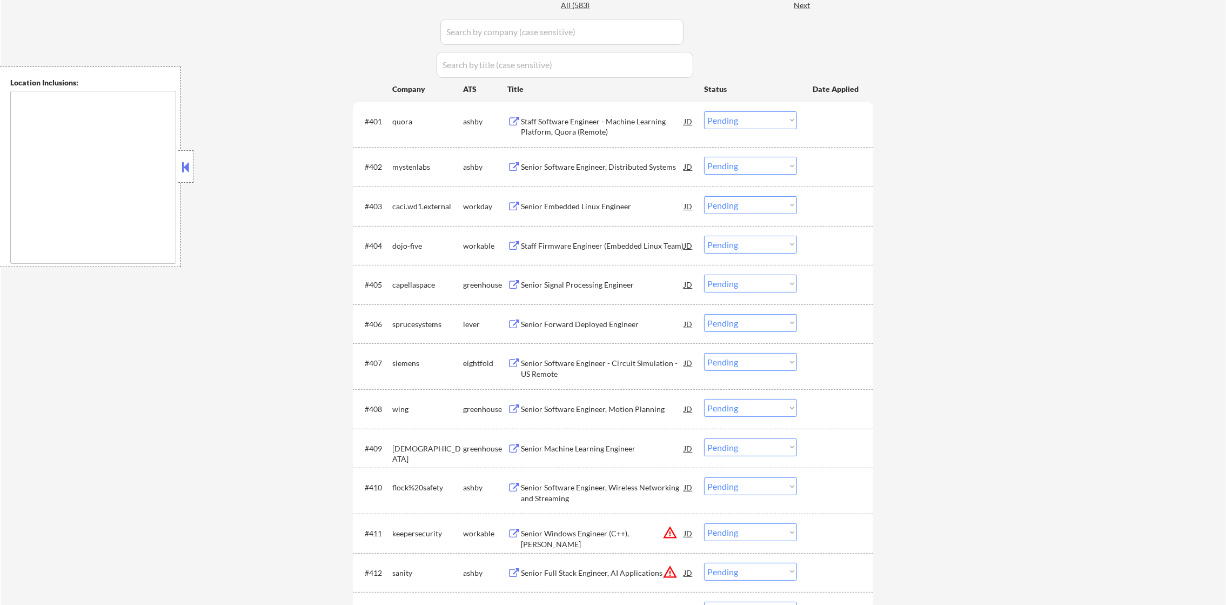
scroll to position [481, 0]
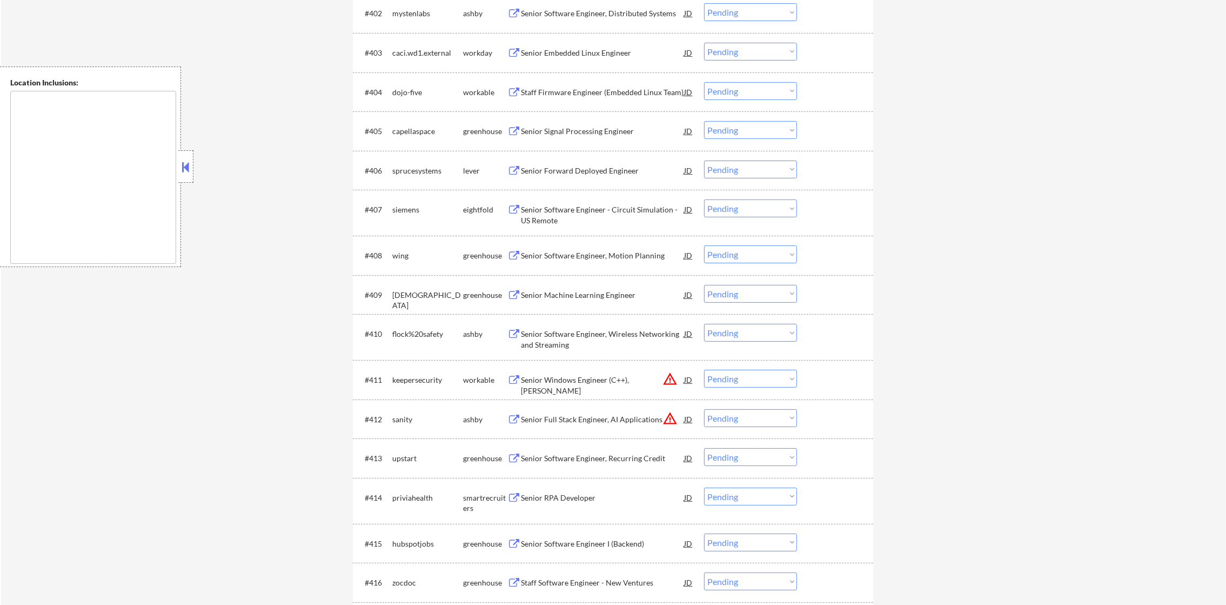
click at [604, 171] on div "Senior Forward Deployed Engineer" at bounding box center [602, 170] width 163 height 11
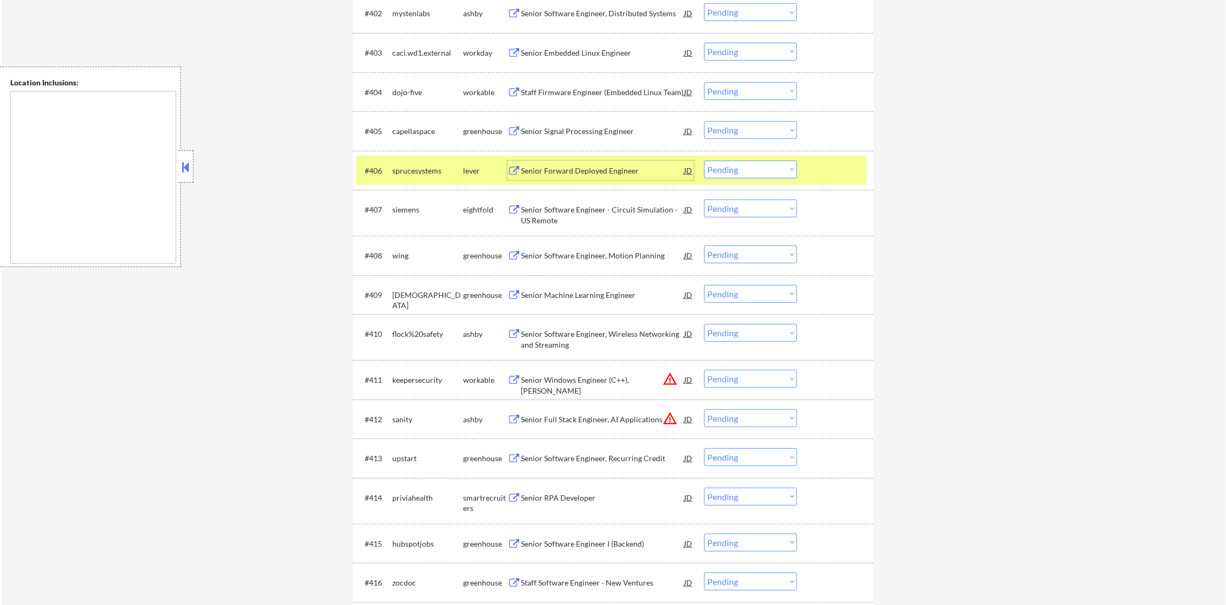
click at [735, 165] on select "Choose an option... Pending Applied Excluded (Questions) Excluded (Expired) Exc…" at bounding box center [750, 169] width 93 height 18
click at [704, 160] on select "Choose an option... Pending Applied Excluded (Questions) Excluded (Expired) Exc…" at bounding box center [750, 169] width 93 height 18
click at [444, 162] on div "sprucesystems" at bounding box center [427, 169] width 71 height 19
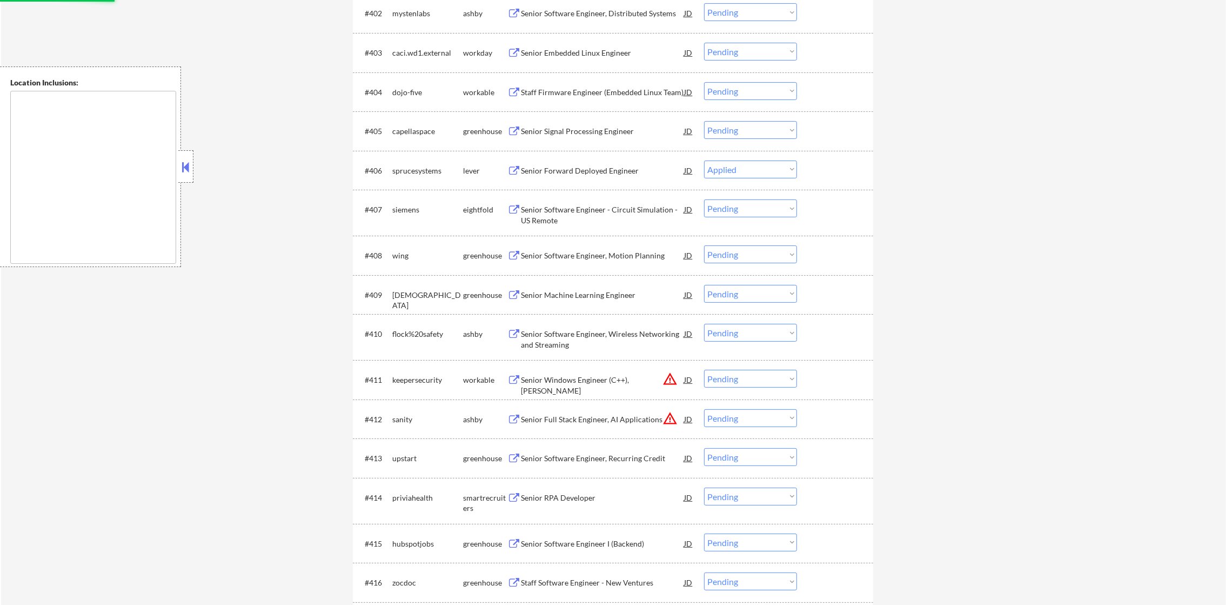
select select ""pending""
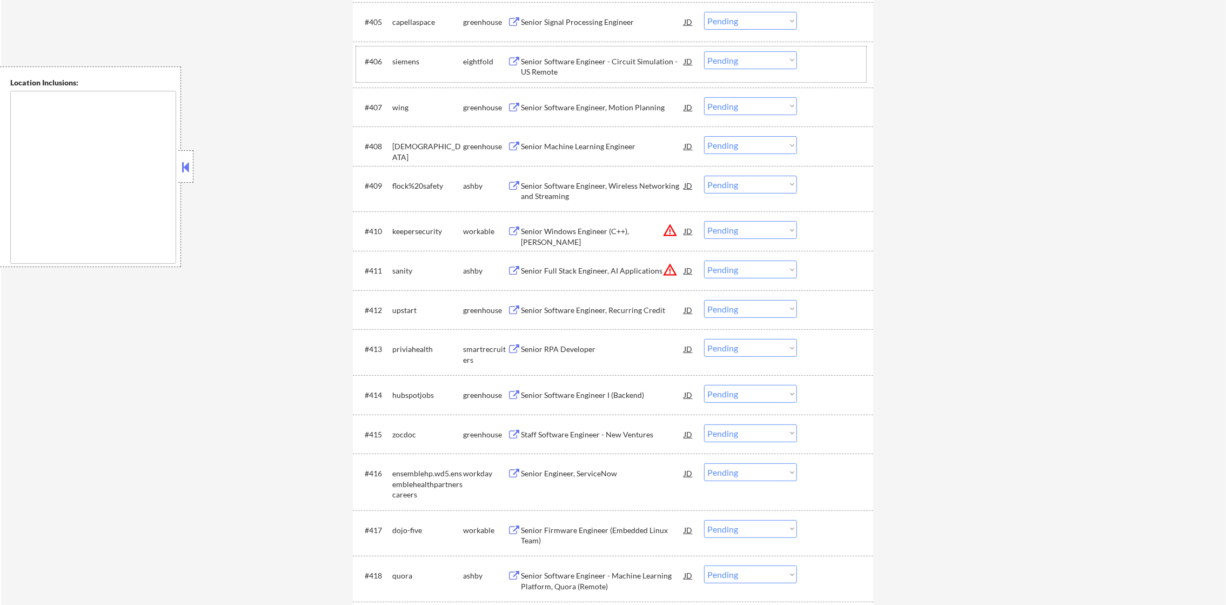
scroll to position [617, 0]
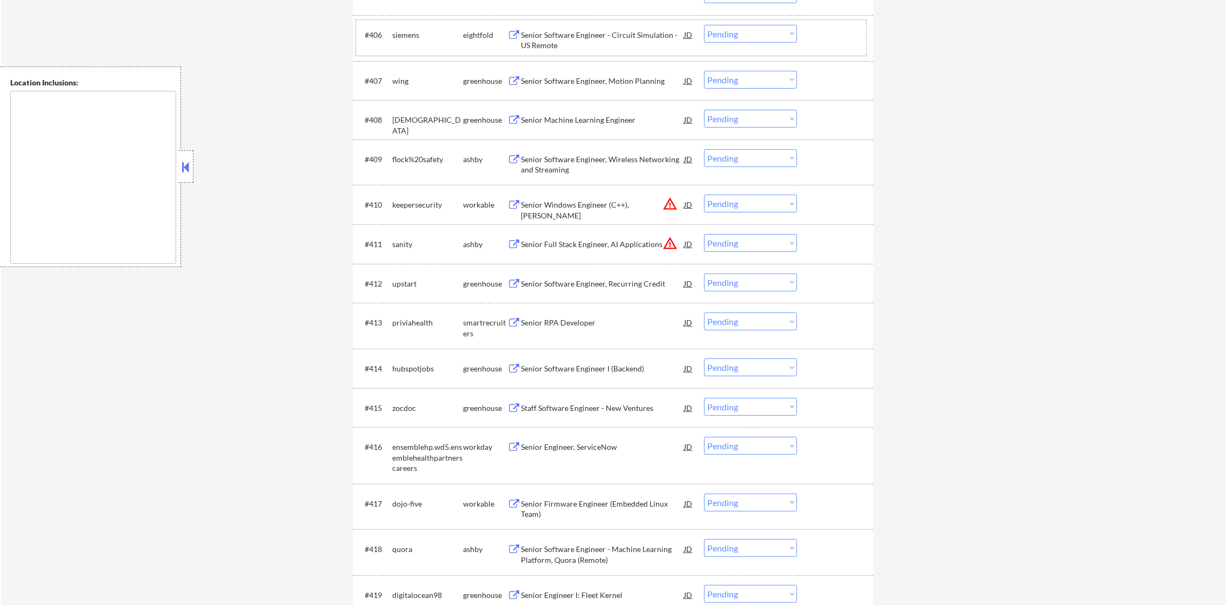
click at [608, 72] on div "Senior Software Engineer, Motion Planning" at bounding box center [602, 80] width 163 height 19
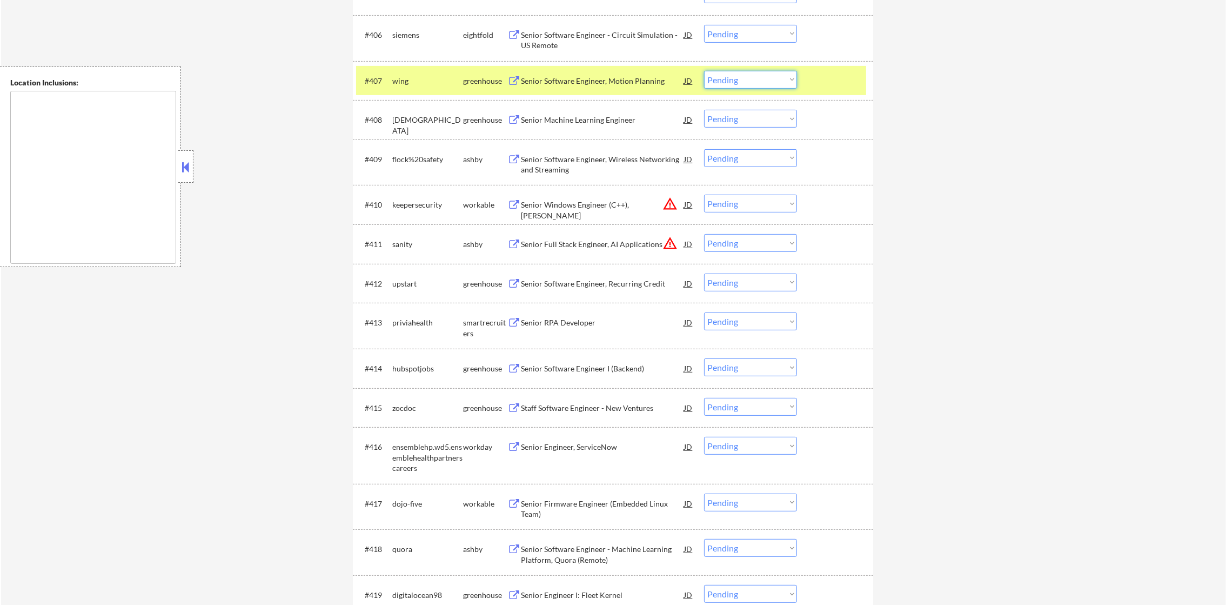
drag, startPoint x: 719, startPoint y: 78, endPoint x: 723, endPoint y: 90, distance: 12.3
click at [719, 78] on select "Choose an option... Pending Applied Excluded (Questions) Excluded (Expired) Exc…" at bounding box center [750, 80] width 93 height 18
click at [704, 71] on select "Choose an option... Pending Applied Excluded (Questions) Excluded (Expired) Exc…" at bounding box center [750, 80] width 93 height 18
click at [426, 78] on div "wing" at bounding box center [427, 81] width 71 height 11
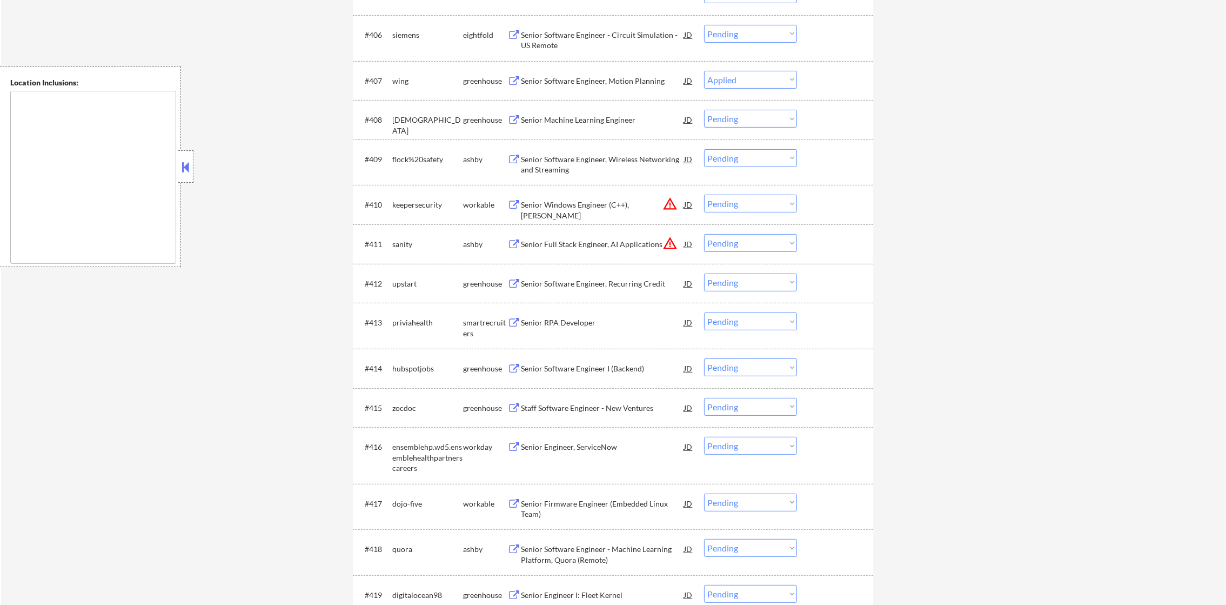
select select ""pending""
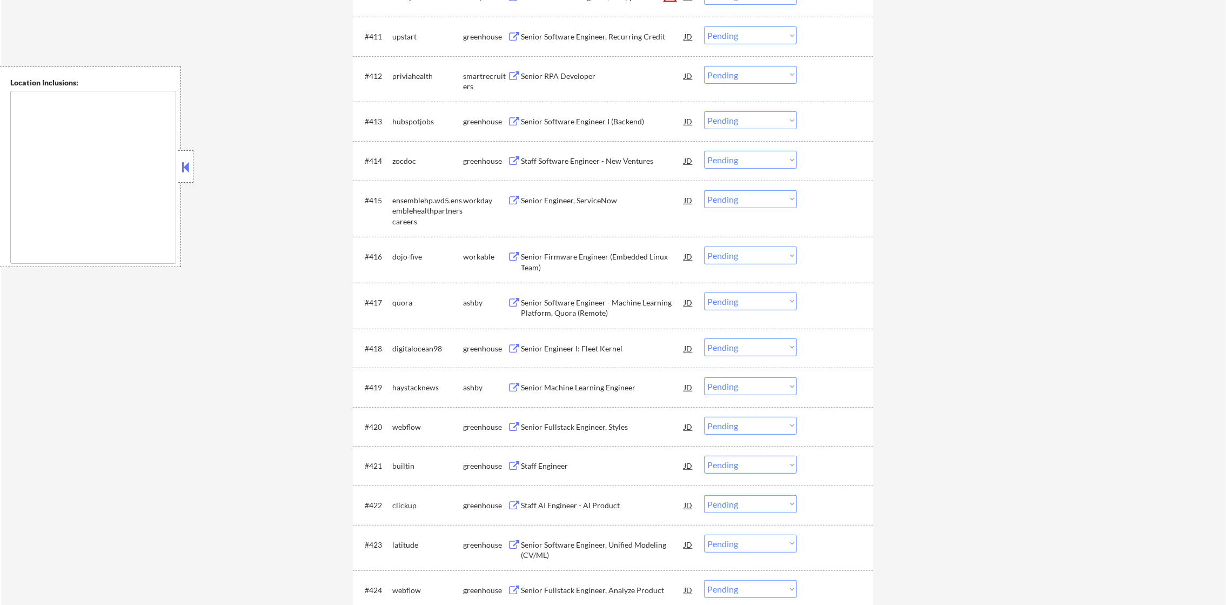
scroll to position [831, 0]
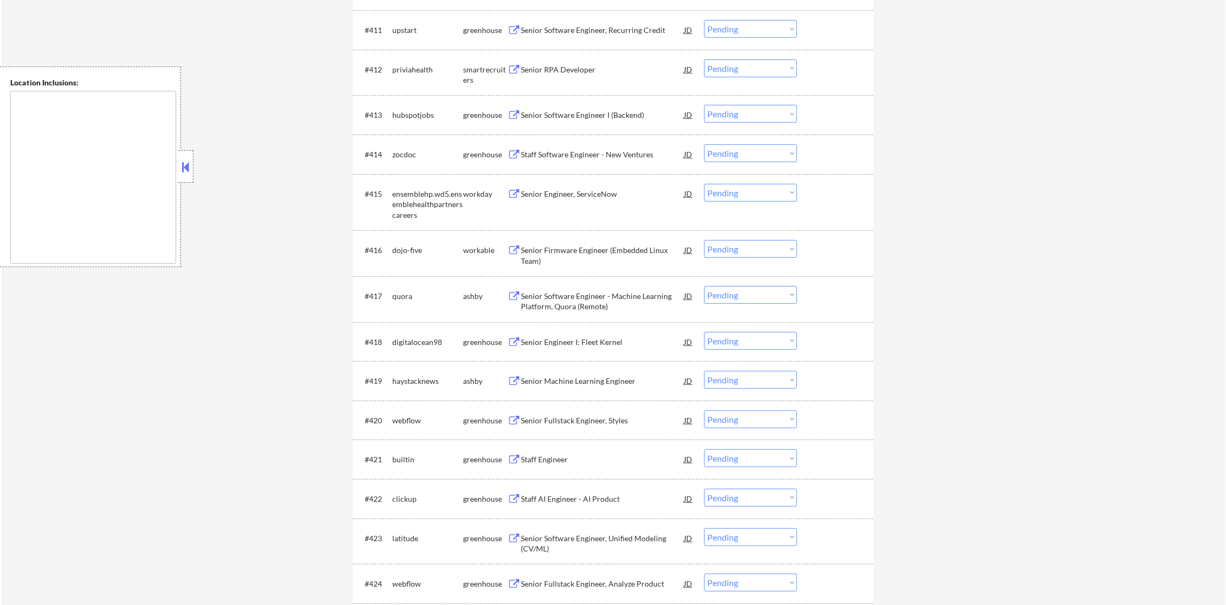
click at [608, 71] on div "Senior RPA Developer" at bounding box center [602, 69] width 163 height 11
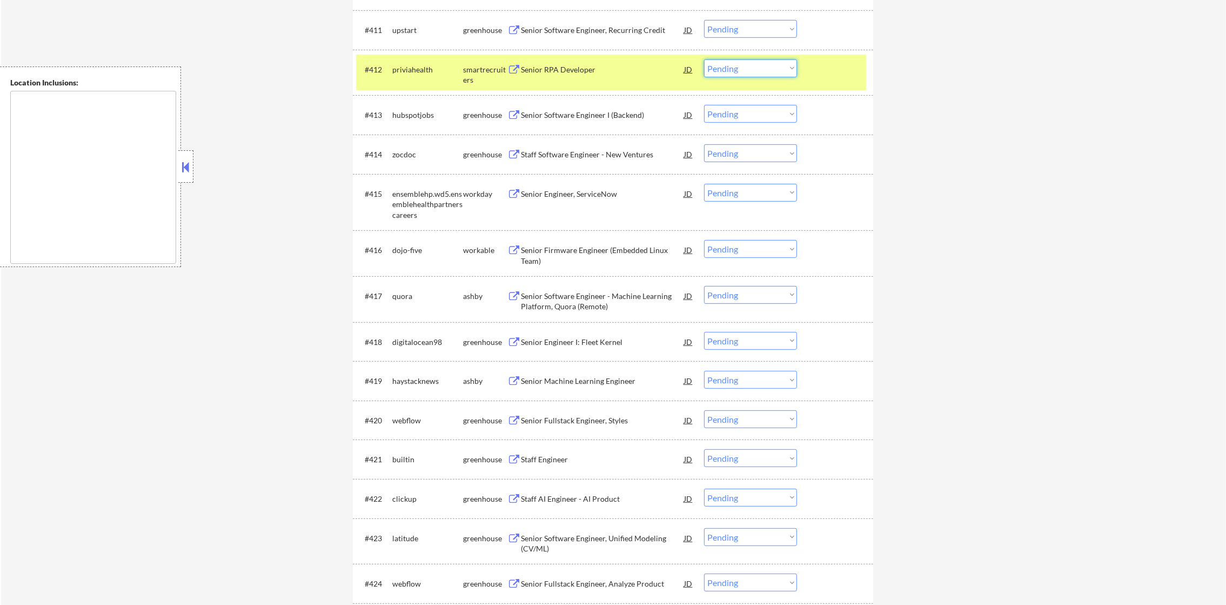
drag, startPoint x: 728, startPoint y: 71, endPoint x: 729, endPoint y: 78, distance: 6.6
click at [728, 71] on select "Choose an option... Pending Applied Excluded (Questions) Excluded (Expired) Exc…" at bounding box center [750, 68] width 93 height 18
click at [704, 59] on select "Choose an option... Pending Applied Excluded (Questions) Excluded (Expired) Exc…" at bounding box center [750, 68] width 93 height 18
click at [424, 72] on div "priviahealth" at bounding box center [427, 69] width 71 height 11
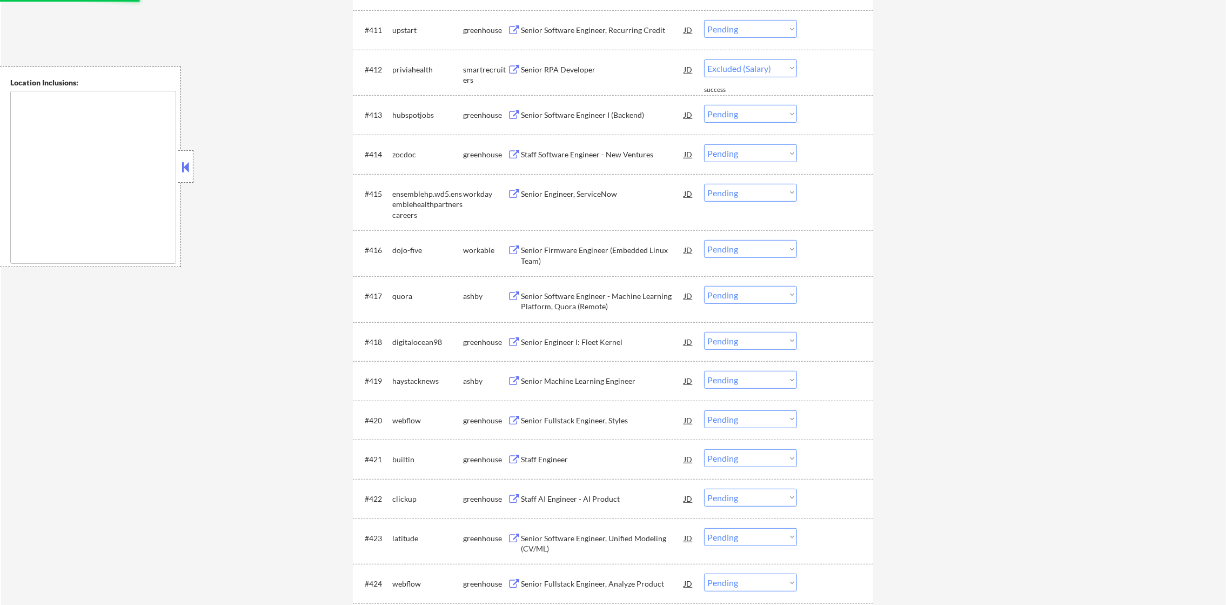
click at [638, 26] on div "Senior Software Engineer, Recurring Credit" at bounding box center [602, 30] width 163 height 11
select select ""pending""
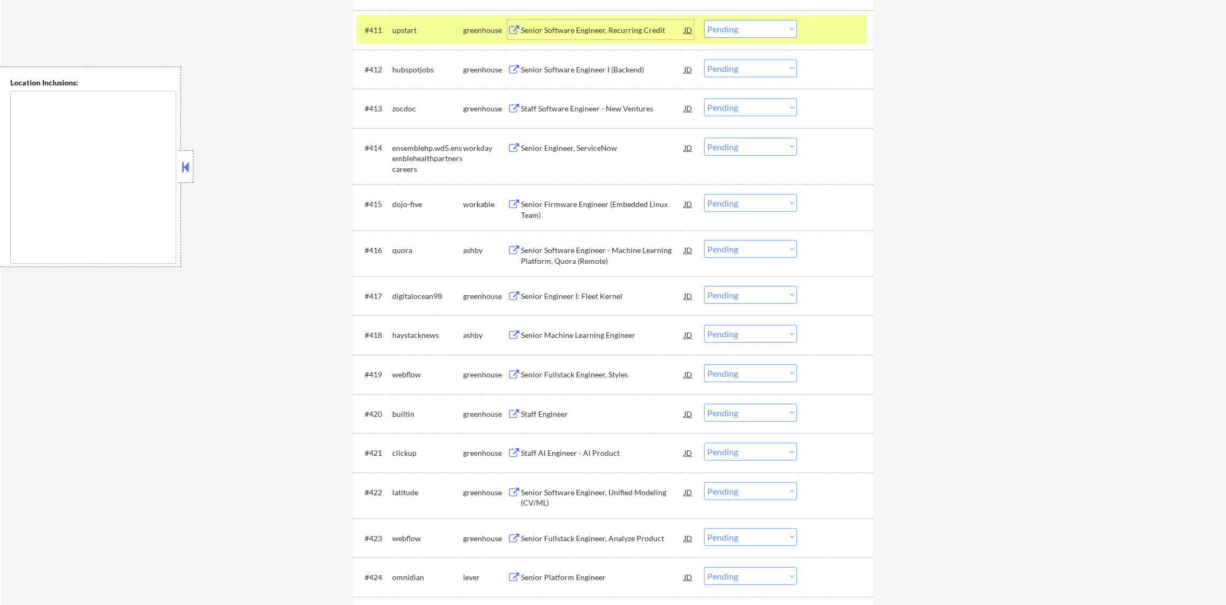
click at [722, 31] on select "Choose an option... Pending Applied Excluded (Questions) Excluded (Expired) Exc…" at bounding box center [750, 29] width 93 height 18
click at [704, 20] on select "Choose an option... Pending Applied Excluded (Questions) Excluded (Expired) Exc…" at bounding box center [750, 29] width 93 height 18
click at [404, 25] on div "upstart" at bounding box center [427, 30] width 71 height 11
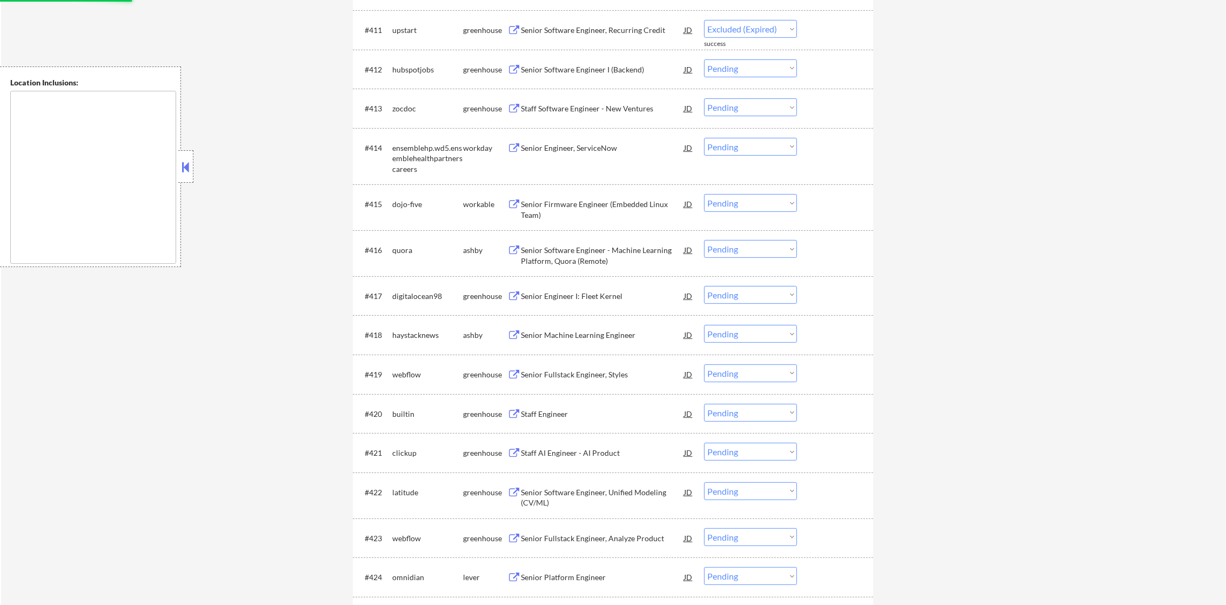
select select ""pending""
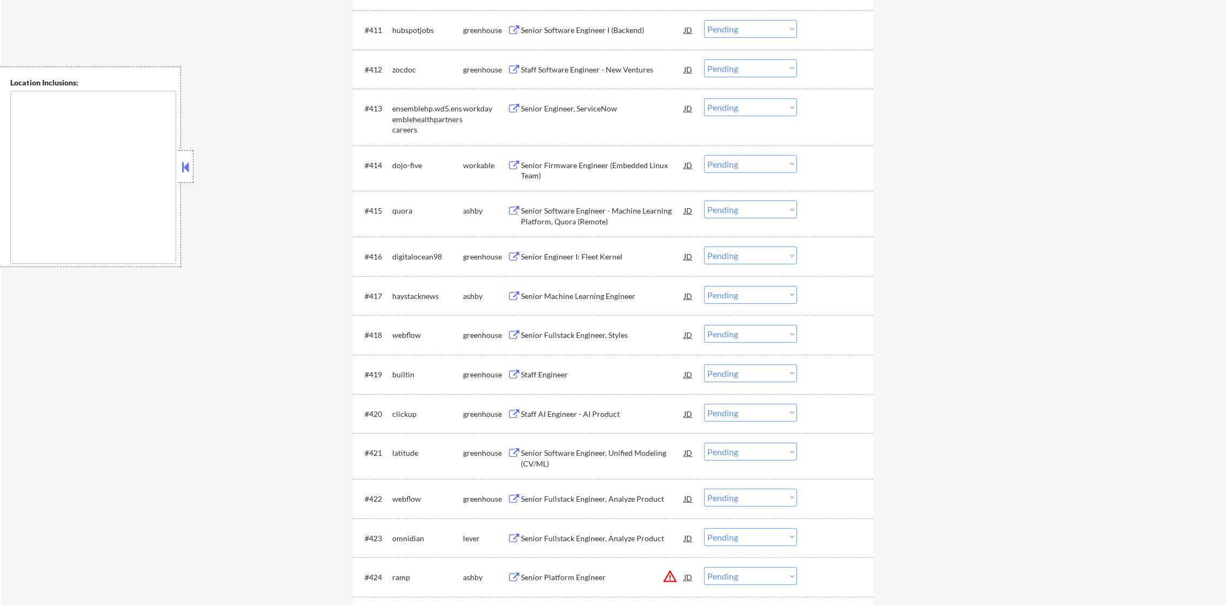
scroll to position [938, 0]
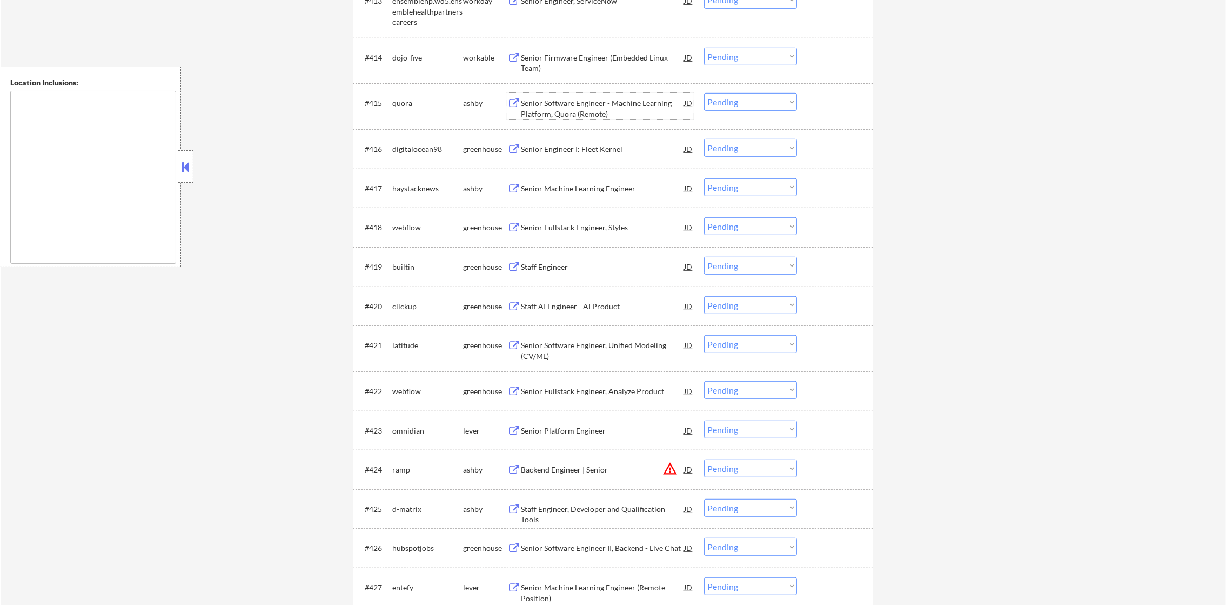
click at [585, 103] on div "Senior Software Engineer - Machine Learning Platform, Quora (Remote)" at bounding box center [602, 108] width 163 height 21
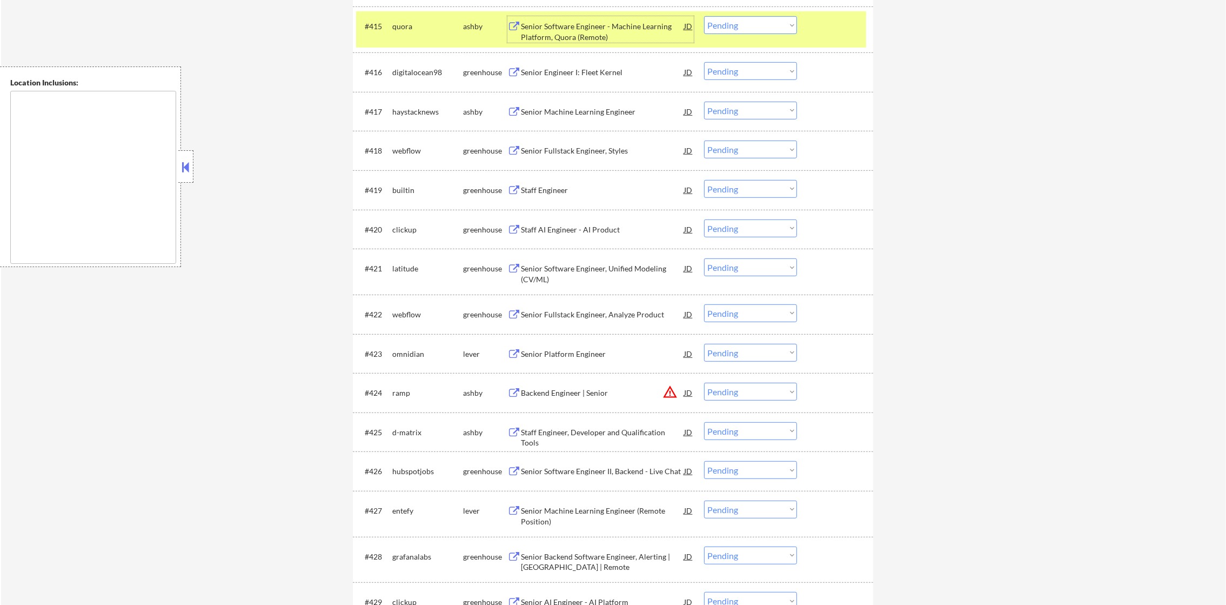
scroll to position [1019, 0]
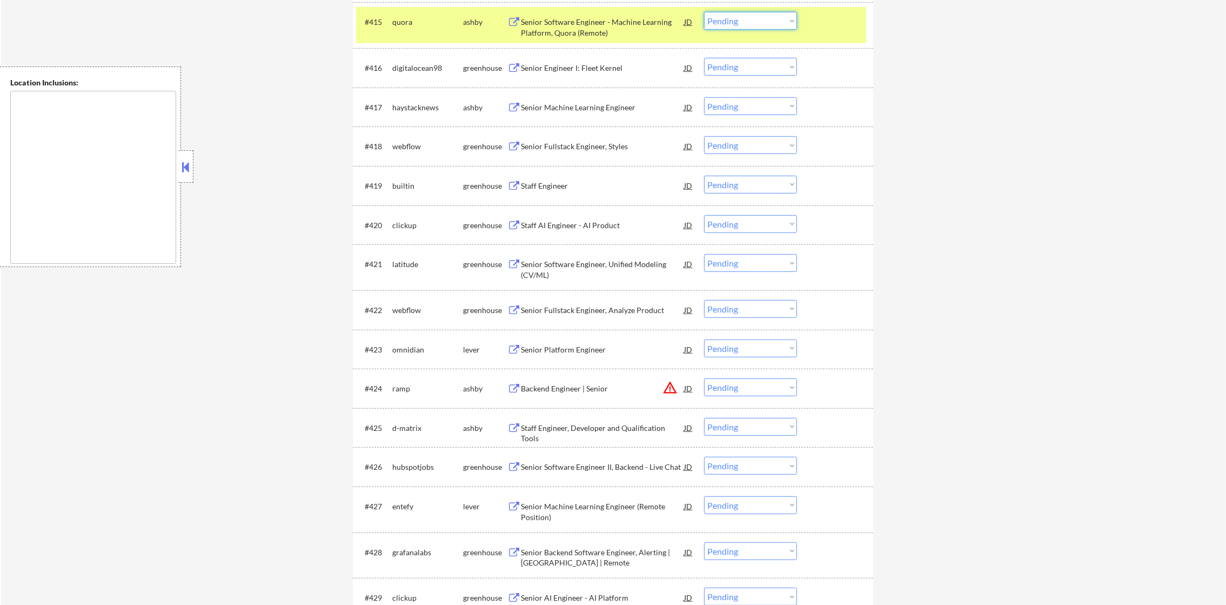
drag, startPoint x: 724, startPoint y: 20, endPoint x: 725, endPoint y: 29, distance: 9.2
click at [724, 20] on select "Choose an option... Pending Applied Excluded (Questions) Excluded (Expired) Exc…" at bounding box center [750, 21] width 93 height 18
click at [704, 12] on select "Choose an option... Pending Applied Excluded (Questions) Excluded (Expired) Exc…" at bounding box center [750, 21] width 93 height 18
click at [400, 26] on div "quora" at bounding box center [427, 22] width 71 height 11
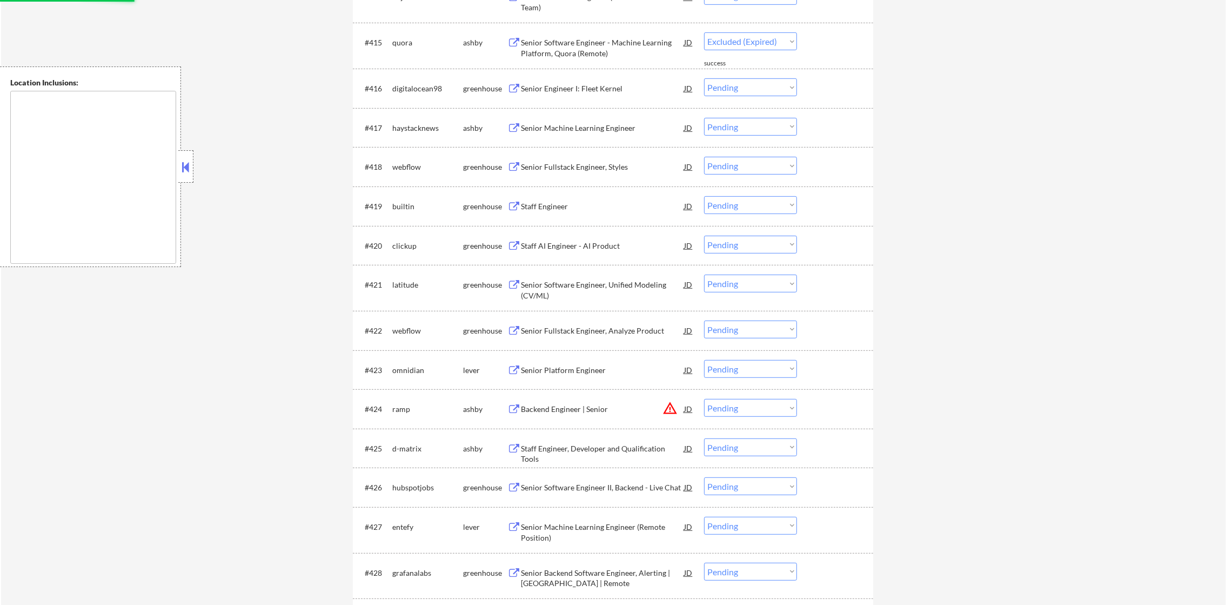
scroll to position [993, 0]
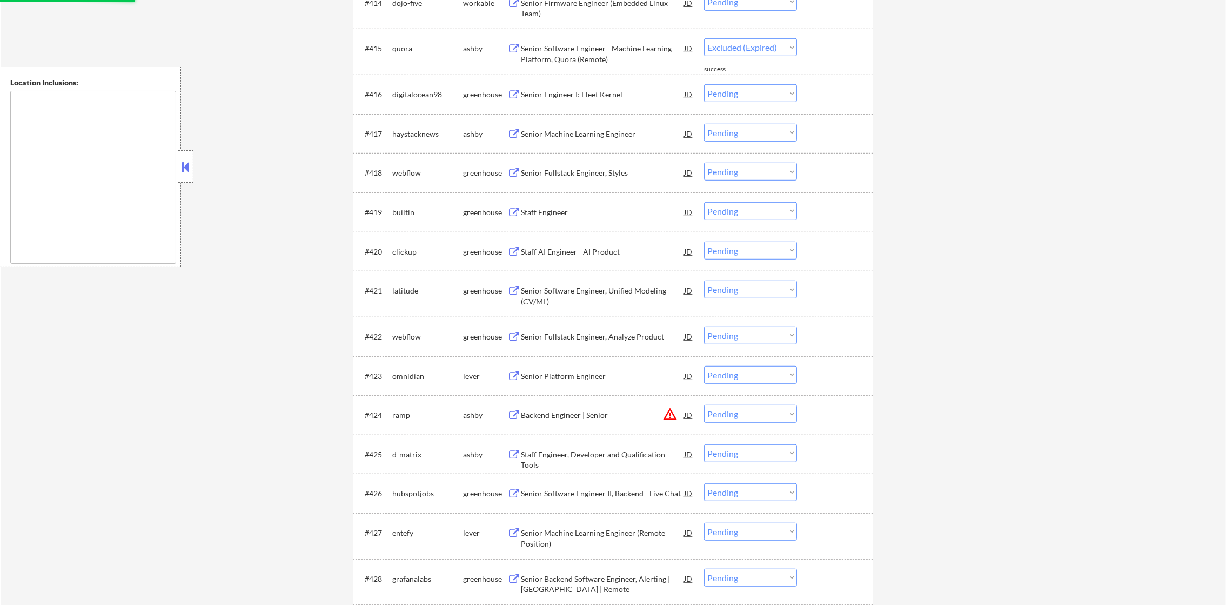
select select ""pending""
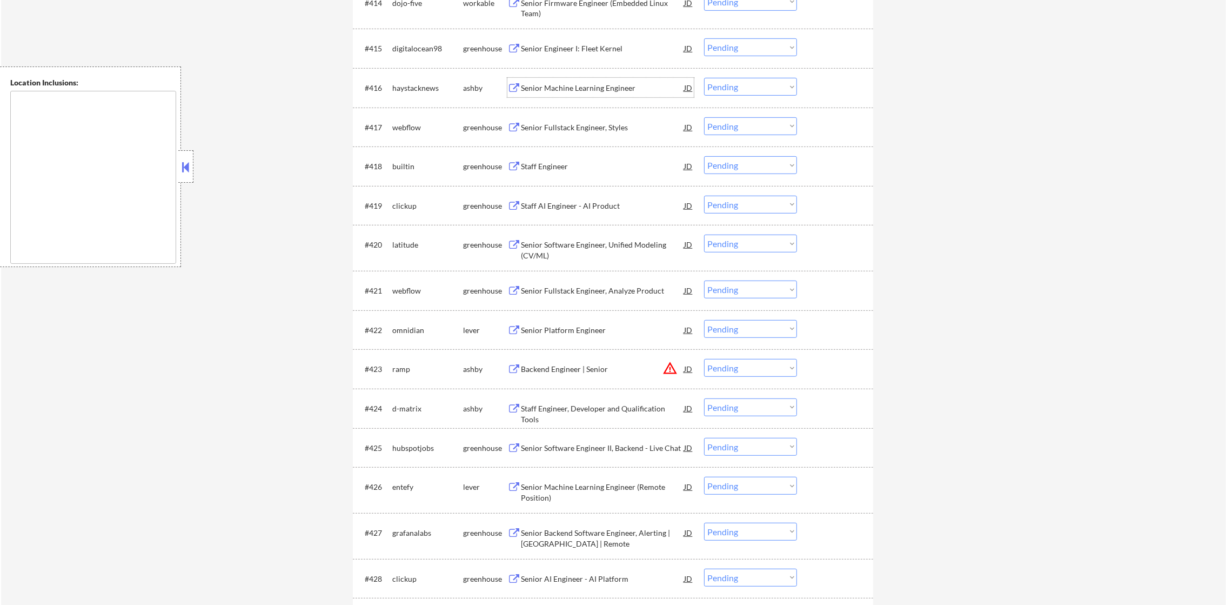
click at [592, 90] on div "Senior Machine Learning Engineer" at bounding box center [602, 88] width 163 height 11
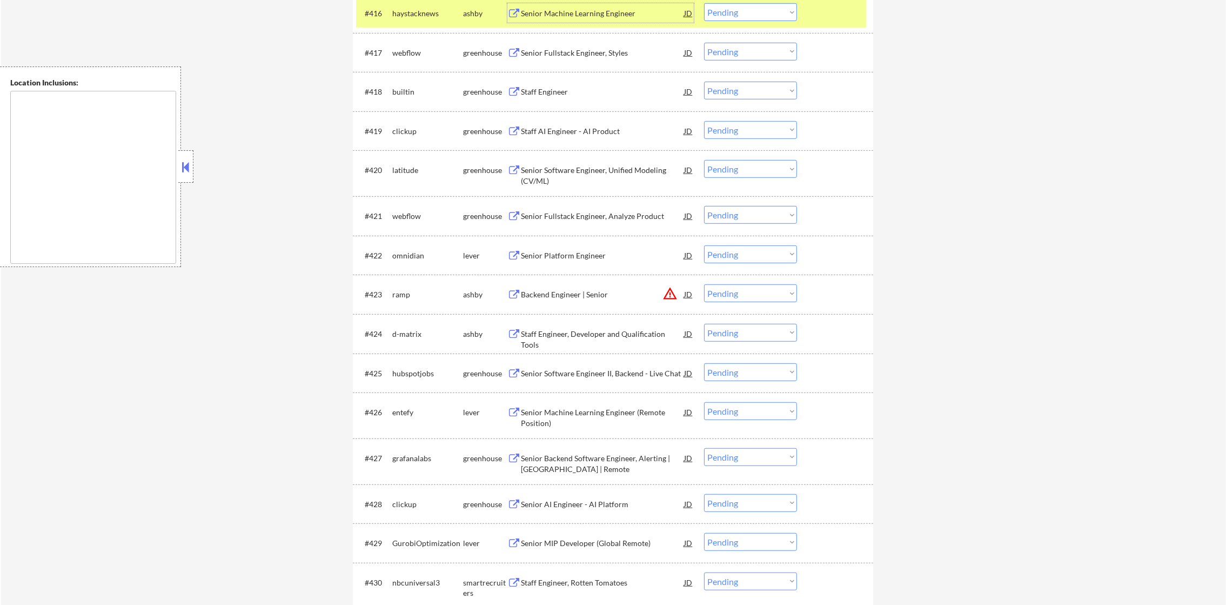
scroll to position [1074, 0]
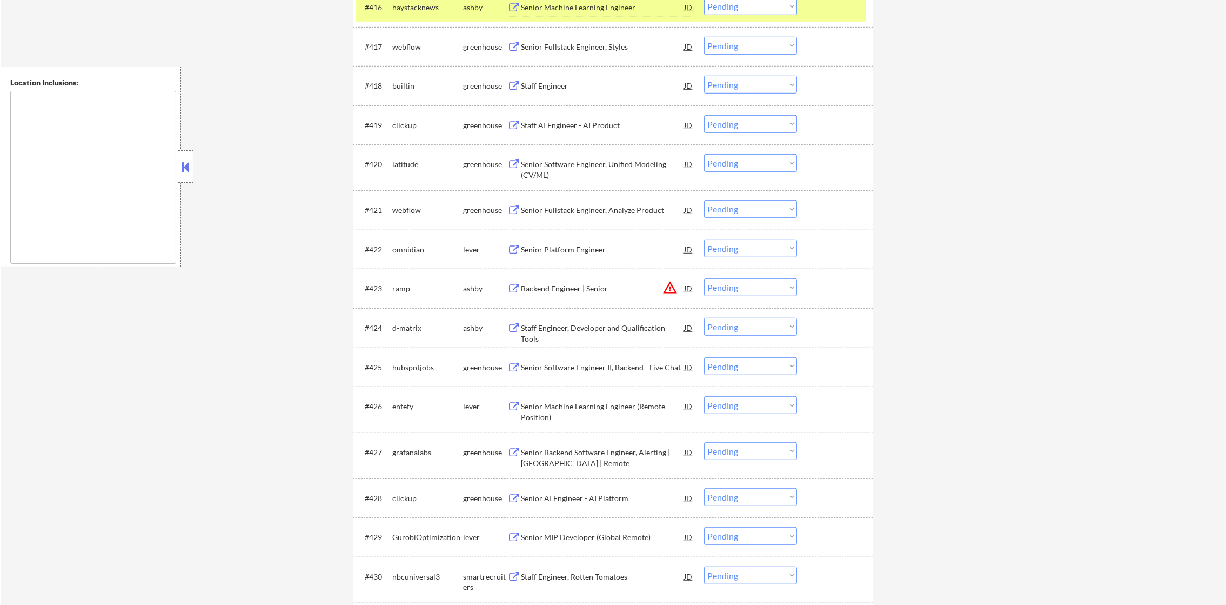
click at [764, 11] on select "Choose an option... Pending Applied Excluded (Questions) Excluded (Expired) Exc…" at bounding box center [750, 6] width 93 height 18
click at [704, 0] on select "Choose an option... Pending Applied Excluded (Questions) Excluded (Expired) Exc…" at bounding box center [750, 9] width 93 height 18
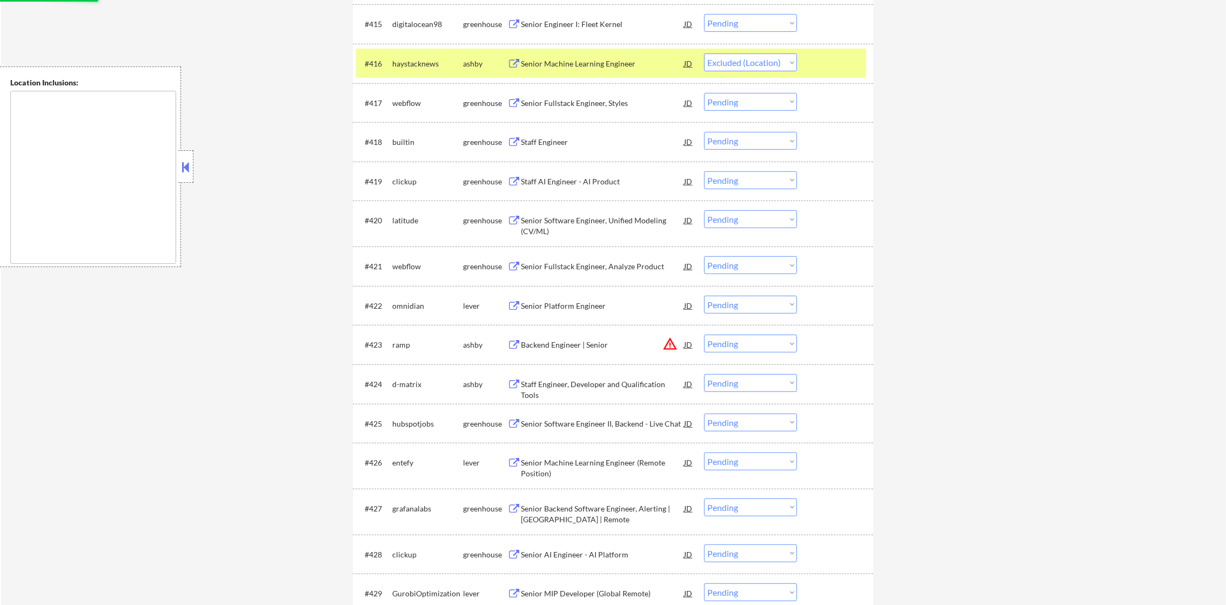
scroll to position [1017, 0]
click at [428, 59] on div "haystacknews" at bounding box center [427, 64] width 71 height 11
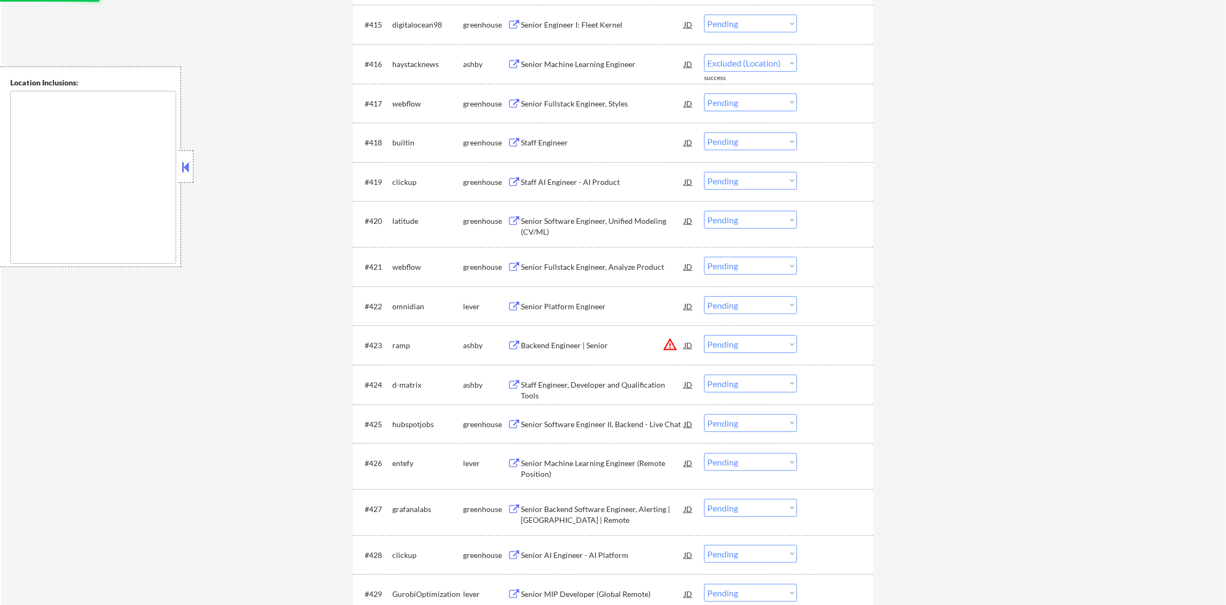
select select ""pending""
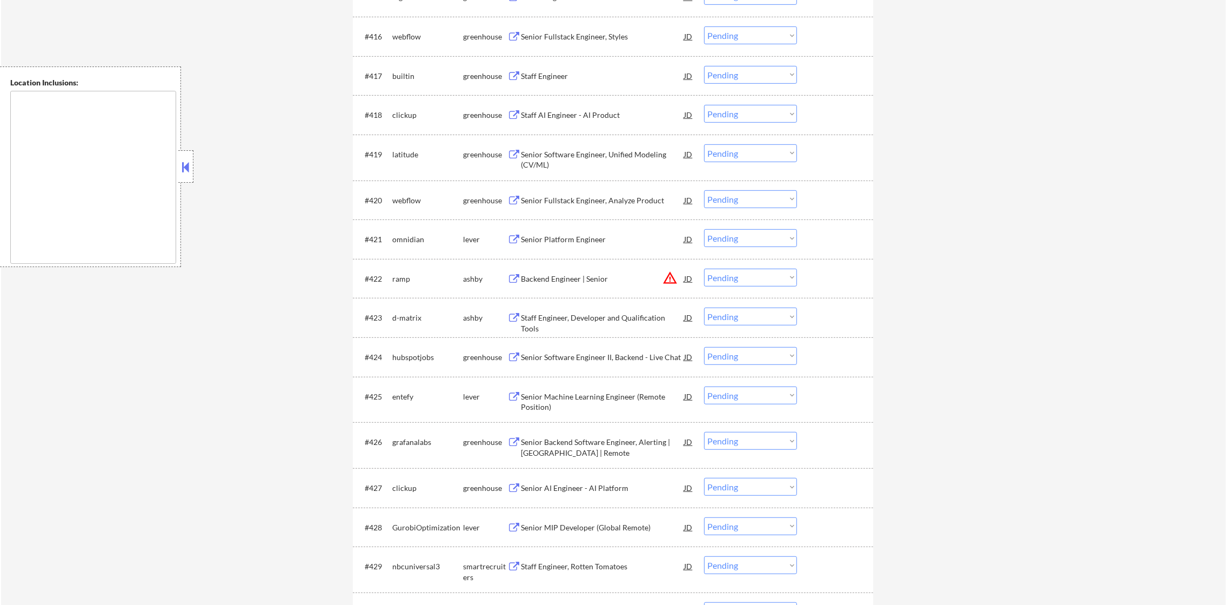
click at [581, 71] on div "Staff Engineer" at bounding box center [602, 76] width 163 height 11
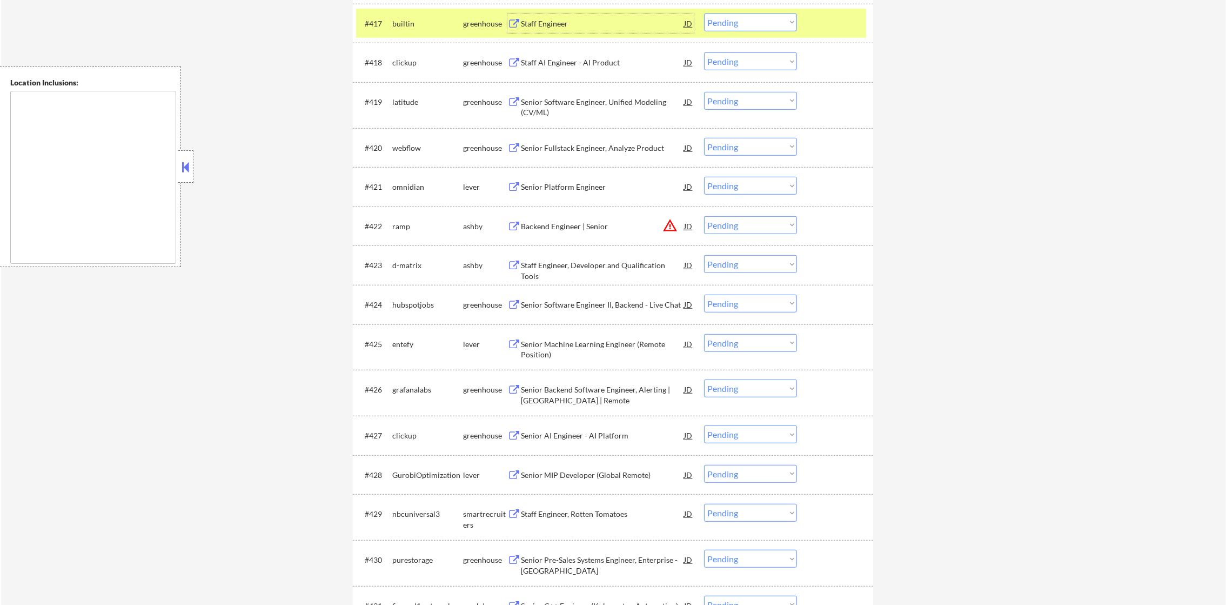
scroll to position [1098, 0]
click at [737, 15] on select "Choose an option... Pending Applied Excluded (Questions) Excluded (Expired) Exc…" at bounding box center [750, 21] width 93 height 18
click at [704, 12] on select "Choose an option... Pending Applied Excluded (Questions) Excluded (Expired) Exc…" at bounding box center [750, 21] width 93 height 18
click at [400, 17] on div "builtin" at bounding box center [427, 22] width 71 height 11
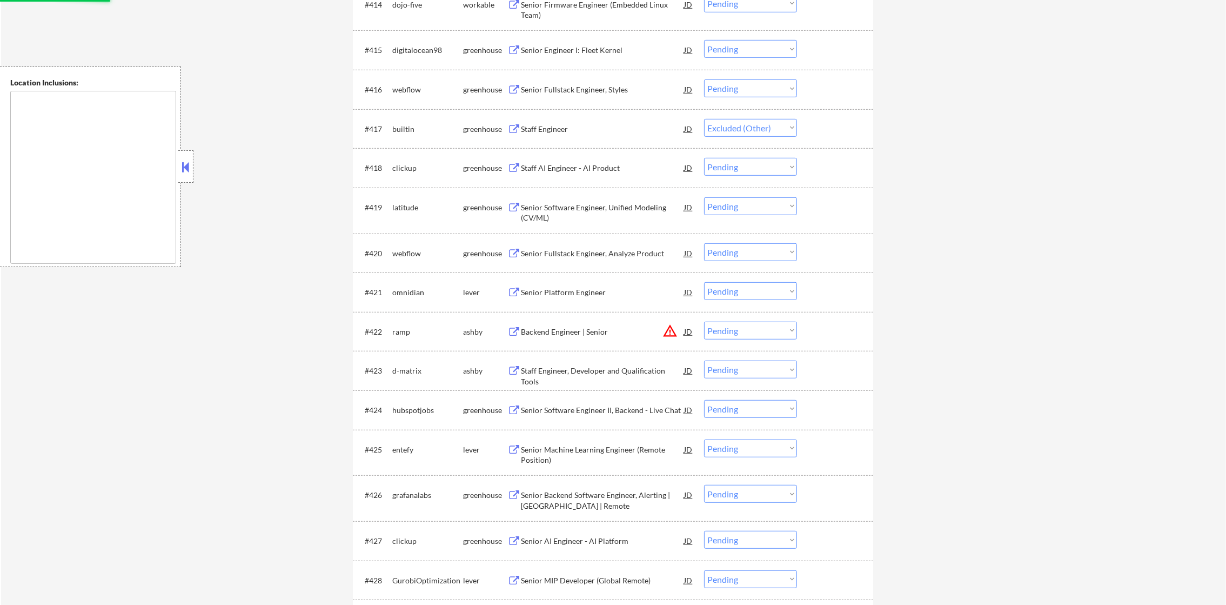
scroll to position [990, 0]
select select ""pending""
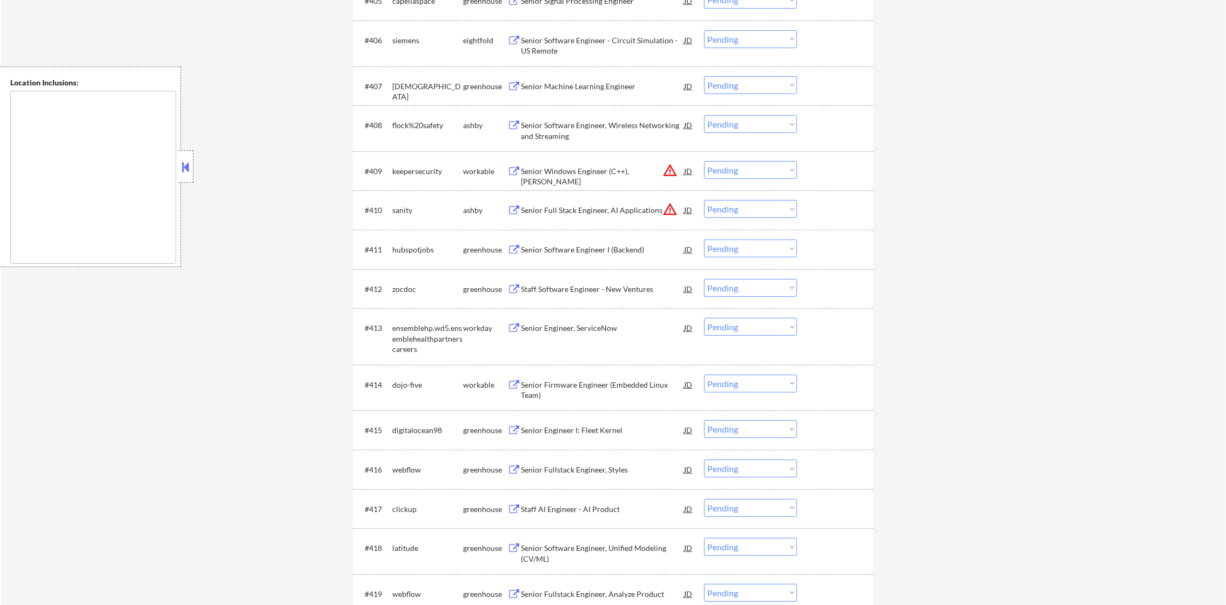
scroll to position [585, 0]
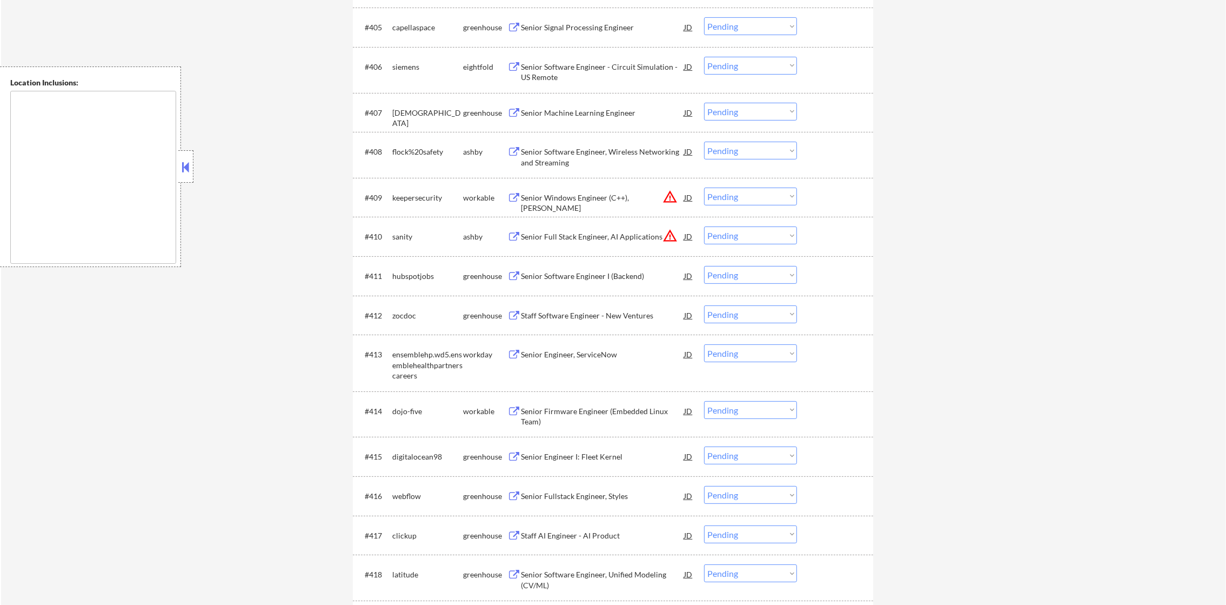
click at [604, 148] on div "Senior Software Engineer, Wireless Networking and Streaming" at bounding box center [602, 156] width 163 height 21
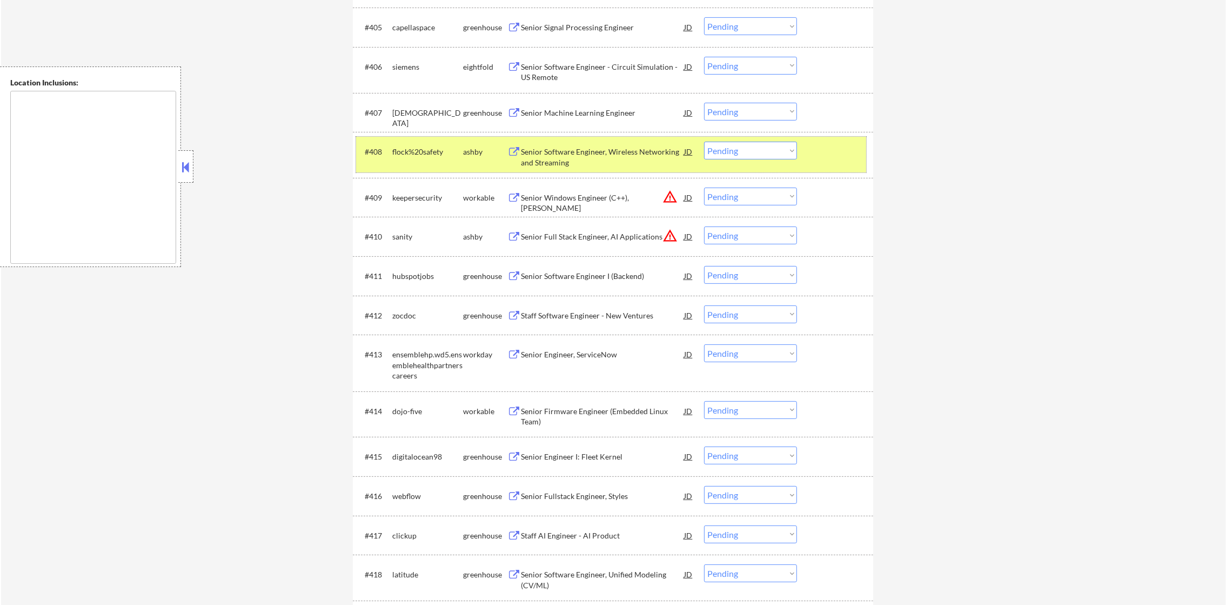
click at [400, 160] on div "flock%20safety" at bounding box center [427, 151] width 71 height 19
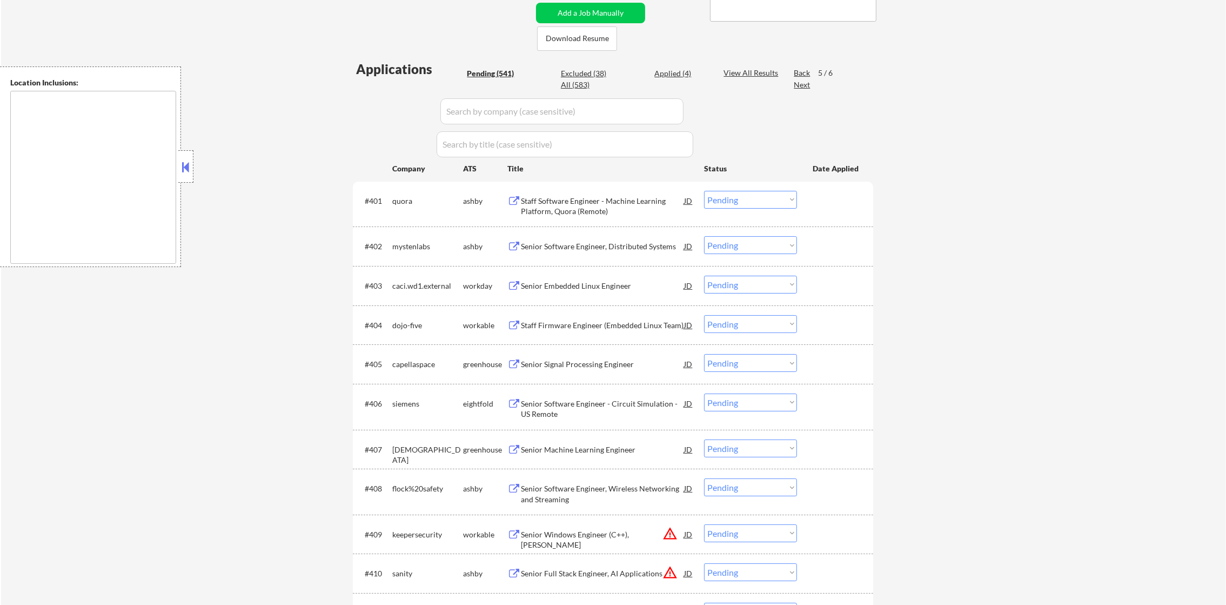
scroll to position [252, 0]
click at [587, 204] on div "Staff Software Engineer - Machine Learning Platform, Quora (Remote)" at bounding box center [602, 202] width 163 height 21
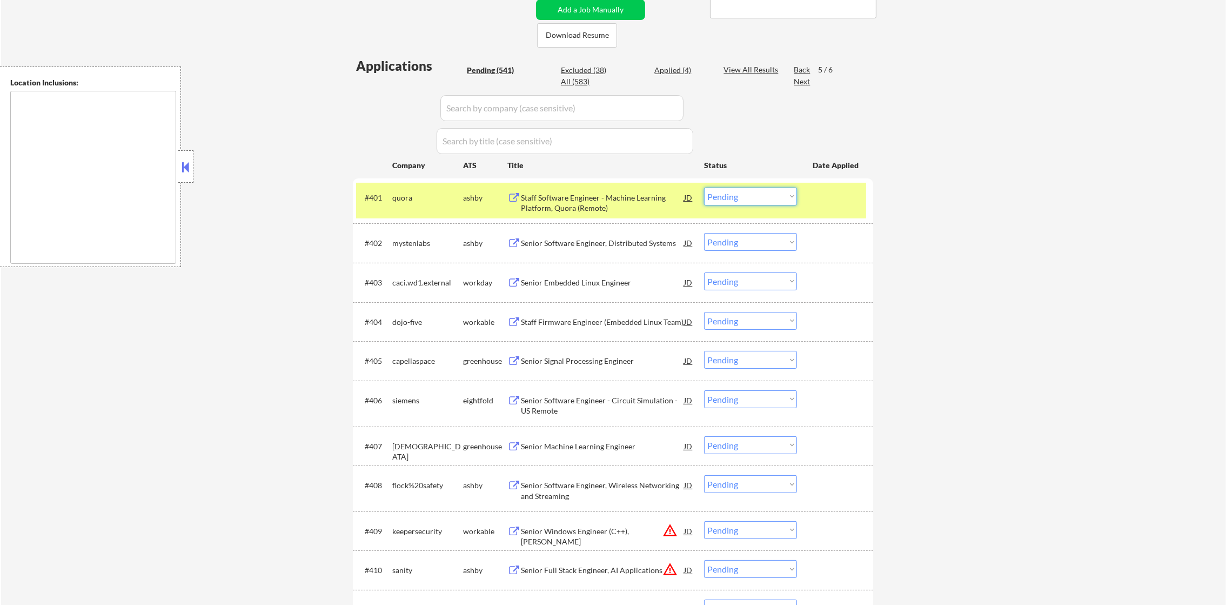
click at [753, 197] on select "Choose an option... Pending Applied Excluded (Questions) Excluded (Expired) Exc…" at bounding box center [750, 196] width 93 height 18
click at [704, 187] on select "Choose an option... Pending Applied Excluded (Questions) Excluded (Expired) Exc…" at bounding box center [750, 196] width 93 height 18
click at [391, 202] on div "#401 quora [PERSON_NAME] Staff Software Engineer - Machine Learning Platform, Q…" at bounding box center [611, 201] width 510 height 36
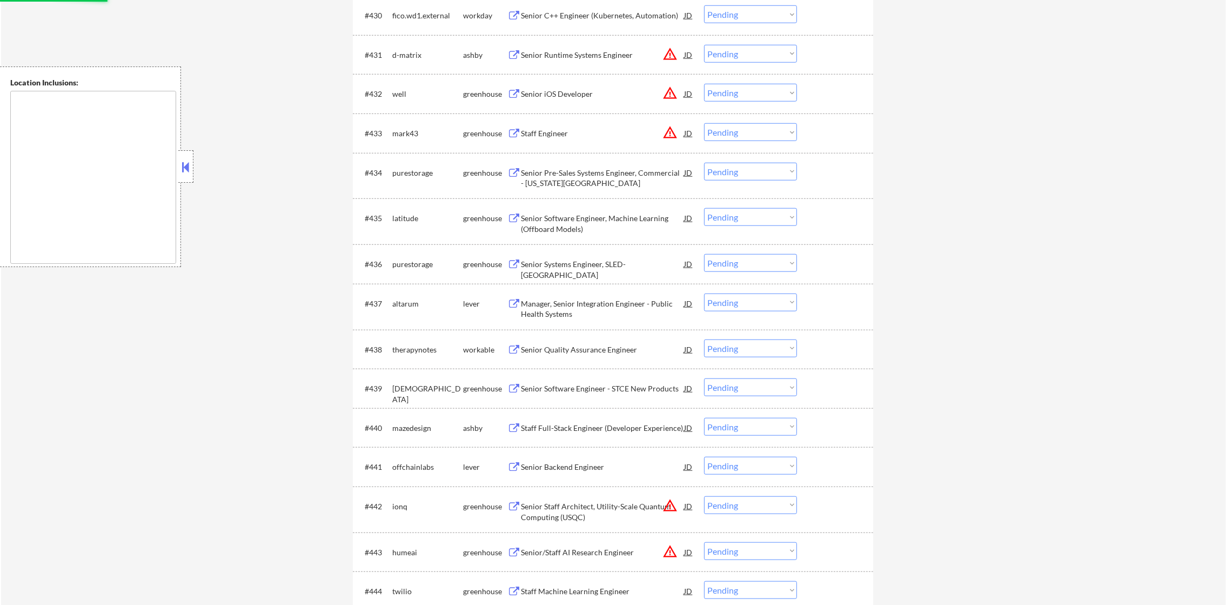
select select ""pending""
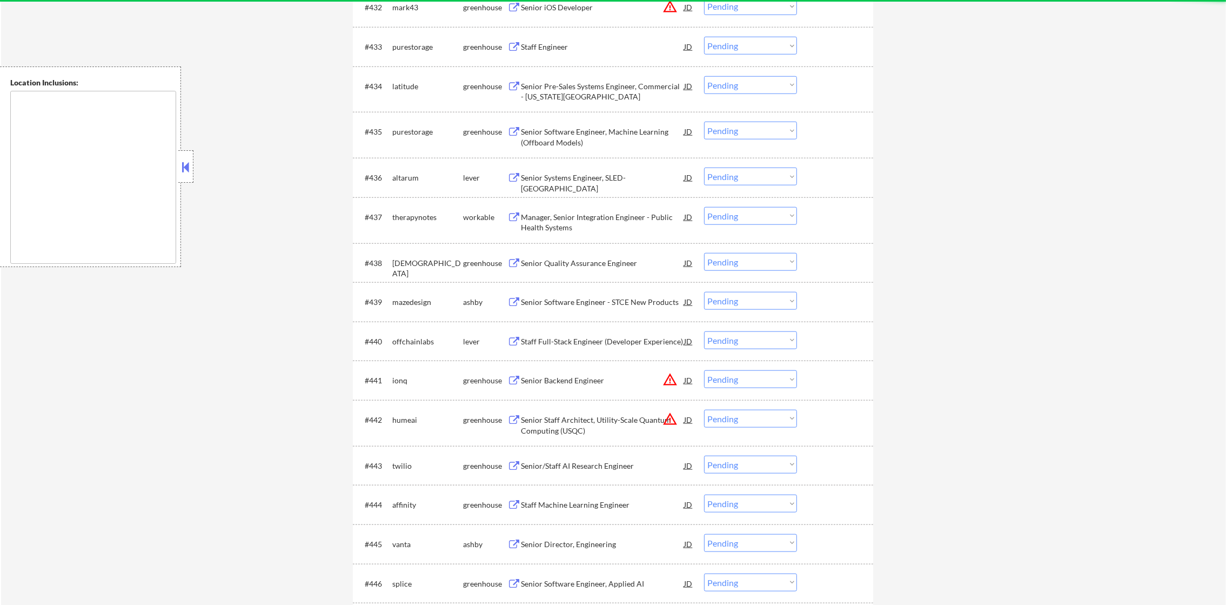
scroll to position [1728, 0]
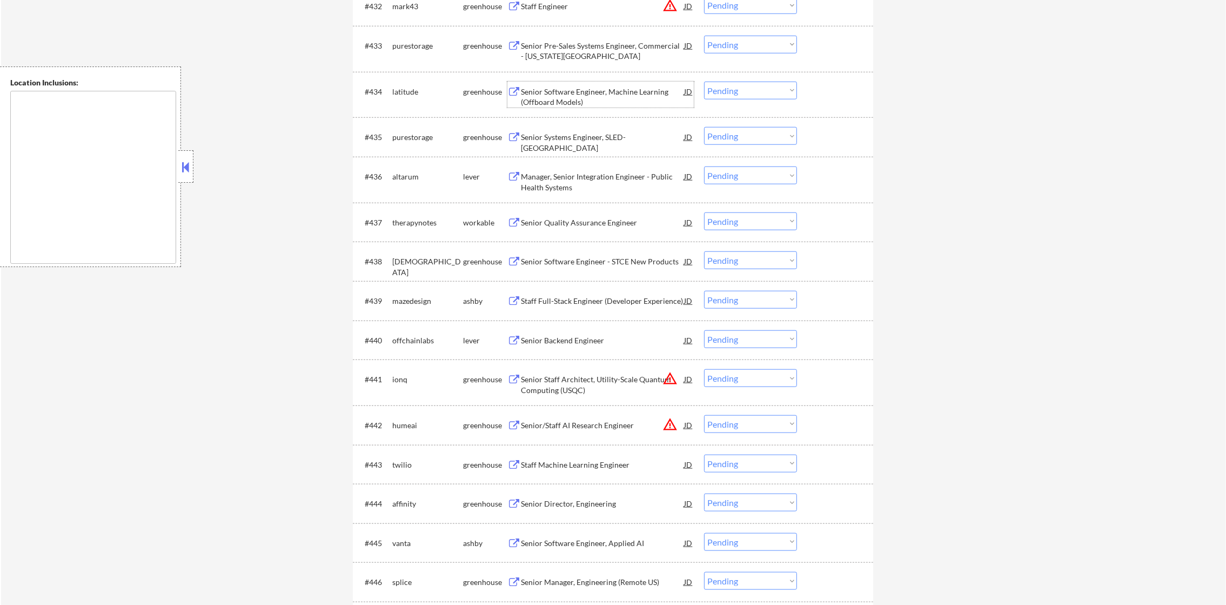
click at [572, 102] on div "Senior Software Engineer, Machine Learning (Offboard Models)" at bounding box center [602, 96] width 163 height 21
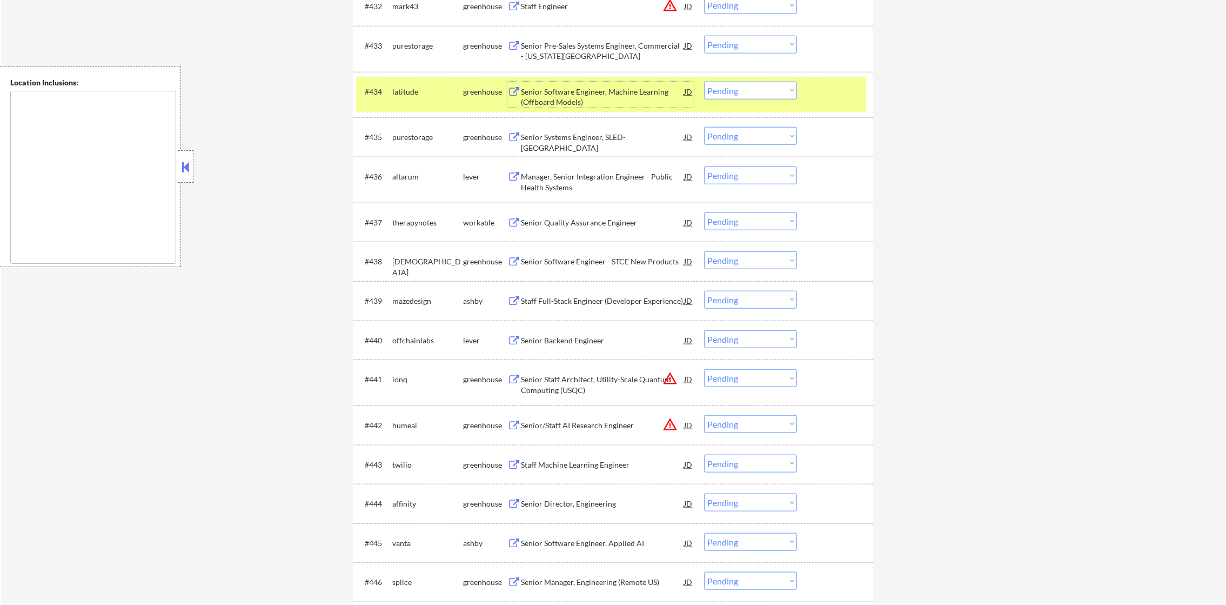
click at [735, 87] on select "Choose an option... Pending Applied Excluded (Questions) Excluded (Expired) Exc…" at bounding box center [750, 91] width 93 height 18
click at [704, 82] on select "Choose an option... Pending Applied Excluded (Questions) Excluded (Expired) Exc…" at bounding box center [750, 91] width 93 height 18
click at [427, 90] on div "latitude" at bounding box center [427, 91] width 71 height 11
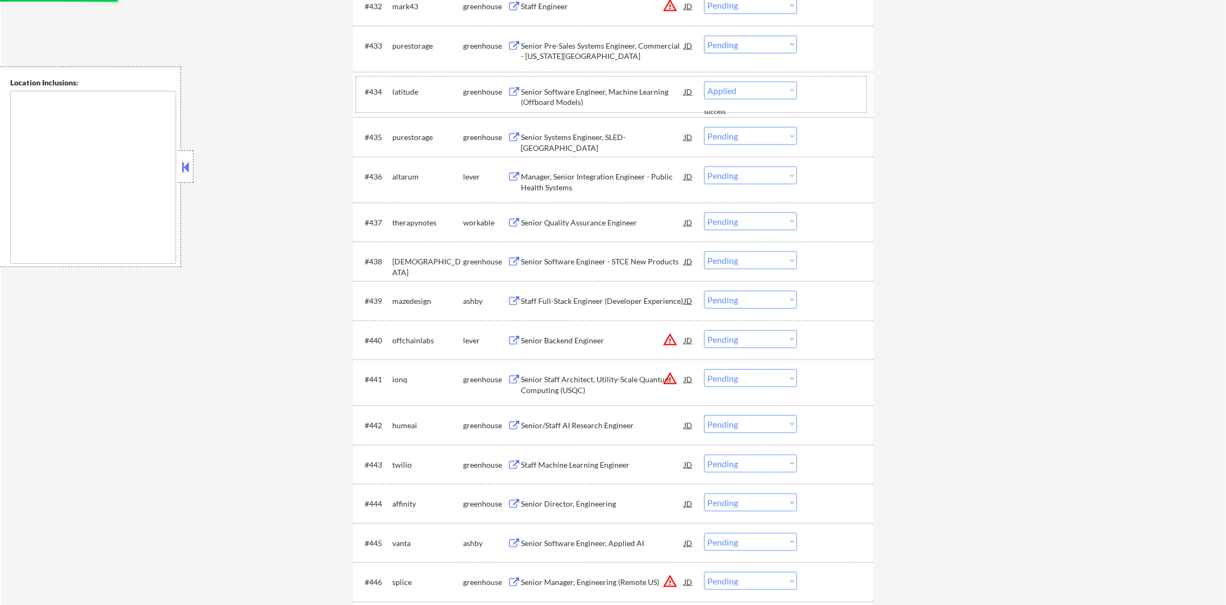
select select ""pending""
